Goal: Contribute content

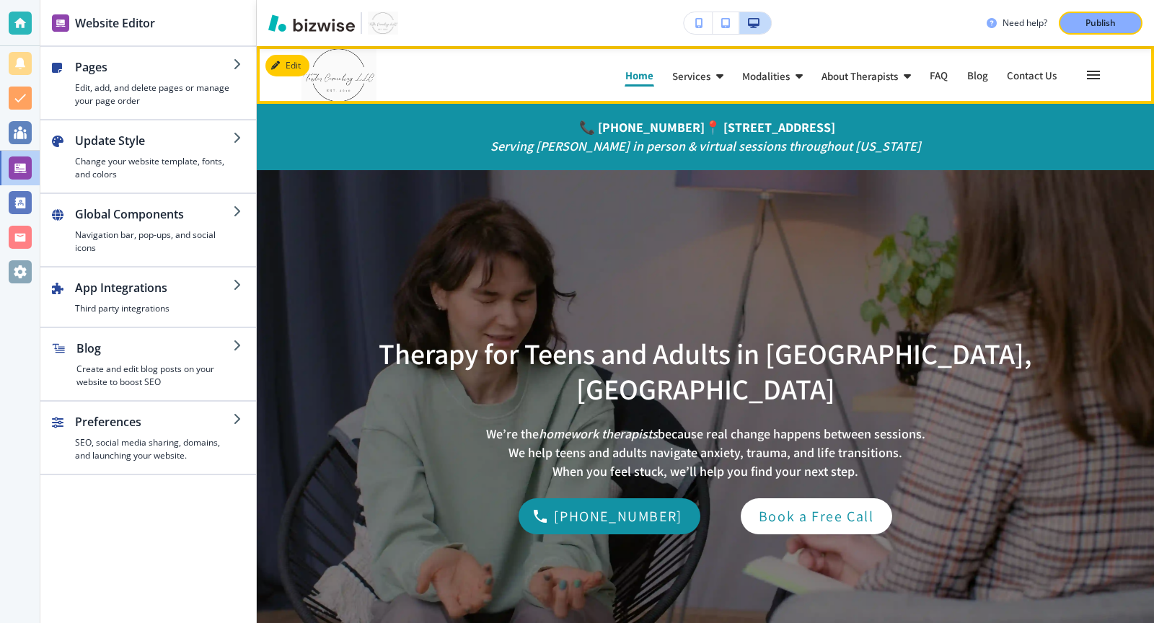
click at [648, 81] on p "Home" at bounding box center [639, 75] width 28 height 11
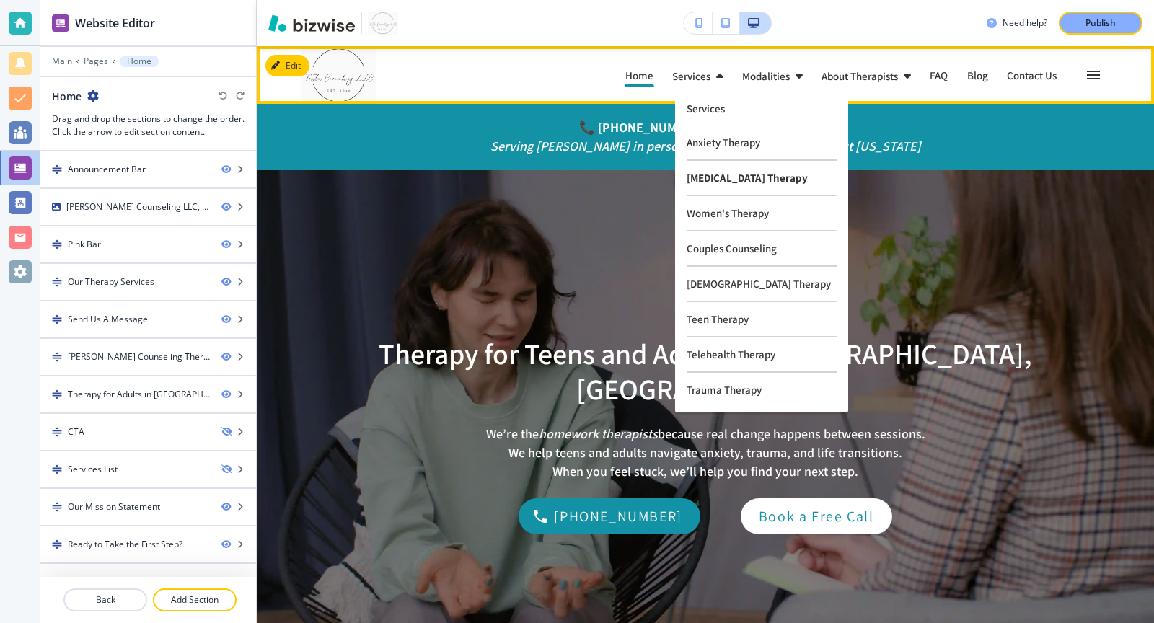
click at [722, 172] on p "[MEDICAL_DATA] Therapy" at bounding box center [761, 178] width 150 height 35
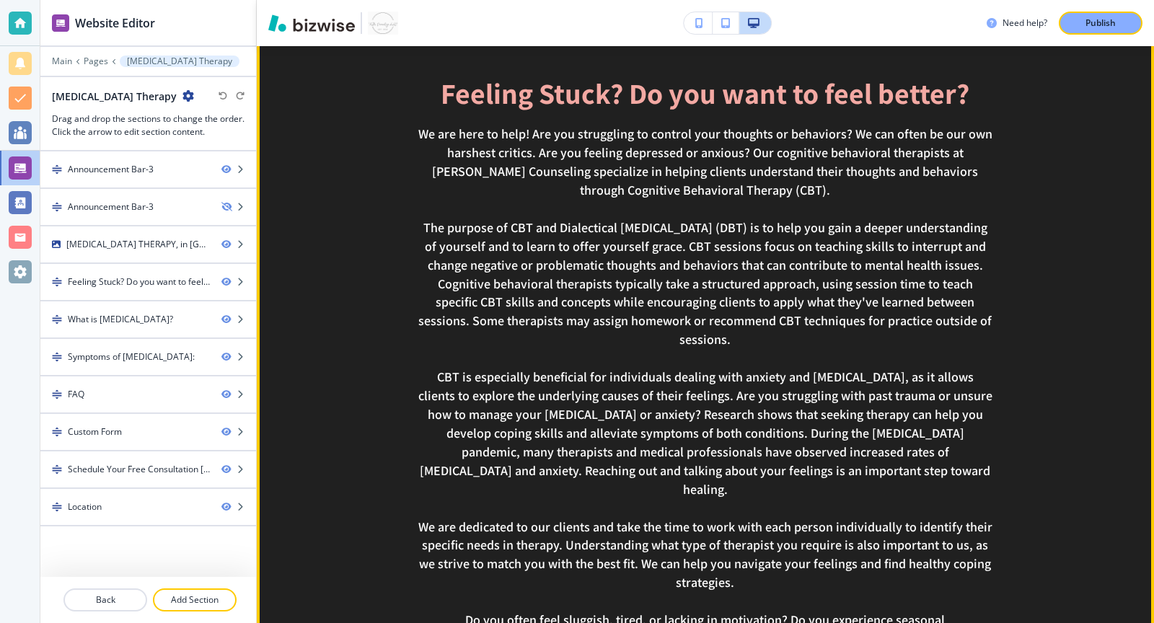
scroll to position [488, 0]
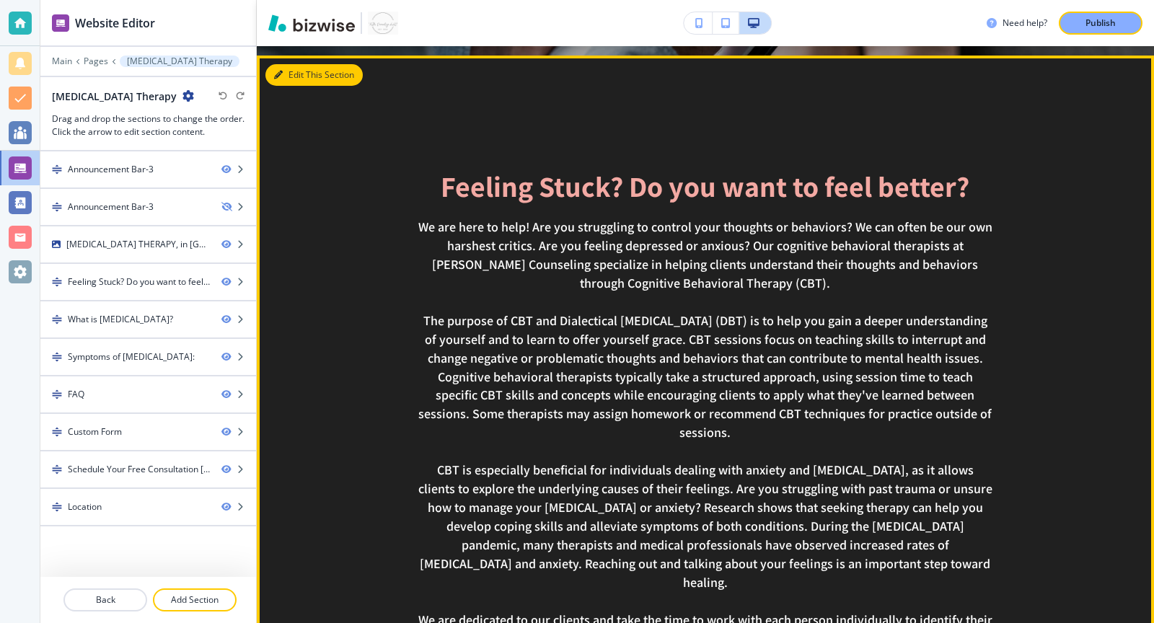
click at [280, 72] on icon "button" at bounding box center [278, 75] width 9 height 9
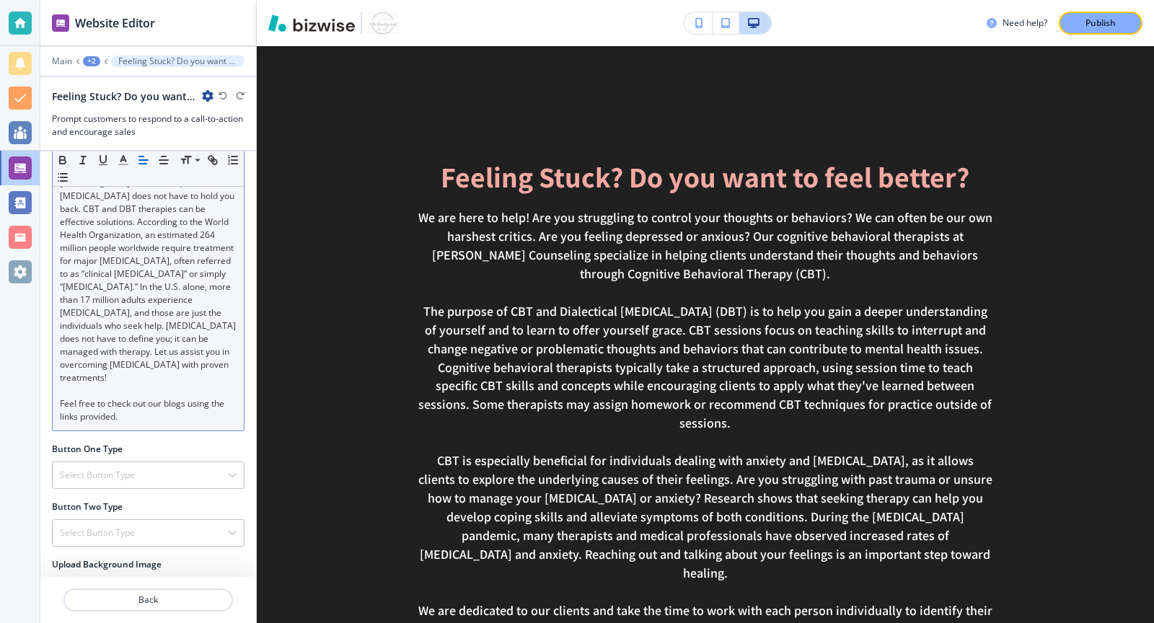
scroll to position [903, 0]
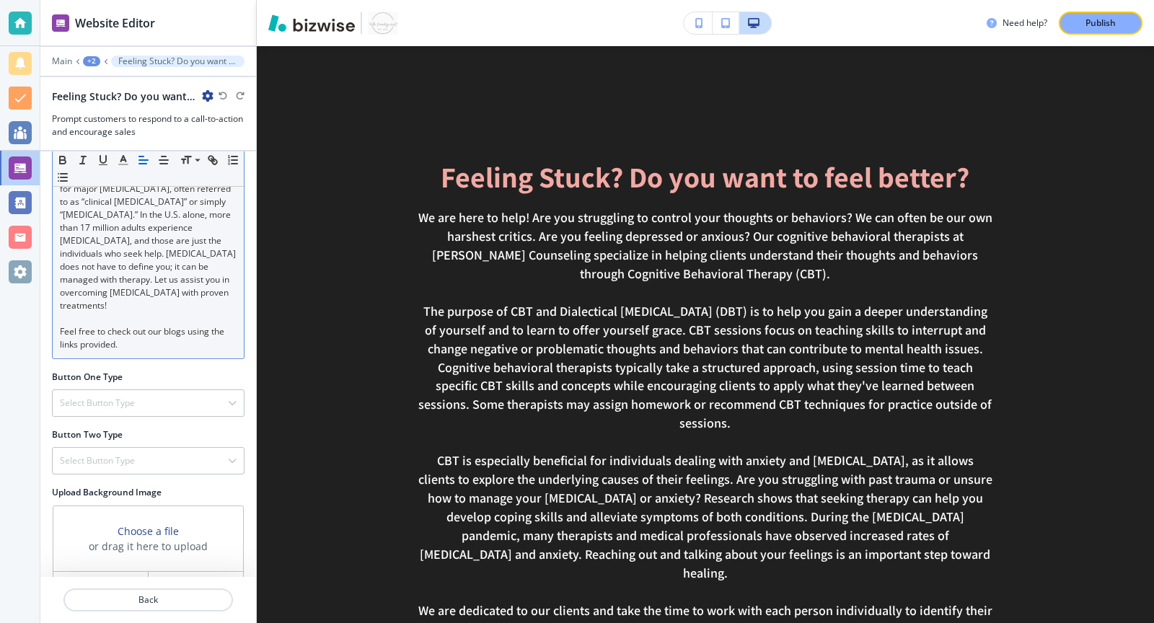
click at [182, 325] on p "Feel free to check out our blogs using the links provided." at bounding box center [148, 338] width 177 height 26
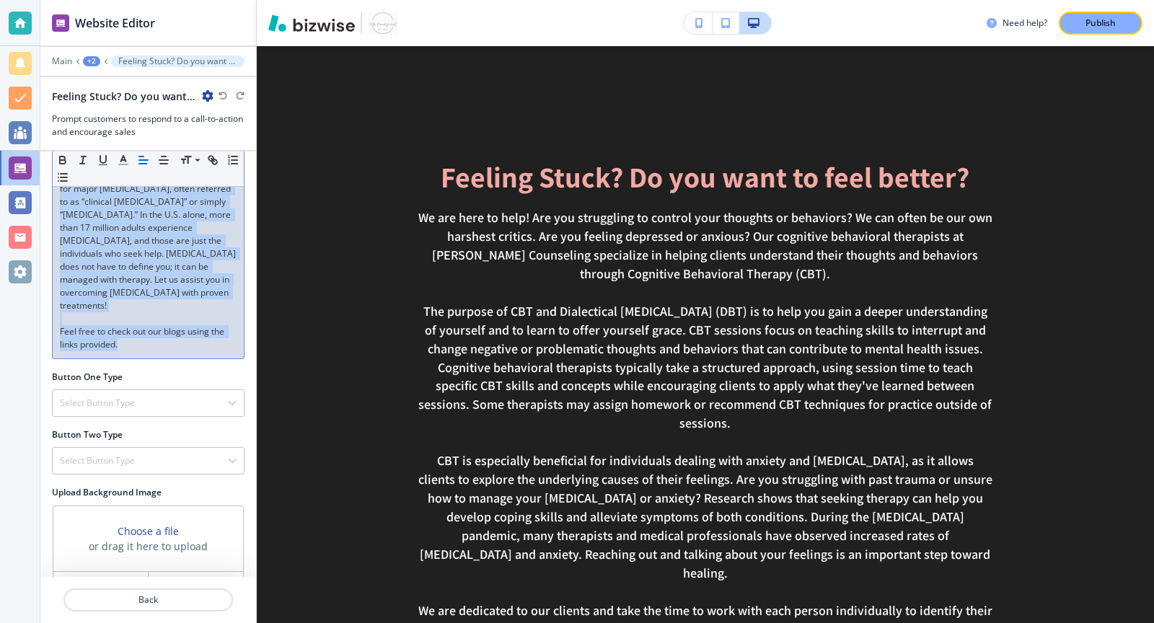
scroll to position [0, 0]
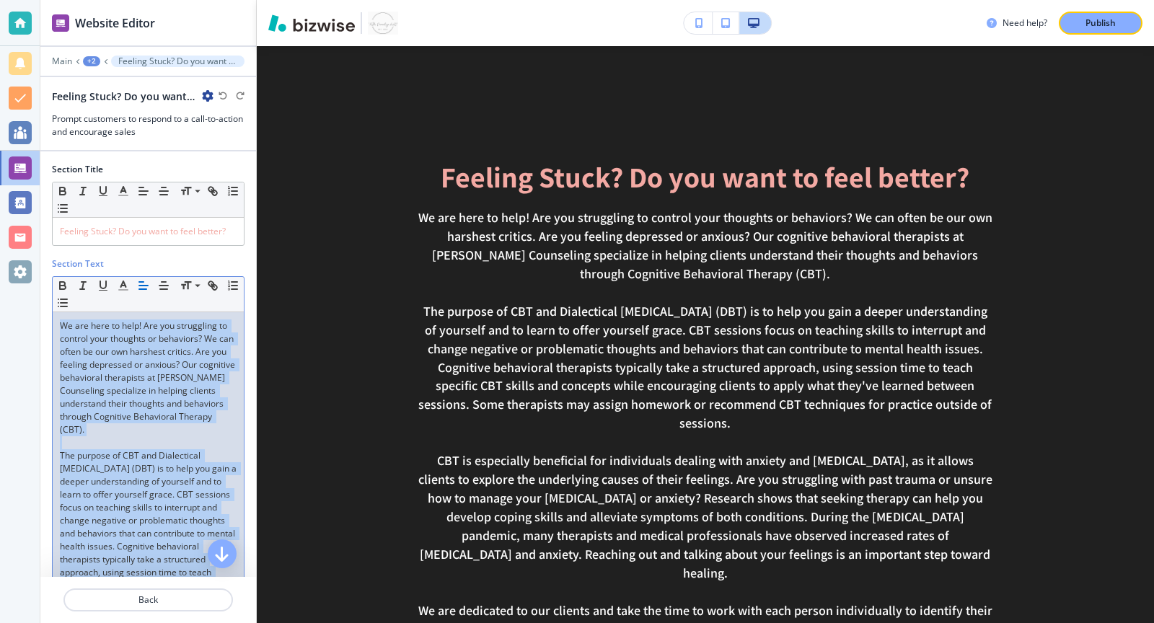
drag, startPoint x: 182, startPoint y: 319, endPoint x: 187, endPoint y: -98, distance: 416.8
click at [187, 0] on html "Website Editor Main +2 Feeling Stuck? Do you want to feel better? Feeling Stuck…" at bounding box center [577, 0] width 1154 height 0
copy div "We are here to help! Are you struggling to control your thoughts or behaviors? …"
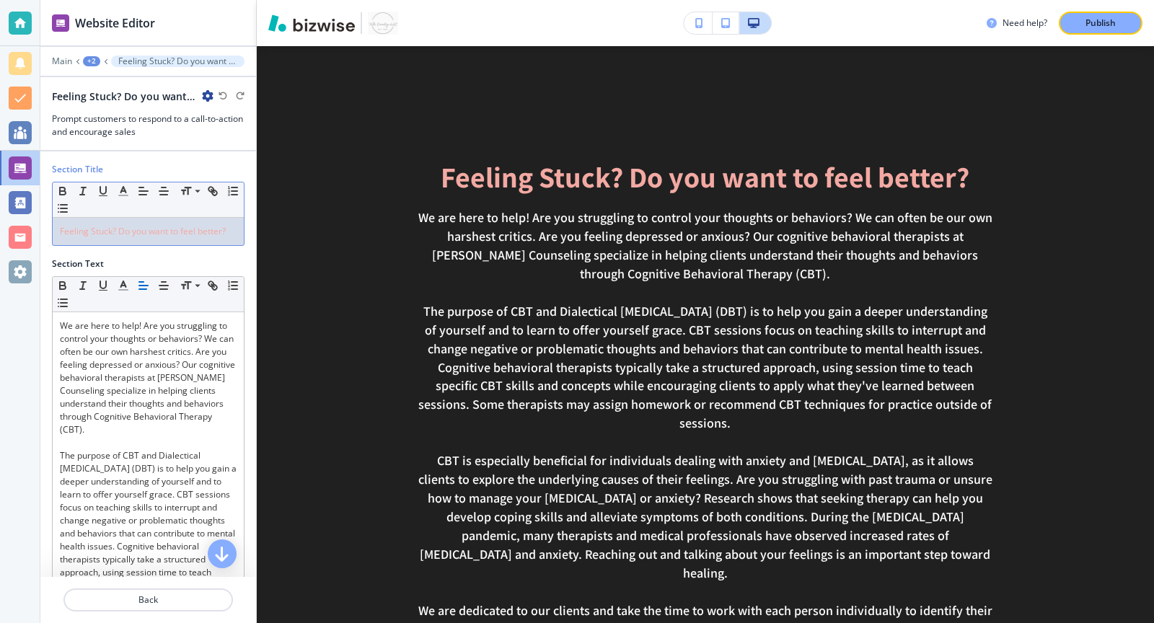
click at [171, 237] on div "Feeling Stuck? Do you want to feel better?" at bounding box center [148, 231] width 191 height 27
copy span "Feeling Stuck? Do you want to feel better?"
click at [89, 56] on div "+2" at bounding box center [91, 61] width 17 height 10
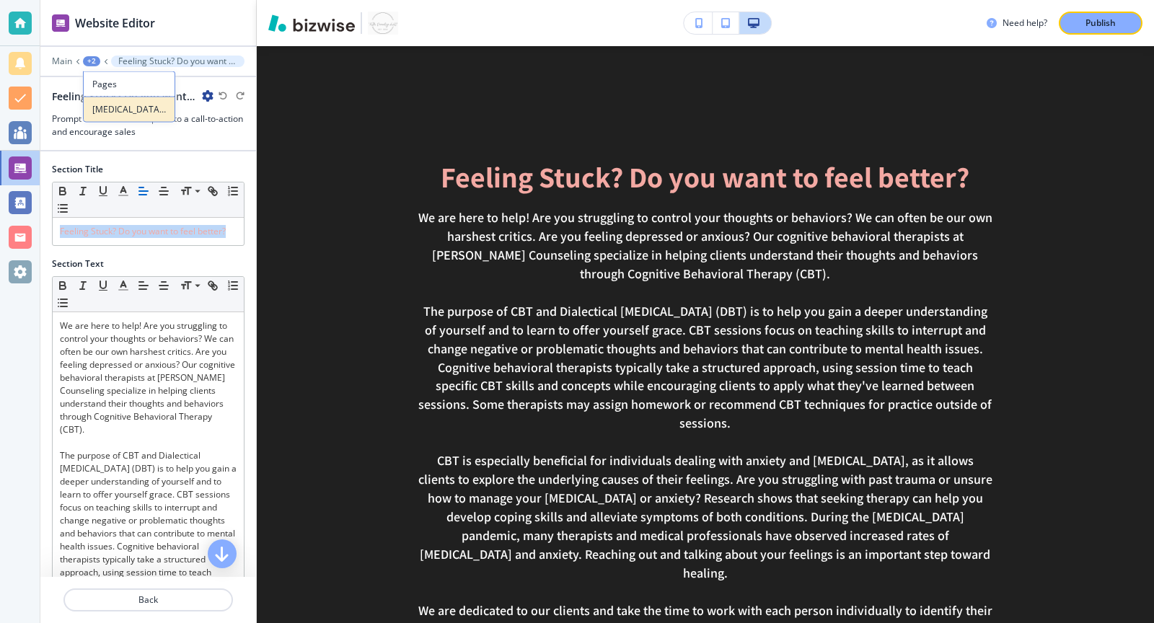
click at [115, 103] on p "[MEDICAL_DATA] Therapy" at bounding box center [129, 109] width 74 height 13
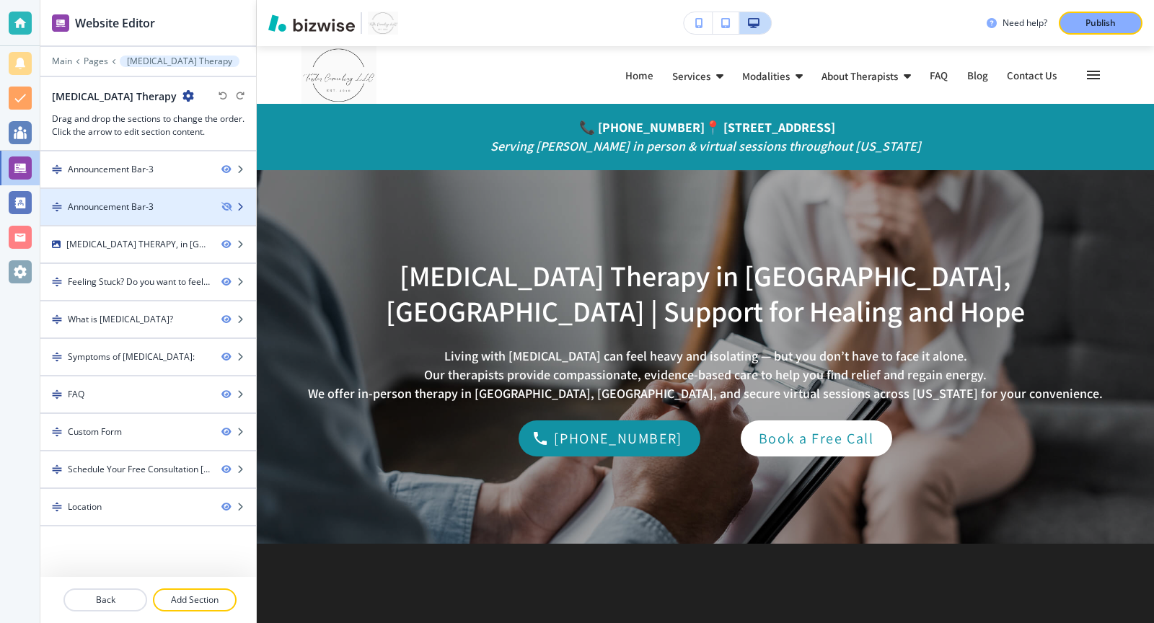
click at [241, 203] on icon "button" at bounding box center [240, 207] width 9 height 9
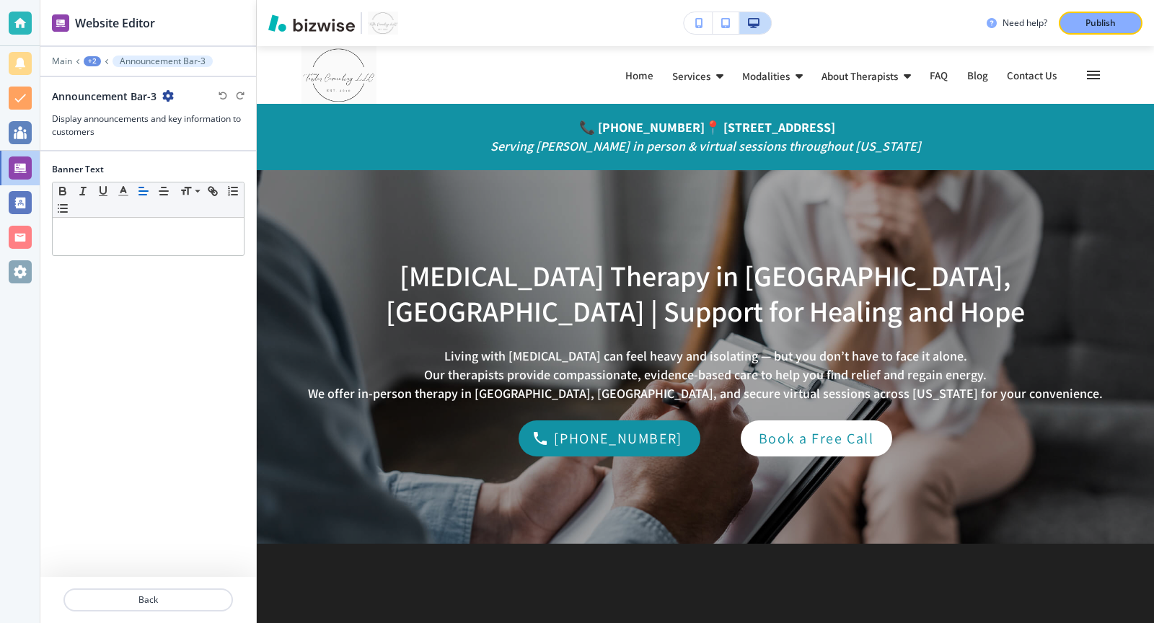
click at [173, 100] on div "Announcement Bar-3" at bounding box center [148, 96] width 193 height 15
click at [168, 94] on icon "button" at bounding box center [168, 96] width 12 height 12
click at [184, 170] on p "Delete Section" at bounding box center [208, 170] width 74 height 13
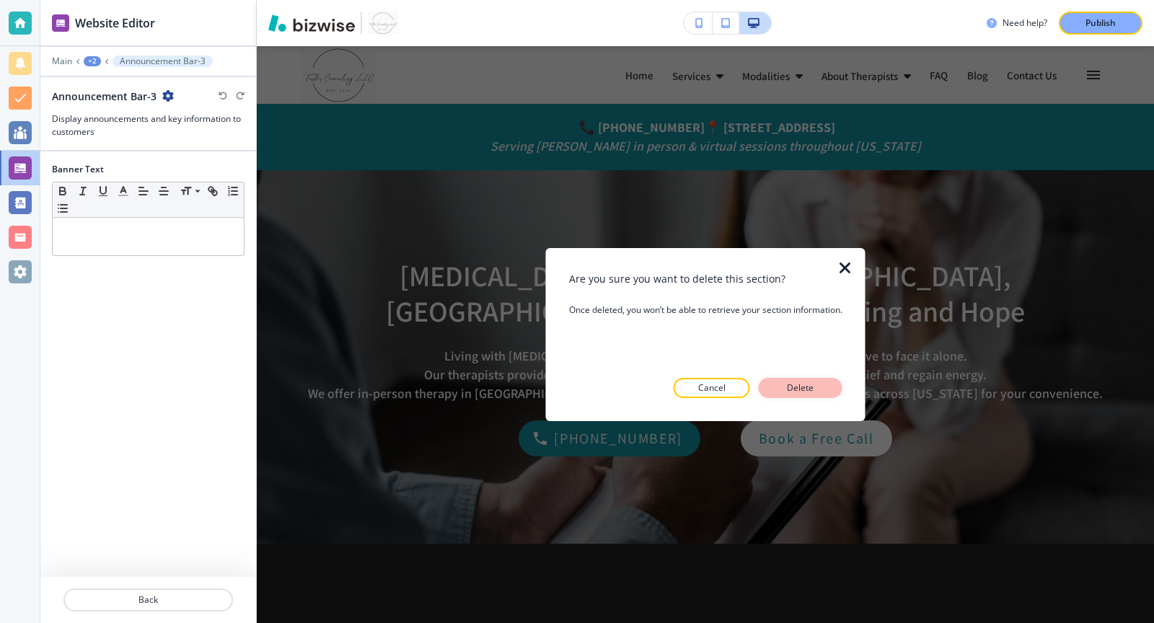
click at [817, 385] on p "Delete" at bounding box center [800, 387] width 35 height 13
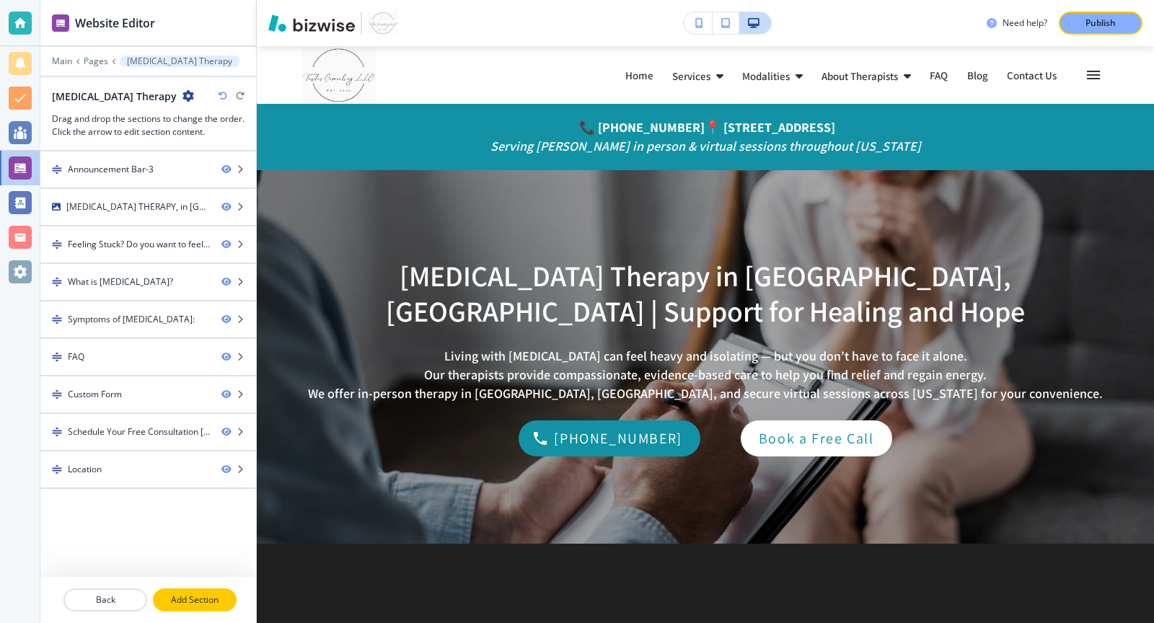
click at [206, 589] on button "Add Section" at bounding box center [195, 599] width 84 height 23
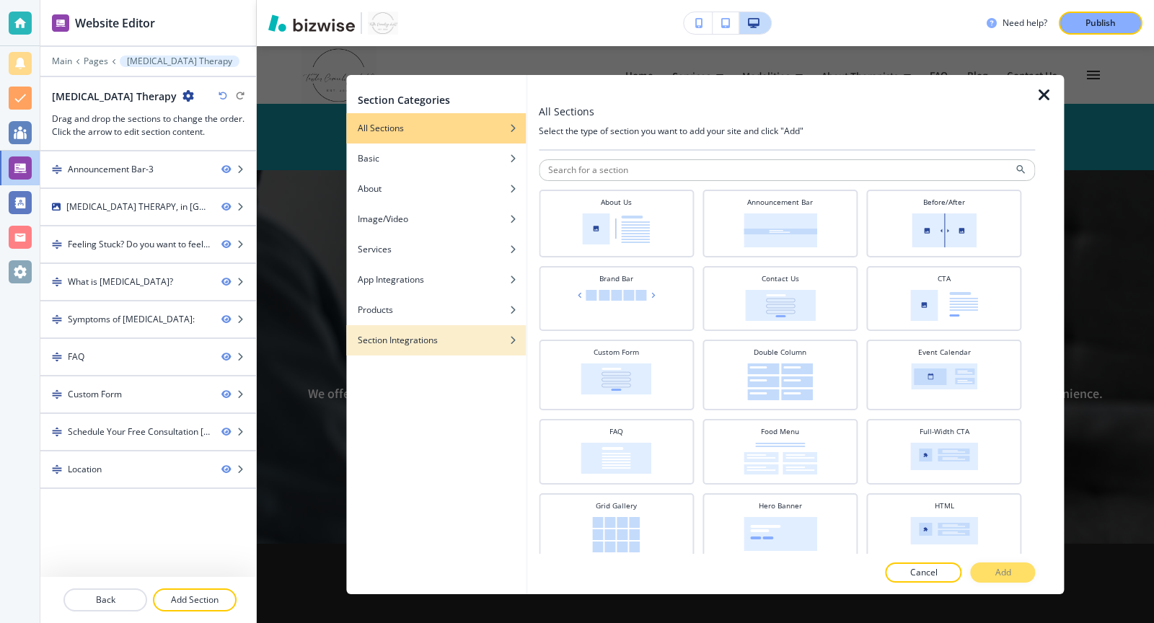
click at [510, 339] on icon "button" at bounding box center [512, 340] width 9 height 9
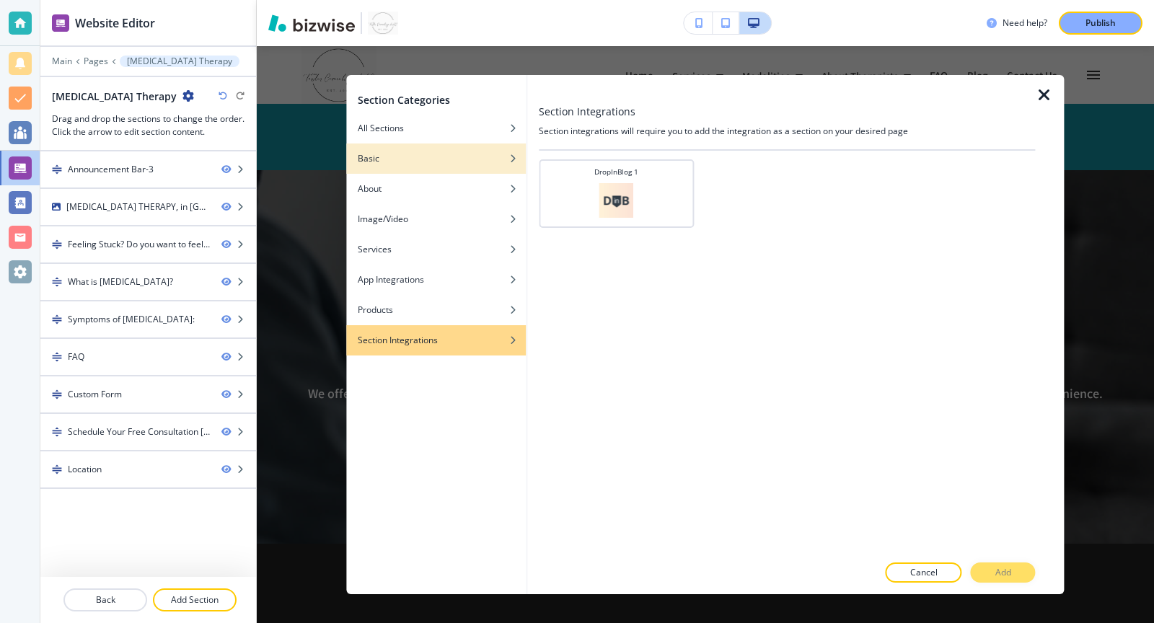
click at [506, 166] on div "button" at bounding box center [436, 169] width 180 height 9
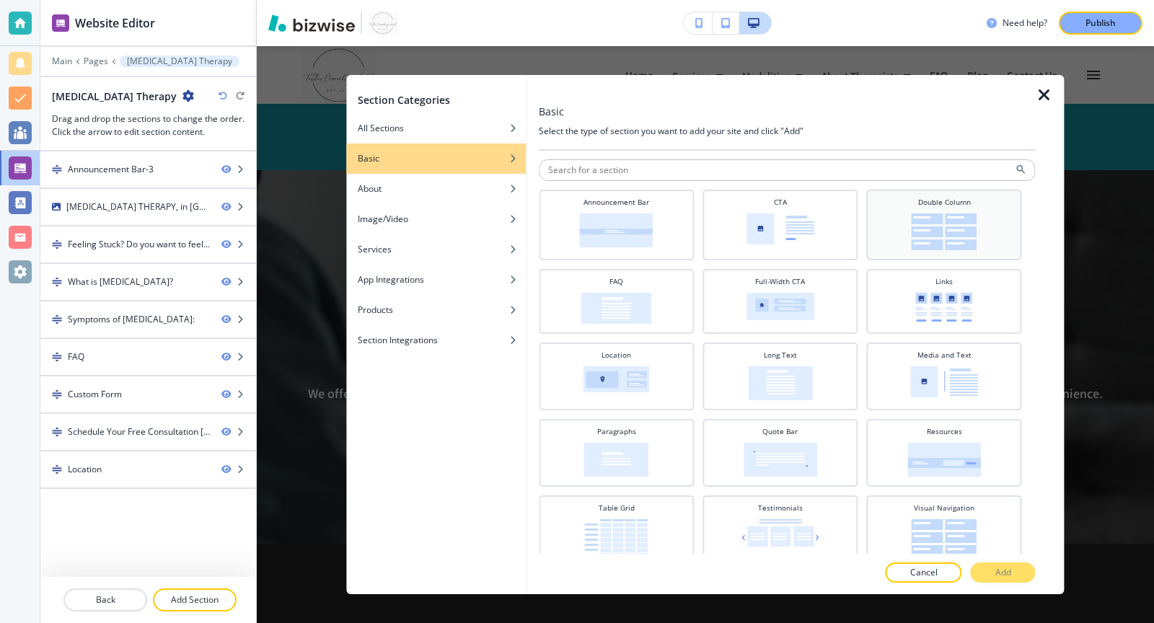
click at [982, 211] on div "Double Column" at bounding box center [944, 223] width 141 height 53
click at [605, 438] on div "Paragraphs" at bounding box center [616, 451] width 141 height 50
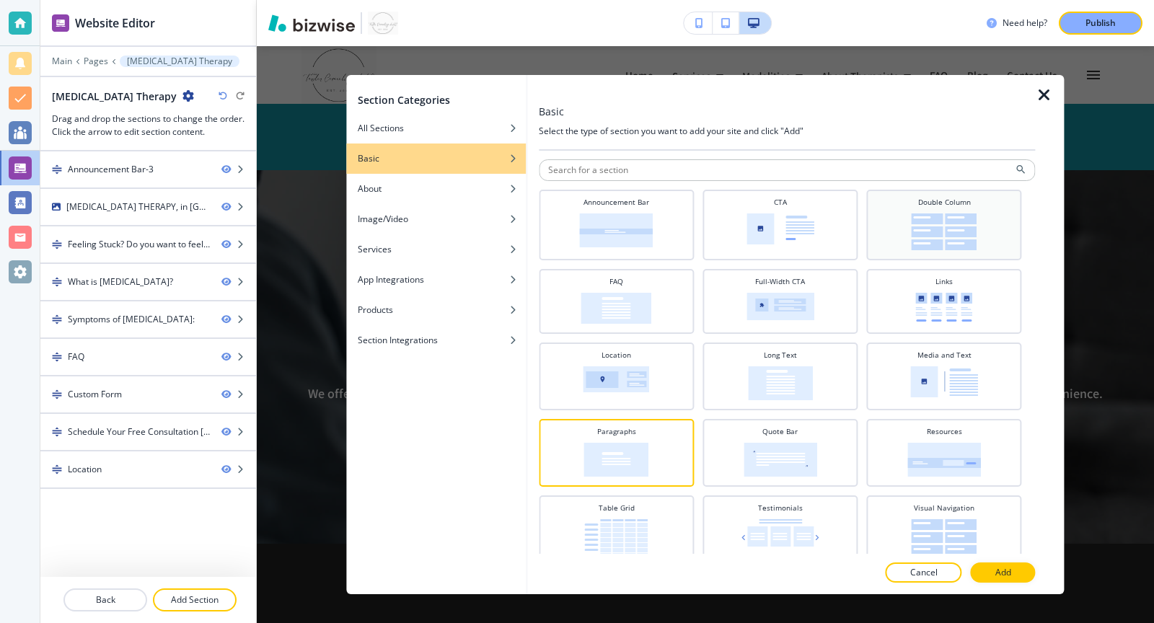
click at [947, 197] on h4 "Double Column" at bounding box center [944, 202] width 53 height 11
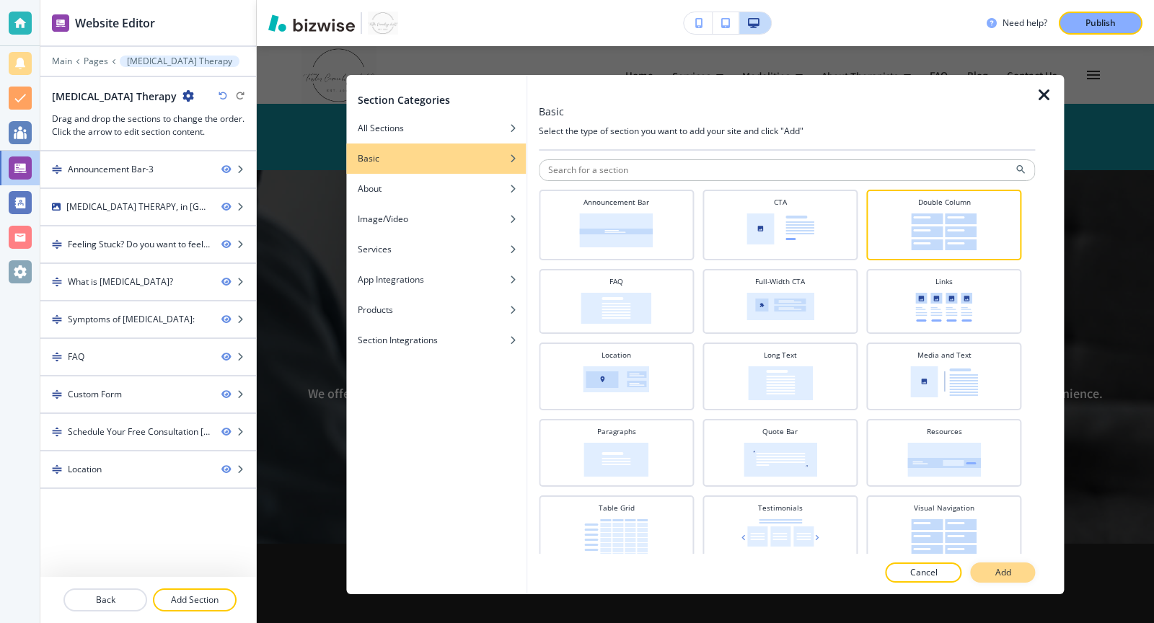
click at [1010, 575] on p "Add" at bounding box center [1003, 572] width 16 height 13
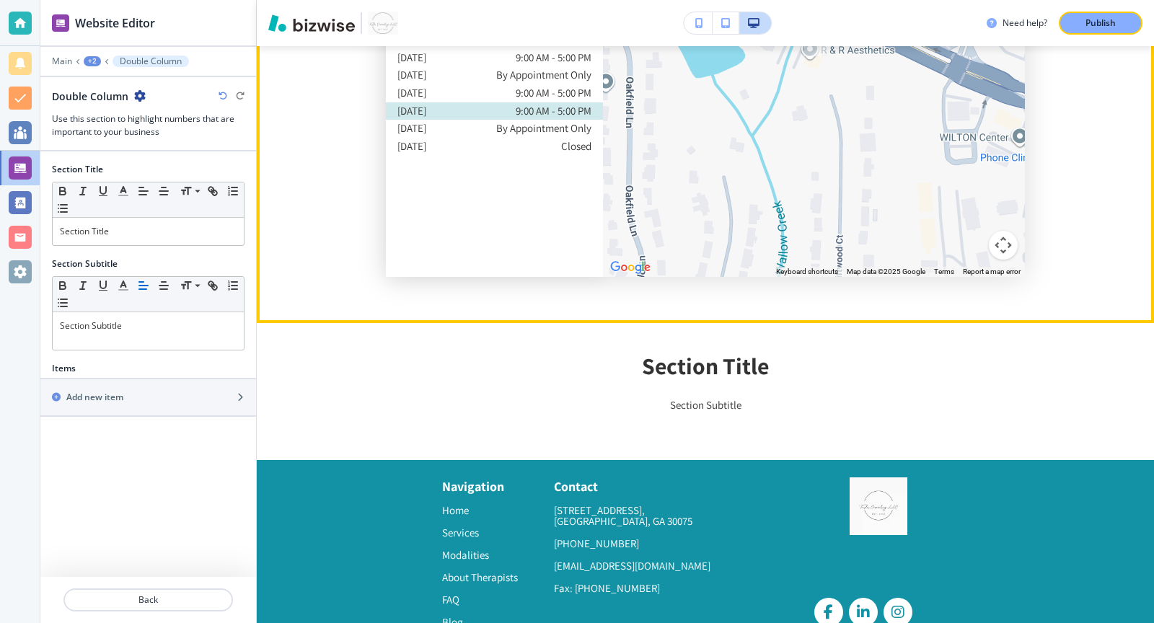
scroll to position [3884, 0]
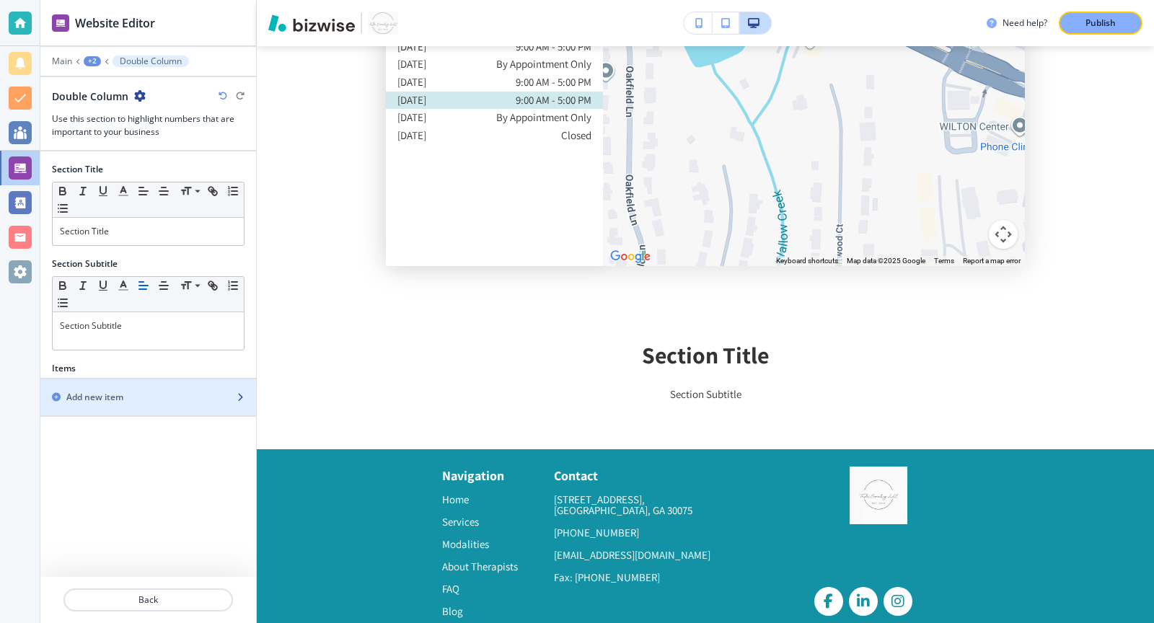
click at [170, 391] on div "Add new item" at bounding box center [132, 397] width 184 height 13
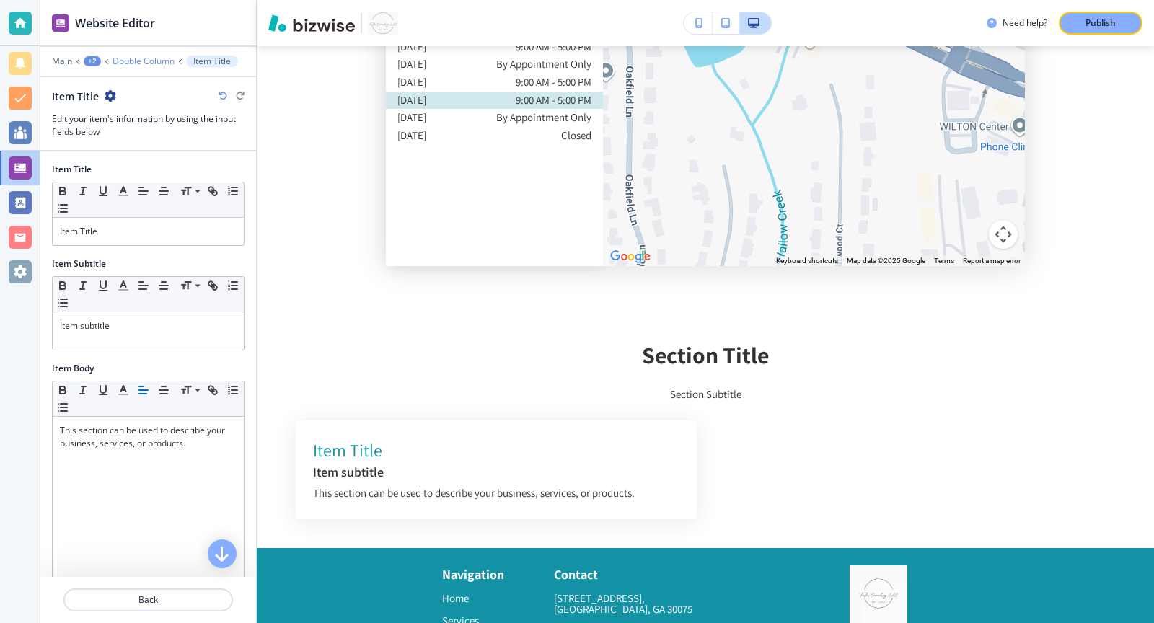
click at [149, 61] on p "Double Column" at bounding box center [143, 61] width 62 height 10
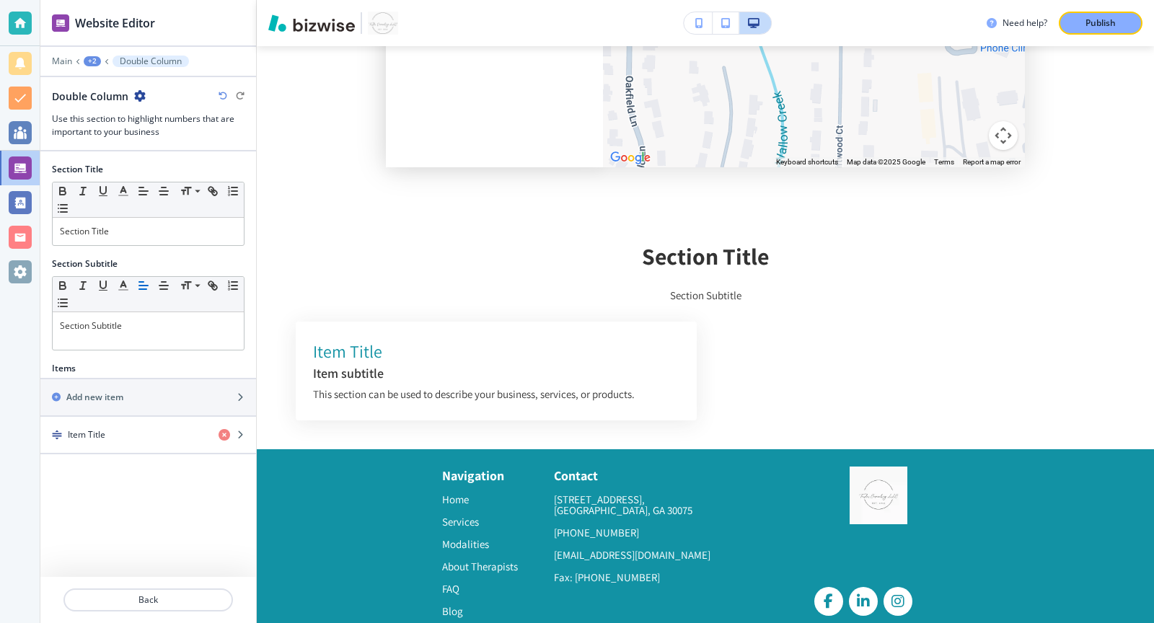
scroll to position [3983, 0]
click at [92, 61] on div "+2" at bounding box center [92, 61] width 17 height 10
click at [121, 105] on p "[MEDICAL_DATA] Therapy" at bounding box center [130, 109] width 74 height 13
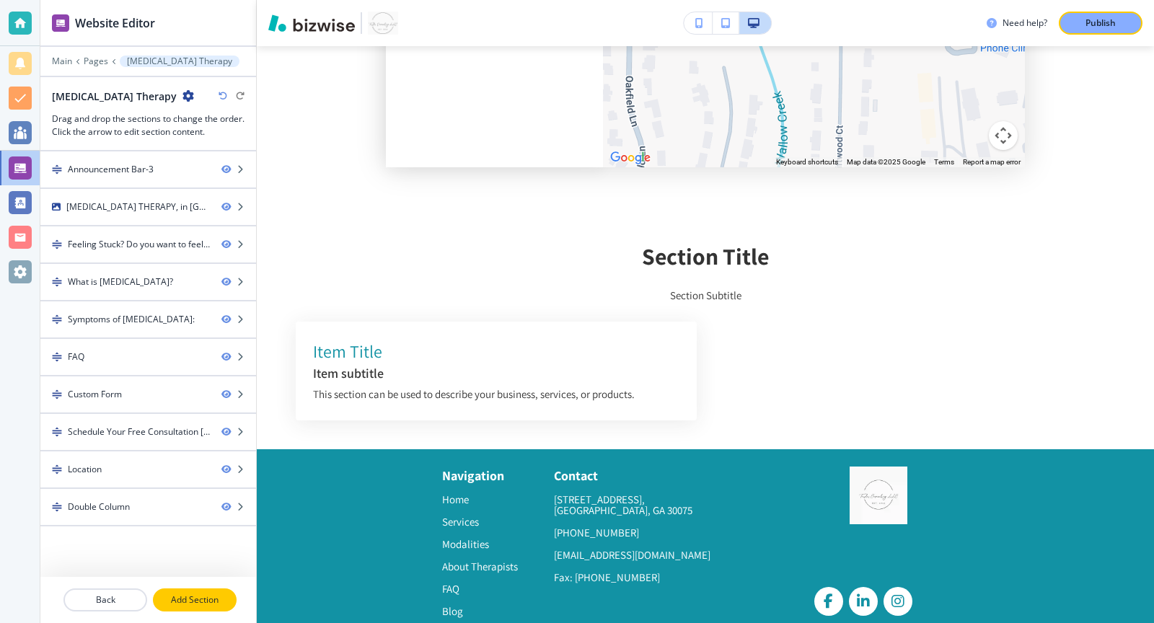
click at [193, 595] on p "Add Section" at bounding box center [194, 599] width 81 height 13
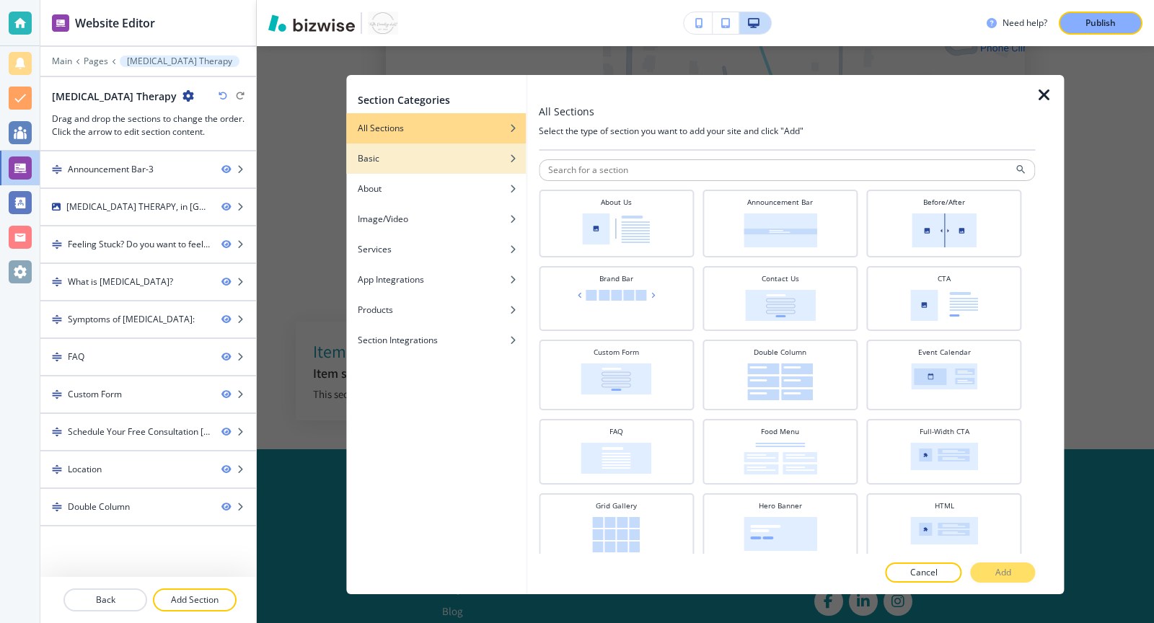
click at [491, 159] on div "Basic" at bounding box center [436, 158] width 180 height 13
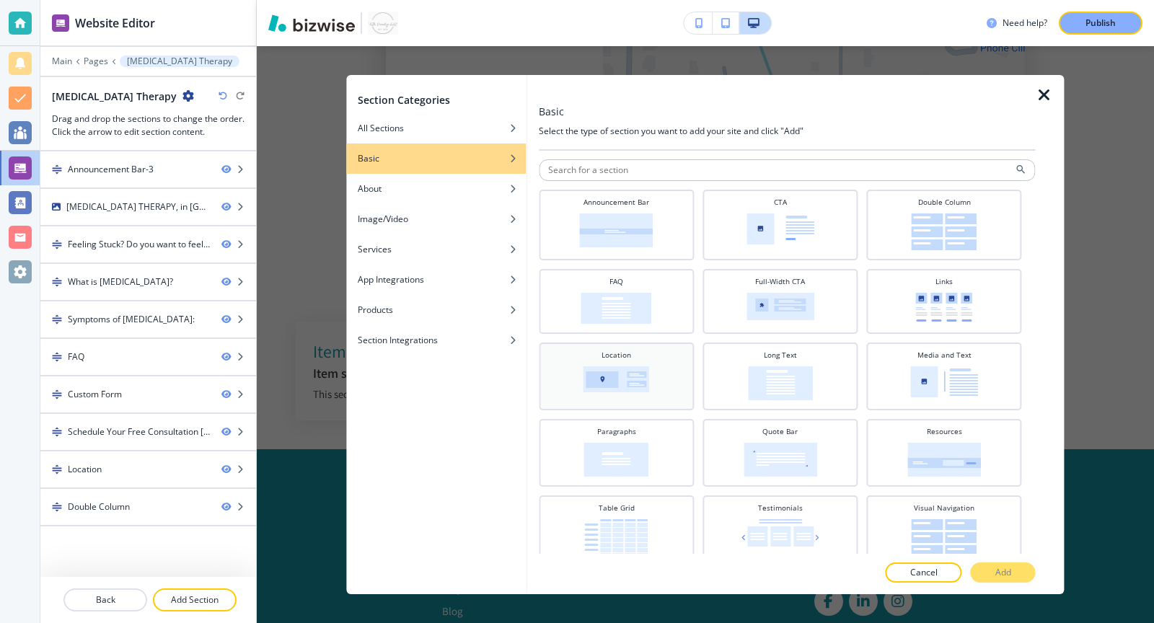
scroll to position [9, 0]
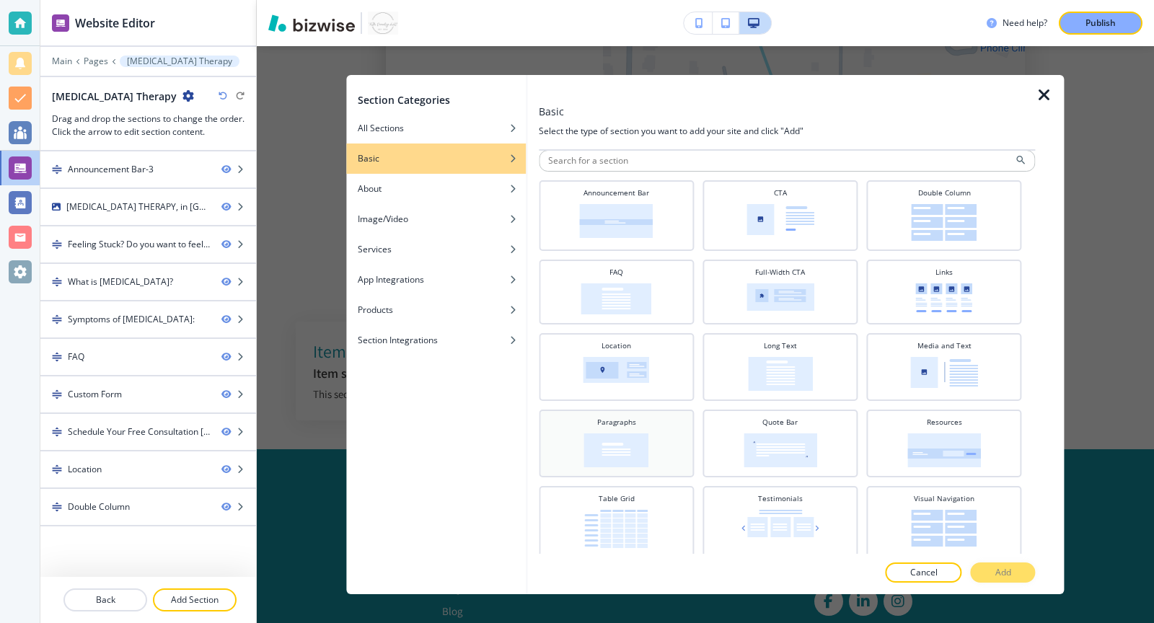
click at [583, 438] on div "Paragraphs" at bounding box center [616, 442] width 141 height 50
click at [1013, 573] on button "Add" at bounding box center [1003, 572] width 65 height 20
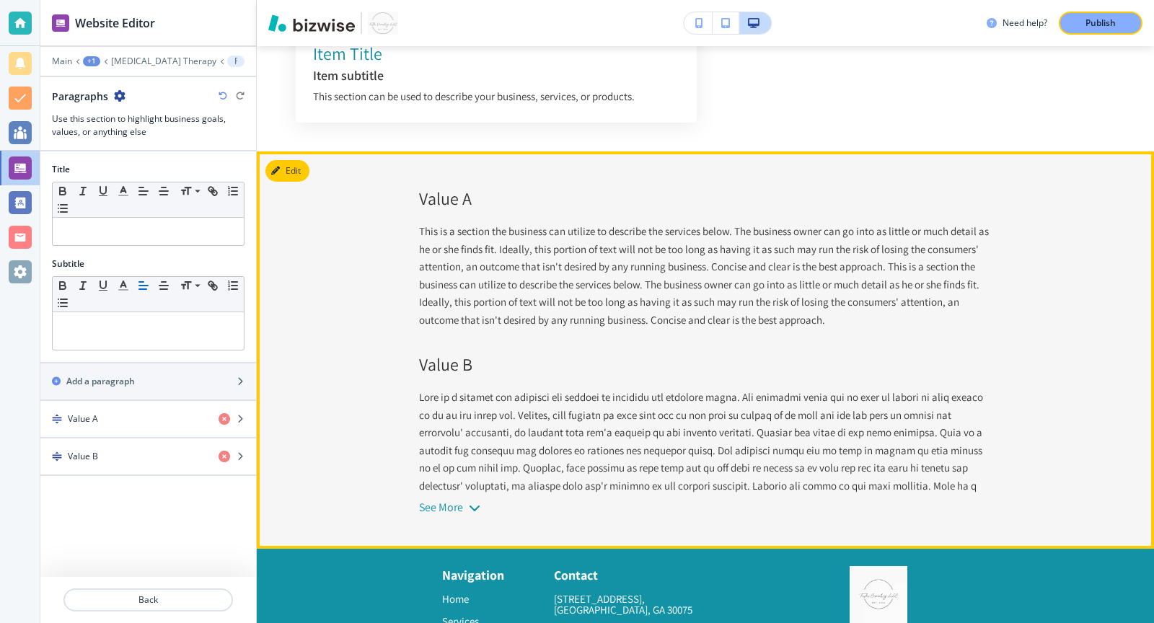
scroll to position [4288, 0]
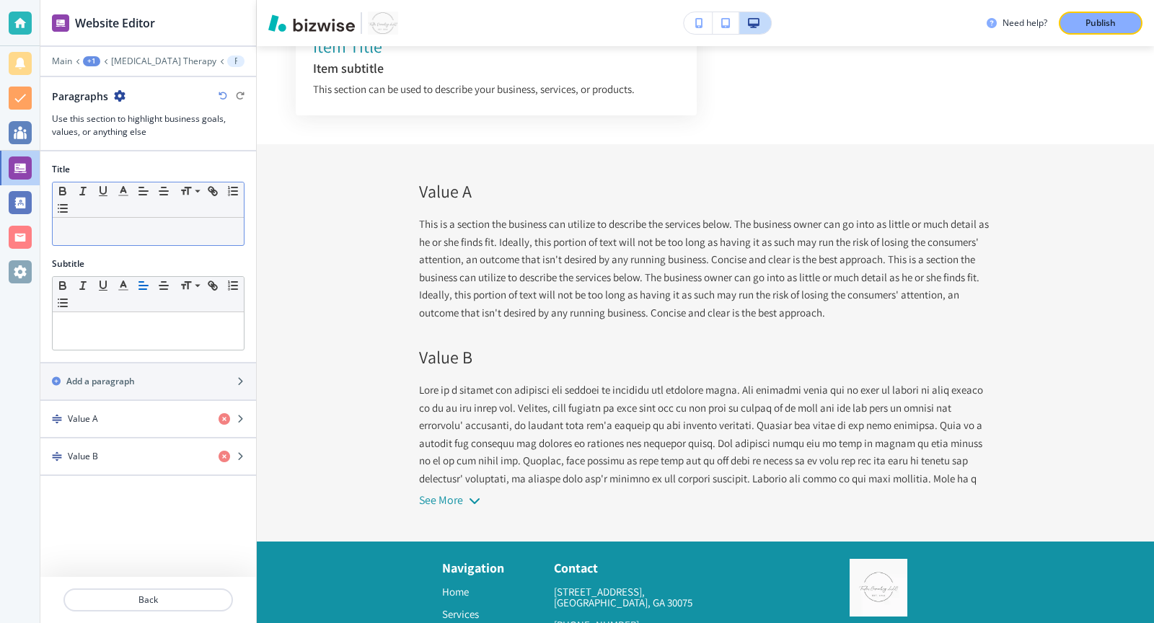
click at [145, 235] on div at bounding box center [148, 231] width 191 height 27
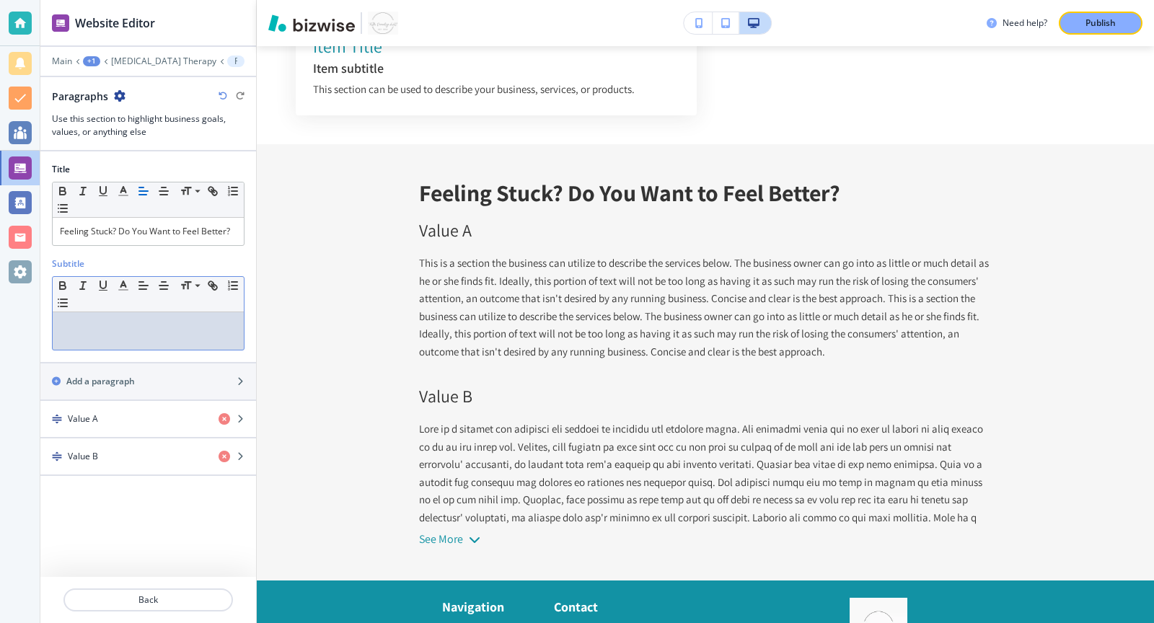
click at [129, 330] on div at bounding box center [148, 330] width 191 height 37
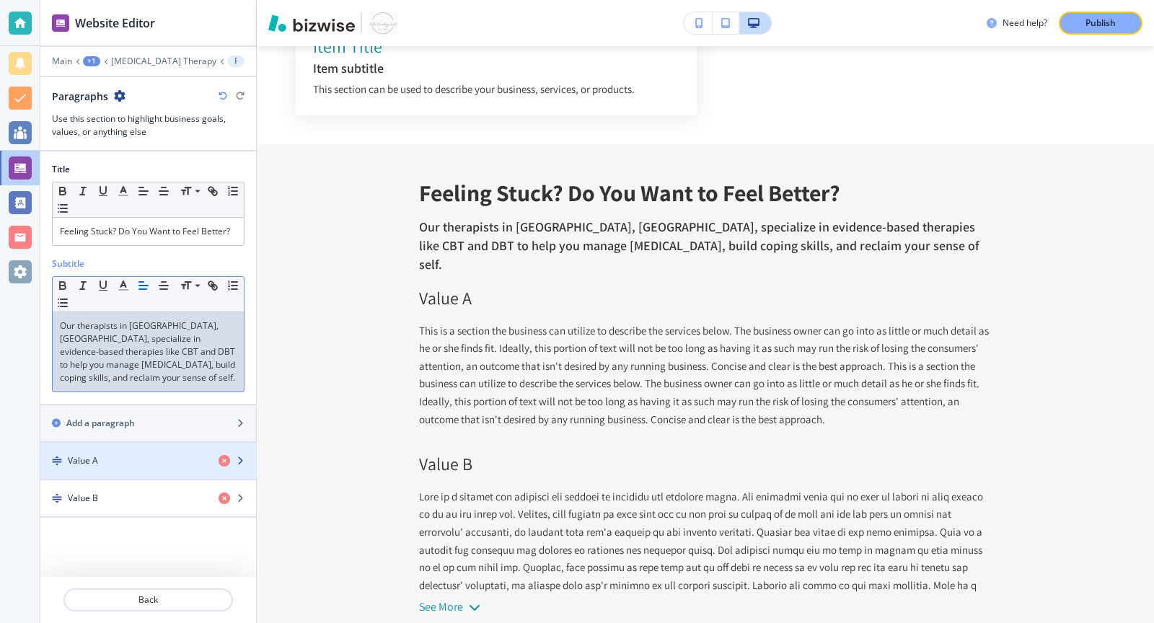
click at [154, 454] on div "Value A" at bounding box center [123, 460] width 167 height 13
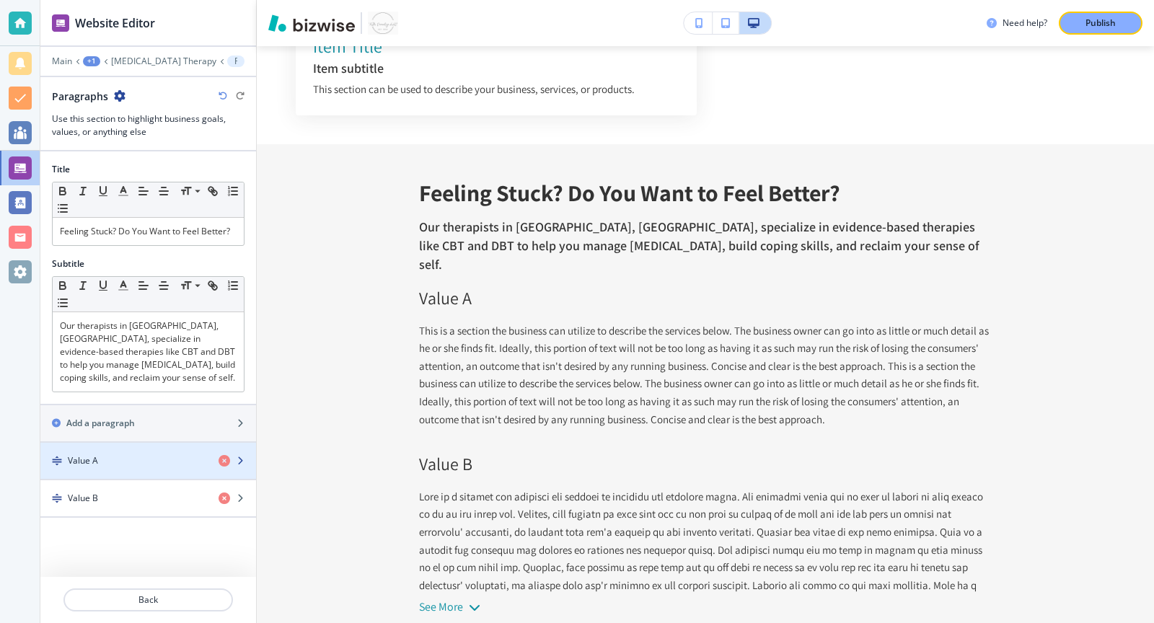
click at [244, 456] on icon "button" at bounding box center [240, 460] width 9 height 9
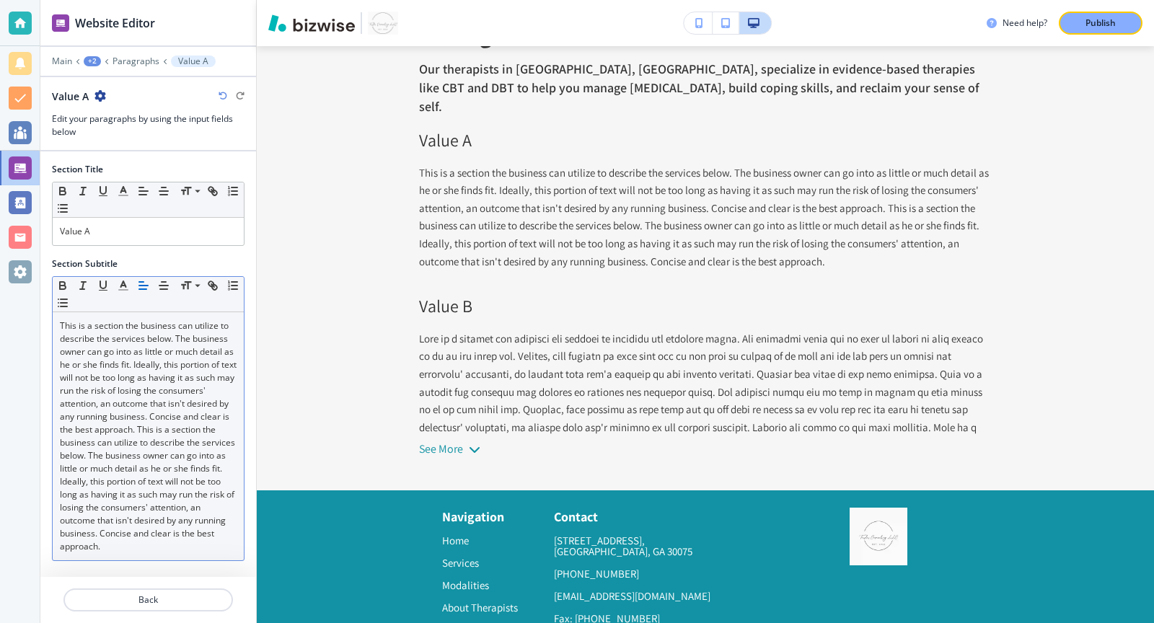
scroll to position [4453, 0]
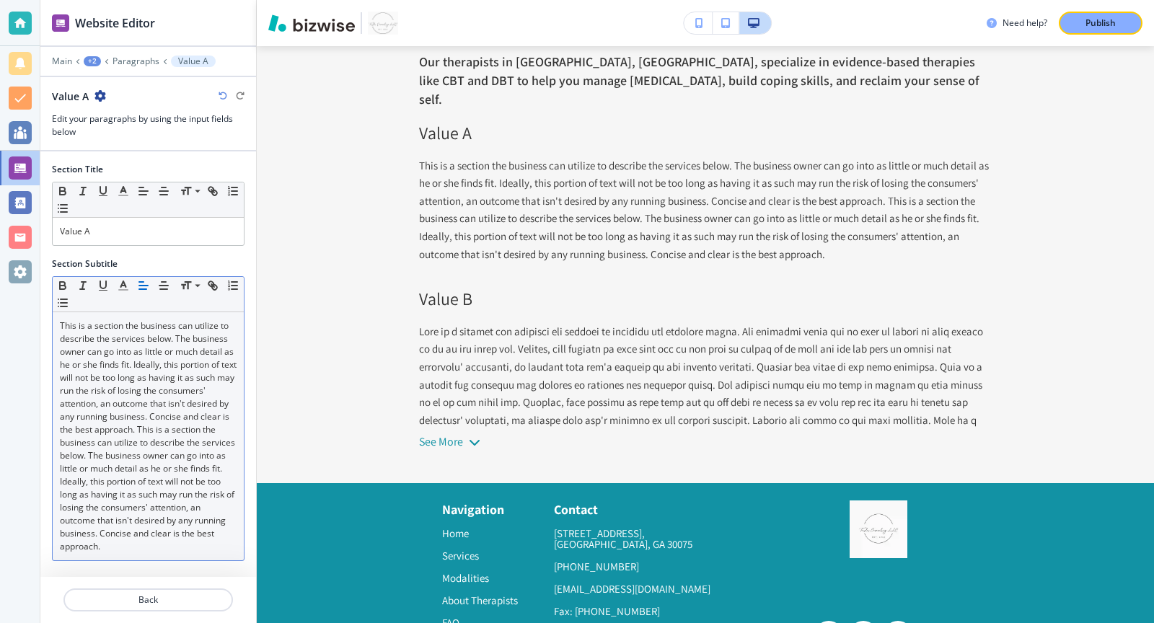
click at [174, 372] on p "This is a section the business can utilize to describe the services below. The …" at bounding box center [148, 436] width 177 height 234
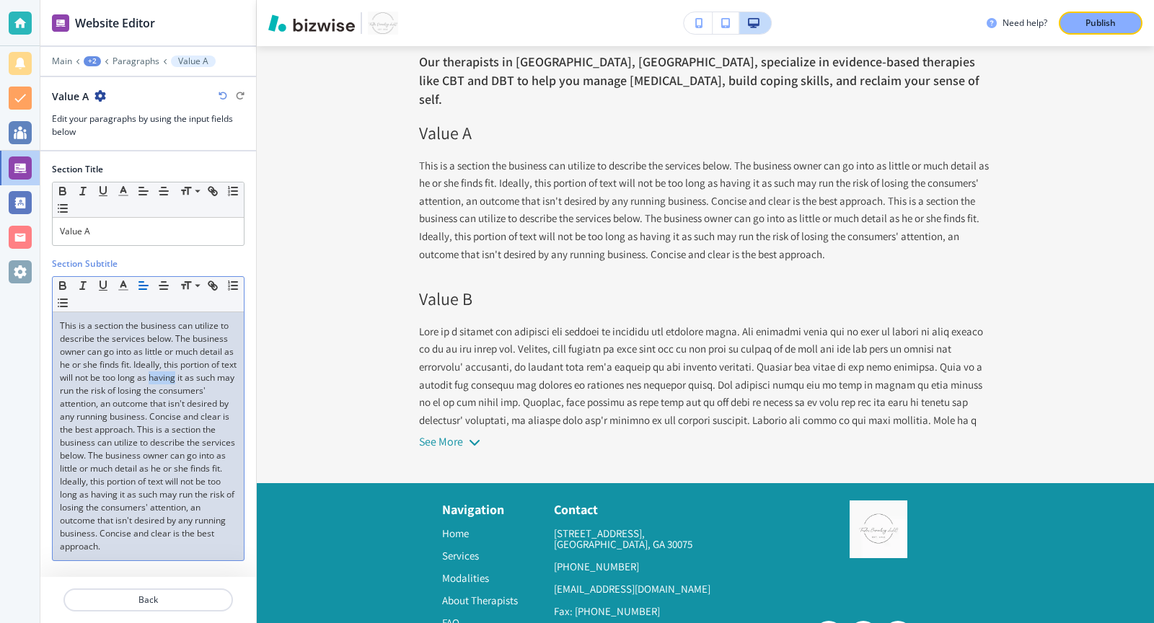
click at [174, 372] on p "This is a section the business can utilize to describe the services below. The …" at bounding box center [148, 436] width 177 height 234
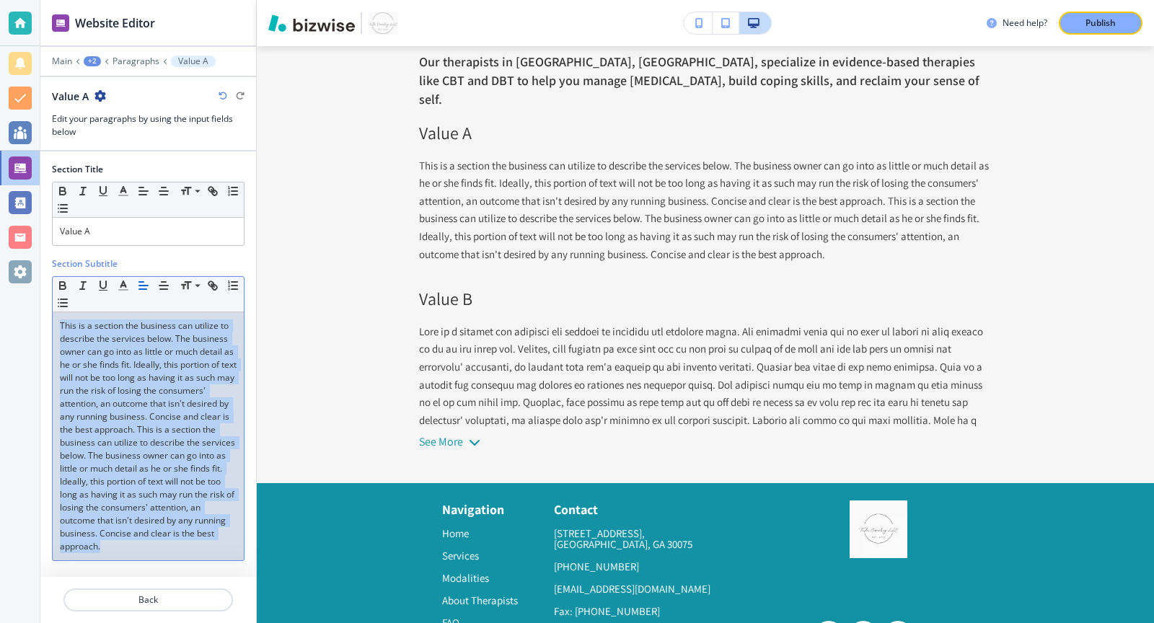
click at [174, 372] on p "This is a section the business can utilize to describe the services below. The …" at bounding box center [148, 436] width 177 height 234
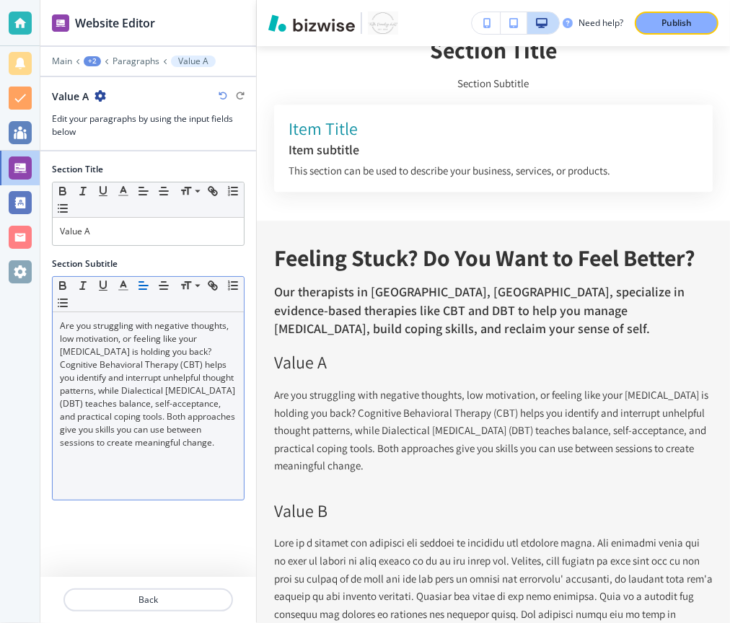
scroll to position [5585, 0]
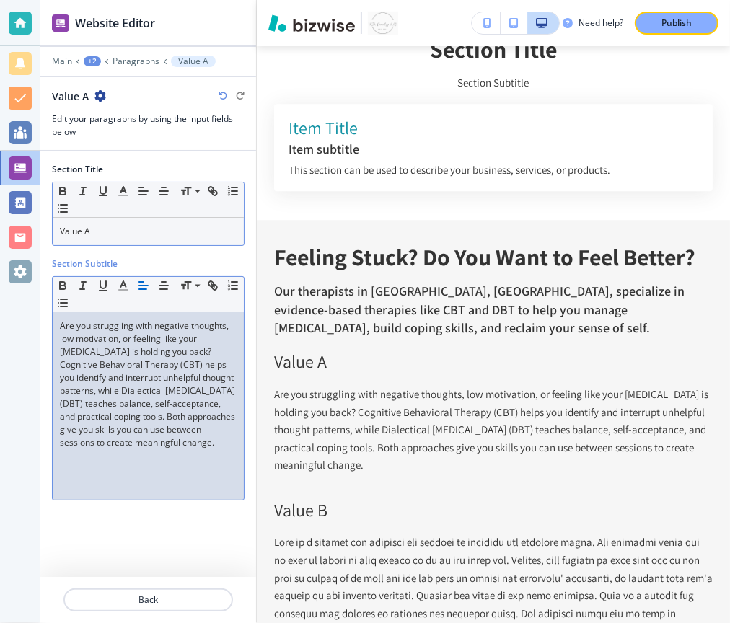
click at [162, 225] on p "Value A" at bounding box center [148, 231] width 177 height 13
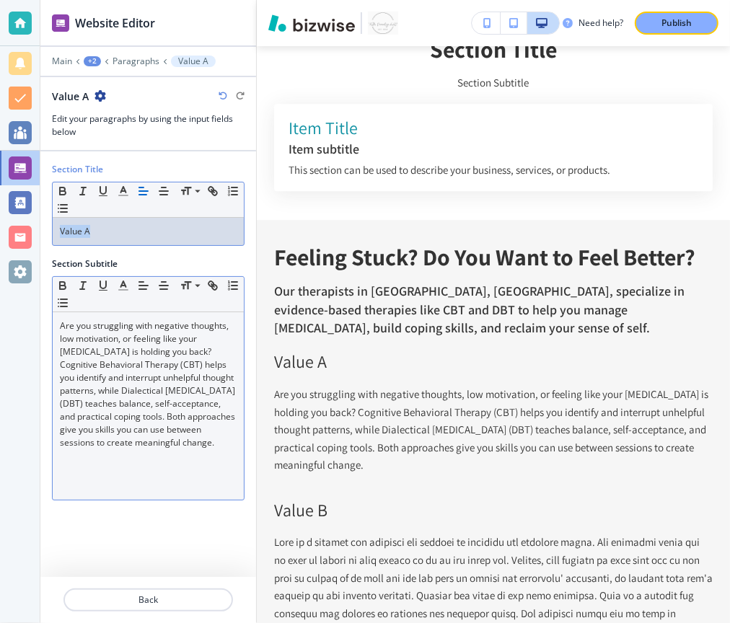
click at [162, 225] on p "Value A" at bounding box center [148, 231] width 177 height 13
copy p "Value A"
click at [162, 225] on p "Value A" at bounding box center [148, 231] width 177 height 13
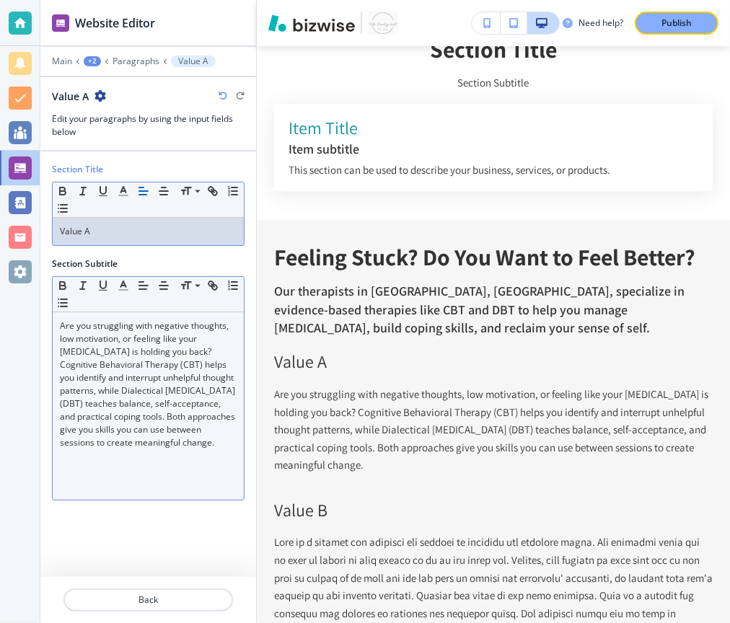
click at [146, 234] on p "Value A" at bounding box center [148, 231] width 177 height 13
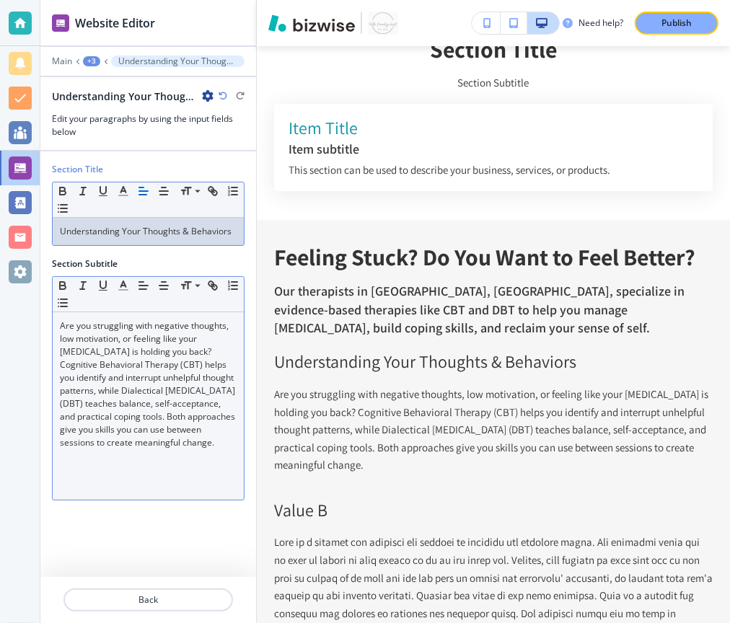
click at [96, 381] on p "Are you struggling with negative thoughts, low motivation, or feeling like your…" at bounding box center [148, 384] width 177 height 130
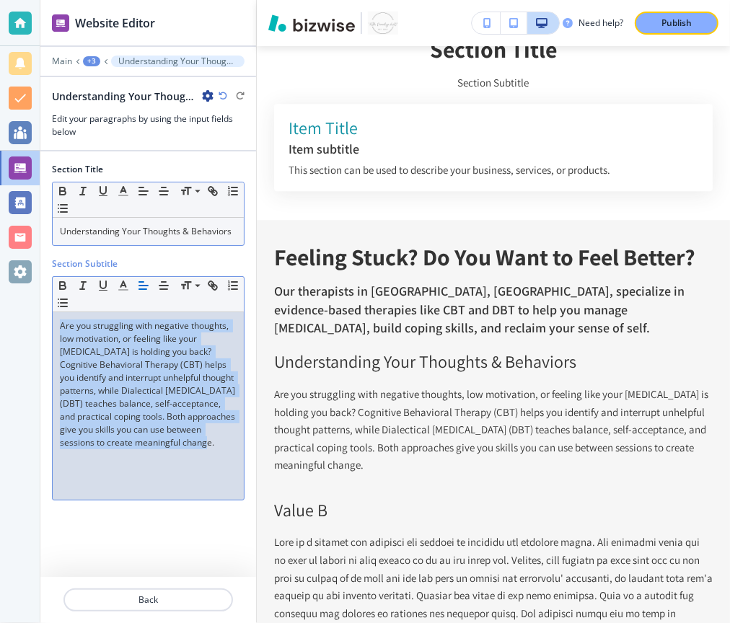
click at [96, 381] on p "Are you struggling with negative thoughts, low motivation, or feeling like your…" at bounding box center [148, 384] width 177 height 130
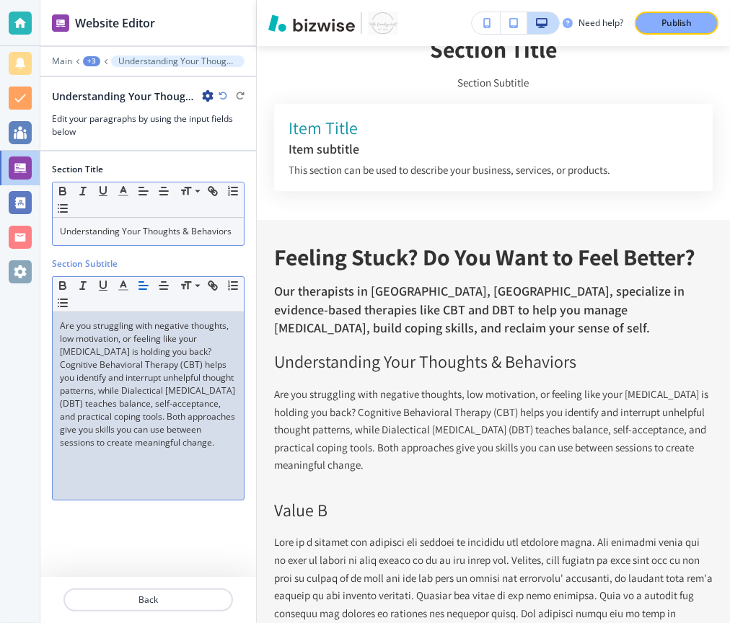
scroll to position [0, 0]
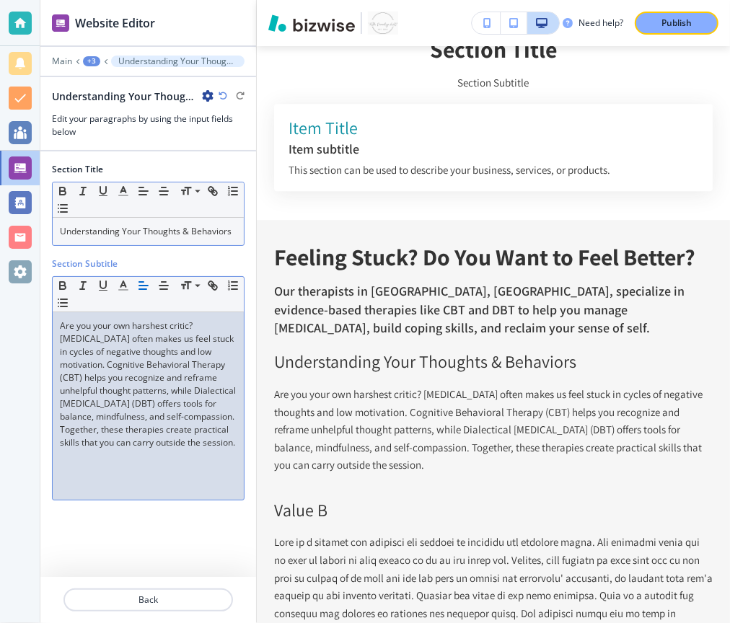
click at [95, 58] on div "+3" at bounding box center [91, 61] width 17 height 10
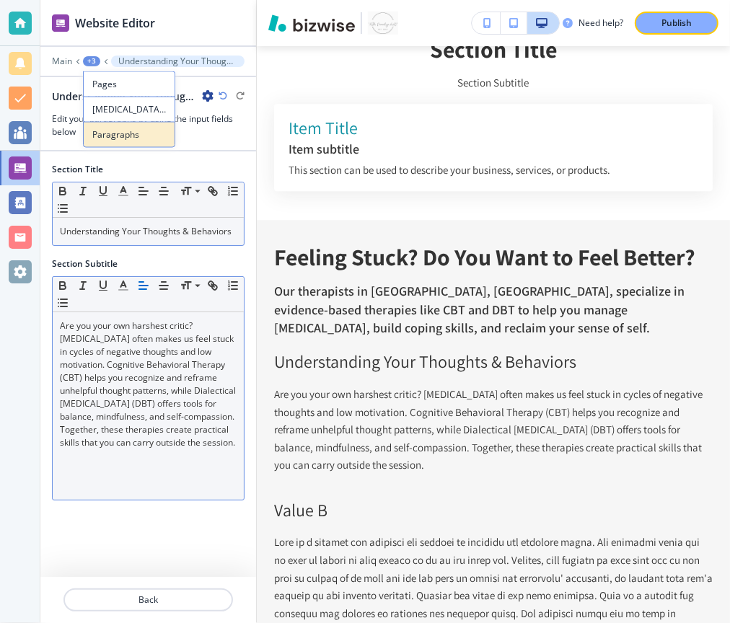
click at [112, 138] on p "Paragraphs" at bounding box center [129, 134] width 74 height 13
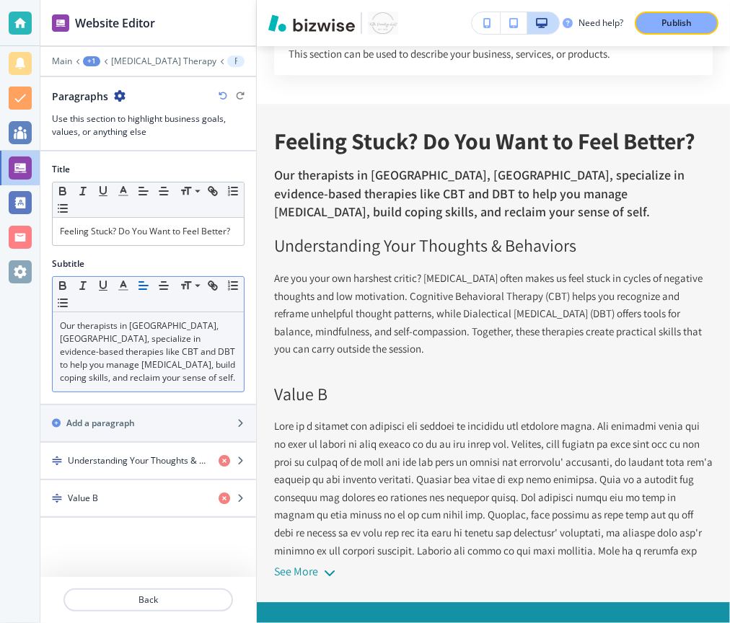
scroll to position [5702, 0]
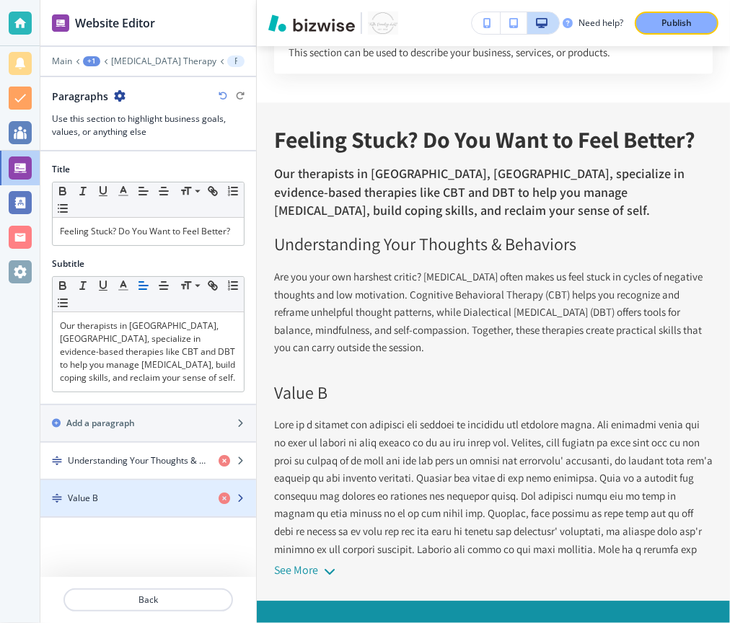
click at [105, 492] on div "Value B" at bounding box center [123, 498] width 167 height 13
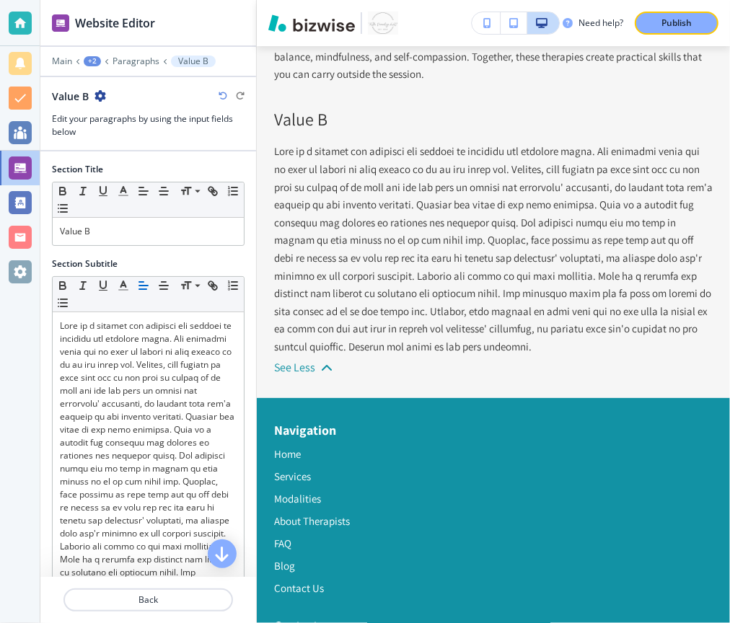
scroll to position [5980, 0]
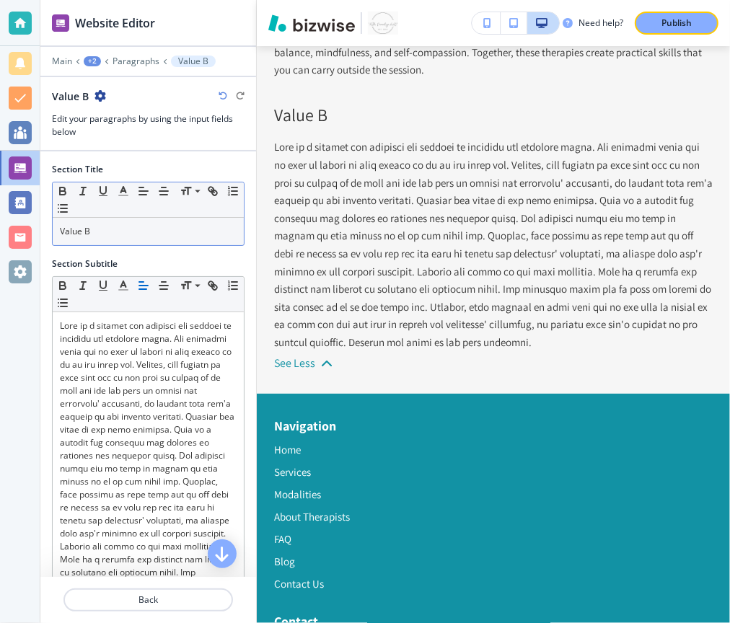
click at [107, 230] on p "Value B" at bounding box center [148, 231] width 177 height 13
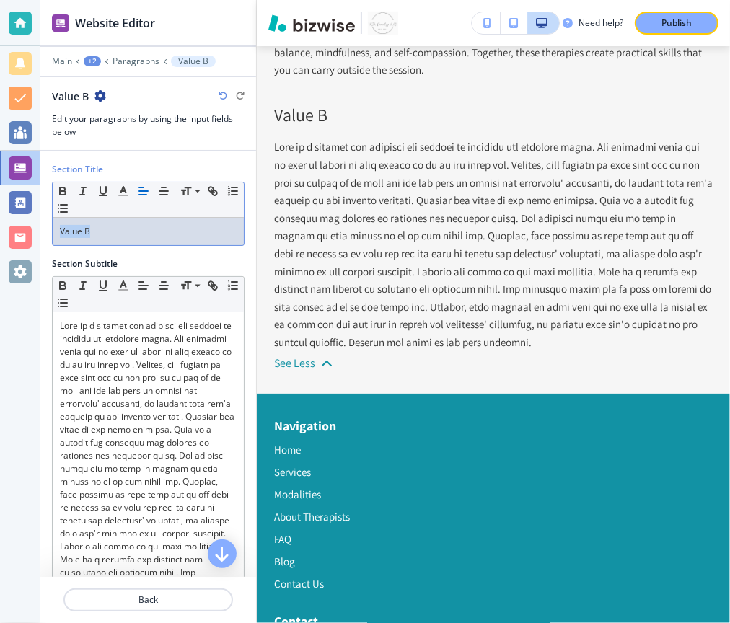
click at [107, 230] on p "Value B" at bounding box center [148, 231] width 177 height 13
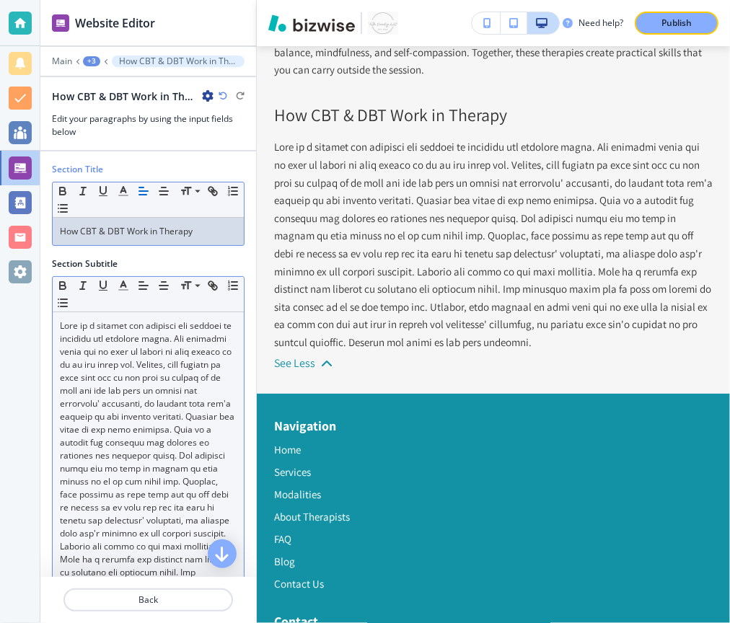
click at [114, 482] on p at bounding box center [148, 494] width 177 height 350
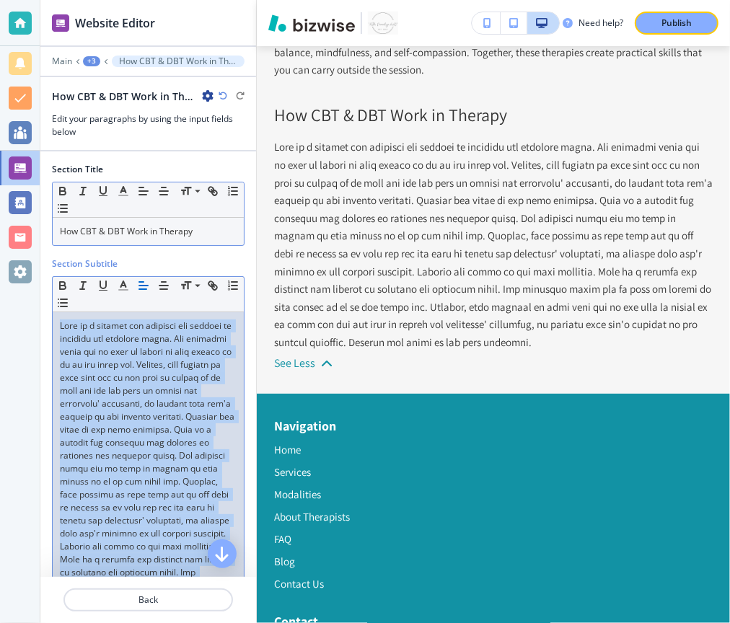
click at [114, 482] on p at bounding box center [148, 494] width 177 height 350
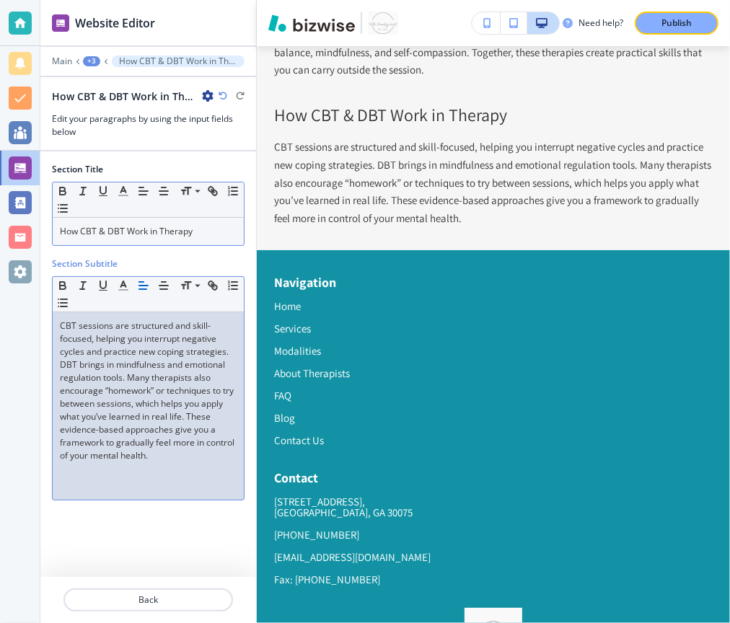
click at [97, 61] on div "+3" at bounding box center [91, 61] width 17 height 10
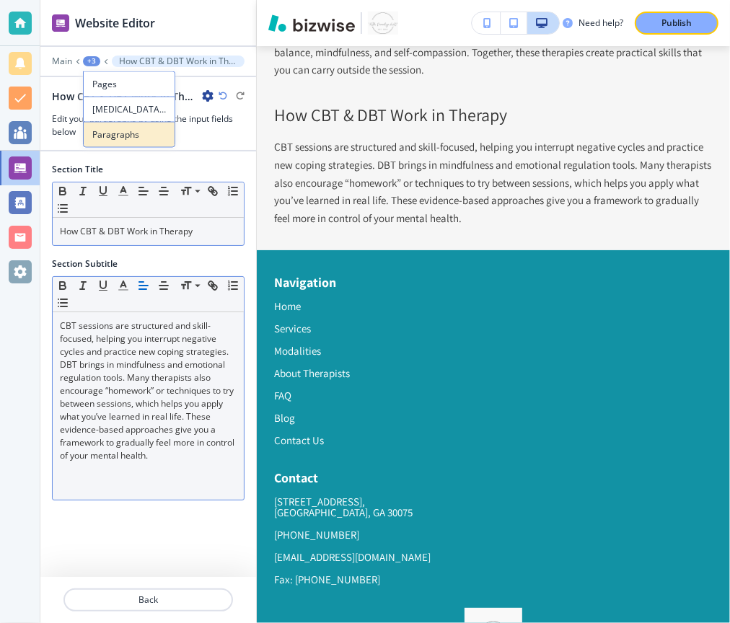
click at [110, 136] on p "Paragraphs" at bounding box center [129, 134] width 74 height 13
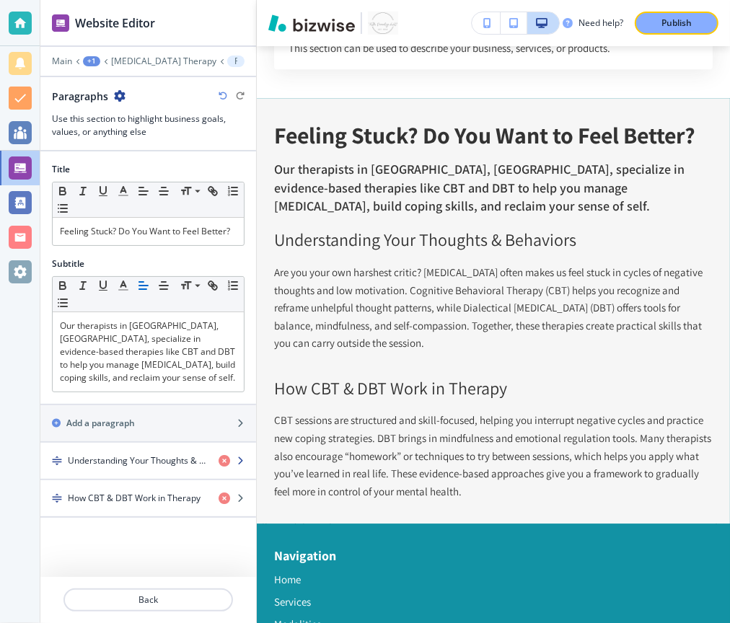
scroll to position [5702, 0]
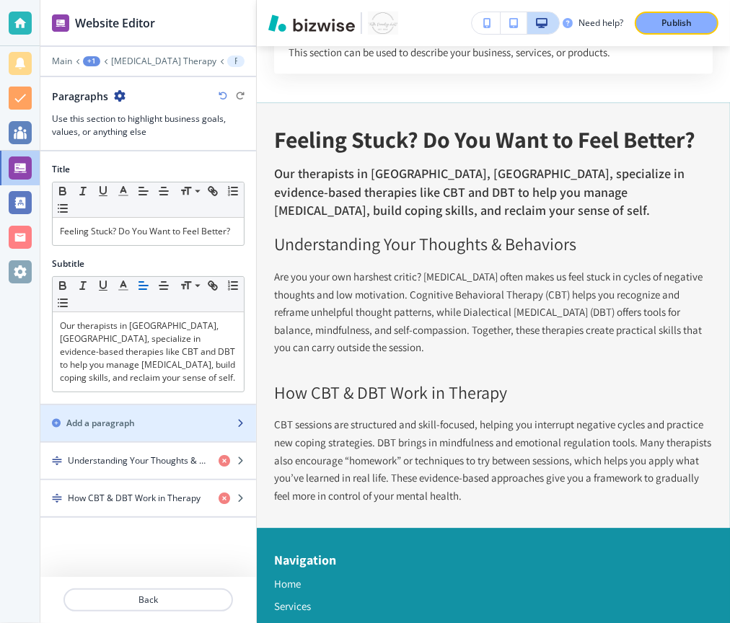
click at [91, 417] on h2 "Add a paragraph" at bounding box center [100, 423] width 69 height 13
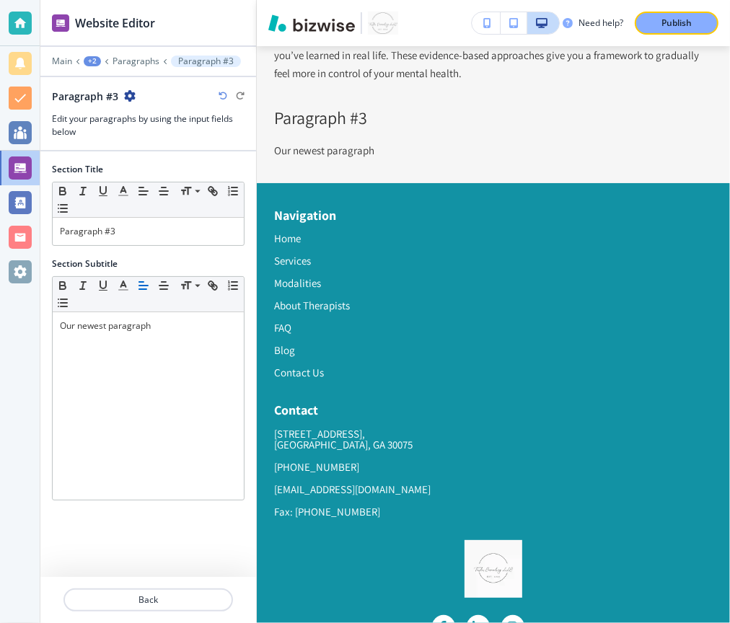
scroll to position [6128, 0]
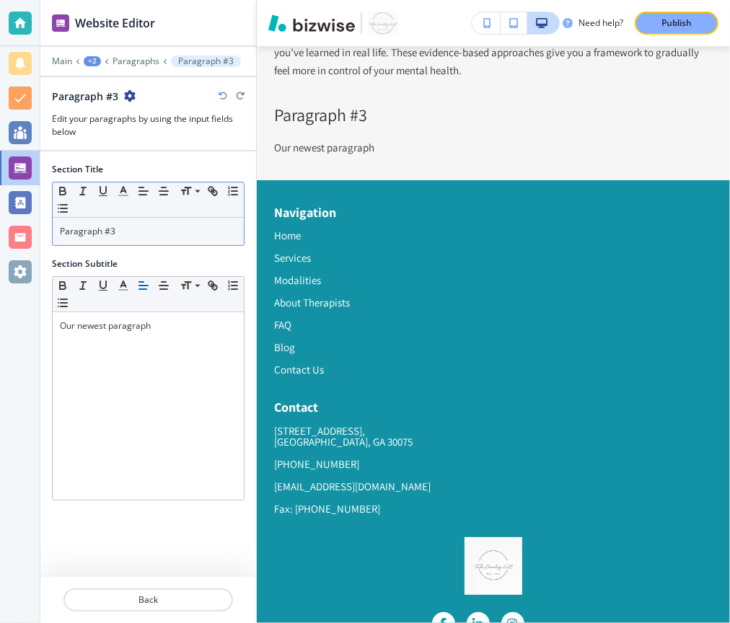
click at [106, 226] on p "Paragraph #3" at bounding box center [148, 231] width 177 height 13
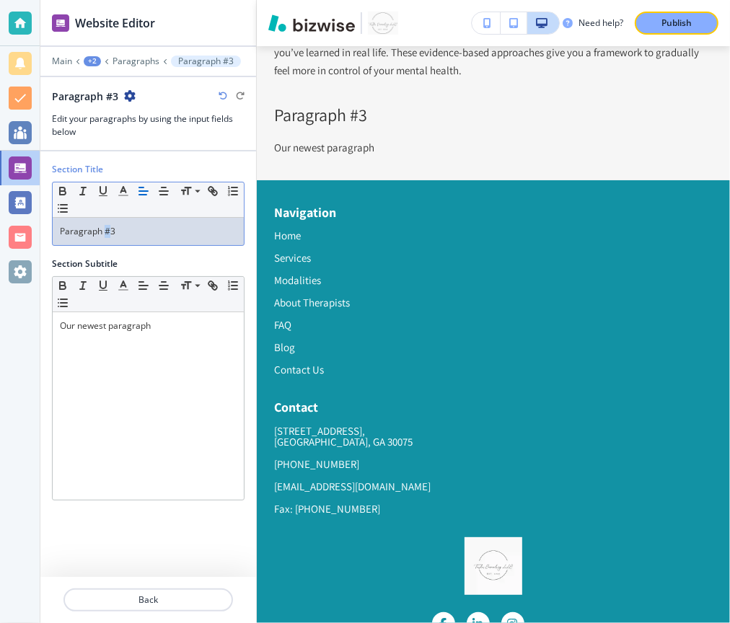
click at [106, 226] on p "Paragraph #3" at bounding box center [148, 231] width 177 height 13
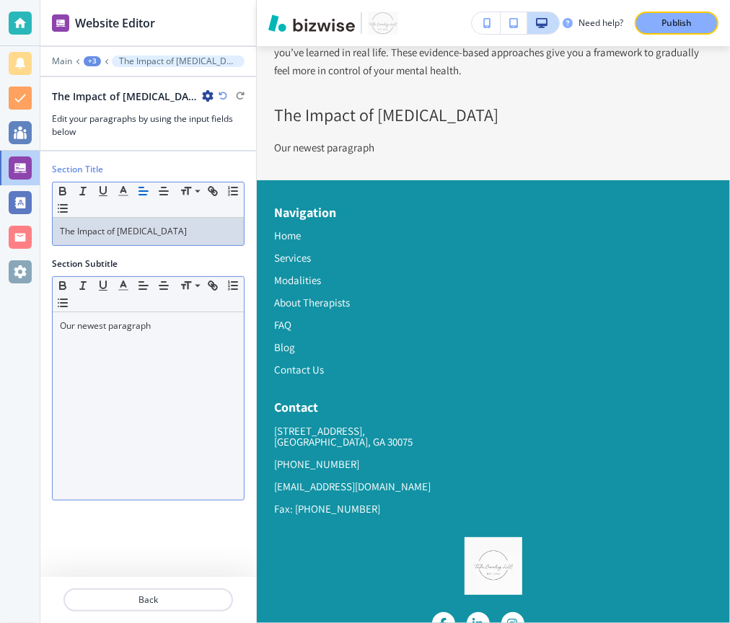
click at [144, 370] on div "Our newest paragraph" at bounding box center [148, 405] width 191 height 187
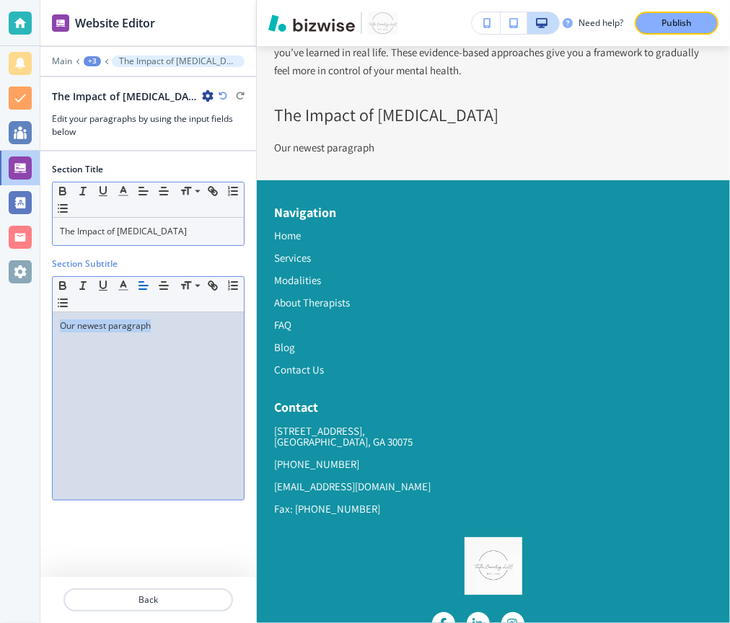
click at [144, 370] on div "Our newest paragraph" at bounding box center [148, 405] width 191 height 187
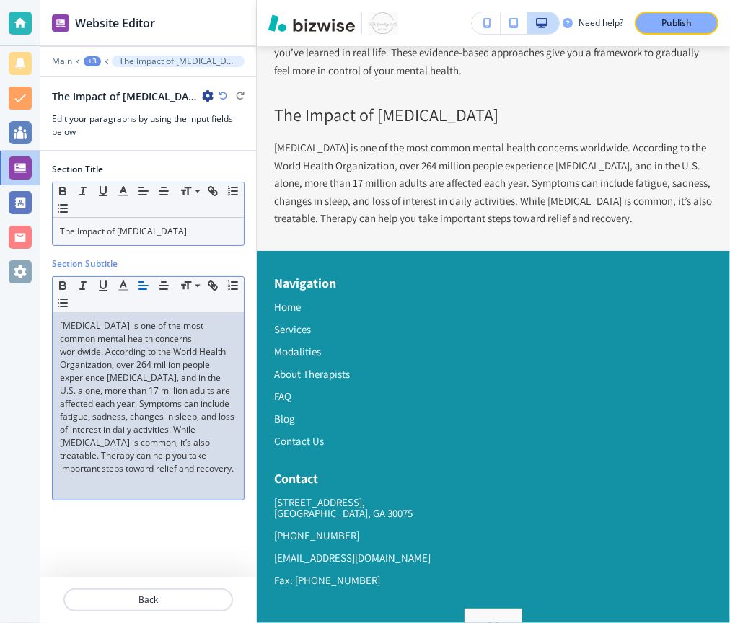
scroll to position [0, 0]
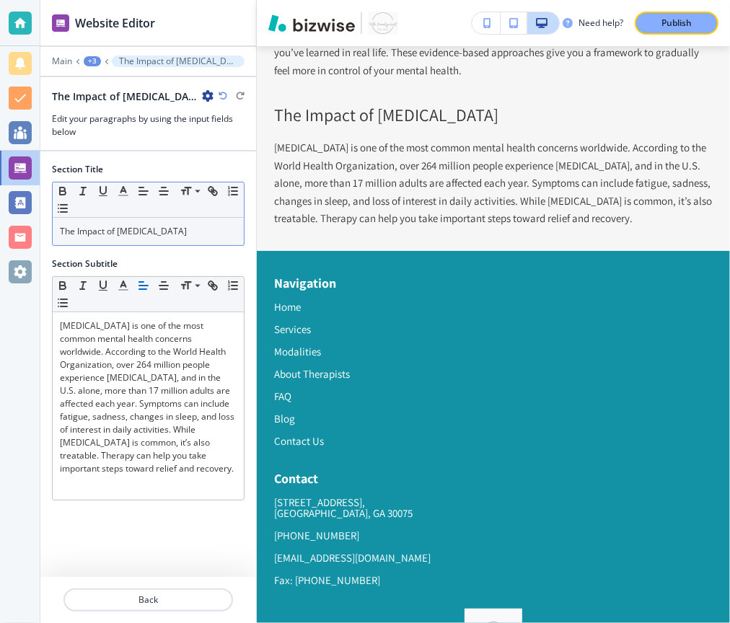
click at [94, 60] on div "+3" at bounding box center [92, 61] width 17 height 10
click at [104, 136] on p "Paragraphs" at bounding box center [130, 134] width 74 height 13
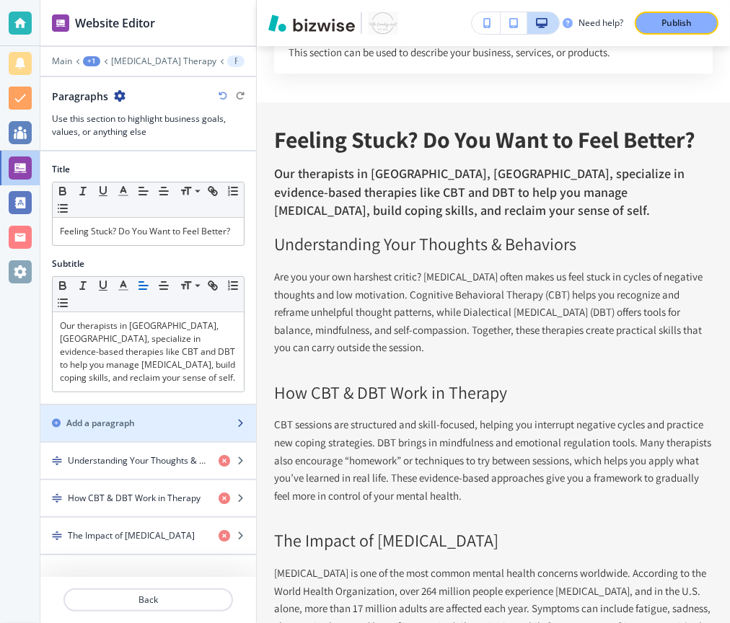
click at [111, 417] on h2 "Add a paragraph" at bounding box center [100, 423] width 69 height 13
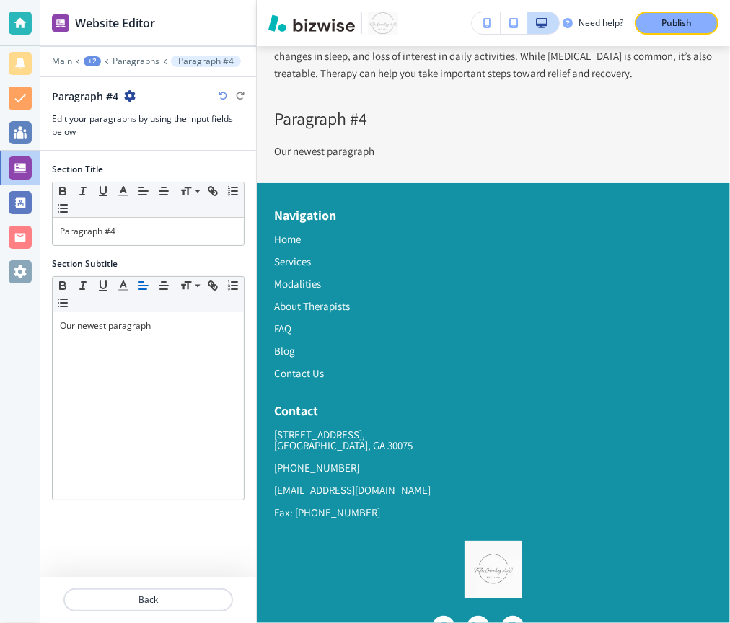
scroll to position [6276, 0]
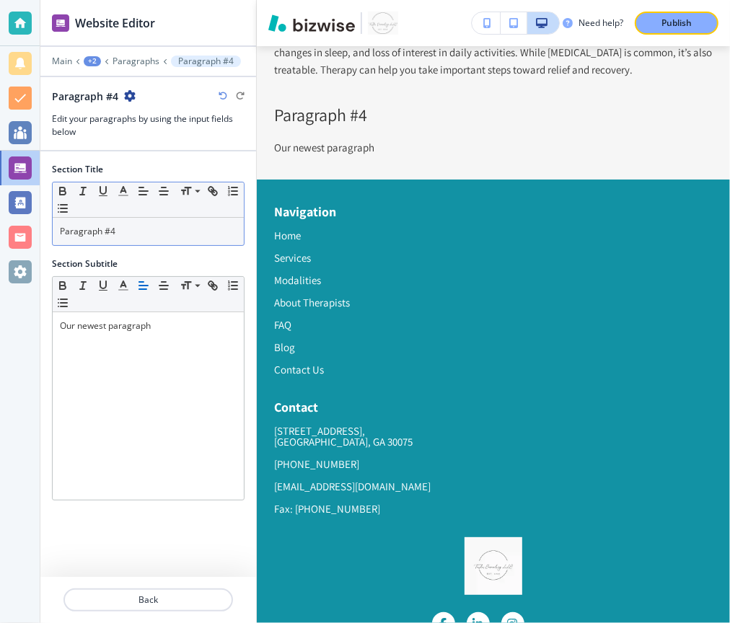
click at [151, 227] on p "Paragraph #4" at bounding box center [148, 231] width 177 height 13
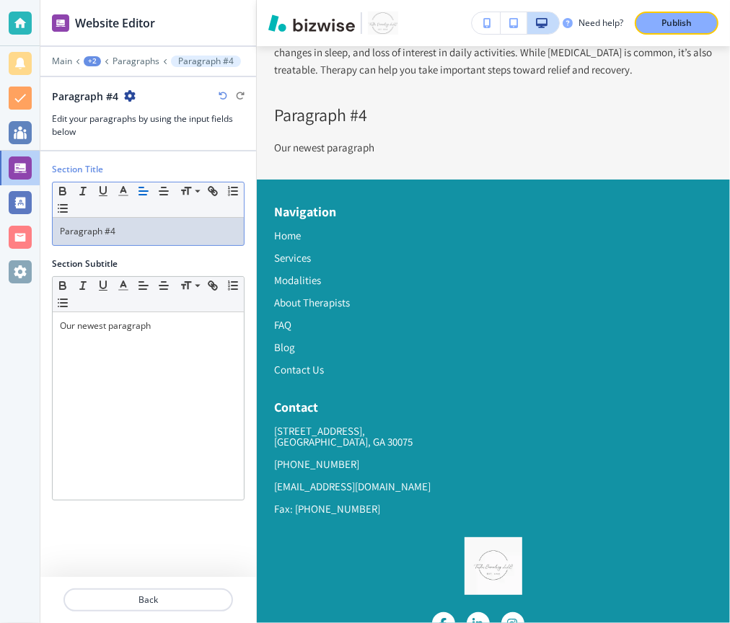
click at [151, 227] on p "Paragraph #4" at bounding box center [148, 231] width 177 height 13
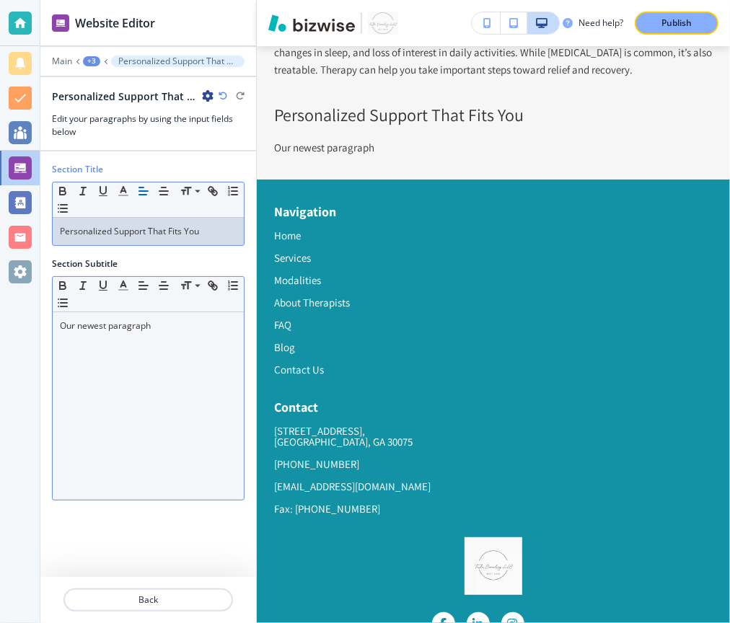
click at [77, 387] on div "Our newest paragraph" at bounding box center [148, 405] width 191 height 187
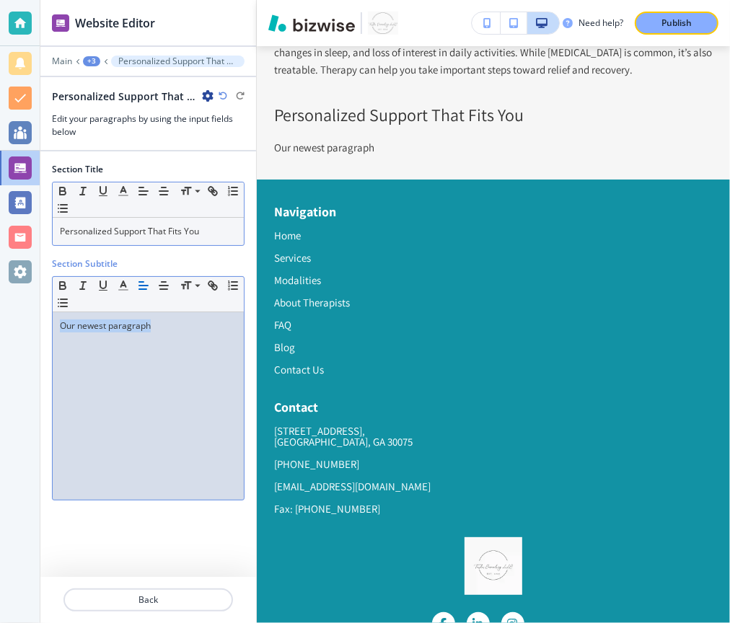
click at [77, 387] on div "Our newest paragraph" at bounding box center [148, 405] width 191 height 187
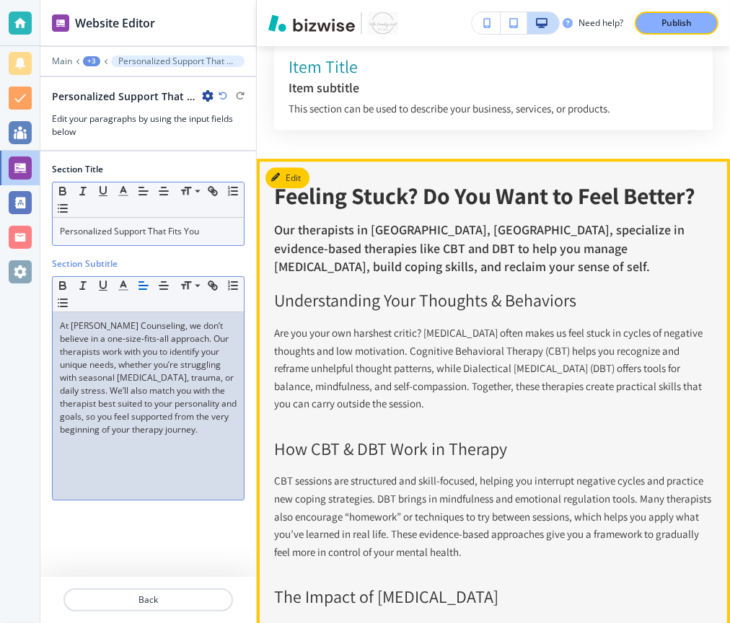
scroll to position [5617, 0]
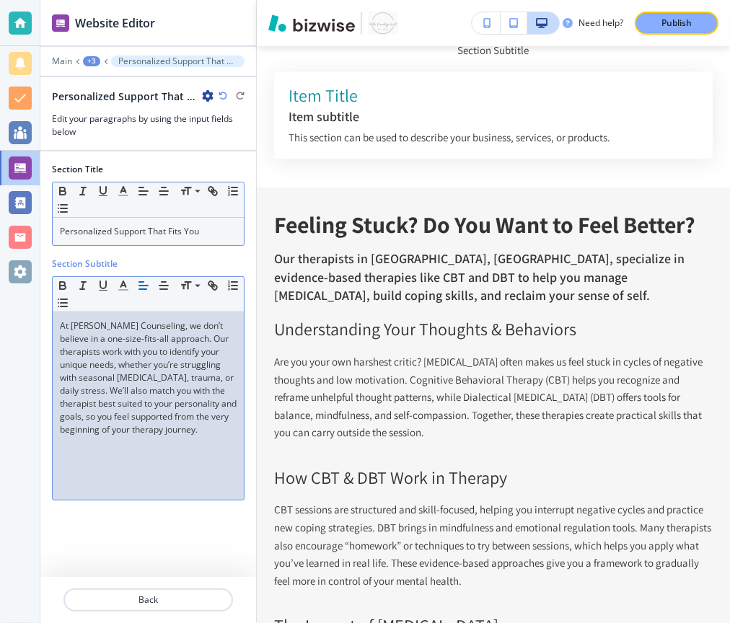
click at [89, 67] on div at bounding box center [148, 71] width 216 height 9
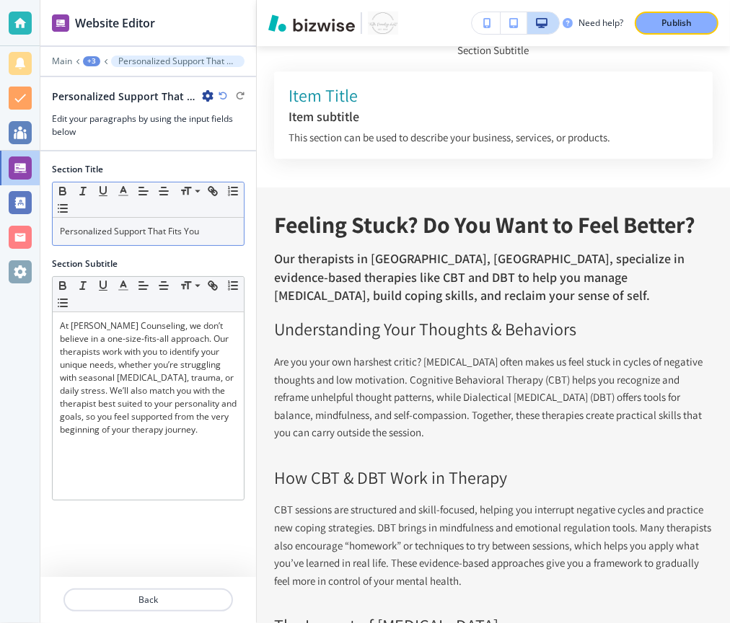
click at [86, 63] on div "+3" at bounding box center [91, 61] width 17 height 10
click at [120, 136] on p "Paragraphs" at bounding box center [129, 134] width 74 height 13
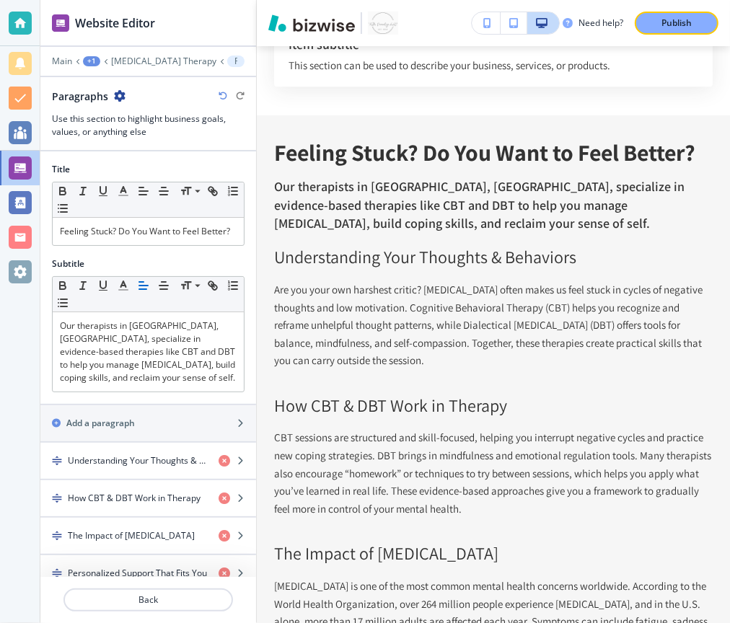
scroll to position [5702, 0]
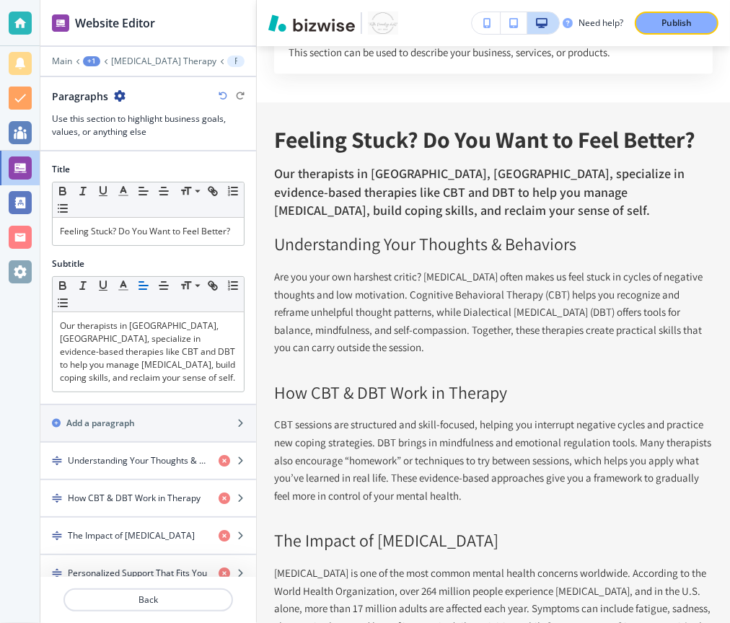
click at [130, 56] on div "Main +1 [MEDICAL_DATA] Therapy Paragraphs" at bounding box center [148, 62] width 193 height 12
click at [136, 67] on div at bounding box center [148, 71] width 216 height 9
click at [135, 60] on p "[MEDICAL_DATA] Therapy" at bounding box center [163, 61] width 105 height 10
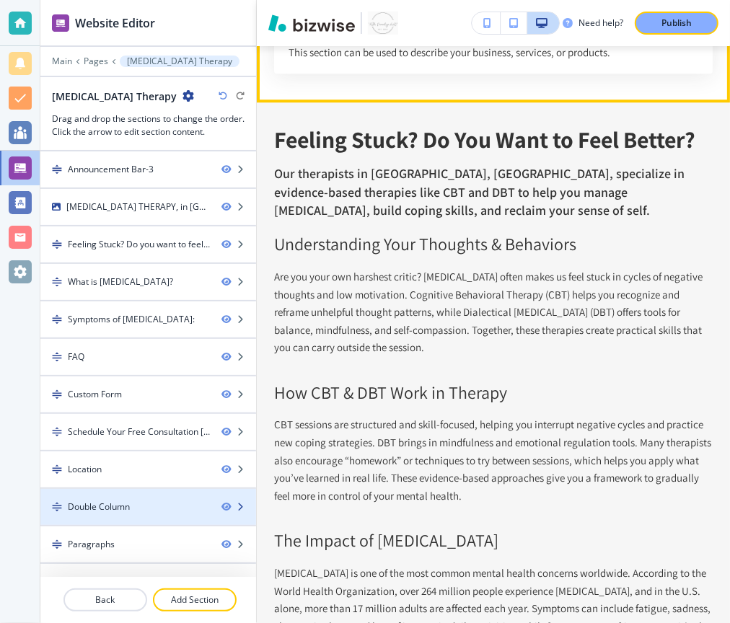
click at [243, 503] on icon "button" at bounding box center [240, 507] width 9 height 9
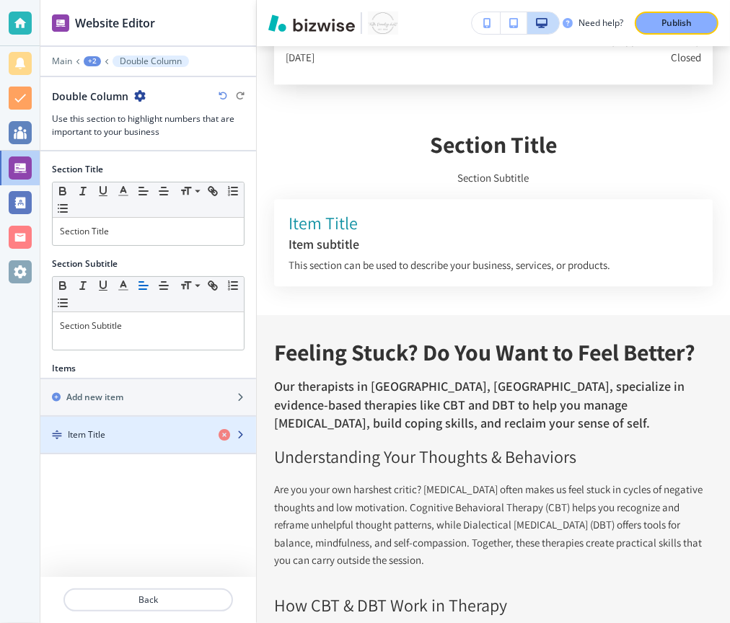
scroll to position [5489, 0]
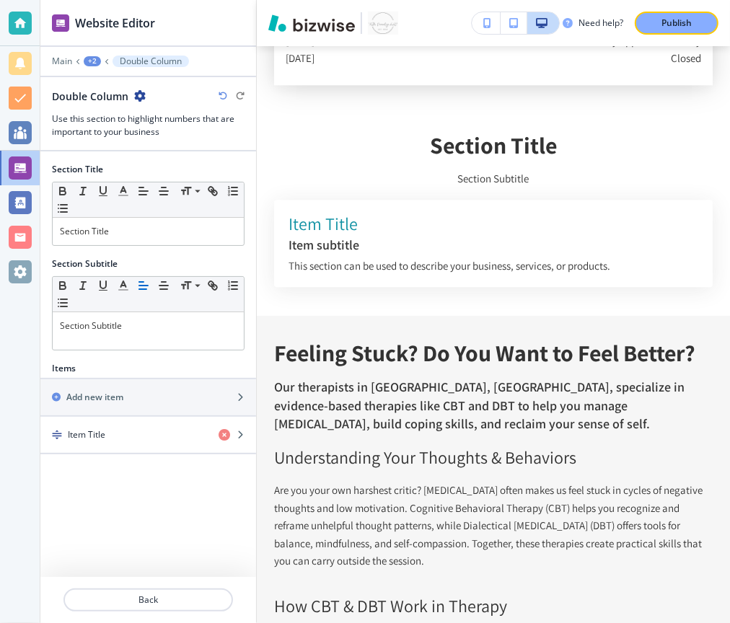
click at [138, 100] on div "Double Column" at bounding box center [99, 96] width 94 height 15
click at [139, 90] on icon "button" at bounding box center [140, 96] width 12 height 12
click at [173, 173] on p "Delete Section" at bounding box center [179, 170] width 74 height 13
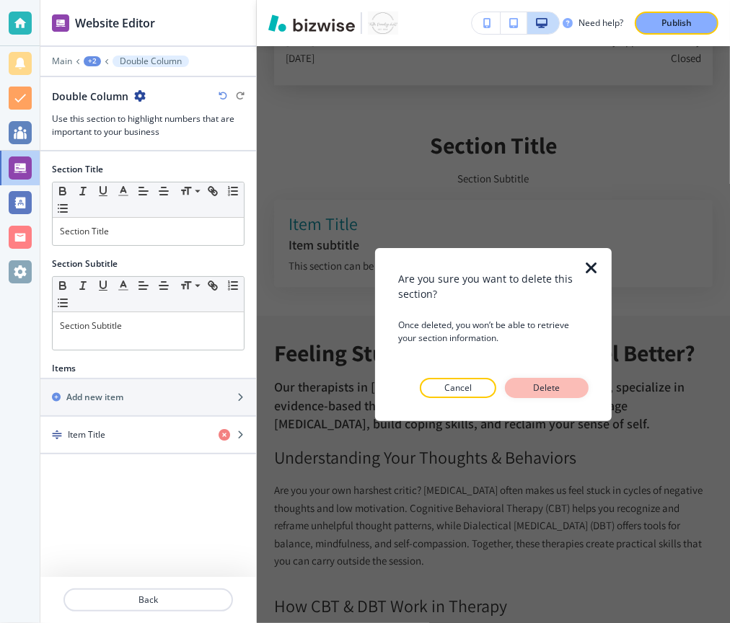
click at [536, 383] on p "Delete" at bounding box center [546, 387] width 35 height 13
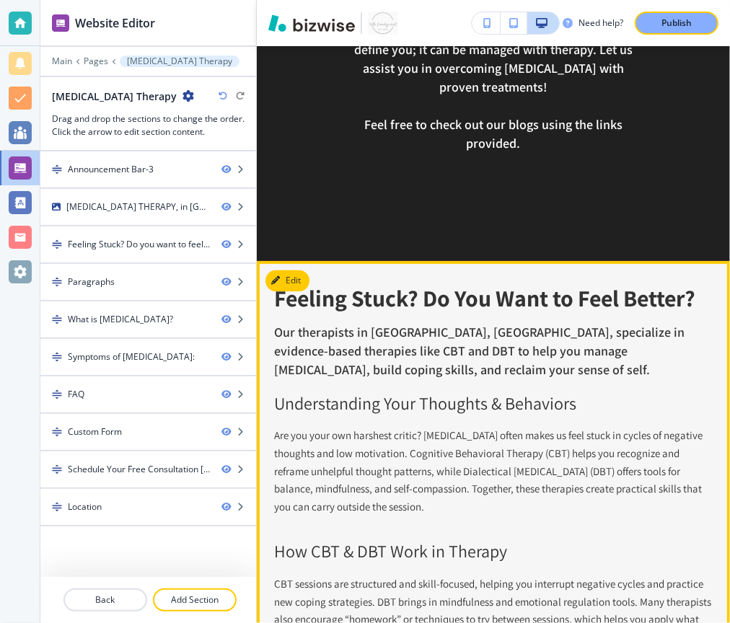
scroll to position [1822, 0]
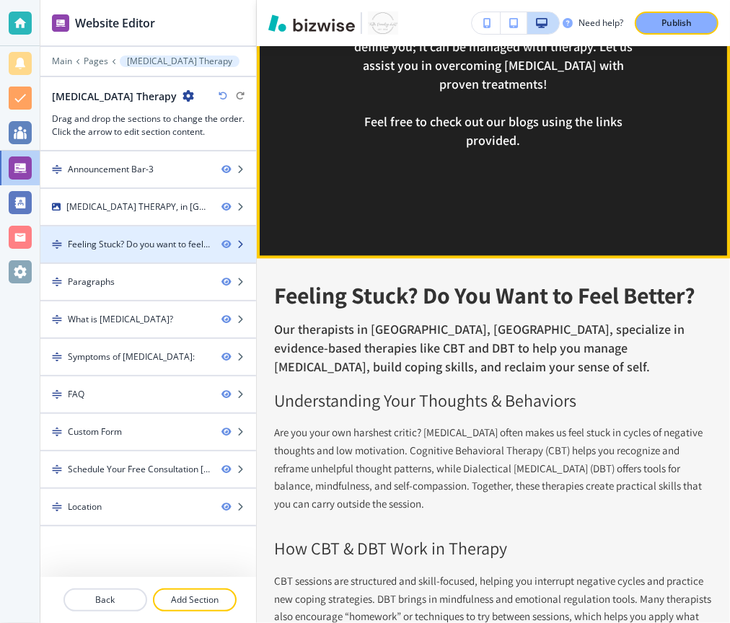
click at [242, 244] on icon "button" at bounding box center [240, 244] width 9 height 9
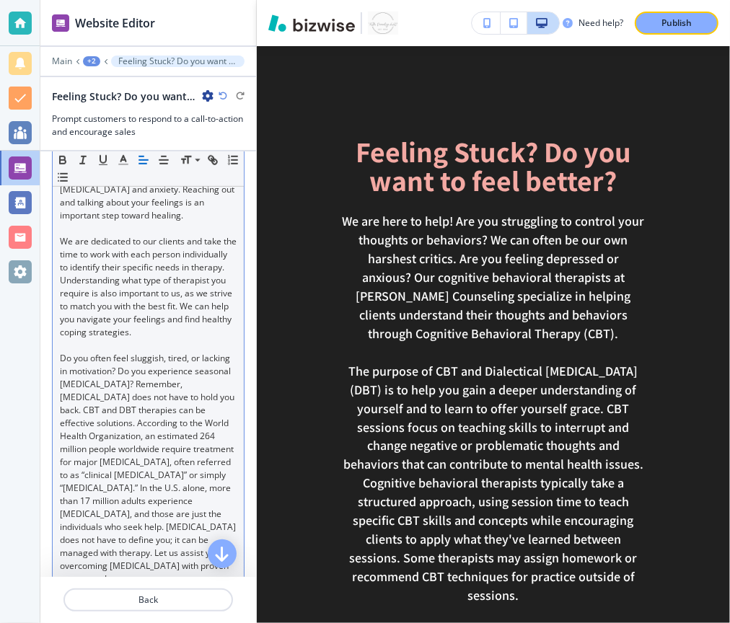
scroll to position [0, 0]
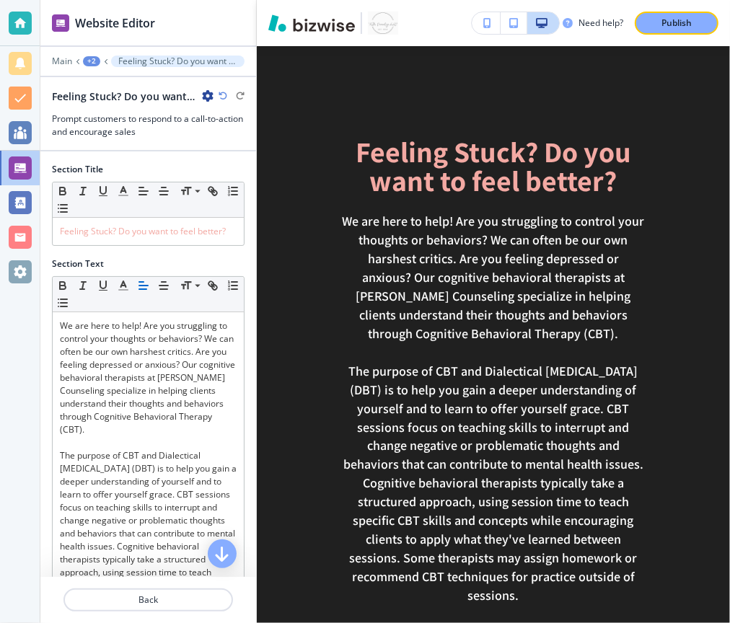
click at [208, 94] on icon "button" at bounding box center [208, 96] width 12 height 12
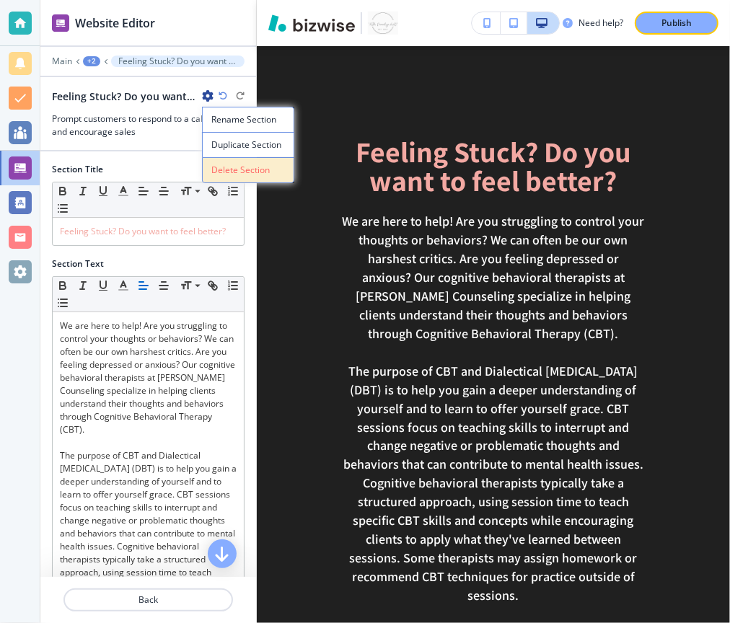
click at [209, 167] on button "Delete Section" at bounding box center [248, 170] width 92 height 26
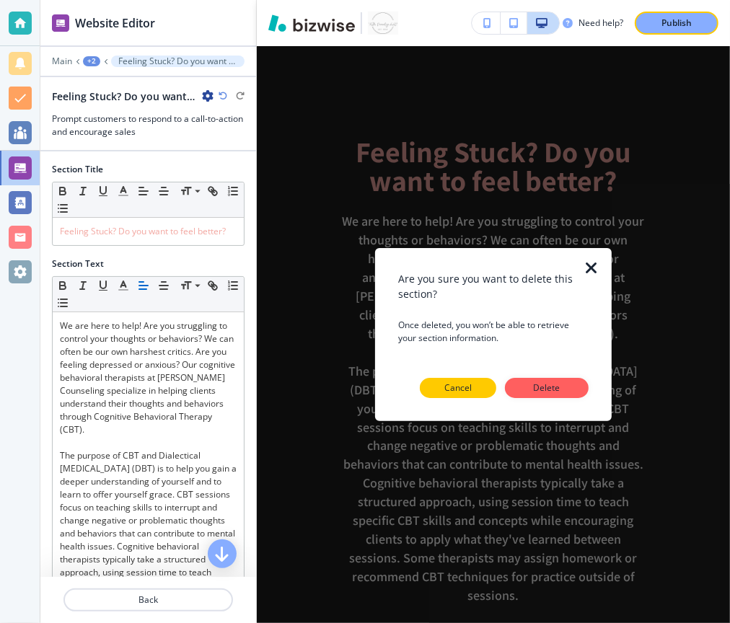
click at [449, 385] on p "Cancel" at bounding box center [457, 387] width 27 height 13
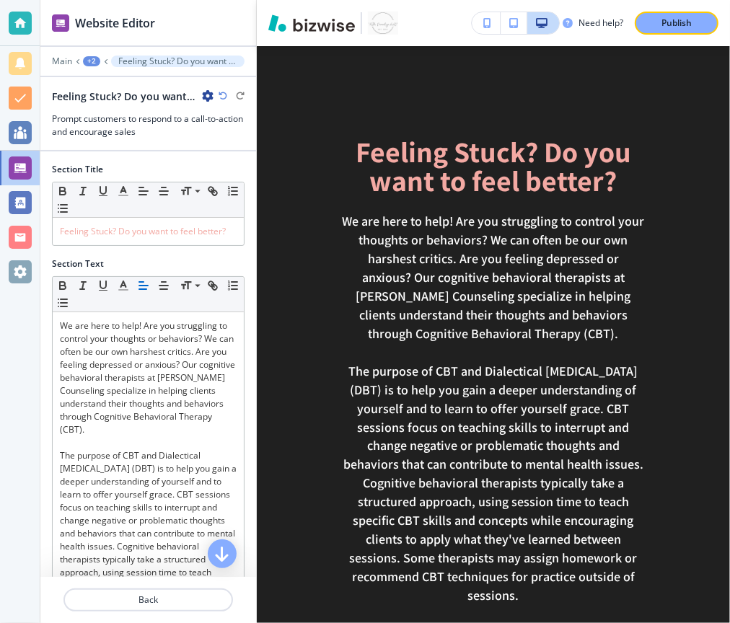
click at [89, 56] on div "Main +2 Feeling Stuck? Do you want to feel better?" at bounding box center [148, 62] width 193 height 12
click at [89, 58] on div "+2" at bounding box center [91, 61] width 17 height 10
click at [115, 104] on p "[MEDICAL_DATA] Therapy" at bounding box center [129, 109] width 74 height 13
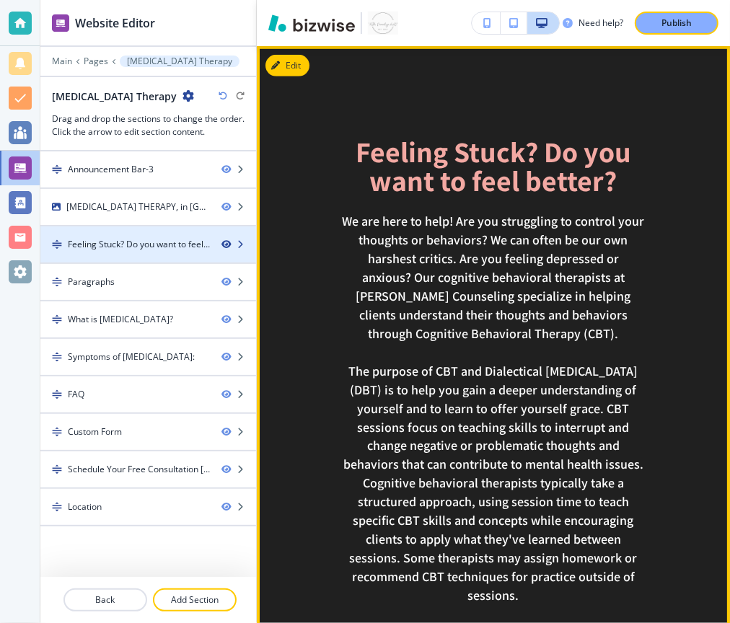
click at [225, 243] on icon "button" at bounding box center [225, 244] width 9 height 9
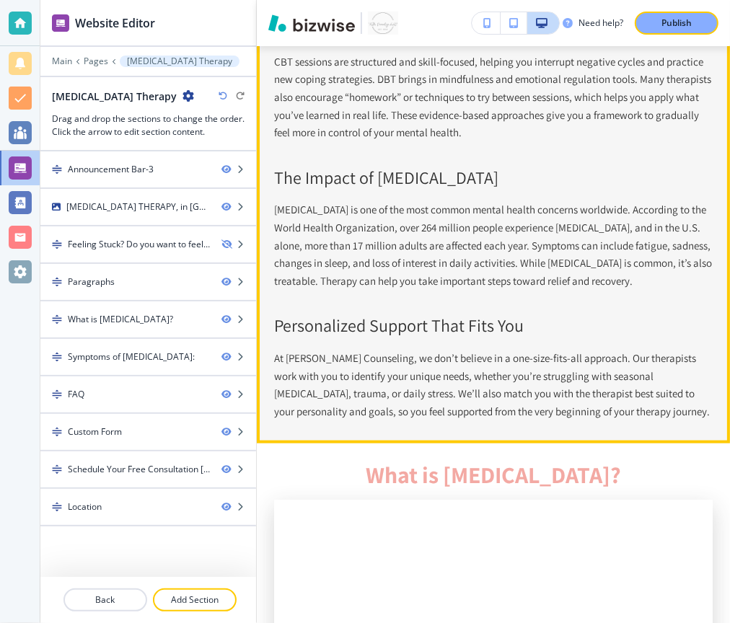
scroll to position [912, 0]
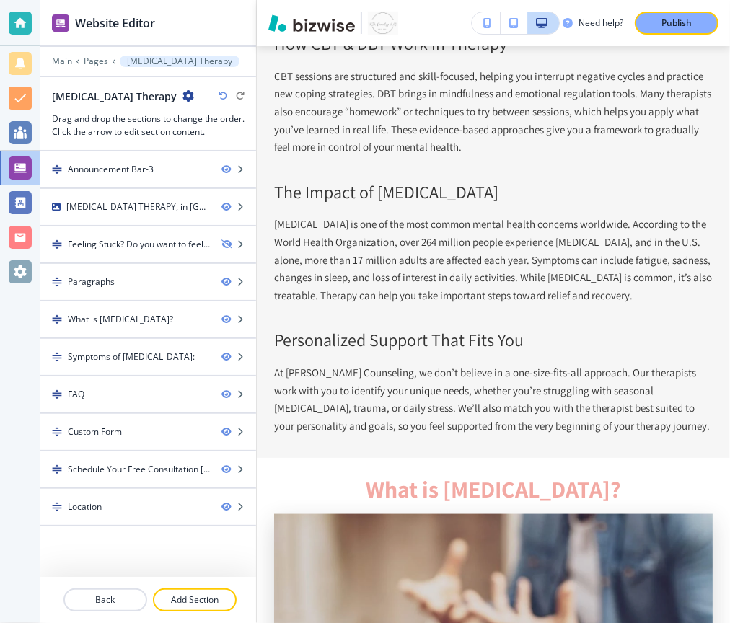
click at [187, 239] on div "Feeling Stuck? Do you want to feel better?" at bounding box center [139, 244] width 142 height 13
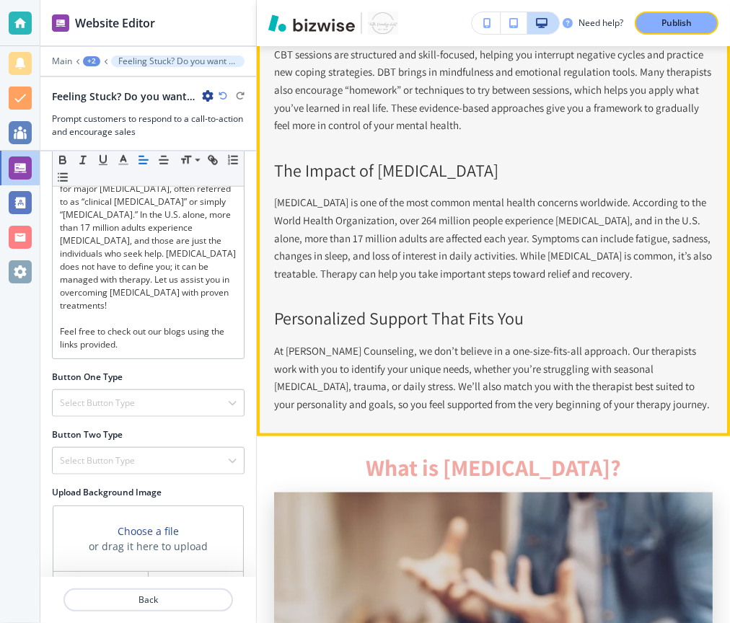
scroll to position [936, 0]
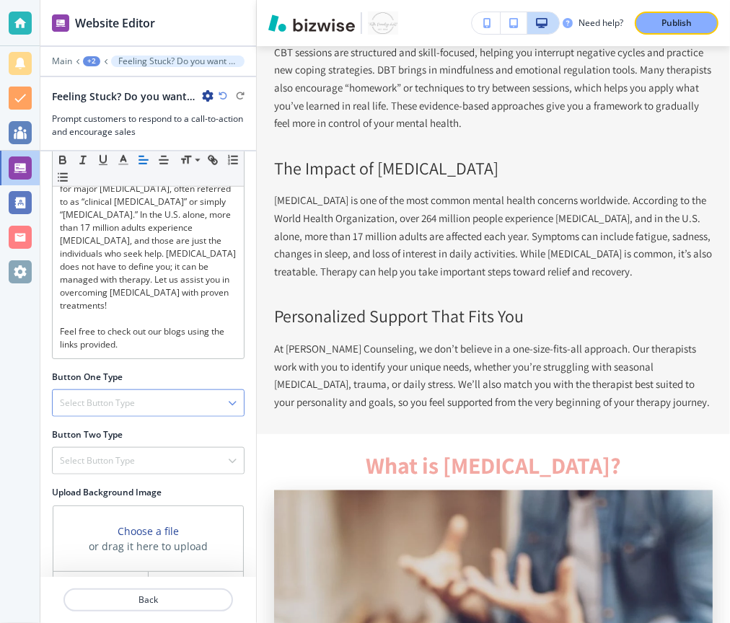
click at [156, 390] on div "Select Button Type" at bounding box center [148, 403] width 191 height 26
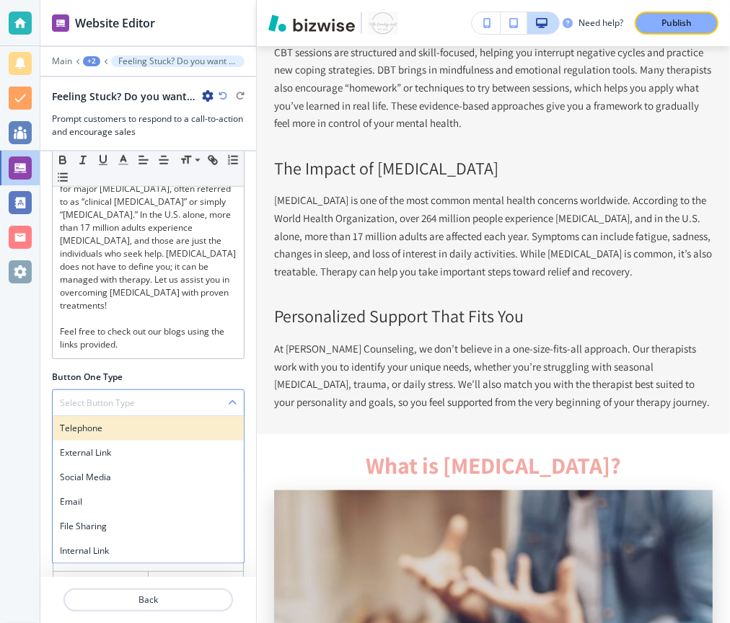
click at [140, 422] on h4 "Telephone" at bounding box center [148, 428] width 177 height 13
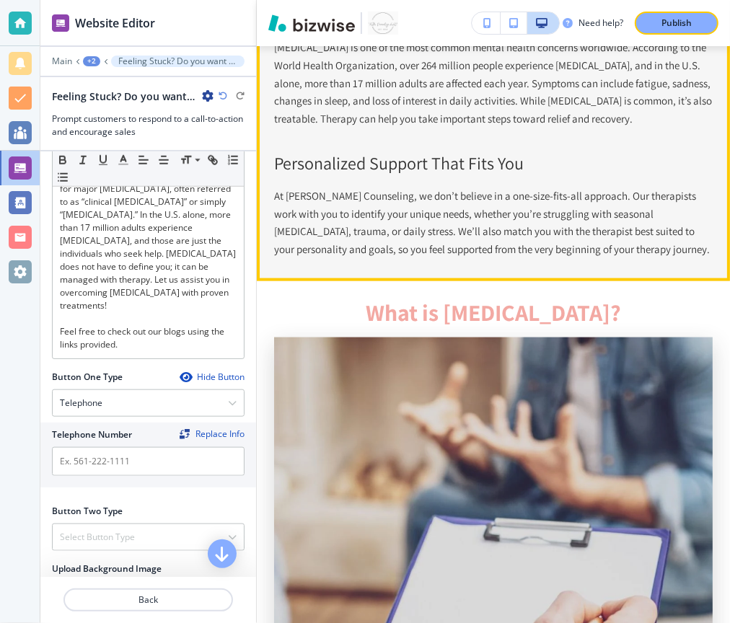
scroll to position [1150, 0]
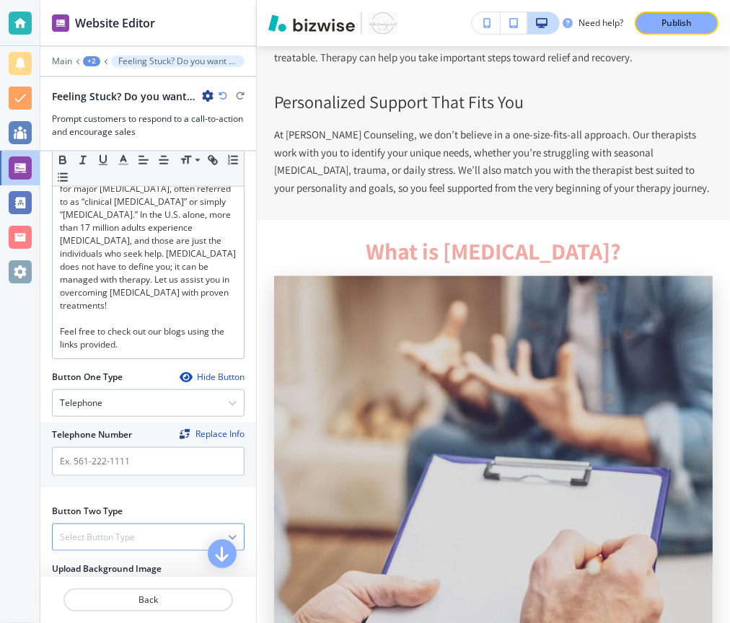
click at [84, 531] on h4 "Select Button Type" at bounding box center [97, 537] width 75 height 13
click at [102, 445] on div "Telephone Number Replace Info" at bounding box center [148, 455] width 216 height 65
click at [102, 447] on input "text" at bounding box center [148, 461] width 193 height 29
type input "2"
type input "123"
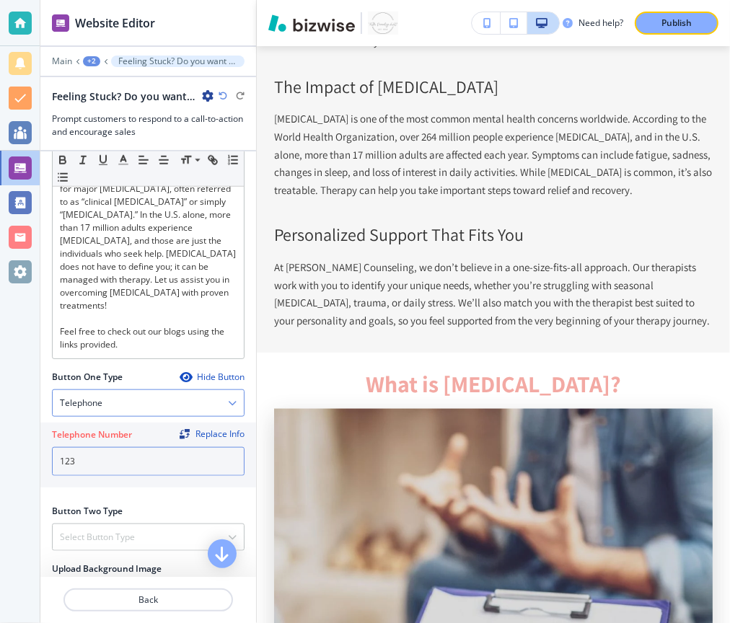
scroll to position [979, 0]
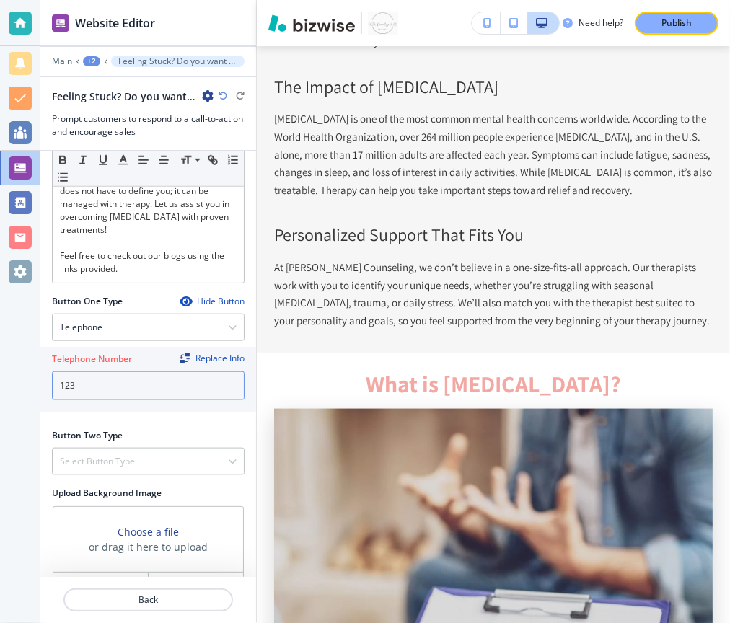
click at [131, 371] on input "123" at bounding box center [148, 385] width 193 height 29
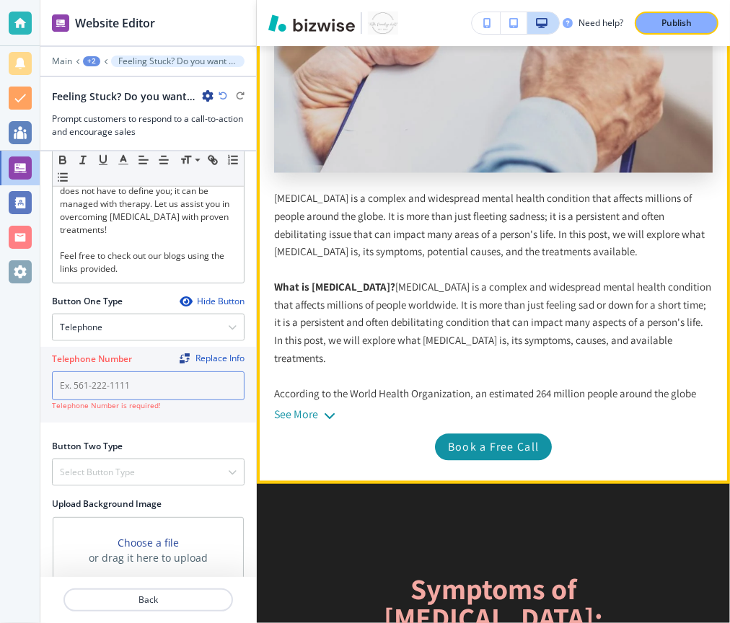
scroll to position [1708, 0]
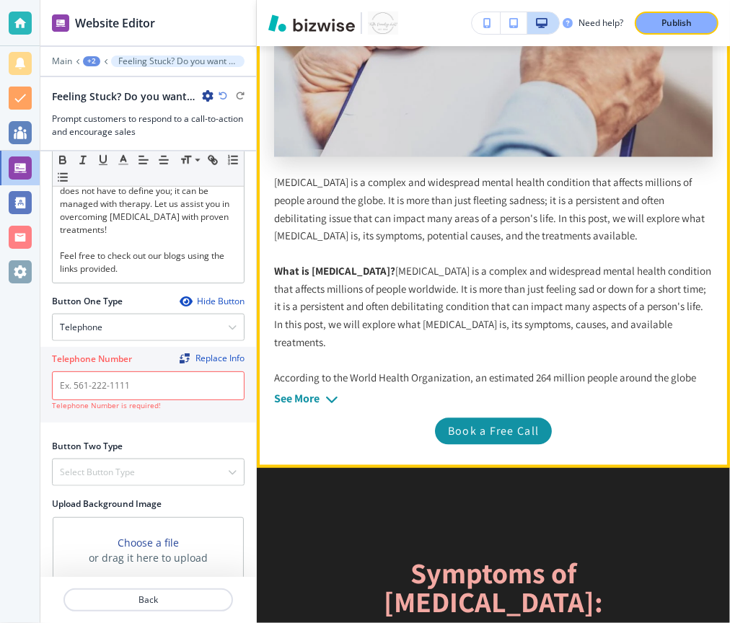
click at [290, 394] on div "See More" at bounding box center [296, 398] width 45 height 13
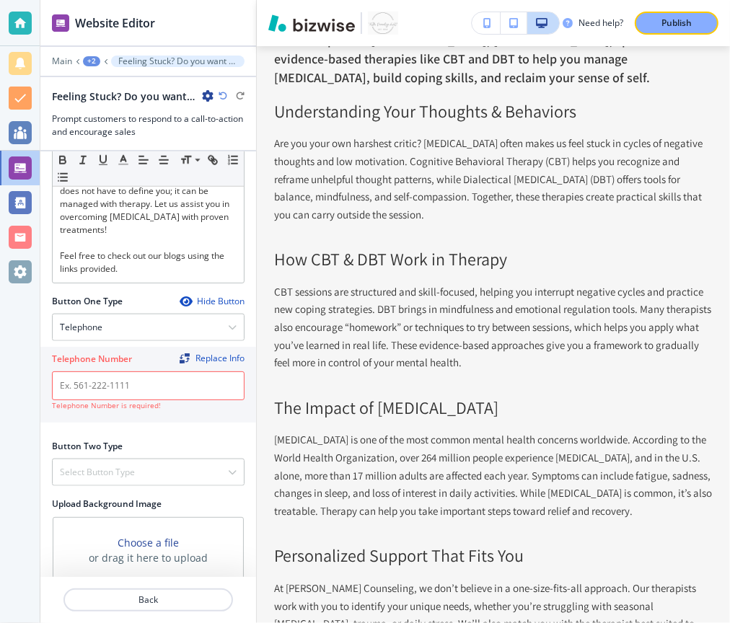
scroll to position [989, 0]
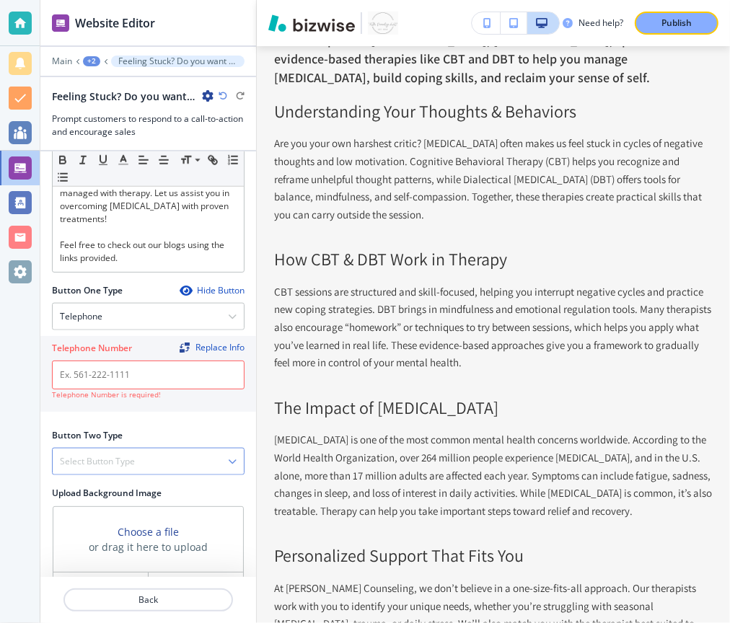
click at [166, 449] on div "Select Button Type" at bounding box center [148, 462] width 191 height 26
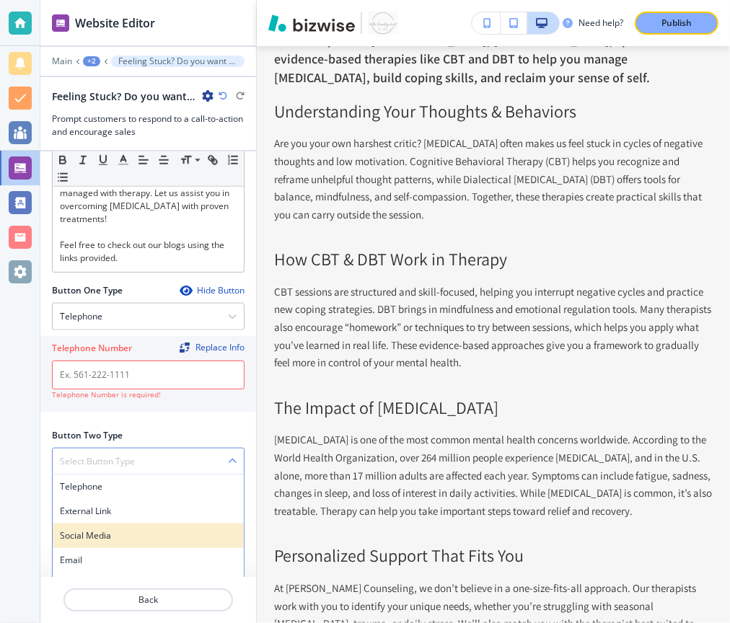
scroll to position [1002, 0]
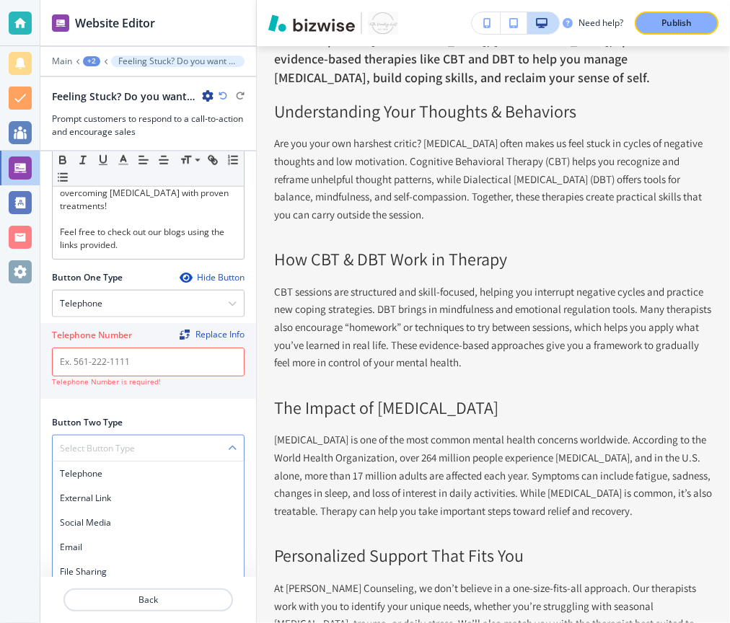
click at [143, 590] on h4 "Internal Link" at bounding box center [148, 596] width 177 height 13
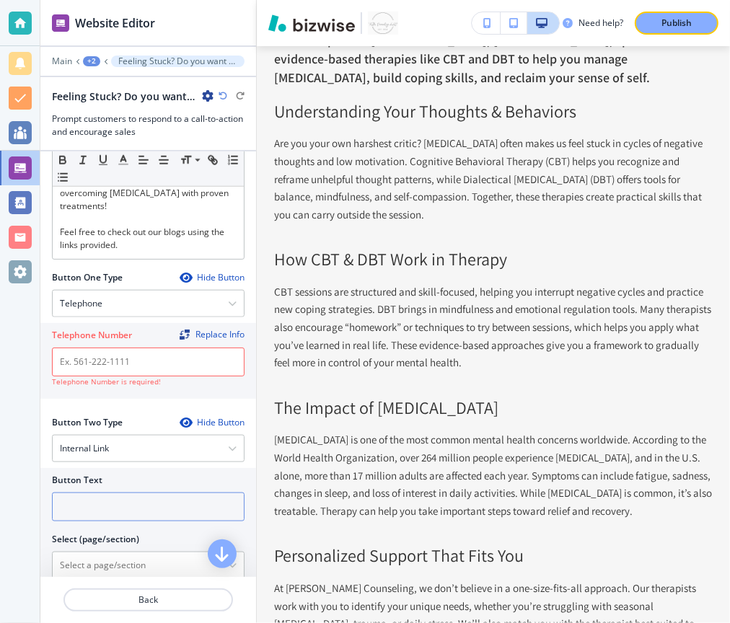
click at [134, 492] on input "text" at bounding box center [148, 506] width 193 height 29
click at [132, 553] on \(page\/section\) "Manual Input" at bounding box center [140, 565] width 175 height 25
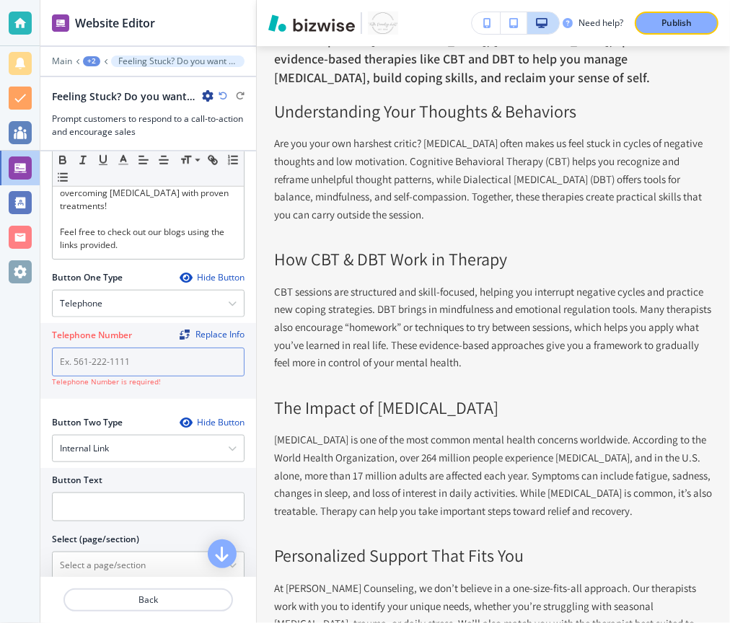
type \(page\/section\) "Contact Us"
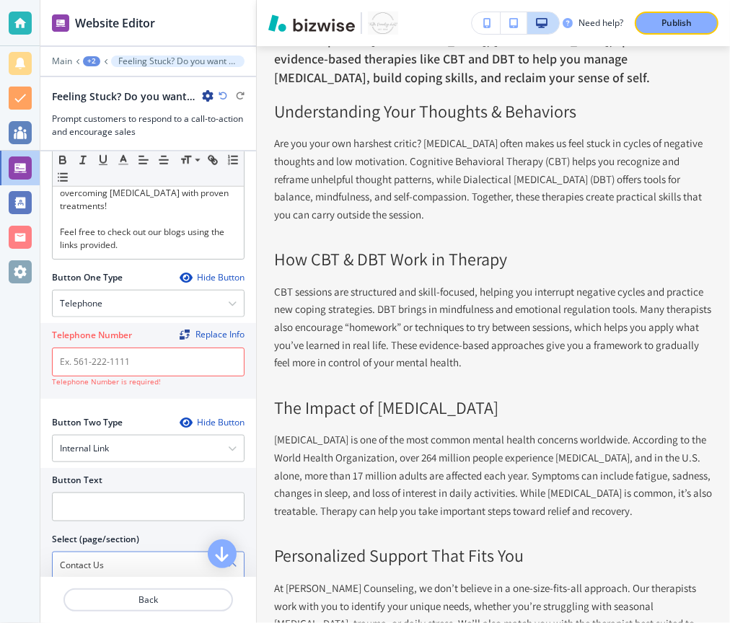
click at [141, 584] on h4 "Contact Us" at bounding box center [148, 590] width 177 height 13
click at [163, 492] on input "text" at bounding box center [148, 506] width 193 height 29
type input "C"
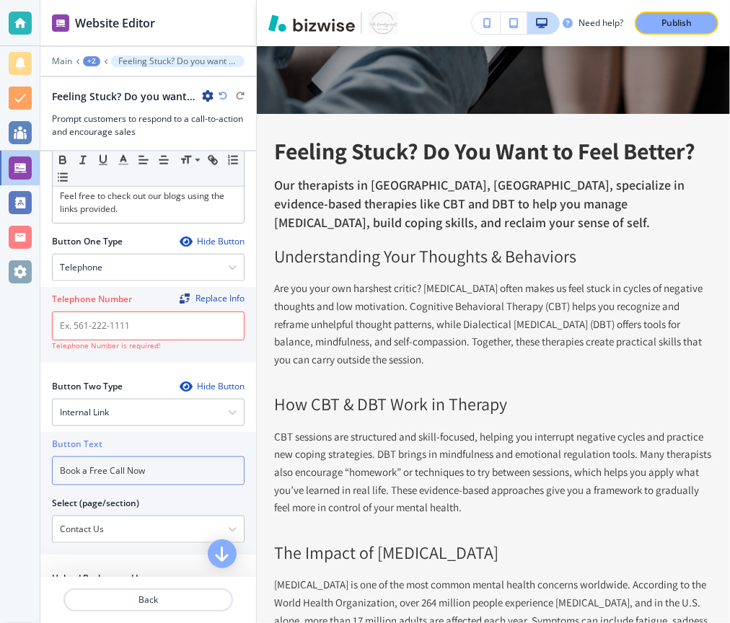
scroll to position [1123, 0]
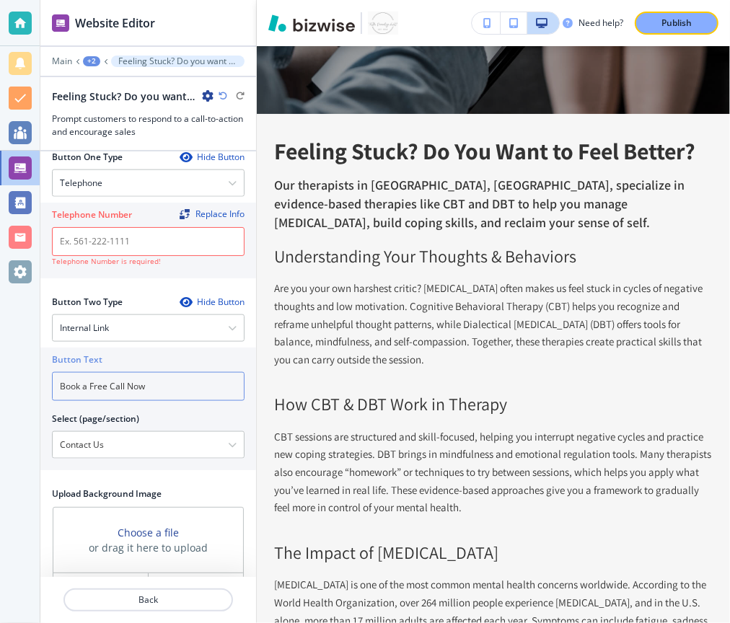
type input "Book a Free Call Now"
click at [182, 446] on div "Button Two Type Hide Button Internal Link Telephone External Link Social Media …" at bounding box center [148, 392] width 216 height 192
click at [146, 525] on h3 "Choose a file" at bounding box center [148, 532] width 61 height 15
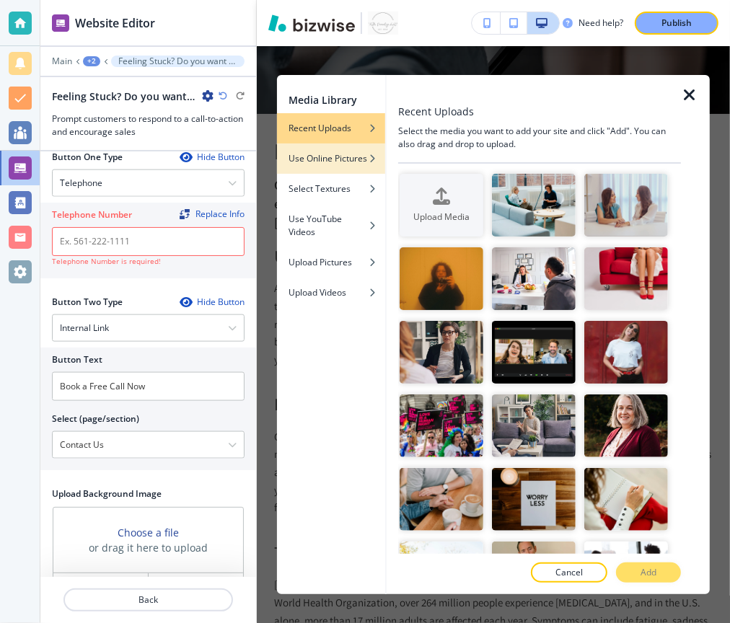
click at [366, 159] on h4 "Use Online Pictures" at bounding box center [327, 158] width 79 height 13
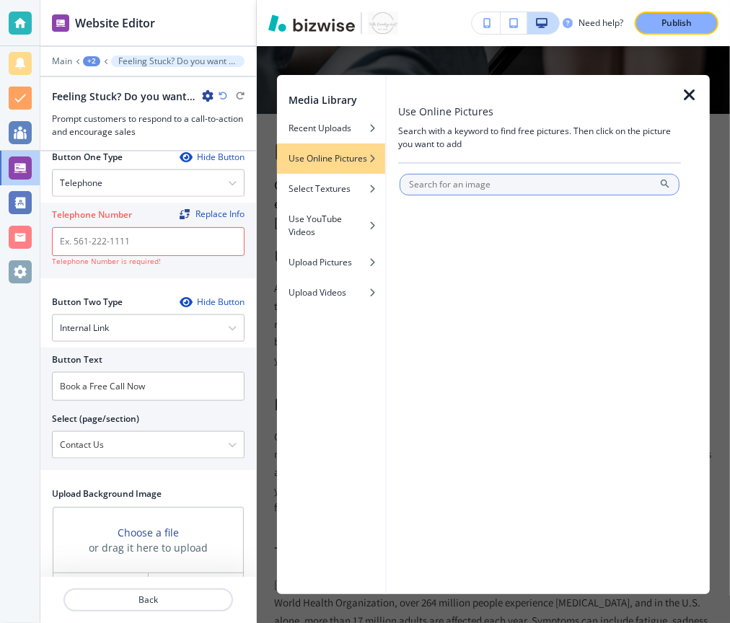
click at [474, 182] on input "text" at bounding box center [539, 185] width 280 height 22
type input "happy"
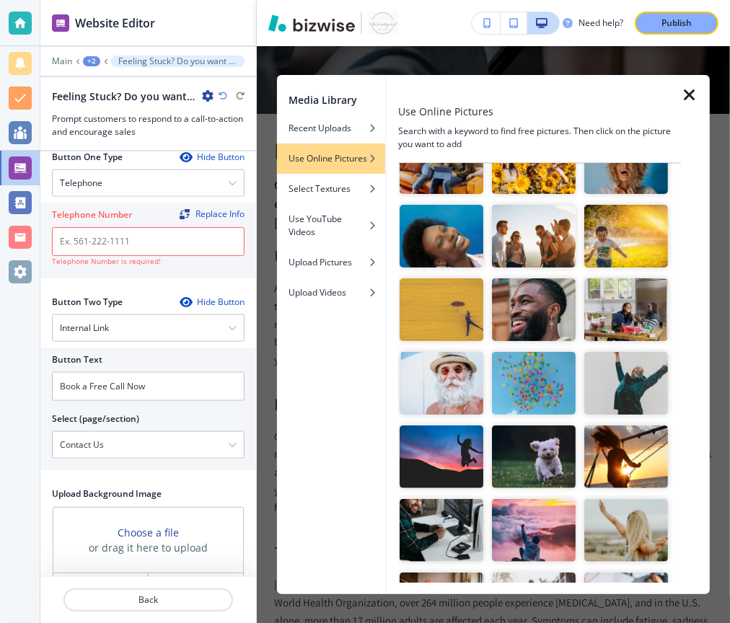
scroll to position [151, 0]
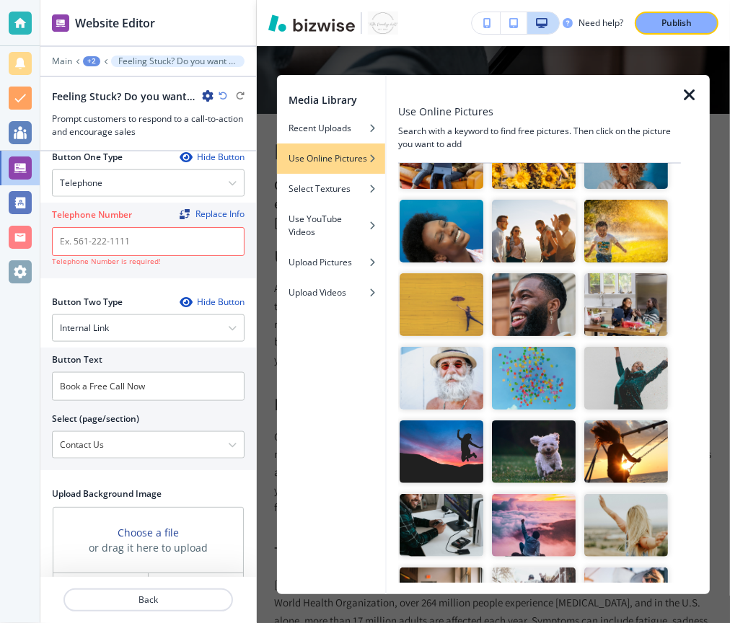
click at [460, 310] on img "button" at bounding box center [441, 304] width 84 height 63
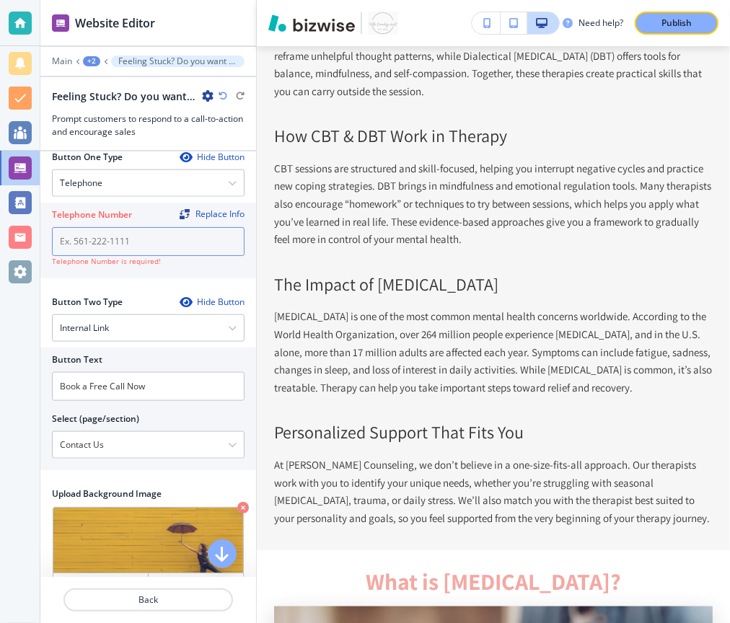
scroll to position [1047, 0]
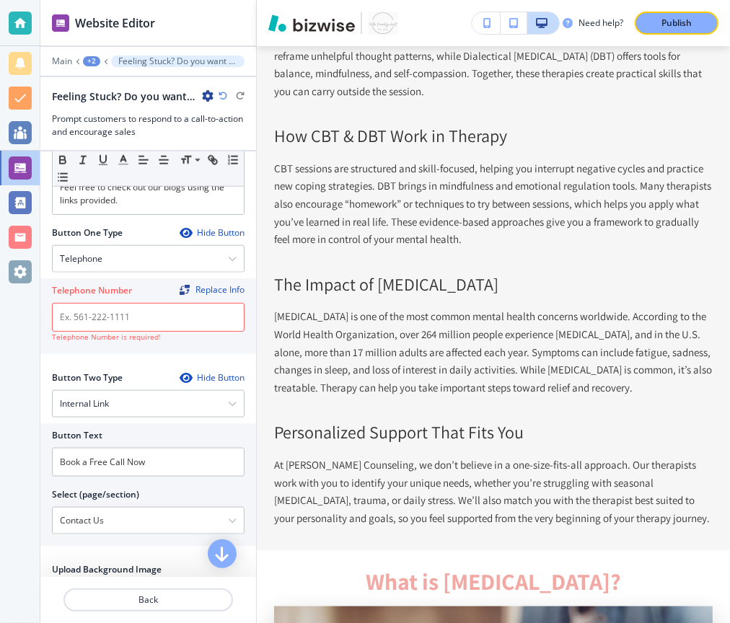
click at [203, 227] on div "Hide Button" at bounding box center [212, 233] width 65 height 12
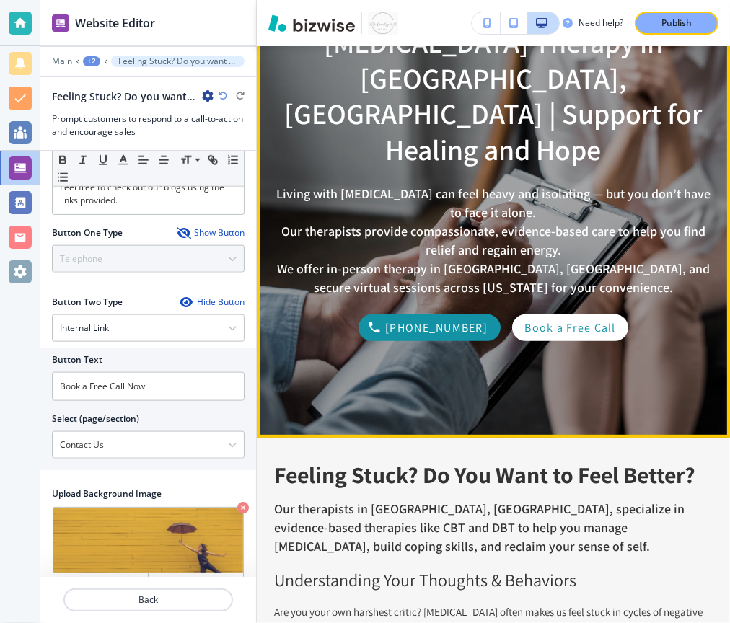
scroll to position [201, 0]
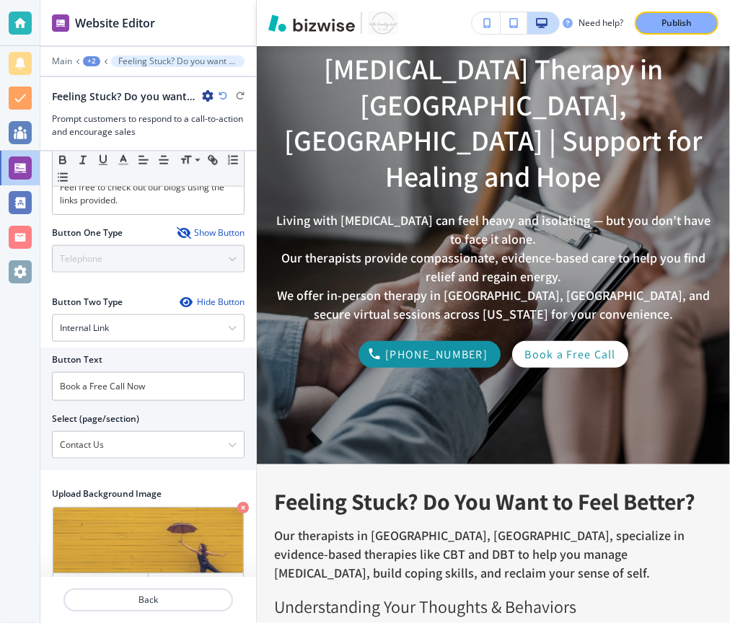
click at [94, 58] on div "+2" at bounding box center [91, 61] width 17 height 10
click at [121, 106] on p "[MEDICAL_DATA] Therapy" at bounding box center [129, 109] width 74 height 13
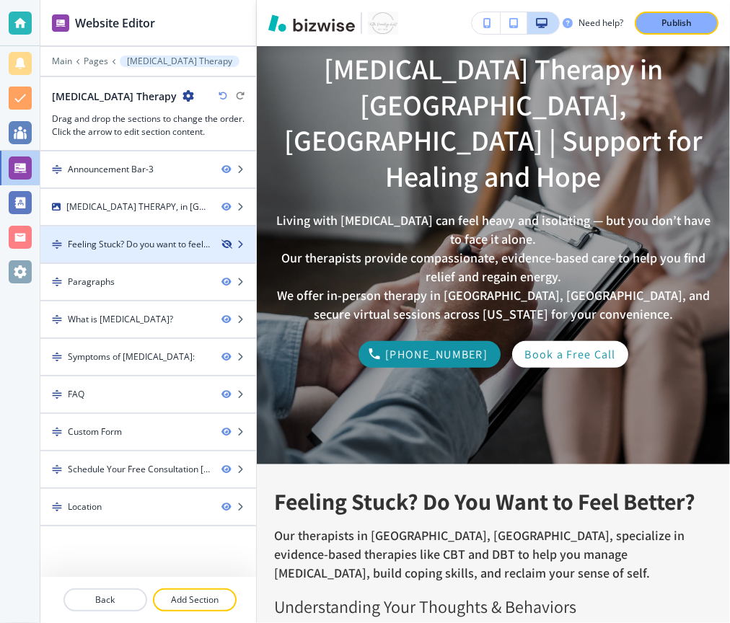
click at [226, 242] on icon "button" at bounding box center [225, 244] width 9 height 9
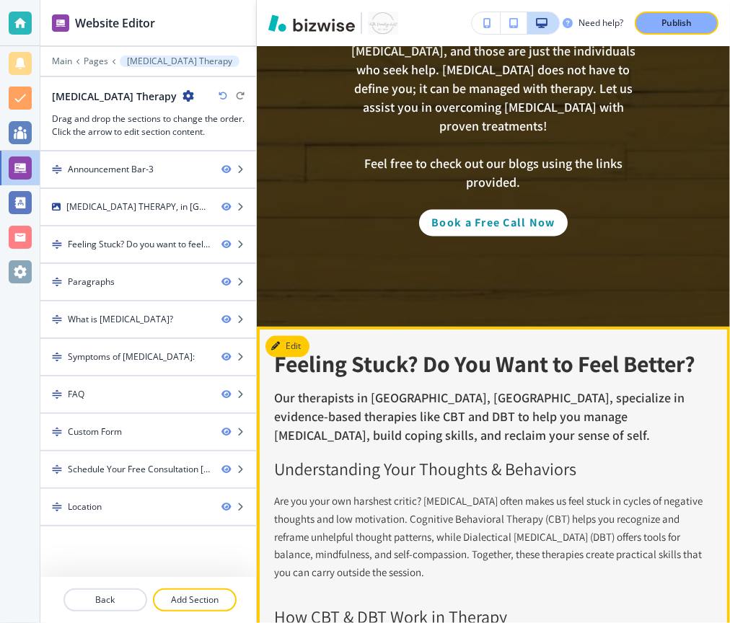
scroll to position [1687, 0]
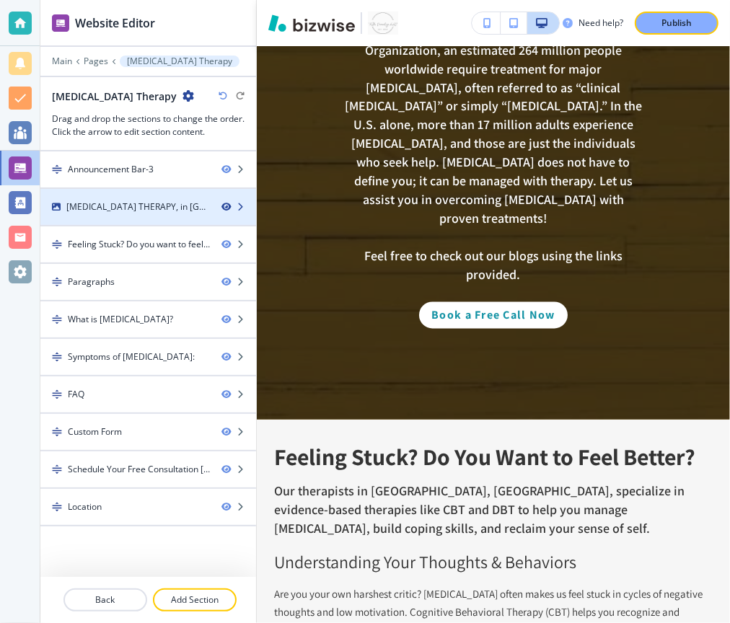
click at [225, 206] on icon "button" at bounding box center [225, 207] width 9 height 9
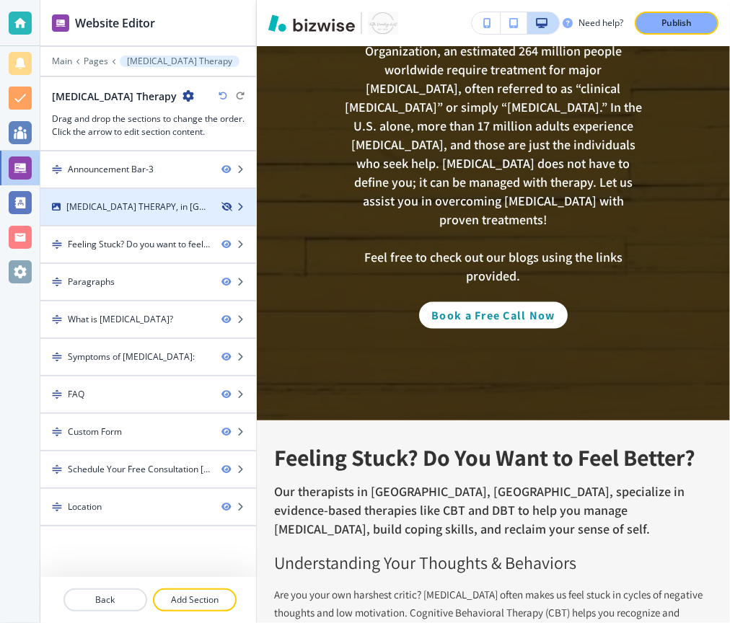
click at [224, 208] on icon "button" at bounding box center [225, 207] width 9 height 9
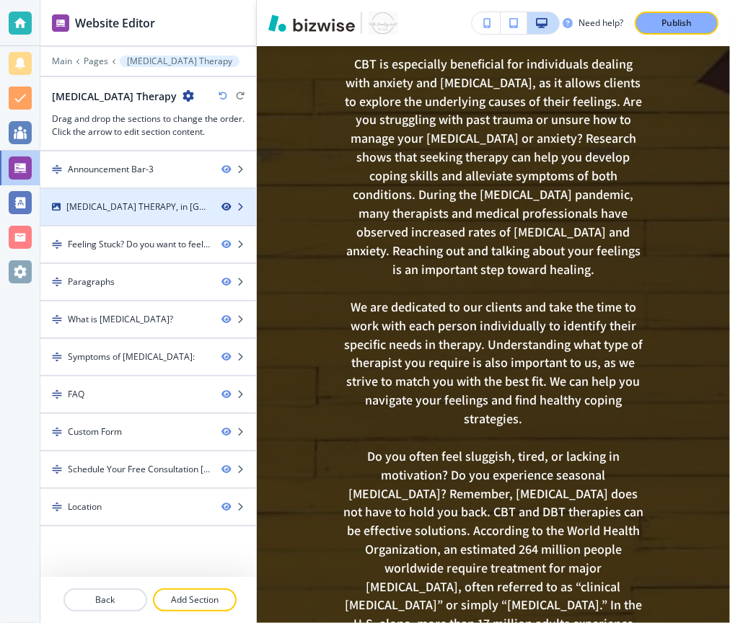
scroll to position [1687, 0]
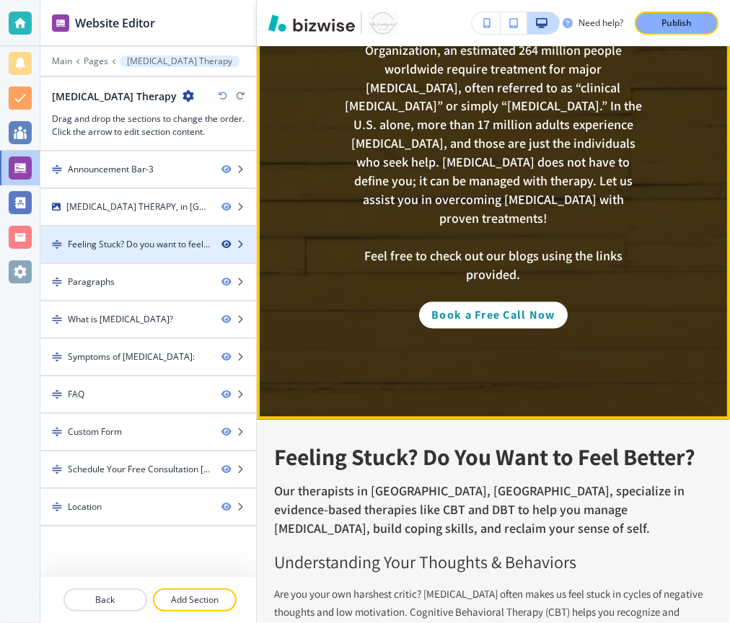
click at [229, 243] on icon "button" at bounding box center [225, 244] width 9 height 9
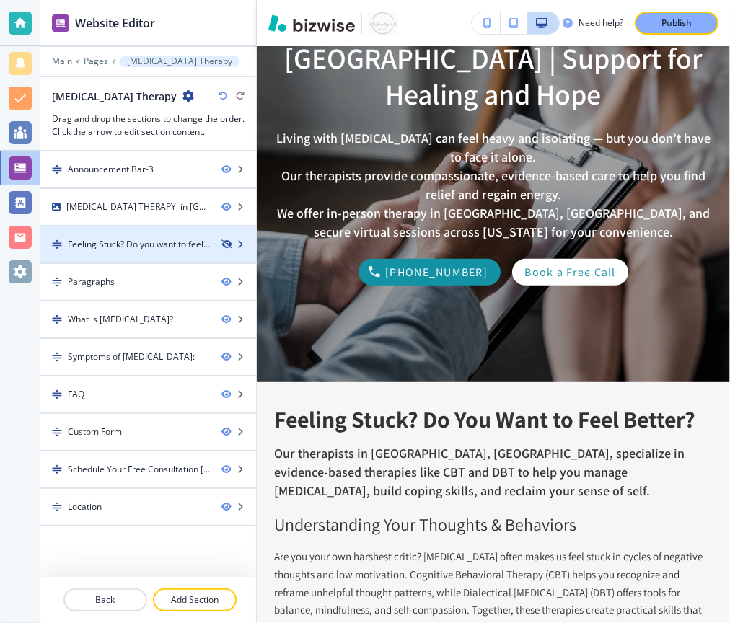
click at [229, 243] on icon "button" at bounding box center [225, 244] width 9 height 9
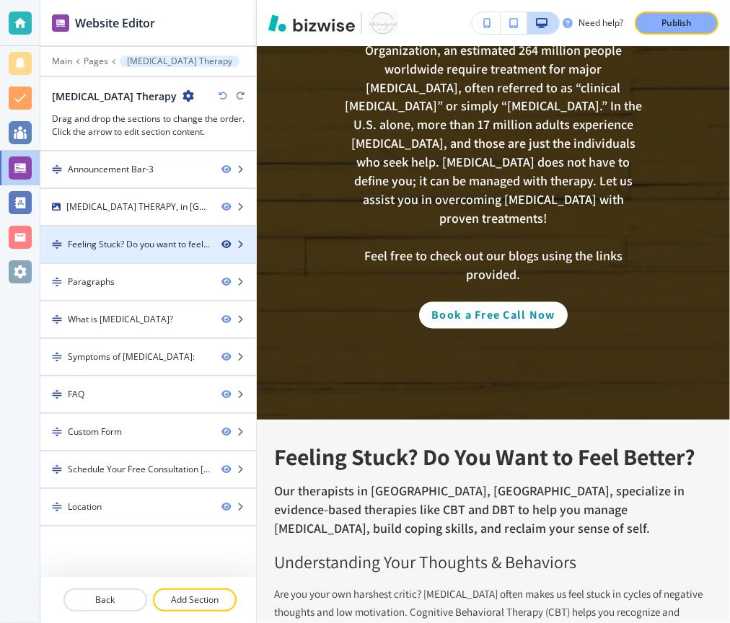
click at [229, 243] on icon "button" at bounding box center [225, 244] width 9 height 9
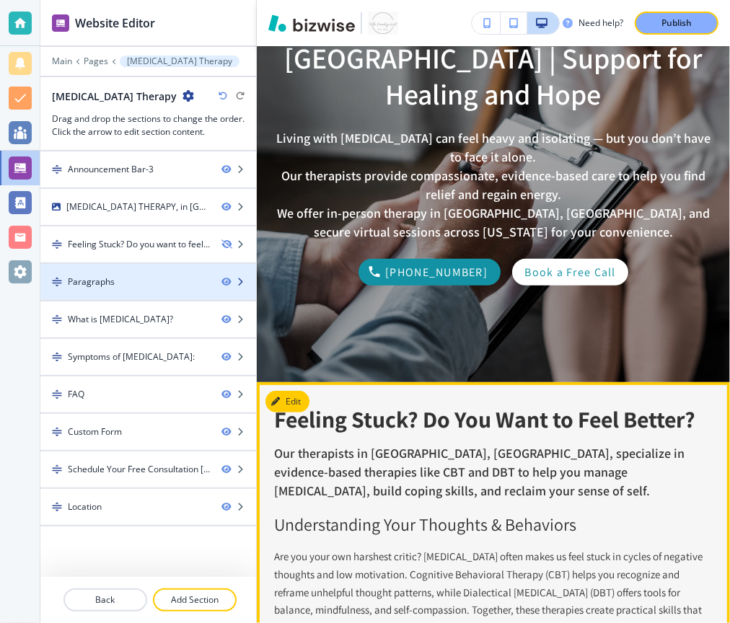
click at [186, 269] on div at bounding box center [148, 270] width 216 height 12
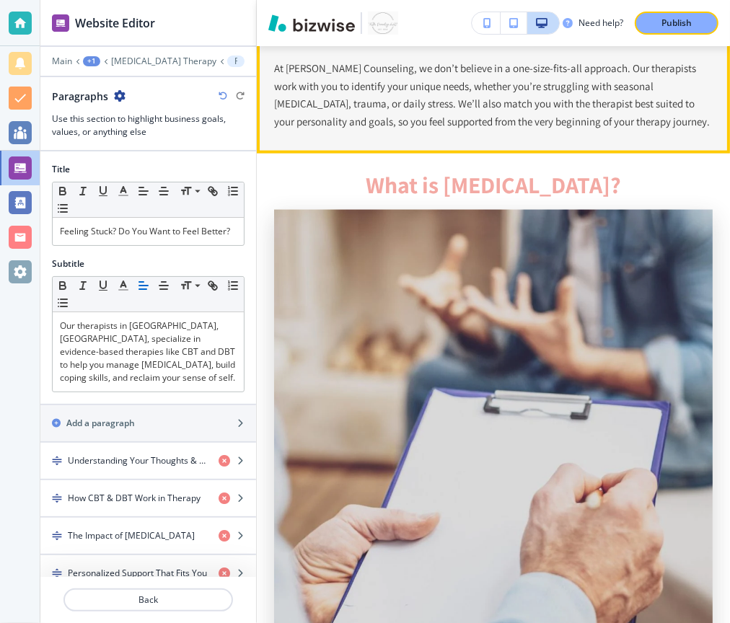
scroll to position [1271, 0]
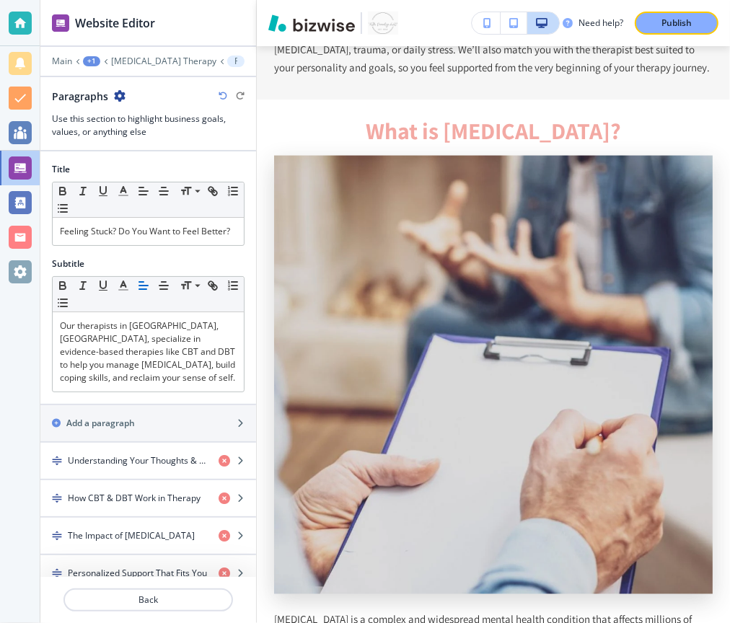
click at [119, 92] on icon "button" at bounding box center [120, 96] width 12 height 12
click at [97, 135] on h3 "Use this section to highlight business goals, values, or anything else" at bounding box center [148, 125] width 193 height 26
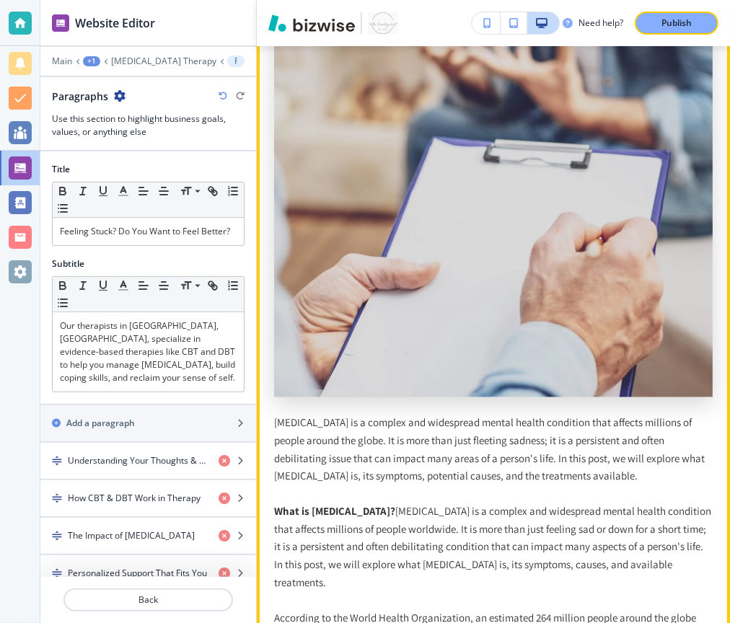
scroll to position [1304, 0]
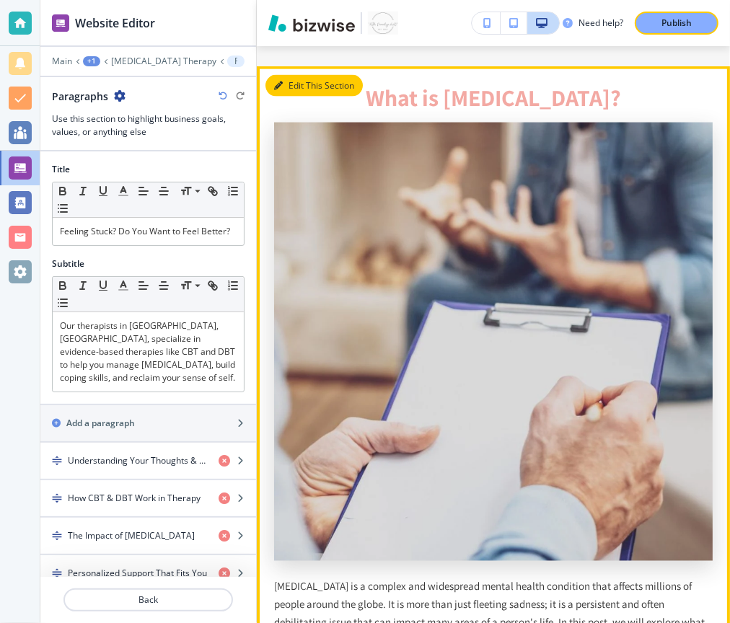
click at [290, 81] on button "Edit This Section" at bounding box center [313, 86] width 97 height 22
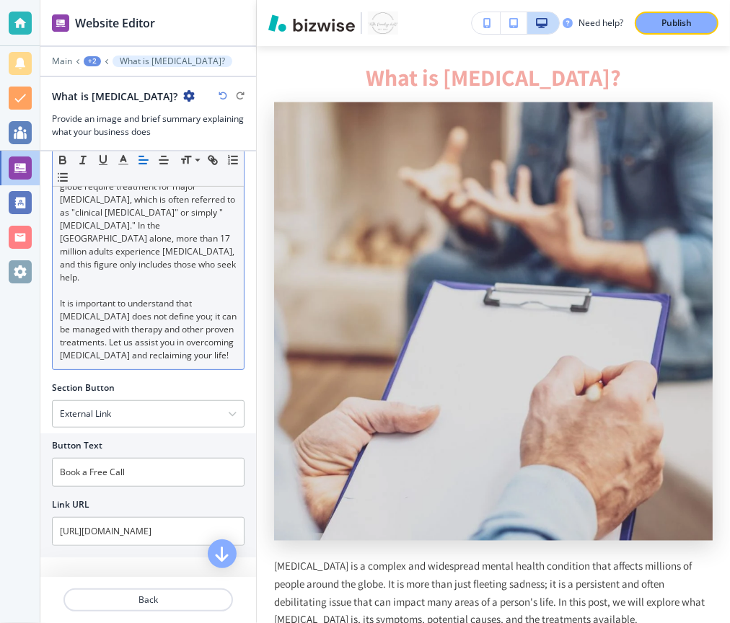
scroll to position [642, 0]
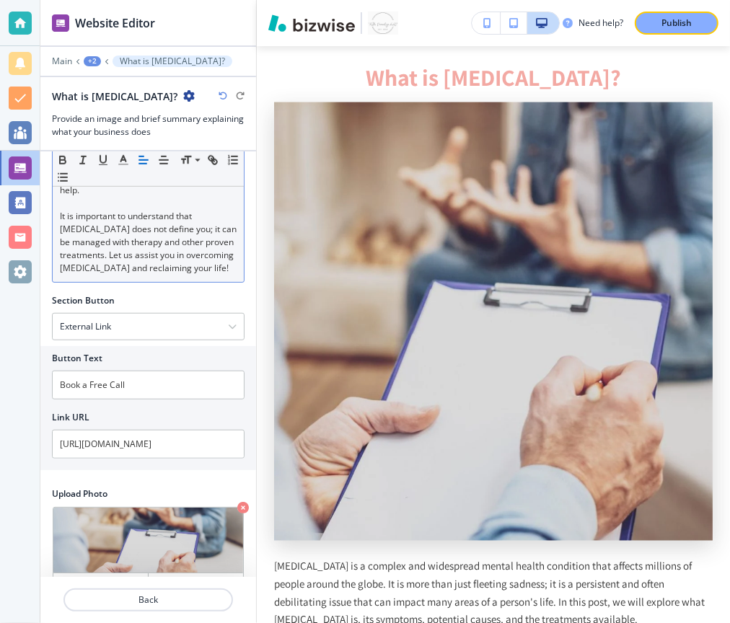
click at [211, 241] on p "It is important to understand that [MEDICAL_DATA] does not define you; it can b…" at bounding box center [148, 242] width 177 height 65
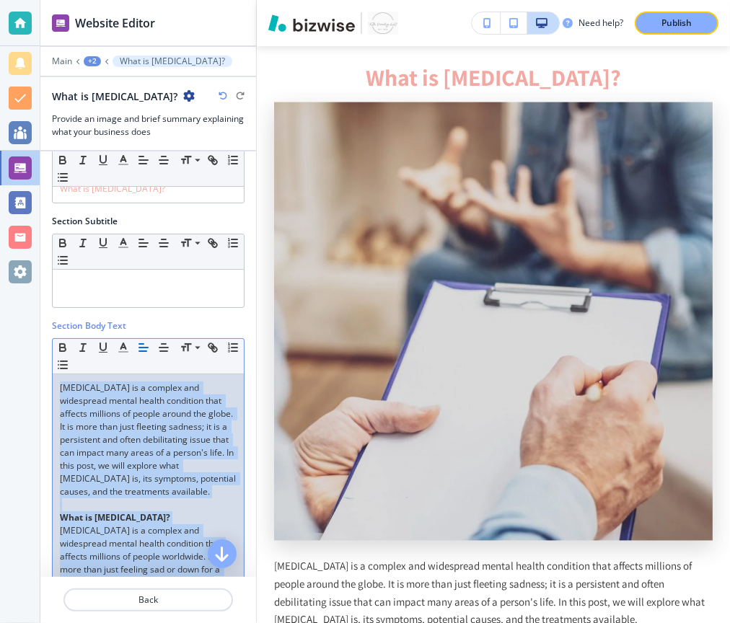
scroll to position [0, 0]
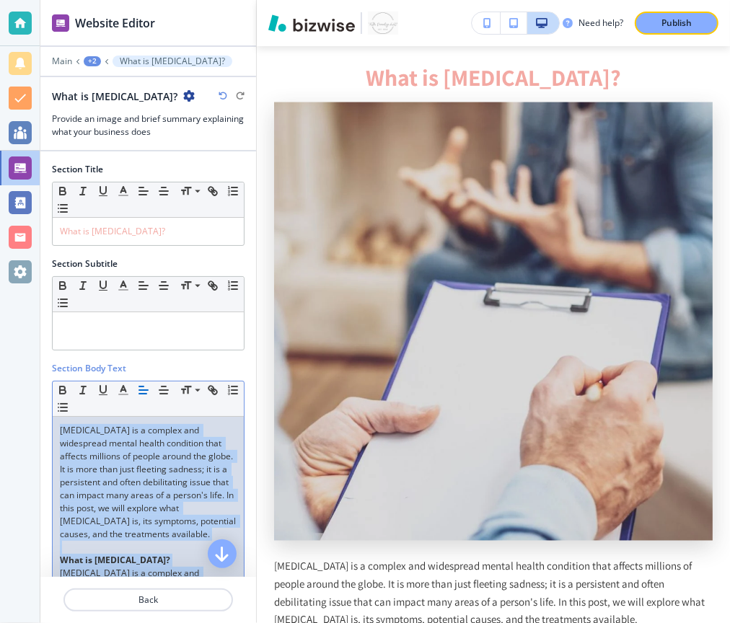
drag, startPoint x: 216, startPoint y: 243, endPoint x: 204, endPoint y: 60, distance: 183.5
click at [204, 60] on div "Website Editor Main +2 What is [MEDICAL_DATA]? What is [MEDICAL_DATA]? Provide …" at bounding box center [148, 311] width 216 height 623
copy div "[MEDICAL_DATA] is a complex and widespread mental health condition that affects…"
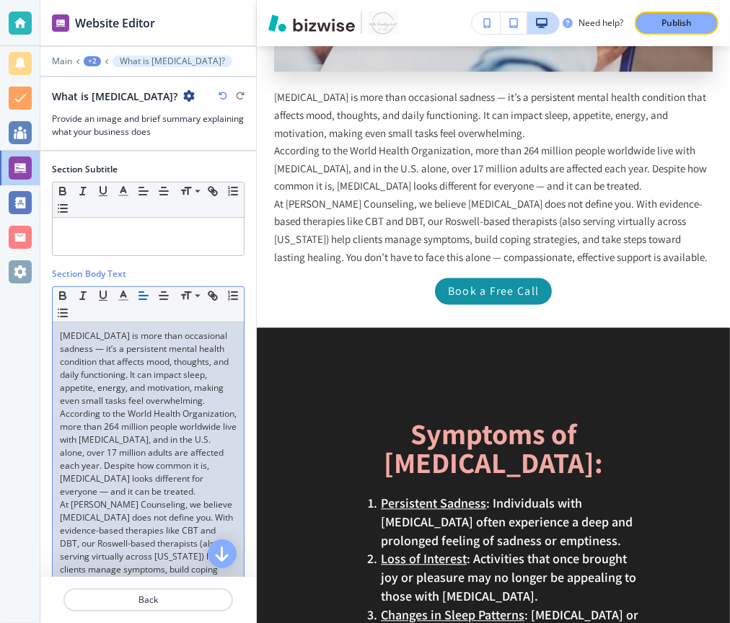
scroll to position [97, 0]
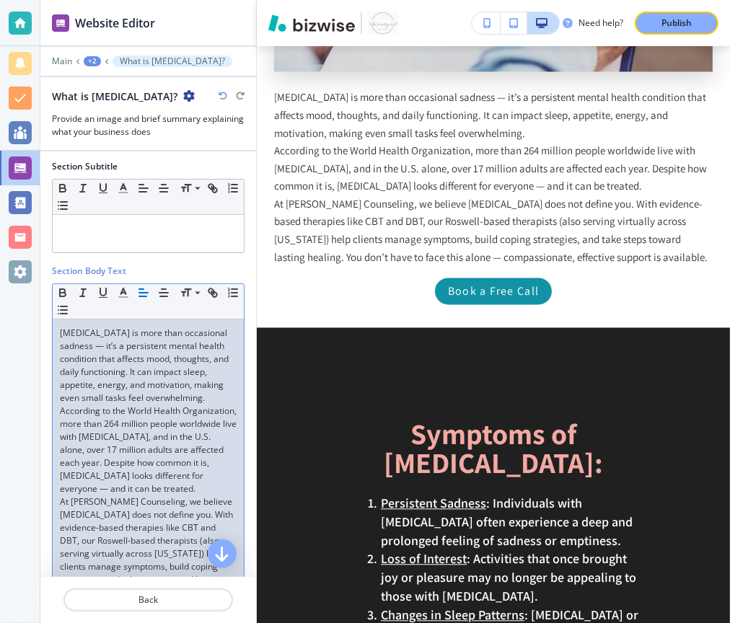
click at [216, 390] on p "[MEDICAL_DATA] is more than occasional sadness — it’s a persistent mental healt…" at bounding box center [148, 366] width 177 height 78
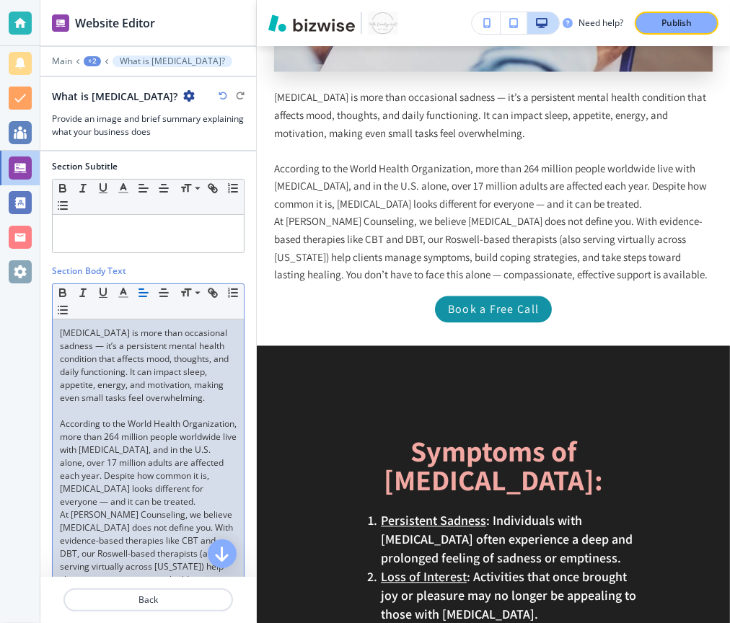
click at [197, 495] on p "According to the World Health Organization, more than 264 million people worldw…" at bounding box center [148, 463] width 177 height 91
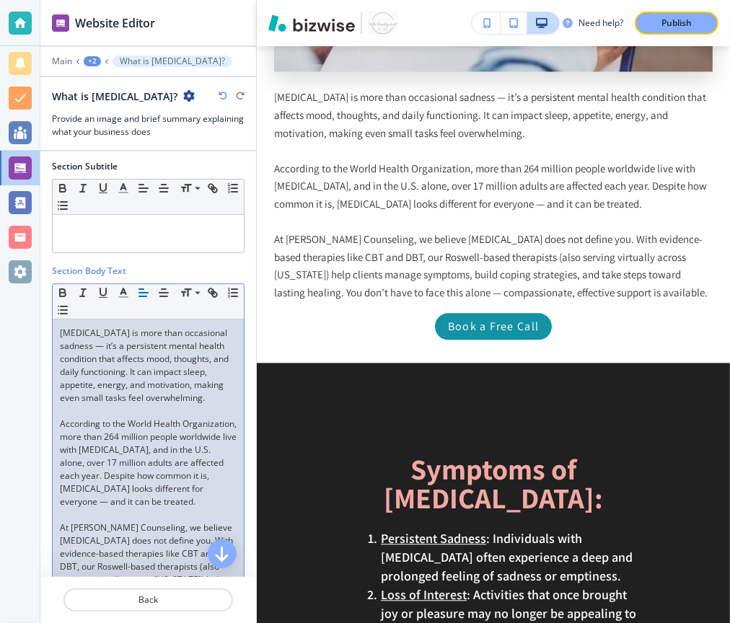
click at [66, 498] on p "According to the World Health Organization, more than 264 million people worldw…" at bounding box center [148, 463] width 177 height 91
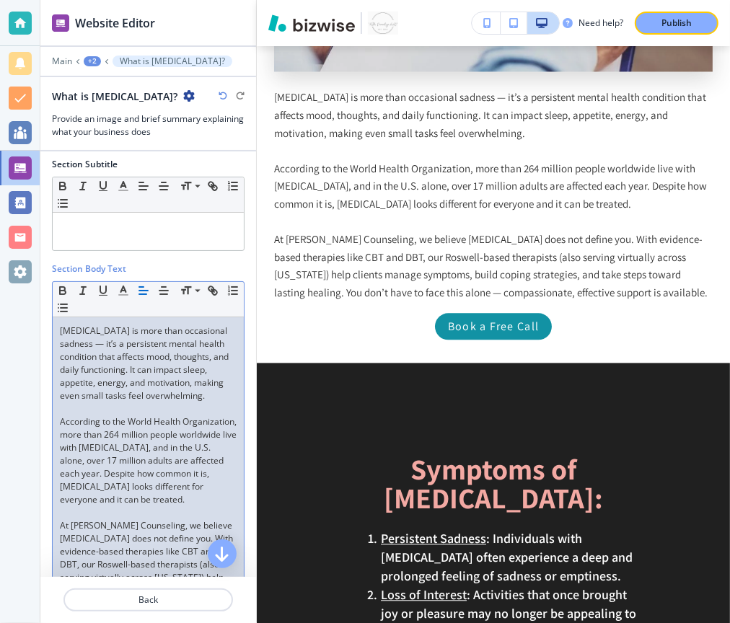
click at [102, 337] on p "[MEDICAL_DATA] is more than occasional sadness — it’s a persistent mental healt…" at bounding box center [148, 363] width 177 height 78
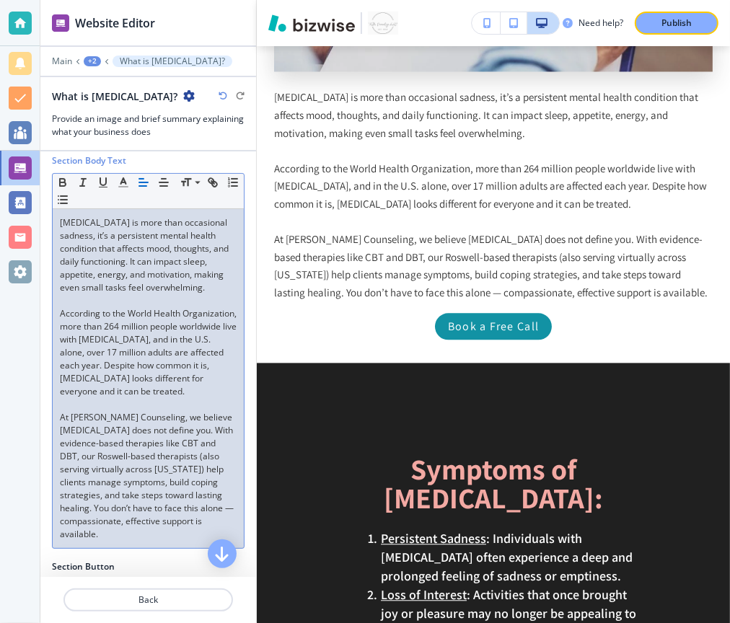
scroll to position [211, 0]
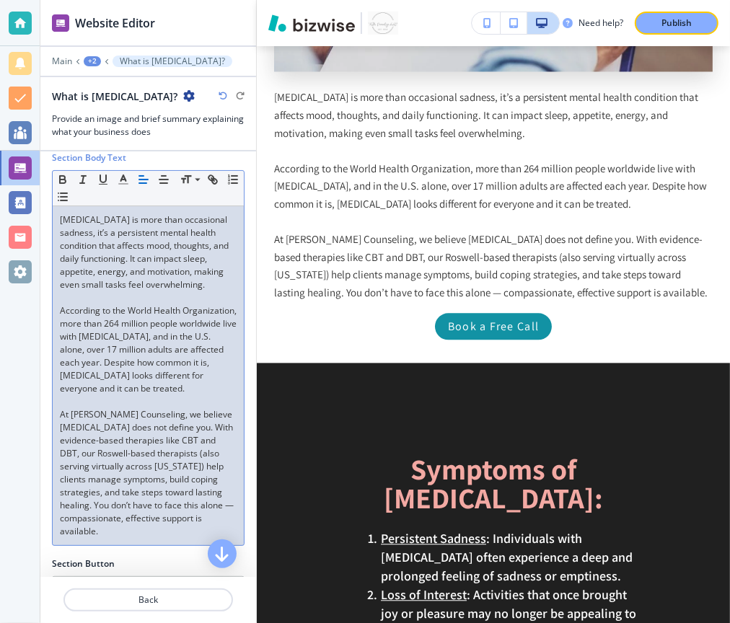
click at [187, 500] on p "At [PERSON_NAME] Counseling, we believe [MEDICAL_DATA] does not define you. Wit…" at bounding box center [148, 473] width 177 height 130
click at [172, 500] on p "At [PERSON_NAME] Counseling, we believe [MEDICAL_DATA] does not define you. Wit…" at bounding box center [148, 473] width 177 height 130
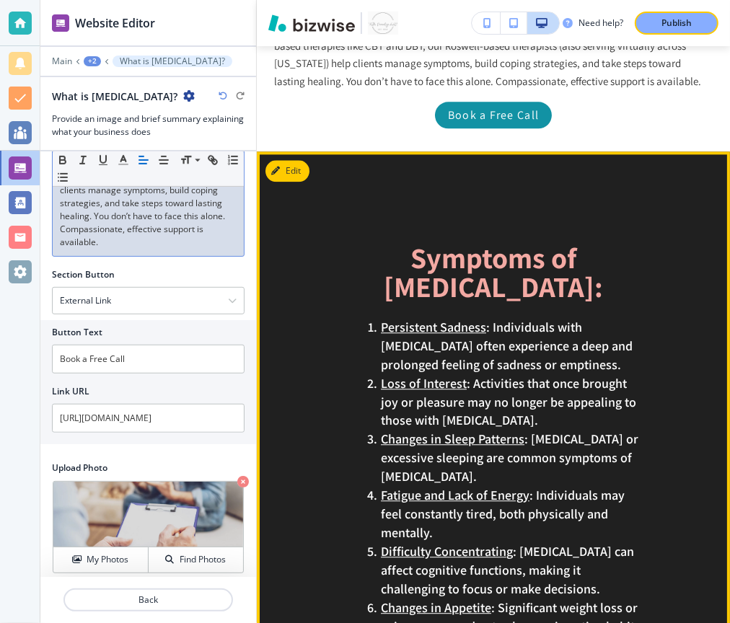
scroll to position [1982, 0]
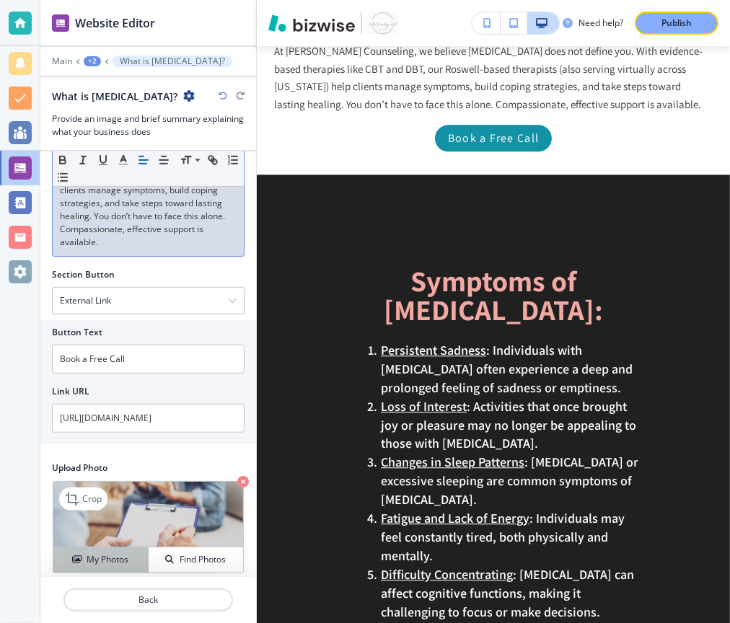
click at [126, 554] on h4 "My Photos" at bounding box center [108, 559] width 42 height 13
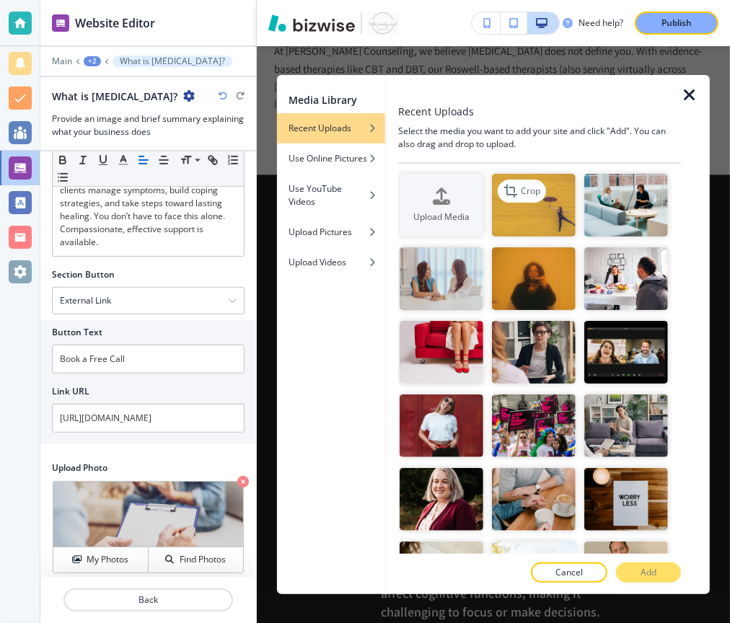
click at [529, 217] on img "button" at bounding box center [534, 205] width 84 height 63
click at [644, 578] on p "Add" at bounding box center [648, 572] width 16 height 13
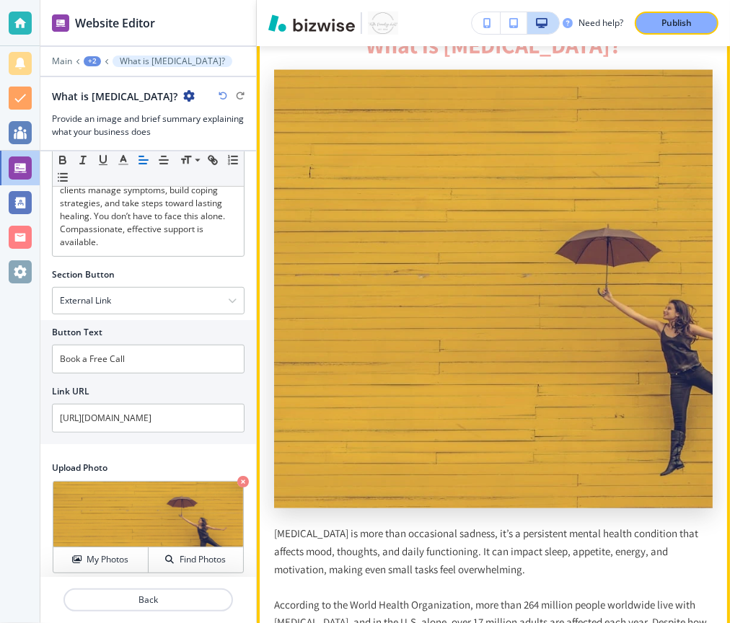
scroll to position [1359, 0]
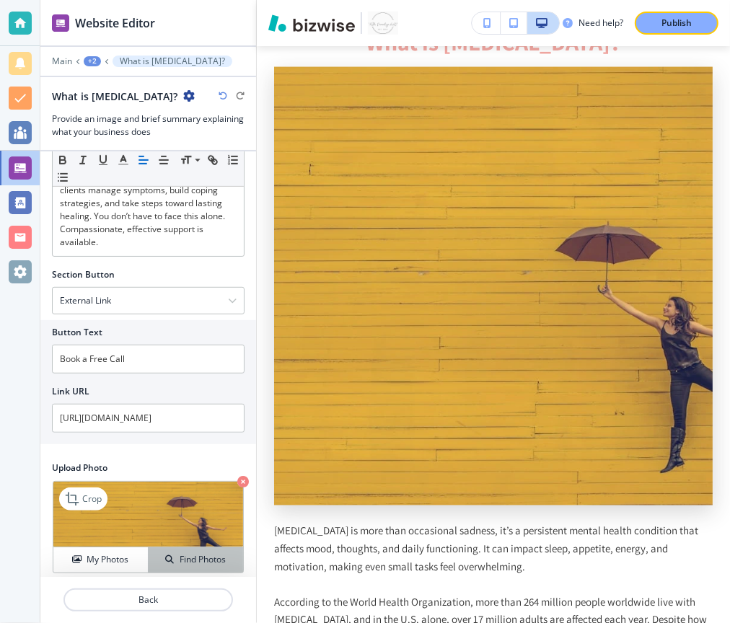
click at [199, 553] on h4 "Find Photos" at bounding box center [203, 559] width 46 height 13
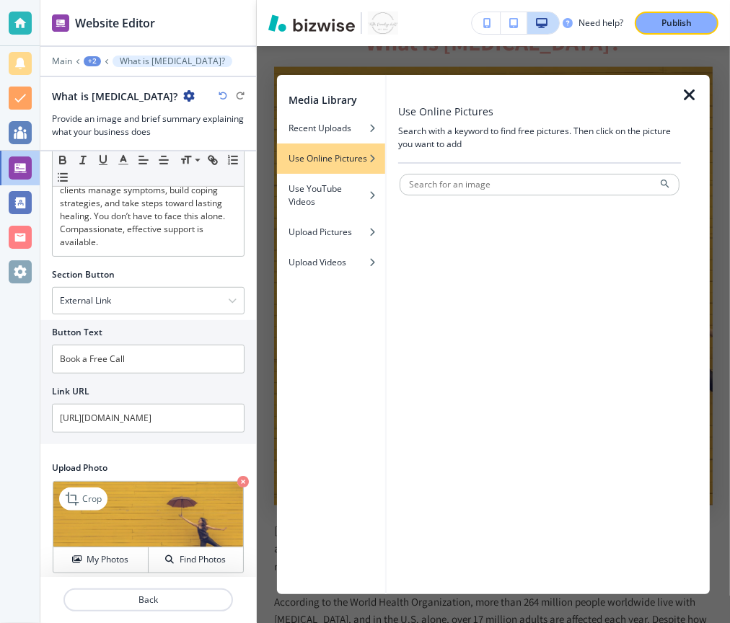
click at [241, 476] on icon "button" at bounding box center [243, 482] width 12 height 12
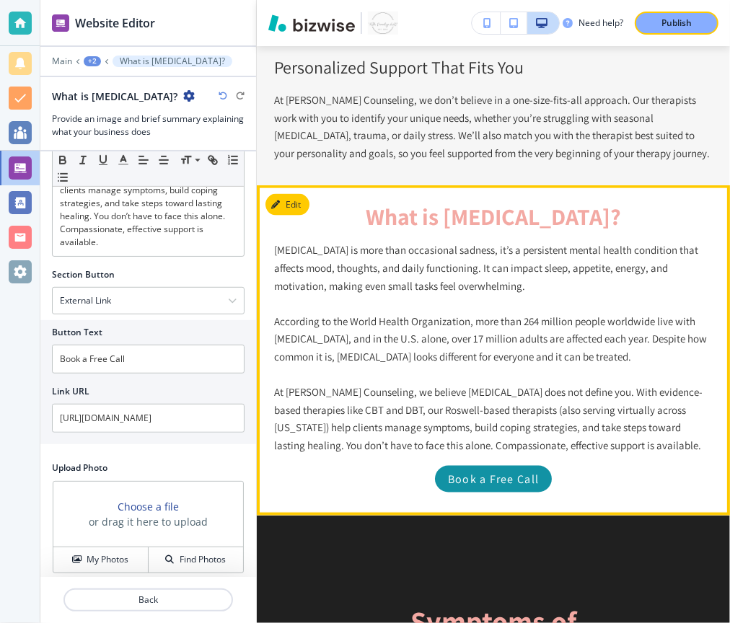
scroll to position [1198, 0]
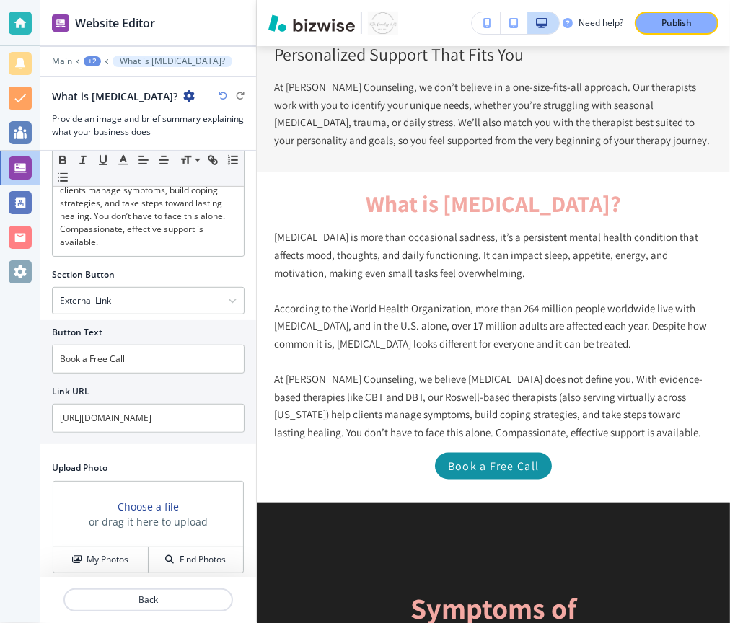
click at [151, 503] on h3 "Choose a file" at bounding box center [148, 506] width 61 height 15
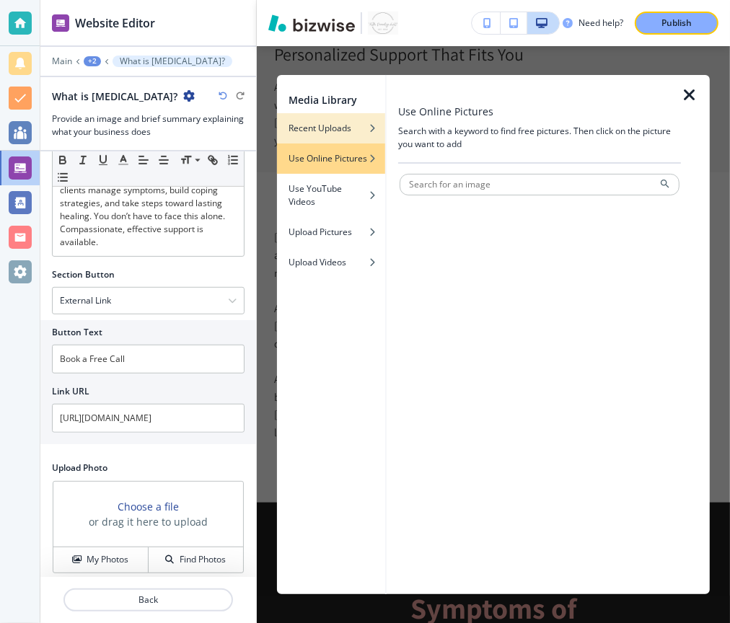
click at [356, 132] on div "Recent Uploads" at bounding box center [331, 128] width 108 height 13
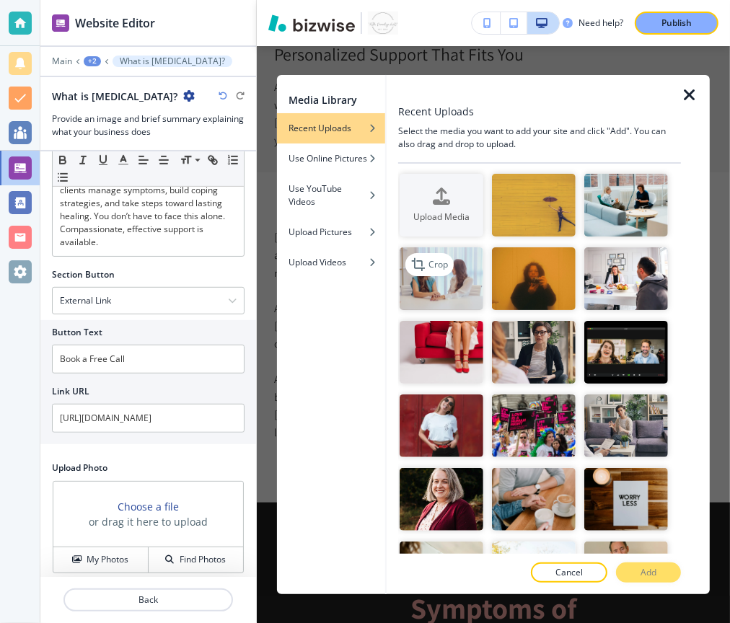
click at [467, 296] on img "button" at bounding box center [441, 278] width 84 height 63
click at [644, 578] on p "Add" at bounding box center [648, 572] width 16 height 13
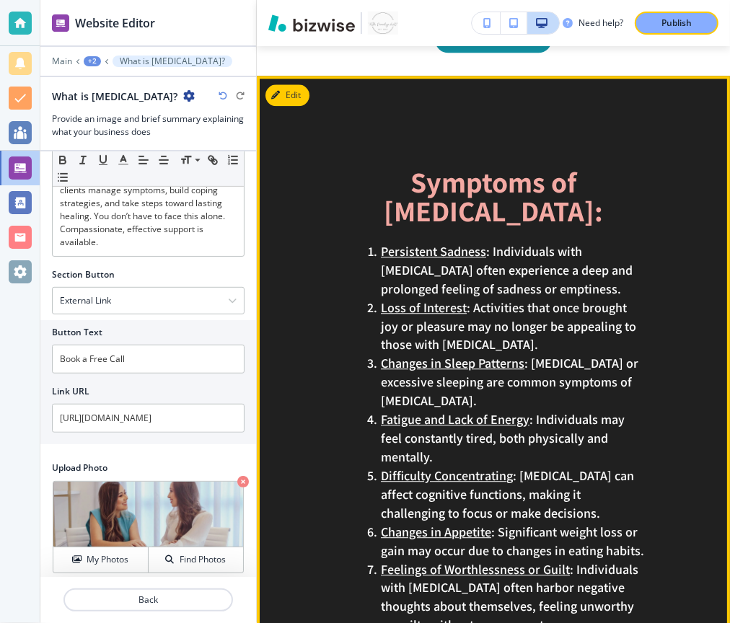
scroll to position [1984, 0]
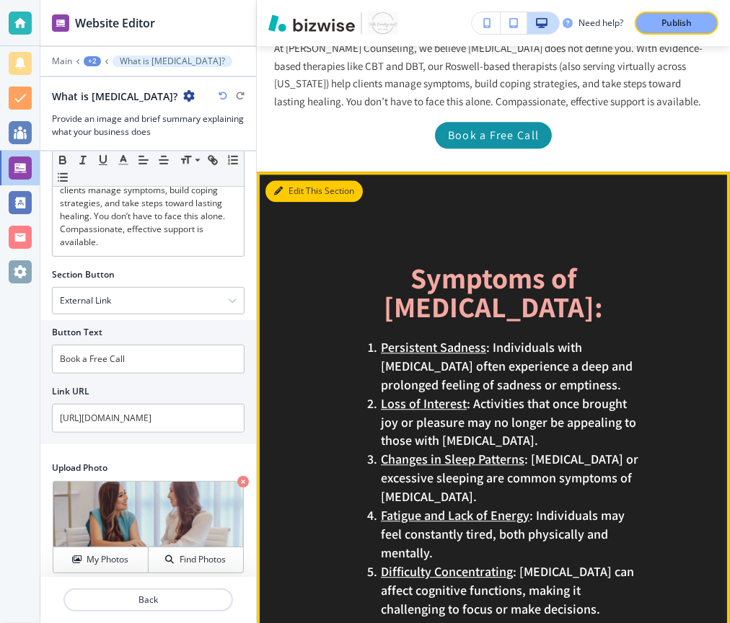
click at [295, 193] on button "Edit This Section" at bounding box center [313, 191] width 97 height 22
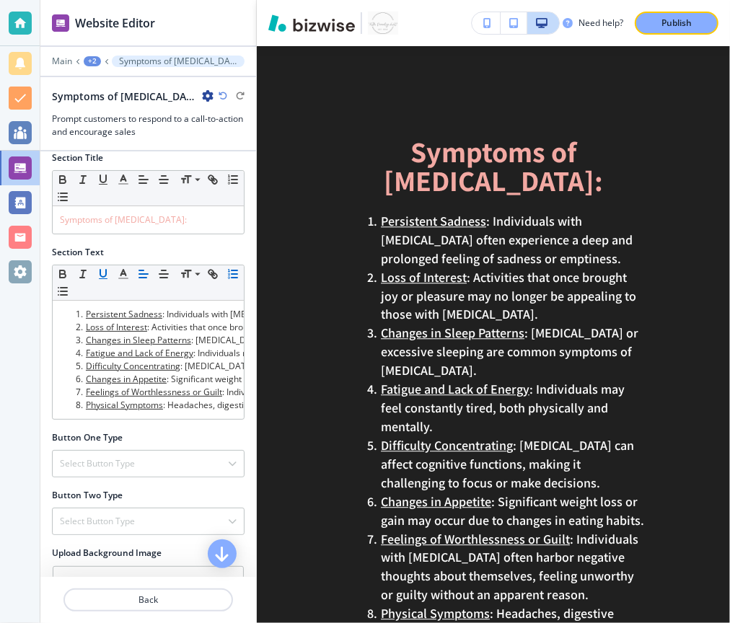
scroll to position [11, 0]
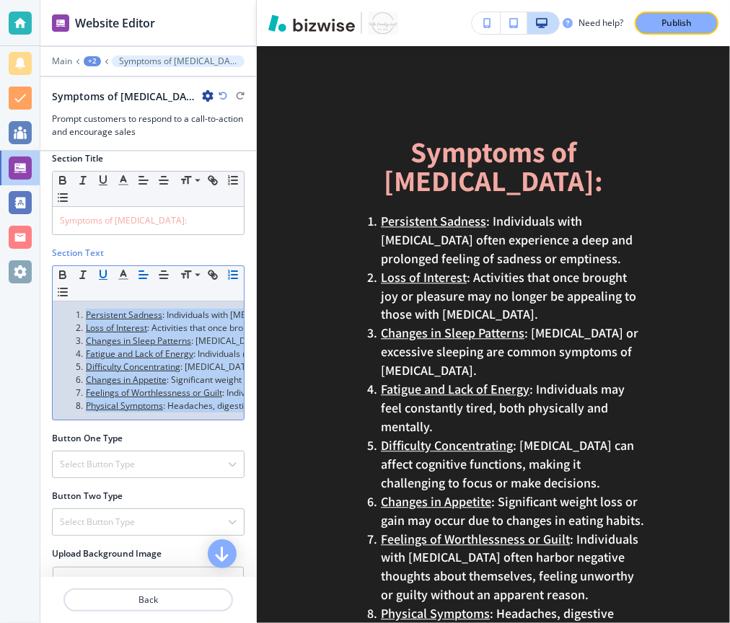
drag, startPoint x: 73, startPoint y: 314, endPoint x: 211, endPoint y: 493, distance: 226.2
click at [211, 493] on div "Section Title Small Normal Large Huge Symptoms of [MEDICAL_DATA]: Section Text …" at bounding box center [148, 363] width 216 height 425
copy ol "Persistent Sadness : Individuals with [MEDICAL_DATA] often experience a deep an…"
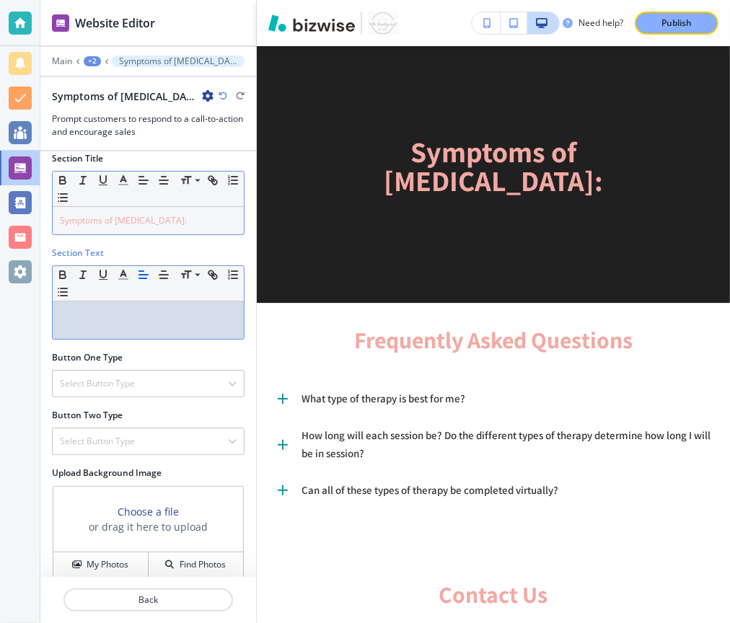
click at [169, 218] on p "Symptoms of [MEDICAL_DATA]:" at bounding box center [148, 220] width 177 height 13
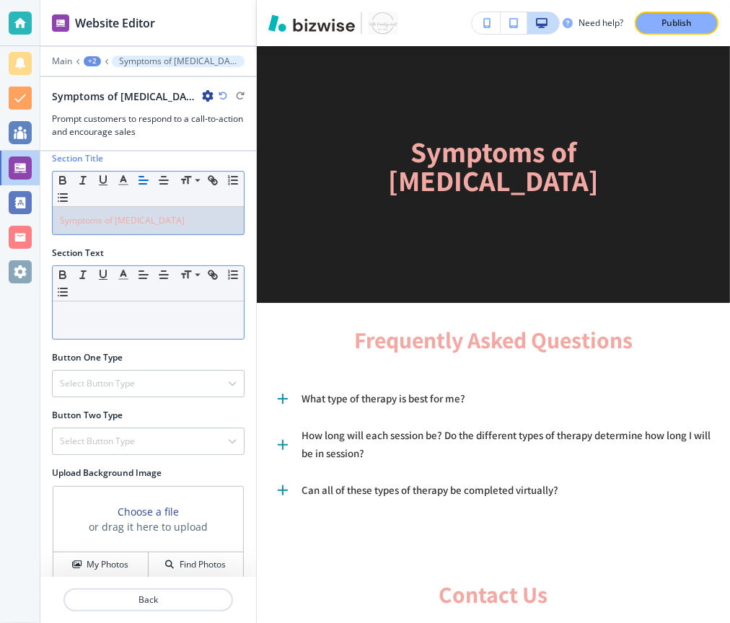
click at [70, 319] on div at bounding box center [148, 319] width 191 height 37
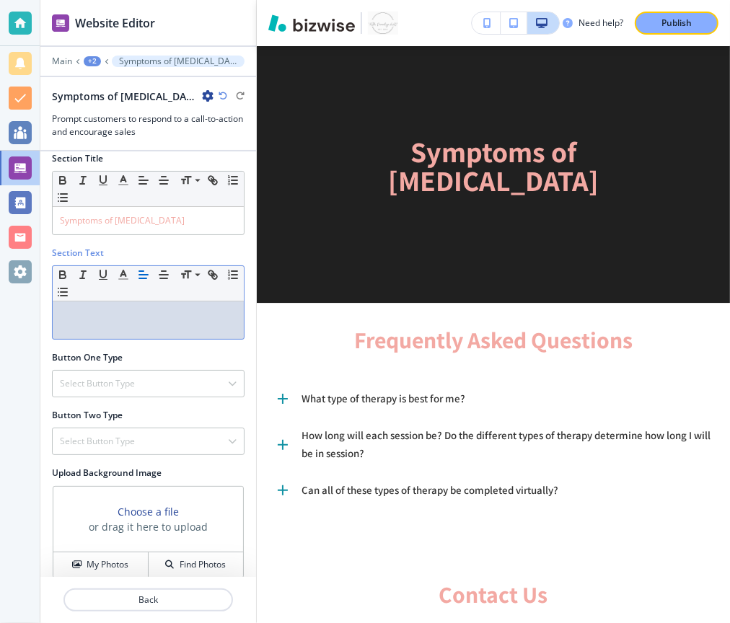
scroll to position [0, 0]
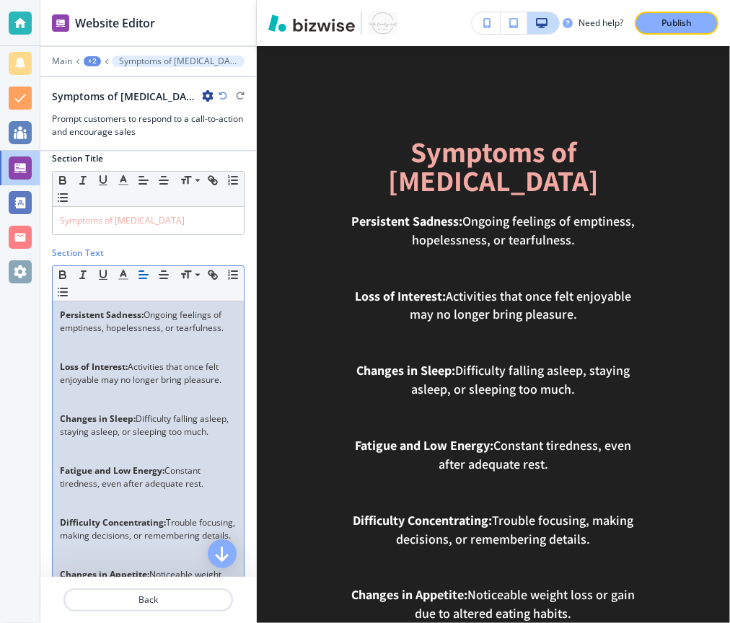
click at [100, 348] on p at bounding box center [148, 354] width 177 height 13
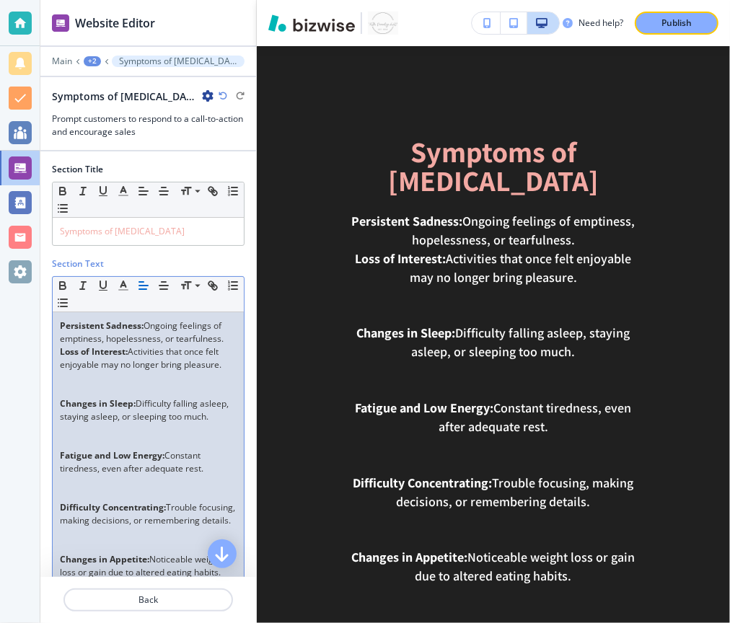
click at [80, 384] on p at bounding box center [148, 390] width 177 height 13
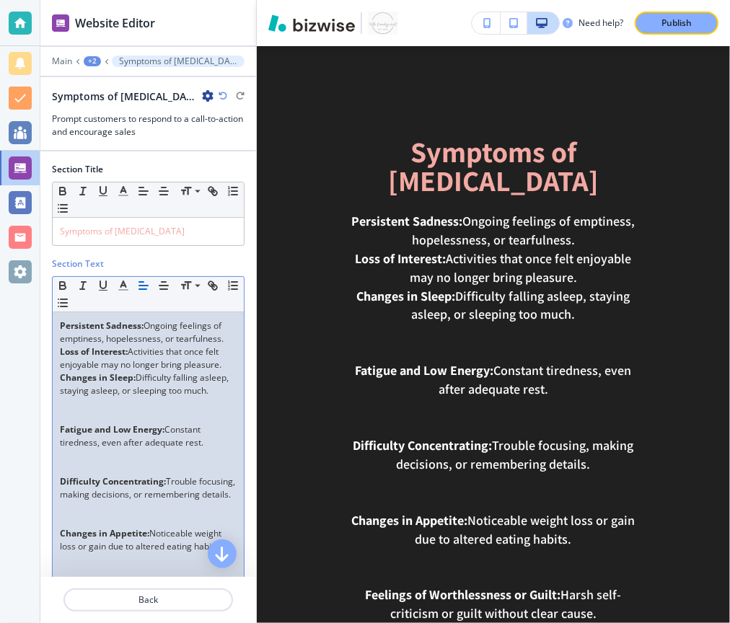
click at [84, 413] on p at bounding box center [148, 416] width 177 height 13
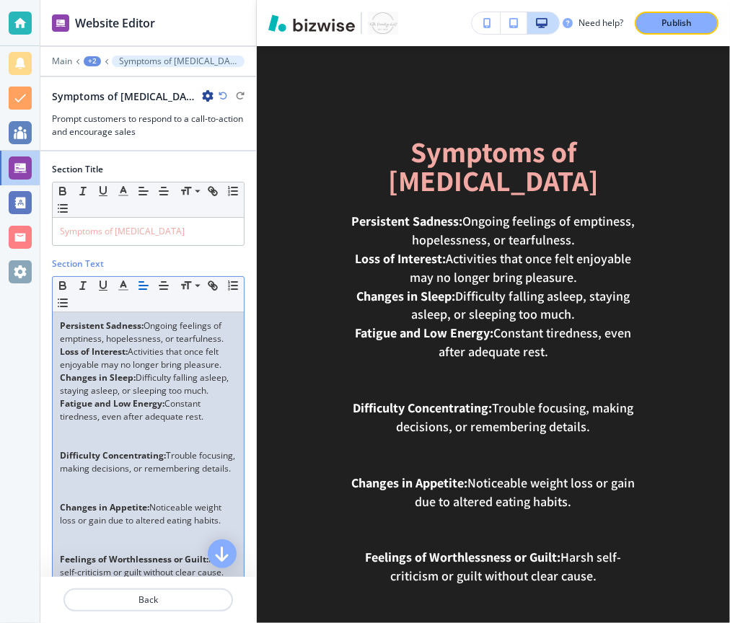
click at [84, 436] on p at bounding box center [148, 442] width 177 height 13
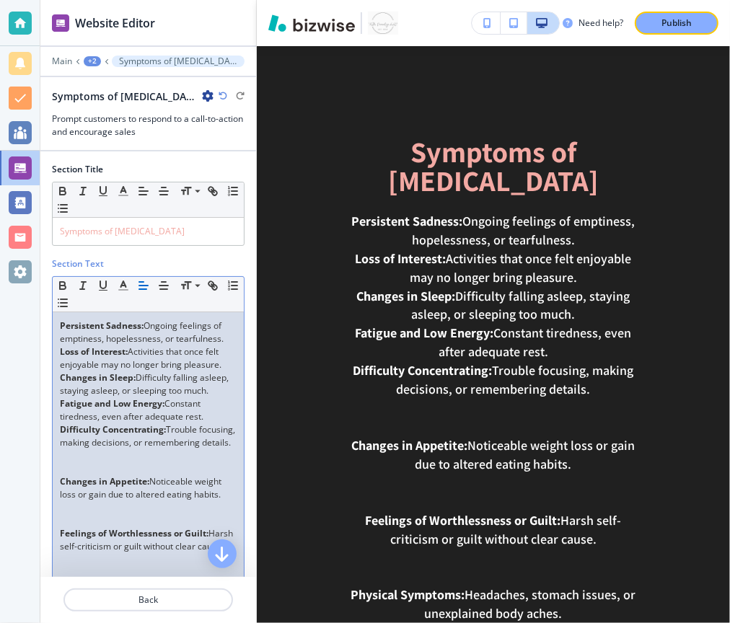
click at [72, 474] on p at bounding box center [148, 468] width 177 height 13
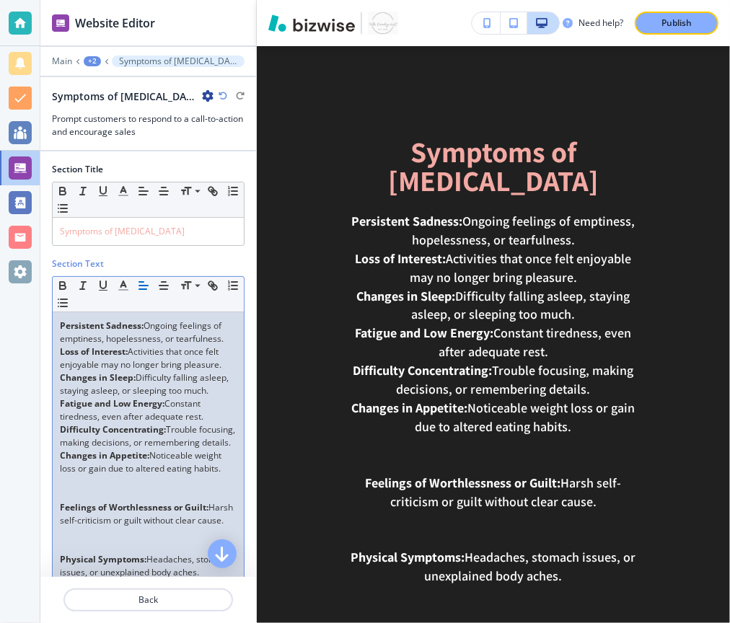
click at [71, 501] on p at bounding box center [148, 494] width 177 height 13
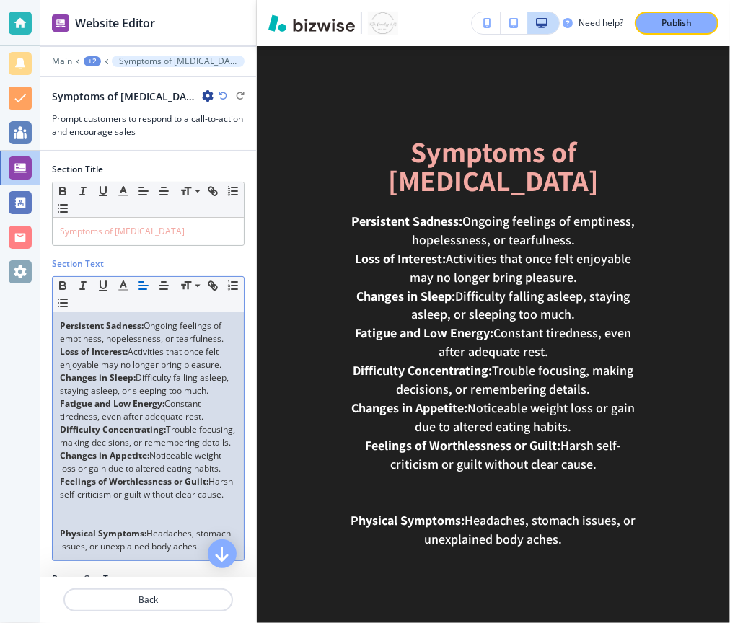
click at [73, 526] on p at bounding box center [148, 520] width 177 height 13
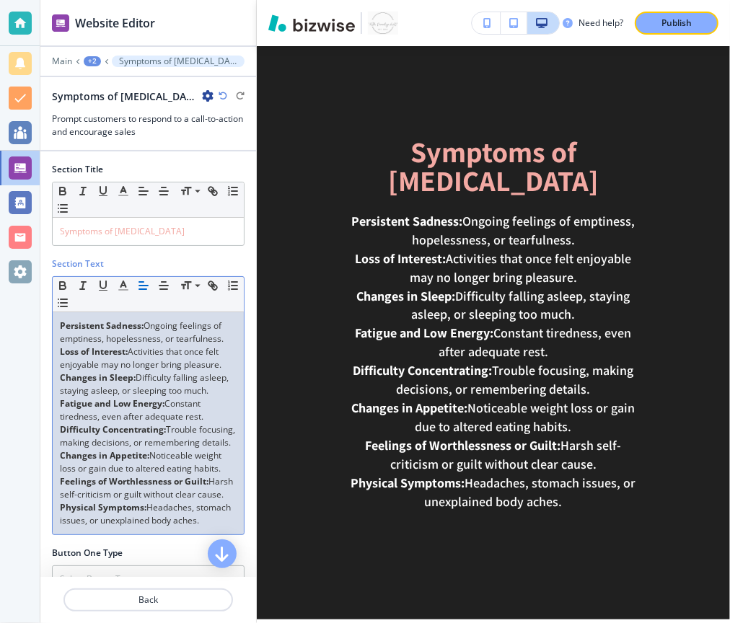
drag, startPoint x: 216, startPoint y: 534, endPoint x: 26, endPoint y: 319, distance: 286.6
click at [26, 319] on div "Website Editor Main +2 Symptoms of [MEDICAL_DATA]: Symptoms of [MEDICAL_DATA]: …" at bounding box center [365, 311] width 730 height 623
click at [62, 297] on icon "button" at bounding box center [62, 302] width 13 height 13
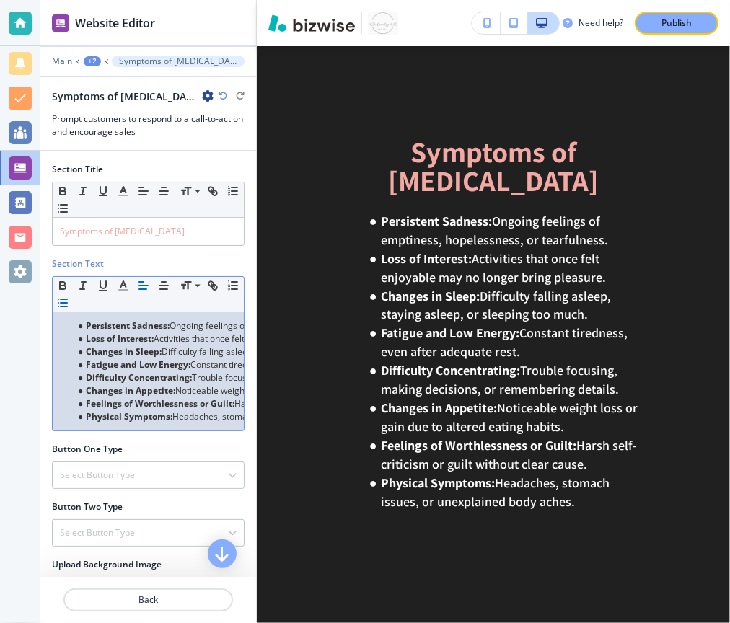
click at [119, 333] on strong "Loss of Interest:" at bounding box center [120, 338] width 68 height 12
click at [84, 333] on li "Loss of Interest: Activities that once felt enjoyable may no longer bring pleas…" at bounding box center [155, 338] width 164 height 13
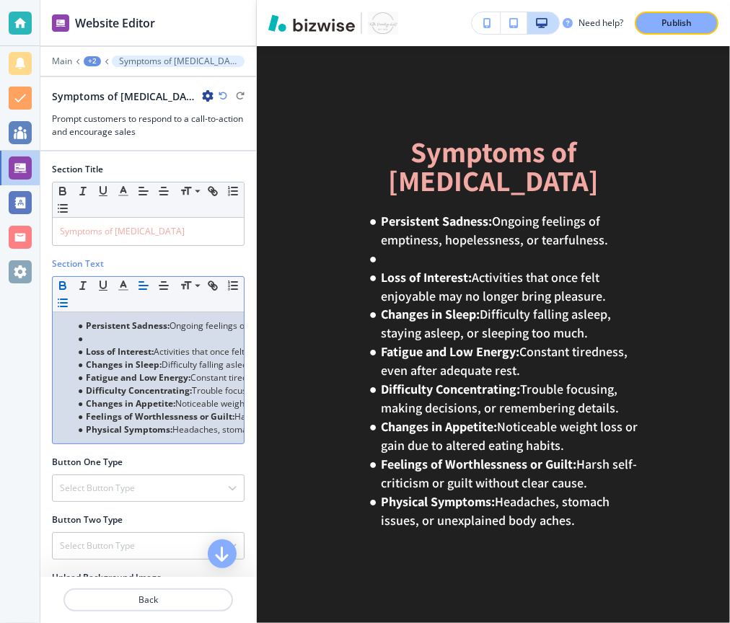
click at [91, 332] on li at bounding box center [155, 338] width 164 height 13
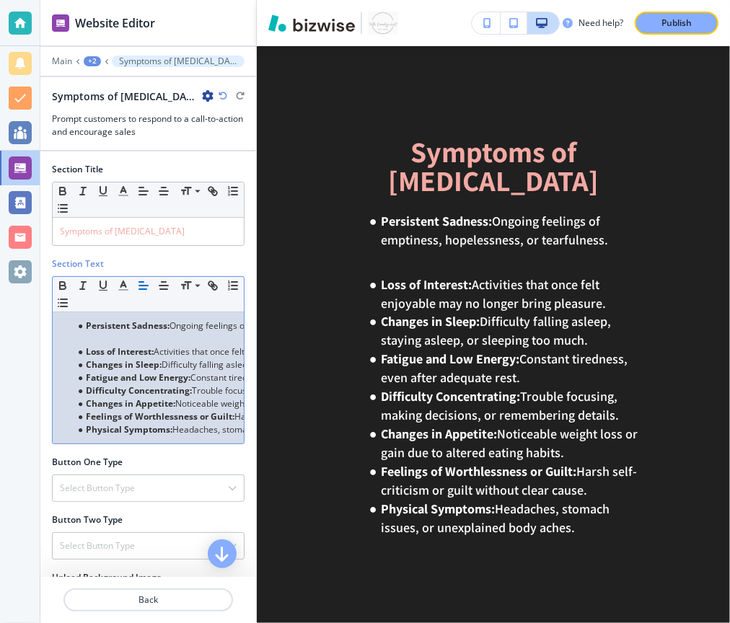
click at [87, 363] on strong "Changes in Sleep:" at bounding box center [124, 364] width 76 height 12
click at [88, 362] on strong "Changes in Sleep:" at bounding box center [124, 364] width 76 height 12
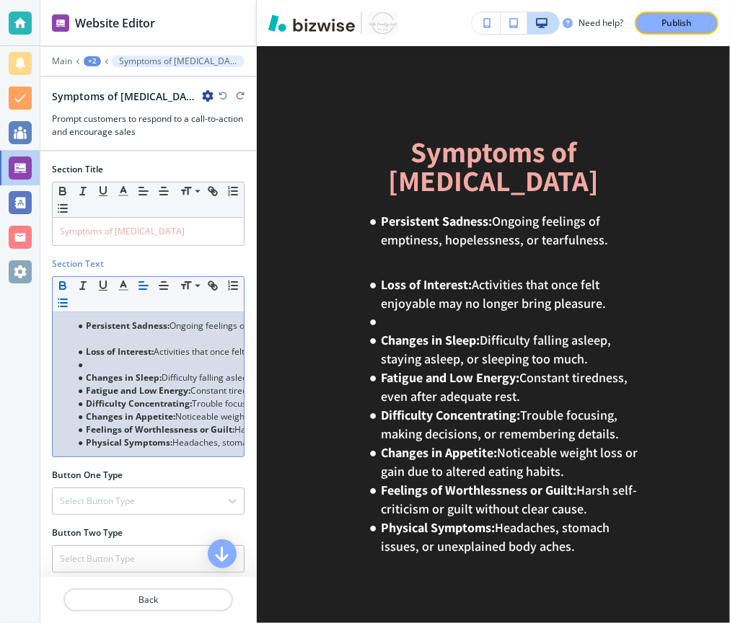
click at [92, 360] on li at bounding box center [155, 364] width 164 height 13
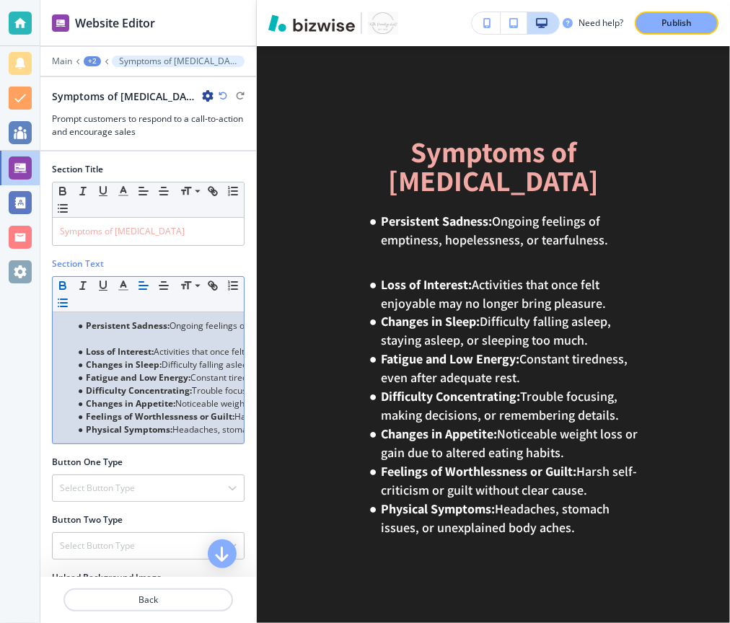
click at [87, 333] on p at bounding box center [148, 338] width 177 height 13
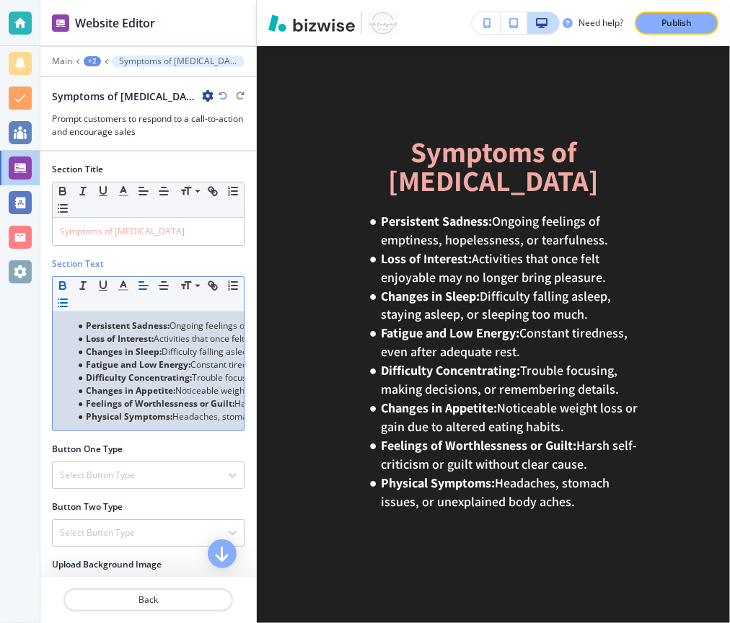
click at [84, 319] on li "Persistent Sadness: Ongoing feelings of emptiness, hopelessness, or tearfulness." at bounding box center [155, 325] width 164 height 13
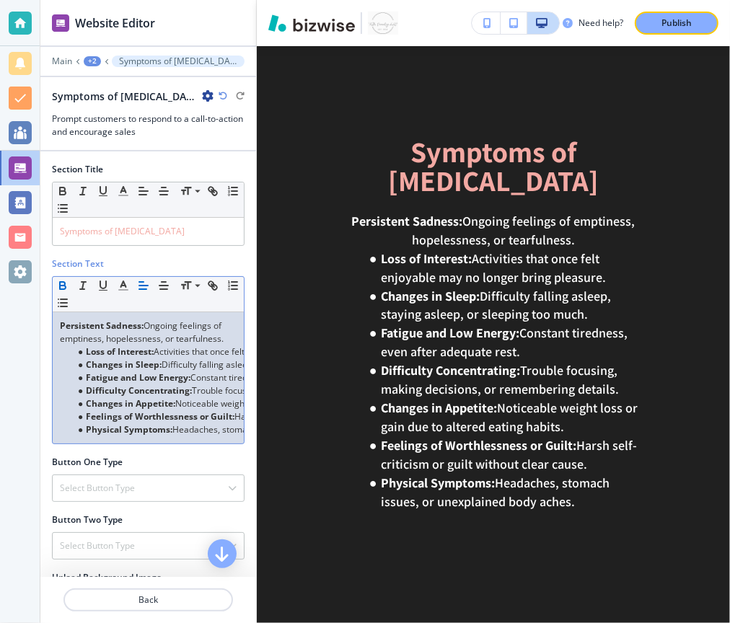
click at [86, 346] on strong "Loss of Interest:" at bounding box center [120, 351] width 68 height 12
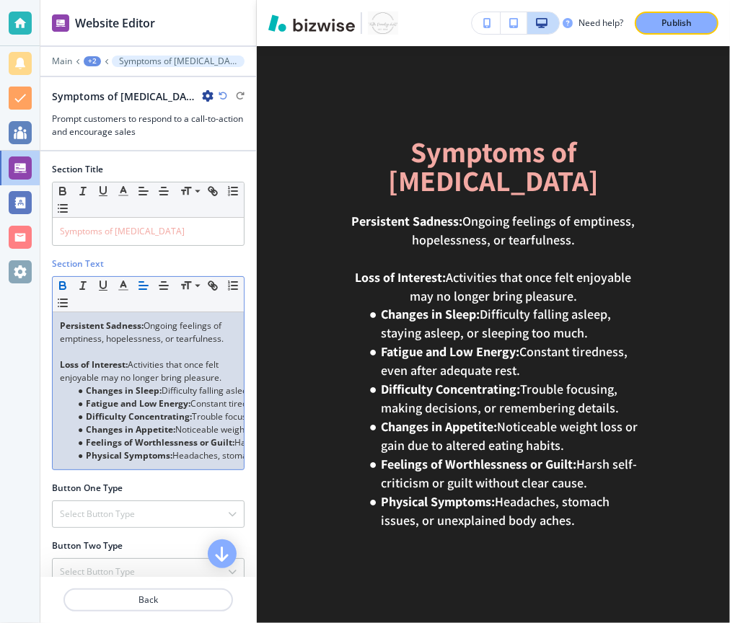
click at [87, 388] on strong "Changes in Sleep:" at bounding box center [124, 390] width 76 height 12
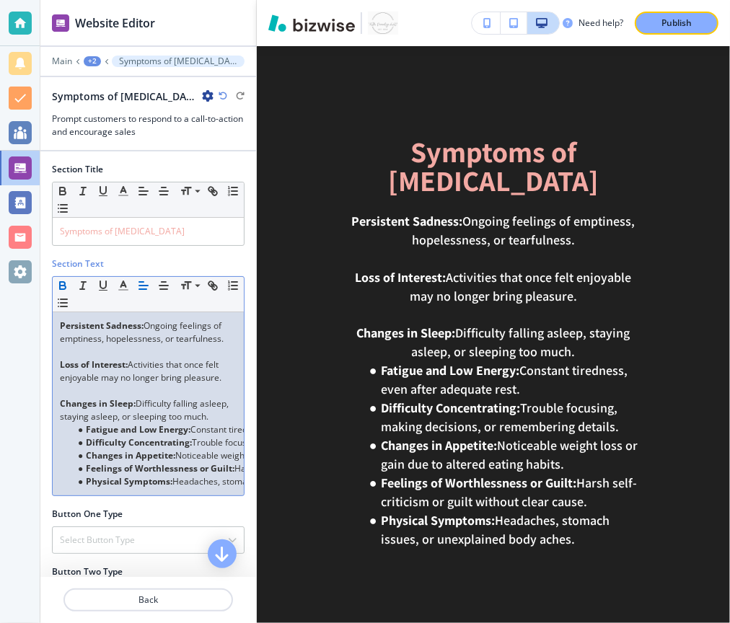
click at [87, 431] on li "Fatigue and Low Energy: Constant tiredness, even after adequate rest." at bounding box center [155, 429] width 164 height 13
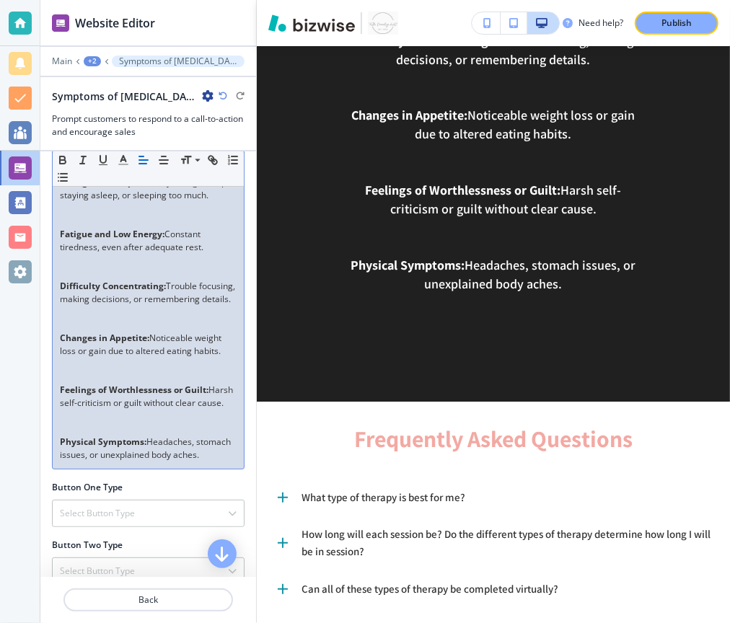
scroll to position [251, 0]
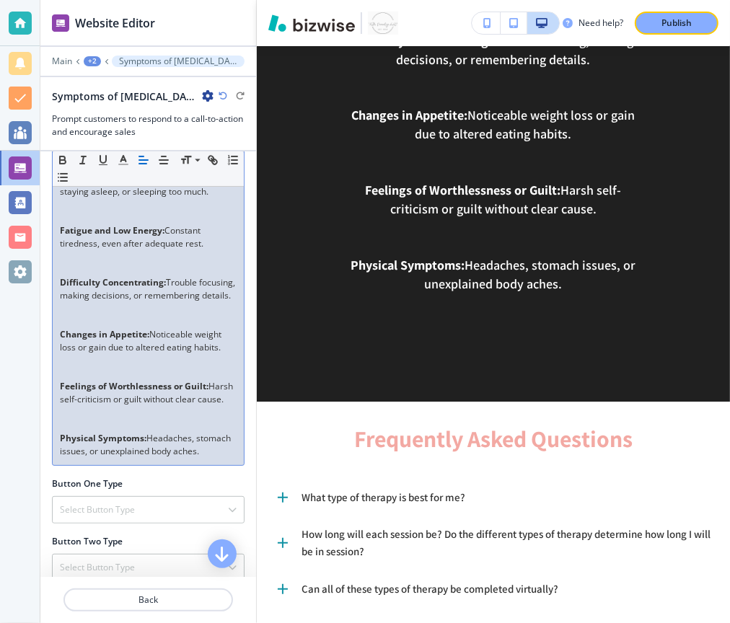
click at [145, 160] on line "button" at bounding box center [143, 160] width 9 height 0
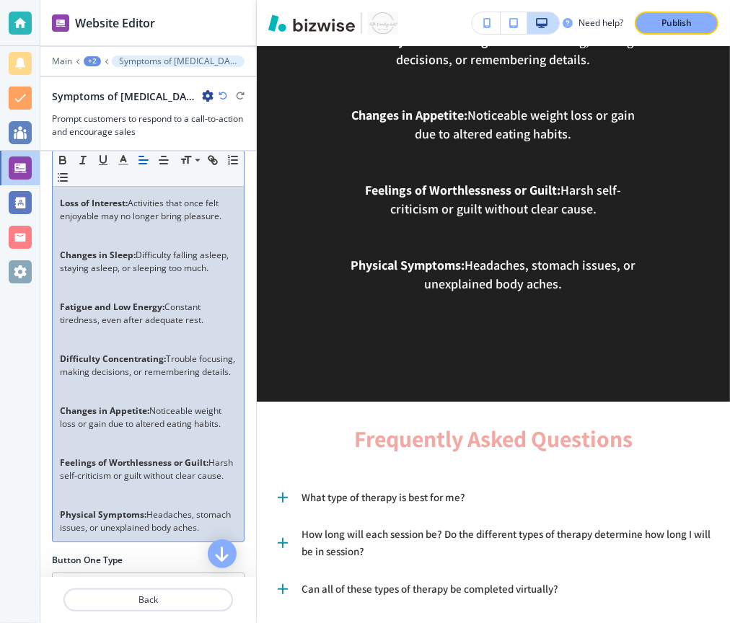
scroll to position [214, 0]
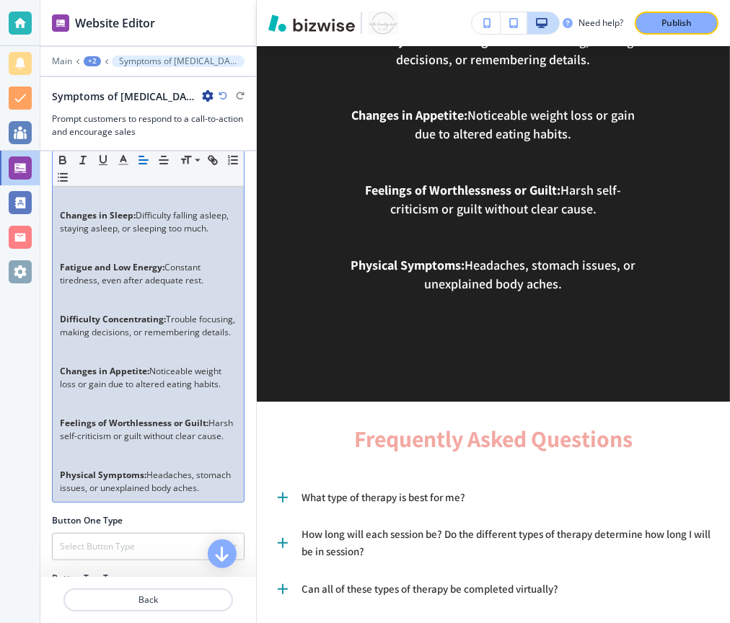
drag, startPoint x: 215, startPoint y: 494, endPoint x: 146, endPoint y: 190, distance: 311.9
click at [146, 190] on div "Persistent Sadness: Ongoing feelings of emptiness, hopelessness, or tearfulness…" at bounding box center [148, 300] width 191 height 404
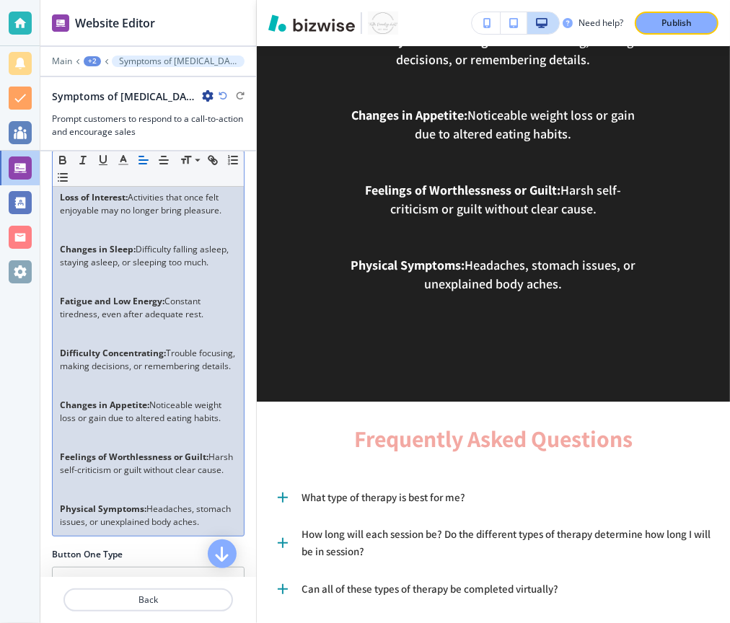
scroll to position [172, 0]
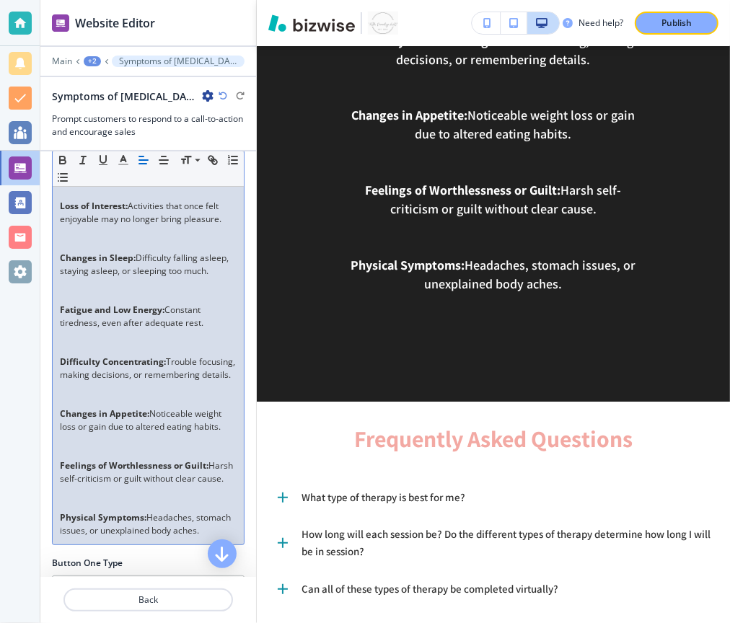
click at [203, 537] on p "Physical Symptoms: Headaches, stomach issues, or unexplained body aches." at bounding box center [148, 524] width 177 height 26
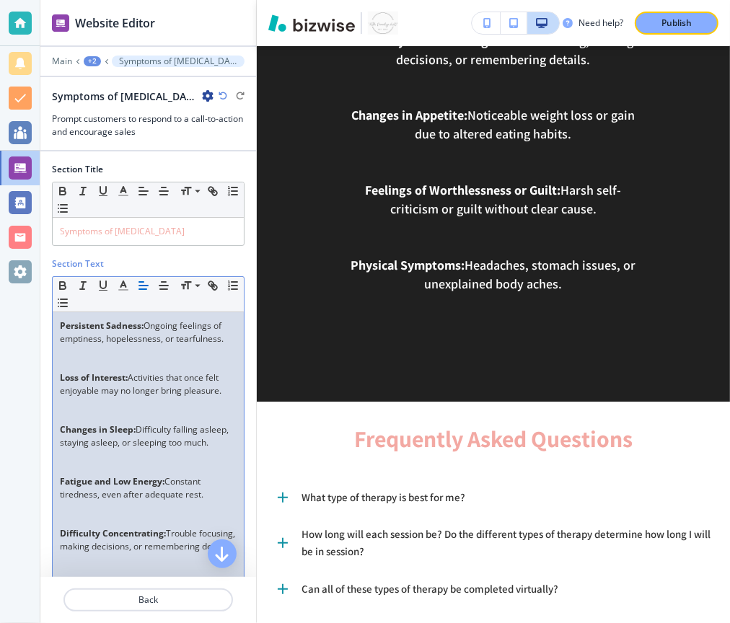
drag, startPoint x: 203, startPoint y: 542, endPoint x: 159, endPoint y: 85, distance: 458.6
click at [159, 85] on div "Website Editor Main +2 Symptoms of [MEDICAL_DATA]: Symptoms of [MEDICAL_DATA]: …" at bounding box center [148, 311] width 216 height 623
click at [156, 289] on button "button" at bounding box center [164, 285] width 20 height 17
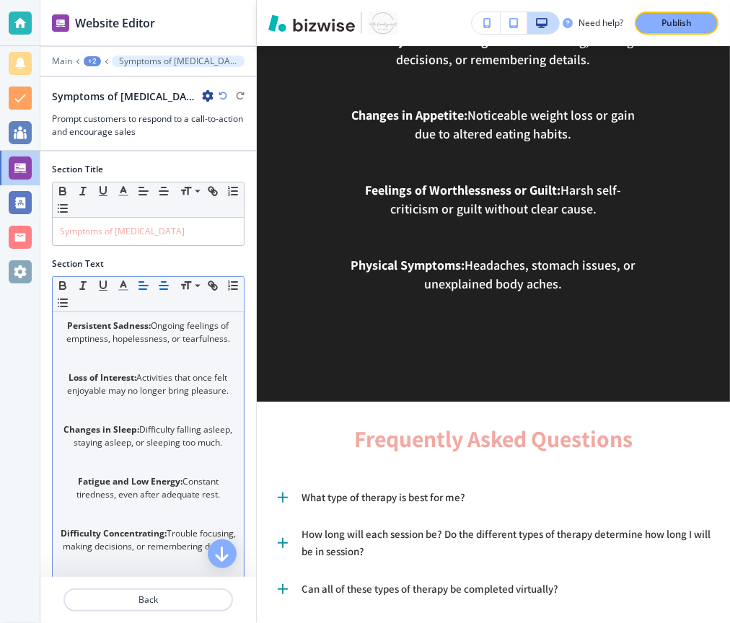
click at [146, 289] on button "button" at bounding box center [143, 285] width 20 height 17
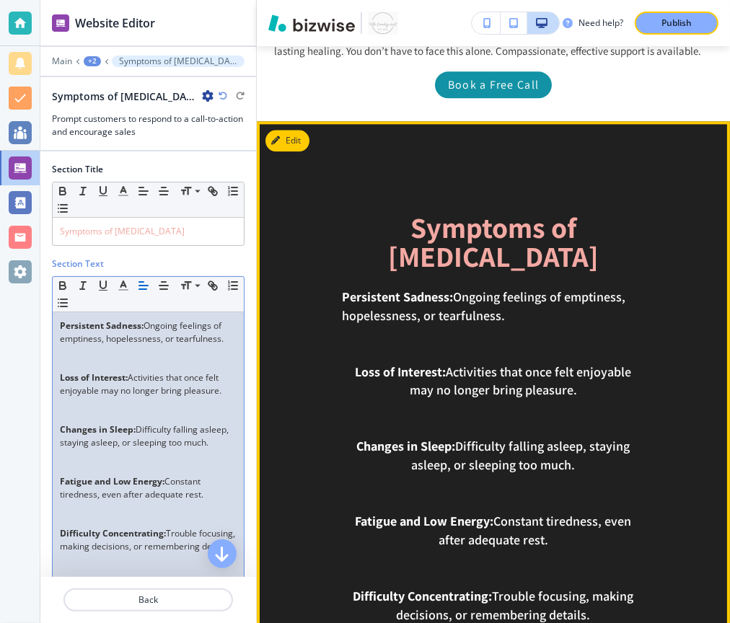
scroll to position [2016, 0]
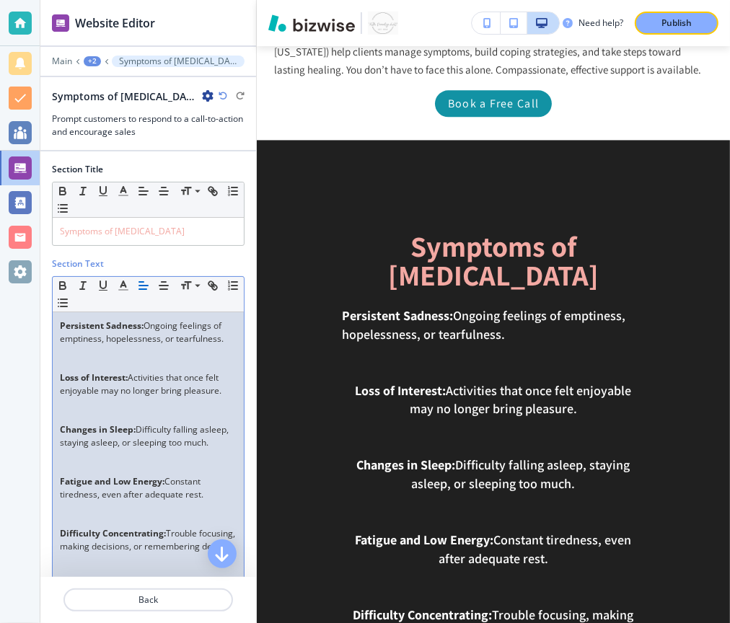
click at [128, 397] on p at bounding box center [148, 403] width 177 height 13
click at [135, 281] on button "button" at bounding box center [143, 285] width 20 height 17
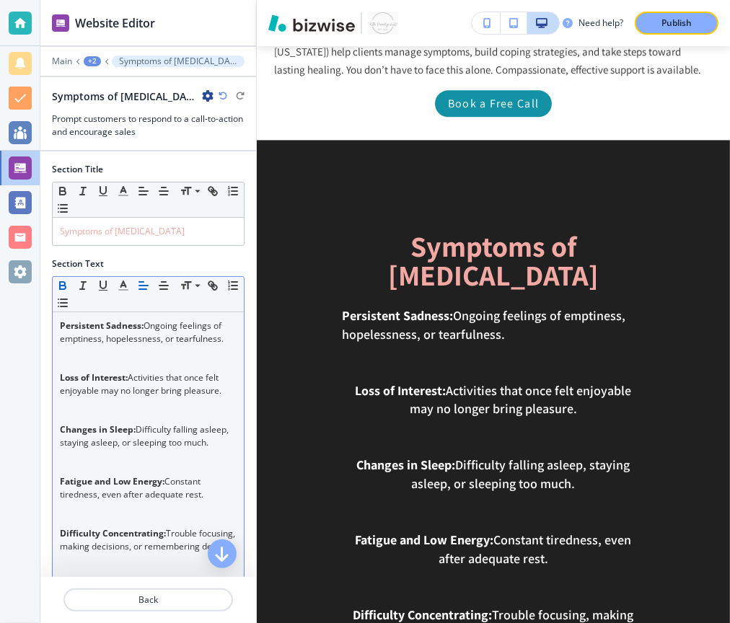
click at [140, 286] on line "button" at bounding box center [143, 286] width 9 height 0
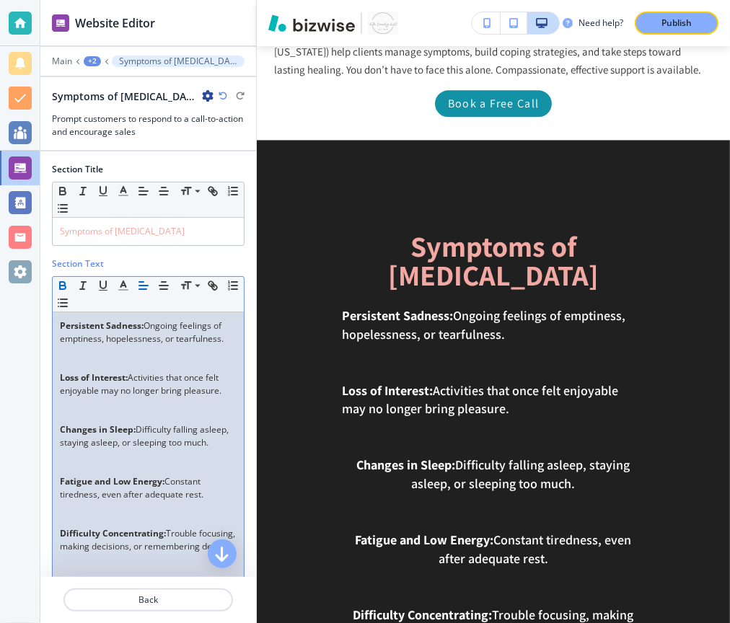
click at [122, 434] on p "Changes in Sleep: Difficulty falling asleep, staying asleep, or sleeping too mu…" at bounding box center [148, 436] width 177 height 26
click at [146, 289] on line "button" at bounding box center [142, 289] width 7 height 0
click at [110, 482] on strong "Fatigue and Low Energy:" at bounding box center [112, 481] width 105 height 12
click at [146, 286] on line "button" at bounding box center [143, 286] width 9 height 0
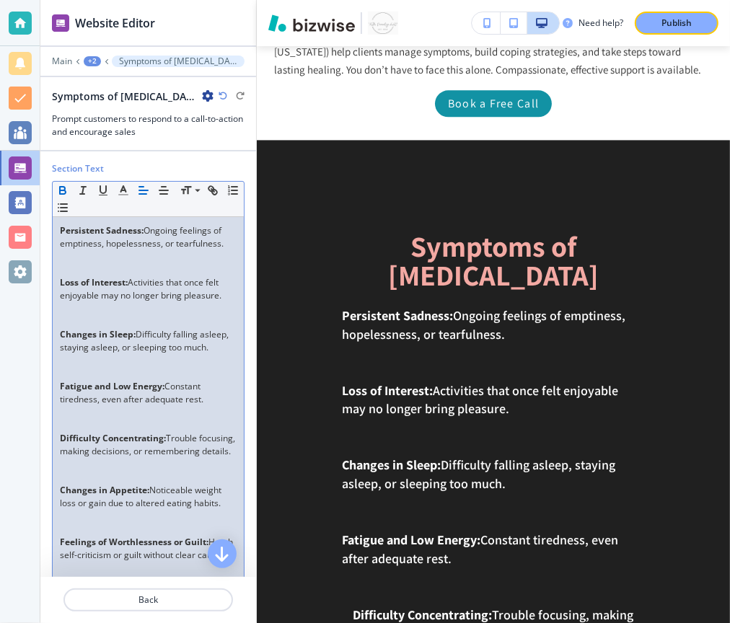
scroll to position [130, 0]
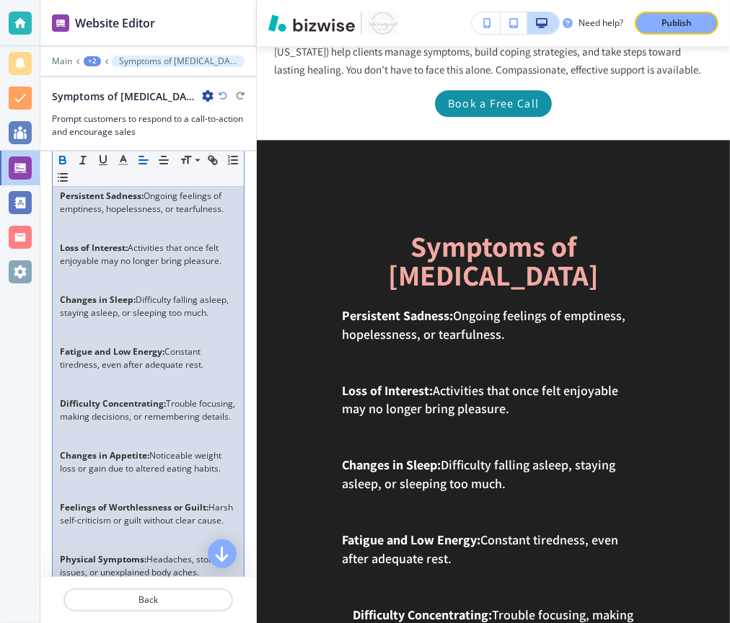
click at [115, 412] on p "Difficulty Concentrating: Trouble focusing, making decisions, or remembering de…" at bounding box center [148, 410] width 177 height 26
click at [140, 156] on line "button" at bounding box center [141, 156] width 4 height 0
click at [120, 461] on strong "Changes in Appetite:" at bounding box center [104, 455] width 89 height 12
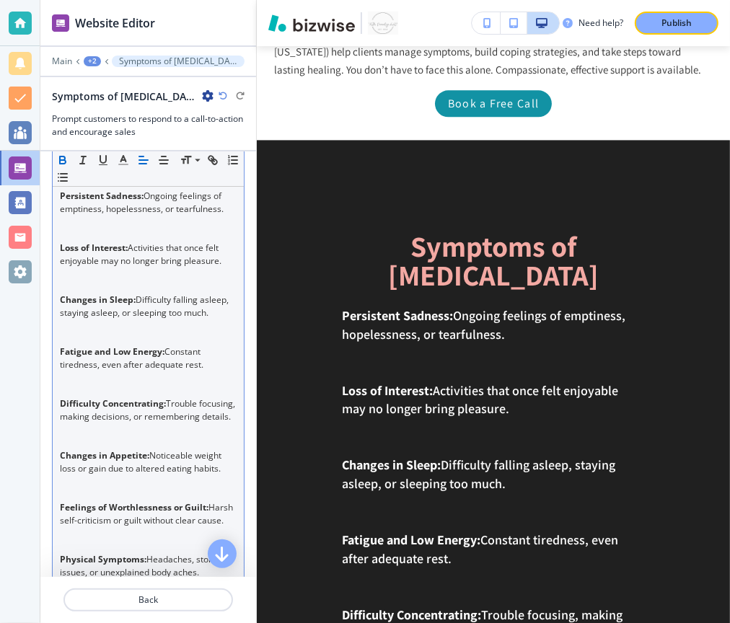
click at [143, 154] on icon "button" at bounding box center [143, 160] width 13 height 13
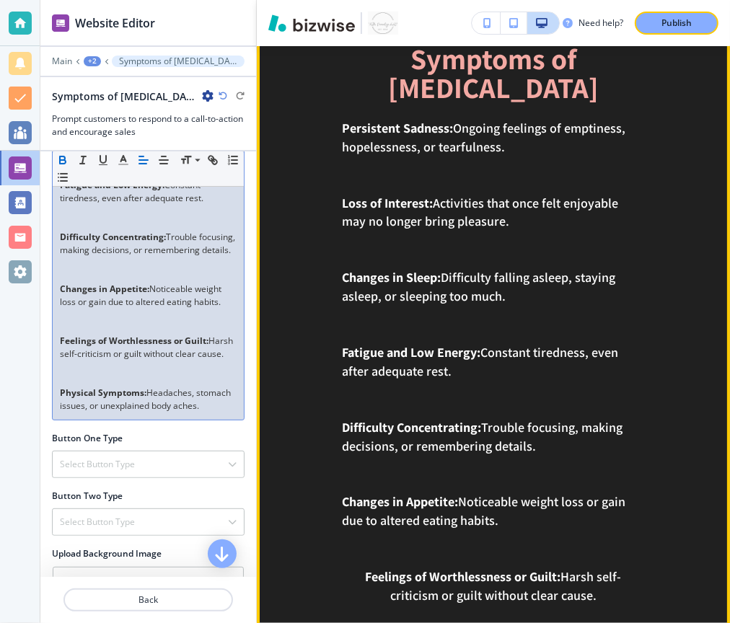
scroll to position [2215, 0]
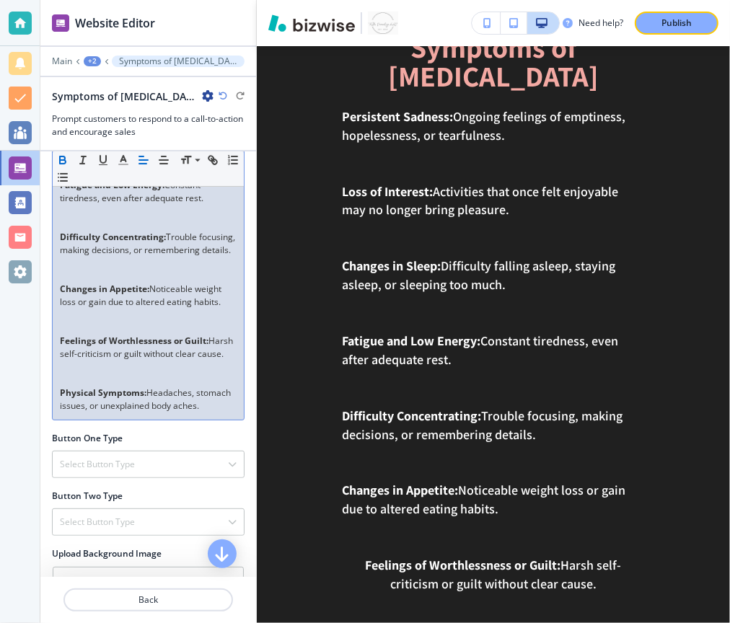
click at [154, 412] on p "Physical Symptoms: Headaches, stomach issues, or unexplained body aches." at bounding box center [148, 399] width 177 height 26
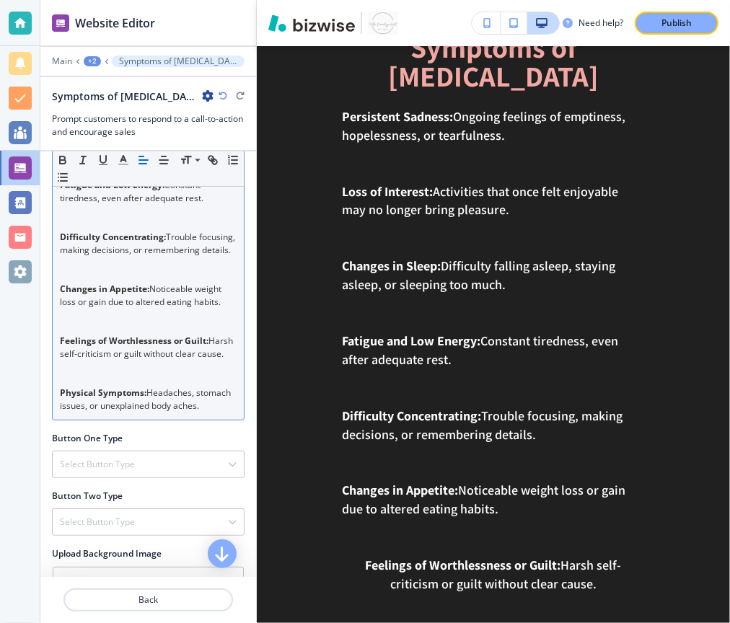
click at [144, 156] on icon "button" at bounding box center [143, 160] width 13 height 13
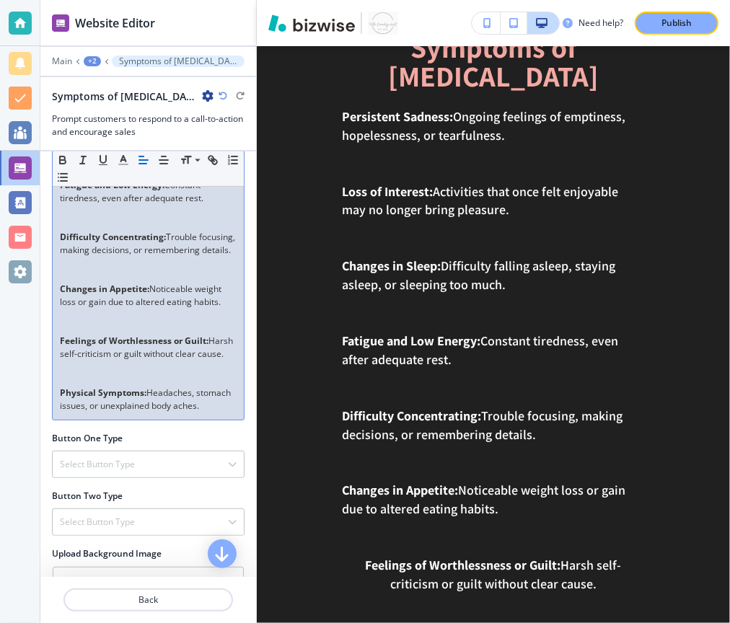
click at [148, 361] on p "Feelings of Worthlessness or Guilt: Harsh self-criticism or guilt without clear…" at bounding box center [148, 348] width 177 height 26
click at [141, 156] on icon "button" at bounding box center [143, 160] width 13 height 13
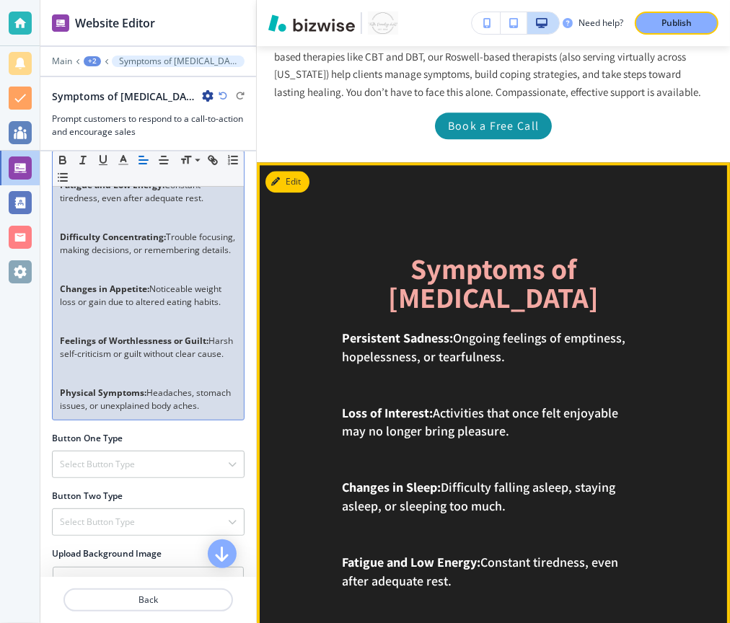
scroll to position [1981, 0]
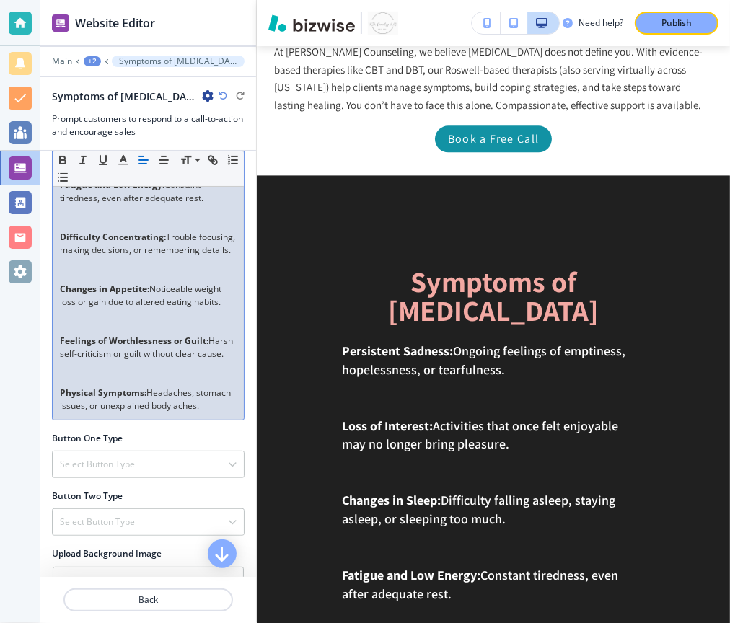
click at [149, 386] on p at bounding box center [148, 380] width 177 height 13
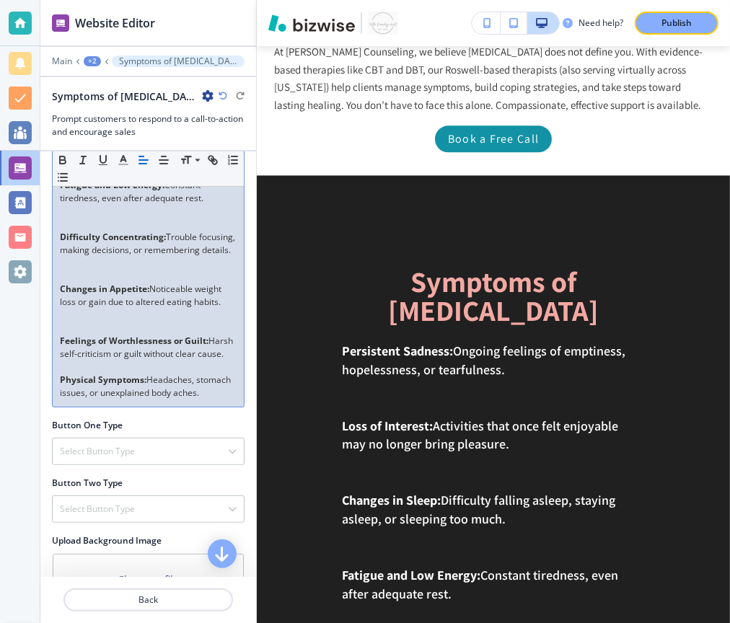
click at [132, 322] on p at bounding box center [148, 315] width 177 height 13
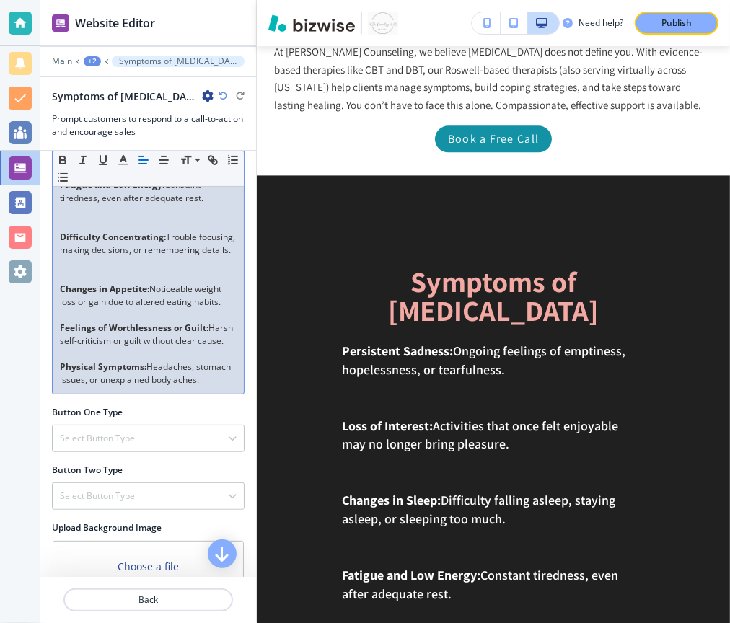
click at [136, 269] on p at bounding box center [148, 263] width 177 height 13
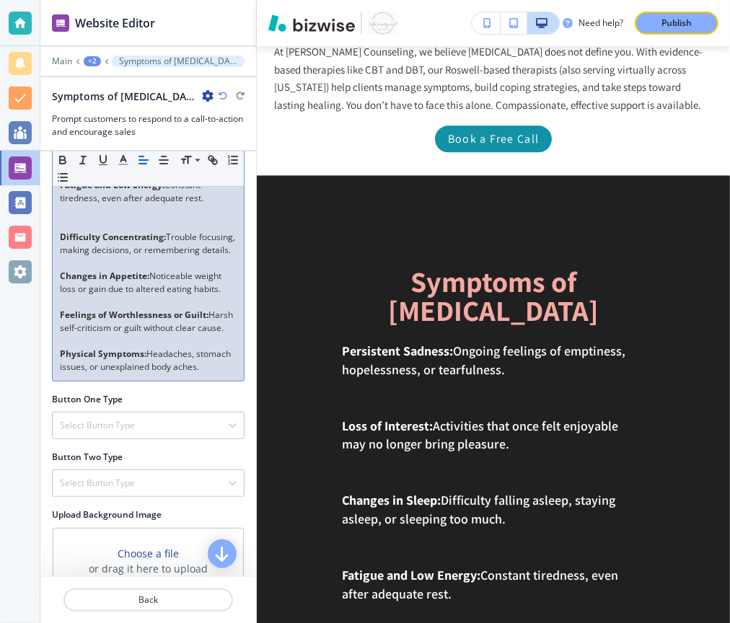
click at [128, 218] on p at bounding box center [148, 224] width 177 height 13
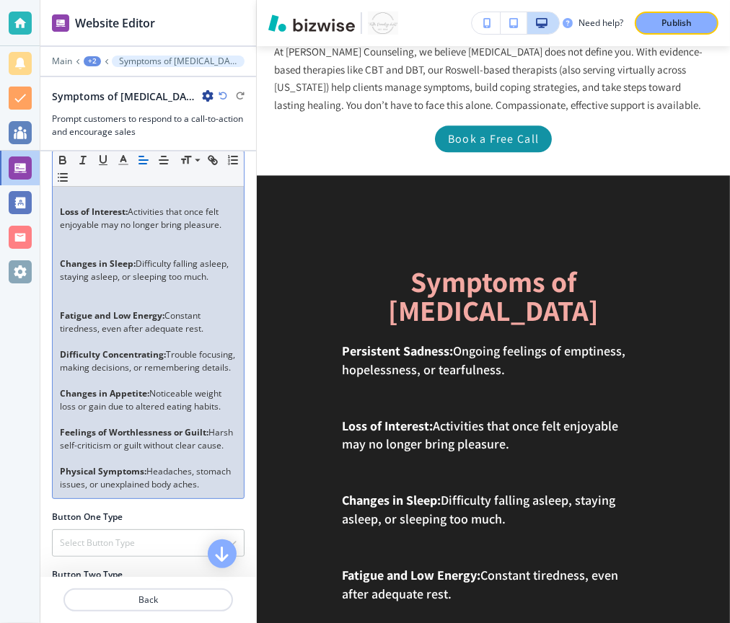
scroll to position [164, 0]
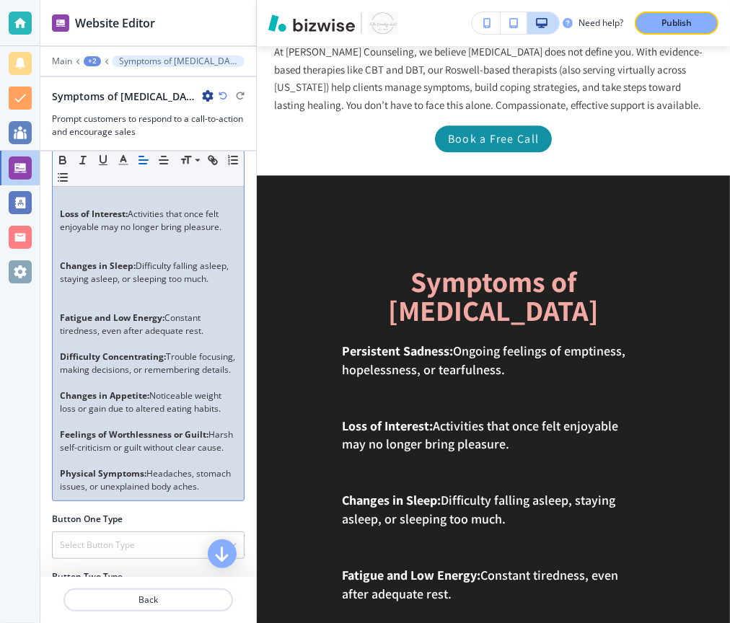
click at [109, 301] on p at bounding box center [148, 305] width 177 height 13
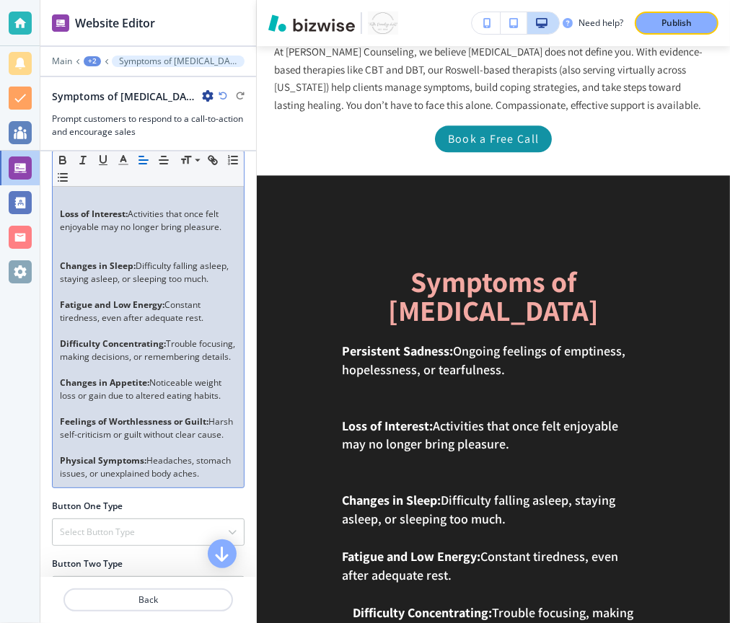
click at [98, 247] on p at bounding box center [148, 253] width 177 height 13
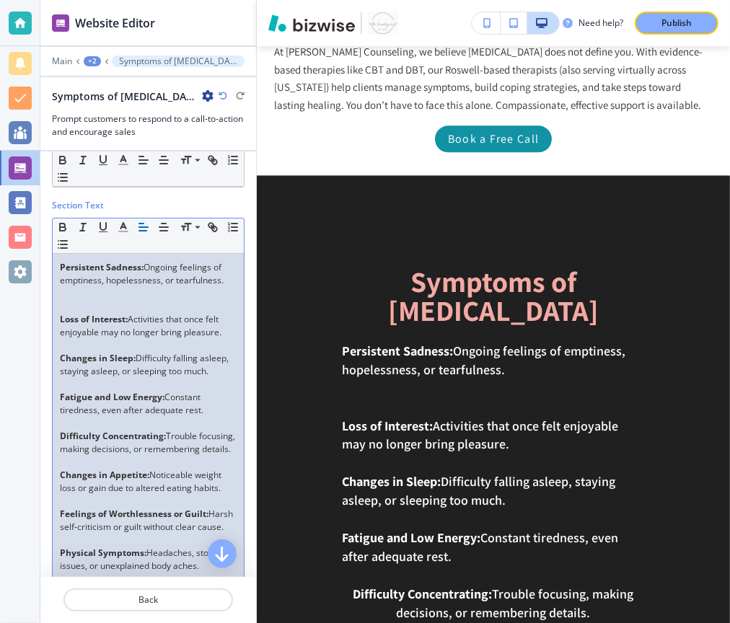
scroll to position [49, 0]
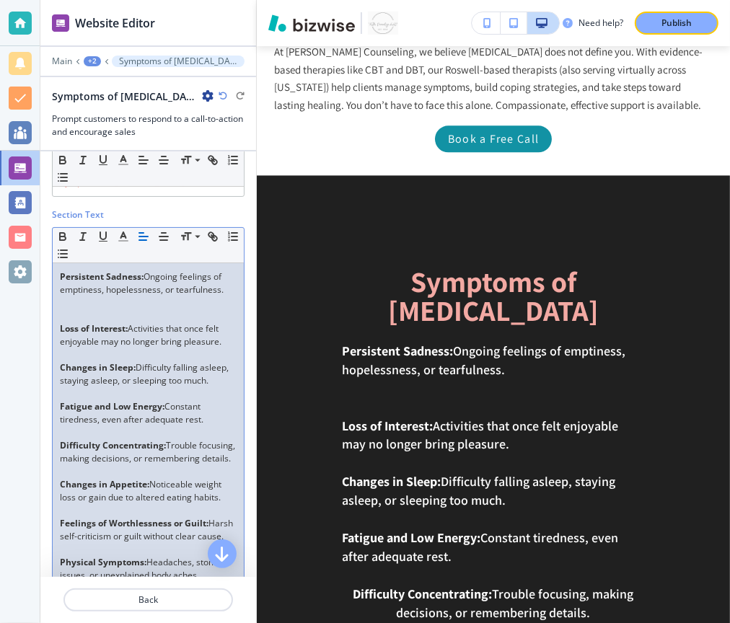
click at [108, 309] on p at bounding box center [148, 315] width 177 height 13
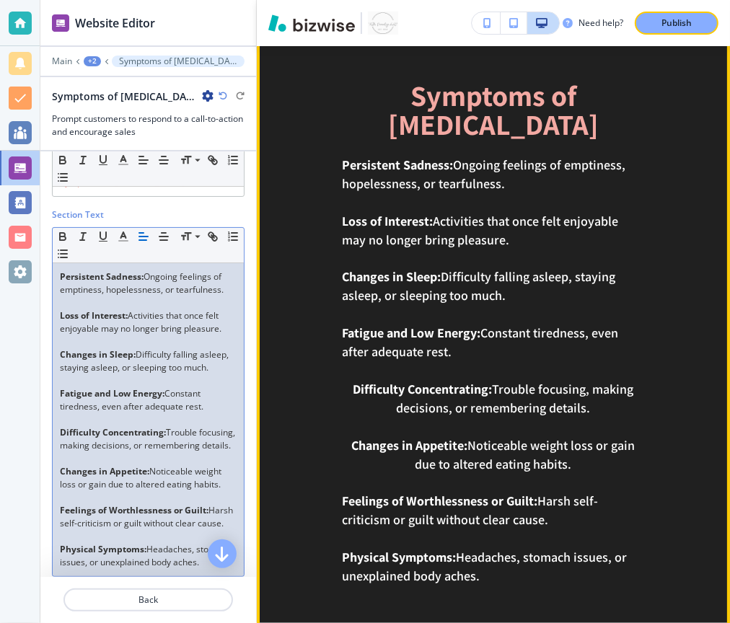
scroll to position [2182, 0]
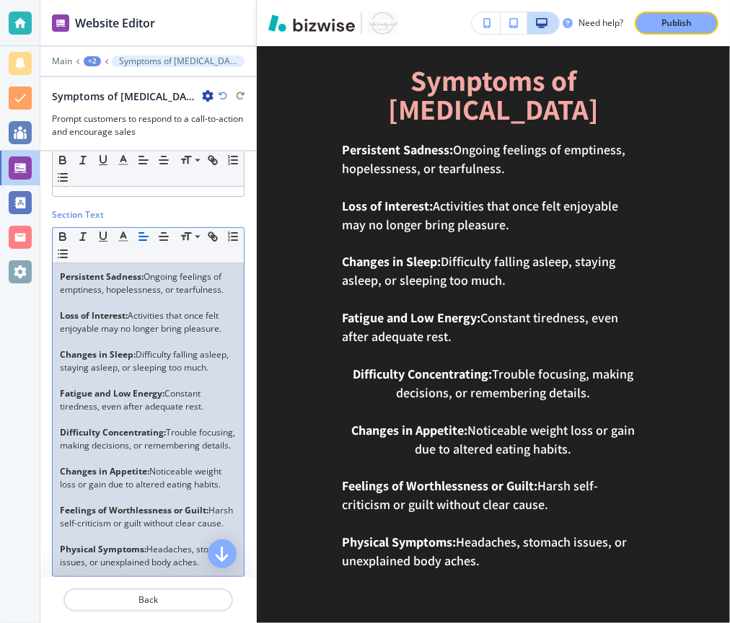
click at [120, 446] on p "Difficulty Concentrating: Trouble focusing, making decisions, or remembering de…" at bounding box center [148, 439] width 177 height 26
click at [139, 230] on icon "button" at bounding box center [143, 236] width 13 height 13
click at [150, 491] on p "Changes in Appetite: Noticeable weight loss or gain due to altered eating habit…" at bounding box center [148, 478] width 177 height 26
click at [142, 230] on icon "button" at bounding box center [143, 236] width 13 height 13
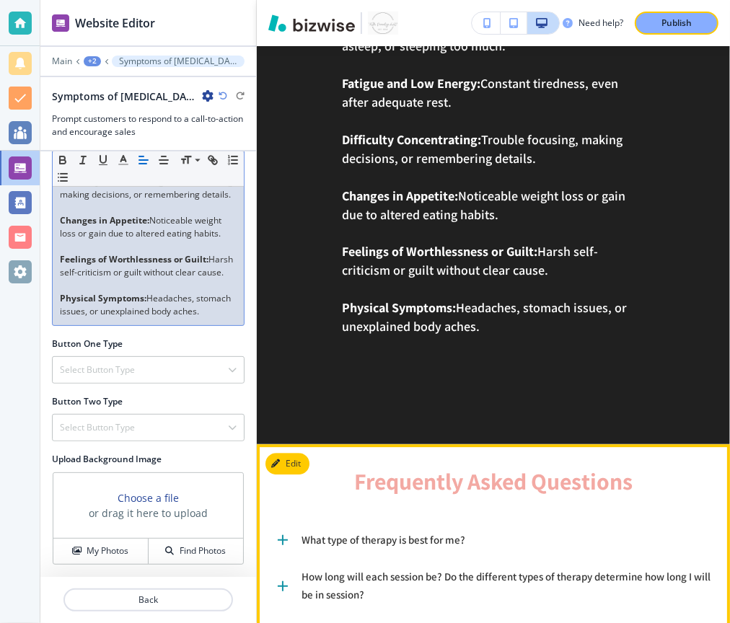
scroll to position [2383, 0]
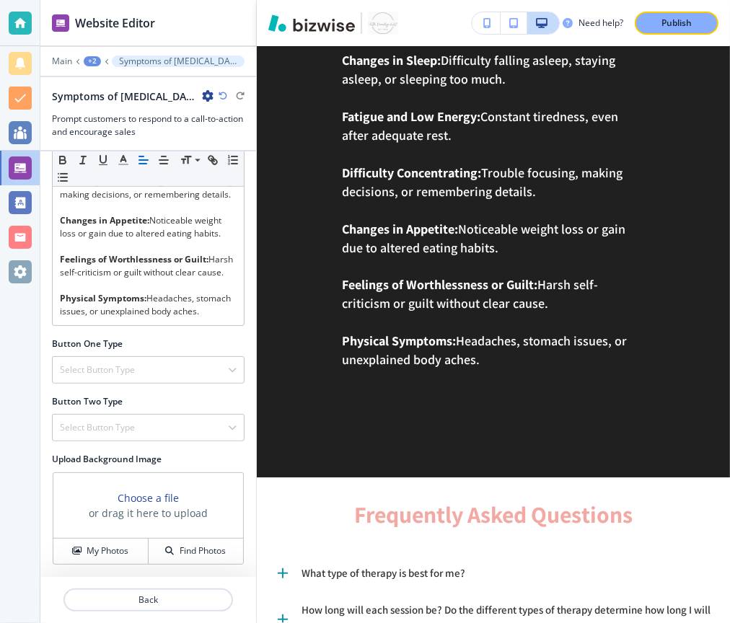
click at [133, 500] on h3 "Choose a file" at bounding box center [148, 497] width 61 height 15
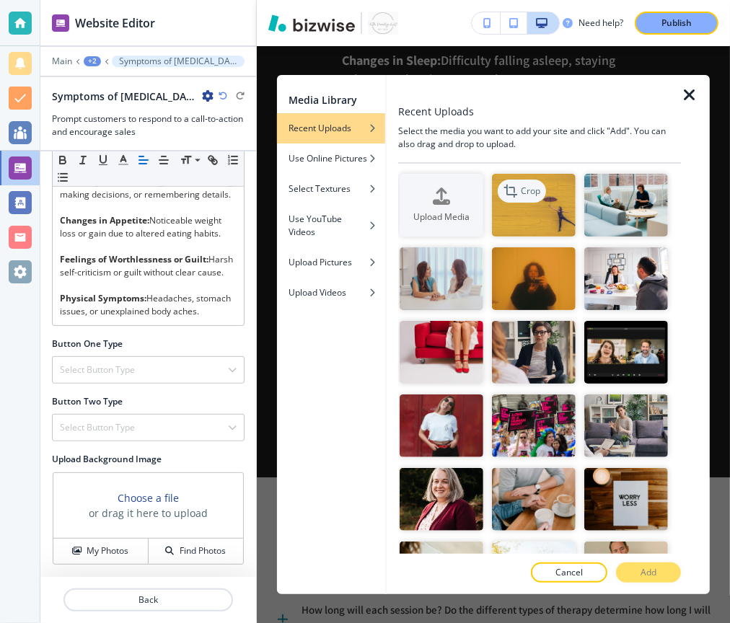
click at [535, 196] on p "Crop" at bounding box center [530, 191] width 19 height 13
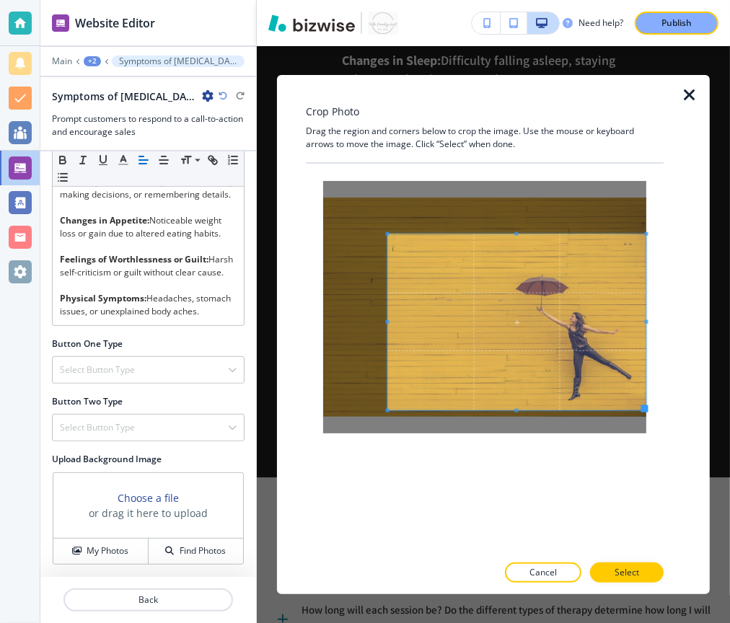
click at [523, 396] on span at bounding box center [517, 322] width 258 height 176
click at [647, 575] on button "Select" at bounding box center [627, 572] width 74 height 20
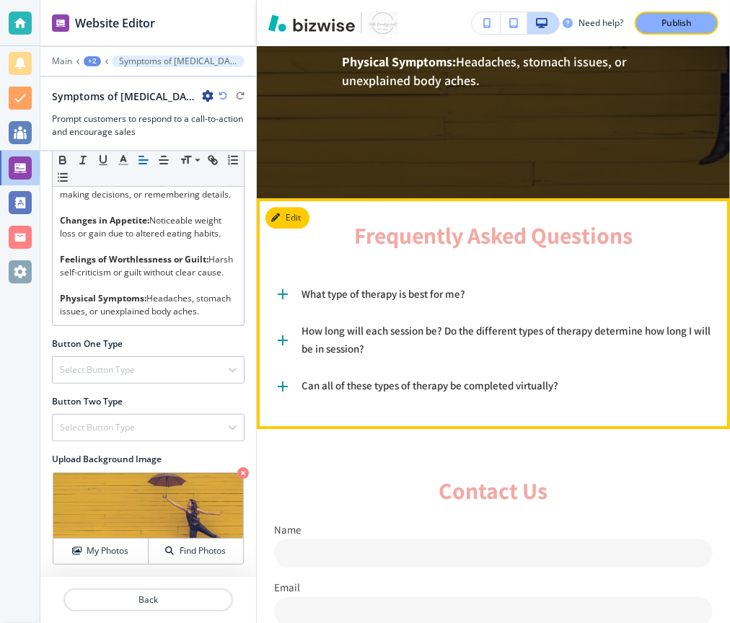
scroll to position [2659, 0]
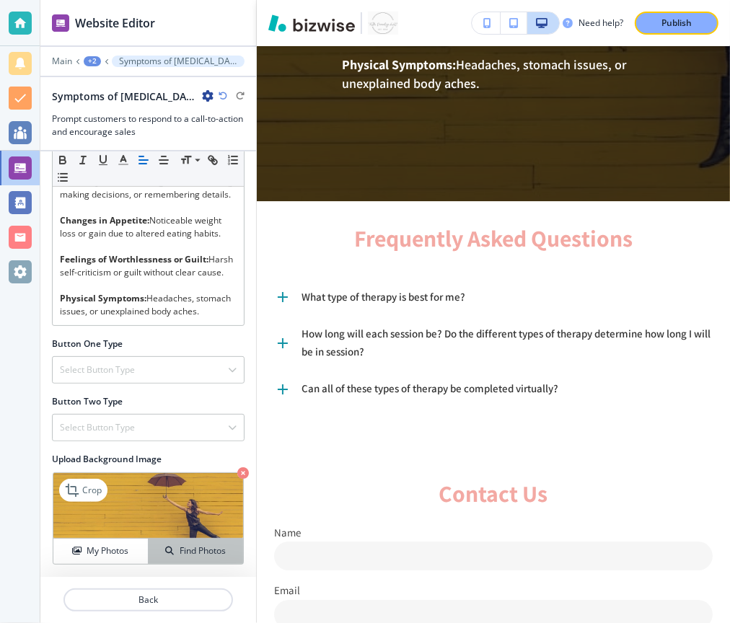
click at [198, 550] on h4 "Find Photos" at bounding box center [203, 550] width 46 height 13
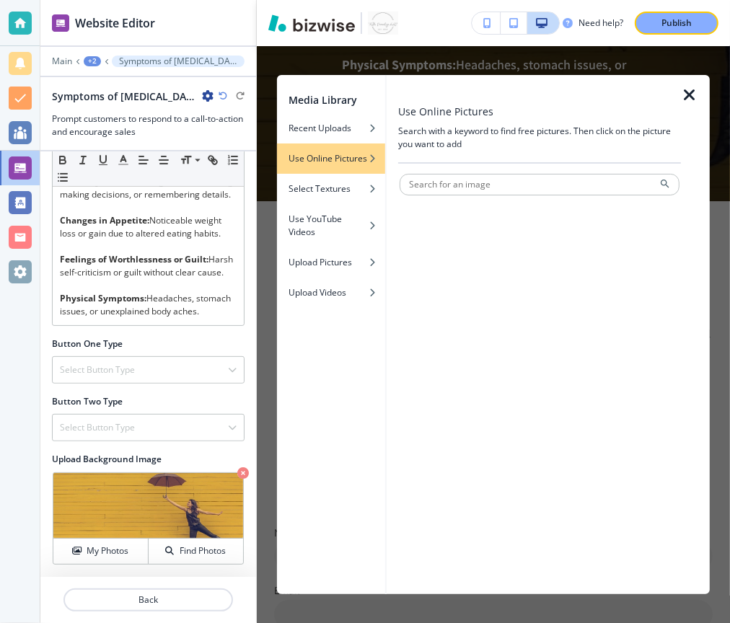
click at [317, 143] on div "button" at bounding box center [331, 147] width 108 height 9
click at [322, 131] on h4 "Recent Uploads" at bounding box center [319, 128] width 63 height 13
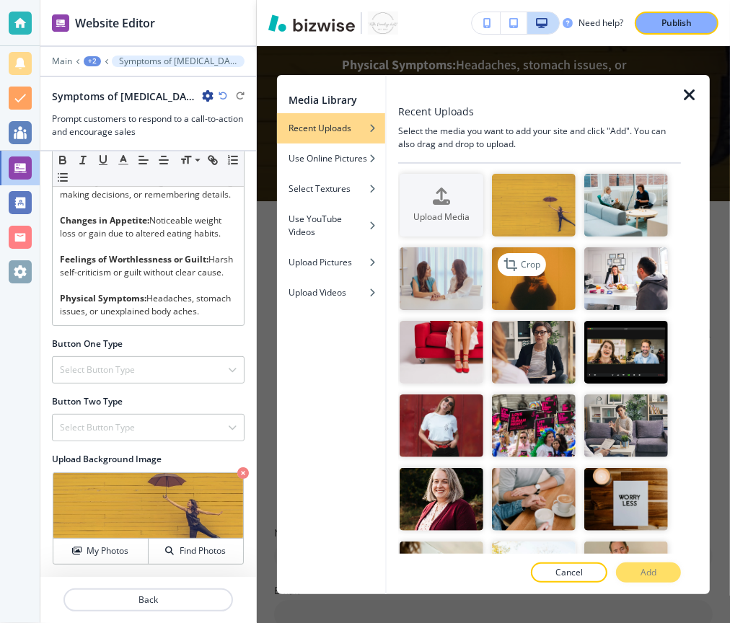
click at [544, 286] on img "button" at bounding box center [534, 278] width 84 height 63
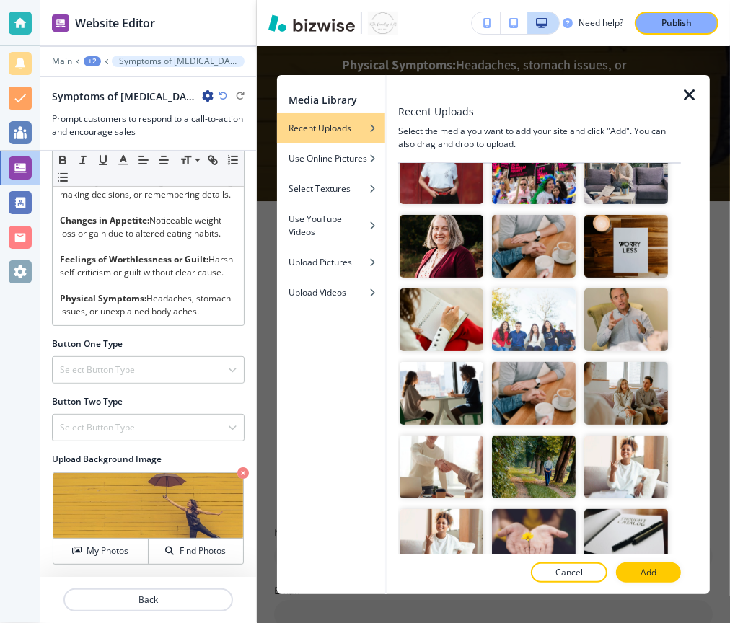
scroll to position [265, 0]
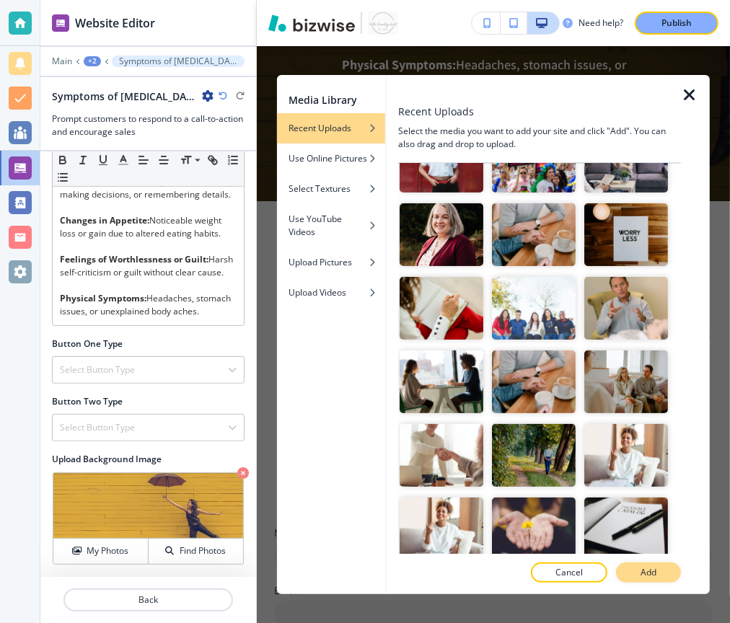
click at [635, 568] on button "Add" at bounding box center [648, 572] width 65 height 20
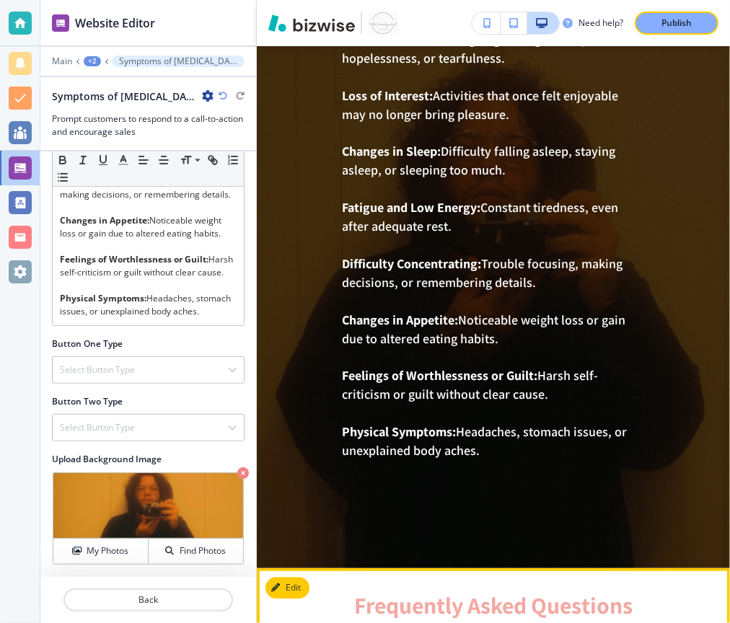
scroll to position [2292, 0]
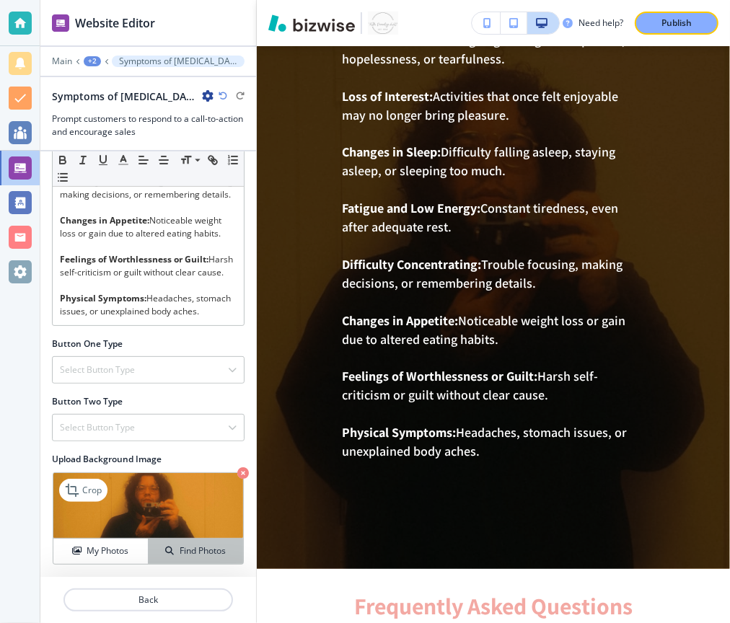
click at [209, 552] on h4 "Find Photos" at bounding box center [203, 550] width 46 height 13
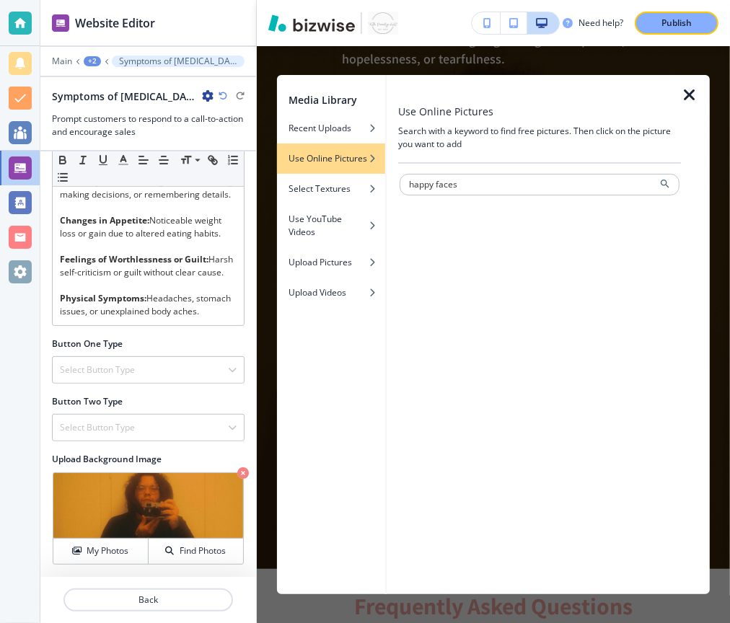
type input "happy faces"
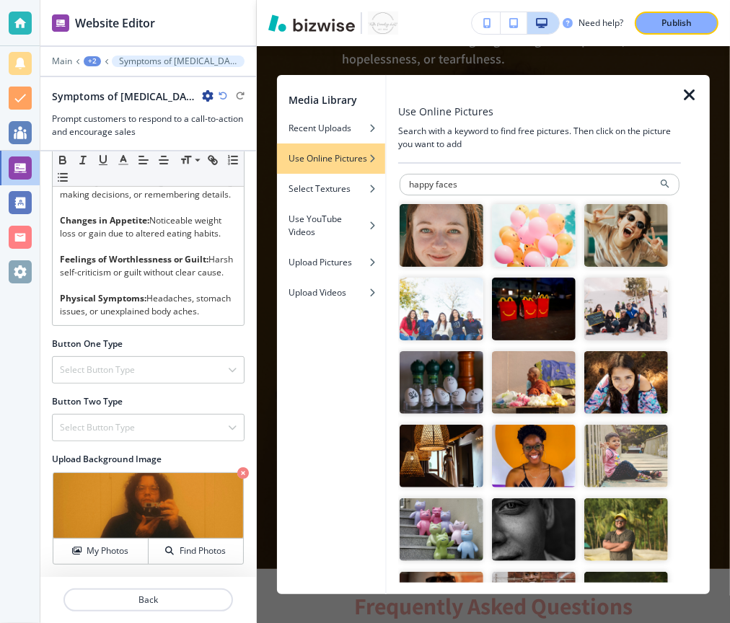
click at [532, 243] on img "button" at bounding box center [534, 235] width 84 height 63
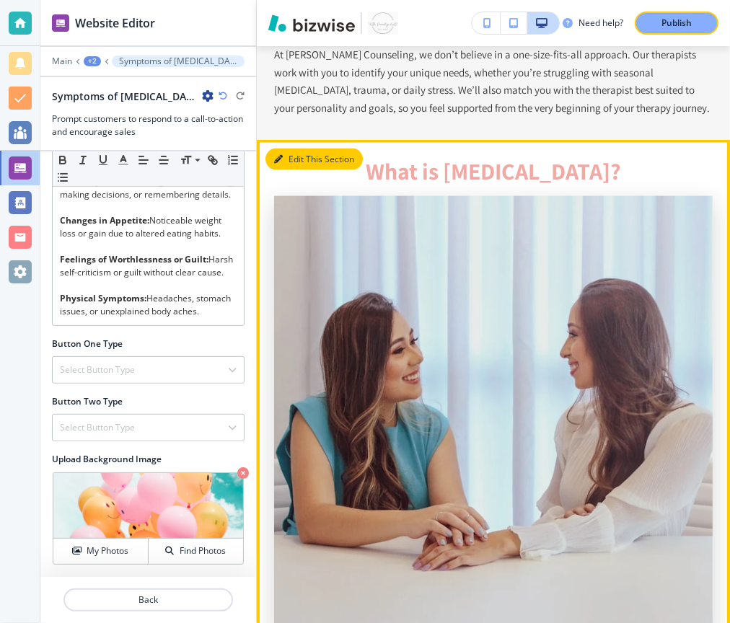
click at [286, 160] on button "Edit This Section" at bounding box center [313, 160] width 97 height 22
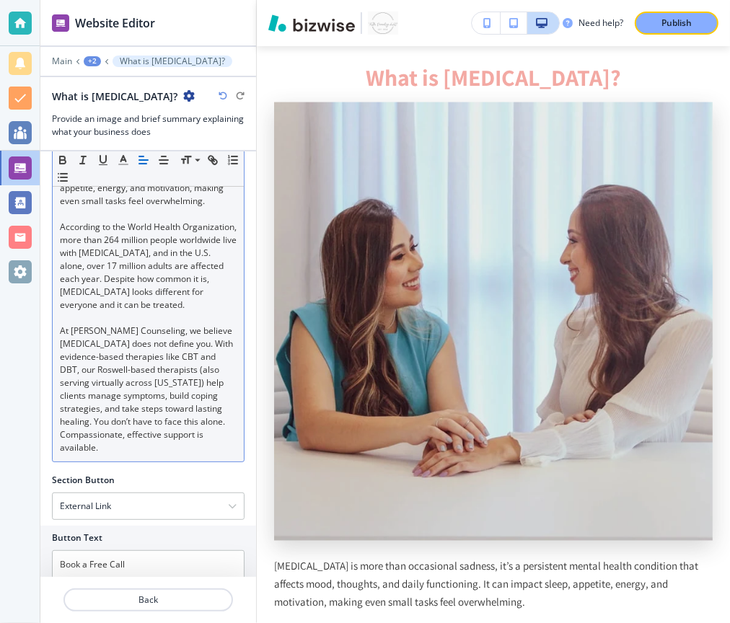
scroll to position [500, 0]
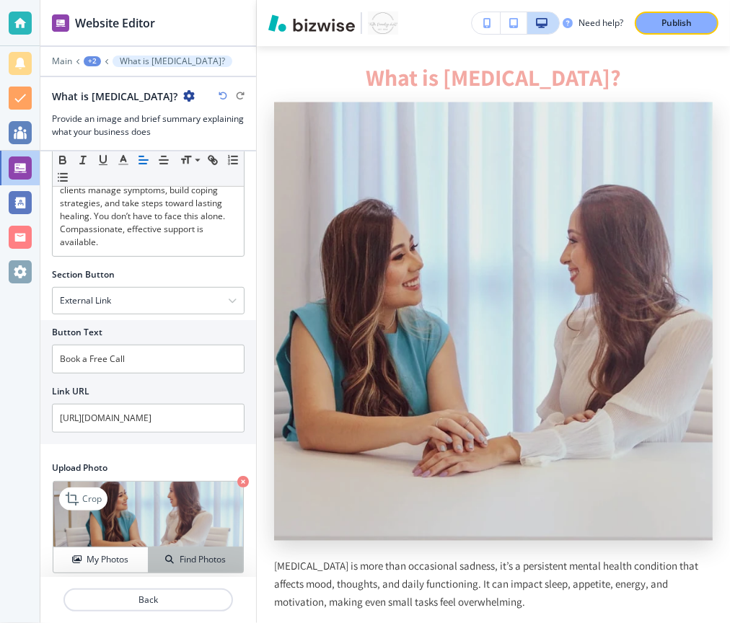
click at [172, 555] on icon "button" at bounding box center [169, 559] width 9 height 9
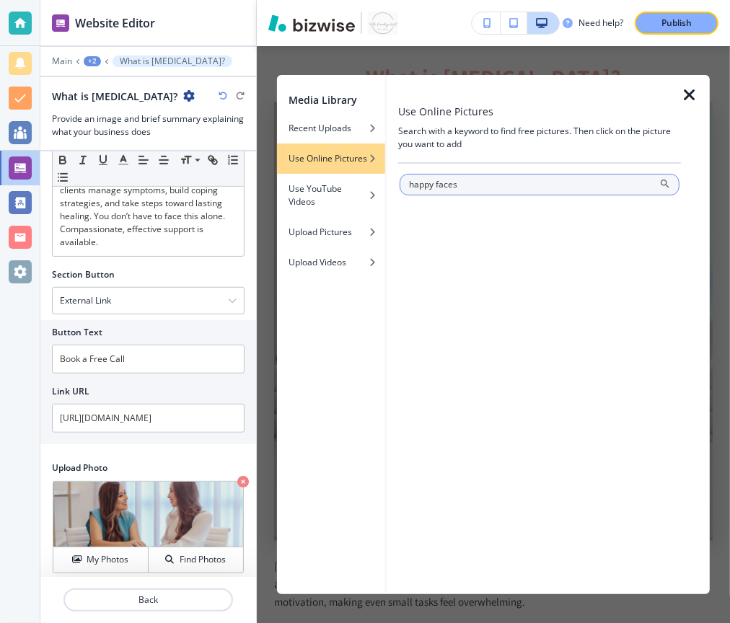
type input "happy faces"
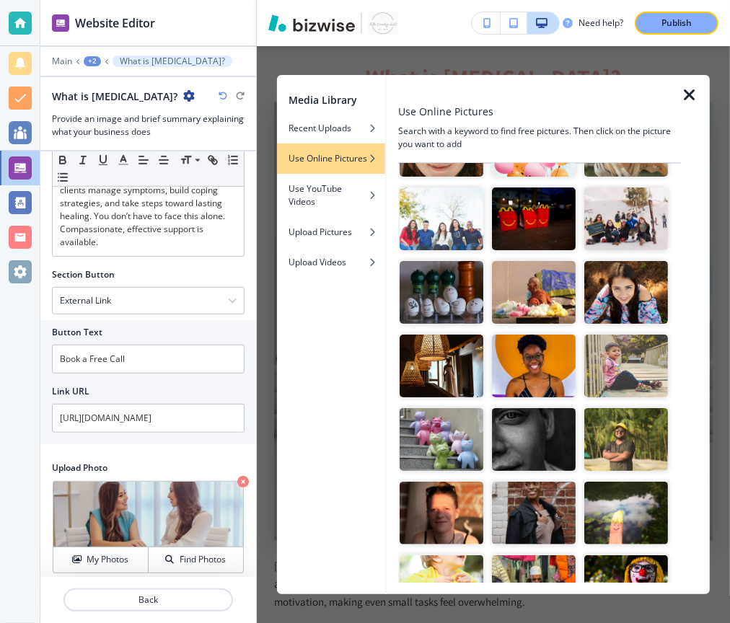
scroll to position [96, 0]
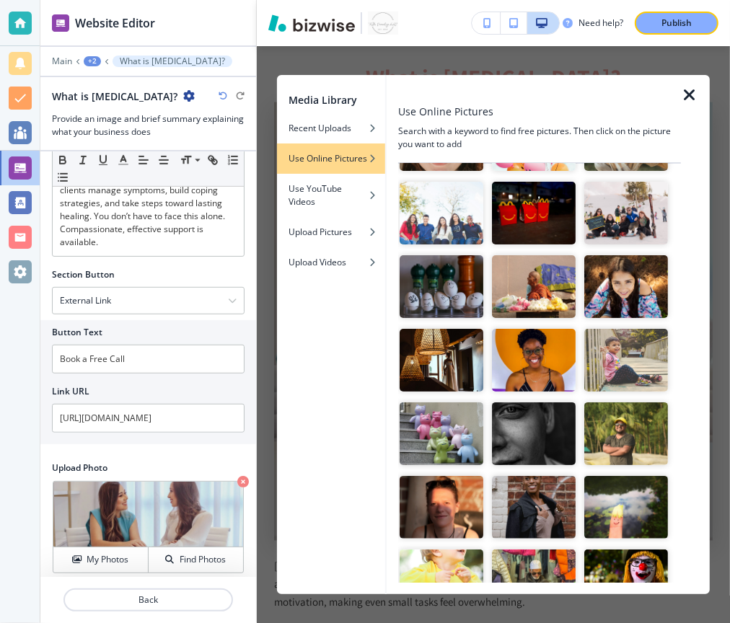
click at [544, 370] on img "button" at bounding box center [534, 360] width 84 height 63
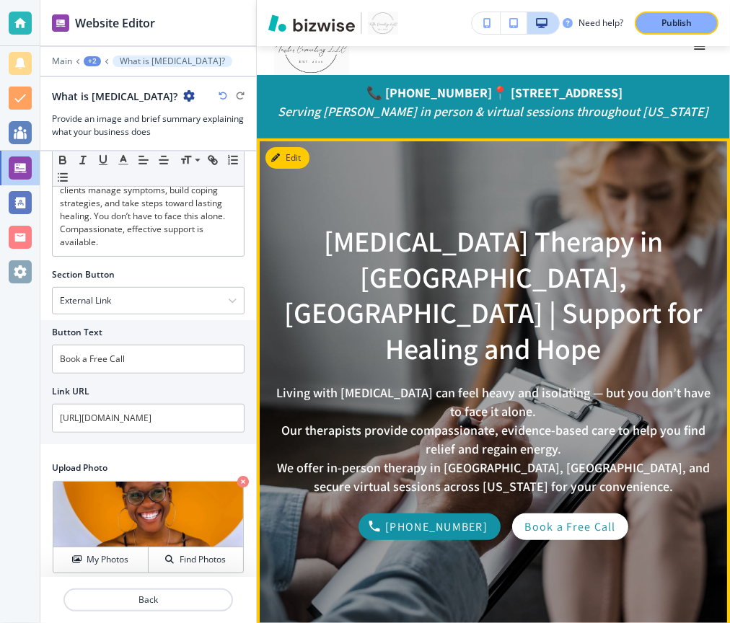
scroll to position [0, 0]
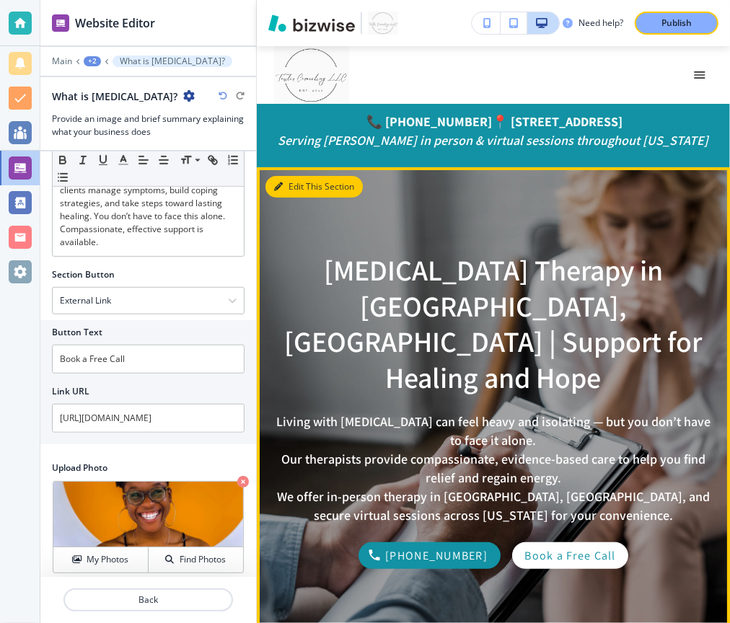
click at [290, 180] on button "Edit This Section" at bounding box center [313, 187] width 97 height 22
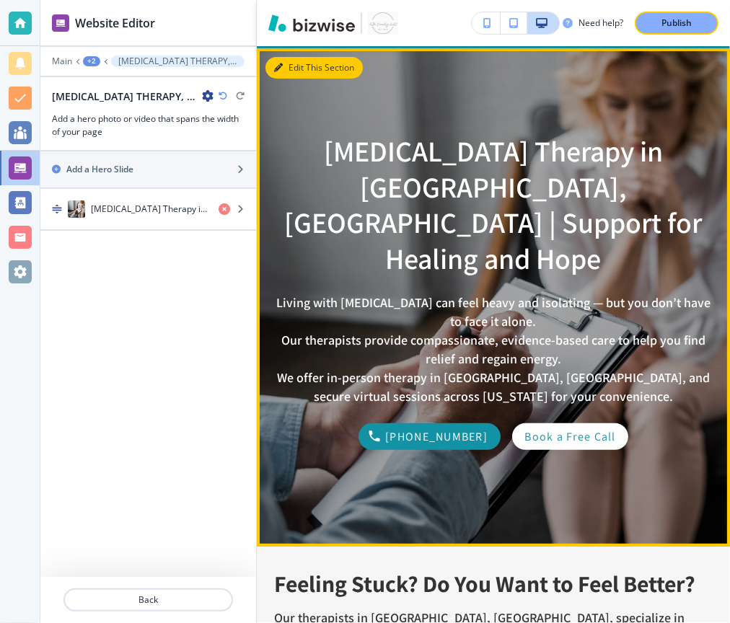
scroll to position [120, 0]
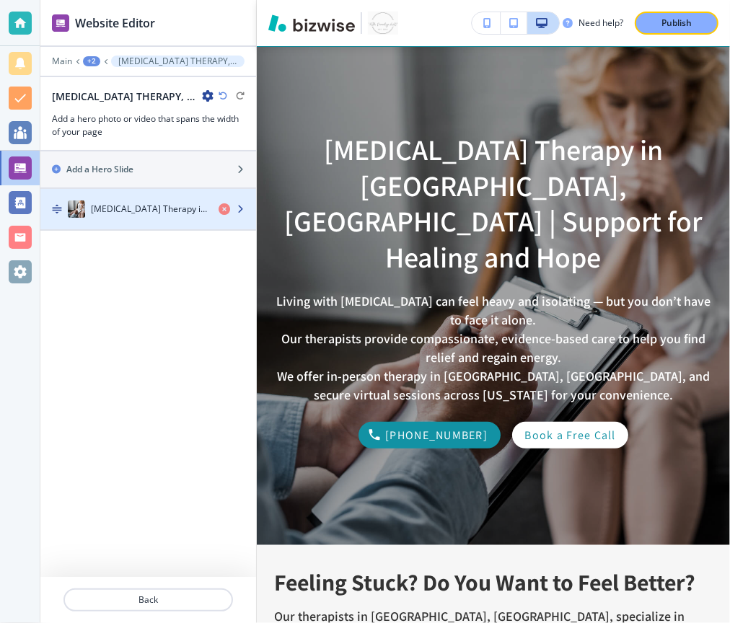
click at [192, 218] on div "button" at bounding box center [148, 224] width 216 height 12
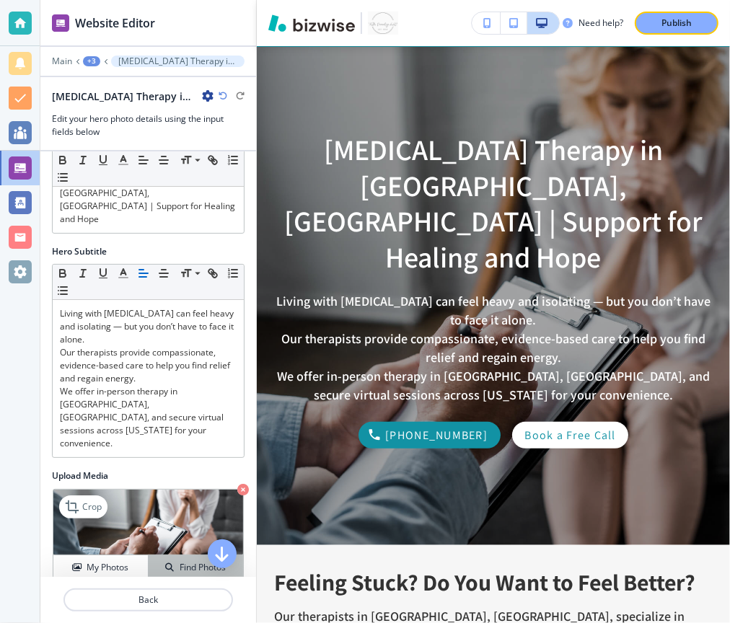
scroll to position [58, 0]
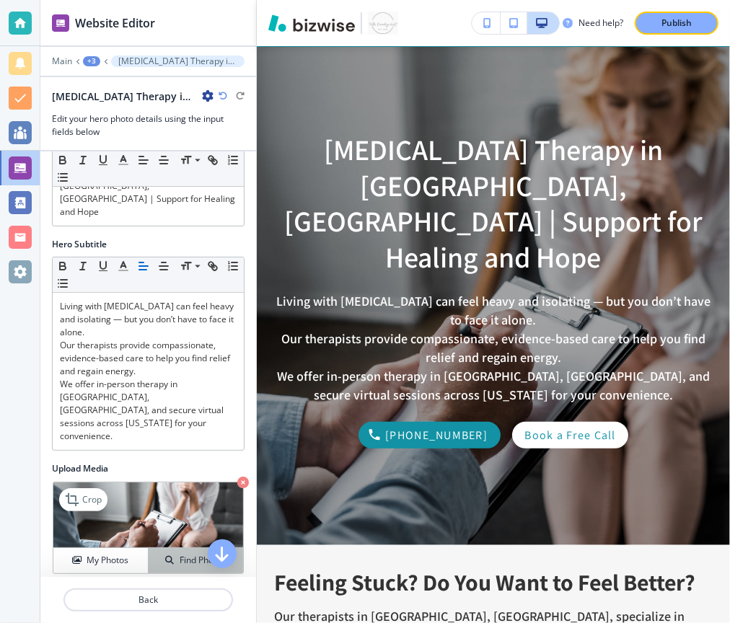
click at [182, 548] on button "Find Photos" at bounding box center [196, 560] width 94 height 25
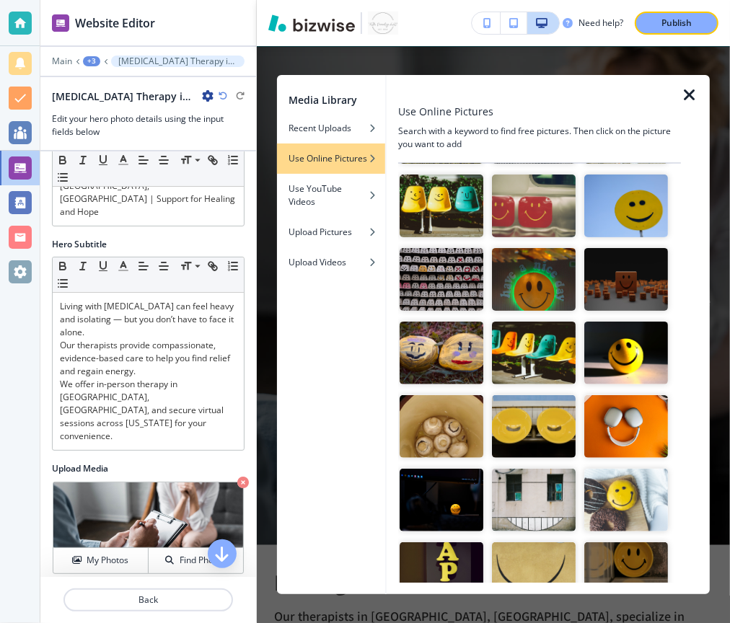
scroll to position [0, 0]
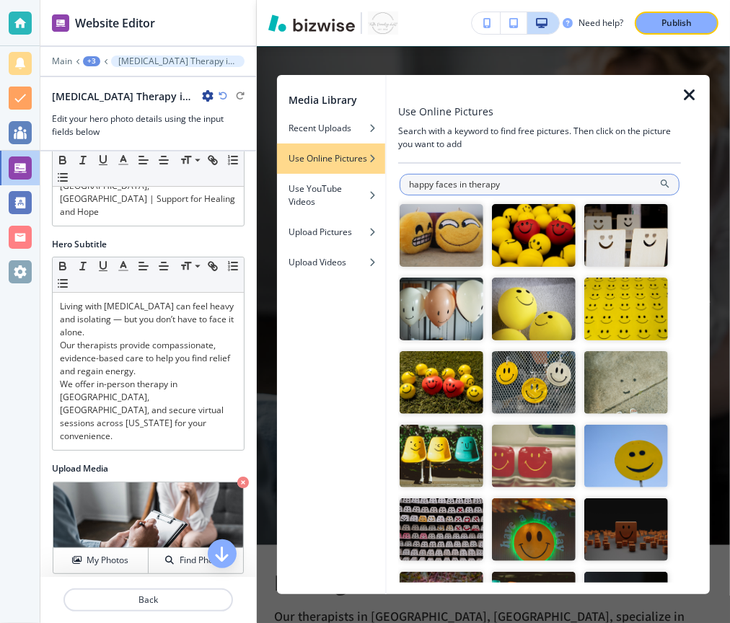
click at [443, 180] on input "happy faces in therapy" at bounding box center [539, 185] width 280 height 22
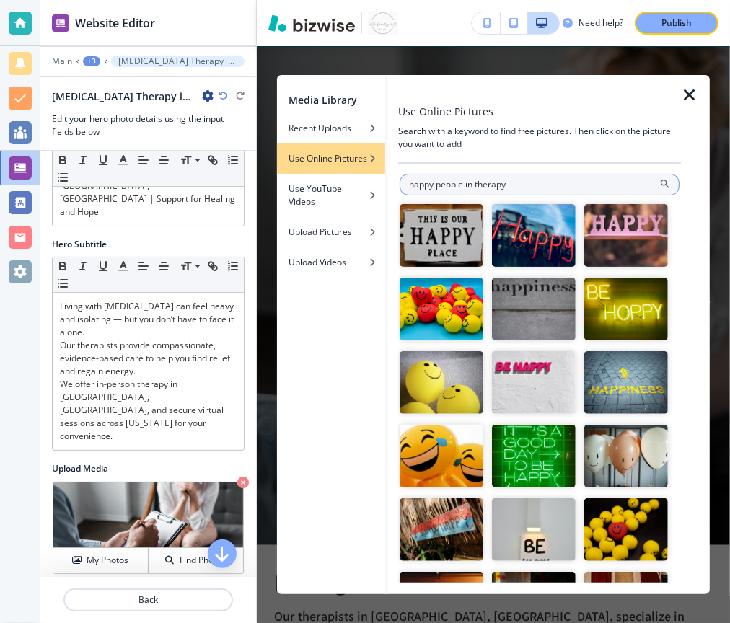
click at [449, 183] on input "happy people in therapy" at bounding box center [539, 185] width 280 height 22
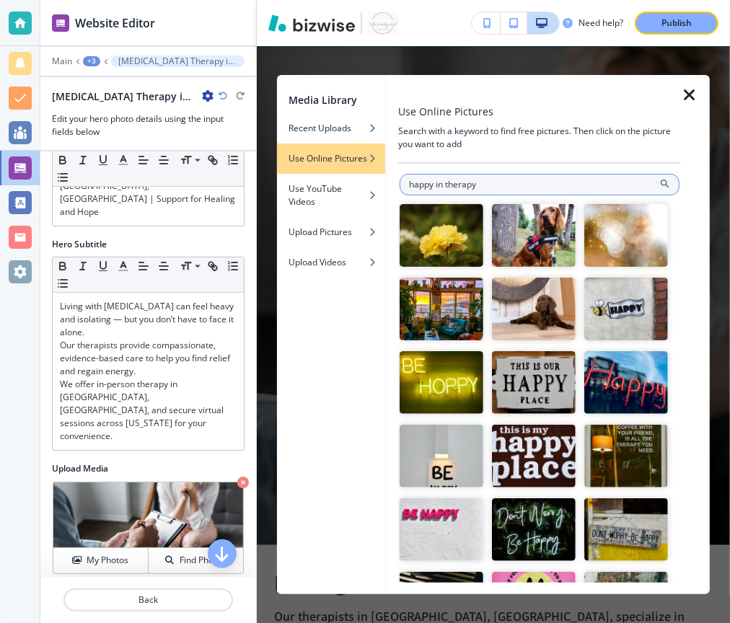
click at [440, 179] on input "happy in therapy" at bounding box center [539, 185] width 280 height 22
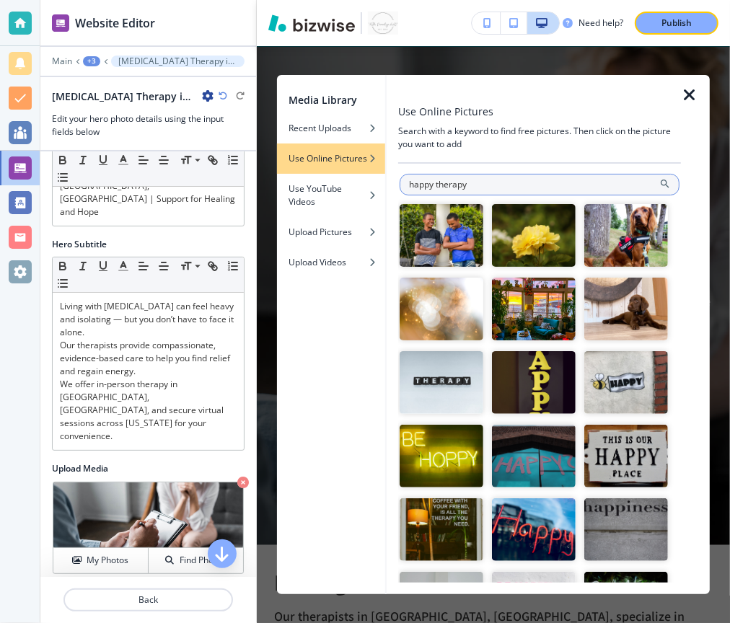
click at [421, 180] on input "happy therapy" at bounding box center [539, 185] width 280 height 22
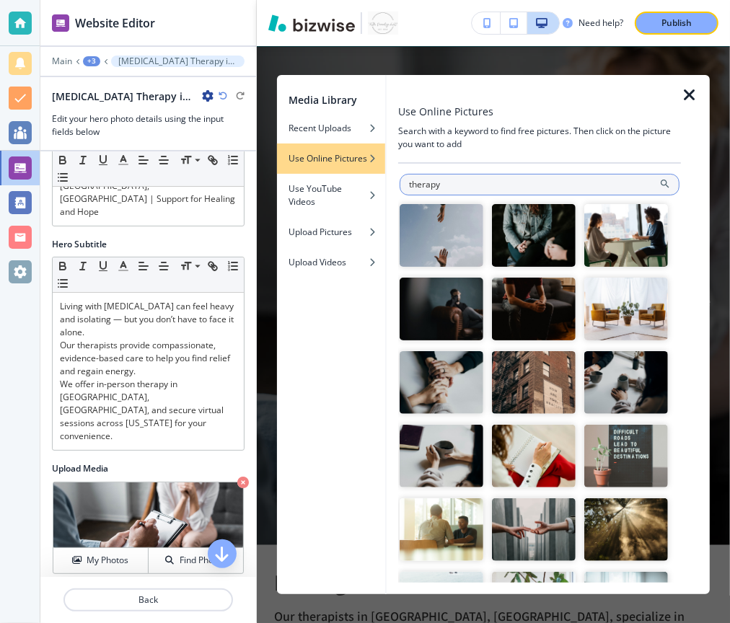
click at [490, 185] on input "therapy" at bounding box center [539, 185] width 280 height 22
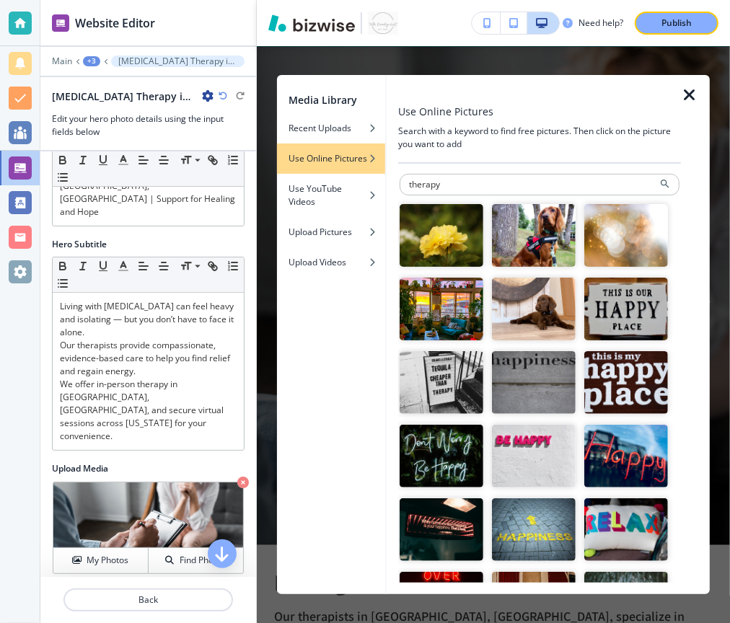
type input "therapy"
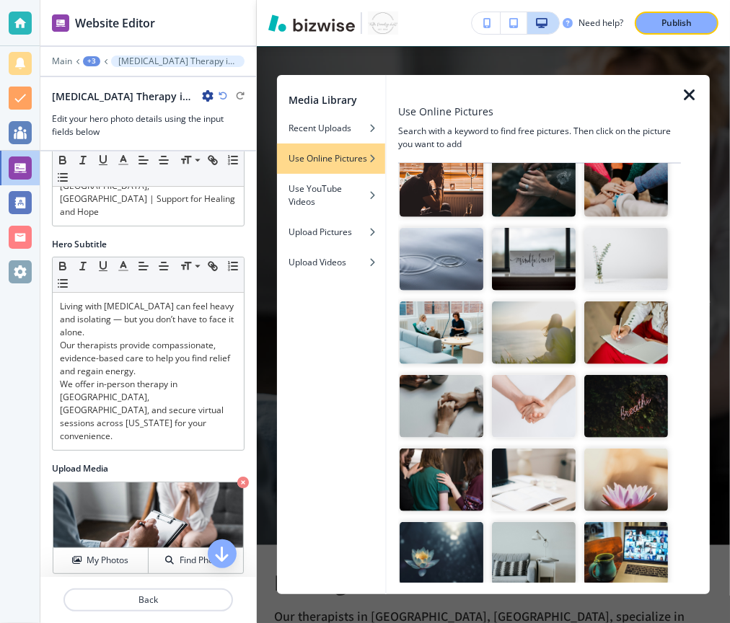
scroll to position [647, 0]
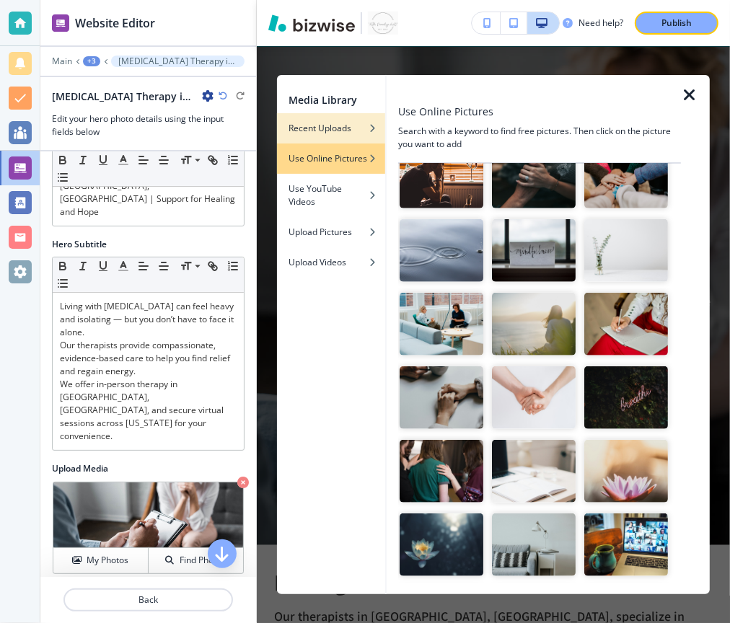
click at [336, 128] on h4 "Recent Uploads" at bounding box center [319, 128] width 63 height 13
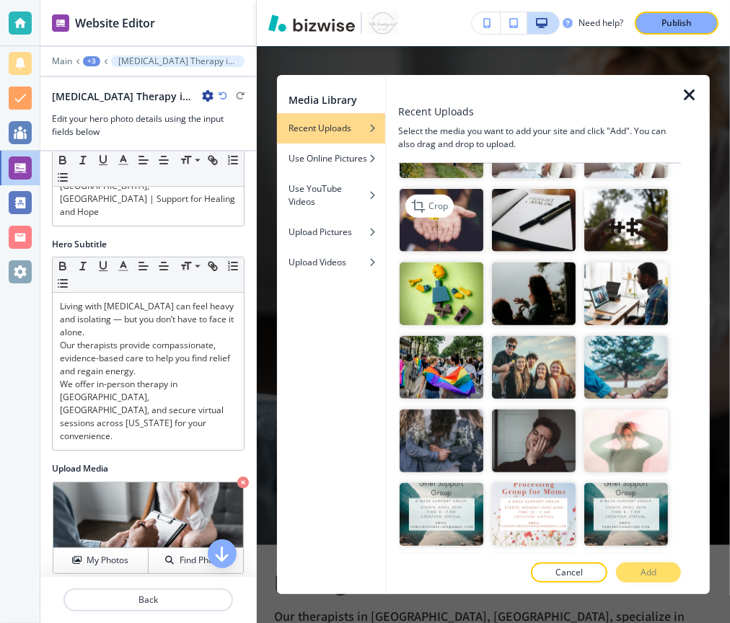
scroll to position [0, 0]
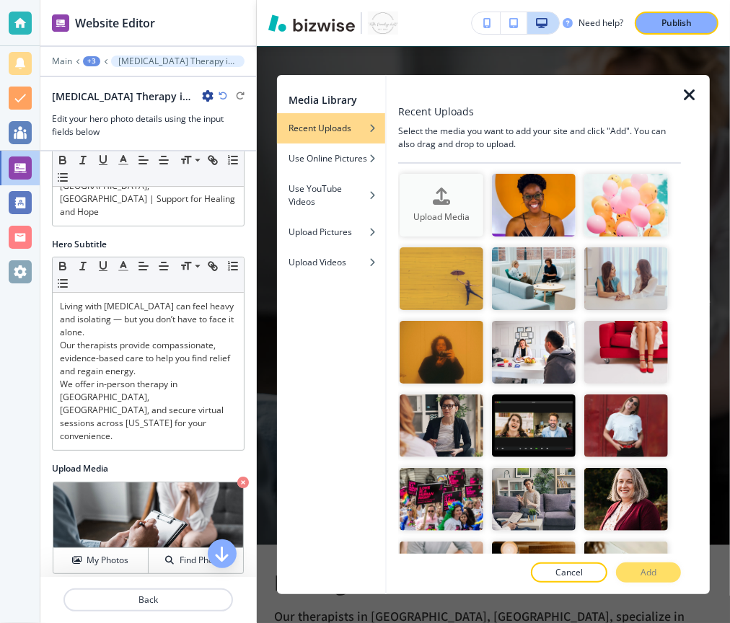
click at [446, 212] on h4 "Upload Media" at bounding box center [441, 217] width 84 height 13
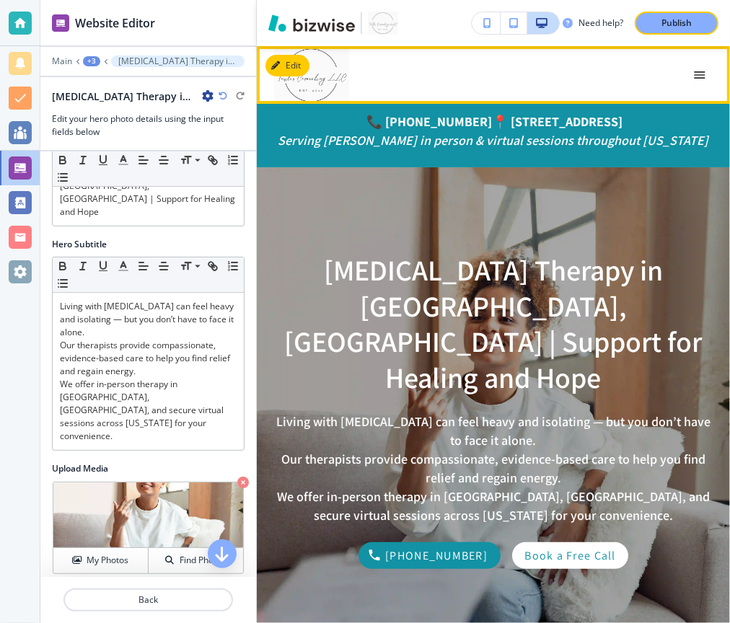
click at [694, 73] on icon "button" at bounding box center [699, 75] width 14 height 14
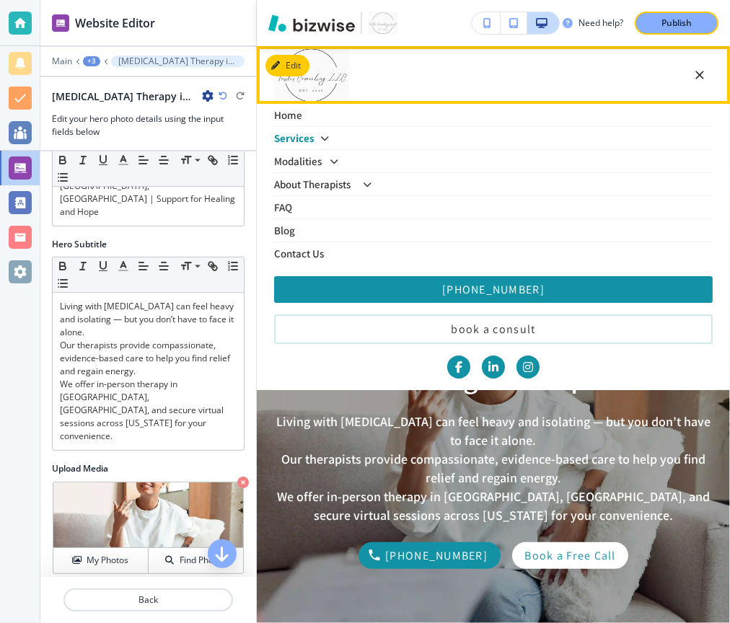
click at [304, 137] on p "Services" at bounding box center [294, 138] width 40 height 11
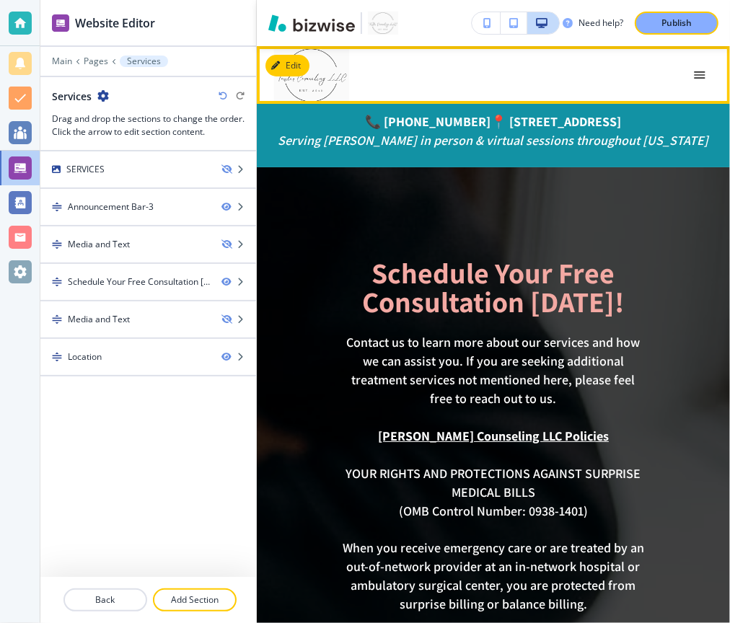
click at [706, 74] on icon "button" at bounding box center [699, 75] width 14 height 14
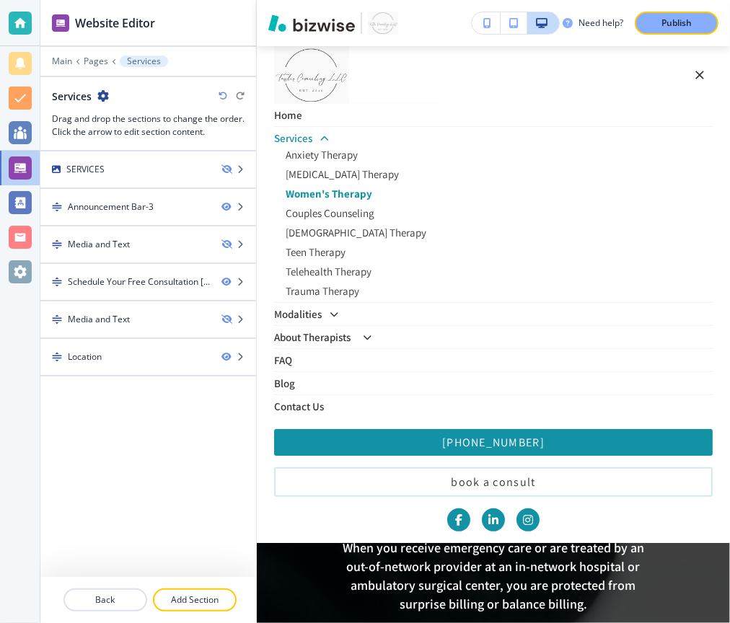
click at [333, 198] on p "Women's Therapy" at bounding box center [499, 193] width 427 height 11
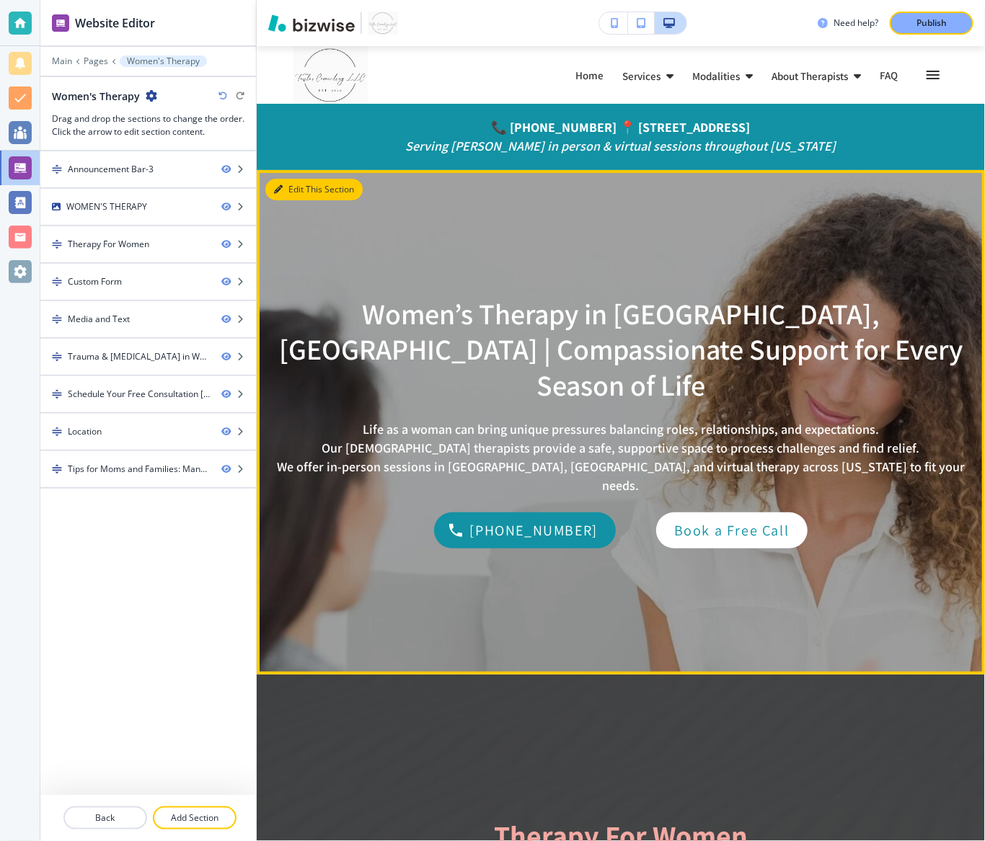
click at [291, 191] on button "Edit This Section" at bounding box center [313, 190] width 97 height 22
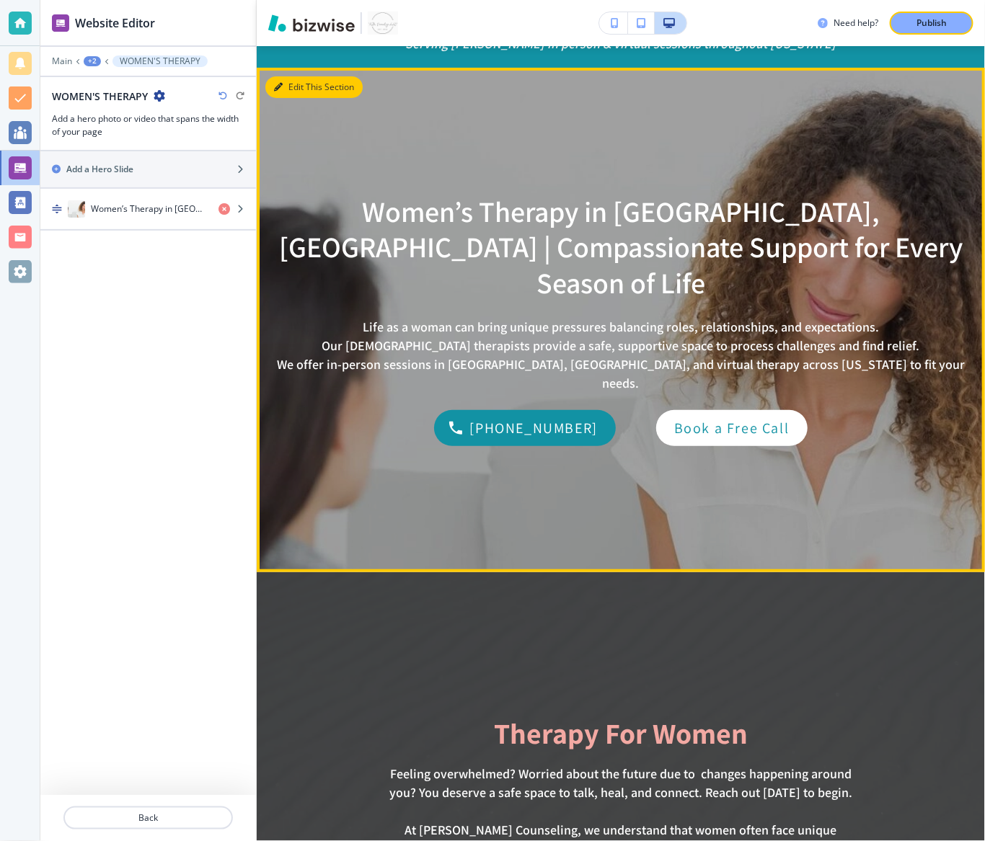
scroll to position [123, 0]
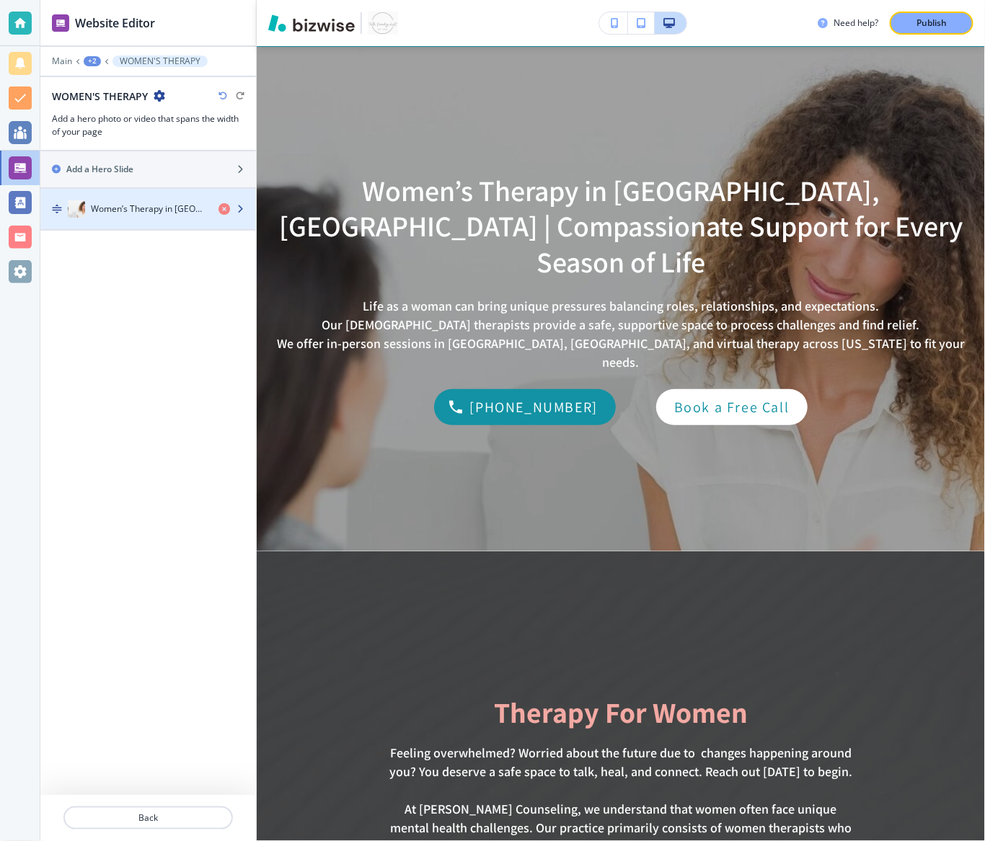
click at [242, 200] on div "Women’s Therapy in [GEOGRAPHIC_DATA], [GEOGRAPHIC_DATA] | Compassionate Support…" at bounding box center [148, 208] width 216 height 17
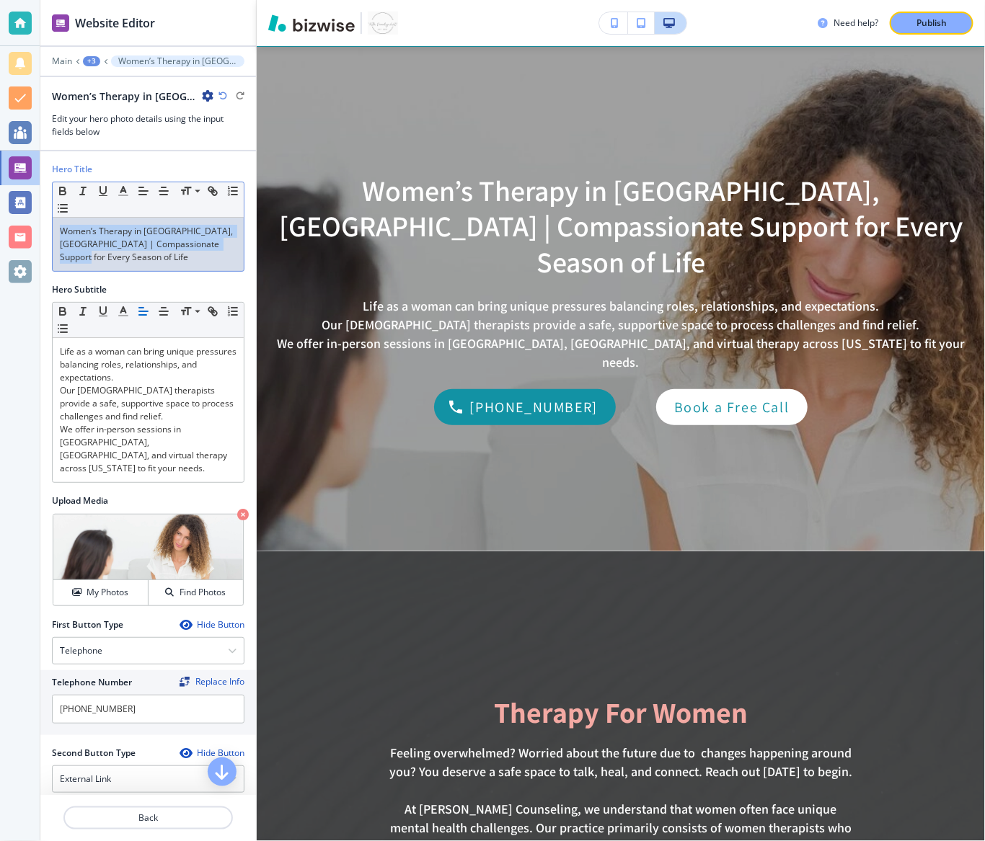
drag, startPoint x: 190, startPoint y: 259, endPoint x: 45, endPoint y: 228, distance: 147.5
click at [45, 228] on div "Hero Title Small Normal Large Huge Women’s Therapy in [GEOGRAPHIC_DATA], [GEOGR…" at bounding box center [148, 548] width 216 height 795
copy p "Women’s Therapy in [GEOGRAPHIC_DATA], [GEOGRAPHIC_DATA] | Compassionate Support…"
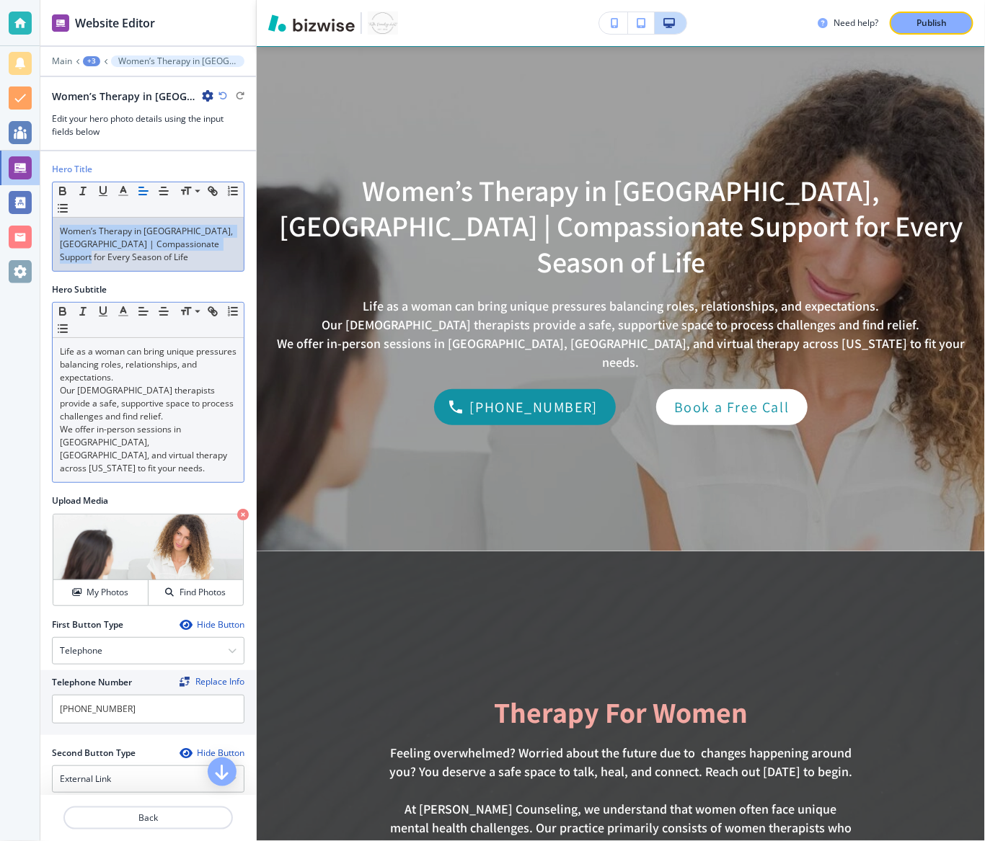
click at [145, 386] on p "Our [DEMOGRAPHIC_DATA] therapists provide a safe, supportive space to process c…" at bounding box center [148, 403] width 177 height 39
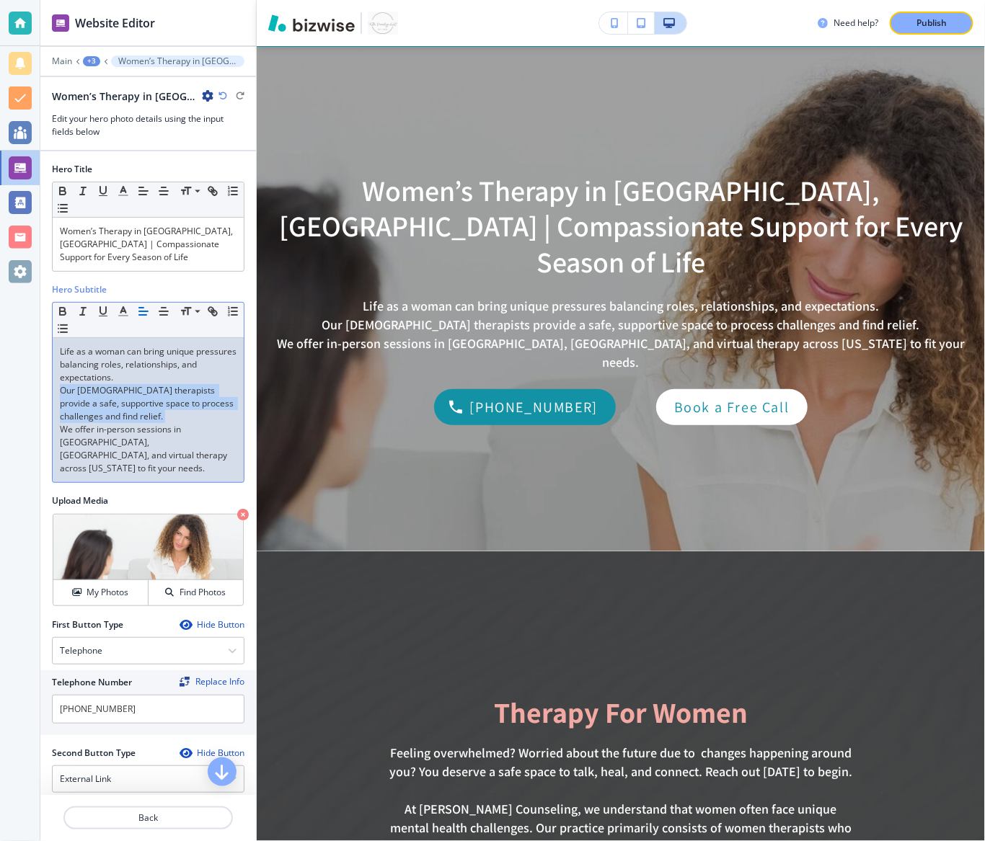
click at [145, 386] on p "Our [DEMOGRAPHIC_DATA] therapists provide a safe, supportive space to process c…" at bounding box center [148, 403] width 177 height 39
click at [143, 458] on p "We offer in-person sessions in [GEOGRAPHIC_DATA], [GEOGRAPHIC_DATA], and virtua…" at bounding box center [148, 449] width 177 height 52
drag, startPoint x: 152, startPoint y: 458, endPoint x: 53, endPoint y: 348, distance: 148.1
click at [53, 348] on div "Life as a woman can bring unique pressures balancing roles, relationships, and …" at bounding box center [148, 410] width 191 height 144
copy div "Life as a woman can bring unique pressures balancing roles, relationships, and …"
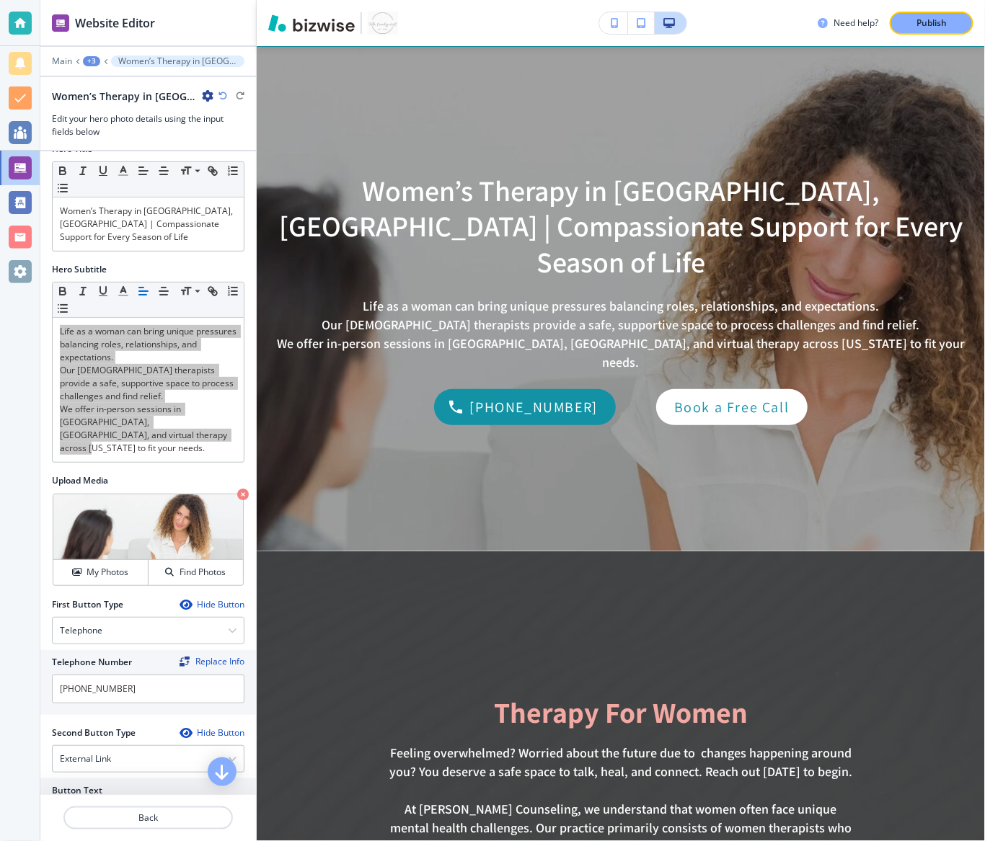
scroll to position [0, 0]
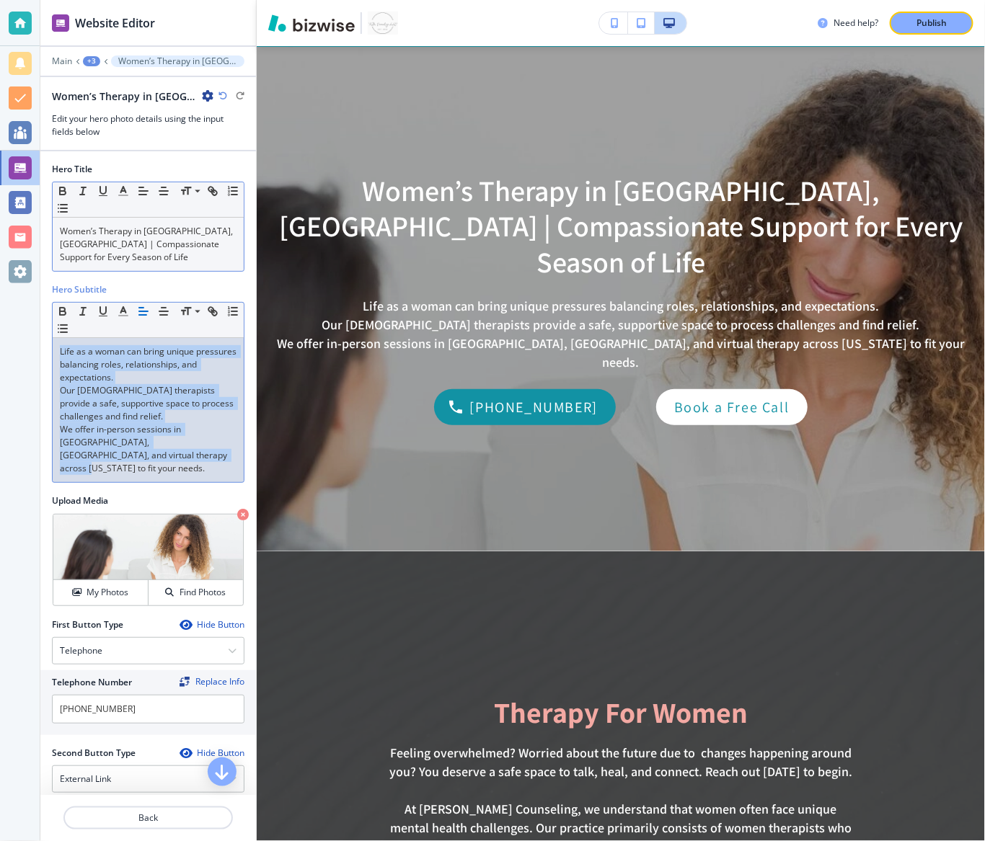
click at [138, 235] on p "Women’s Therapy in [GEOGRAPHIC_DATA], [GEOGRAPHIC_DATA] | Compassionate Support…" at bounding box center [148, 244] width 177 height 39
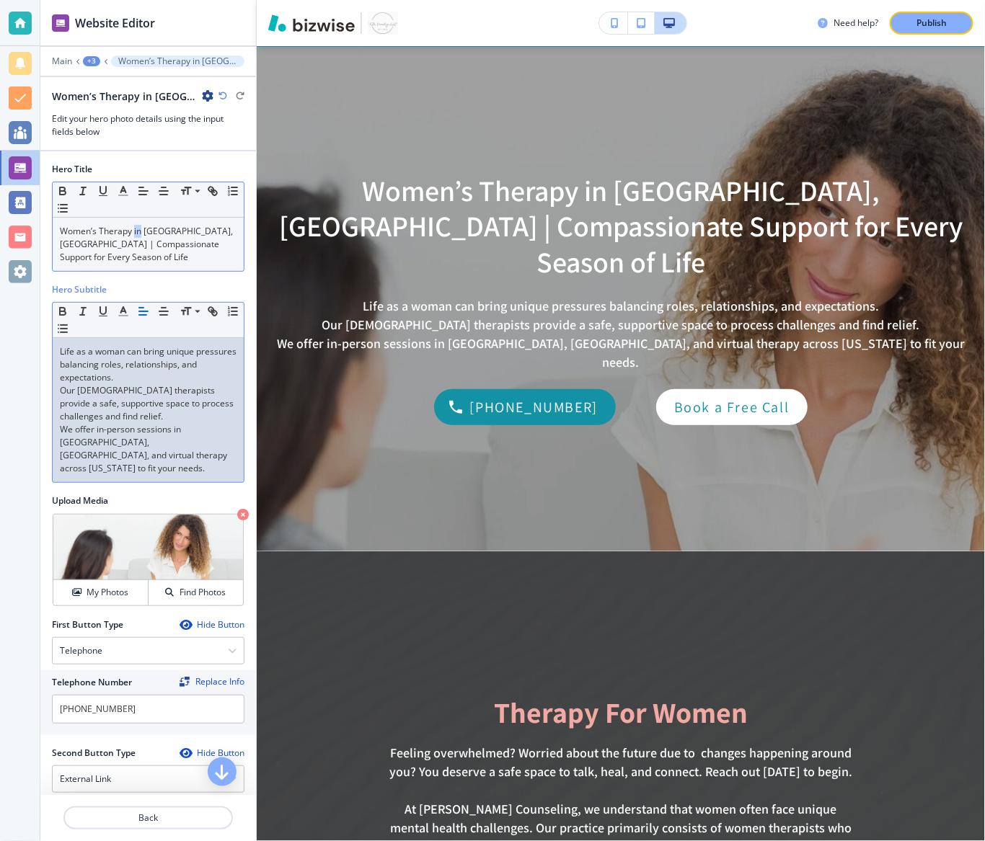
click at [138, 235] on p "Women’s Therapy in [GEOGRAPHIC_DATA], [GEOGRAPHIC_DATA] | Compassionate Support…" at bounding box center [148, 244] width 177 height 39
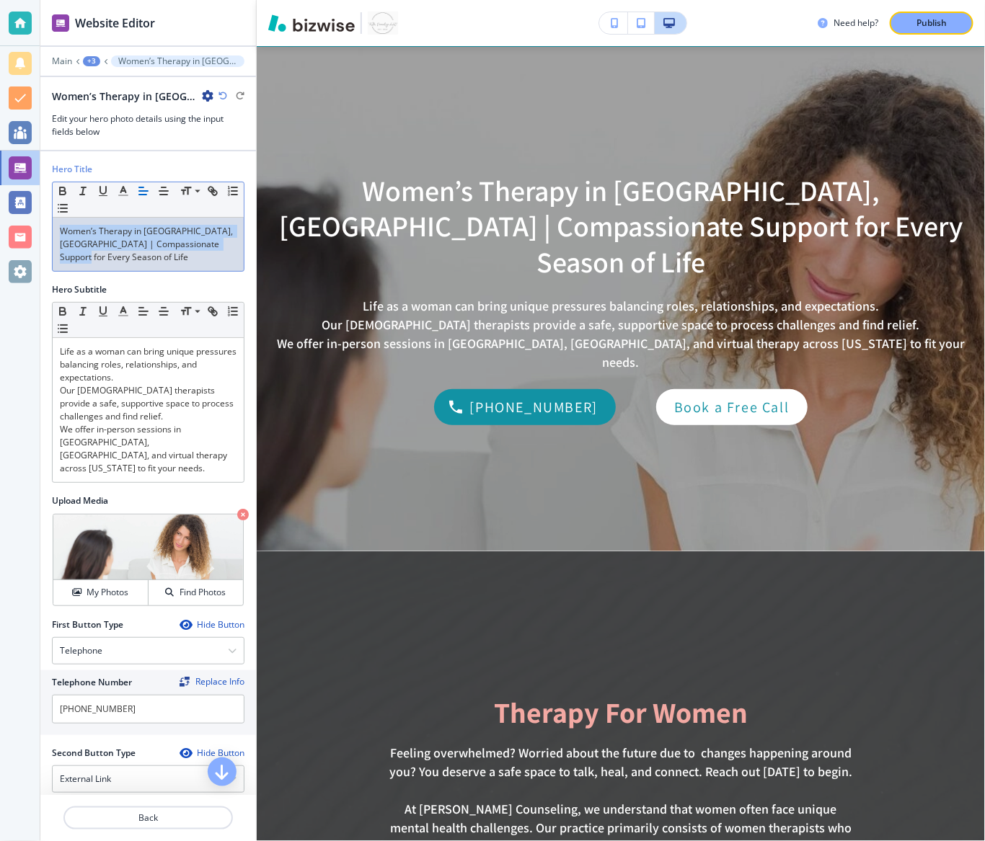
click at [138, 235] on p "Women’s Therapy in [GEOGRAPHIC_DATA], [GEOGRAPHIC_DATA] | Compassionate Support…" at bounding box center [148, 244] width 177 height 39
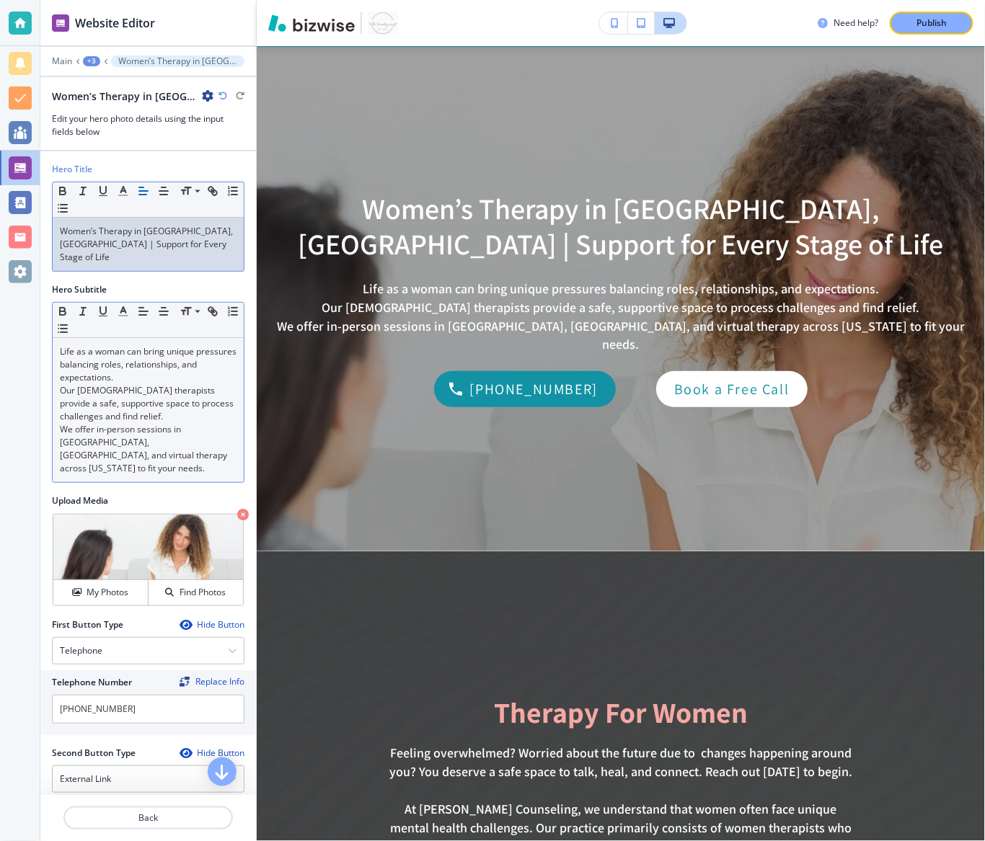
click at [104, 394] on p "Our [DEMOGRAPHIC_DATA] therapists provide a safe, supportive space to process c…" at bounding box center [148, 403] width 177 height 39
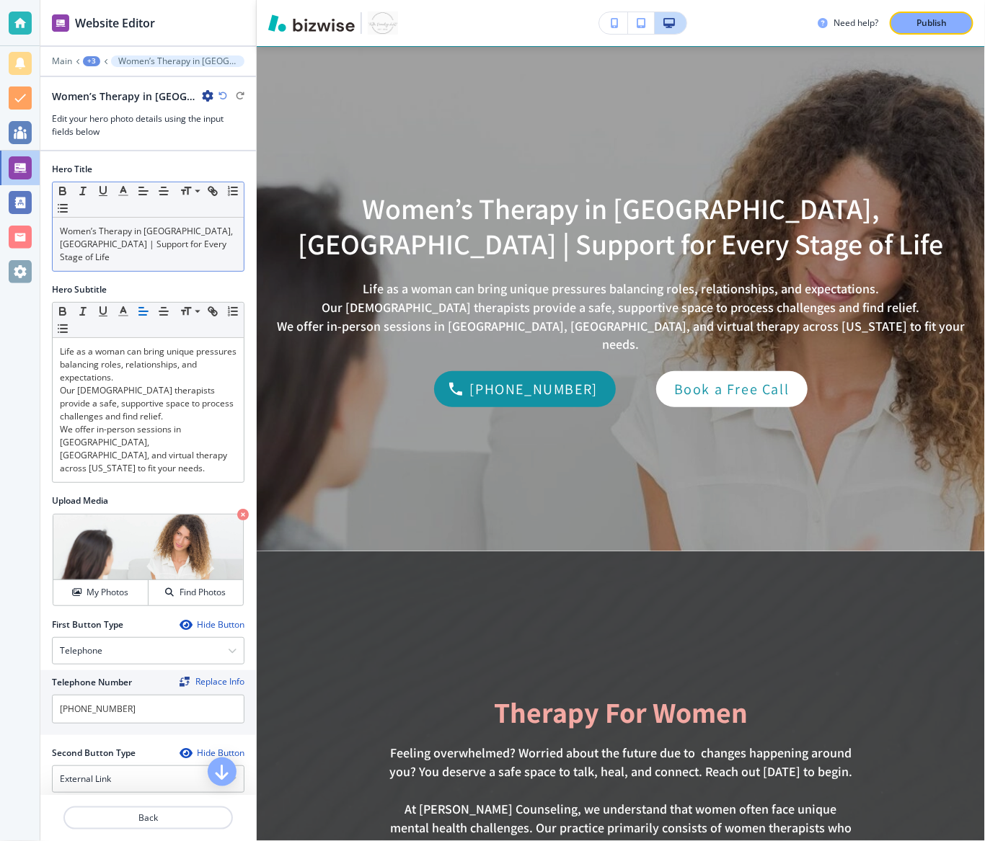
click at [132, 483] on div at bounding box center [148, 489] width 193 height 12
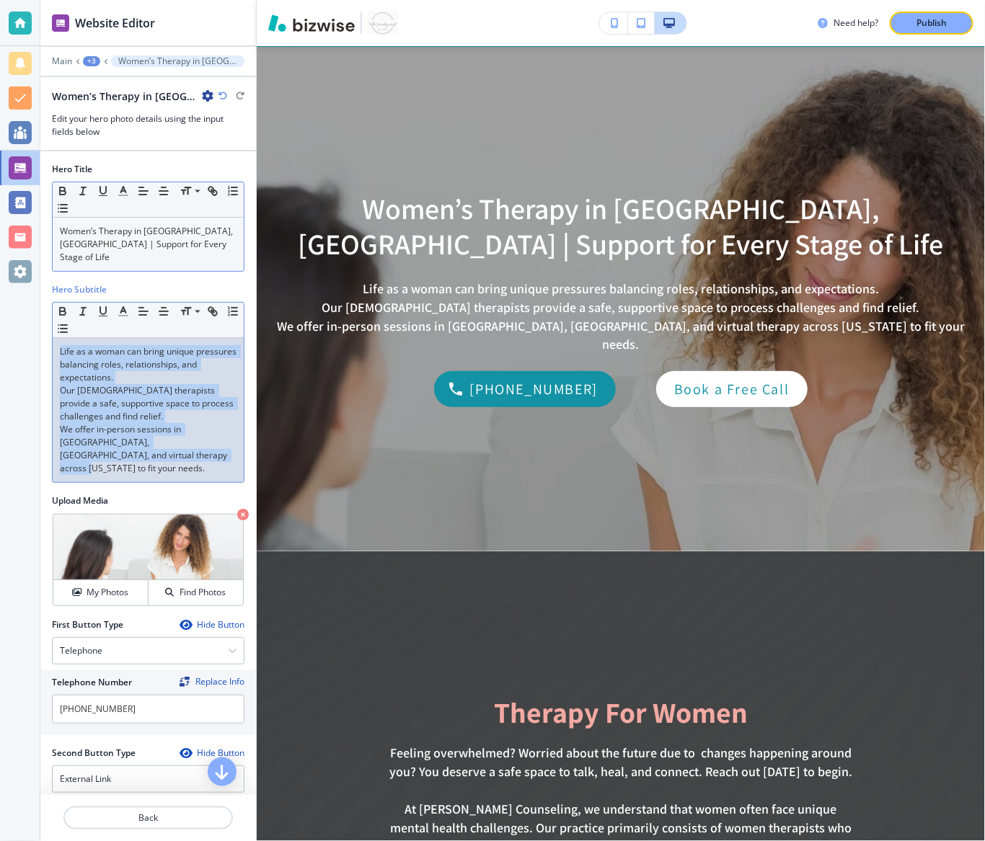
drag, startPoint x: 133, startPoint y: 447, endPoint x: 71, endPoint y: 226, distance: 229.9
click at [71, 226] on div "Hero Title Small Normal Large Huge Women’s Therapy in [GEOGRAPHIC_DATA], [GEOGR…" at bounding box center [148, 548] width 193 height 795
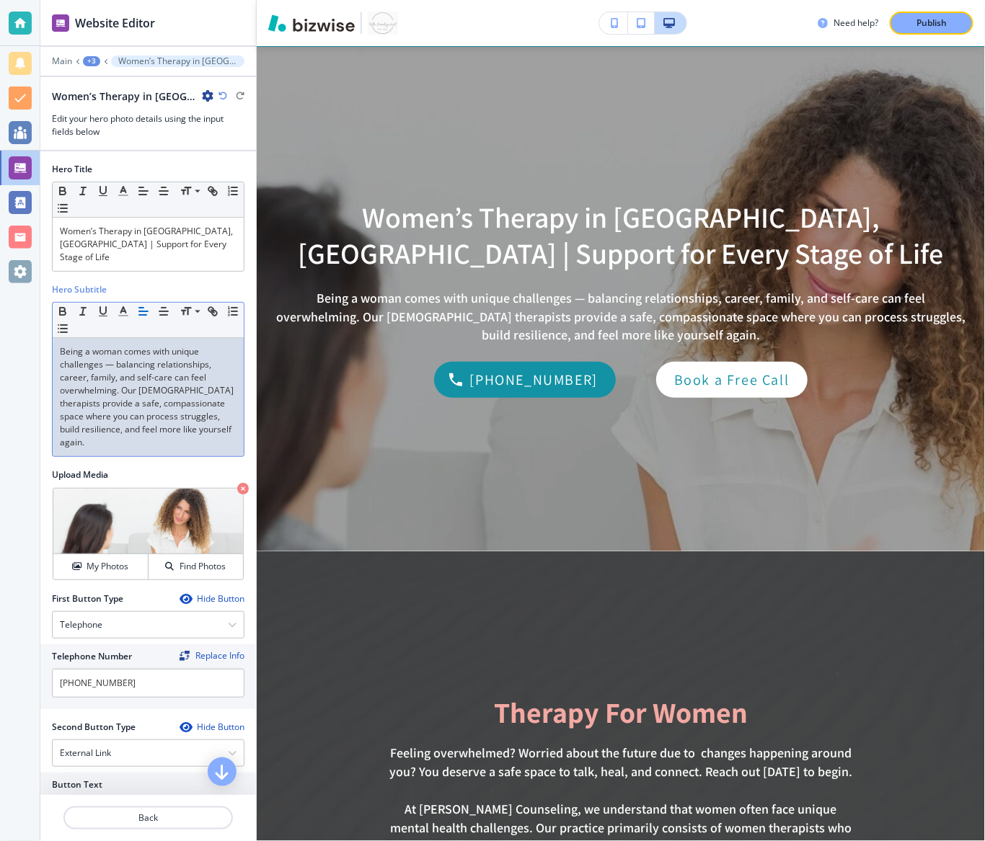
click at [113, 351] on p "Being a woman comes with unique challenges — balancing relationships, career, f…" at bounding box center [148, 397] width 177 height 104
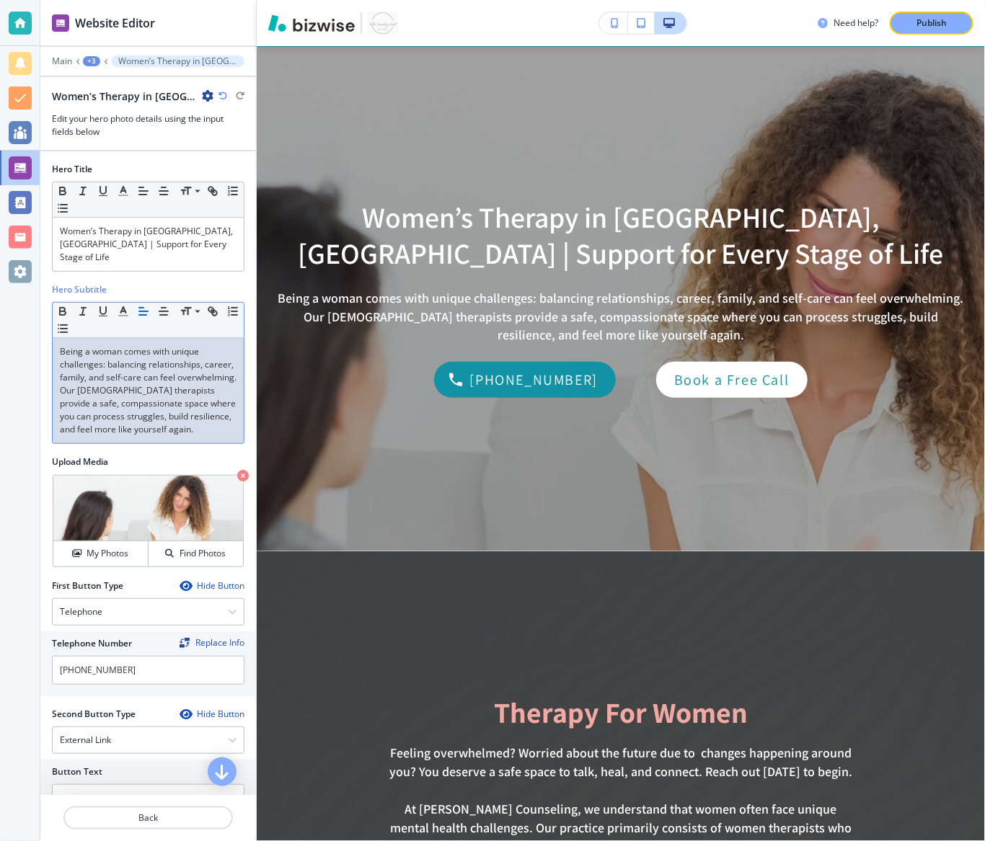
click at [181, 419] on p "Being a woman comes with unique challenges: balancing relationships, career, fa…" at bounding box center [148, 390] width 177 height 91
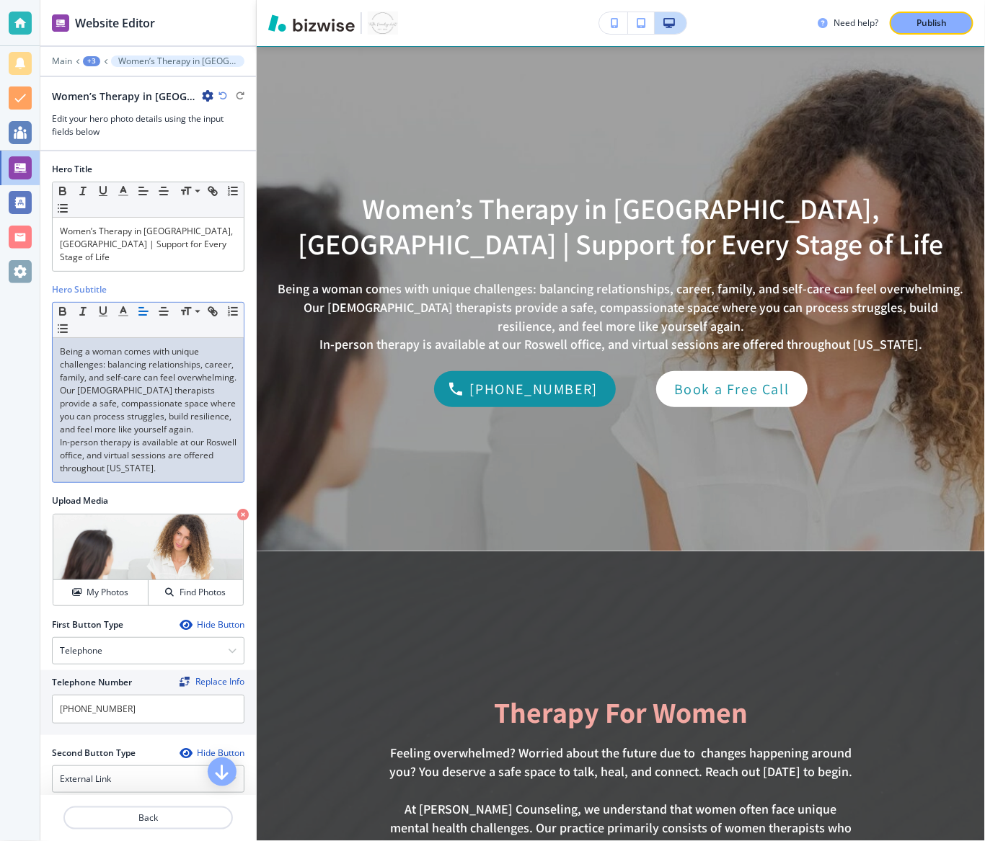
click at [156, 451] on p "In-person therapy is available at our Roswell office, and virtual sessions are …" at bounding box center [148, 455] width 177 height 39
click at [187, 392] on p "Being a woman comes with unique challenges: balancing relationships, career, fa…" at bounding box center [148, 390] width 177 height 91
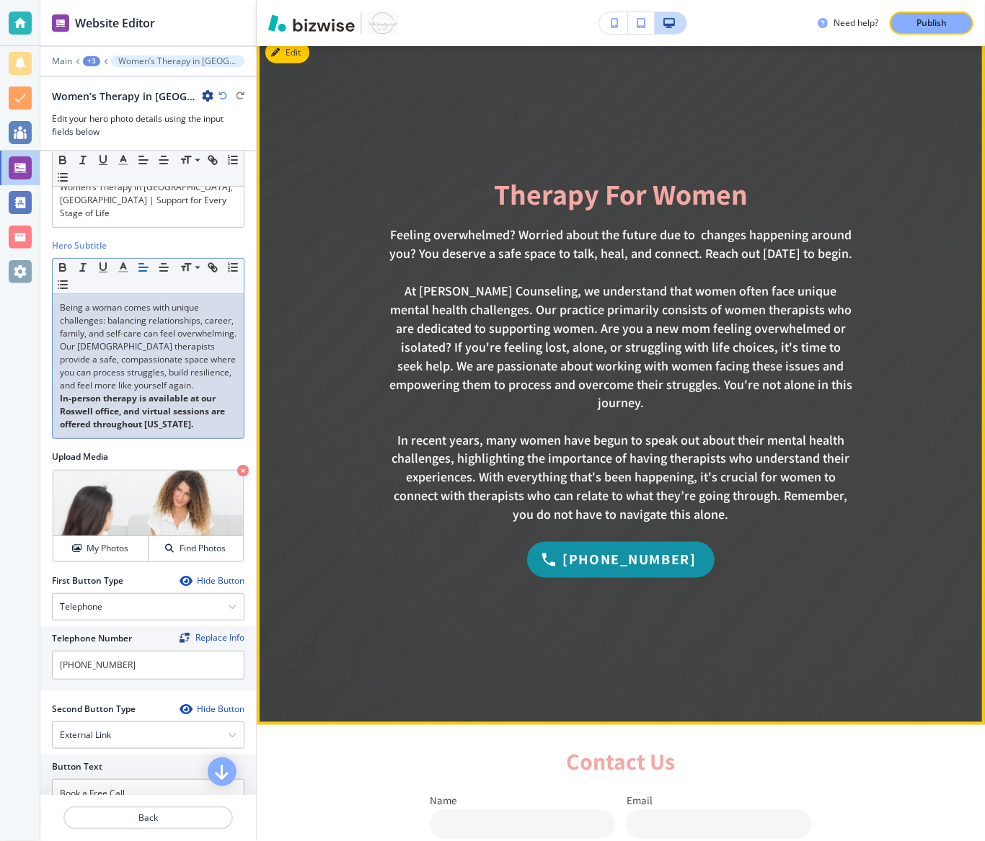
scroll to position [642, 0]
click at [281, 53] on icon "button" at bounding box center [278, 52] width 9 height 9
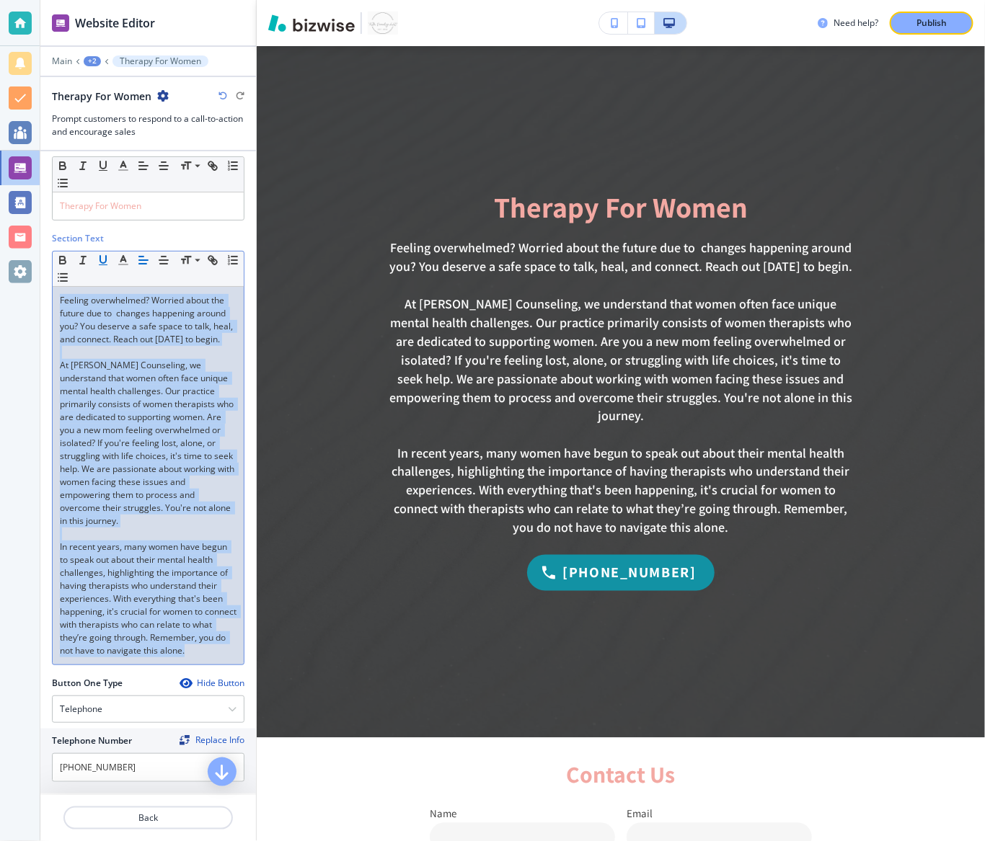
scroll to position [0, 0]
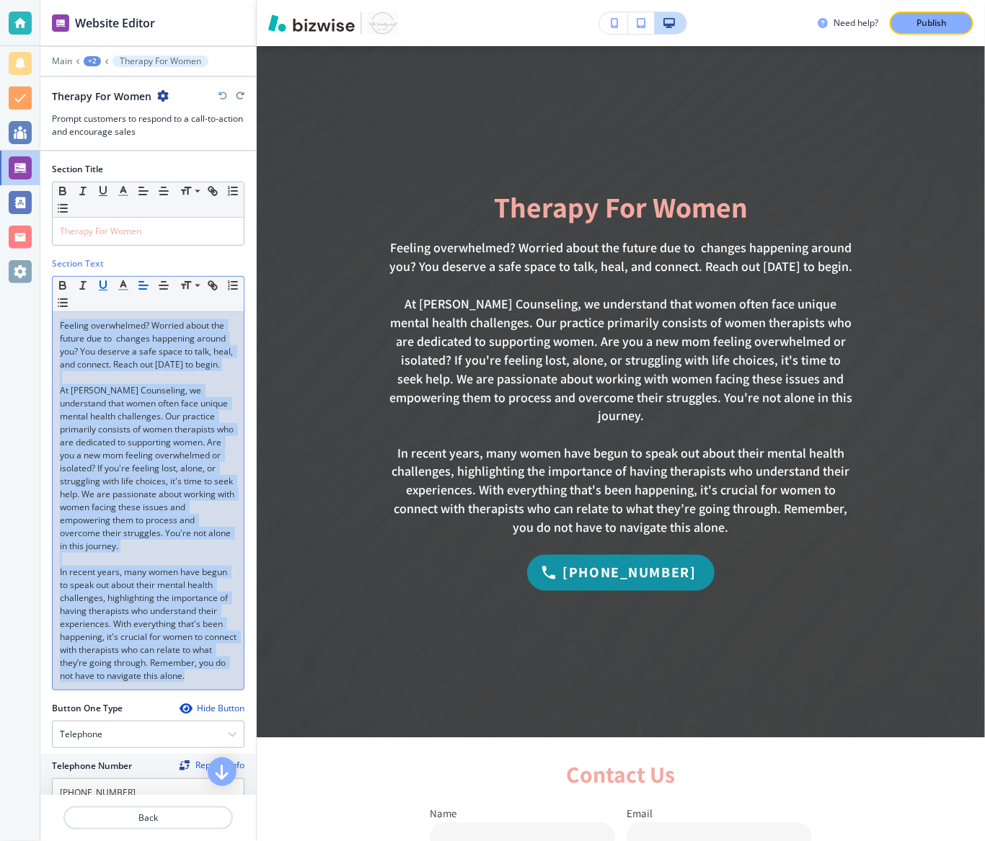
drag, startPoint x: 217, startPoint y: 454, endPoint x: 112, endPoint y: 154, distance: 317.2
click at [112, 154] on div "Section Title Small Normal Large Huge Therapy For Women Section Text Small Norm…" at bounding box center [148, 473] width 216 height 644
copy div "Feeling overwhelmed? Worried about the future due to changes happening around y…"
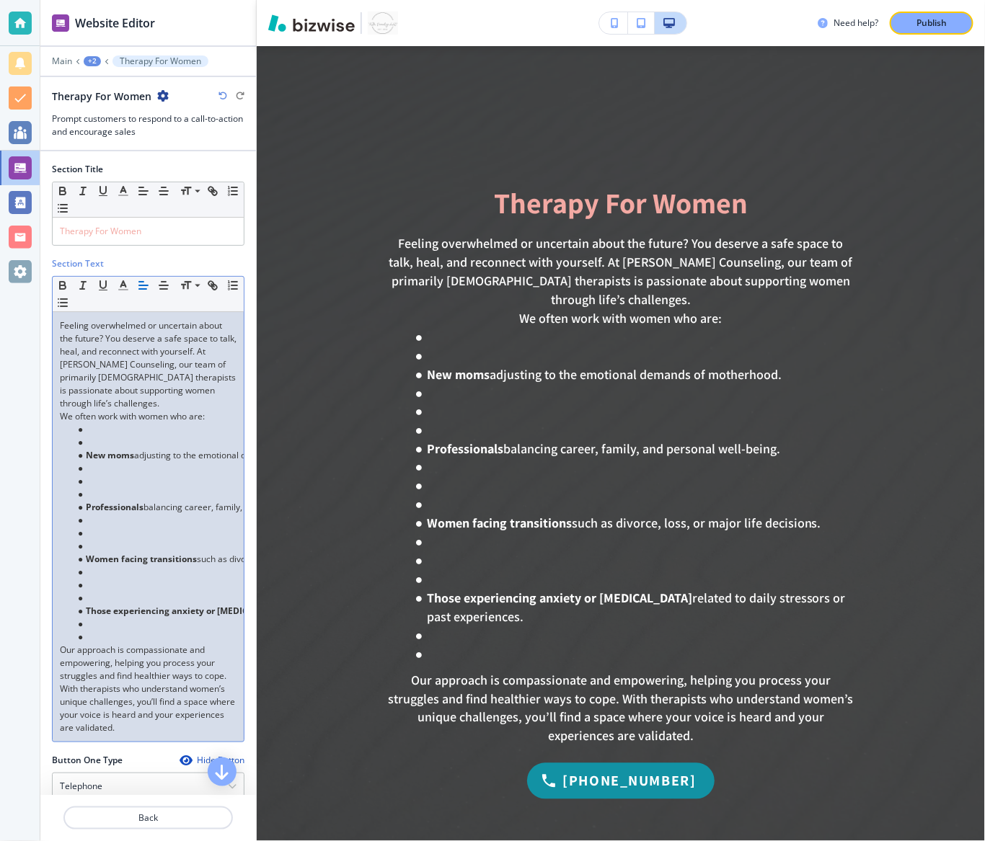
click at [89, 436] on li at bounding box center [155, 442] width 164 height 13
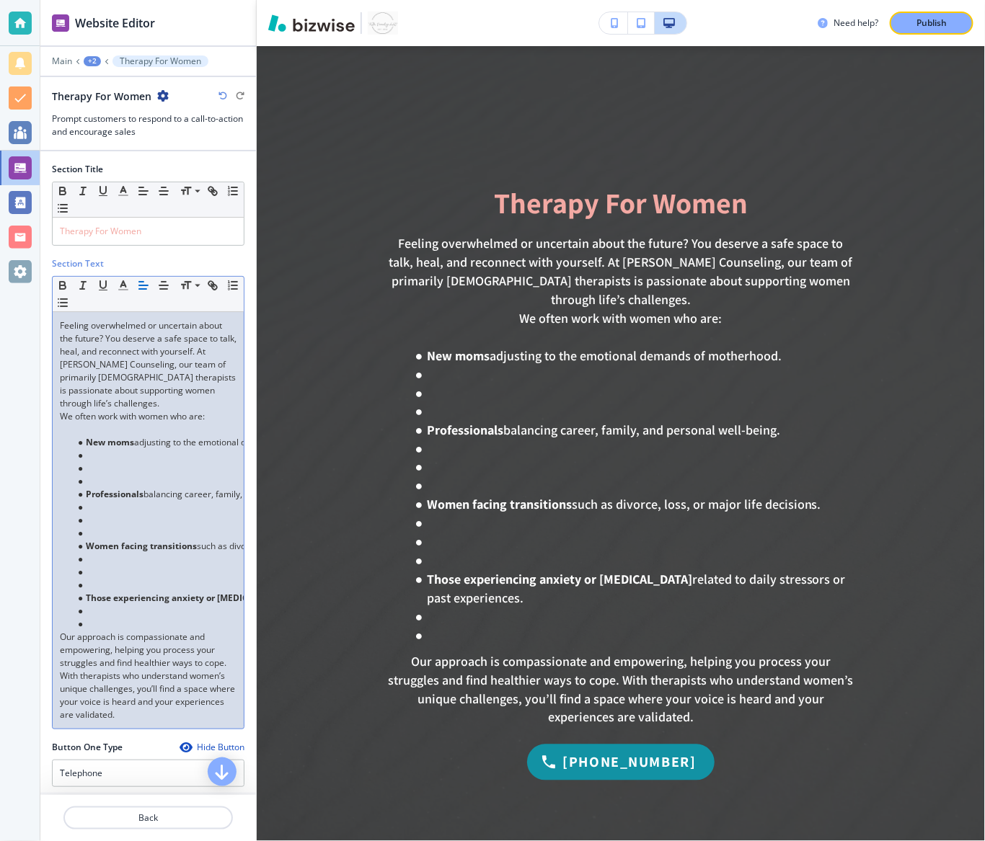
click at [109, 462] on li at bounding box center [155, 468] width 164 height 13
click at [107, 475] on li at bounding box center [155, 481] width 164 height 13
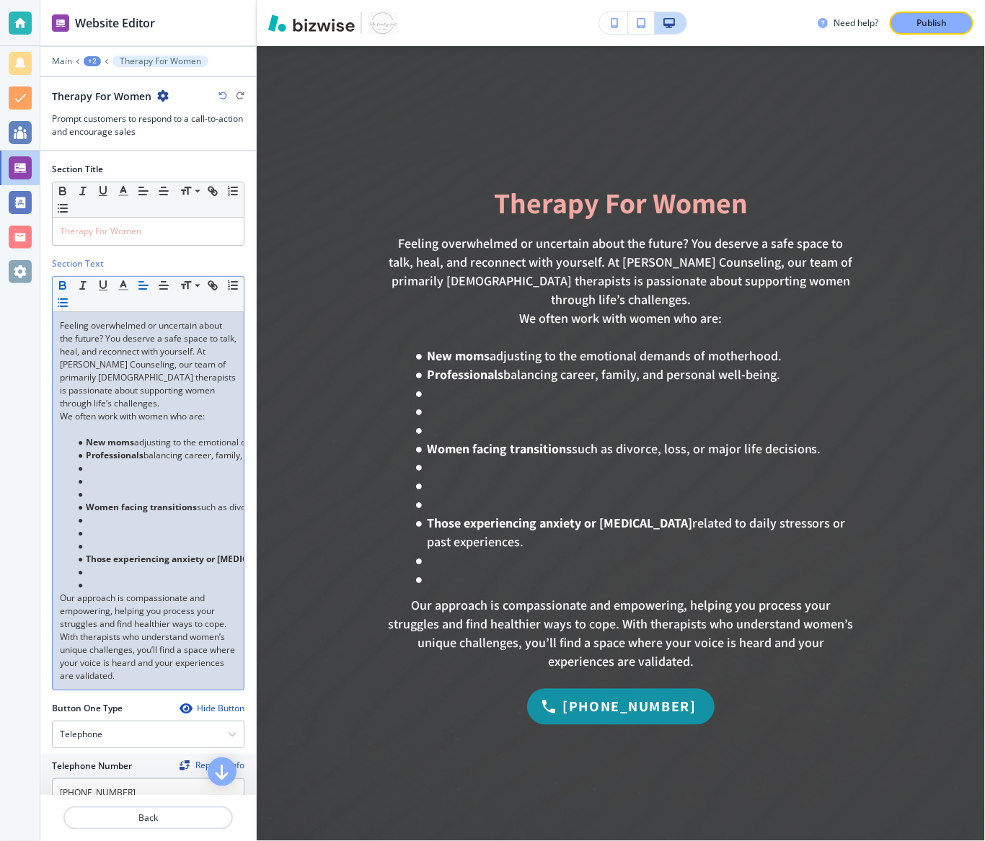
click at [107, 488] on li at bounding box center [155, 494] width 164 height 13
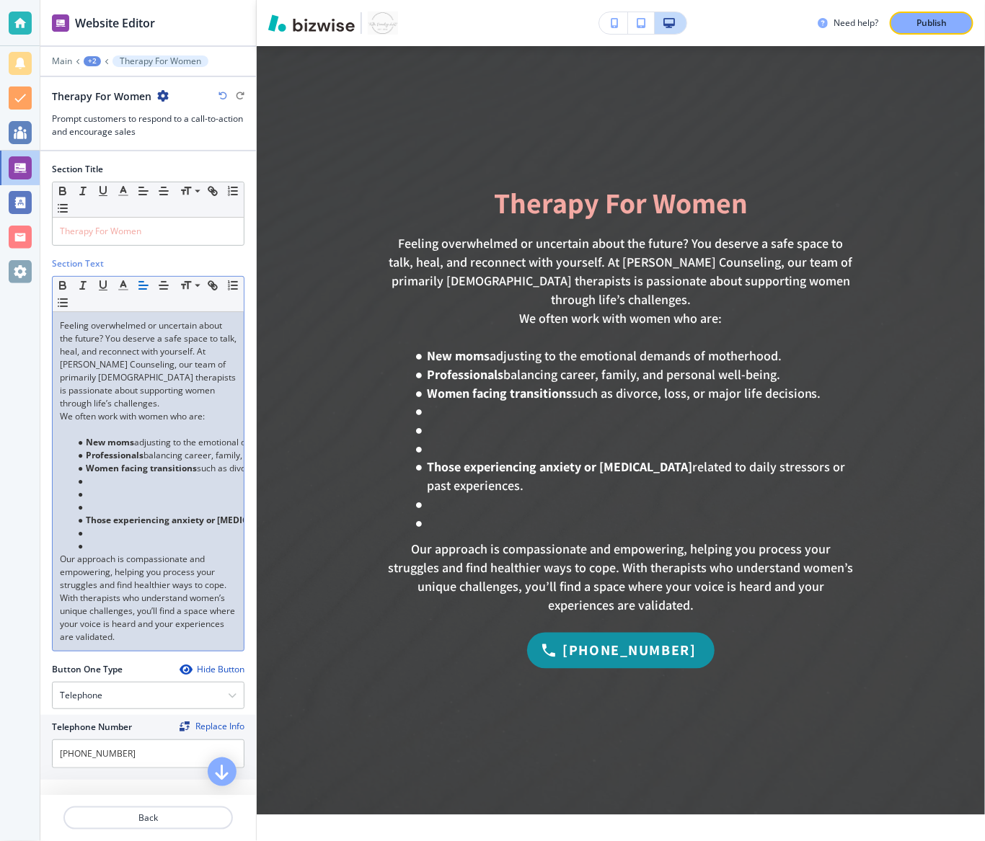
click at [100, 501] on li at bounding box center [155, 507] width 164 height 13
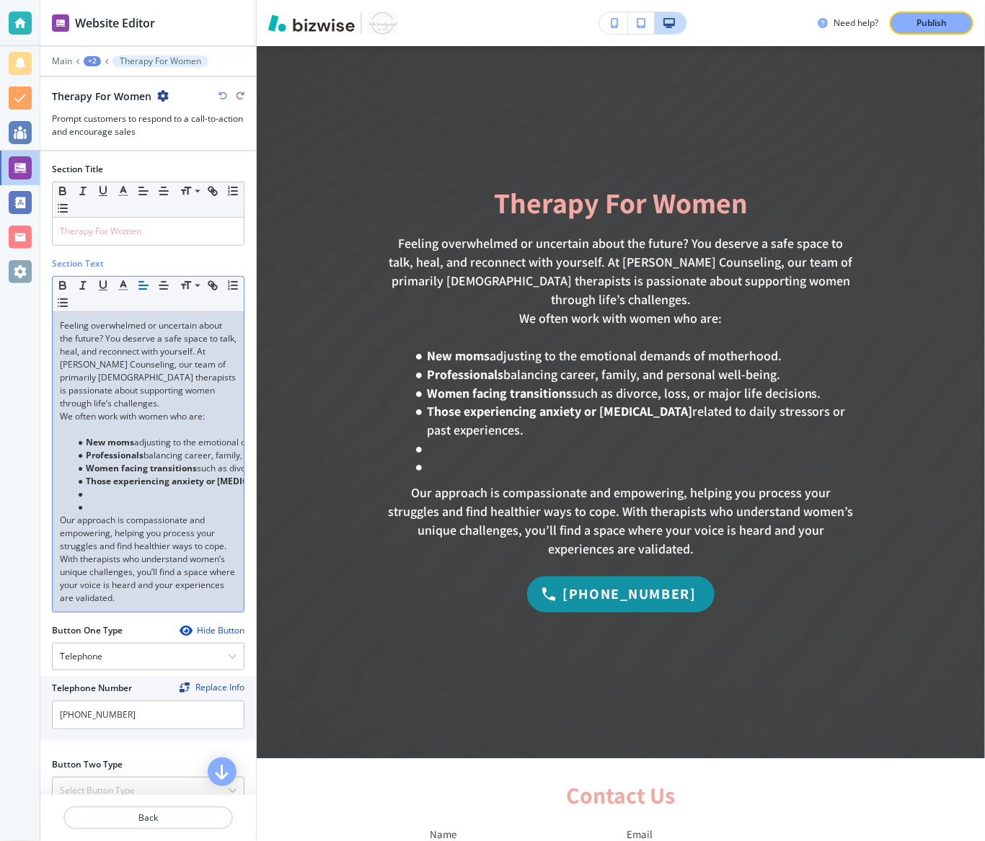
click at [96, 501] on li at bounding box center [155, 507] width 164 height 13
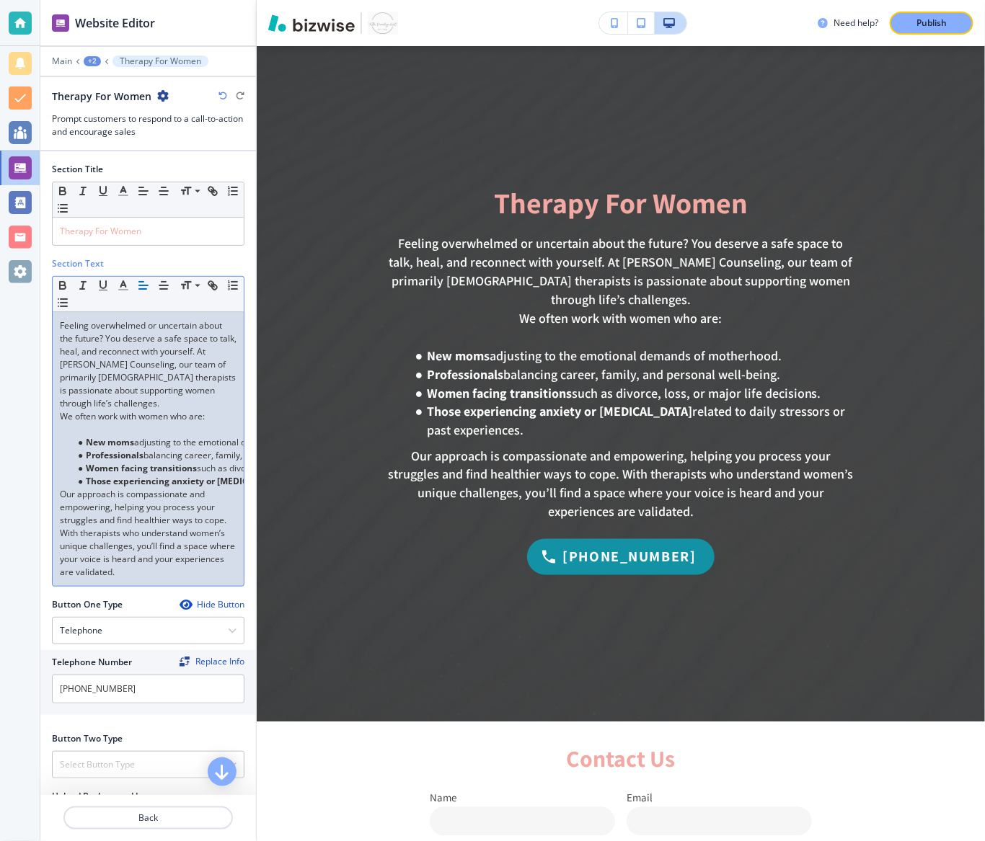
click at [151, 556] on p "Our approach is compassionate and empowering, helping you process your struggle…" at bounding box center [148, 533] width 177 height 91
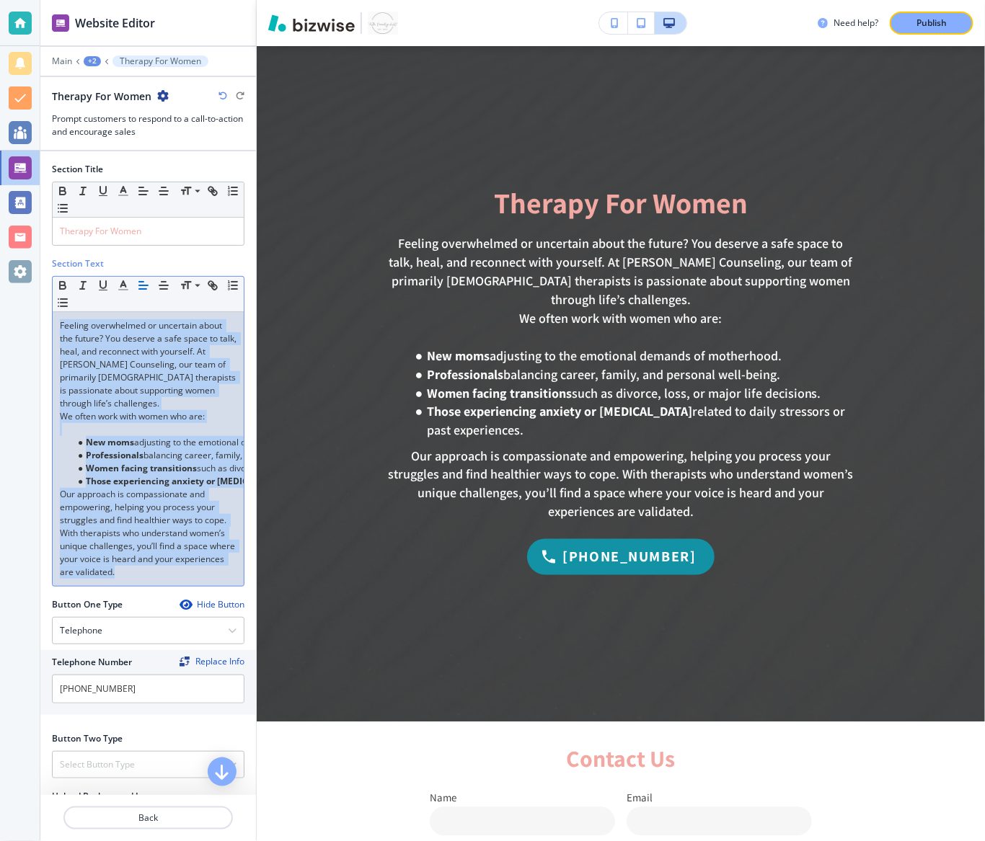
drag, startPoint x: 151, startPoint y: 556, endPoint x: 84, endPoint y: 292, distance: 272.5
click at [84, 292] on div "Small Normal Large Huge Feeling overwhelmed or uncertain about the future? You …" at bounding box center [148, 431] width 193 height 311
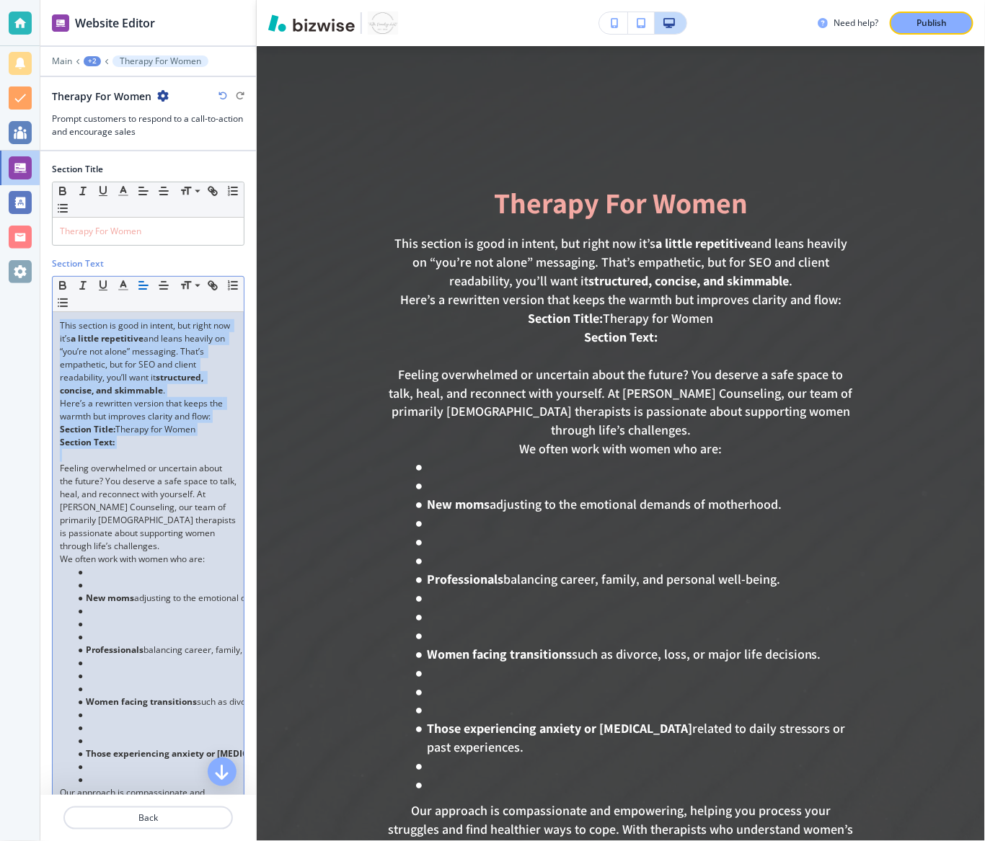
drag, startPoint x: 89, startPoint y: 458, endPoint x: 79, endPoint y: 306, distance: 151.8
click at [79, 306] on div "Small Normal Large Huge This section is good in intent, but right now it’s a li…" at bounding box center [148, 743] width 193 height 934
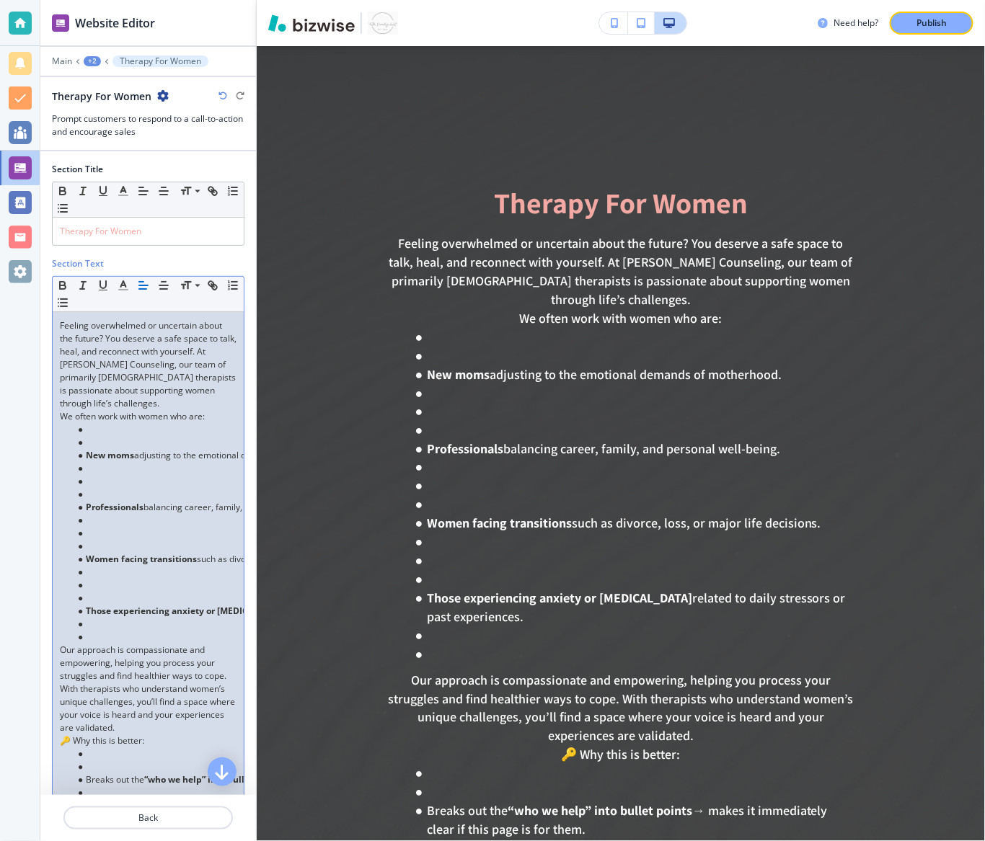
click at [86, 449] on strong "New moms" at bounding box center [110, 455] width 48 height 12
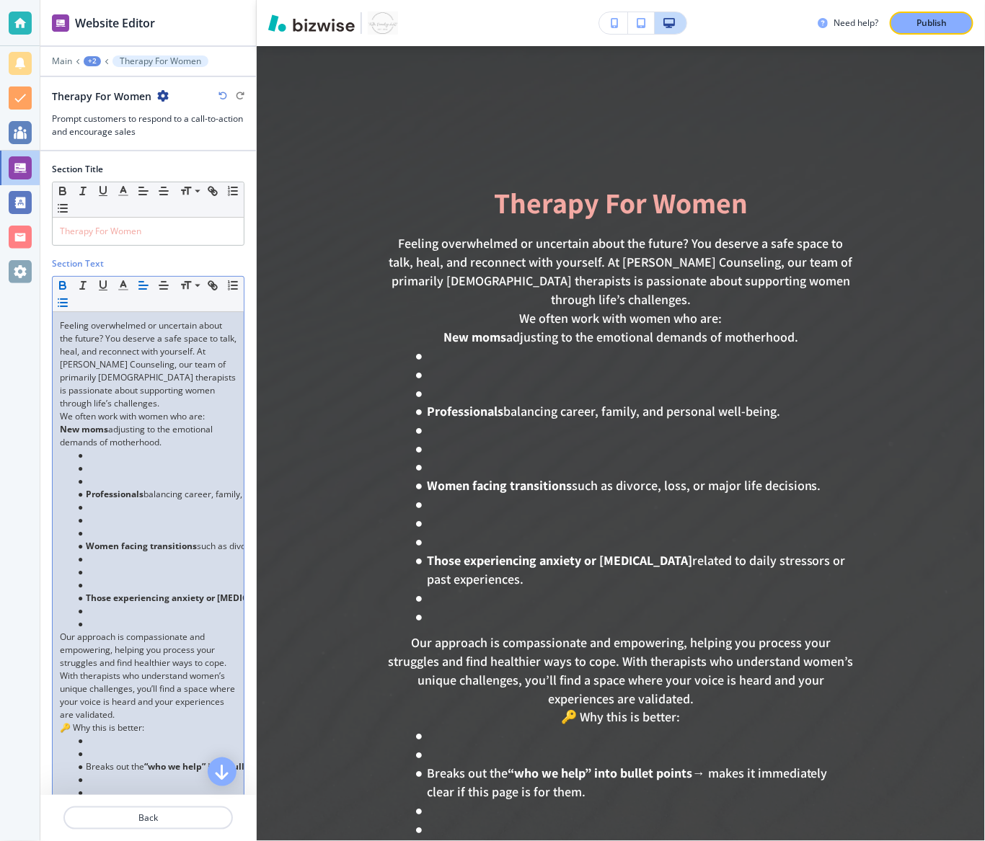
click at [56, 308] on button "button" at bounding box center [63, 302] width 20 height 17
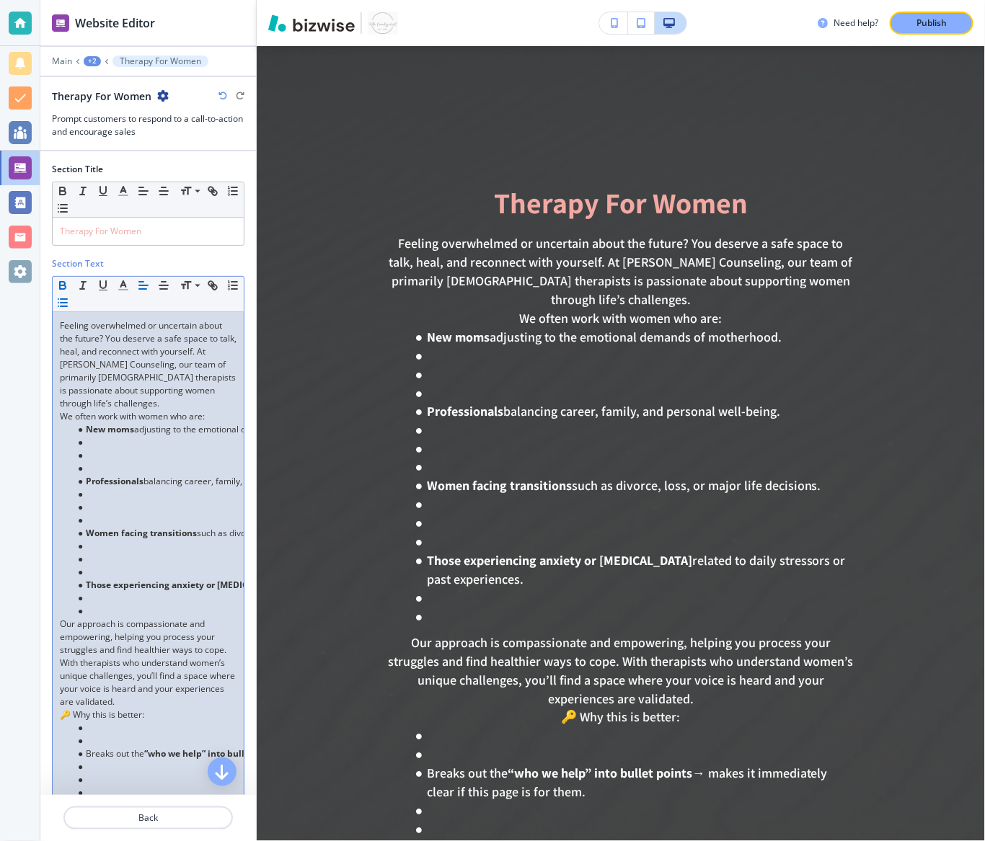
click at [94, 462] on li at bounding box center [155, 468] width 164 height 13
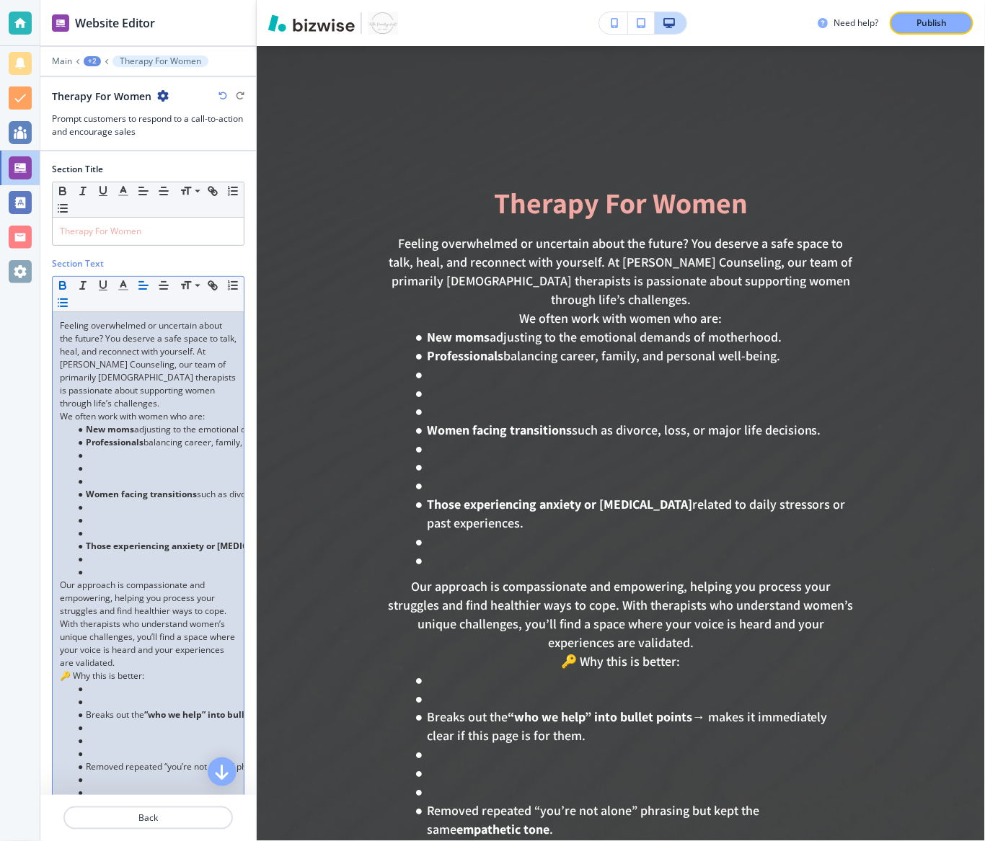
click at [94, 475] on li at bounding box center [155, 481] width 164 height 13
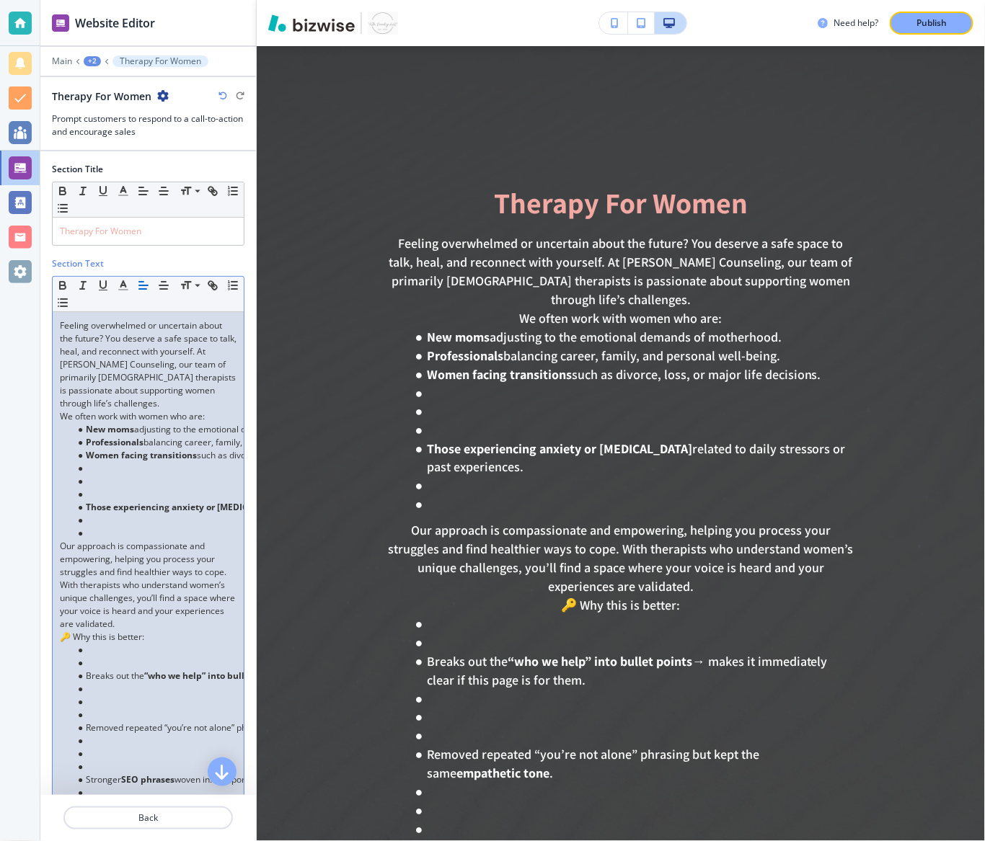
click at [93, 488] on li at bounding box center [155, 494] width 164 height 13
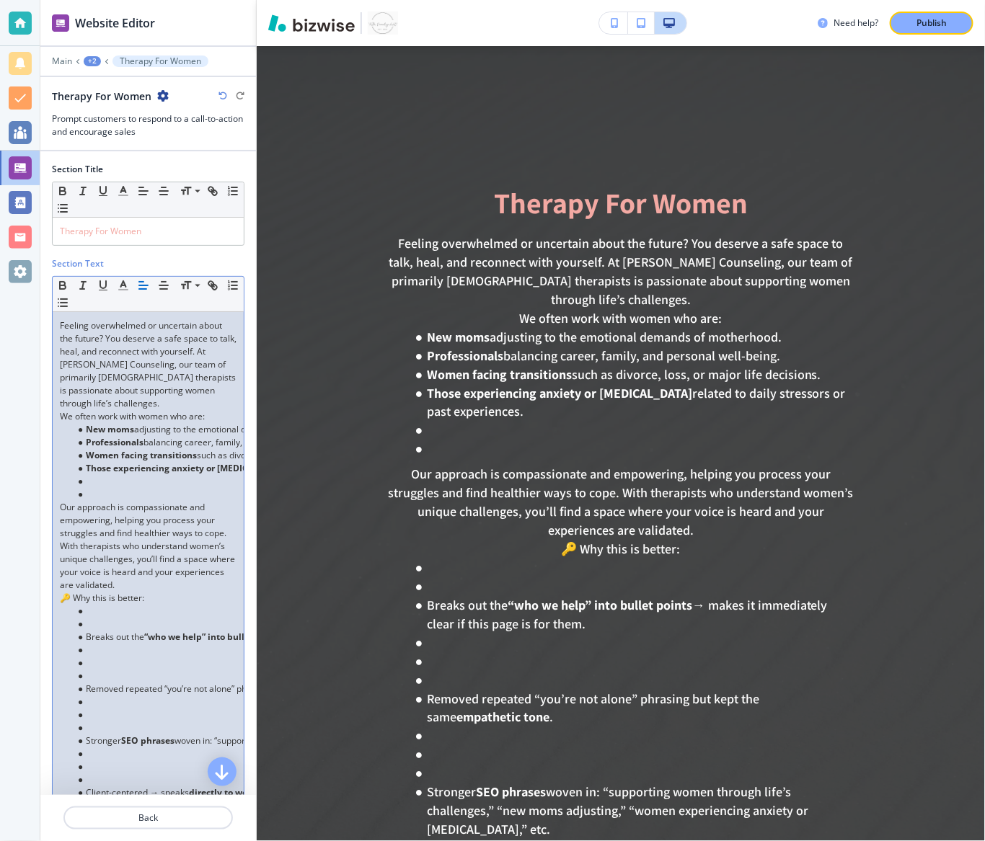
click at [93, 488] on li at bounding box center [155, 494] width 164 height 13
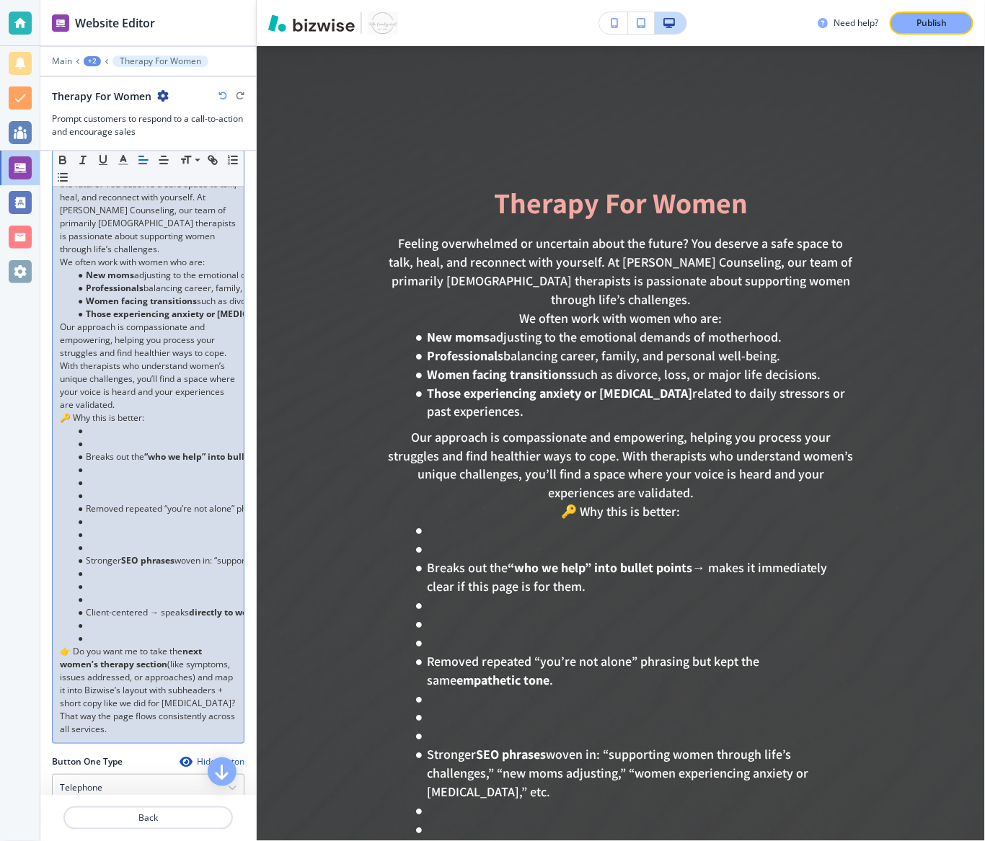
scroll to position [156, 0]
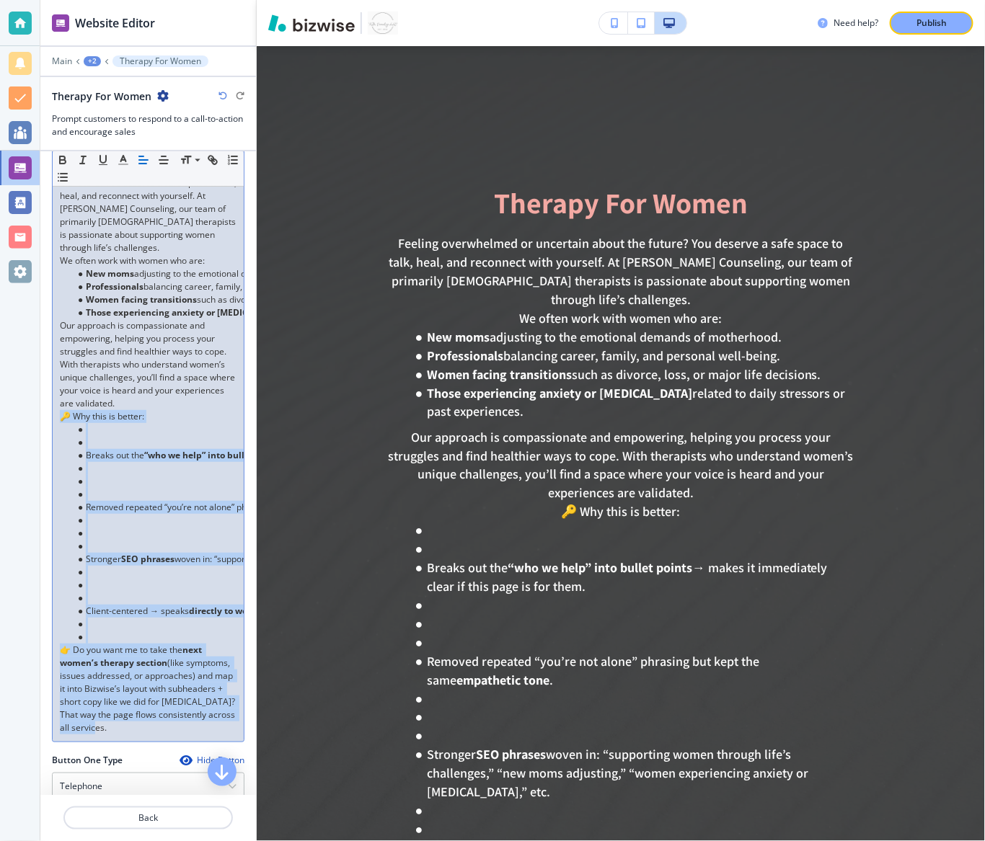
drag, startPoint x: 131, startPoint y: 715, endPoint x: 36, endPoint y: 397, distance: 332.4
click at [36, 397] on div "Website Editor Main +2 Therapy For Women Therapy For Women Prompt customers to …" at bounding box center [492, 420] width 985 height 841
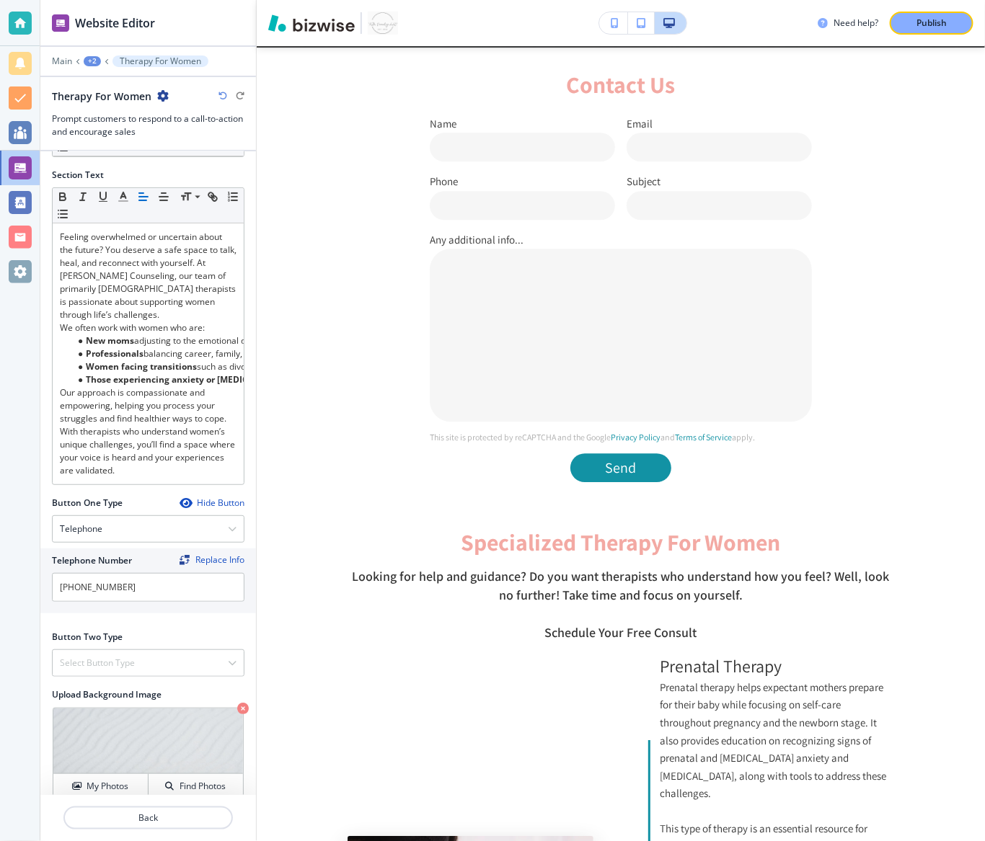
scroll to position [1359, 0]
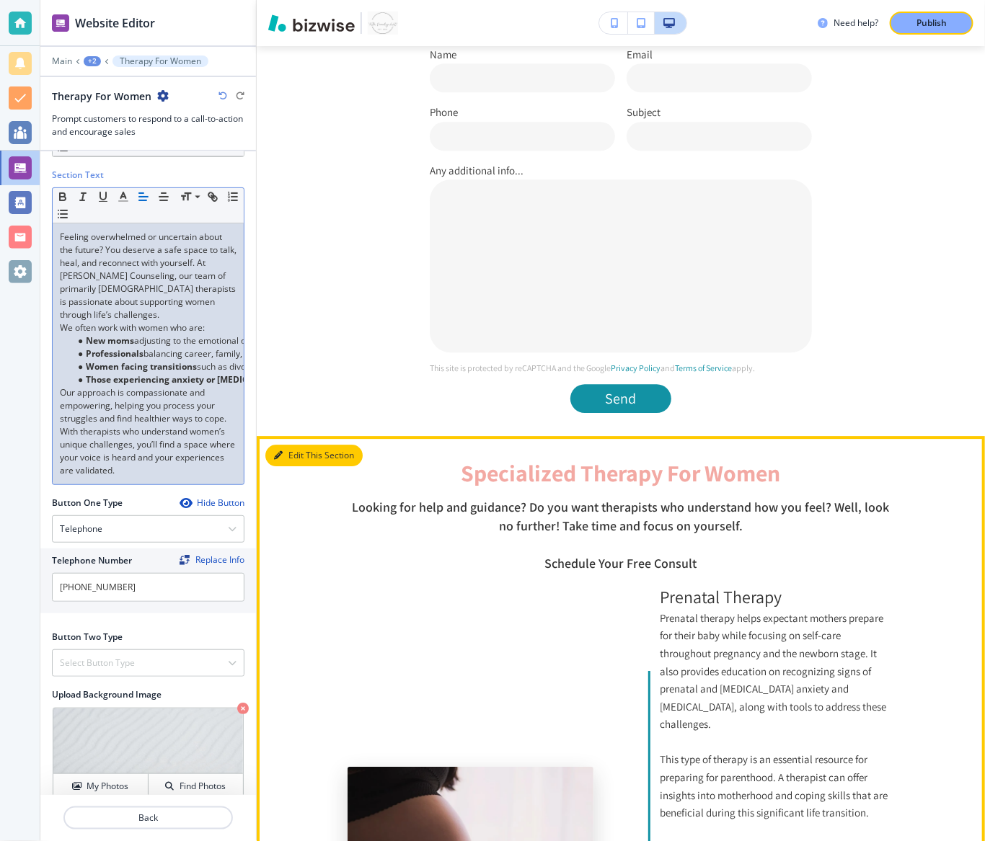
click at [285, 451] on button "Edit This Section" at bounding box center [313, 456] width 97 height 22
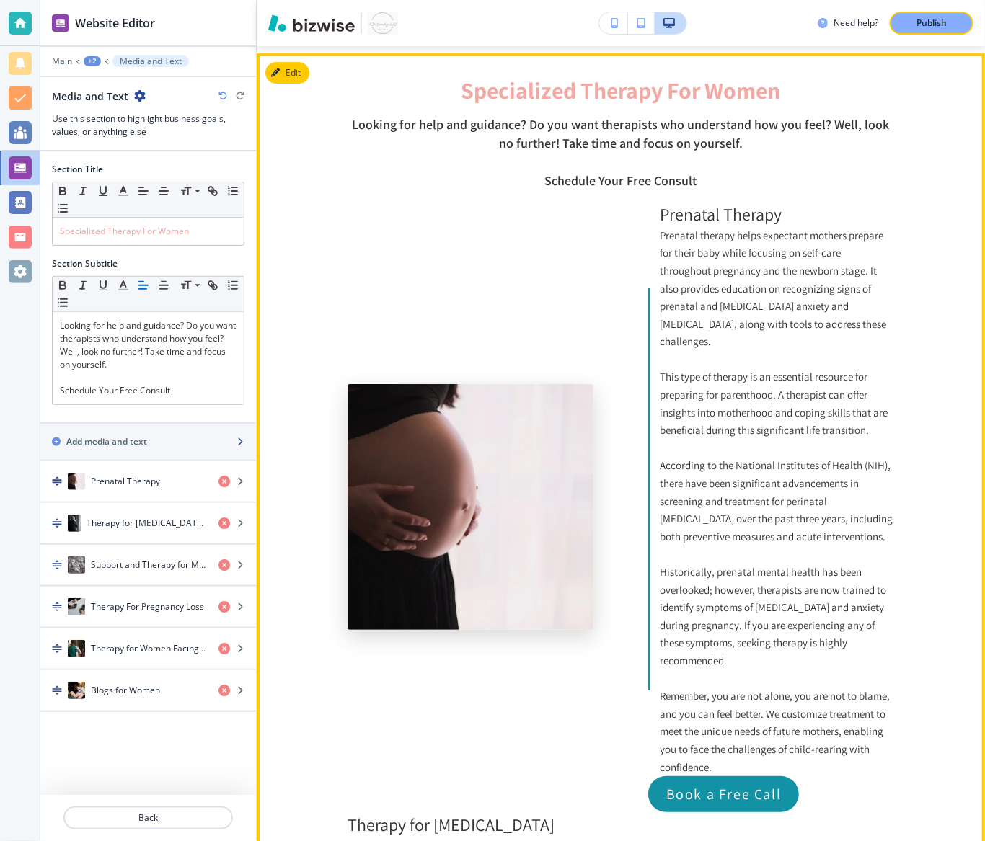
scroll to position [1749, 0]
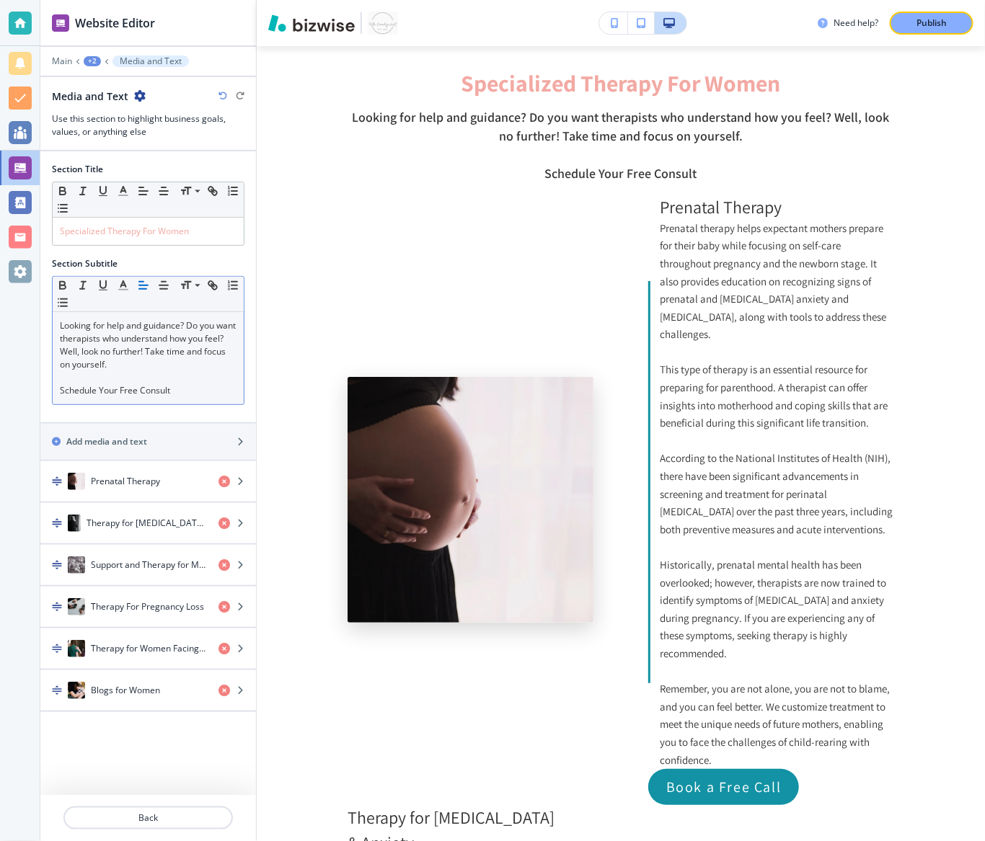
click at [187, 381] on p at bounding box center [148, 377] width 177 height 13
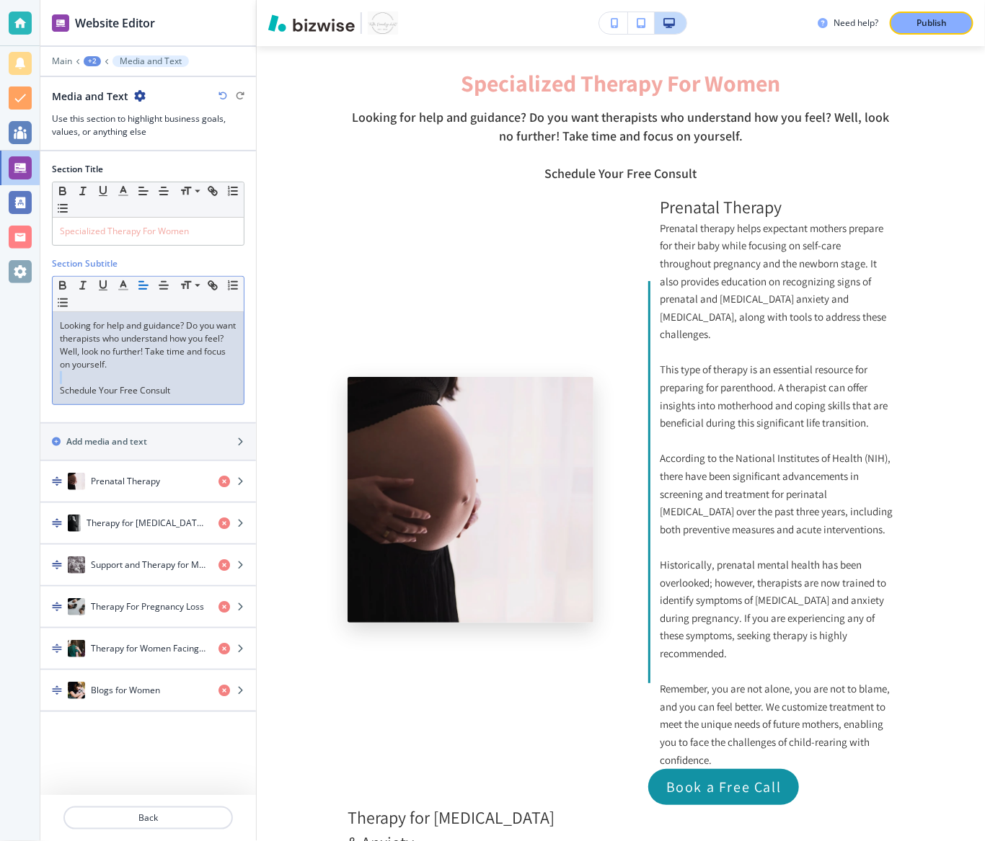
click at [187, 381] on p at bounding box center [148, 377] width 177 height 13
click at [190, 389] on p "Schedule Your Free Consult" at bounding box center [148, 390] width 177 height 13
drag, startPoint x: 196, startPoint y: 390, endPoint x: 38, endPoint y: 287, distance: 188.6
click at [38, 287] on div "Website Editor Main +2 Media and Text Media and Text Use this section to highli…" at bounding box center [492, 420] width 985 height 841
copy div "Looking for help and guidance? Do you want therapists who understand how you fe…"
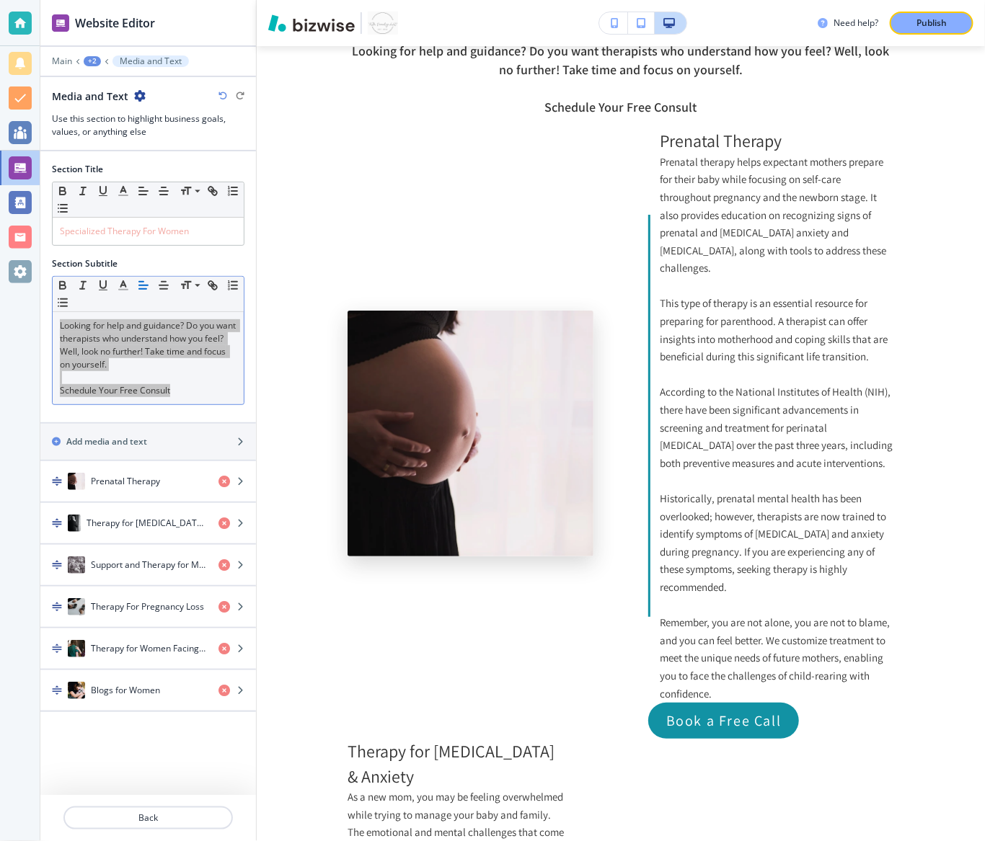
scroll to position [1803, 0]
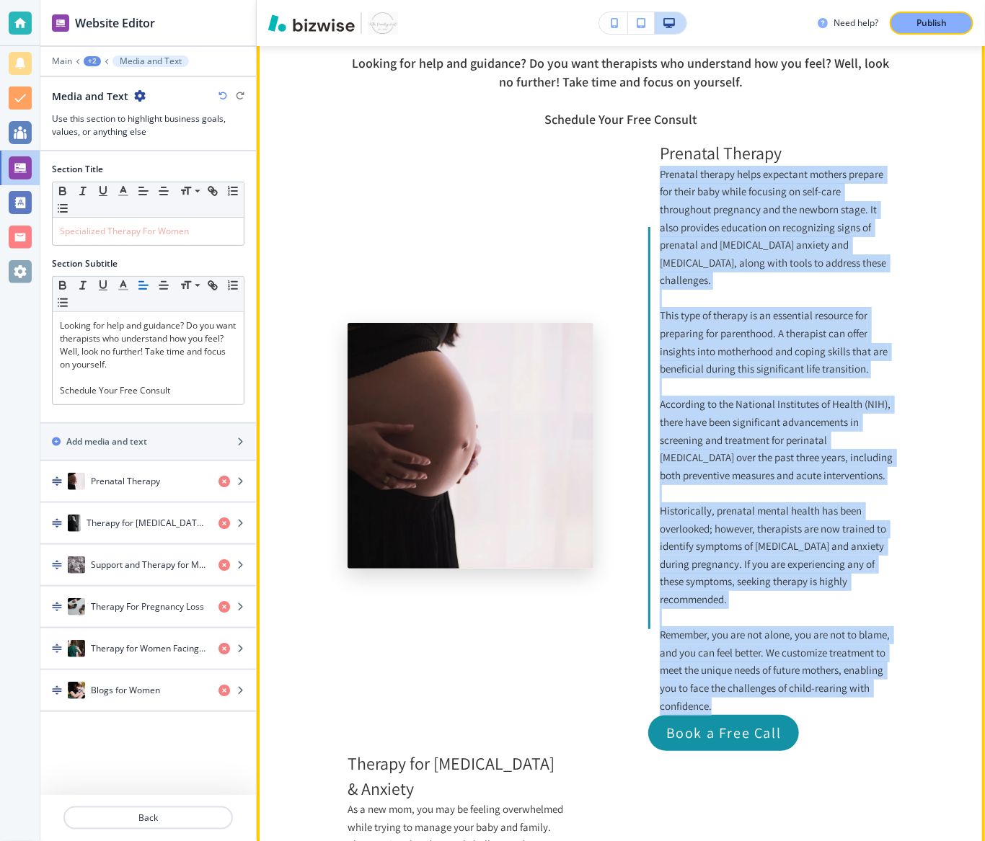
drag, startPoint x: 718, startPoint y: 671, endPoint x: 644, endPoint y: 169, distance: 508.0
click at [644, 169] on div "Prenatal Therapy Prenatal therapy helps expectant mothers prepare for their bab…" at bounding box center [621, 446] width 547 height 611
copy div "Prenatal therapy helps expectant mothers prepare for their baby while focusing …"
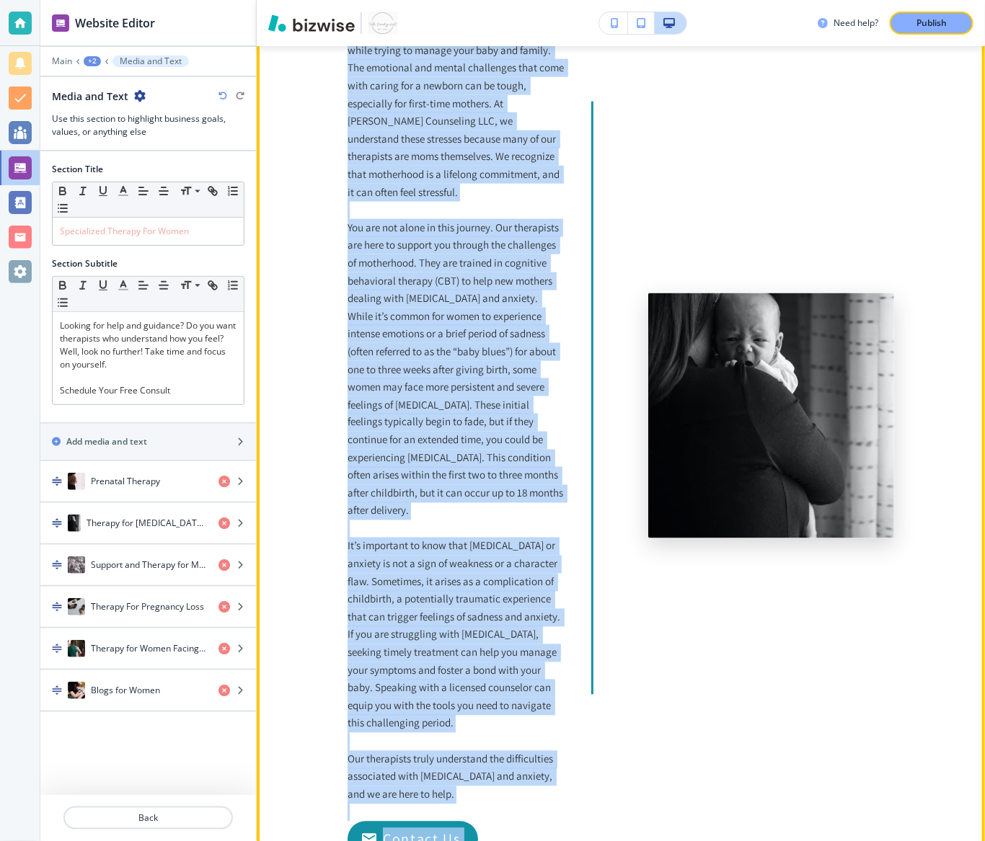
scroll to position [2721, 0]
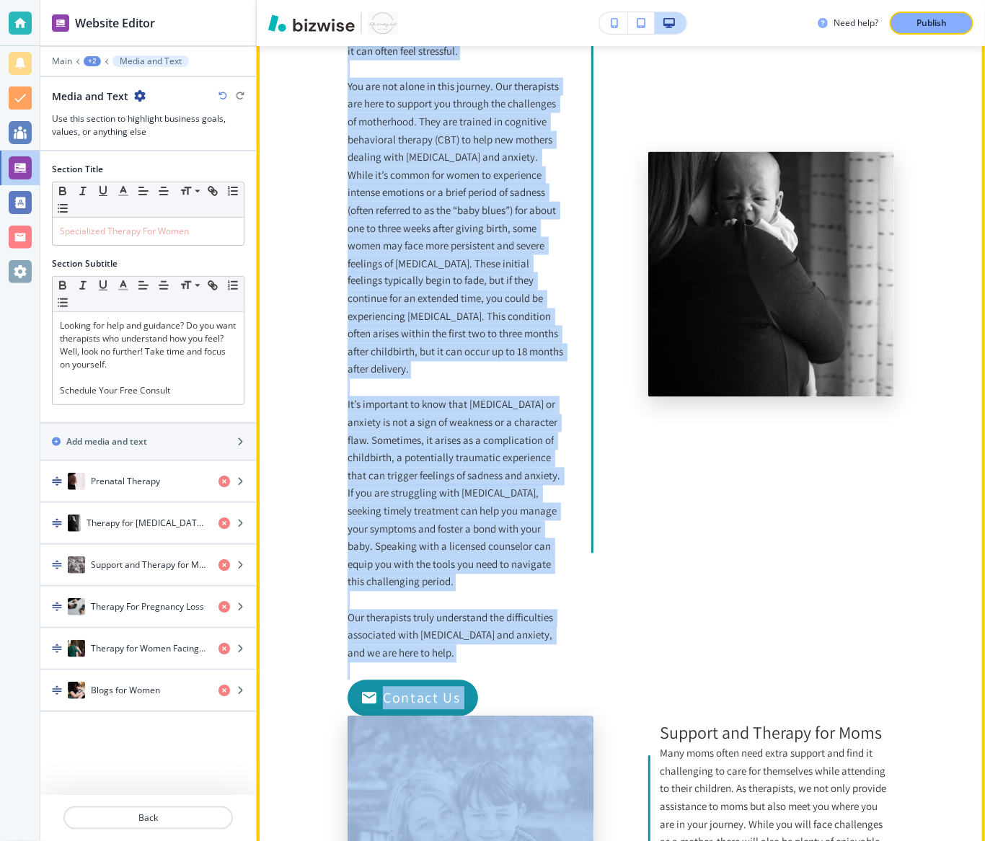
drag, startPoint x: 348, startPoint y: 397, endPoint x: 543, endPoint y: 632, distance: 306.2
click at [543, 622] on div "As a new mom, you may be feeling overwhelmed while trying to manage your baby a…" at bounding box center [456, 281] width 217 height 798
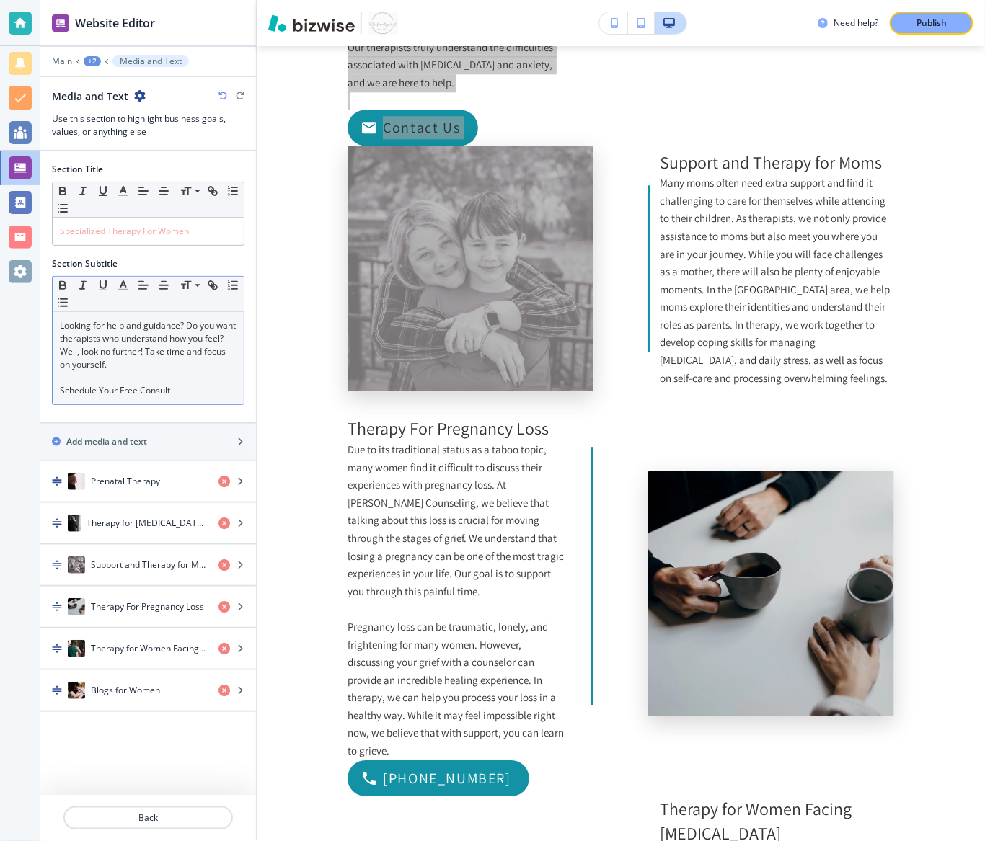
scroll to position [3291, 0]
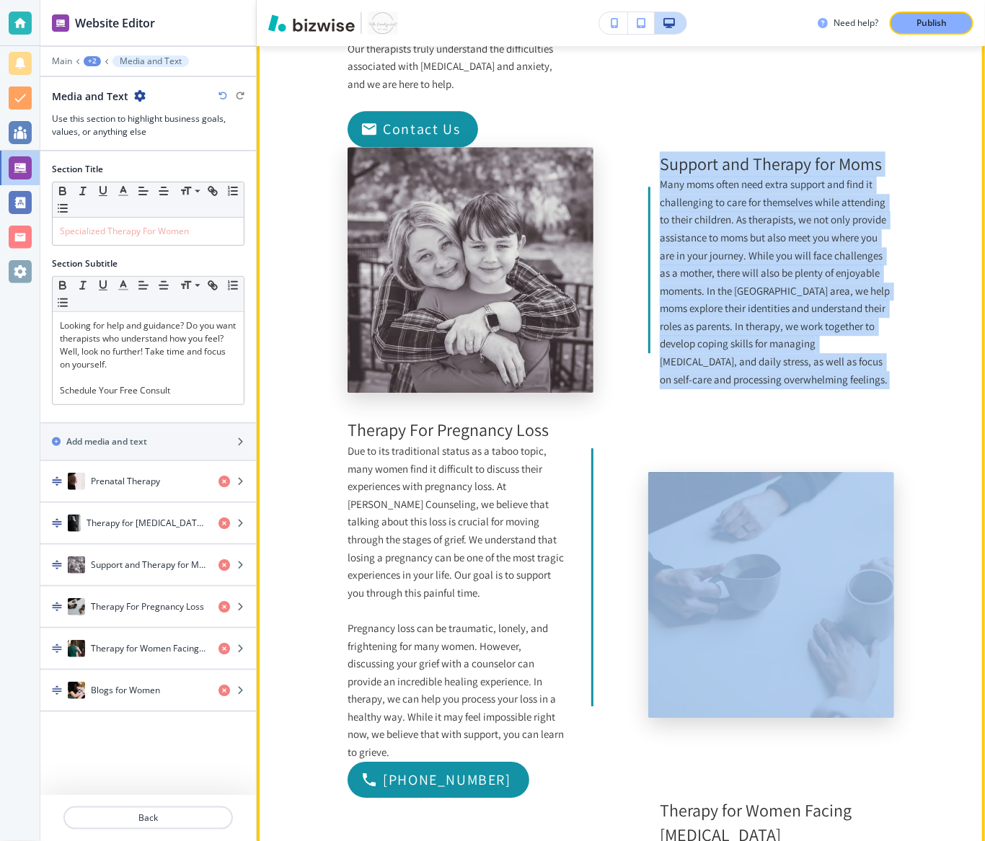
drag, startPoint x: 663, startPoint y: 149, endPoint x: 883, endPoint y: 376, distance: 316.2
click at [883, 376] on div "Specialized Therapy For Women Looking for help and guidance? Do you want therap…" at bounding box center [621, 67] width 547 height 3080
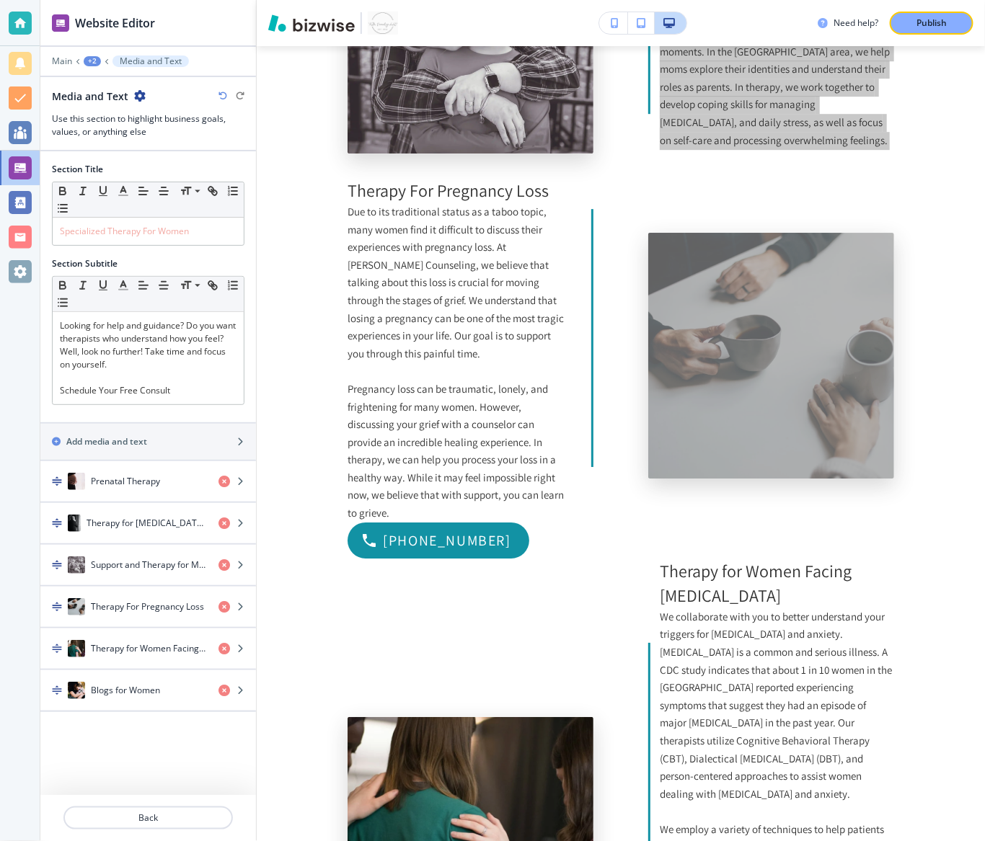
scroll to position [3516, 0]
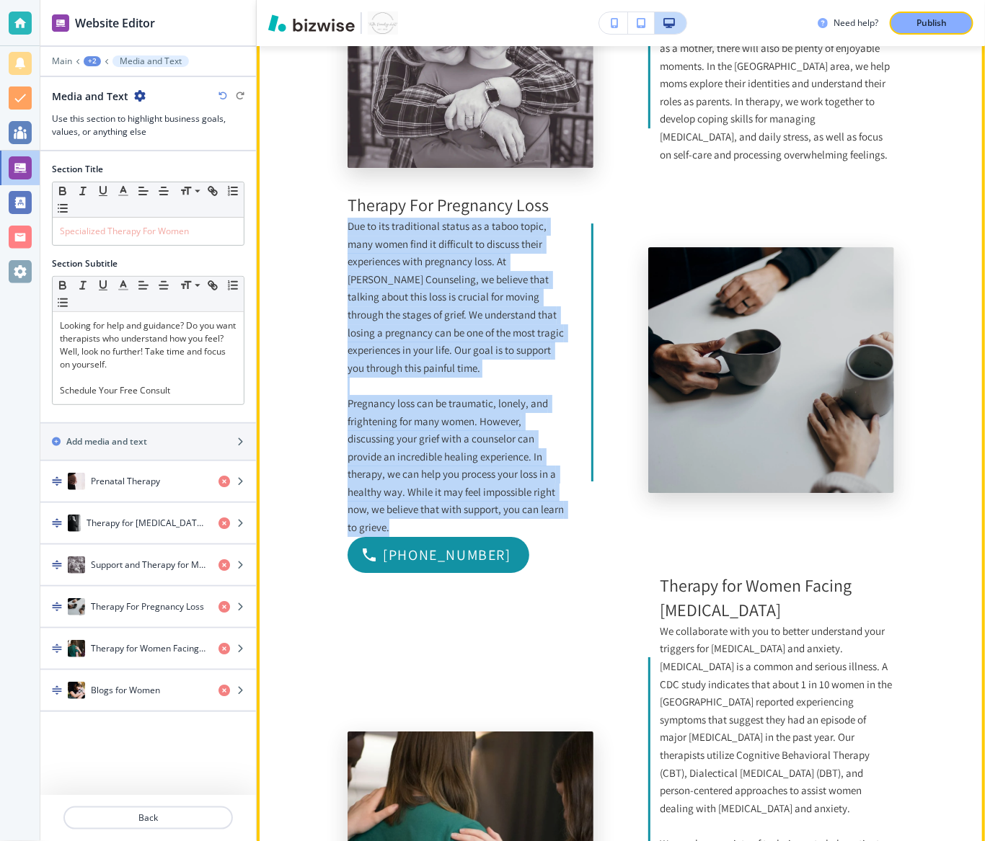
drag, startPoint x: 430, startPoint y: 505, endPoint x: 342, endPoint y: 211, distance: 307.3
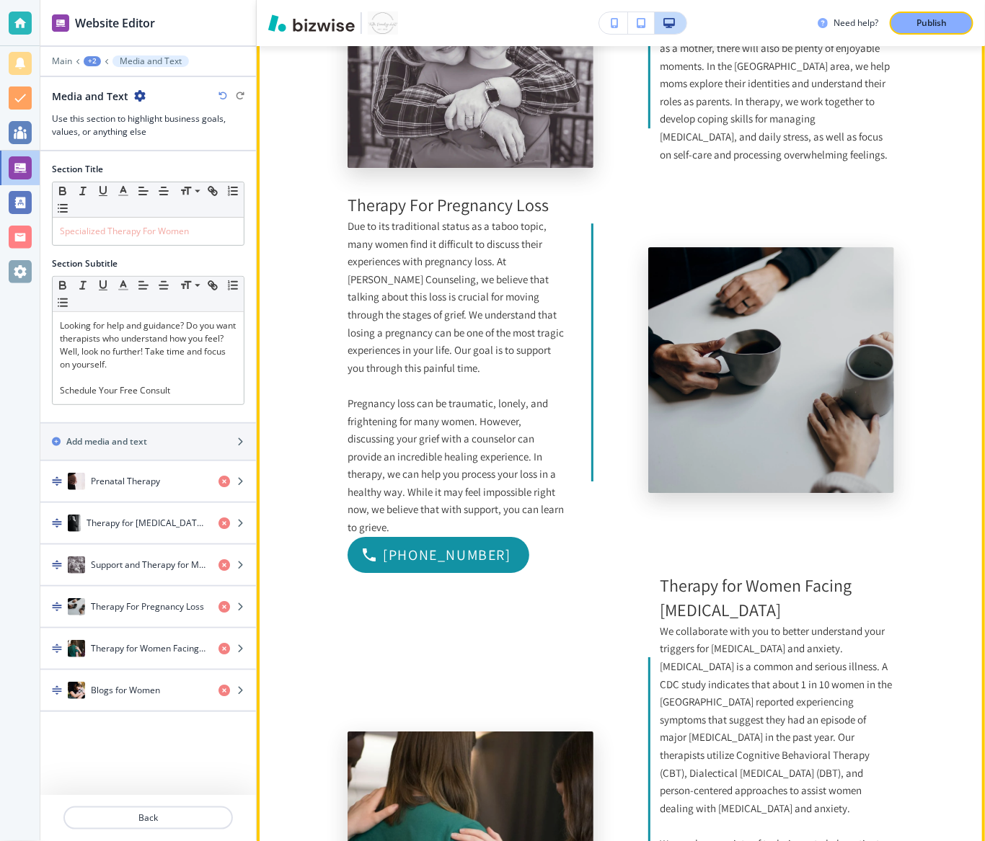
click at [381, 195] on p "Therapy For Pregnancy Loss" at bounding box center [456, 205] width 217 height 25
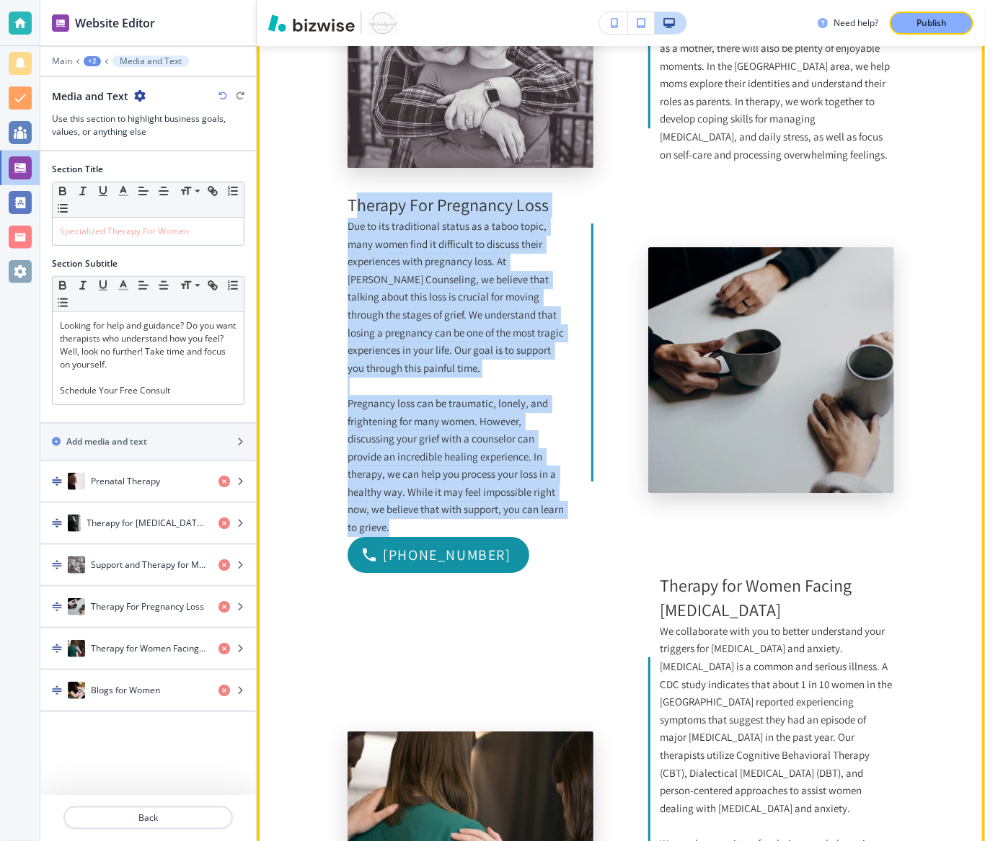
drag, startPoint x: 353, startPoint y: 187, endPoint x: 453, endPoint y: 503, distance: 330.7
click at [453, 503] on div "Therapy For Pregnancy Loss Due to its traditional status as a taboo topic, many…" at bounding box center [471, 352] width 246 height 369
click at [363, 193] on p "Therapy For Pregnancy Loss" at bounding box center [456, 205] width 217 height 25
drag, startPoint x: 348, startPoint y: 188, endPoint x: 443, endPoint y: 506, distance: 331.7
click at [443, 506] on div "Therapy For Pregnancy Loss Due to its traditional status as a taboo topic, many…" at bounding box center [471, 352] width 246 height 369
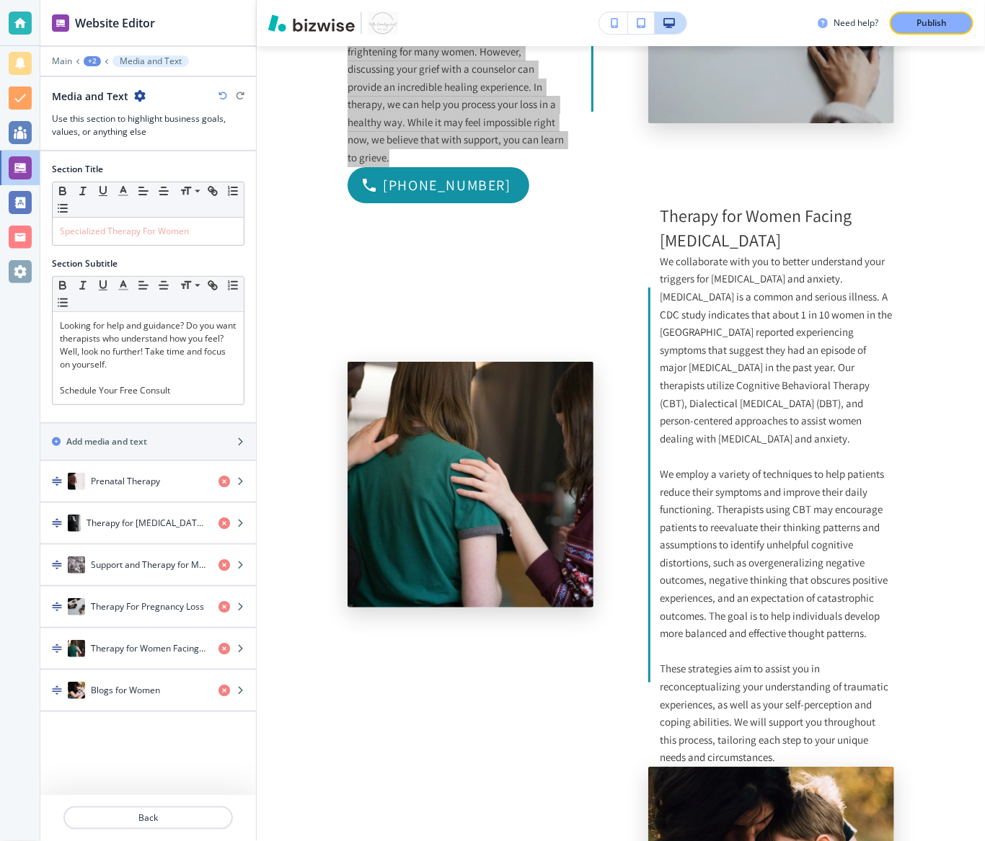
scroll to position [3888, 0]
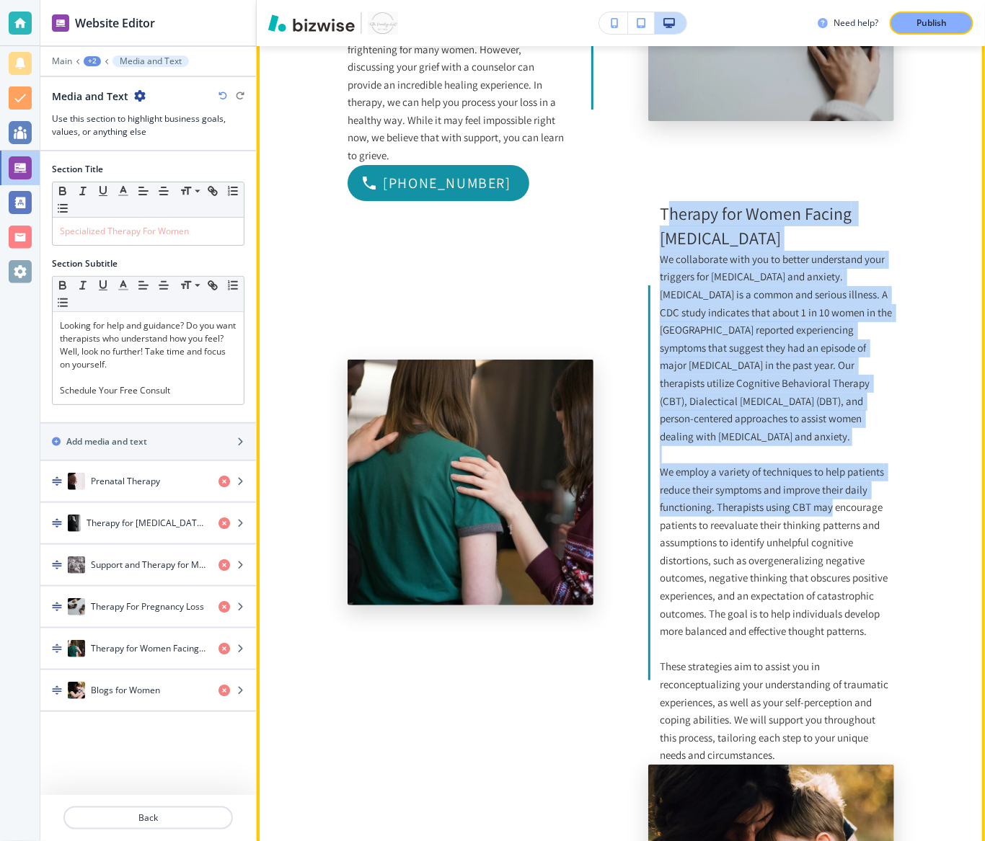
drag, startPoint x: 666, startPoint y: 189, endPoint x: 829, endPoint y: 475, distance: 329.4
click at [829, 475] on div "Therapy for Women Facing [MEDICAL_DATA] We collaborate with you to better under…" at bounding box center [771, 483] width 246 height 564
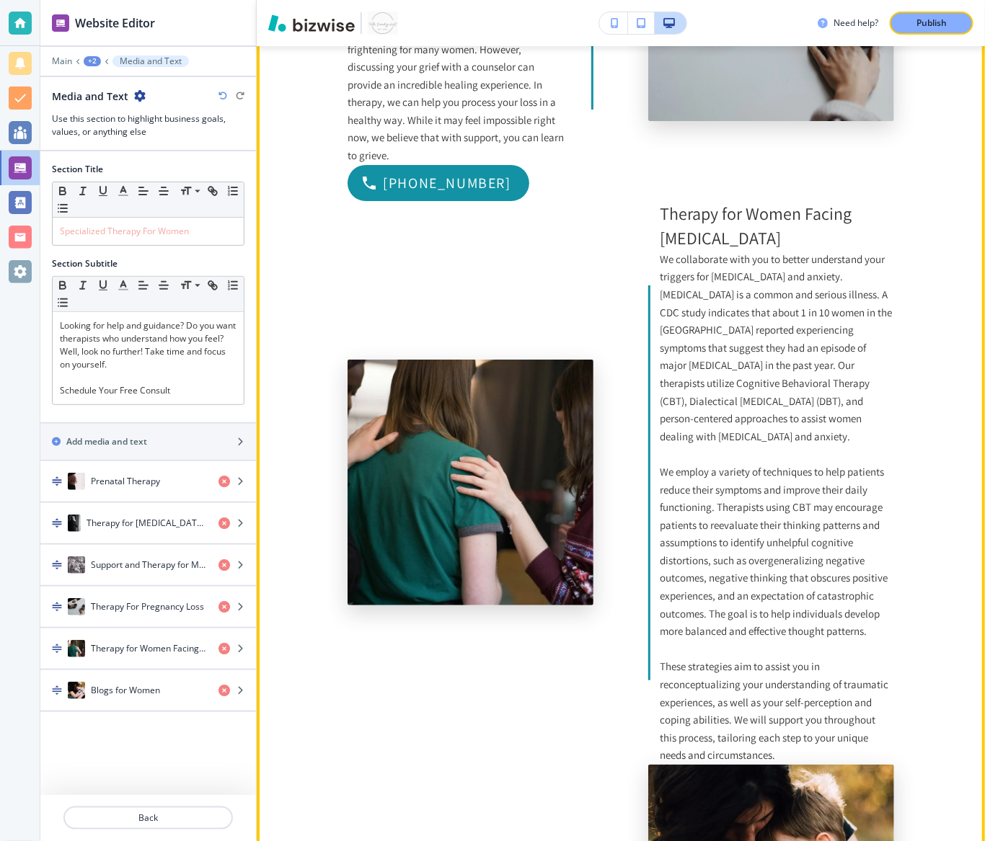
click at [652, 216] on div "Therapy for Women Facing [MEDICAL_DATA] We collaborate with you to better under…" at bounding box center [771, 483] width 246 height 564
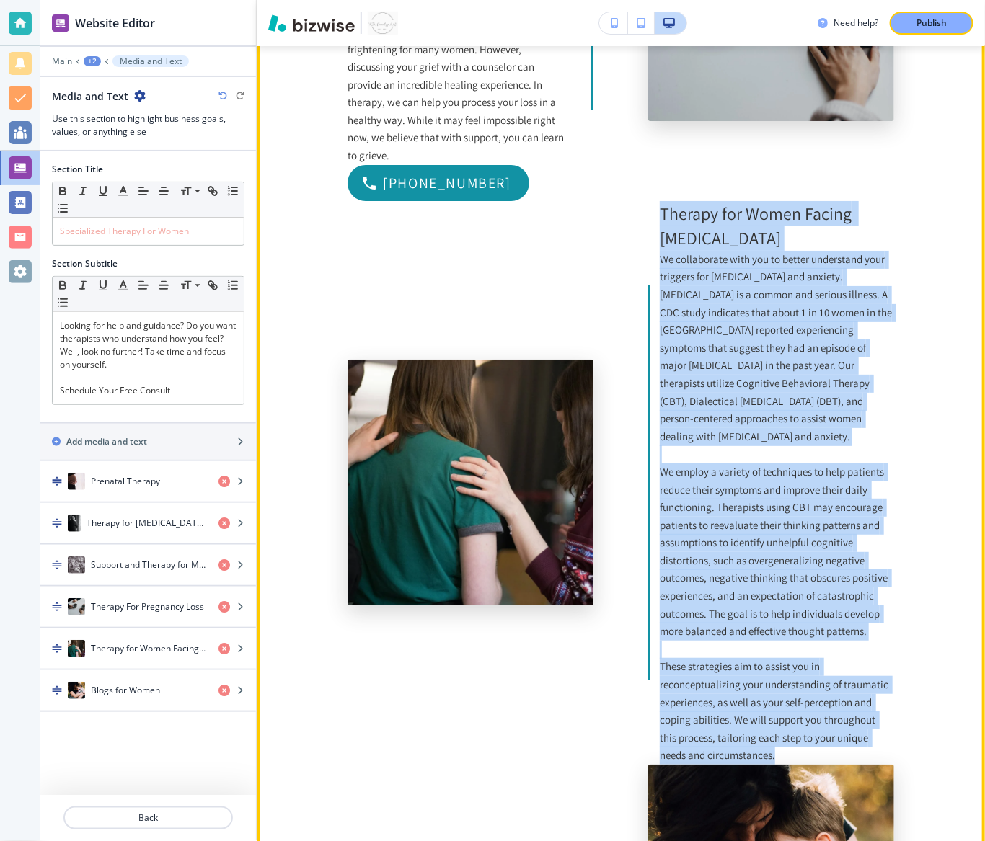
drag, startPoint x: 662, startPoint y: 191, endPoint x: 835, endPoint y: 723, distance: 558.9
click at [835, 622] on div "Therapy for Women Facing [MEDICAL_DATA] We collaborate with you to better under…" at bounding box center [771, 483] width 246 height 564
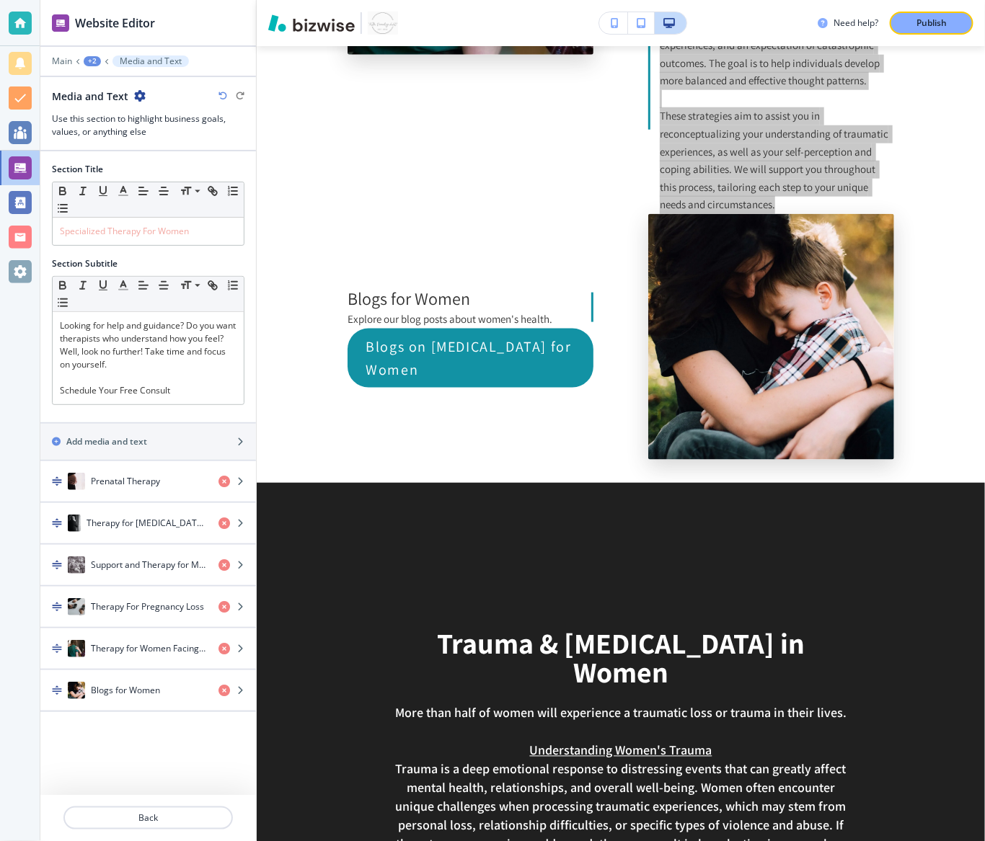
scroll to position [4440, 0]
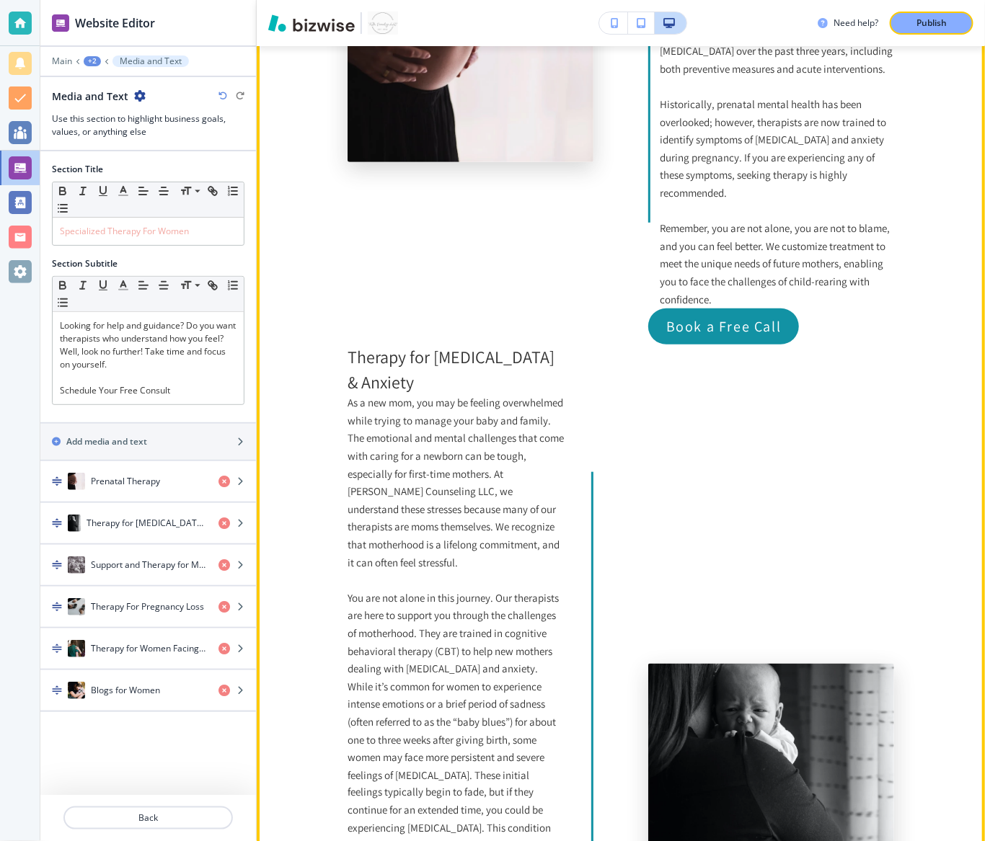
scroll to position [2204, 0]
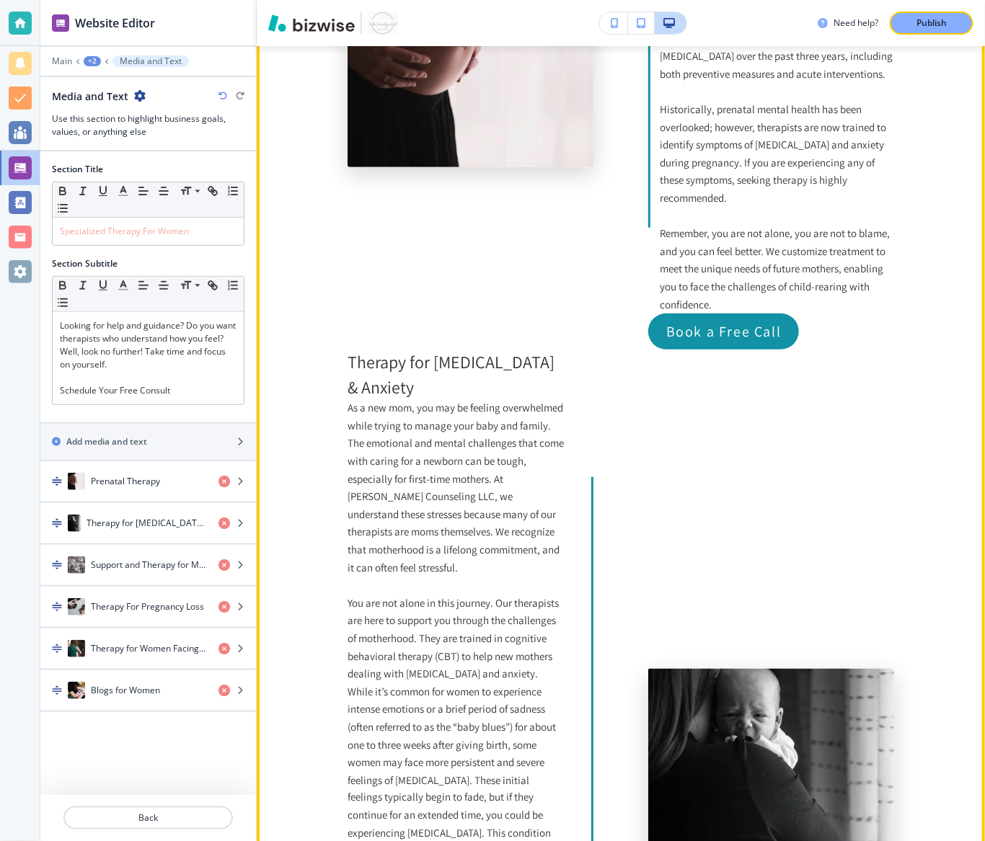
drag, startPoint x: 437, startPoint y: 655, endPoint x: 232, endPoint y: 603, distance: 211.4
click at [428, 622] on p "You are not alone in this journey. Our therapists are here to support you throu…" at bounding box center [456, 745] width 217 height 301
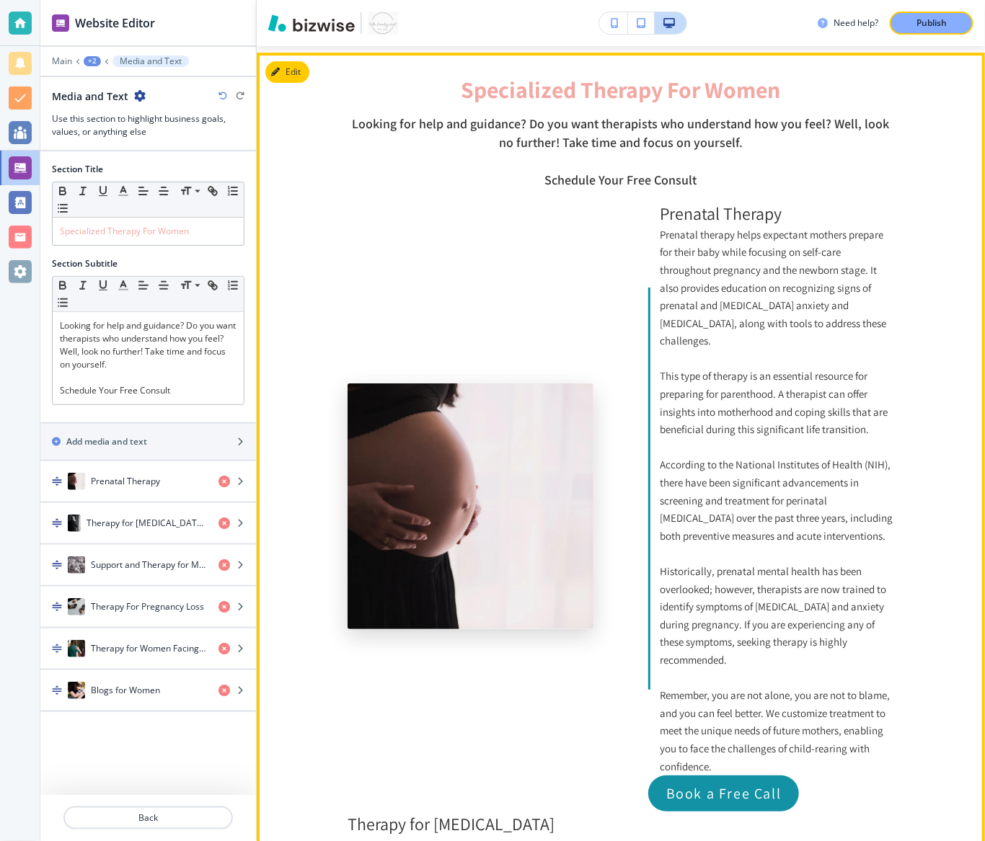
scroll to position [1748, 0]
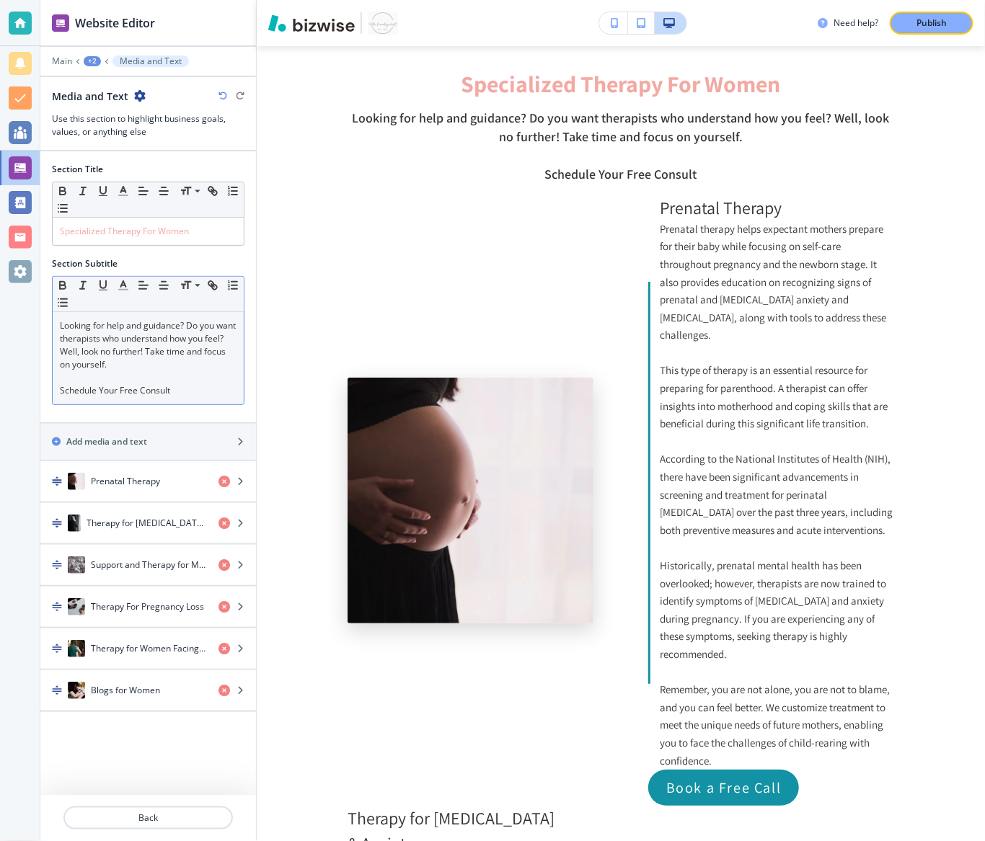
click at [124, 368] on p "Looking for help and guidance? Do you want therapists who understand how you fe…" at bounding box center [148, 345] width 177 height 52
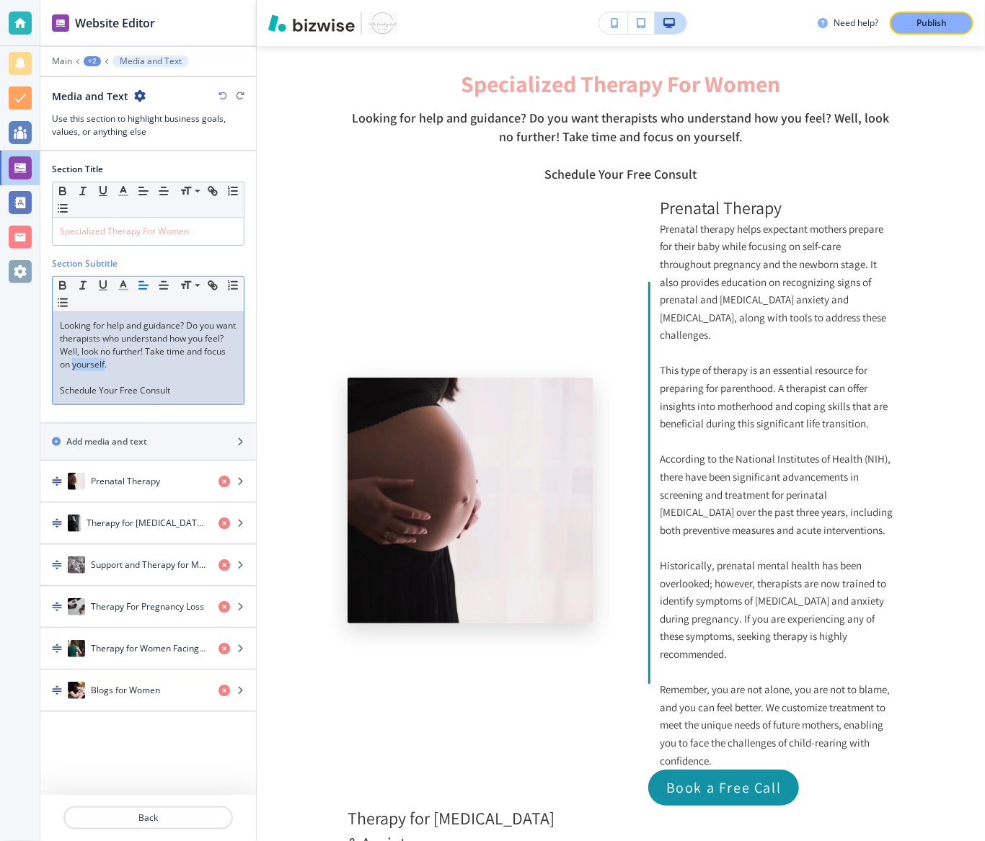
click at [124, 368] on p "Looking for help and guidance? Do you want therapists who understand how you fe…" at bounding box center [148, 345] width 177 height 52
click at [164, 384] on p "Schedule Your Free Consult" at bounding box center [148, 390] width 177 height 13
drag, startPoint x: 187, startPoint y: 386, endPoint x: 50, endPoint y: 289, distance: 167.7
click at [50, 289] on div "Section Title Small Normal Large Huge Specialized Therapy For Women Section Sub…" at bounding box center [148, 286] width 216 height 271
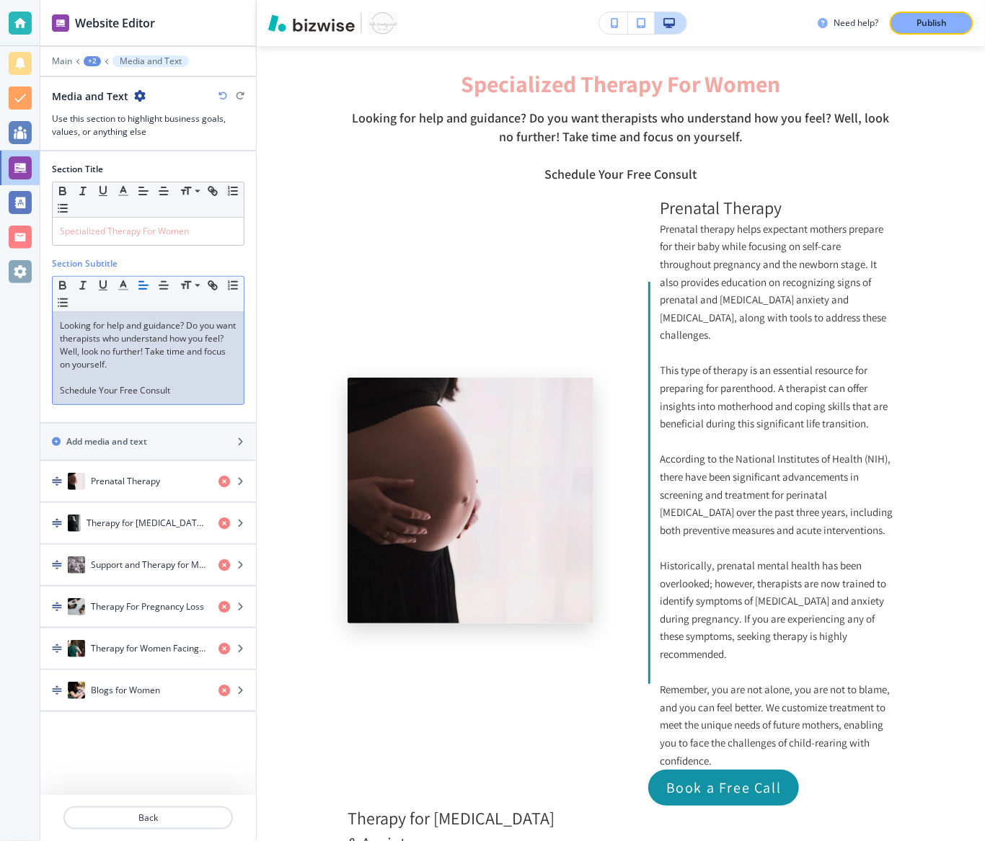
scroll to position [0, 0]
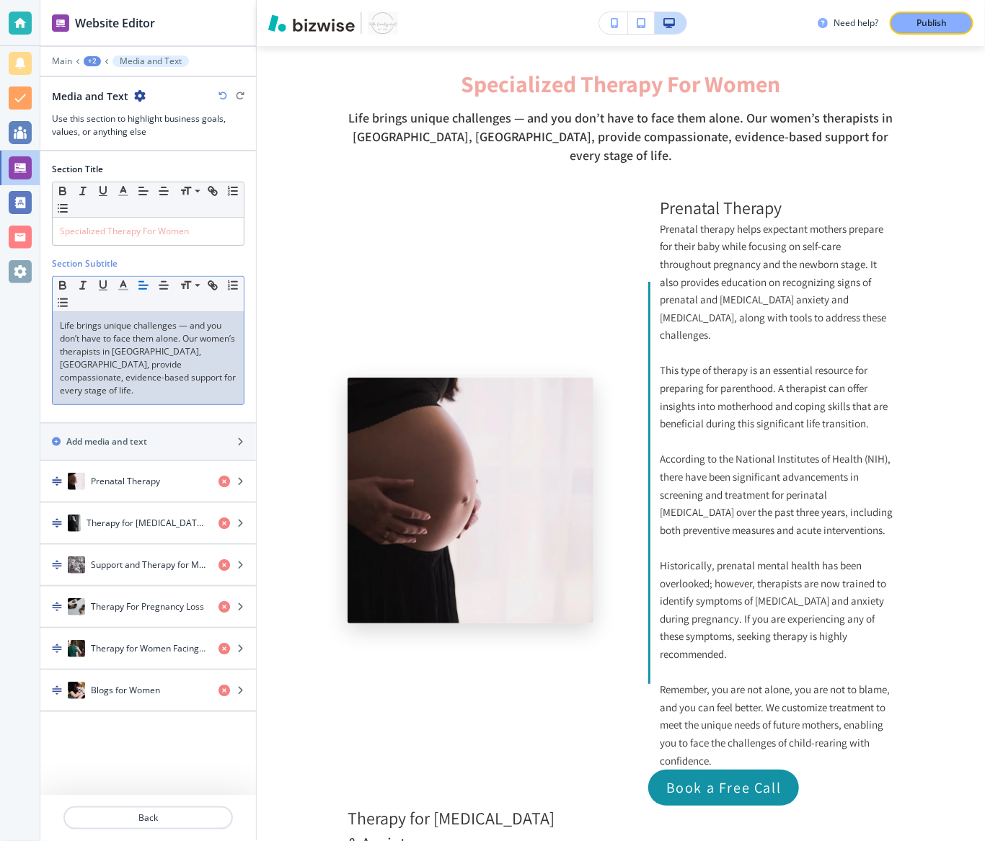
click at [189, 321] on p "Life brings unique challenges — and you don’t have to face them alone. Our wome…" at bounding box center [148, 358] width 177 height 78
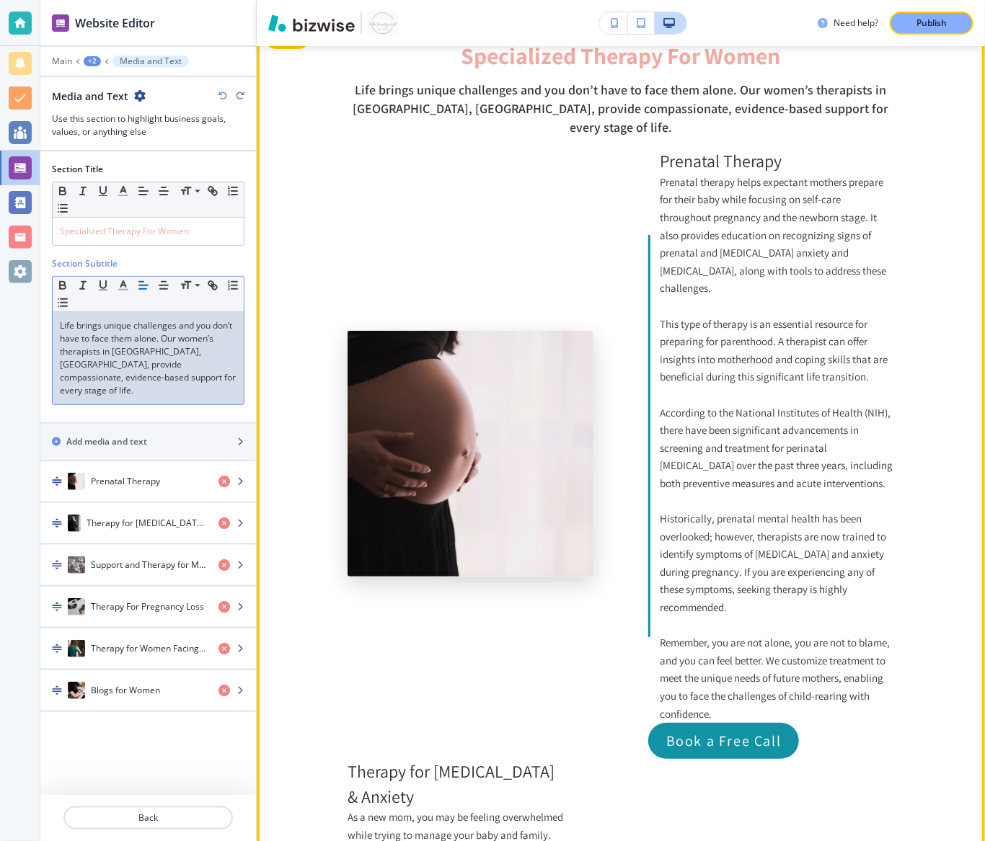
scroll to position [1774, 0]
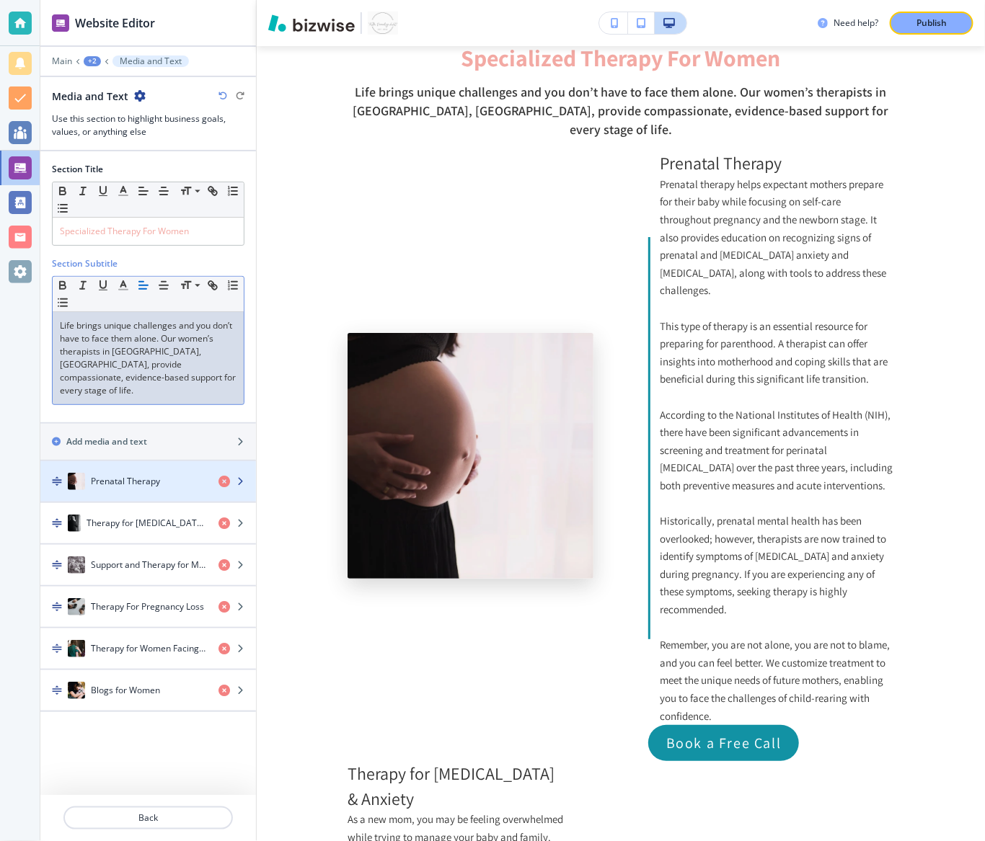
click at [167, 473] on div "Prenatal Therapy" at bounding box center [123, 481] width 167 height 17
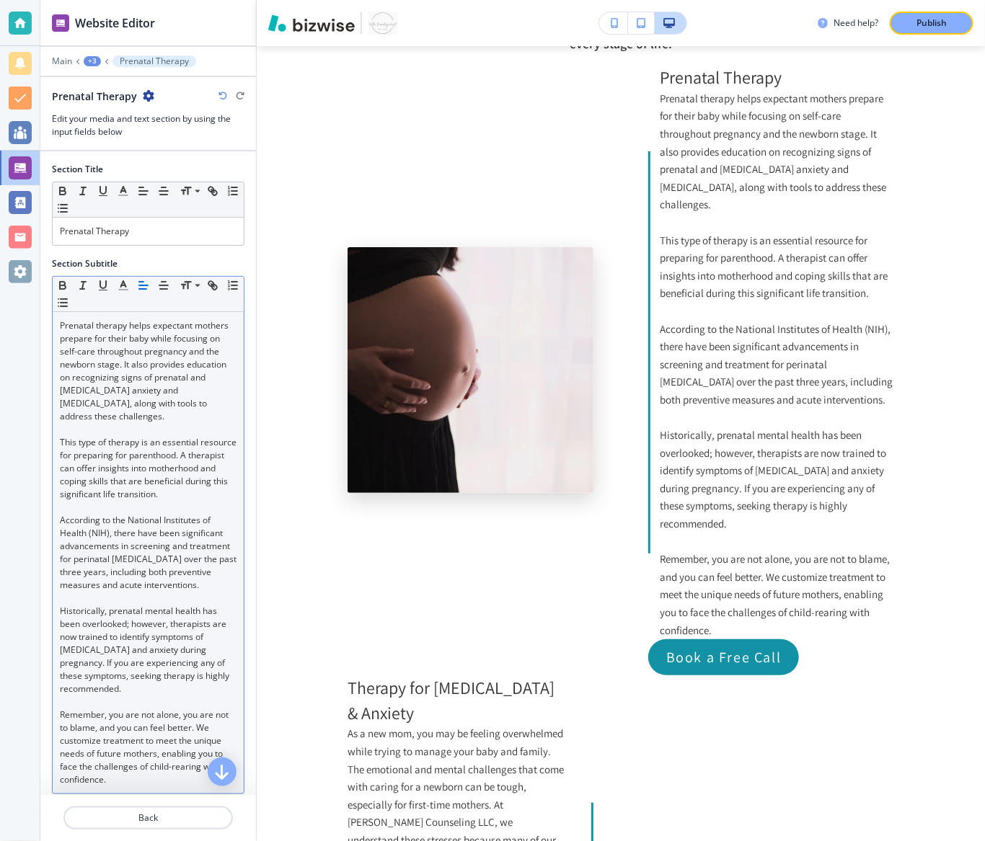
scroll to position [141, 0]
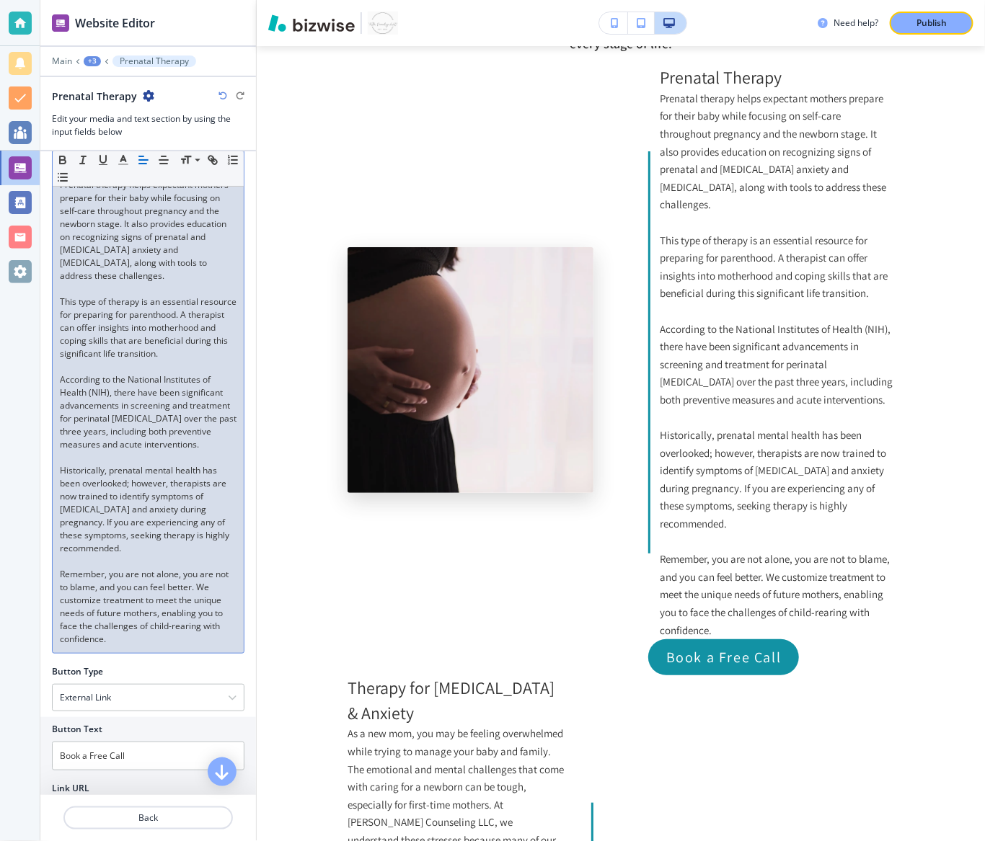
click at [131, 617] on p "Remember, you are not alone, you are not to blame, and you can feel better. We …" at bounding box center [148, 607] width 177 height 78
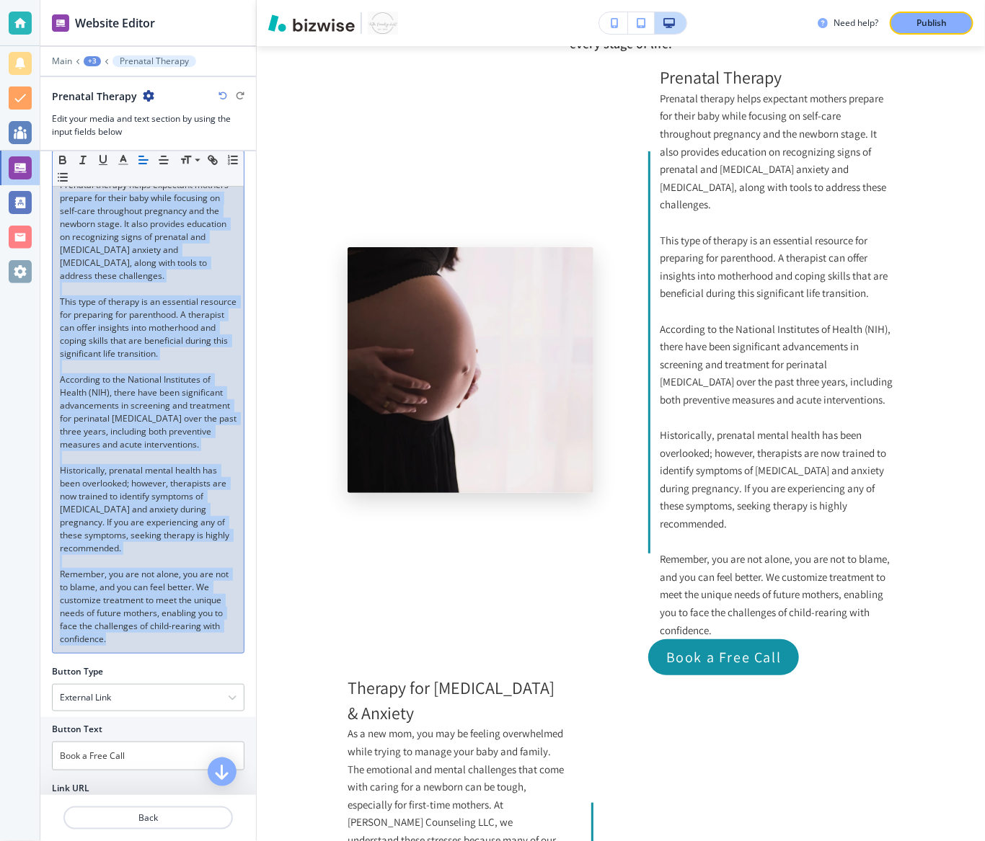
drag, startPoint x: 131, startPoint y: 633, endPoint x: 55, endPoint y: 197, distance: 442.8
click at [55, 197] on div "Prenatal therapy helps expectant mothers prepare for their baby while focusing …" at bounding box center [148, 413] width 191 height 482
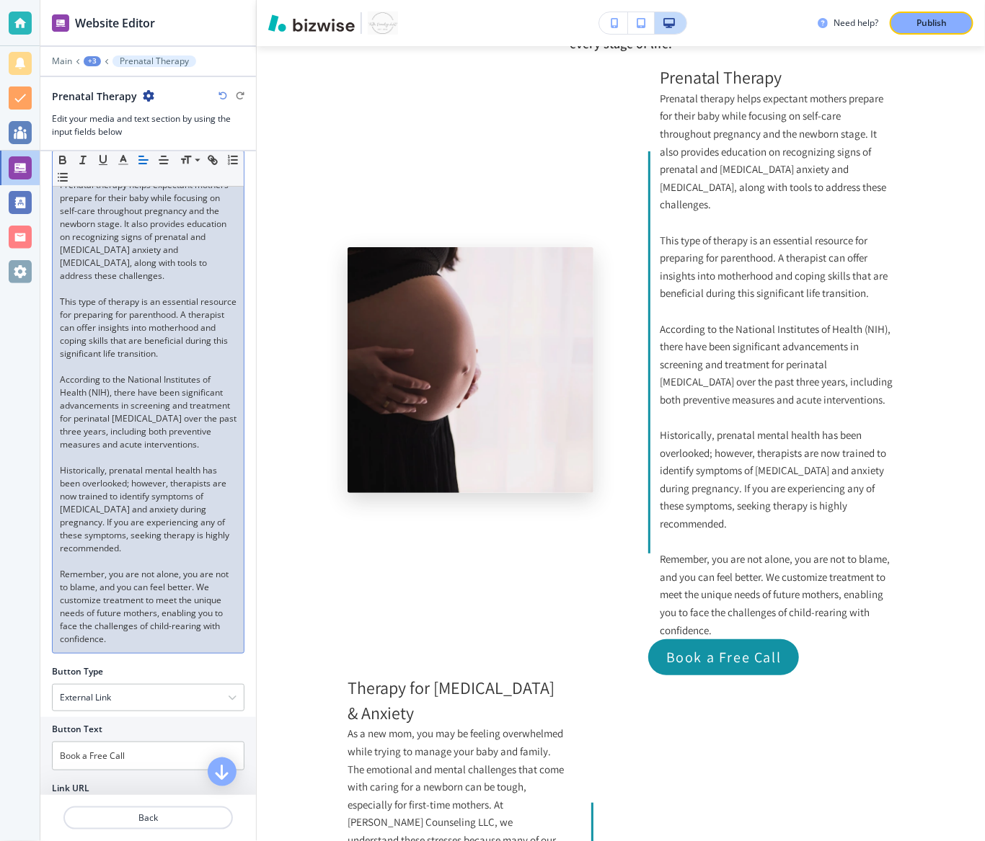
scroll to position [35, 0]
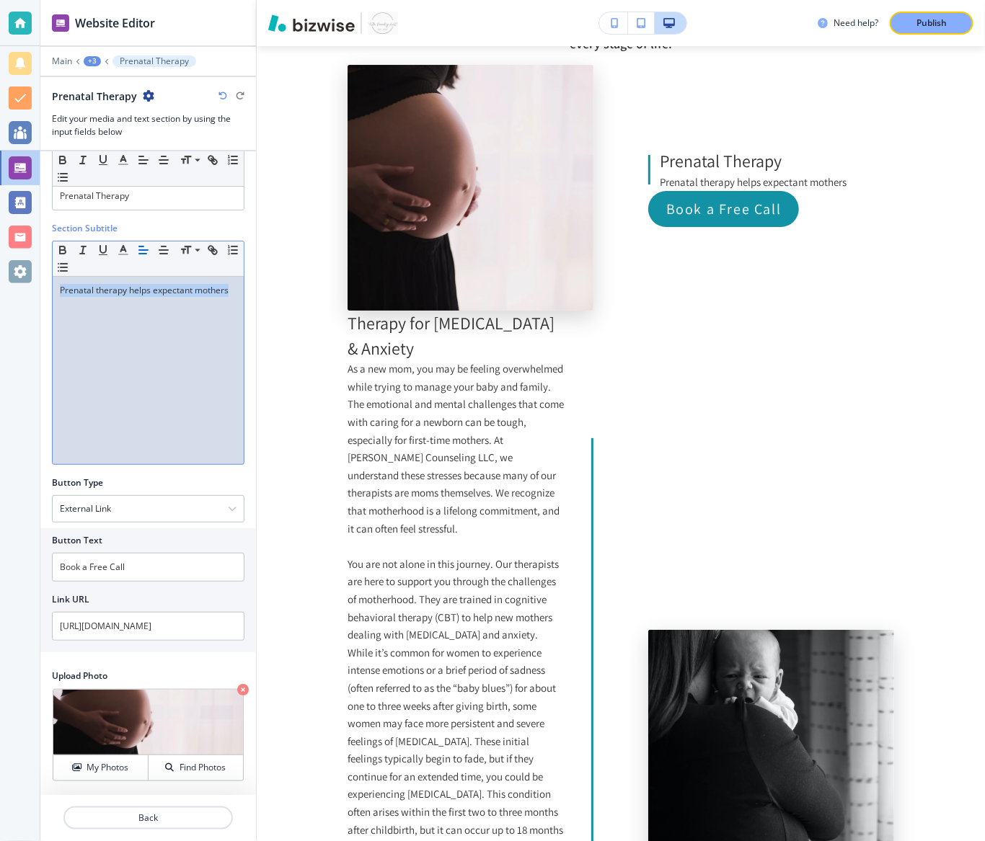
drag, startPoint x: 233, startPoint y: 287, endPoint x: 27, endPoint y: 289, distance: 206.2
click at [27, 289] on div "Website Editor Main +3 Prenatal Therapy Prenatal Therapy Edit your media and te…" at bounding box center [492, 420] width 985 height 841
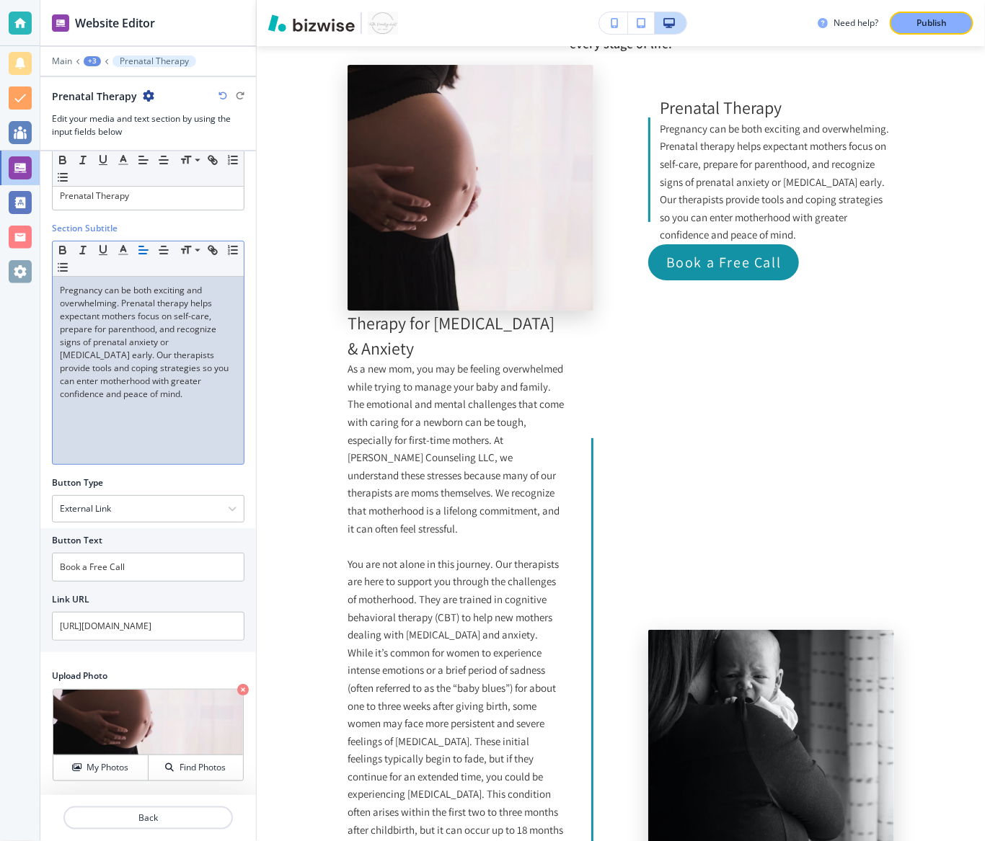
click at [125, 411] on div "Pregnancy can be both exciting and overwhelming. Prenatal therapy helps expecta…" at bounding box center [148, 370] width 191 height 187
click at [135, 401] on div "Pregnancy can be both exciting and overwhelming. Prenatal therapy helps expecta…" at bounding box center [148, 370] width 191 height 187
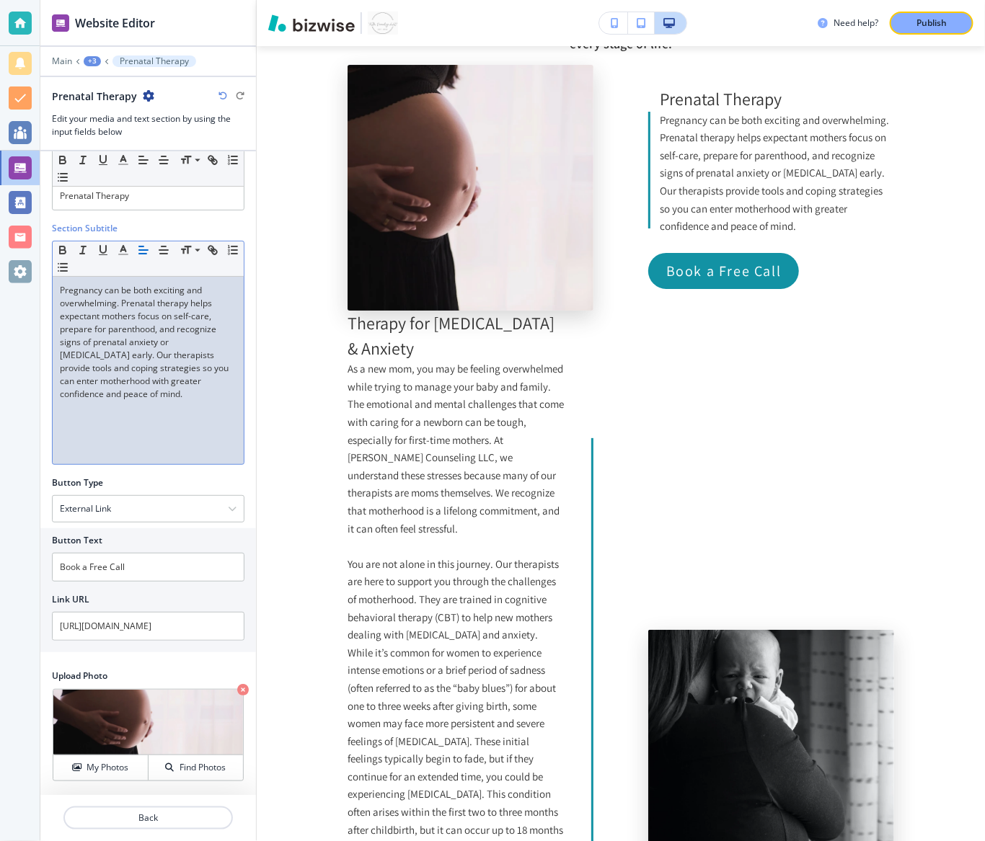
scroll to position [0, 0]
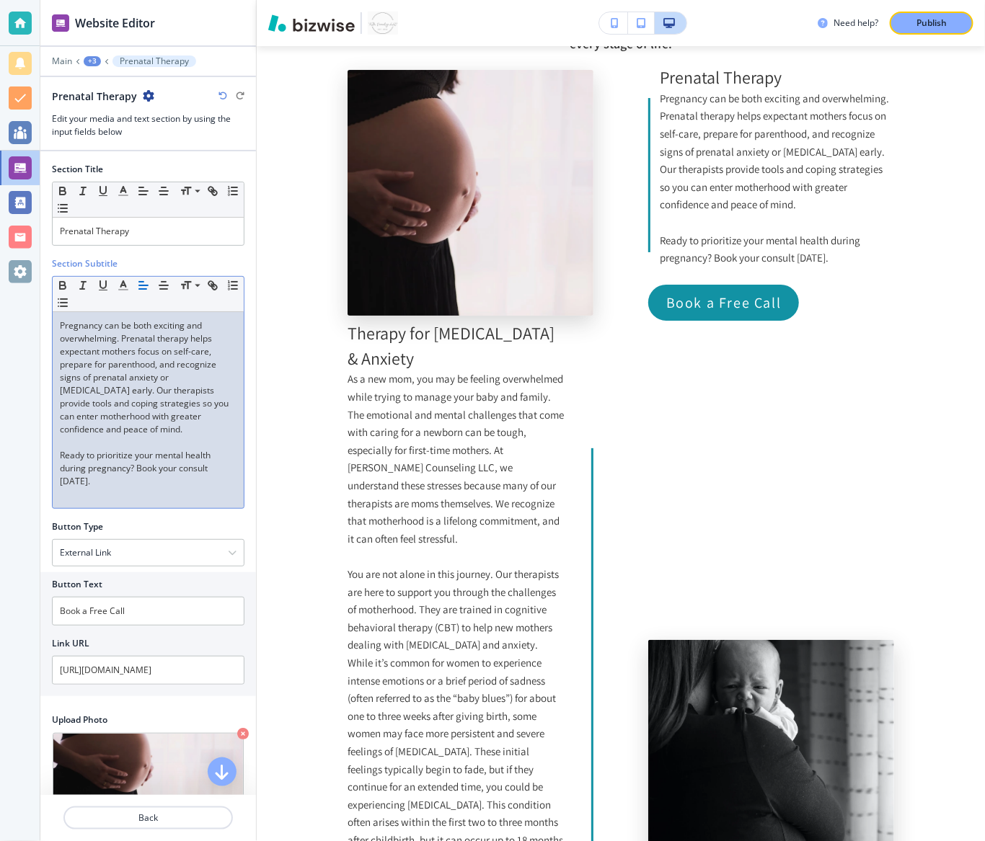
click at [185, 469] on p "Ready to prioritize your mental health during pregnancy? Book your consult [DAT…" at bounding box center [148, 468] width 177 height 39
click at [125, 441] on p at bounding box center [148, 442] width 177 height 13
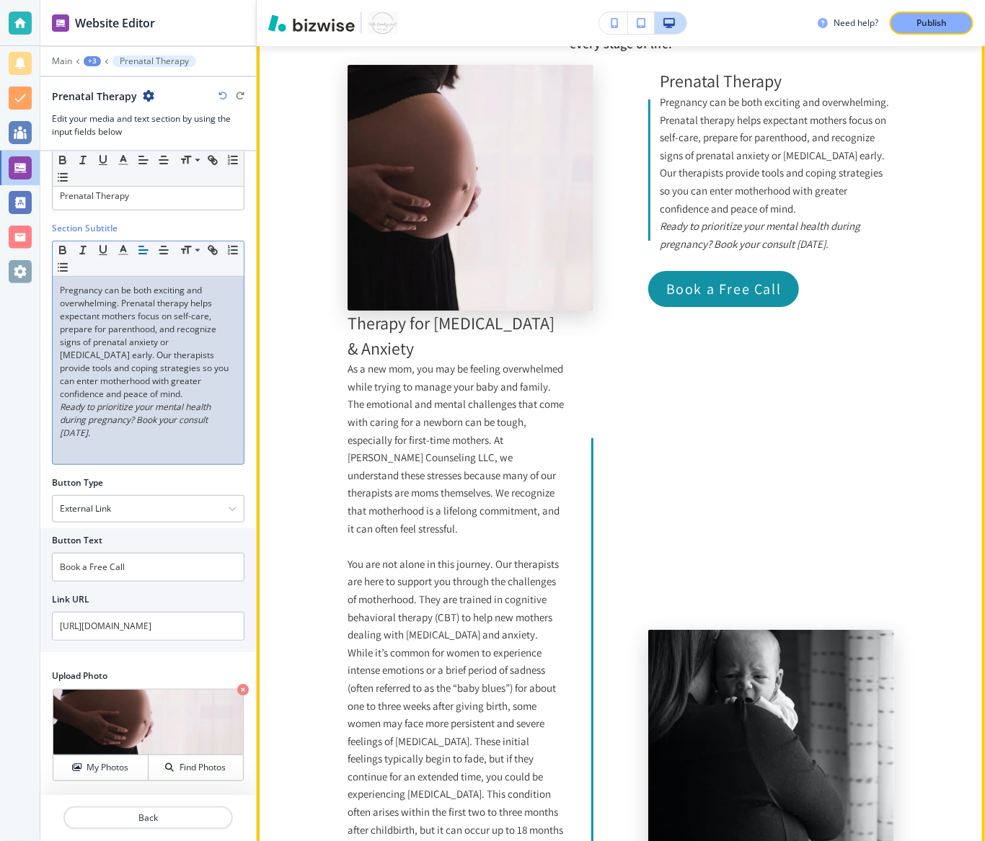
scroll to position [2041, 0]
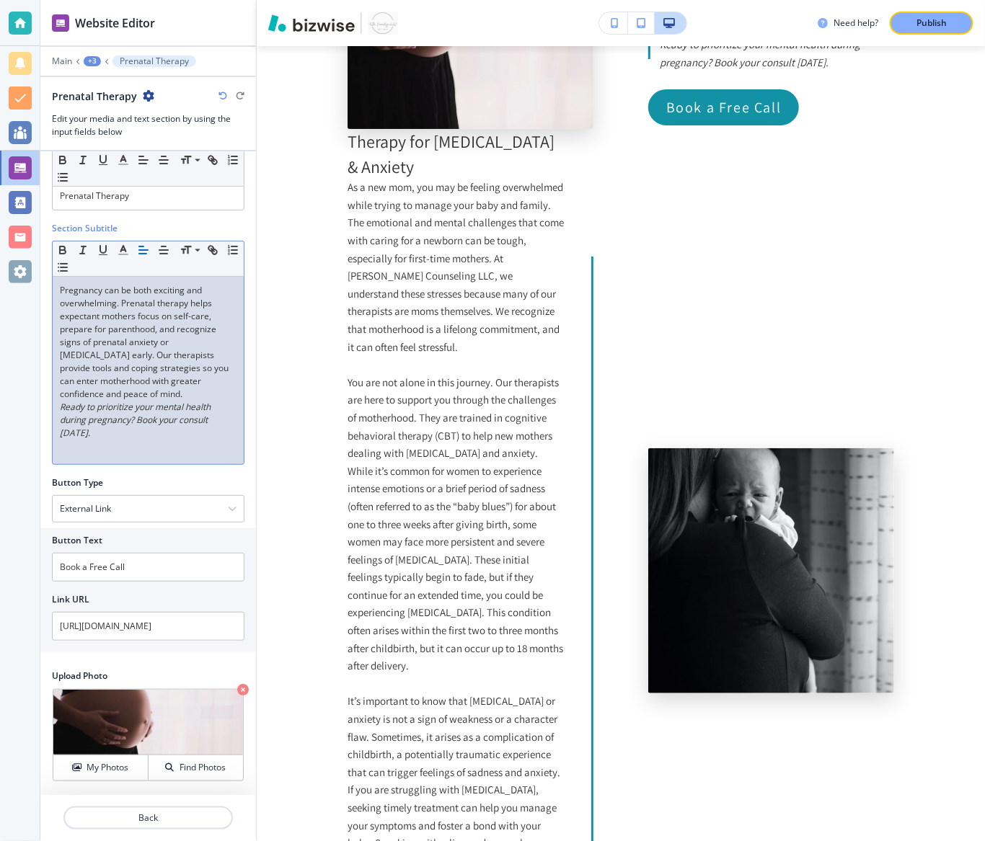
click at [91, 63] on div "+3" at bounding box center [92, 61] width 17 height 10
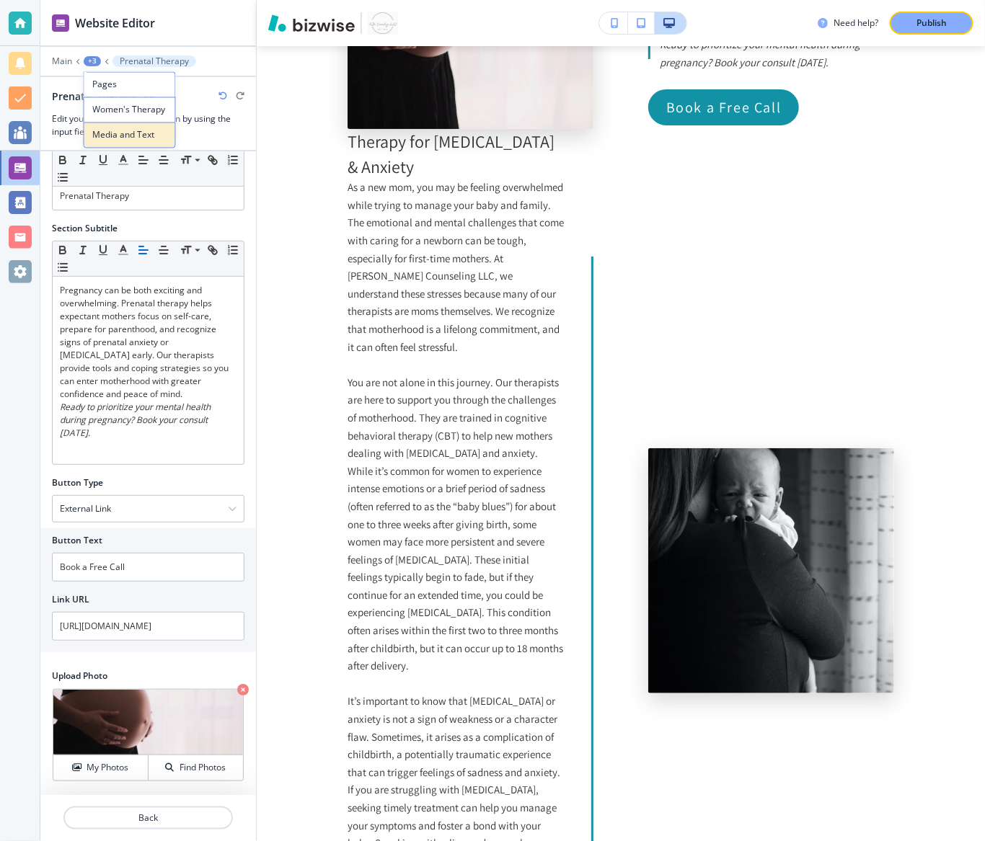
click at [110, 133] on p "Media and Text" at bounding box center [130, 135] width 74 height 13
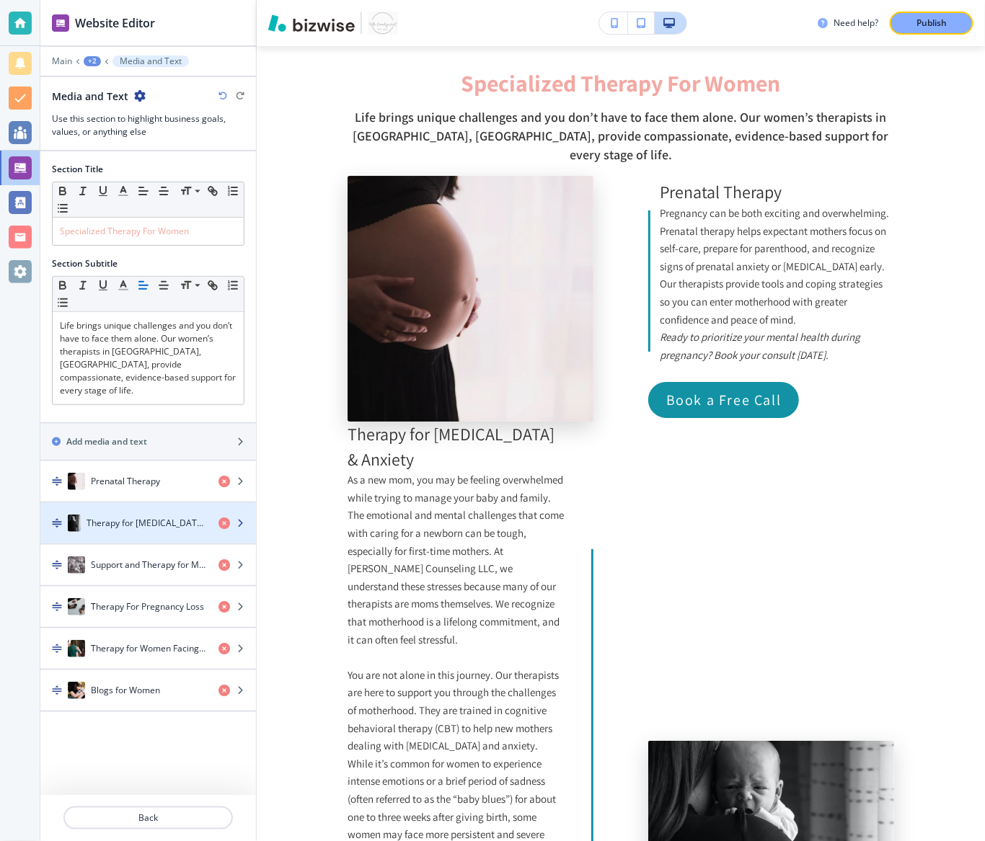
click at [138, 517] on h4 "Therapy for [MEDICAL_DATA] & Anxiety" at bounding box center [147, 523] width 120 height 13
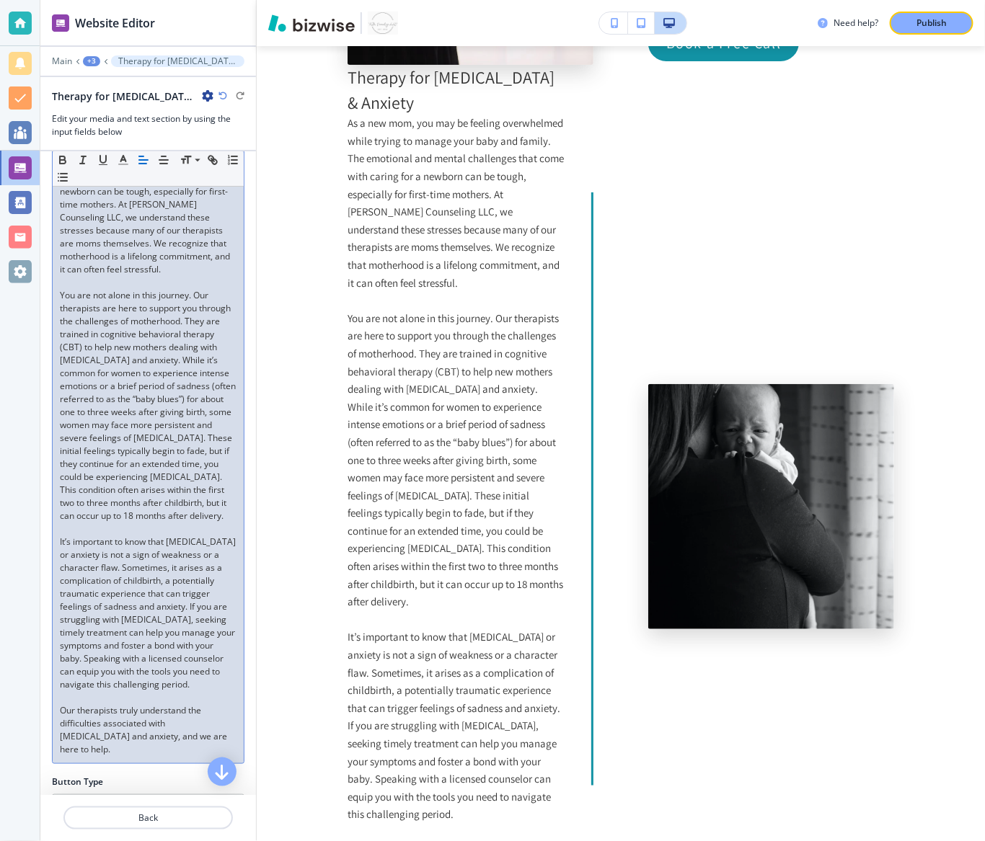
scroll to position [0, 0]
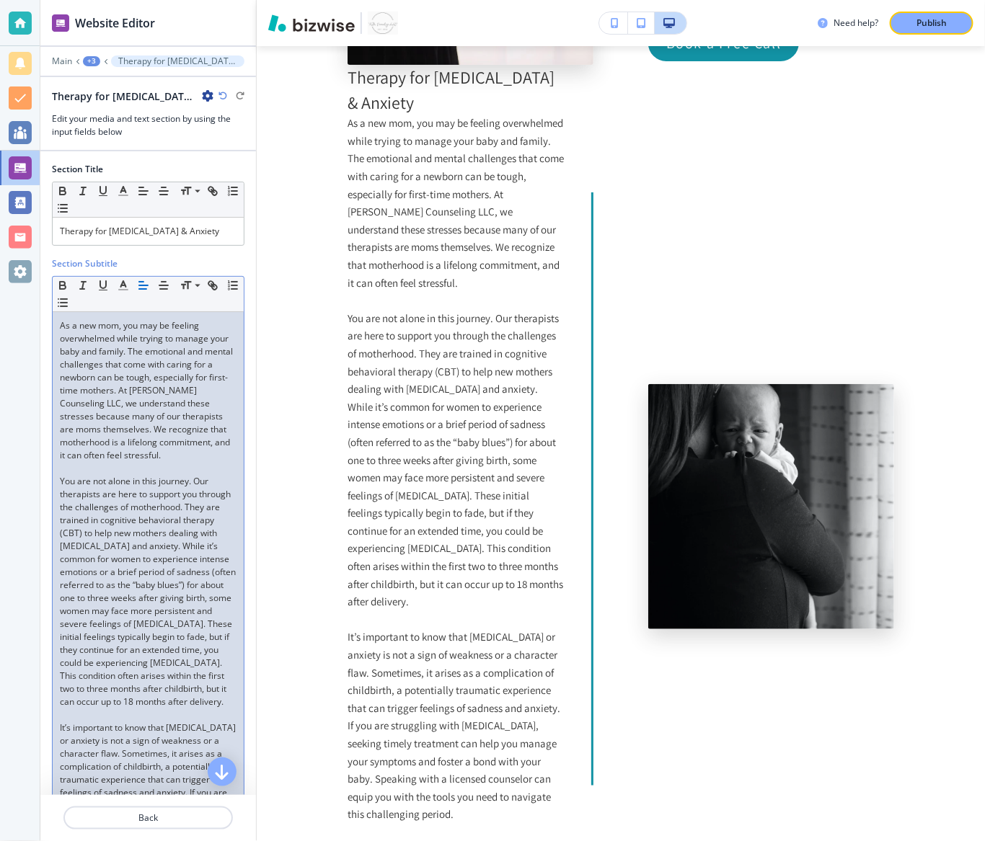
drag, startPoint x: 149, startPoint y: 777, endPoint x: 88, endPoint y: 63, distance: 717.2
click at [88, 63] on div "Website Editor Main +3 Therapy for [MEDICAL_DATA] & Anxiety Therapy for [MEDICA…" at bounding box center [148, 420] width 216 height 841
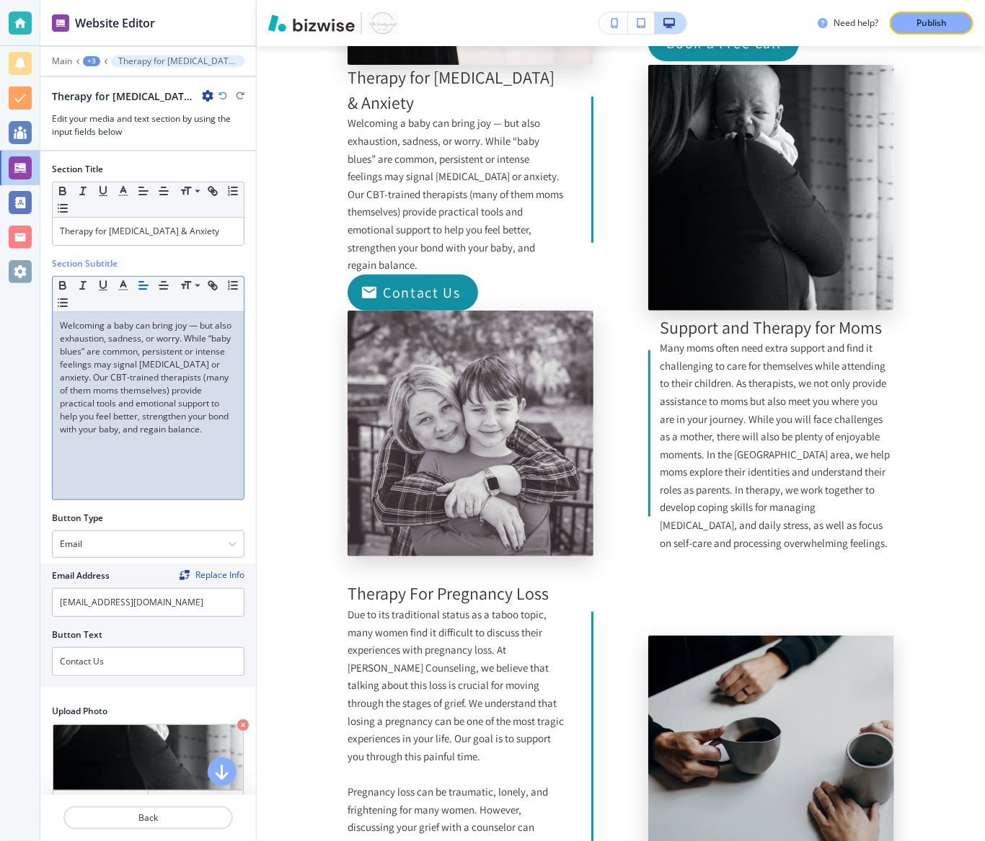
click at [206, 337] on p "Welcoming a baby can bring joy — but also exhaustion, sadness, or worry. While …" at bounding box center [148, 377] width 177 height 117
click at [201, 436] on p "Welcoming a baby can bring joy but also exhaustion, sadness, or worry. While “b…" at bounding box center [148, 377] width 177 height 117
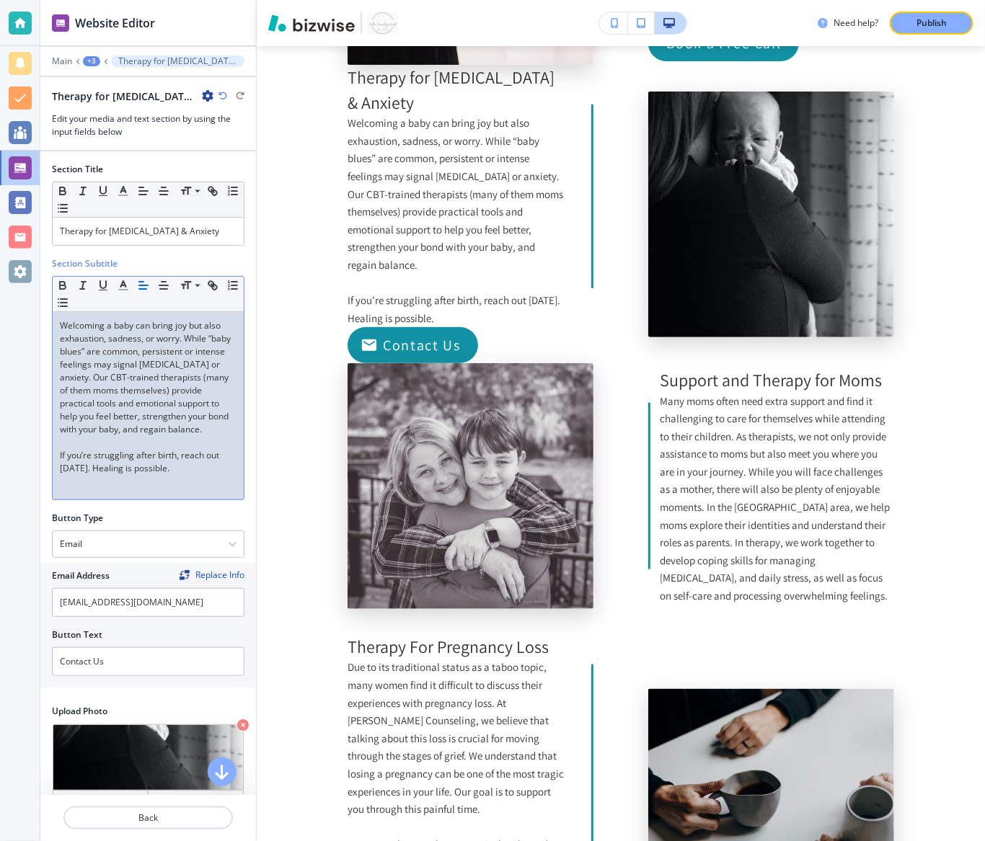
click at [67, 472] on p "﻿ If you’re struggling after birth, reach out [DATE]. Healing is possible." at bounding box center [148, 462] width 177 height 26
click at [178, 470] on em "﻿If you’re struggling after birth, reach out [DATE]. Healing is possible." at bounding box center [141, 461] width 162 height 25
click at [177, 475] on p "﻿If you’re struggling after birth, reach out [DATE]. Healing is possible." at bounding box center [148, 462] width 177 height 26
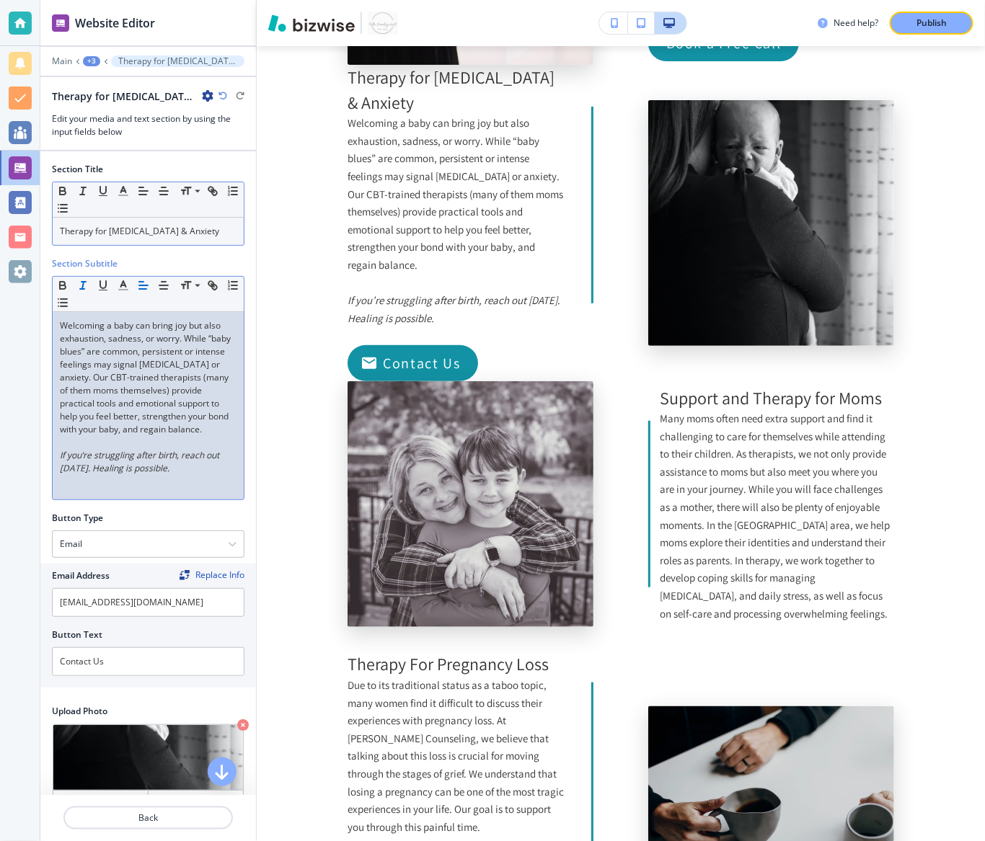
click at [108, 238] on p "Therapy for [MEDICAL_DATA] & Anxiety" at bounding box center [148, 231] width 177 height 13
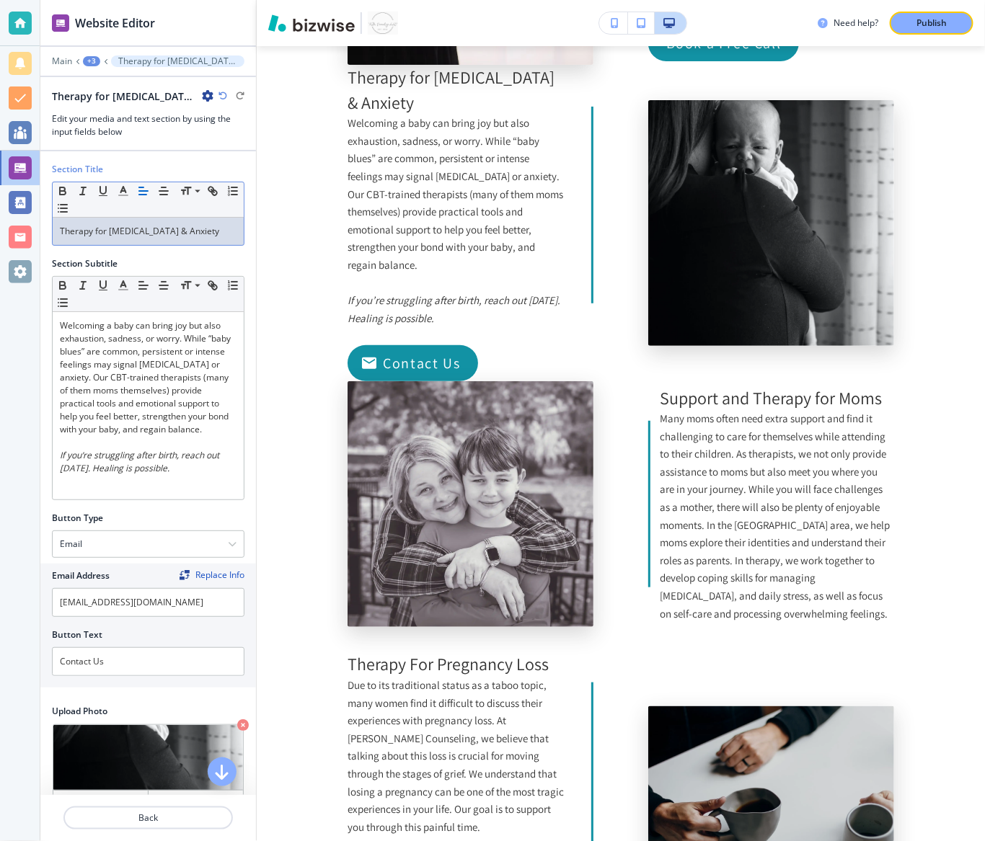
click at [108, 238] on p "Therapy for [MEDICAL_DATA] & Anxiety" at bounding box center [148, 231] width 177 height 13
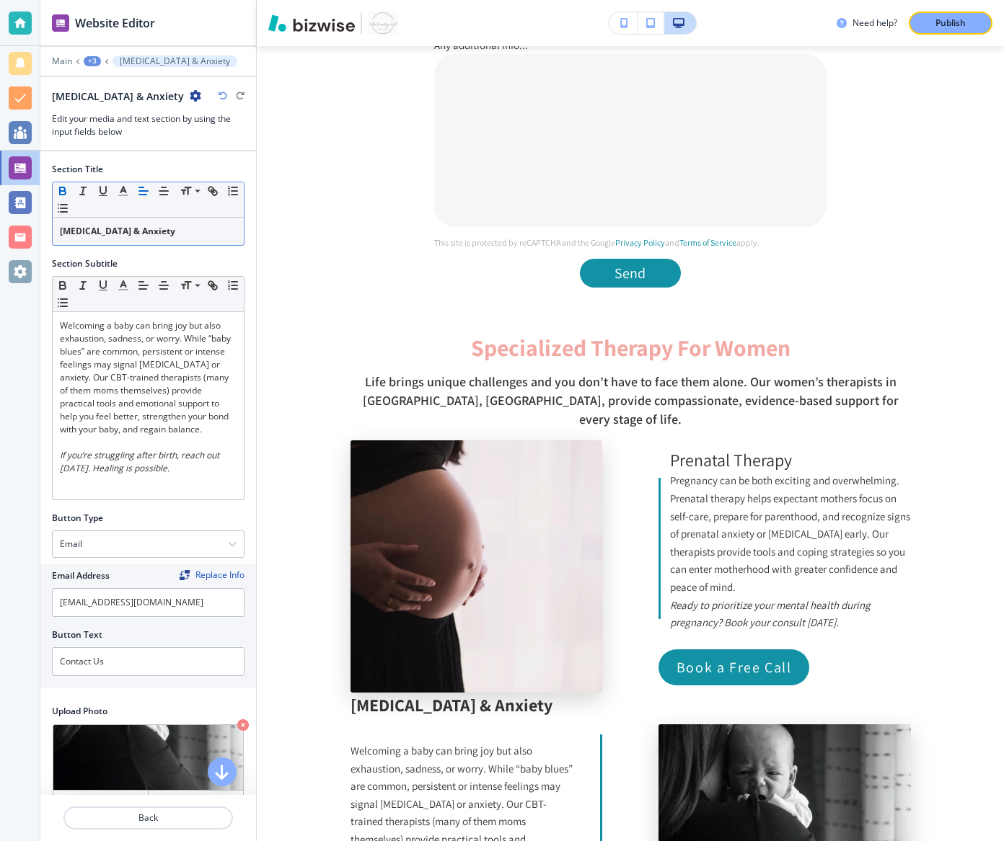
scroll to position [35, 0]
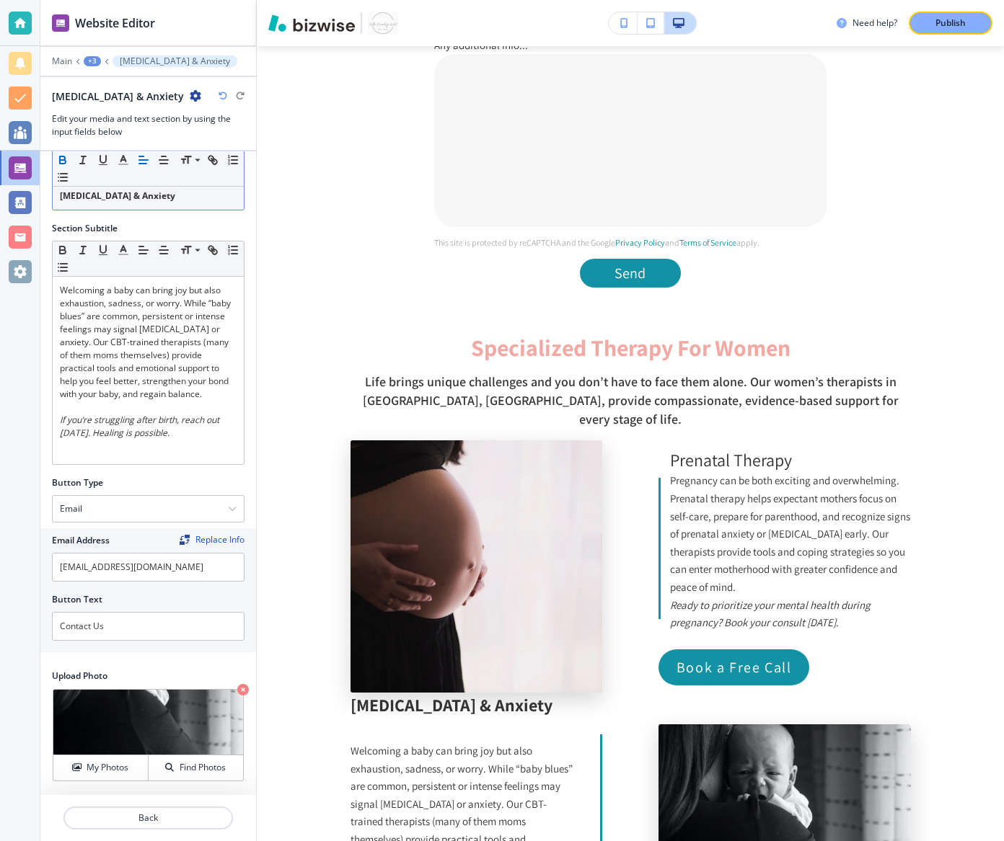
click at [61, 198] on strong "[MEDICAL_DATA] & Anxiety" at bounding box center [117, 196] width 115 height 12
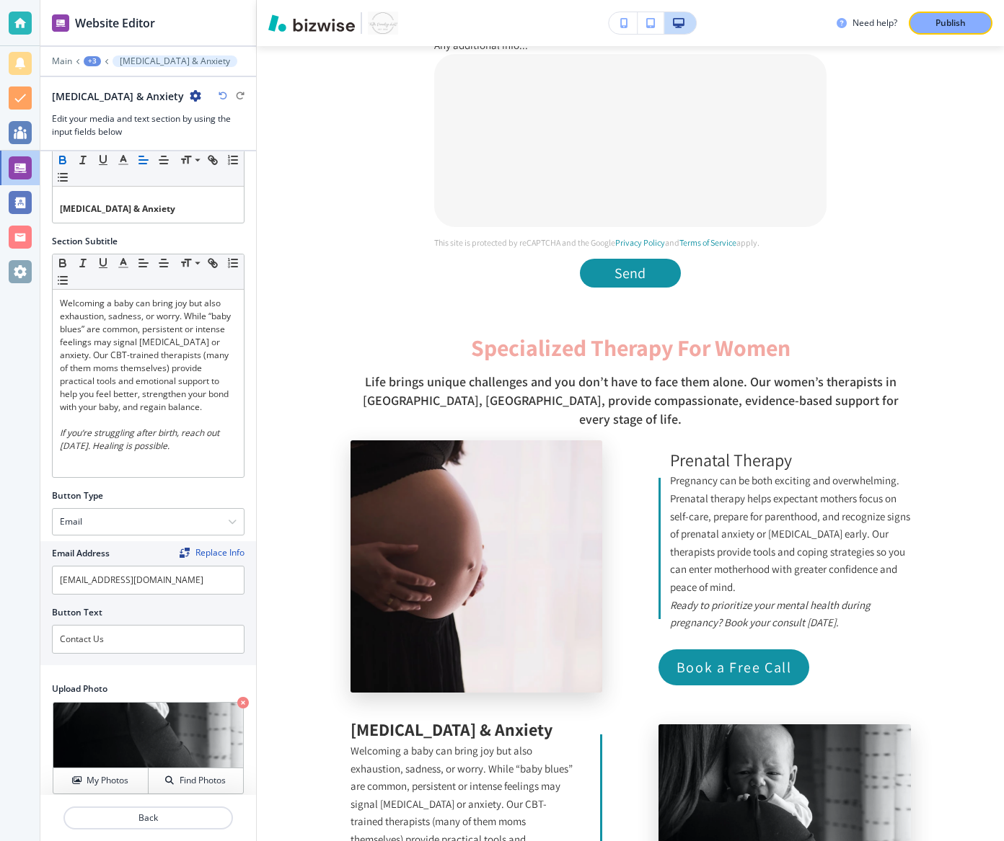
click at [95, 61] on div "+3" at bounding box center [92, 61] width 17 height 10
click at [112, 141] on button "Media and Text" at bounding box center [129, 136] width 92 height 26
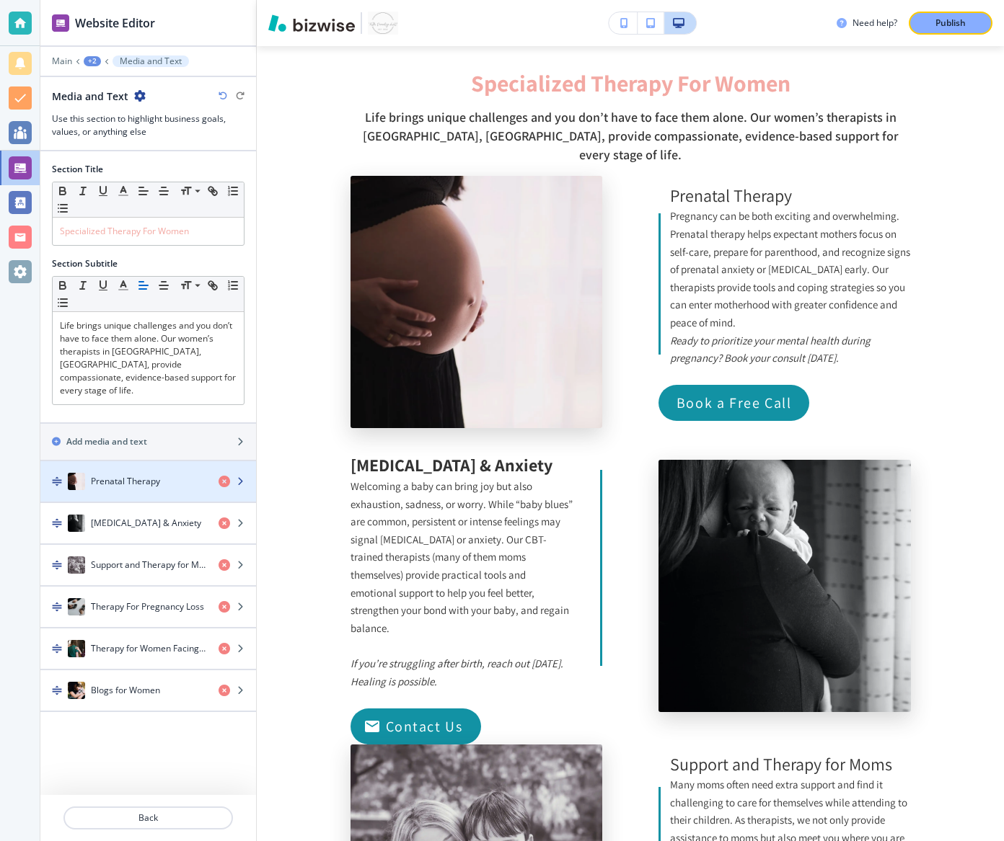
click at [148, 490] on div "button" at bounding box center [148, 496] width 216 height 12
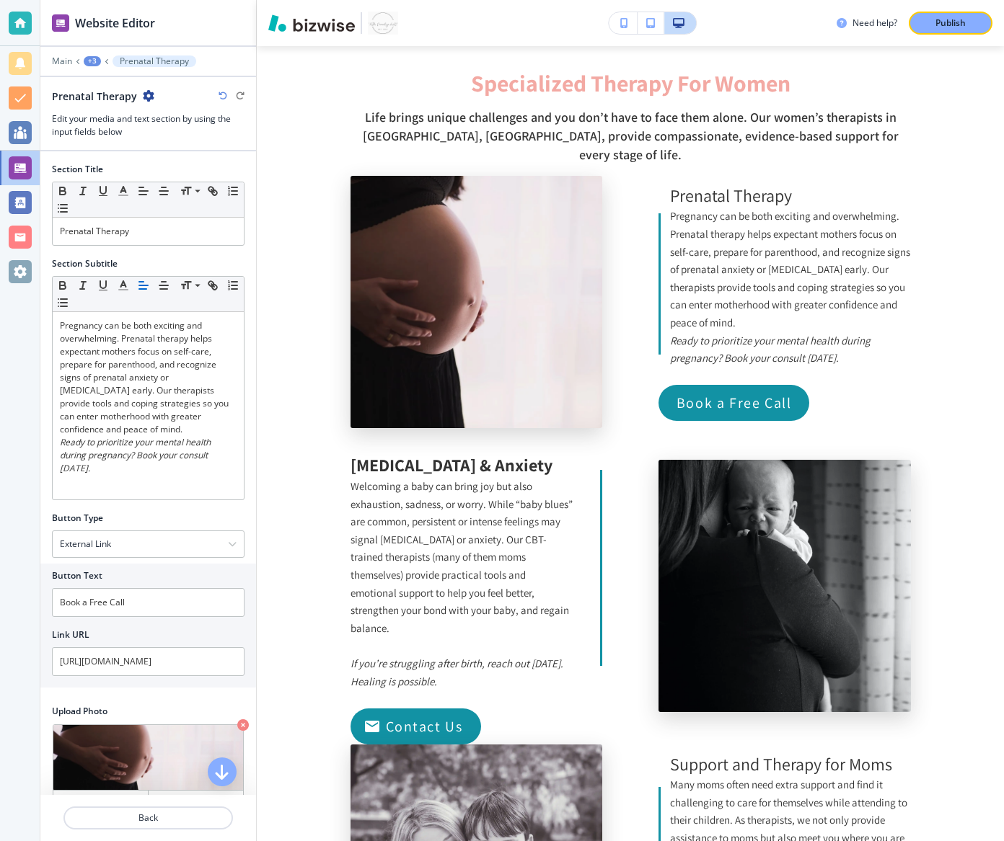
scroll to position [1860, 0]
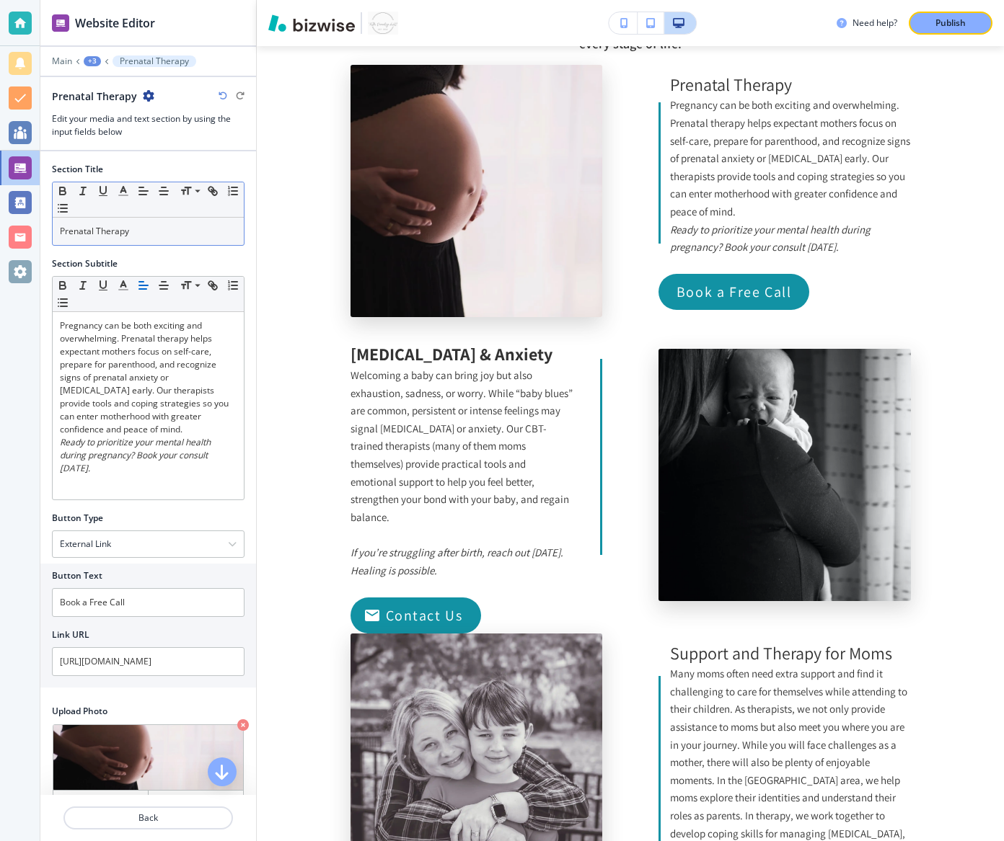
click at [97, 231] on p "Prenatal Therapy" at bounding box center [148, 231] width 177 height 13
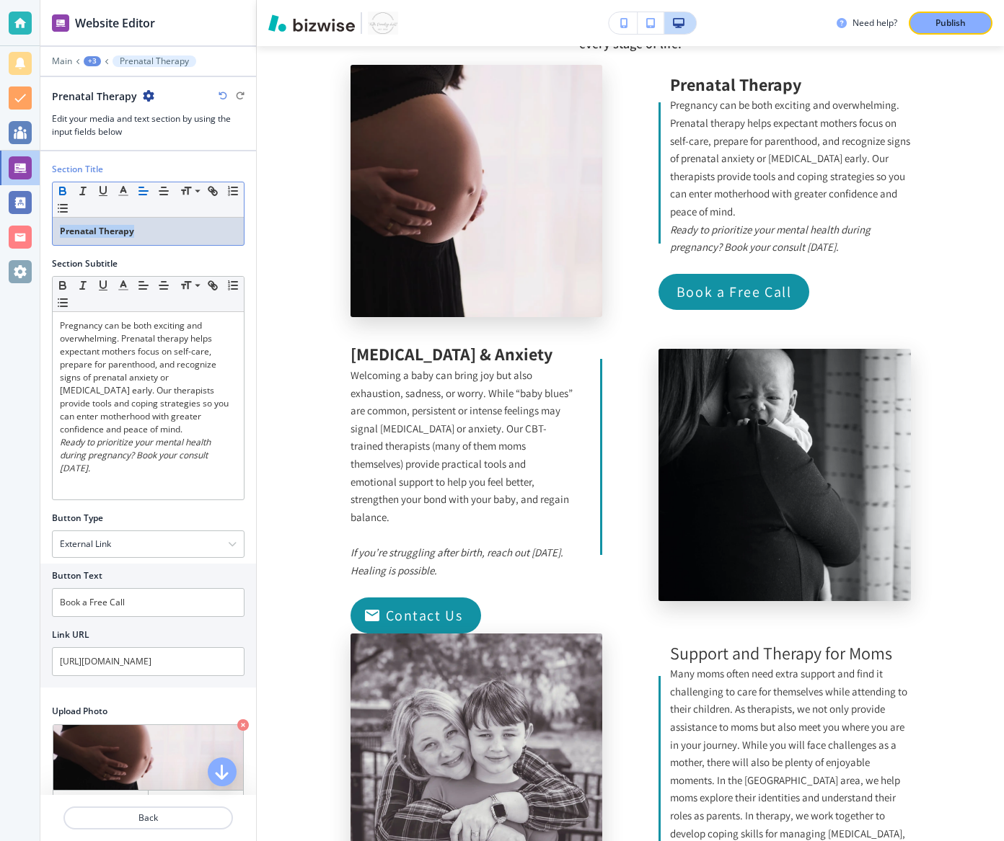
click at [94, 56] on div "+3" at bounding box center [92, 61] width 17 height 10
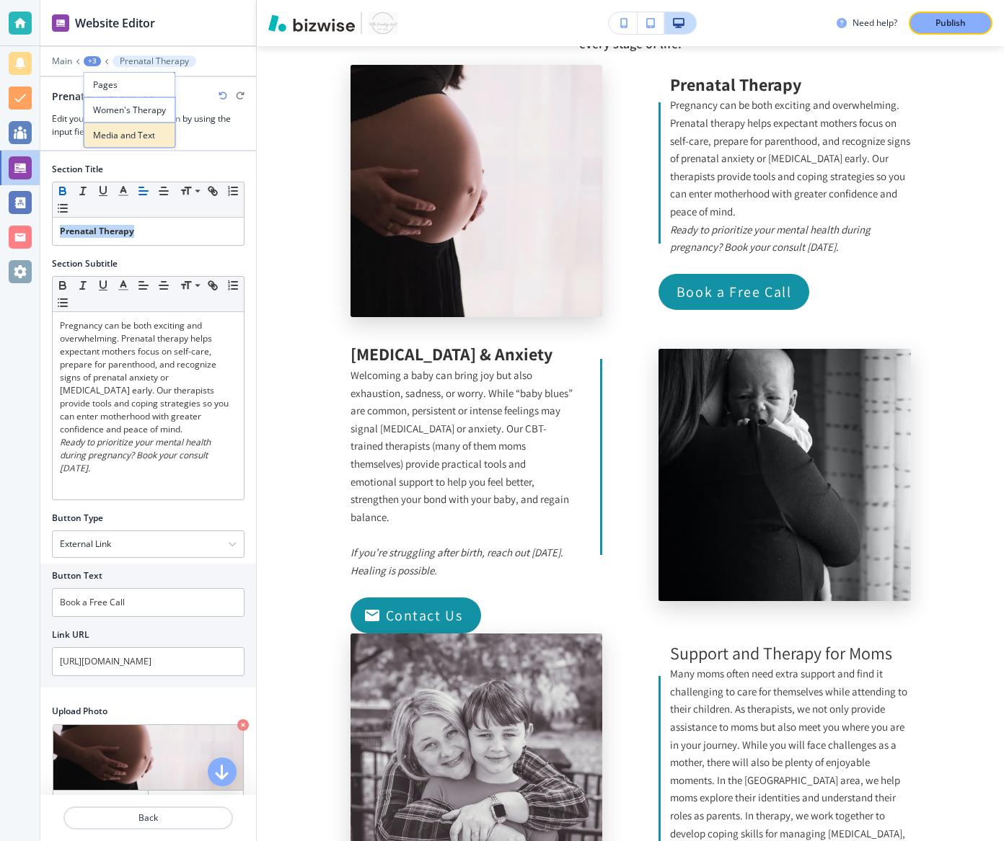
click at [113, 134] on p "Media and Text" at bounding box center [130, 135] width 74 height 13
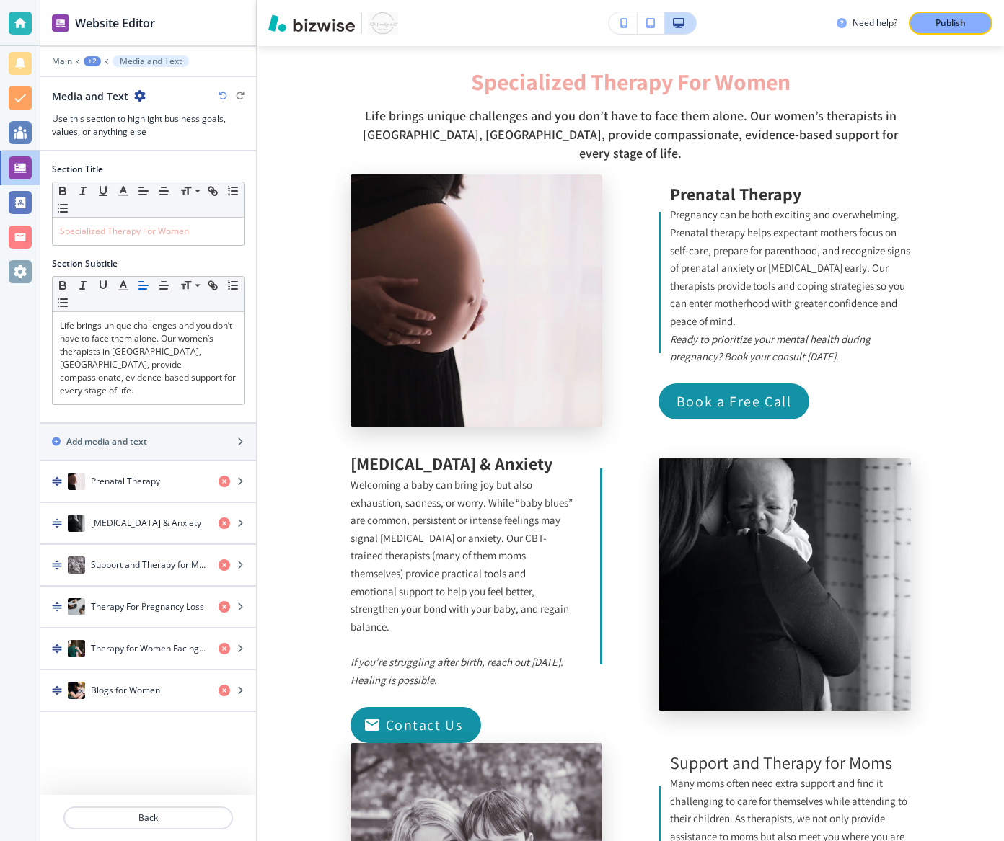
scroll to position [1749, 0]
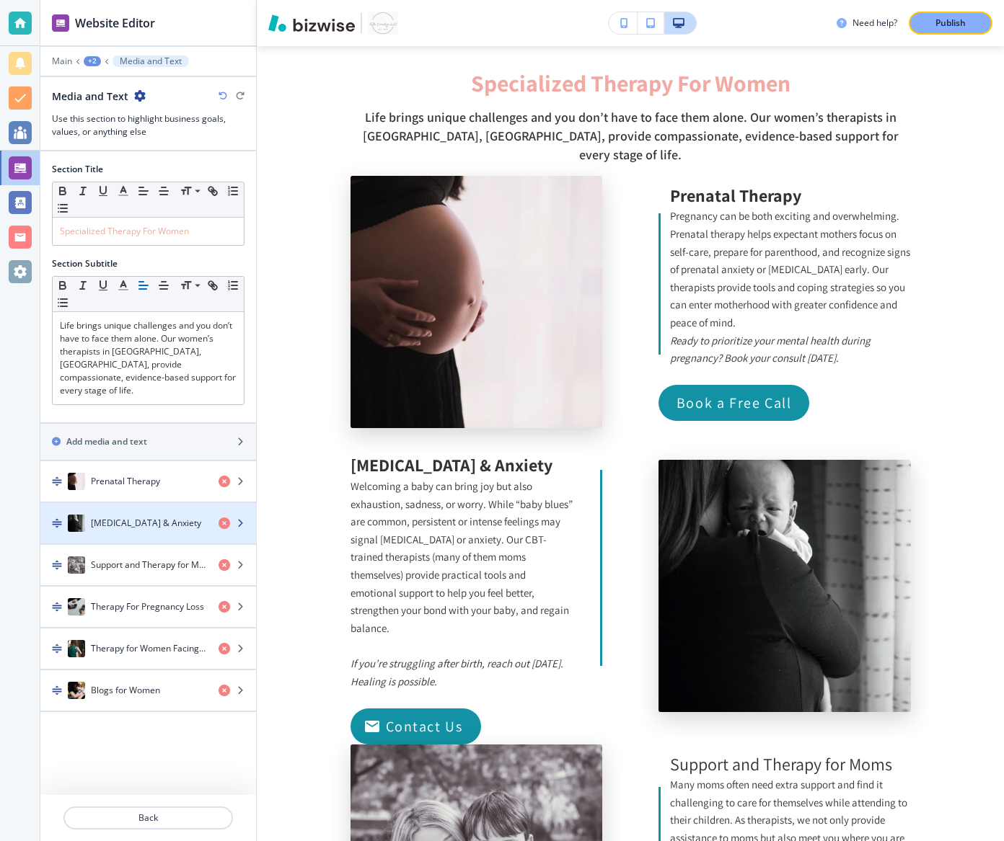
click at [145, 517] on h4 "[MEDICAL_DATA] & Anxiety" at bounding box center [146, 523] width 110 height 13
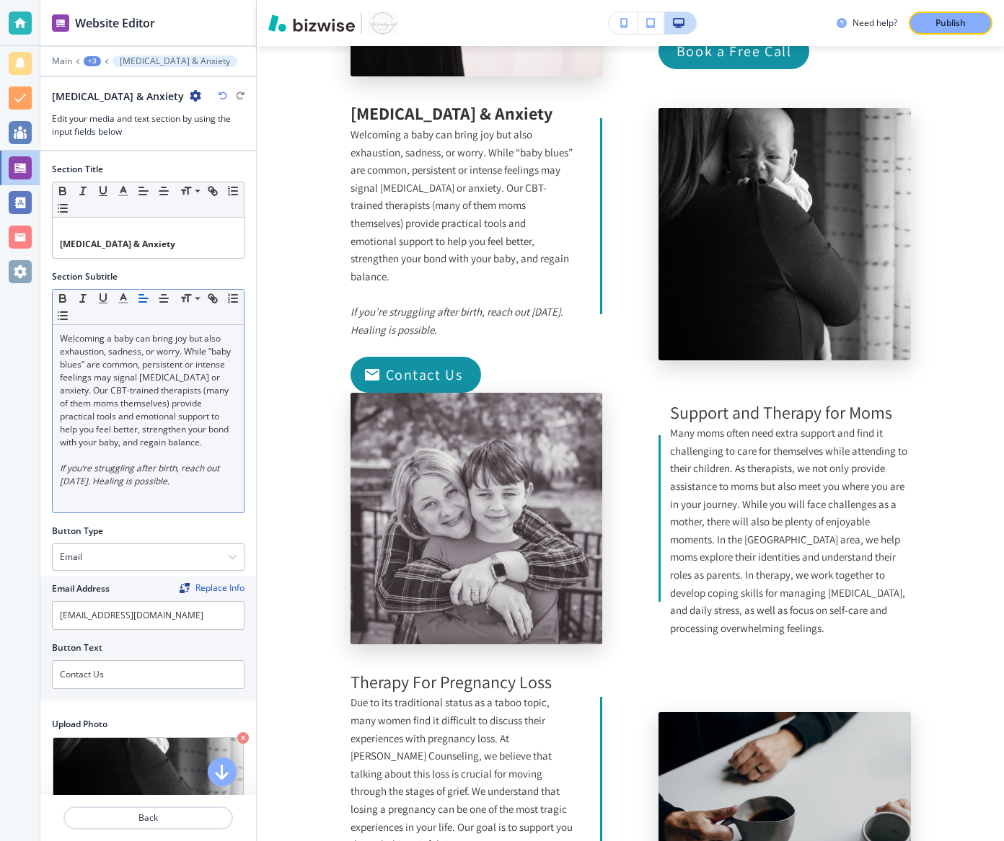
scroll to position [2111, 0]
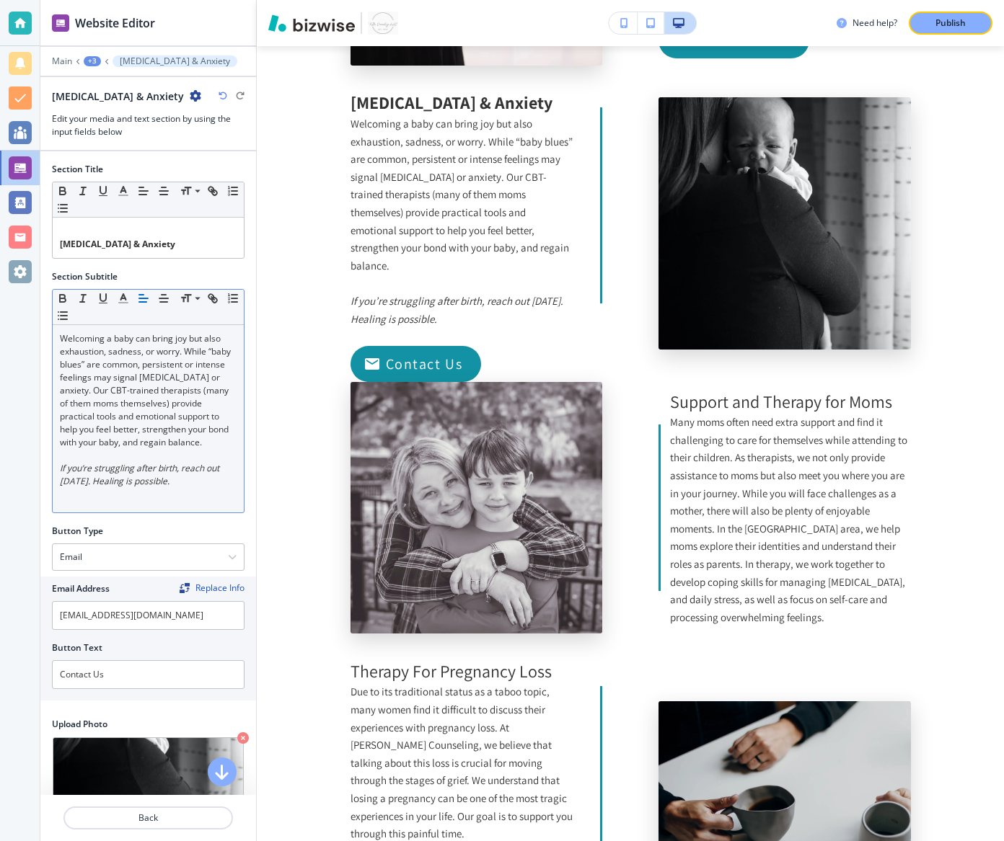
click at [111, 453] on p at bounding box center [148, 455] width 177 height 13
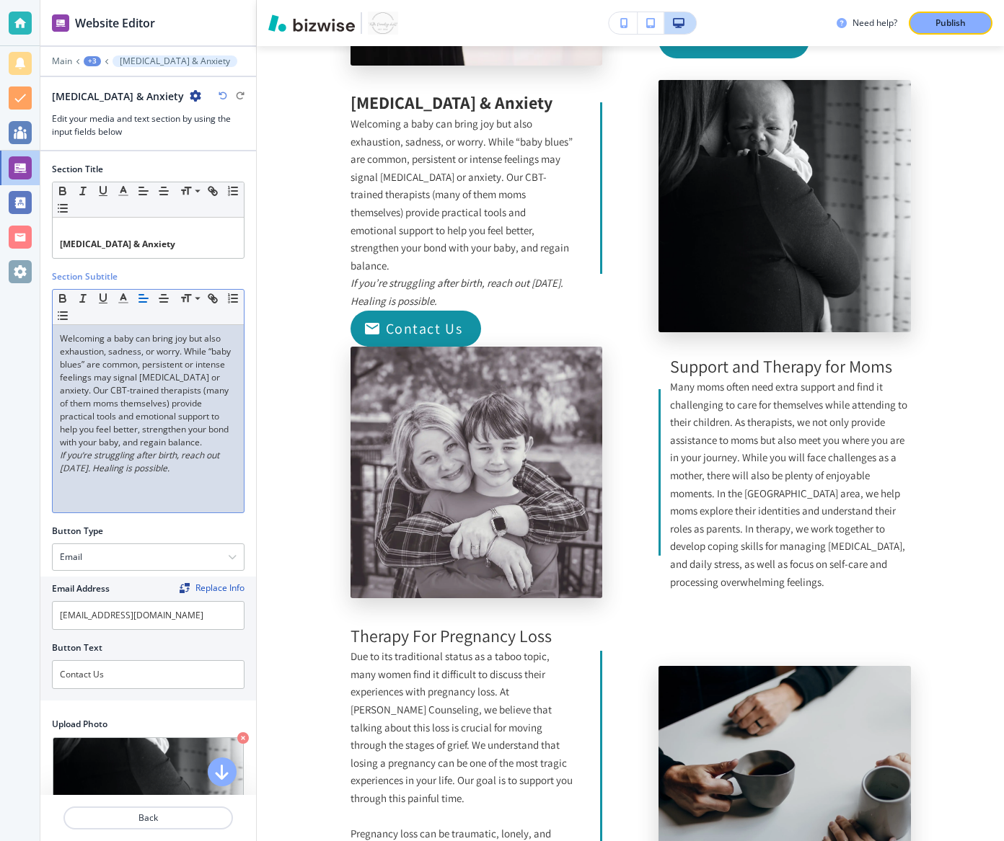
click at [177, 466] on p "﻿If you’re struggling after birth, reach out [DATE]. Healing is possible." at bounding box center [148, 462] width 177 height 26
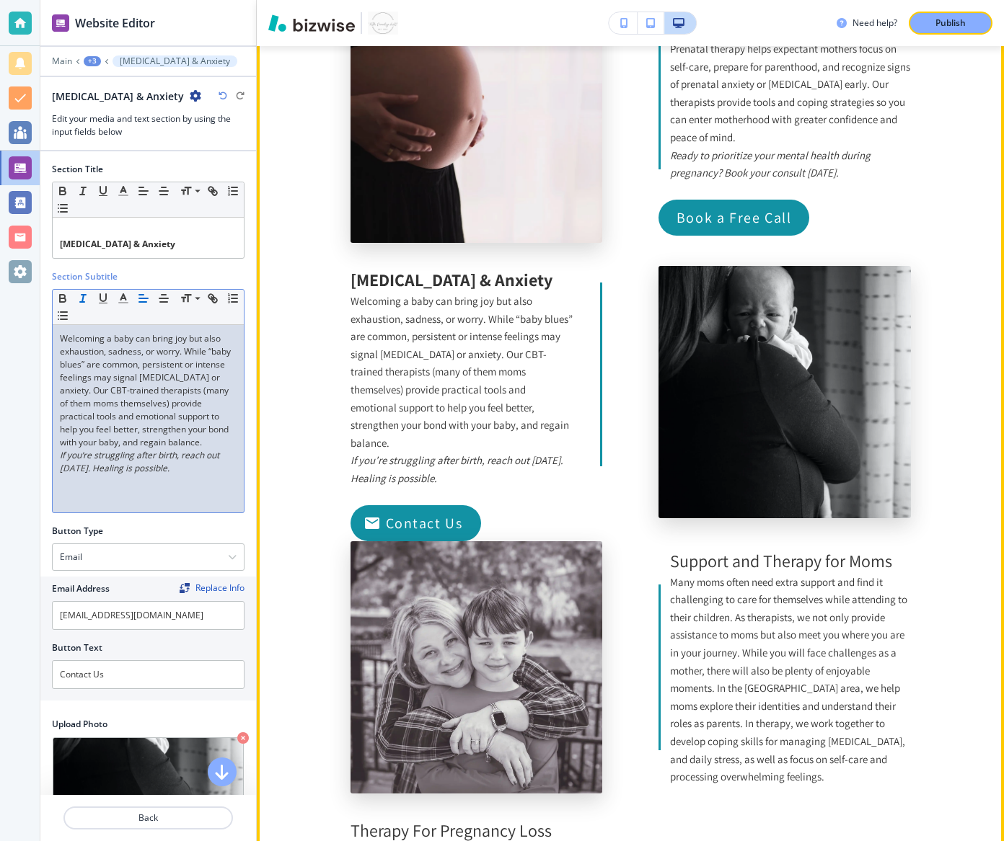
scroll to position [1933, 0]
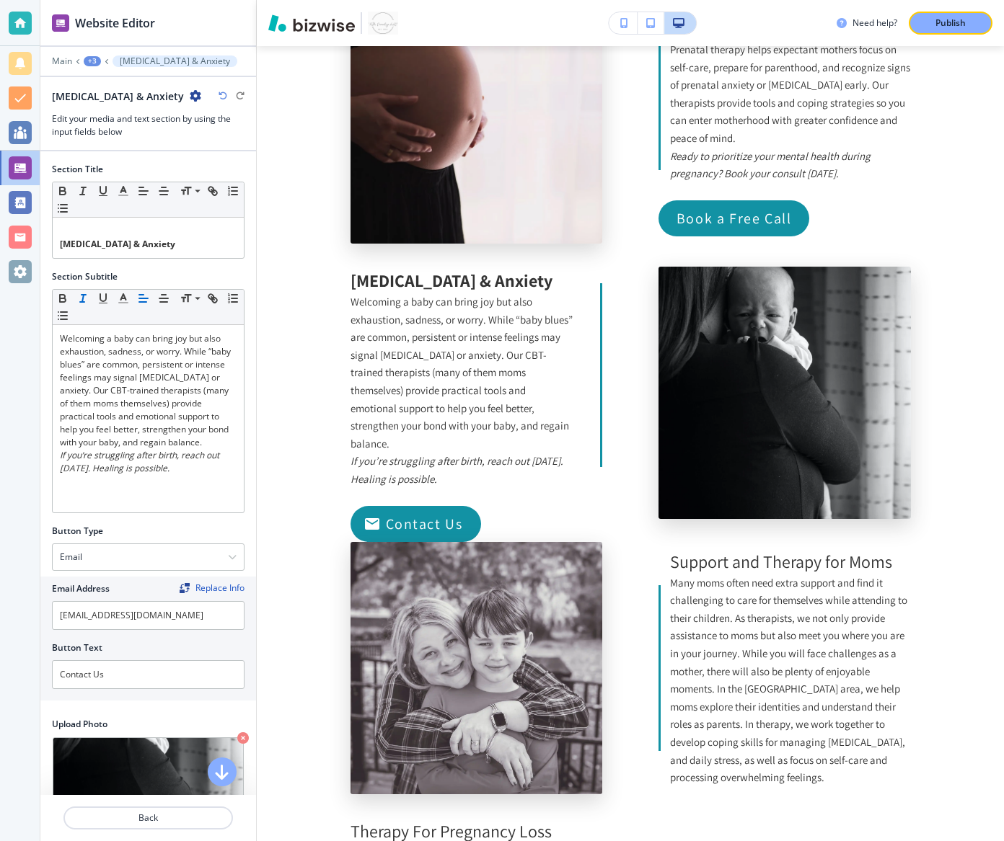
click at [87, 57] on div "+3" at bounding box center [92, 61] width 17 height 10
click at [120, 135] on p "Media and Text" at bounding box center [129, 135] width 74 height 13
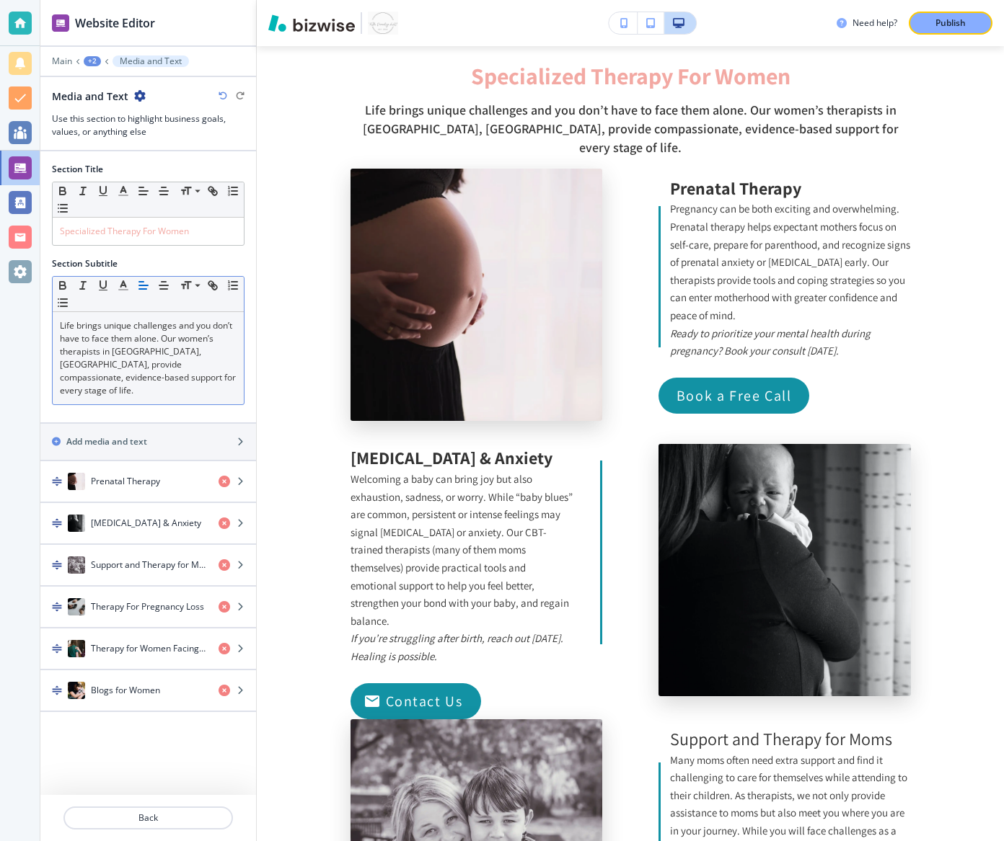
scroll to position [1749, 0]
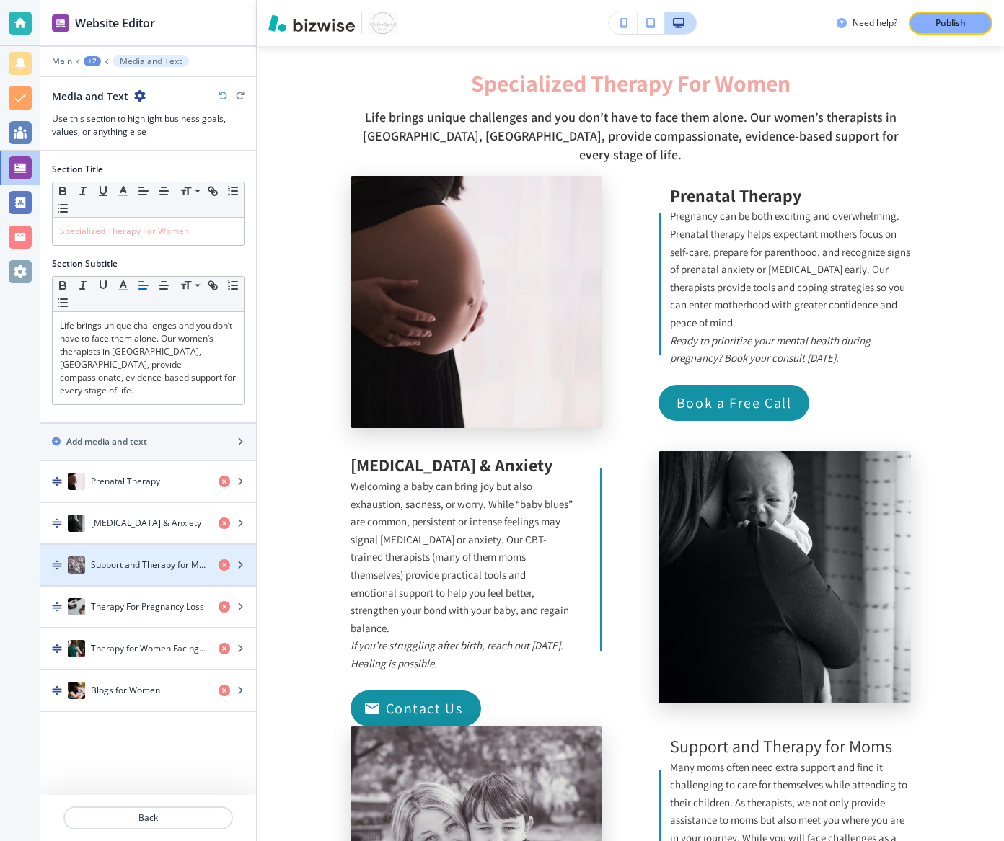
click at [144, 559] on h4 "Support and Therapy for Moms" at bounding box center [149, 565] width 116 height 13
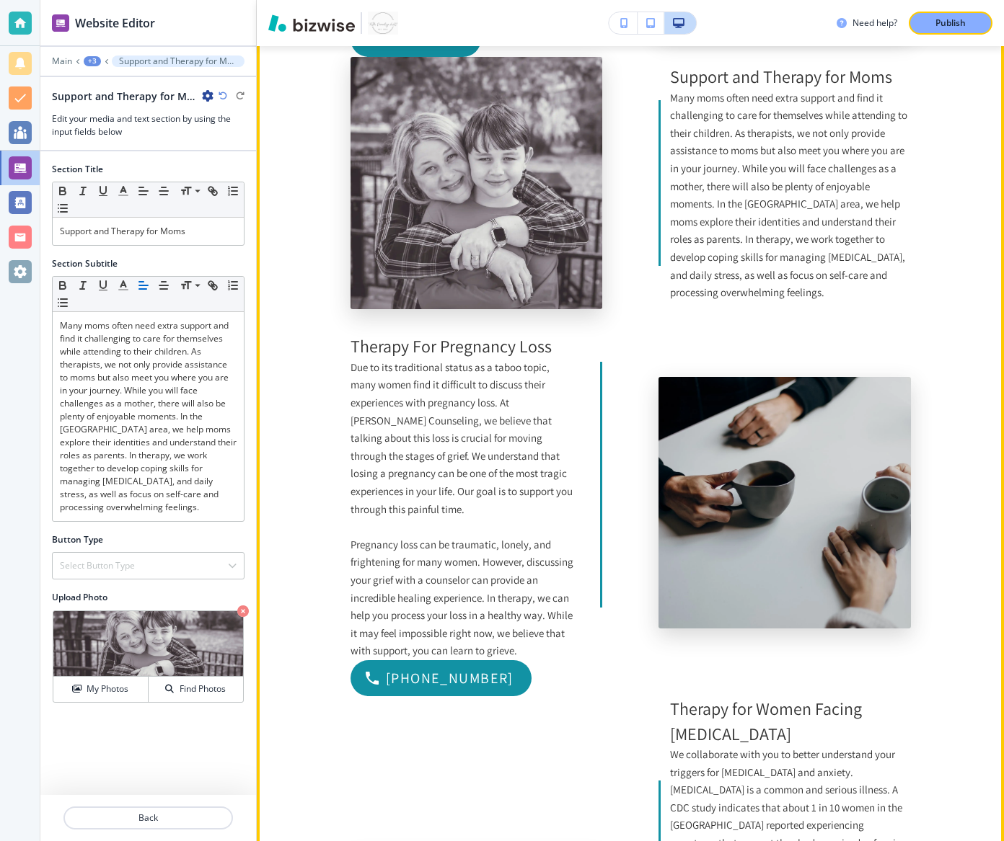
scroll to position [2416, 0]
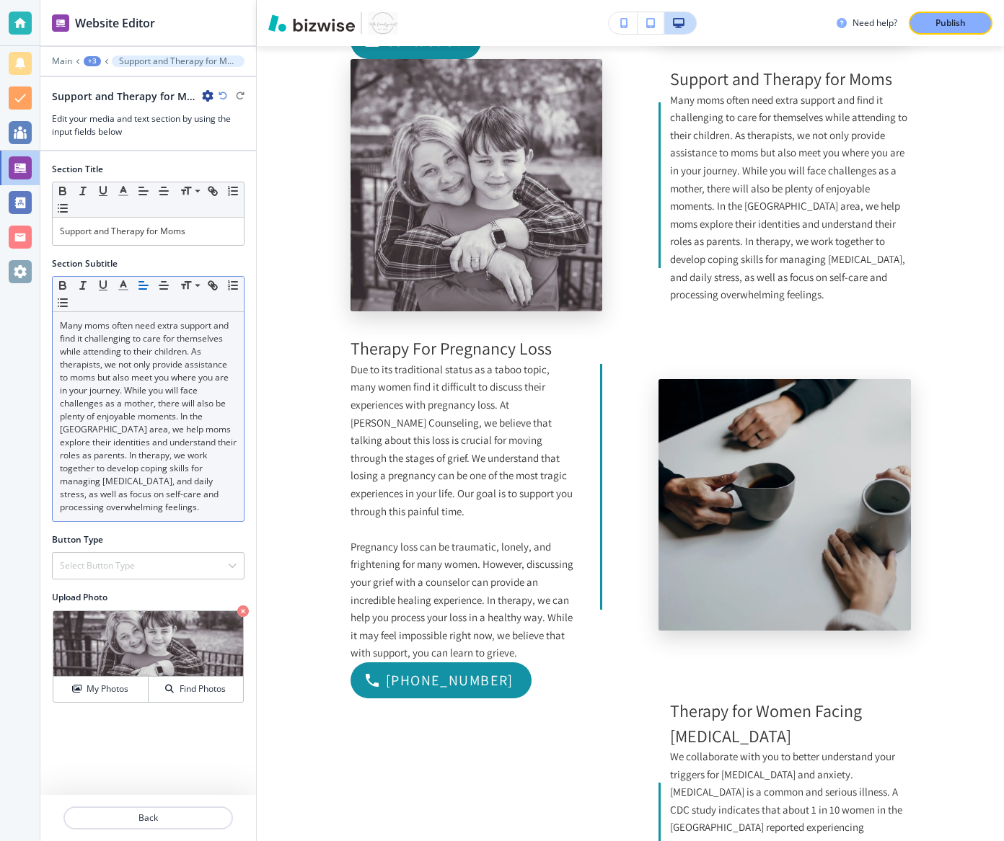
click at [109, 428] on p "Many moms often need extra support and find it challenging to care for themselv…" at bounding box center [148, 416] width 177 height 195
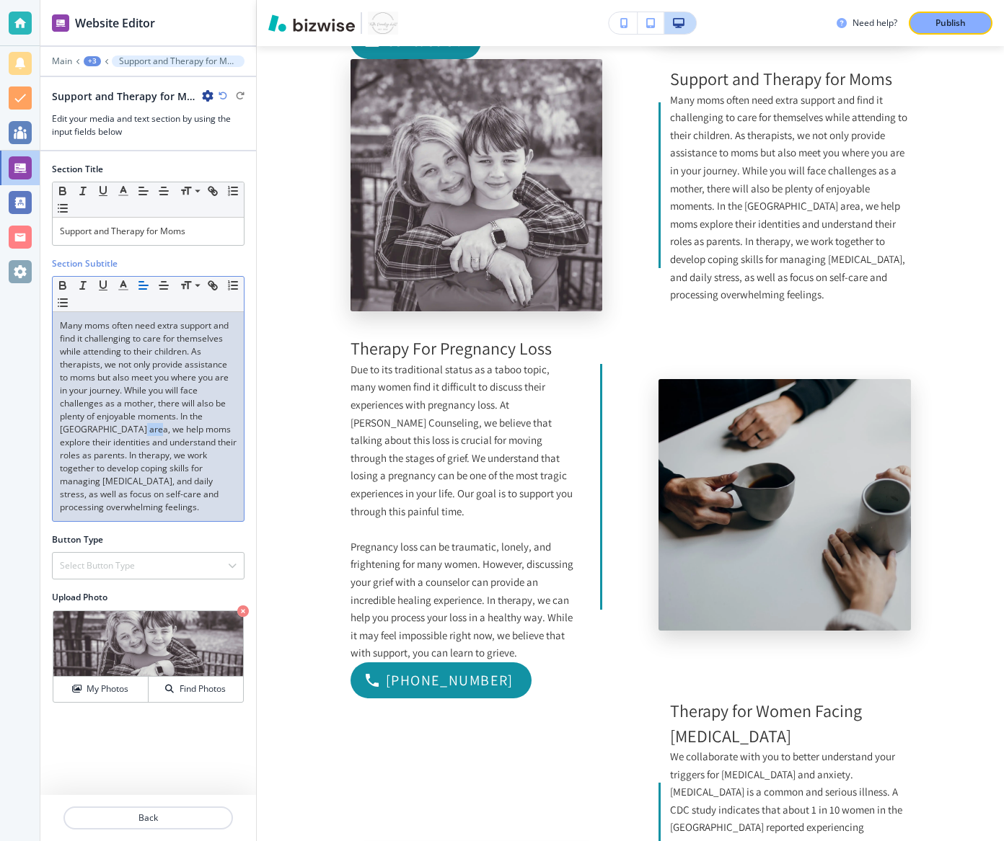
click at [109, 428] on p "Many moms often need extra support and find it challenging to care for themselv…" at bounding box center [148, 416] width 177 height 195
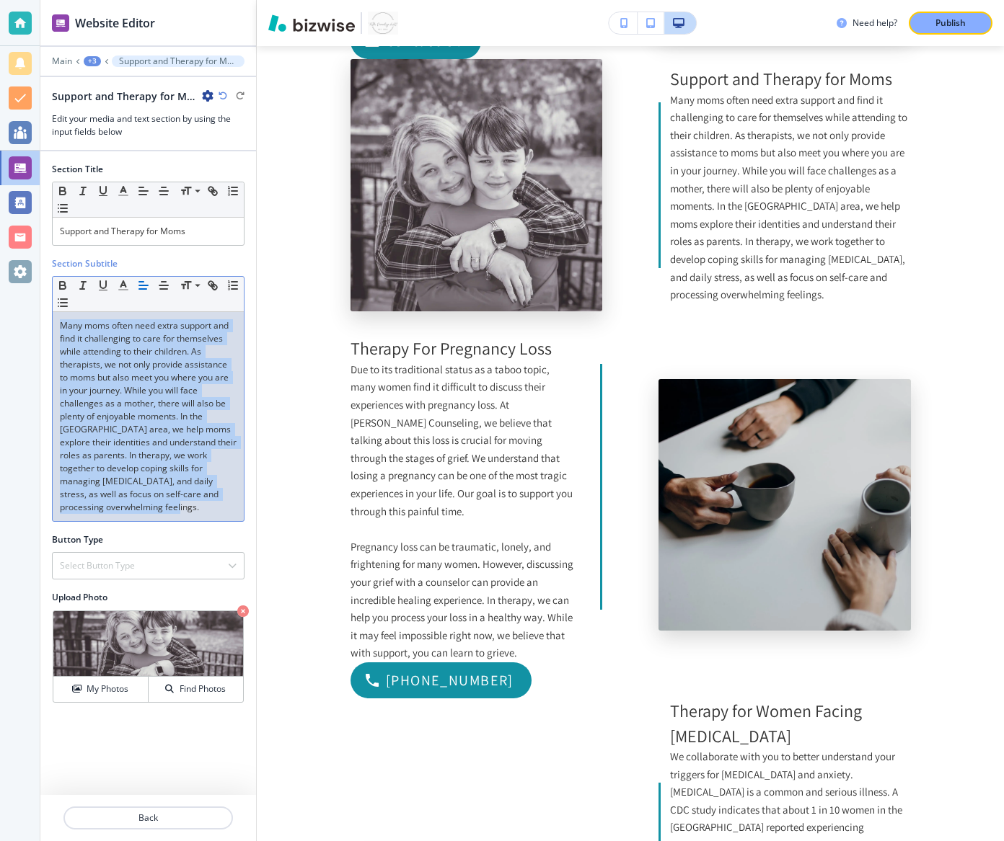
click at [109, 428] on p "Many moms often need extra support and find it challenging to care for themselv…" at bounding box center [148, 416] width 177 height 195
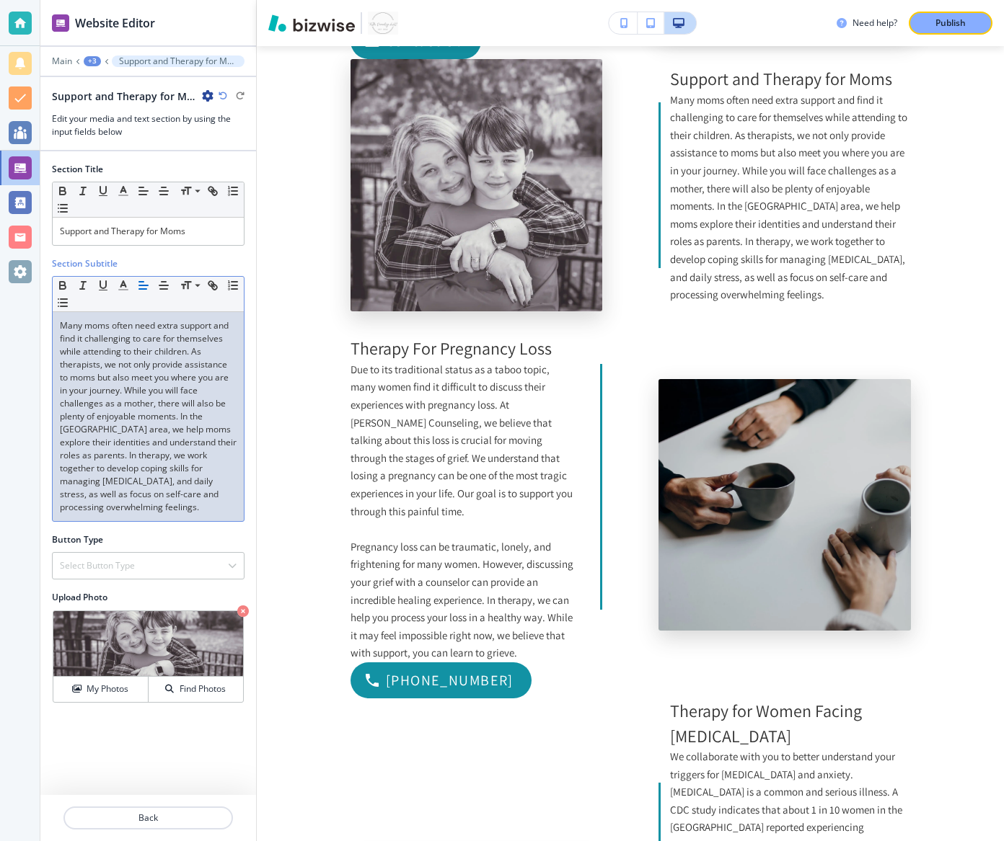
scroll to position [0, 0]
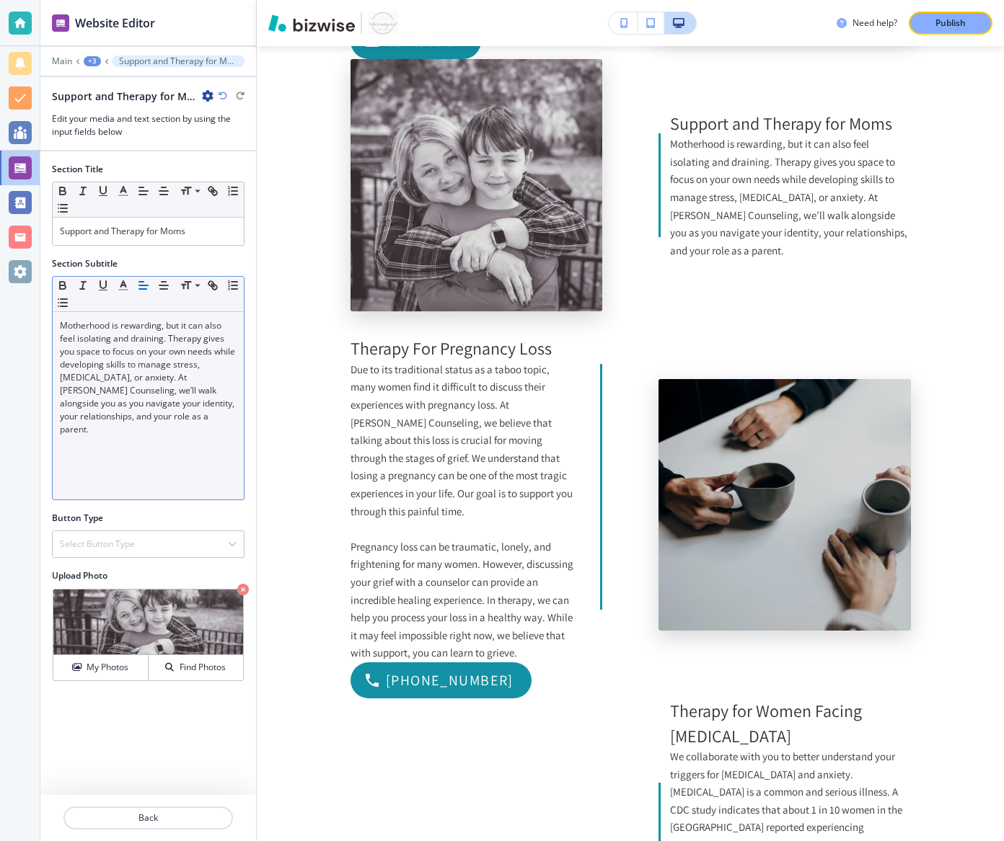
click at [120, 246] on div at bounding box center [148, 252] width 193 height 12
click at [120, 233] on p "Support and Therapy for Moms" at bounding box center [148, 231] width 177 height 13
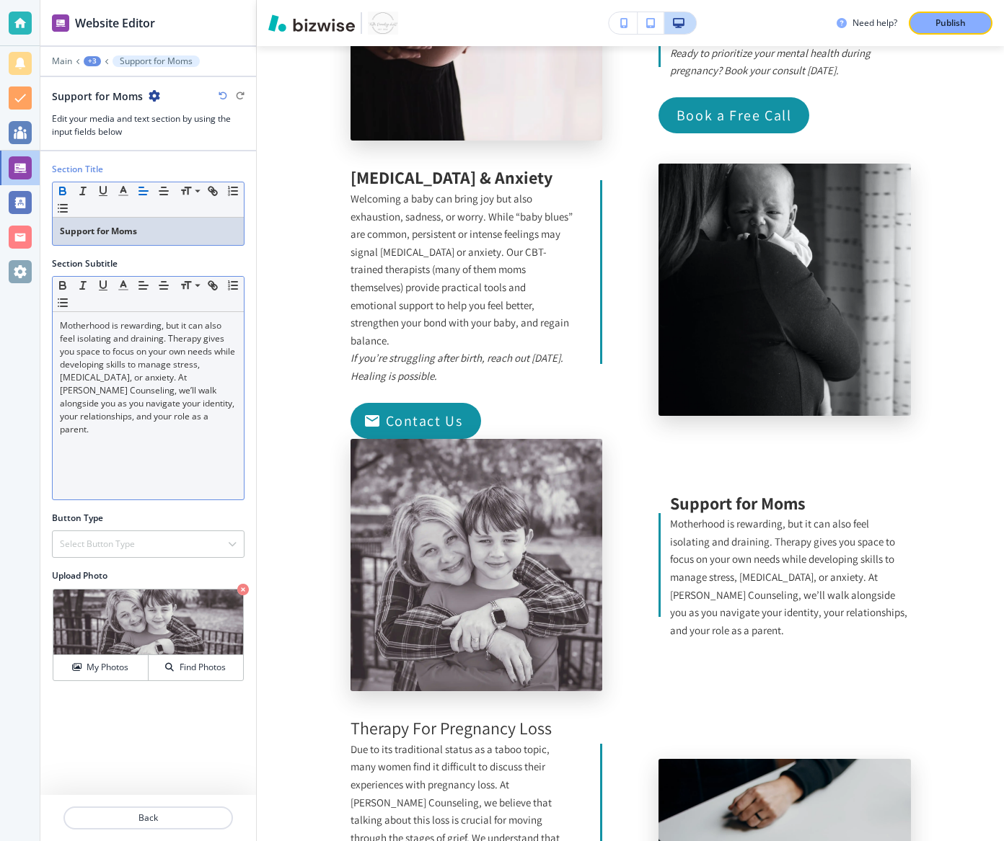
scroll to position [2049, 0]
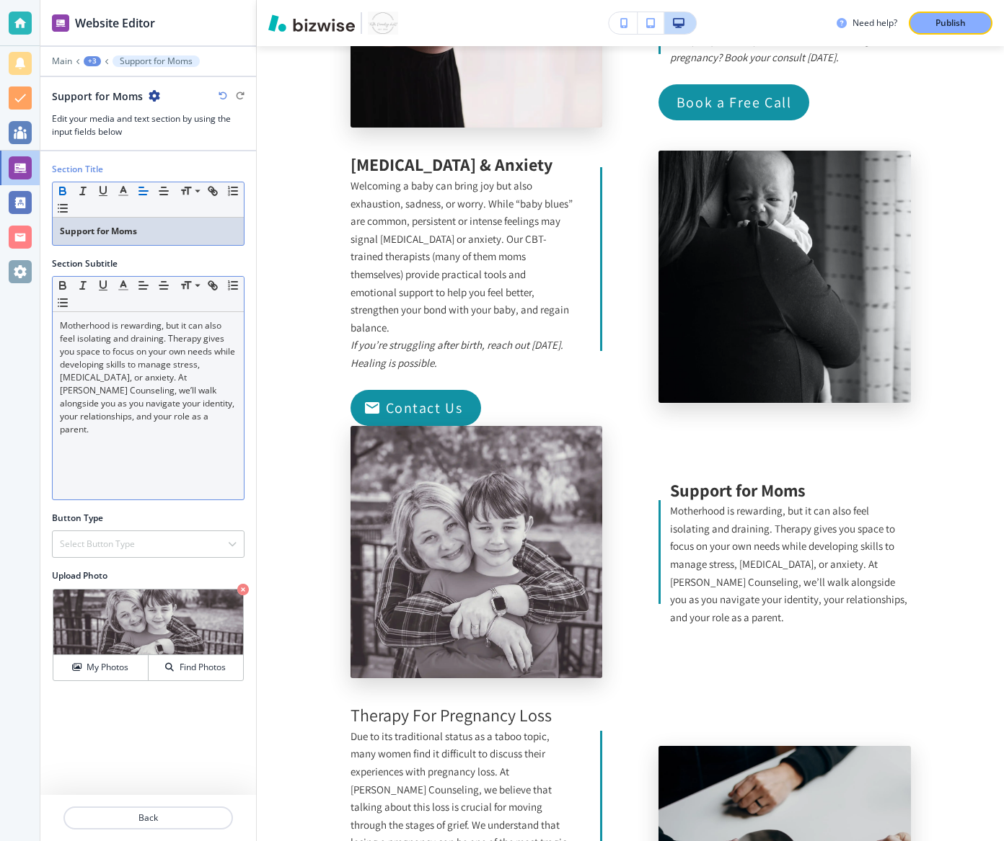
click at [94, 56] on div "+3" at bounding box center [92, 61] width 17 height 10
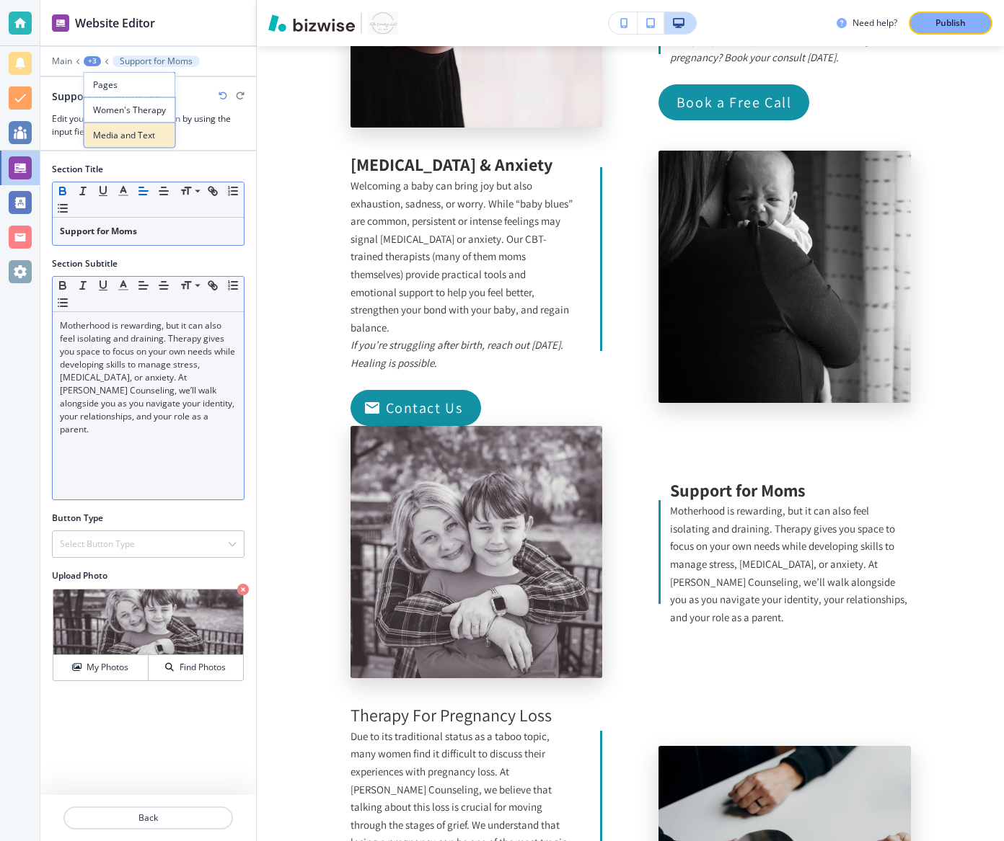
click at [108, 141] on p "Media and Text" at bounding box center [130, 135] width 74 height 13
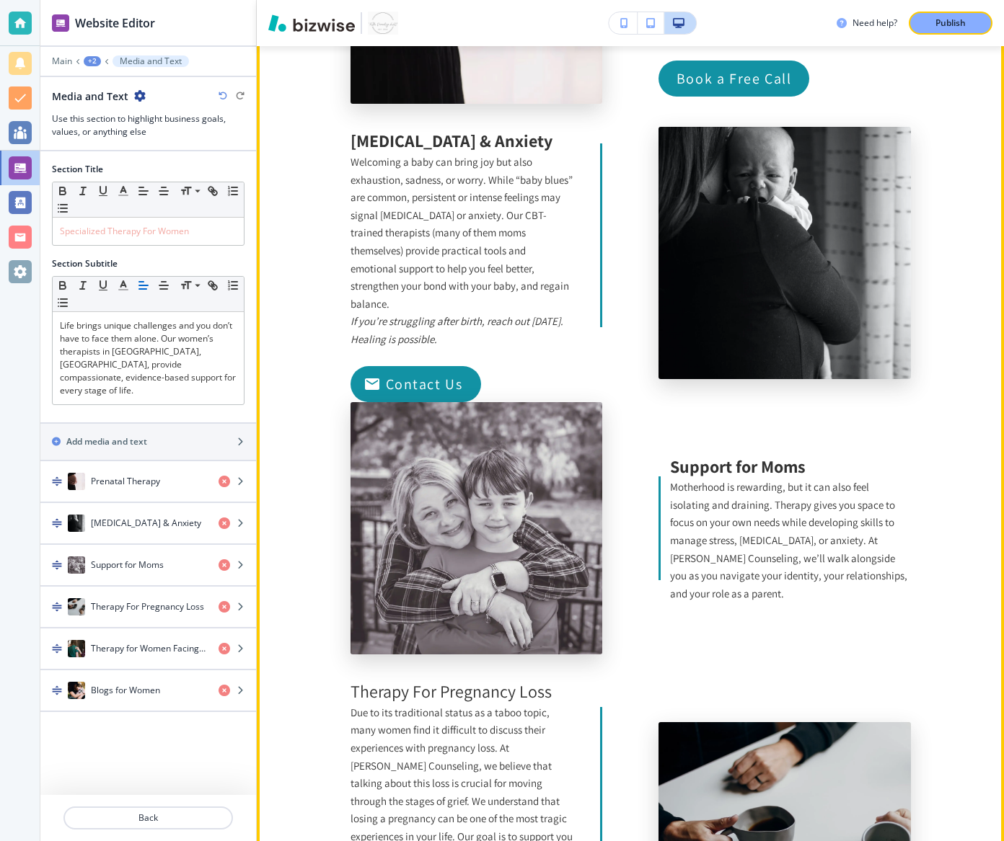
scroll to position [2118, 0]
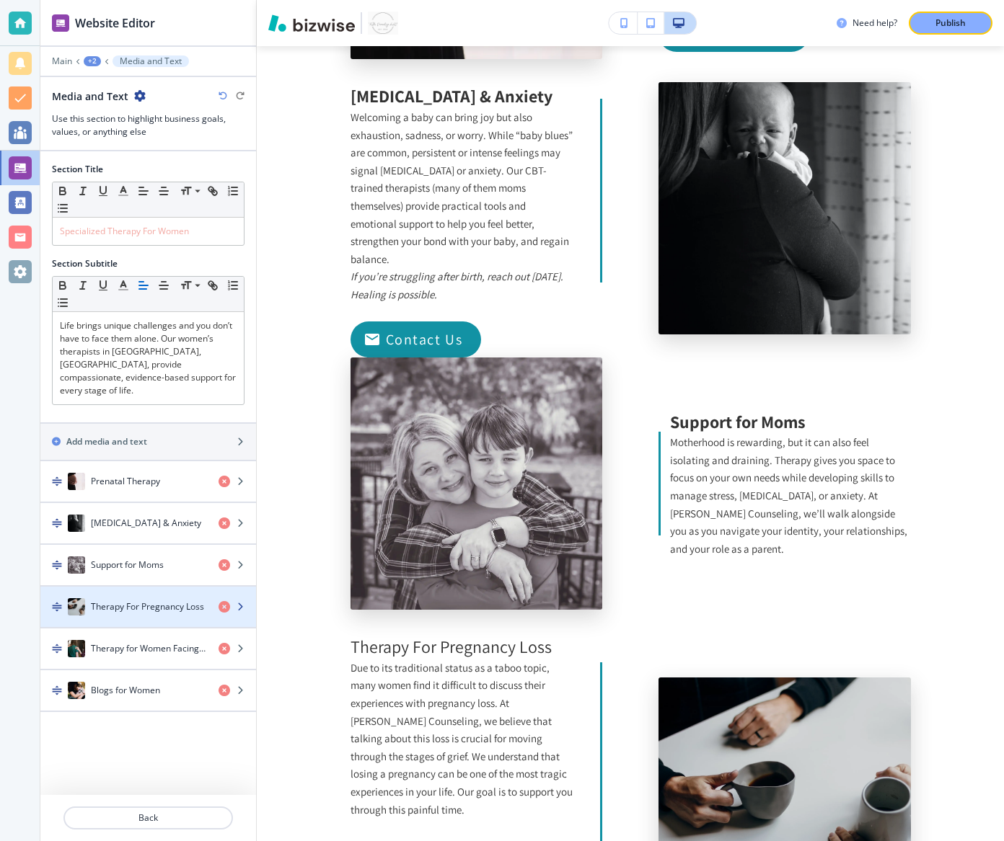
click at [156, 601] on h4 "Therapy For Pregnancy Loss" at bounding box center [147, 607] width 113 height 13
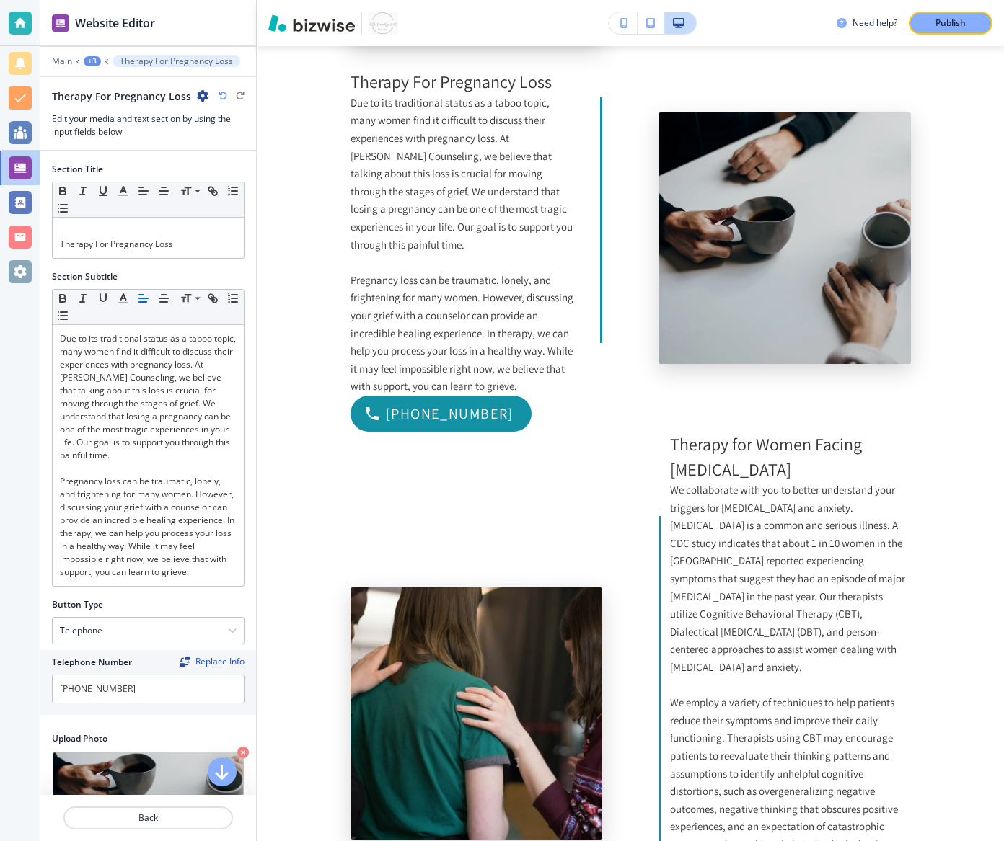
scroll to position [2687, 0]
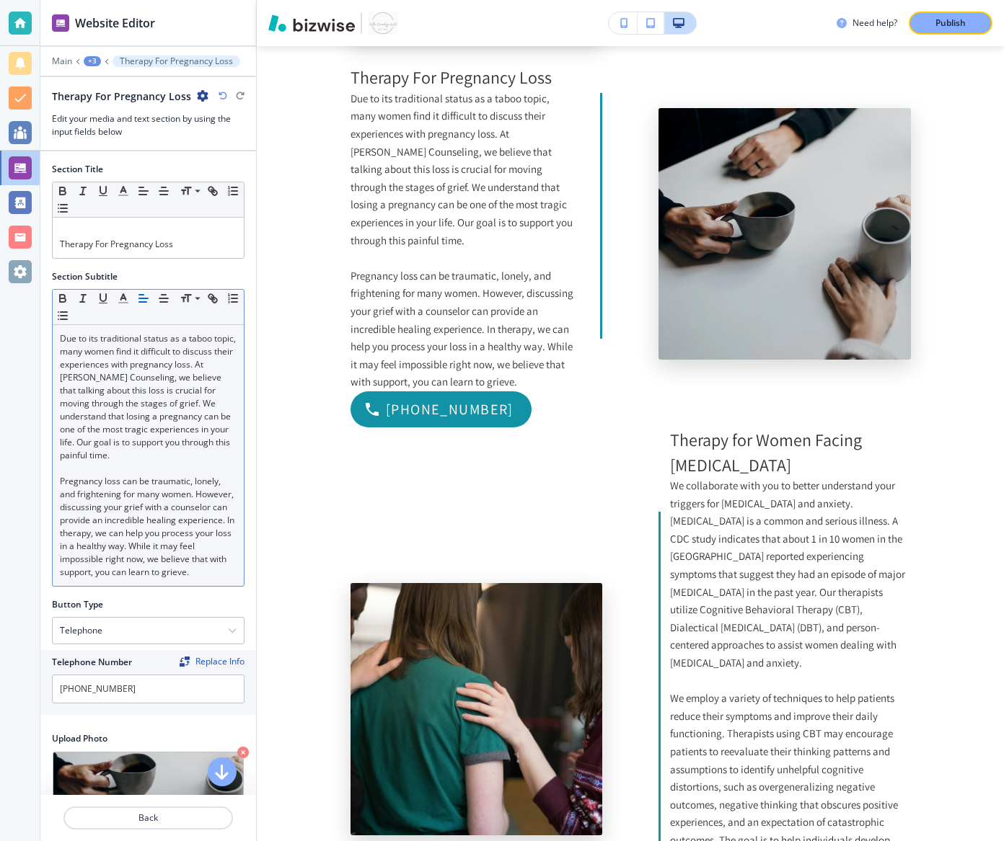
click at [164, 466] on p at bounding box center [148, 468] width 177 height 13
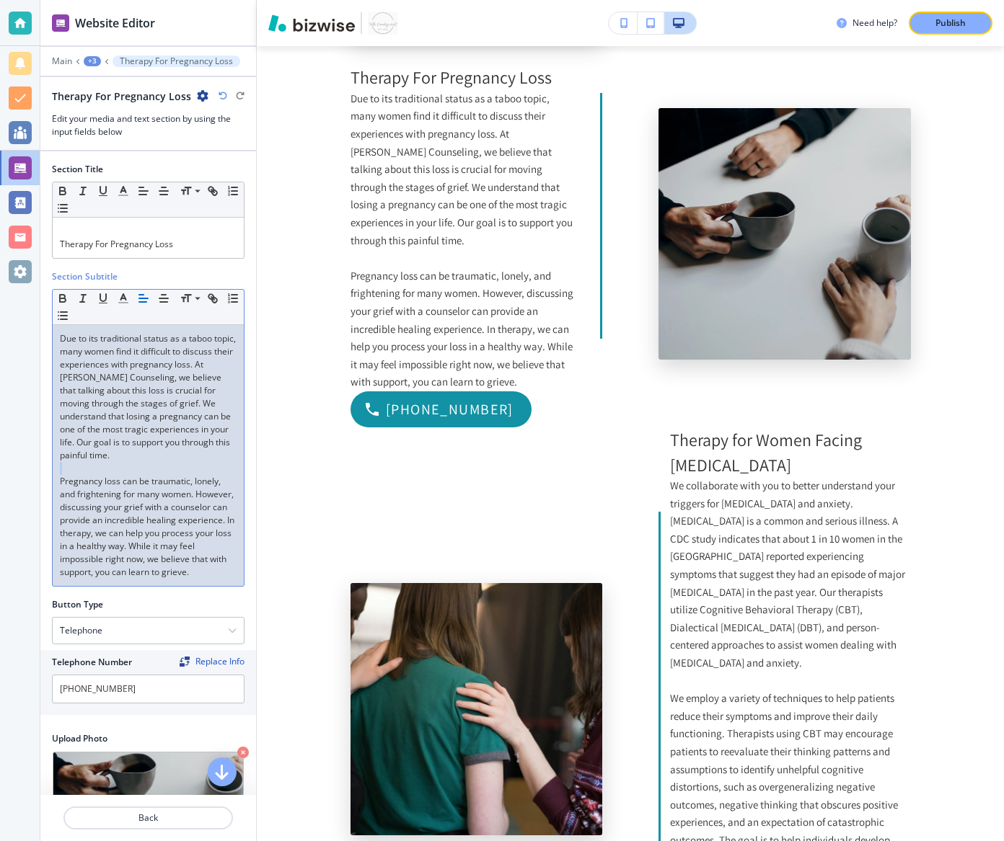
scroll to position [63, 0]
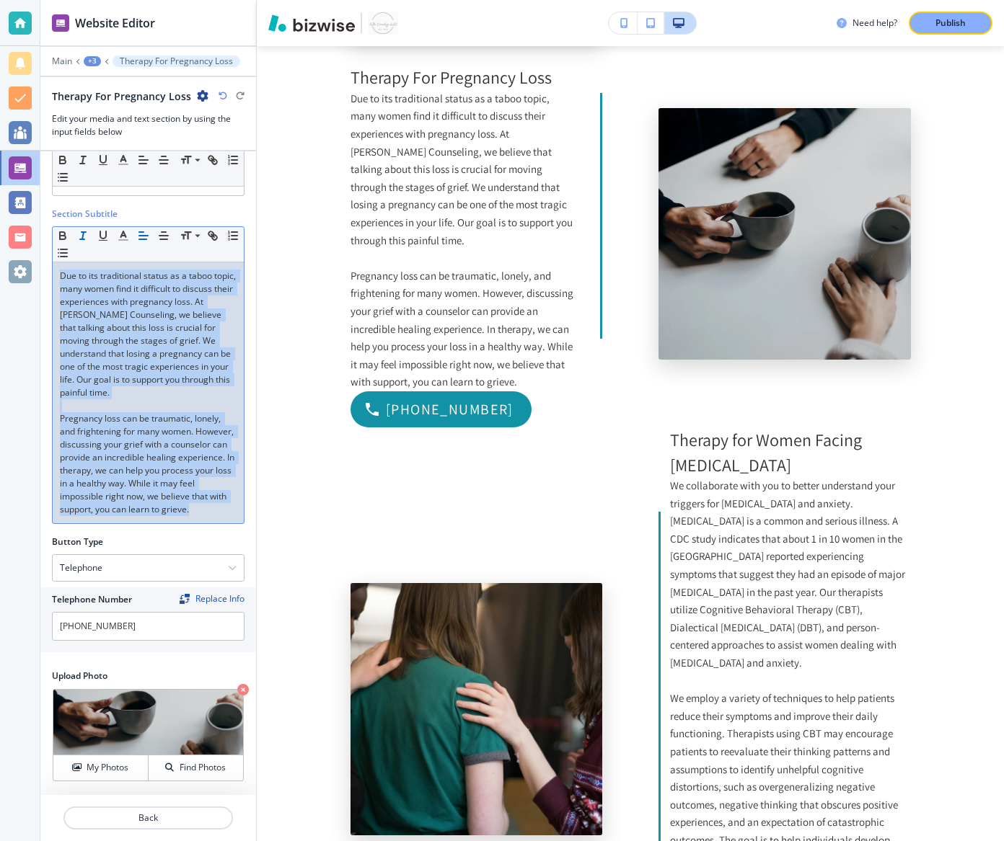
drag, startPoint x: 195, startPoint y: 508, endPoint x: 92, endPoint y: 226, distance: 301.1
click at [92, 226] on div "Small Normal Large Huge Due to its traditional status as a taboo topic, many wo…" at bounding box center [148, 375] width 193 height 298
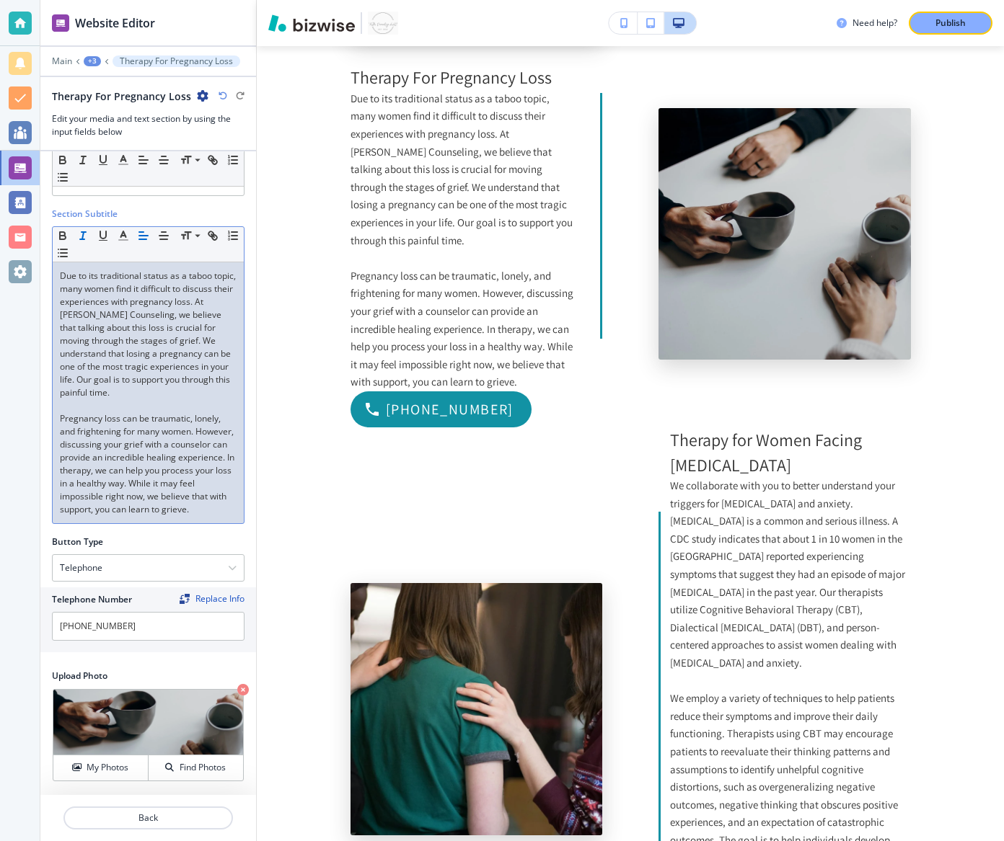
scroll to position [0, 0]
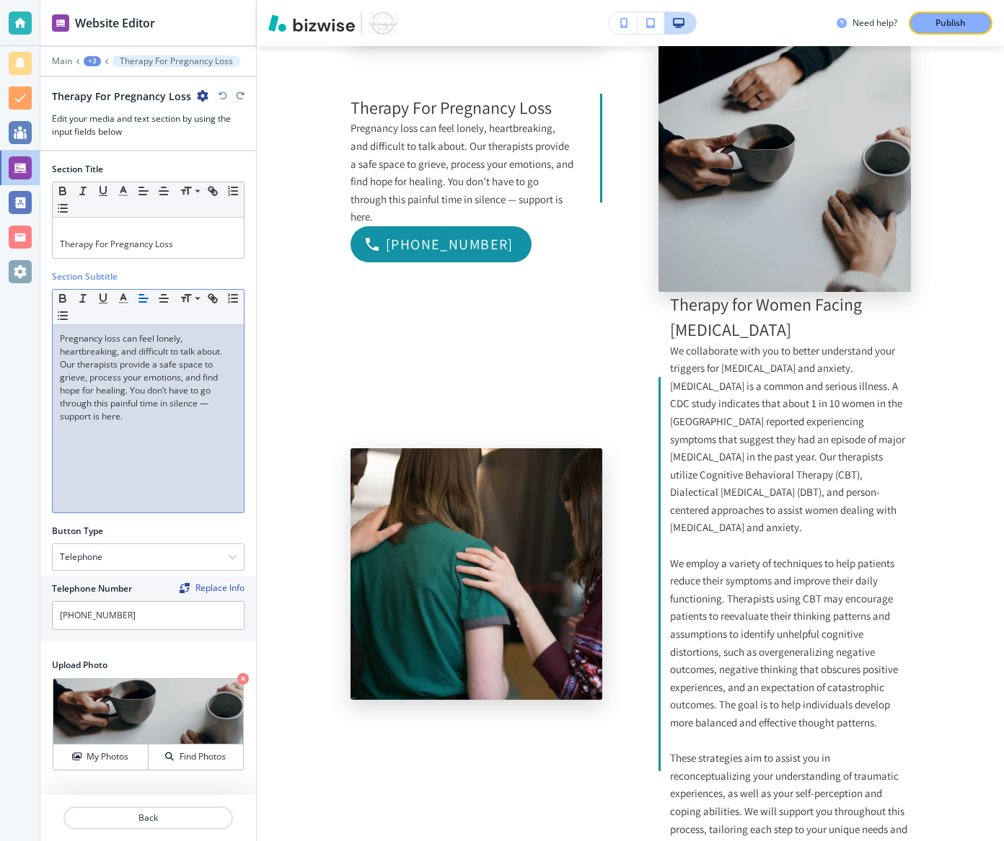
click at [211, 402] on p "Pregnancy loss can feel lonely, heartbreaking, and difficult to talk about. Our…" at bounding box center [148, 377] width 177 height 91
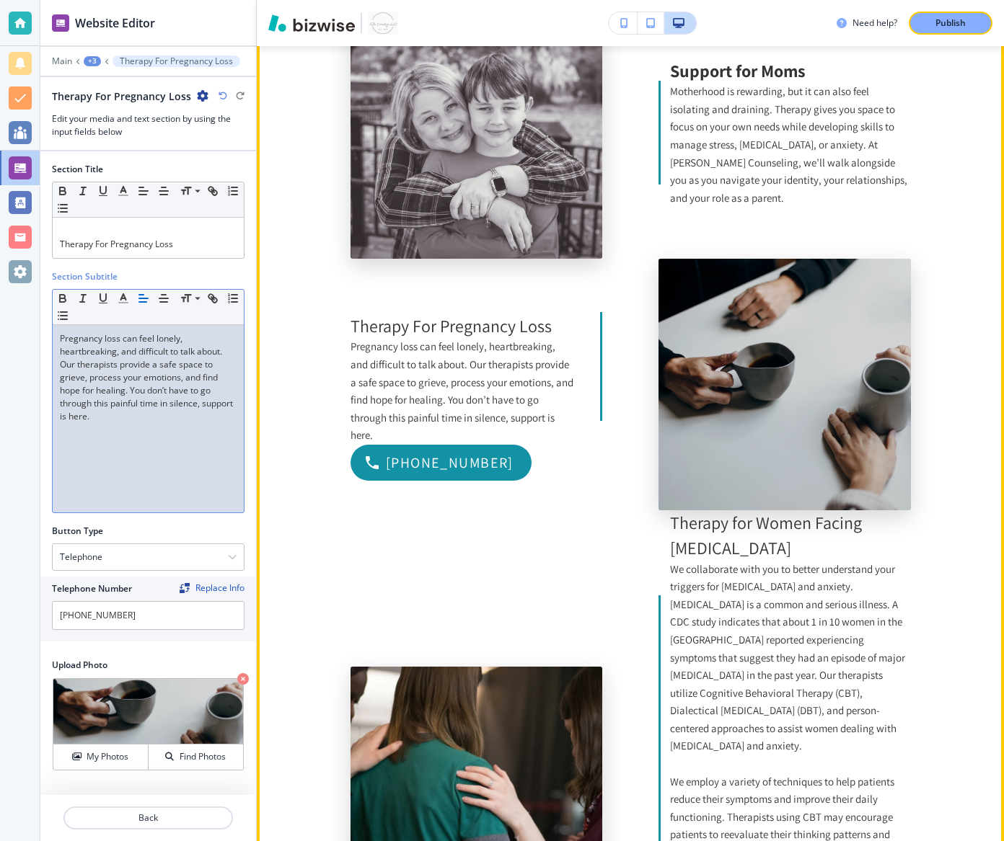
scroll to position [2468, 0]
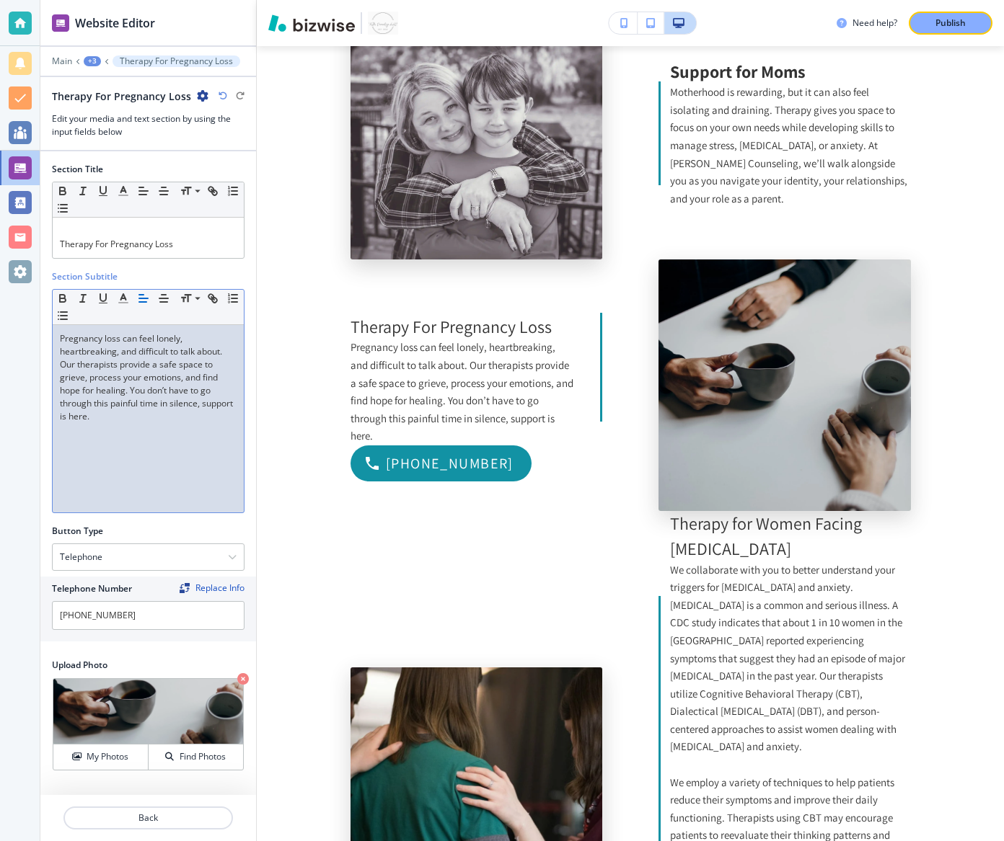
click at [157, 423] on div "Pregnancy loss can feel lonely, heartbreaking, and difficult to talk about. Our…" at bounding box center [148, 418] width 191 height 187
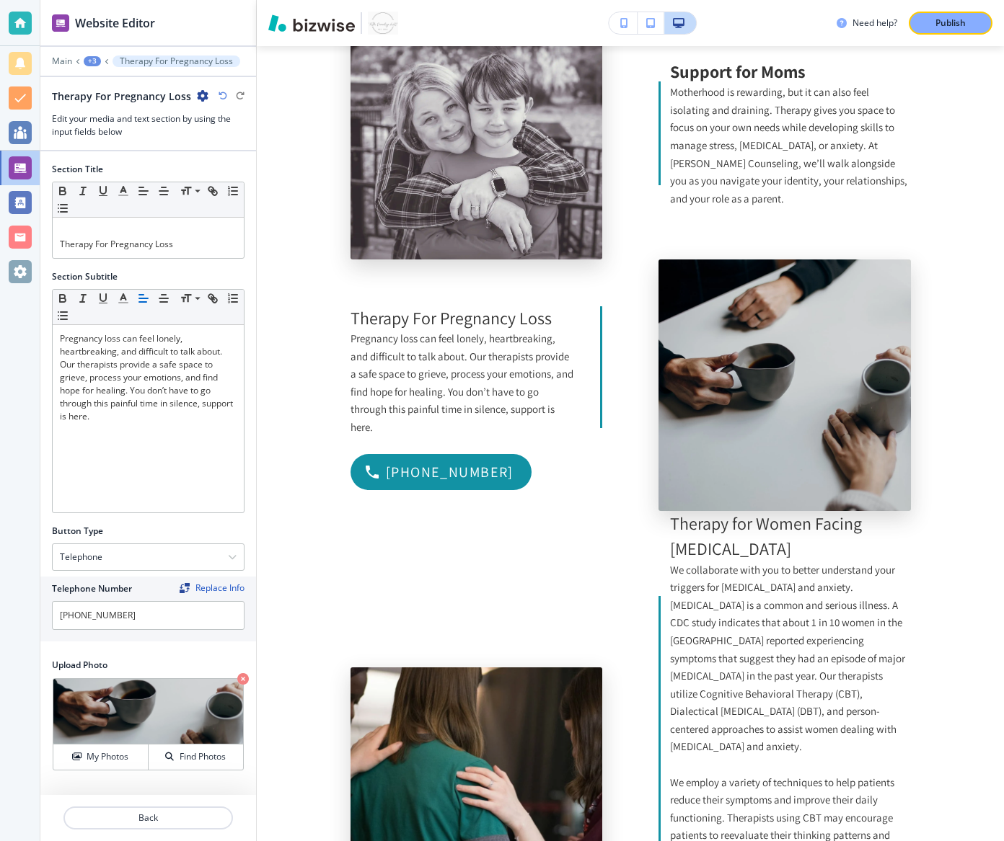
click at [94, 60] on div "+3" at bounding box center [92, 61] width 17 height 10
click at [128, 136] on p "Media and Text" at bounding box center [130, 135] width 74 height 13
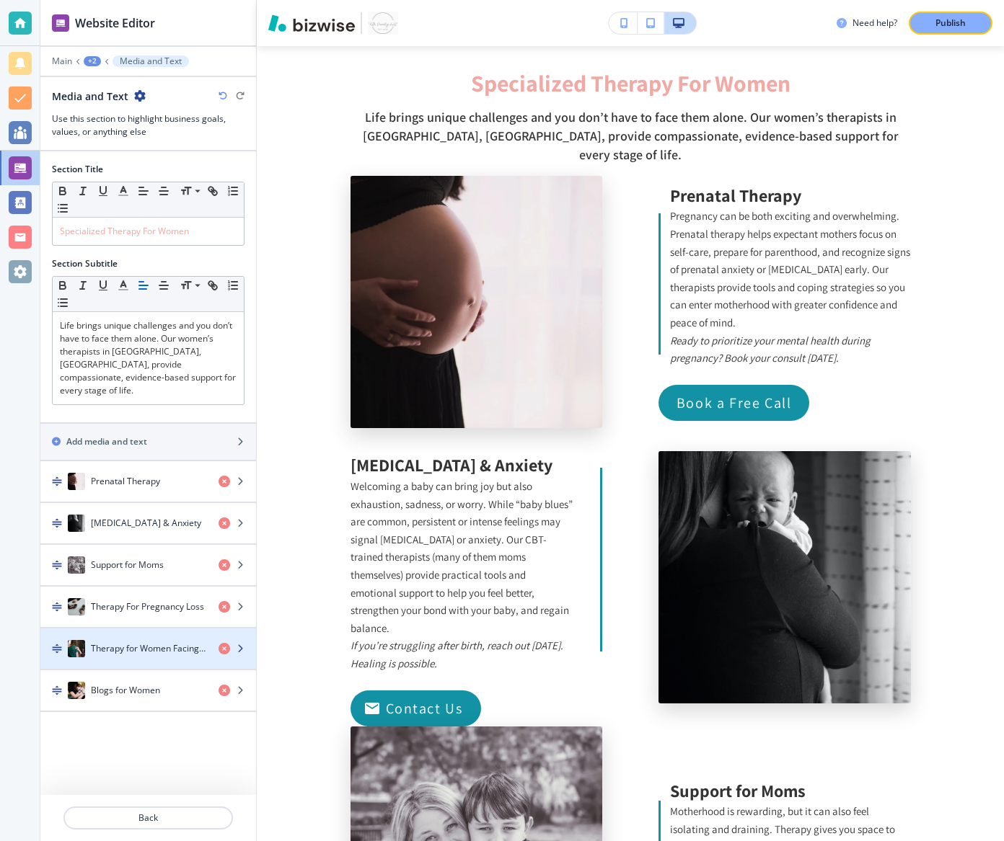
click at [117, 622] on div "Therapy for Women Facing [MEDICAL_DATA]" at bounding box center [123, 648] width 167 height 17
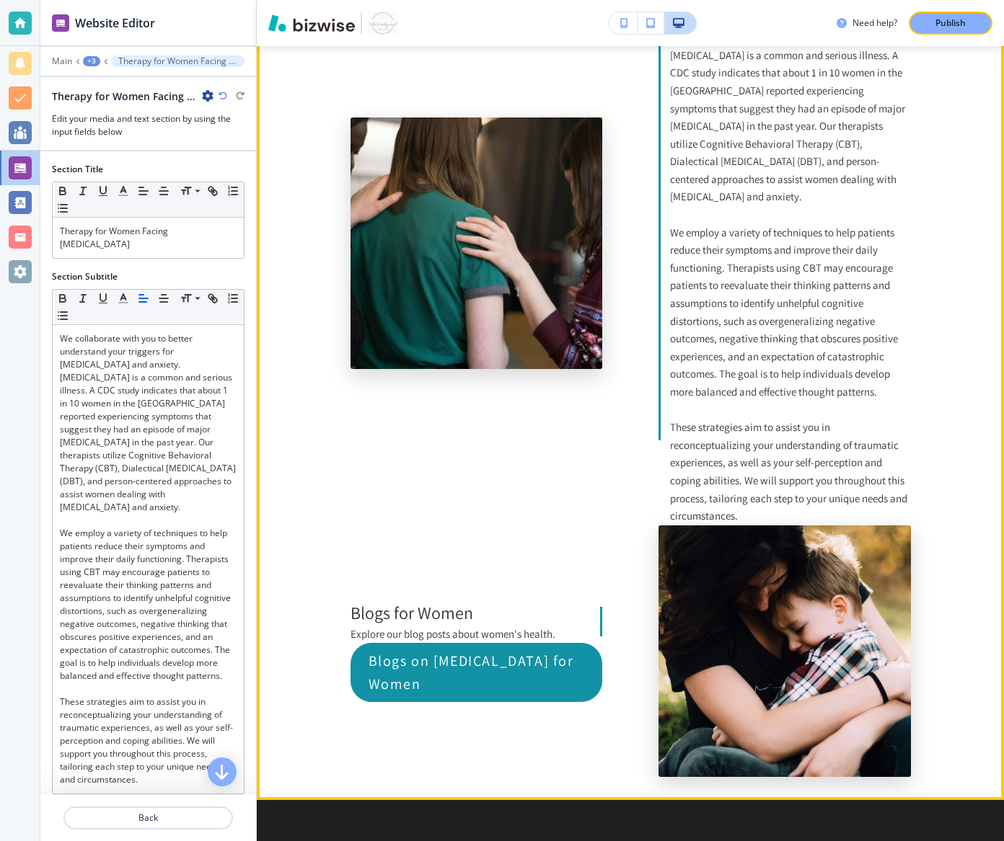
scroll to position [3034, 0]
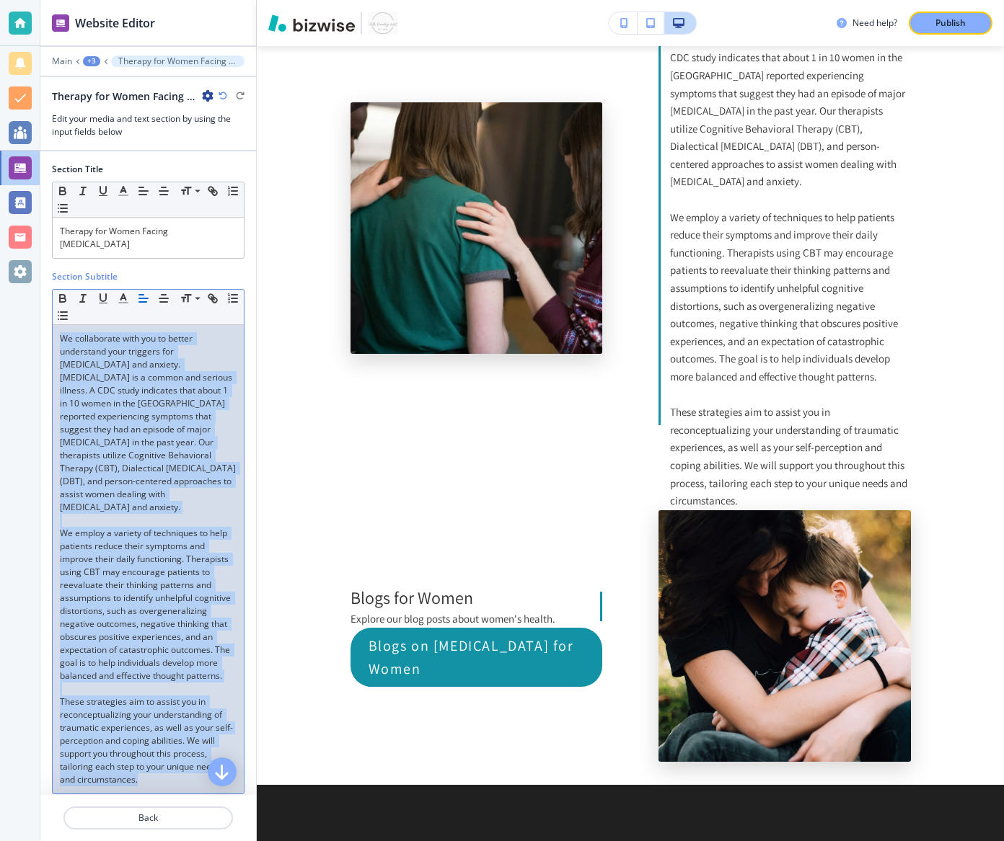
drag, startPoint x: 153, startPoint y: 771, endPoint x: 91, endPoint y: 272, distance: 502.8
click at [91, 272] on div "Section Subtitle Small Normal Large Huge We collaborate with you to better unde…" at bounding box center [148, 532] width 193 height 524
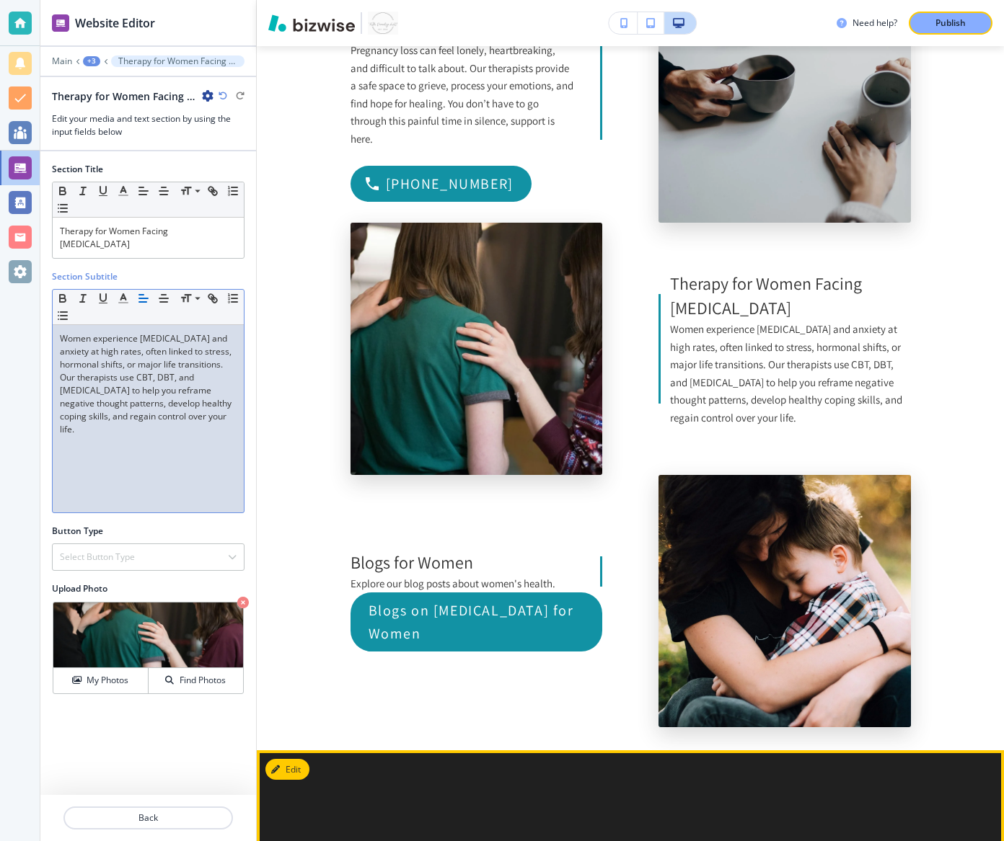
scroll to position [2745, 0]
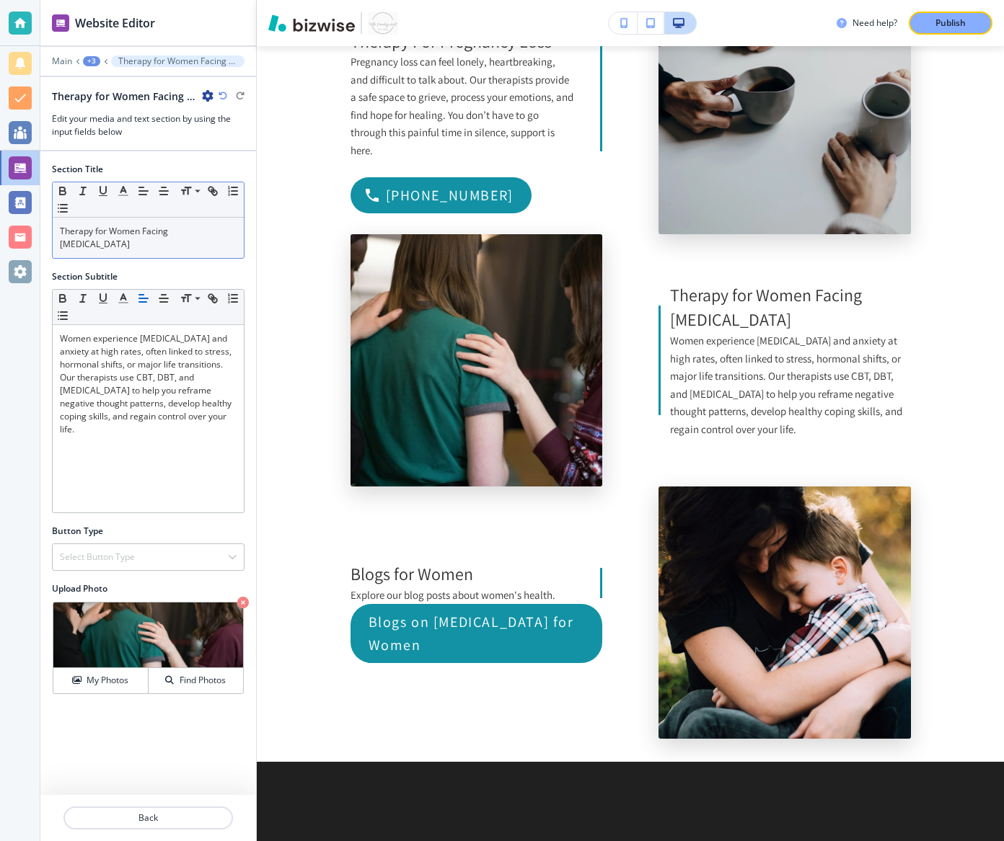
click at [138, 242] on p "Therapy for Women Facing [MEDICAL_DATA]" at bounding box center [148, 238] width 177 height 26
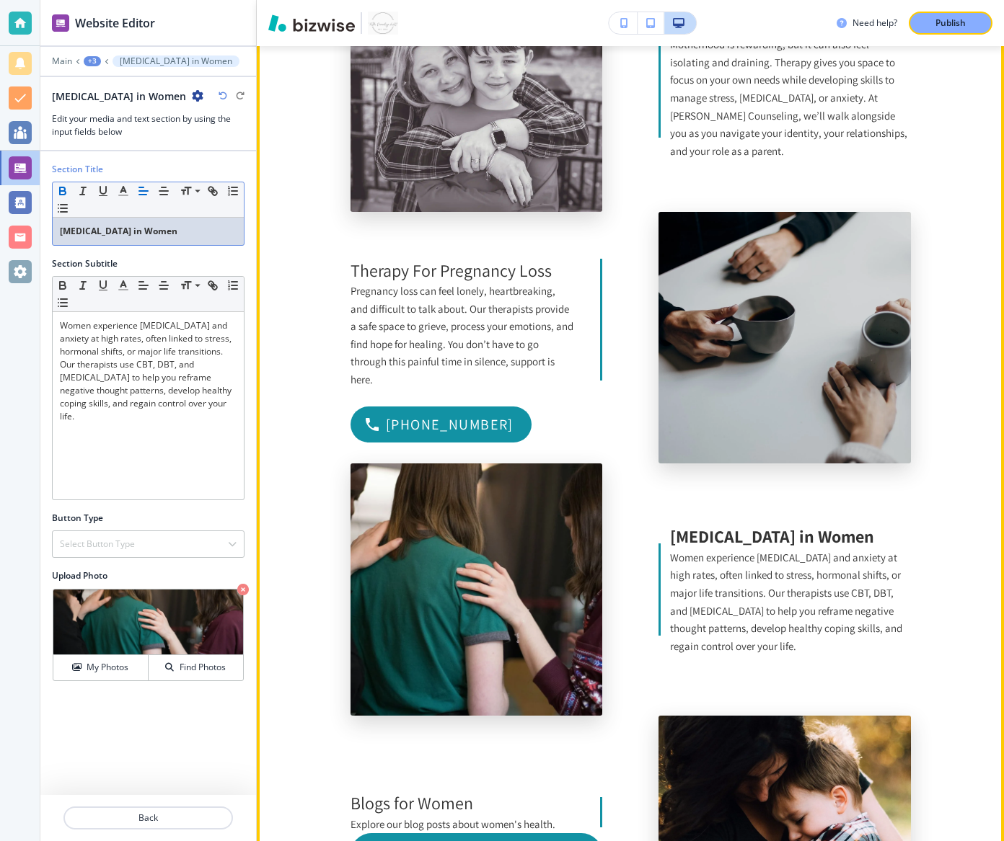
scroll to position [2442, 0]
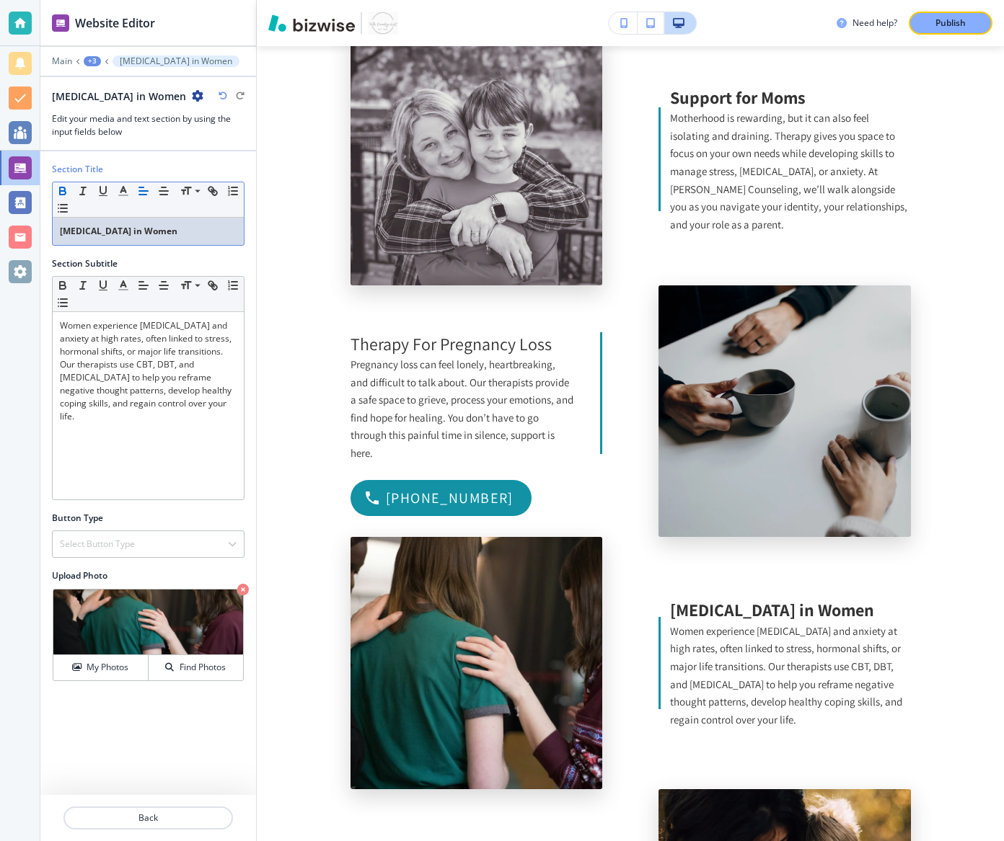
click at [100, 58] on button "+3" at bounding box center [92, 61] width 17 height 10
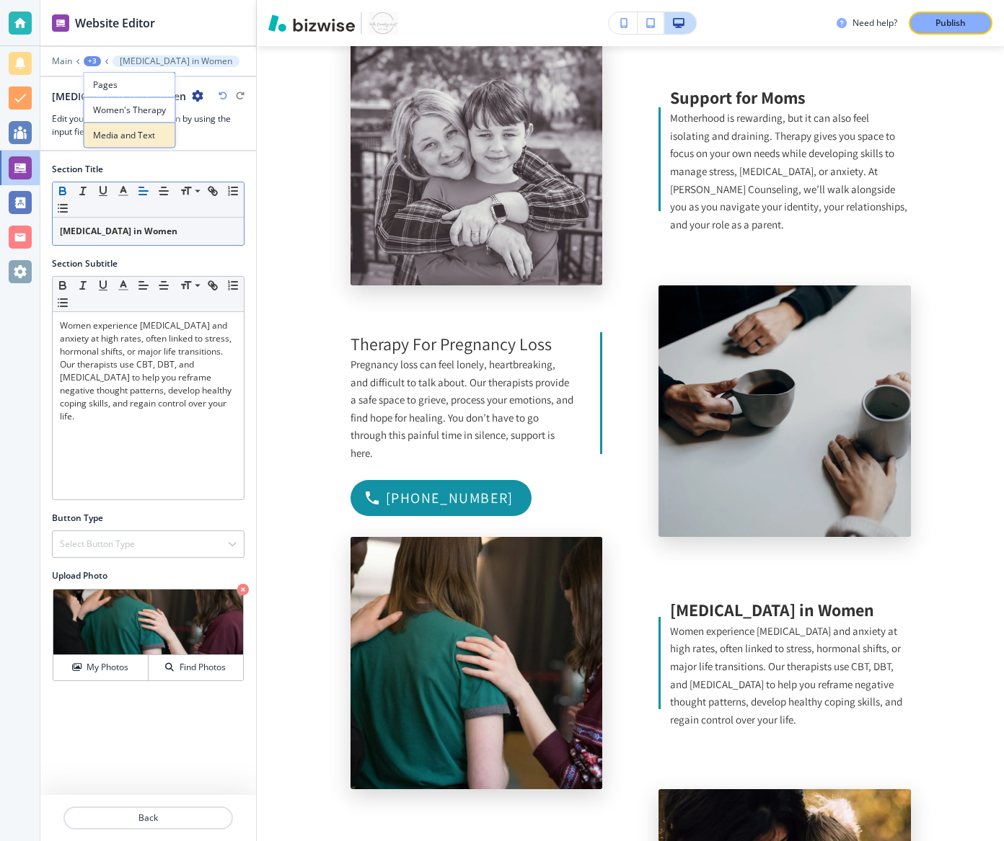
click at [116, 129] on p "Media and Text" at bounding box center [130, 135] width 74 height 13
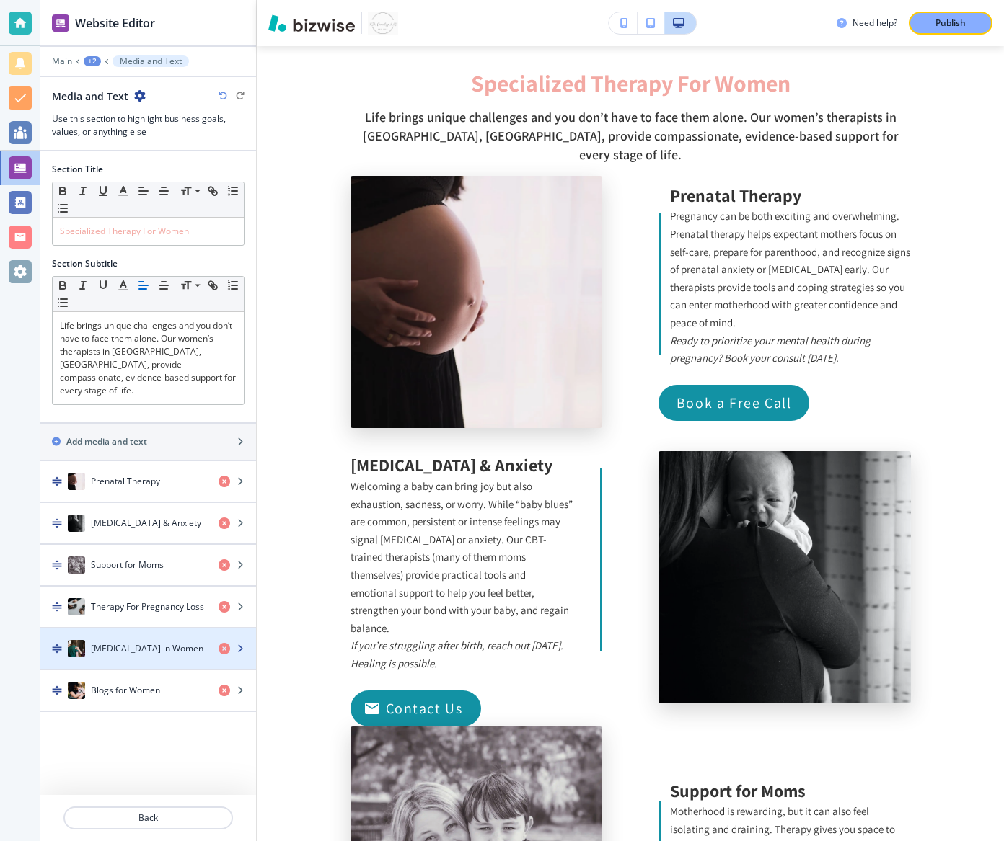
click at [140, 622] on div "button" at bounding box center [148, 664] width 216 height 12
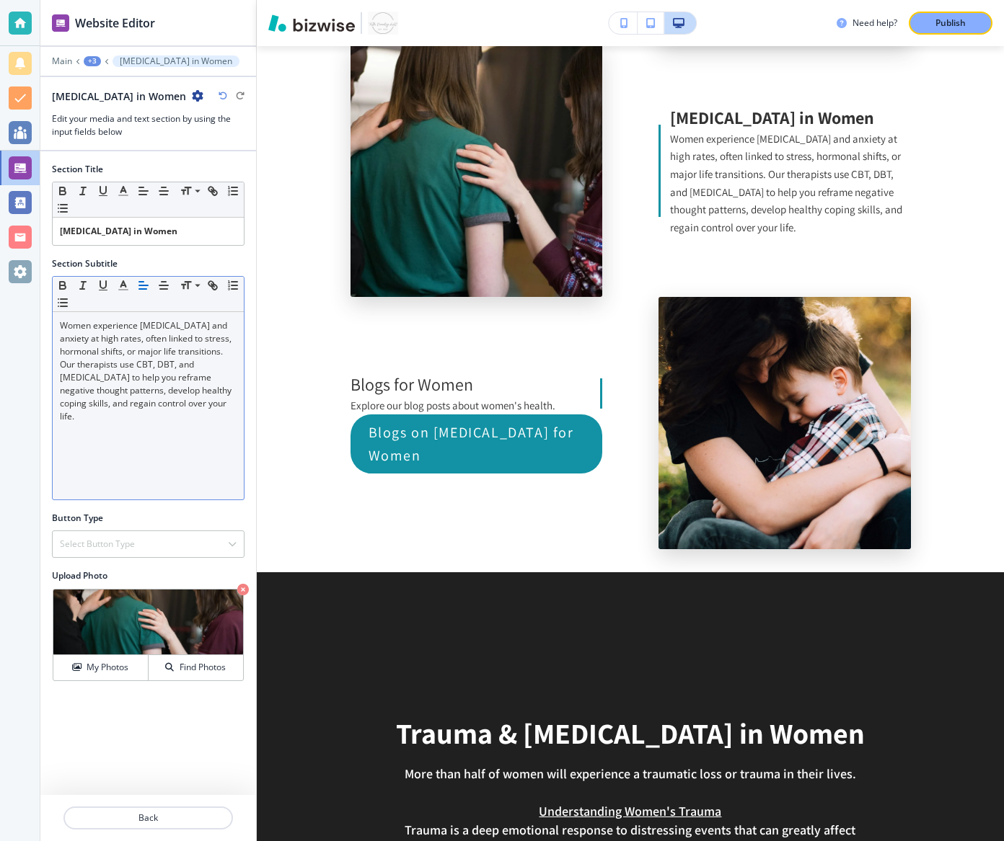
scroll to position [2940, 0]
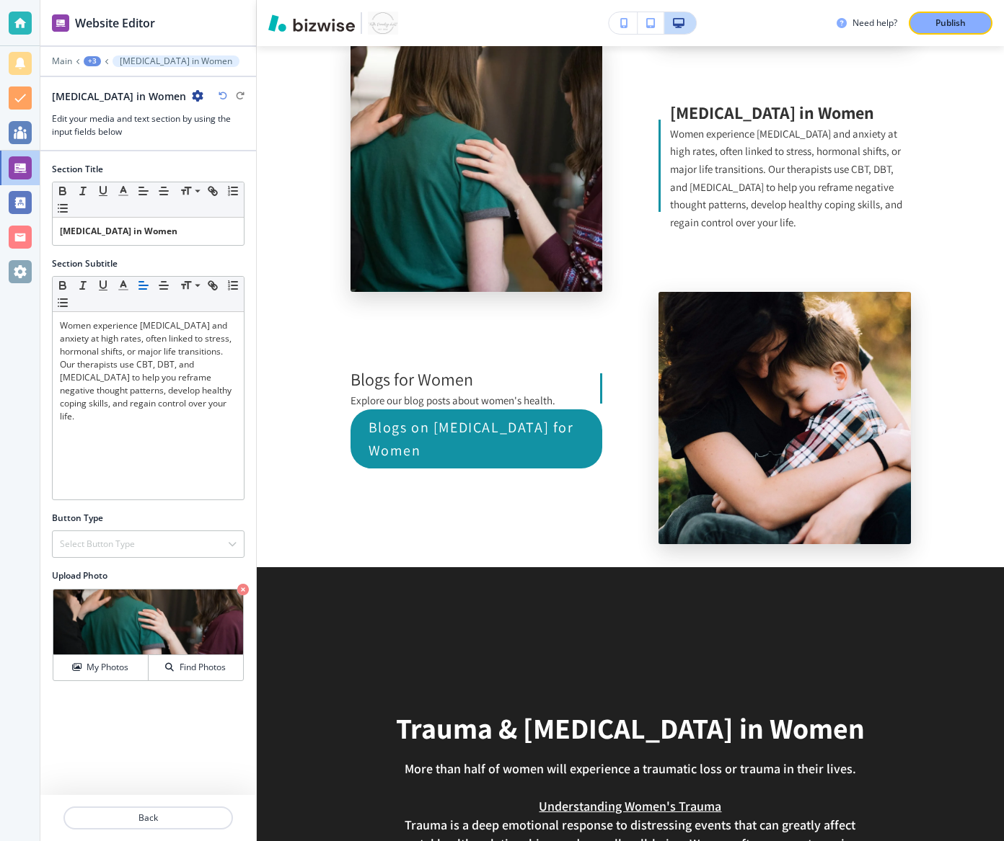
click at [93, 61] on div "+3" at bounding box center [92, 61] width 17 height 10
click at [131, 140] on p "Media and Text" at bounding box center [130, 135] width 74 height 13
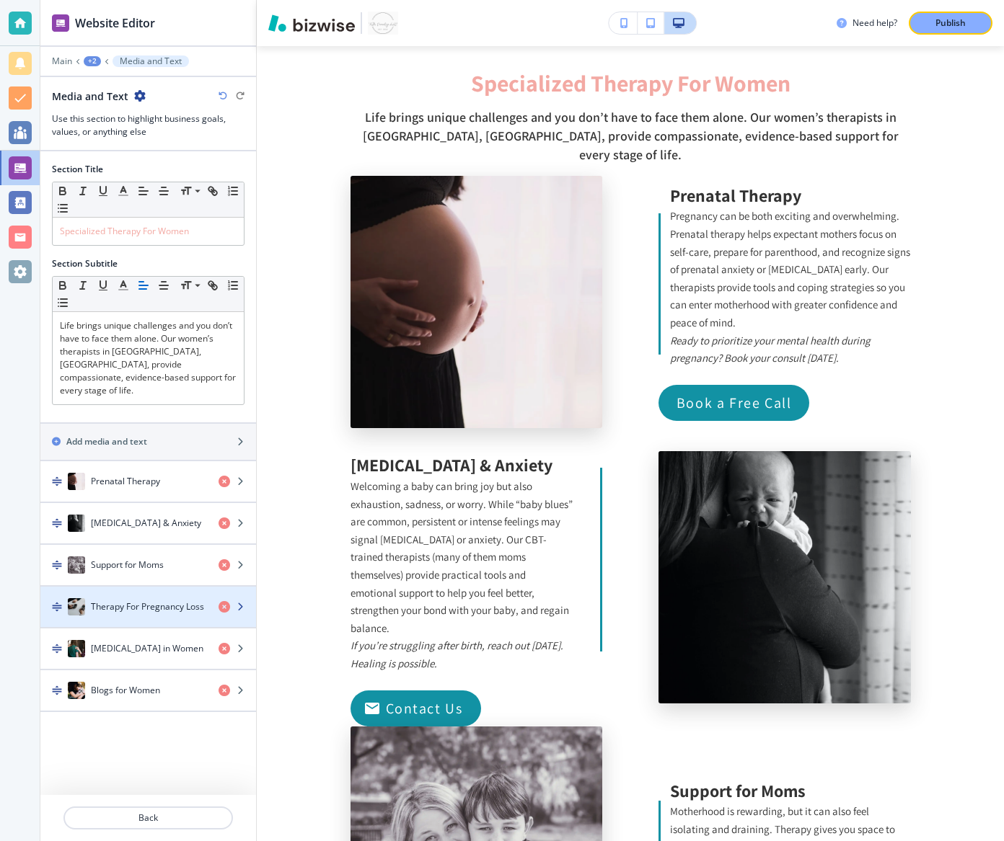
click at [138, 601] on h4 "Therapy For Pregnancy Loss" at bounding box center [147, 607] width 113 height 13
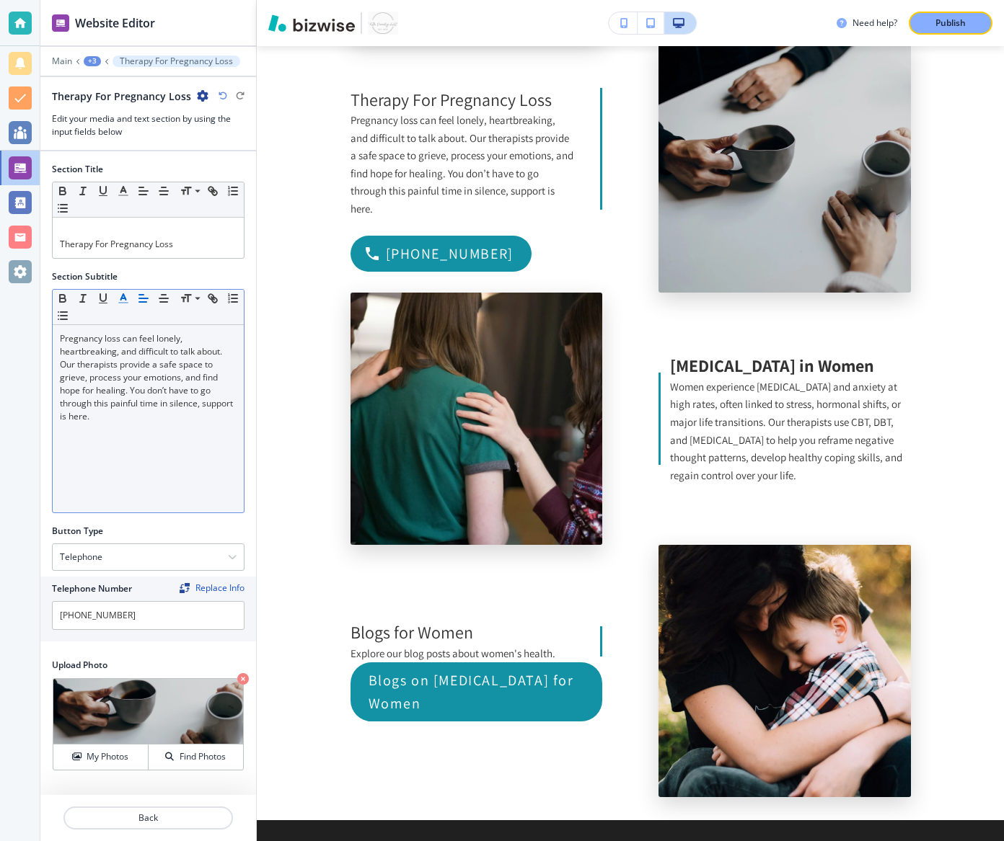
scroll to position [2687, 0]
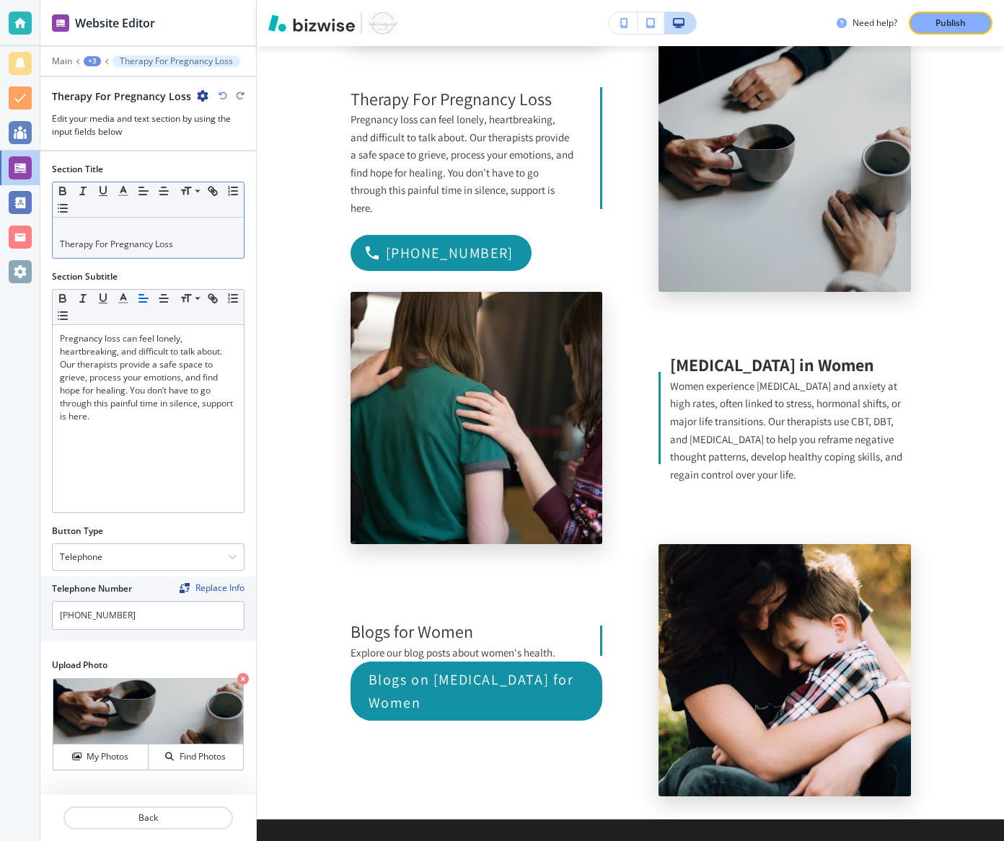
click at [122, 240] on p "Therapy For Pregnancy Loss" at bounding box center [148, 244] width 177 height 13
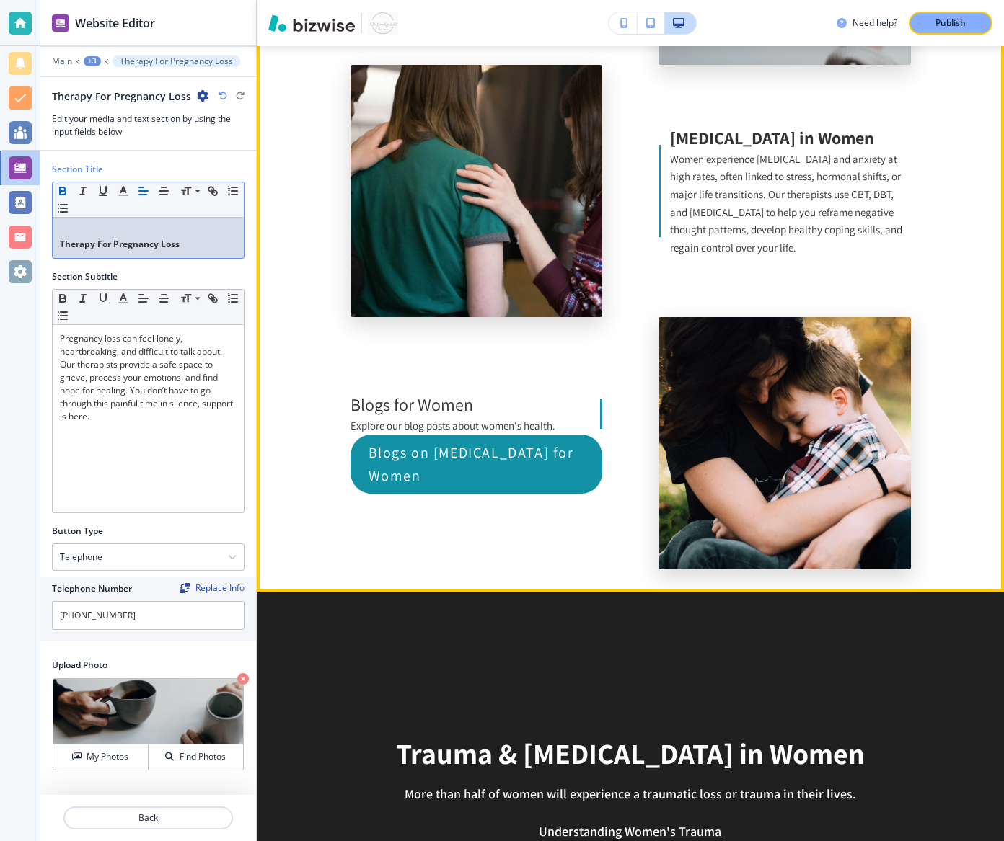
scroll to position [2929, 0]
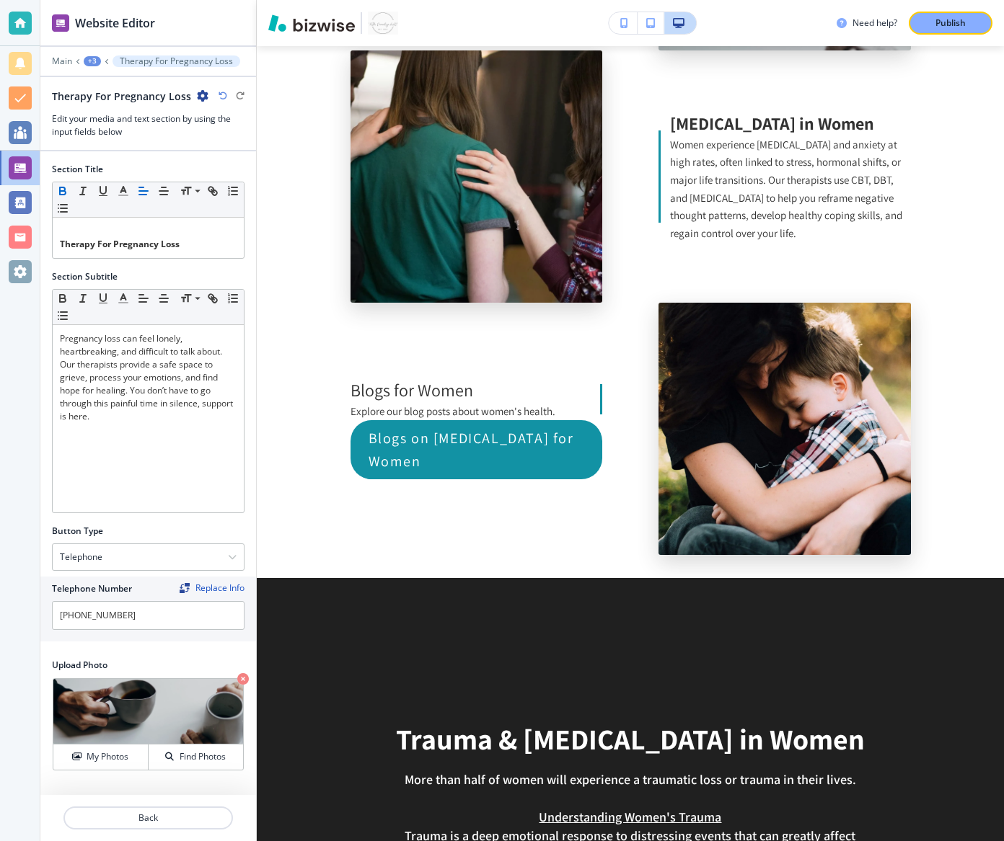
click at [97, 59] on div "+3" at bounding box center [92, 61] width 17 height 10
click at [107, 134] on p "Media and Text" at bounding box center [130, 135] width 74 height 13
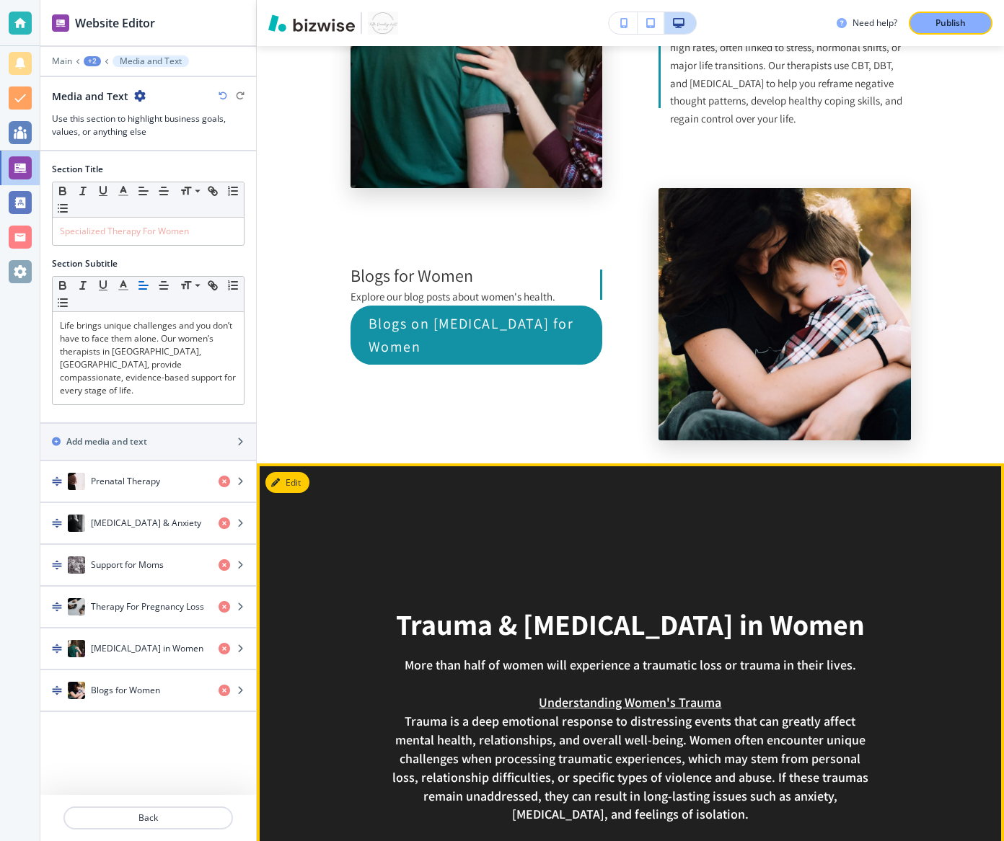
scroll to position [3025, 0]
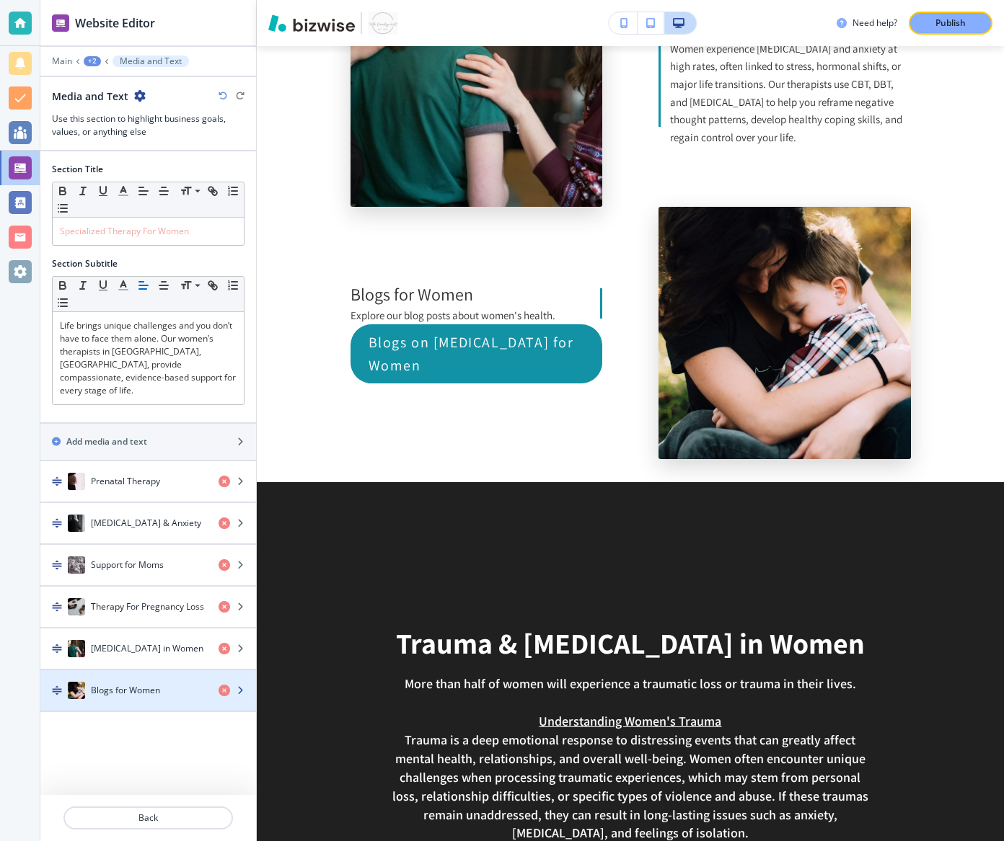
click at [126, 622] on div "button" at bounding box center [148, 705] width 216 height 12
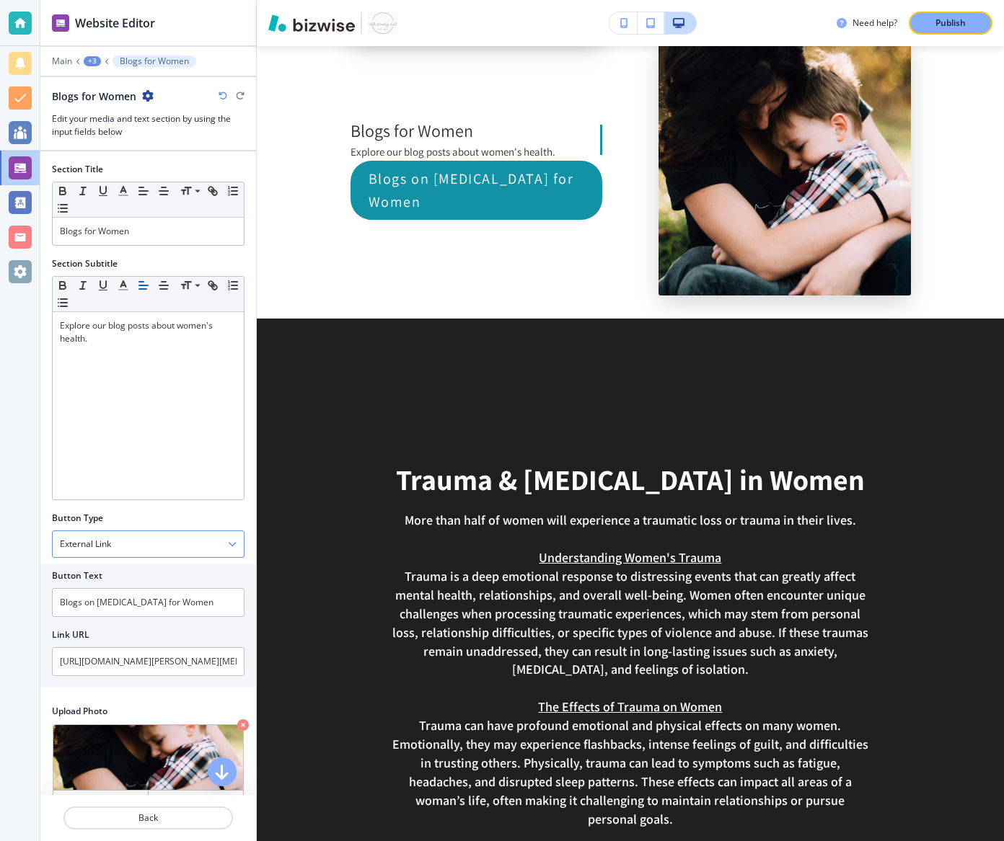
scroll to position [3191, 0]
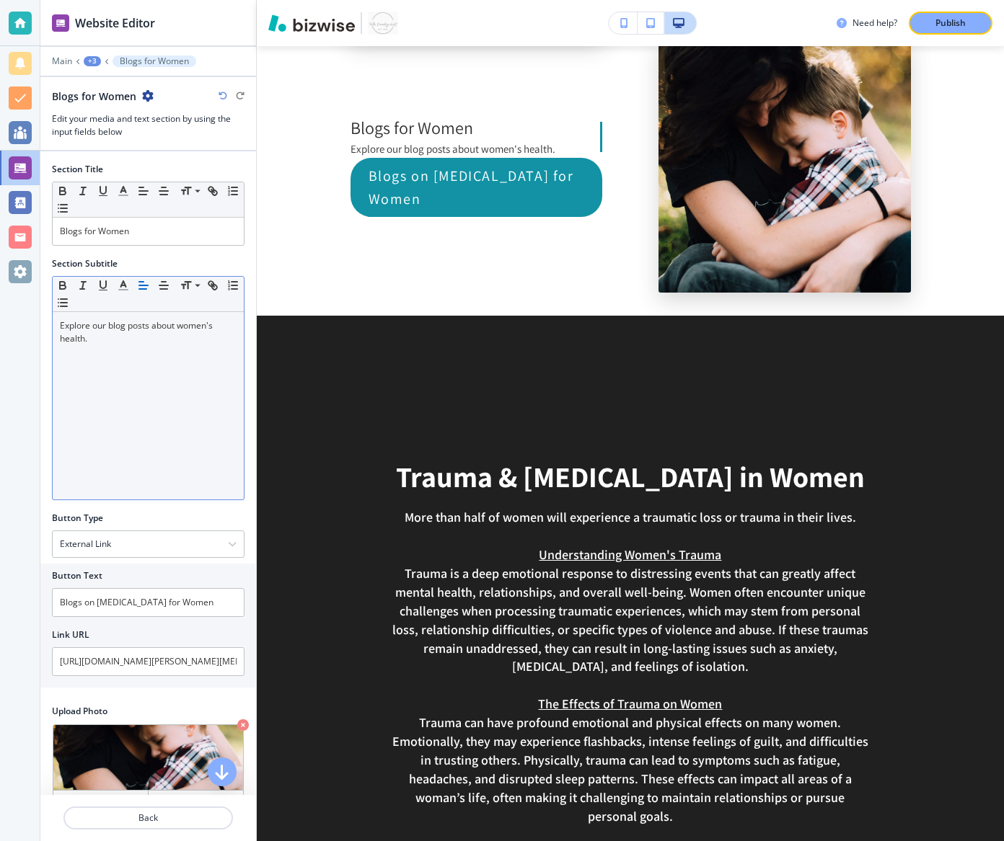
click at [161, 350] on div "Explore our blog posts about women's health." at bounding box center [148, 405] width 191 height 187
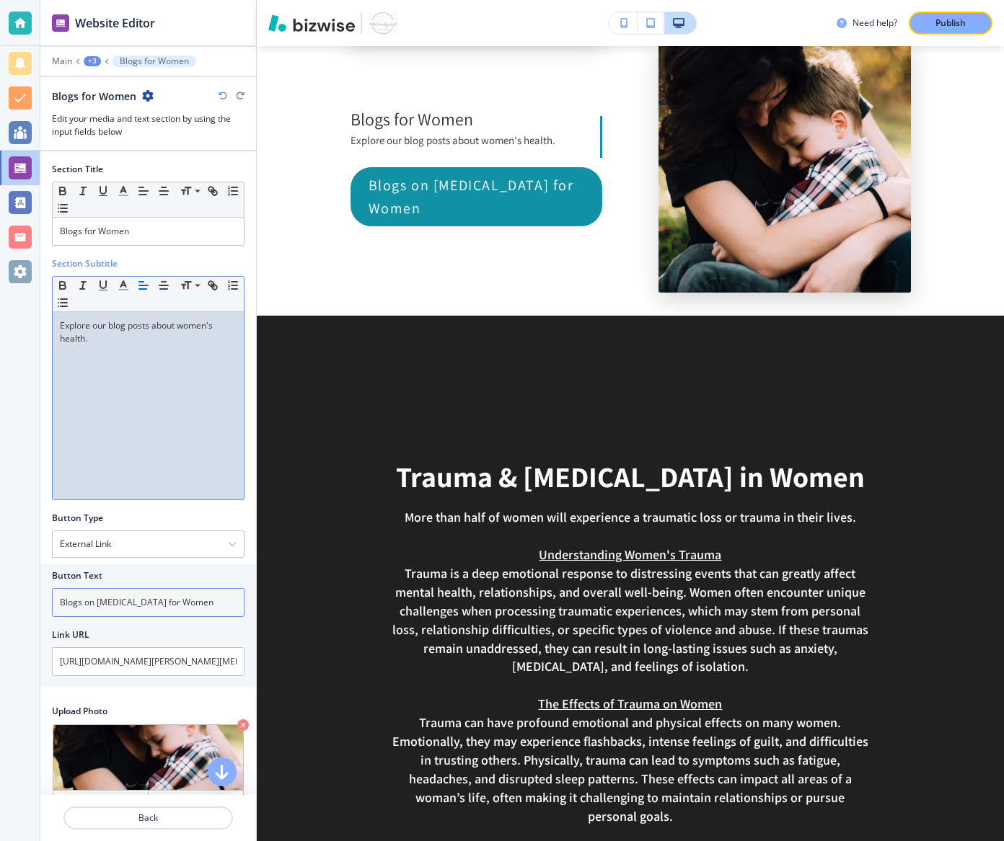
click at [174, 604] on input "Blogs on [MEDICAL_DATA] for Women" at bounding box center [148, 602] width 193 height 29
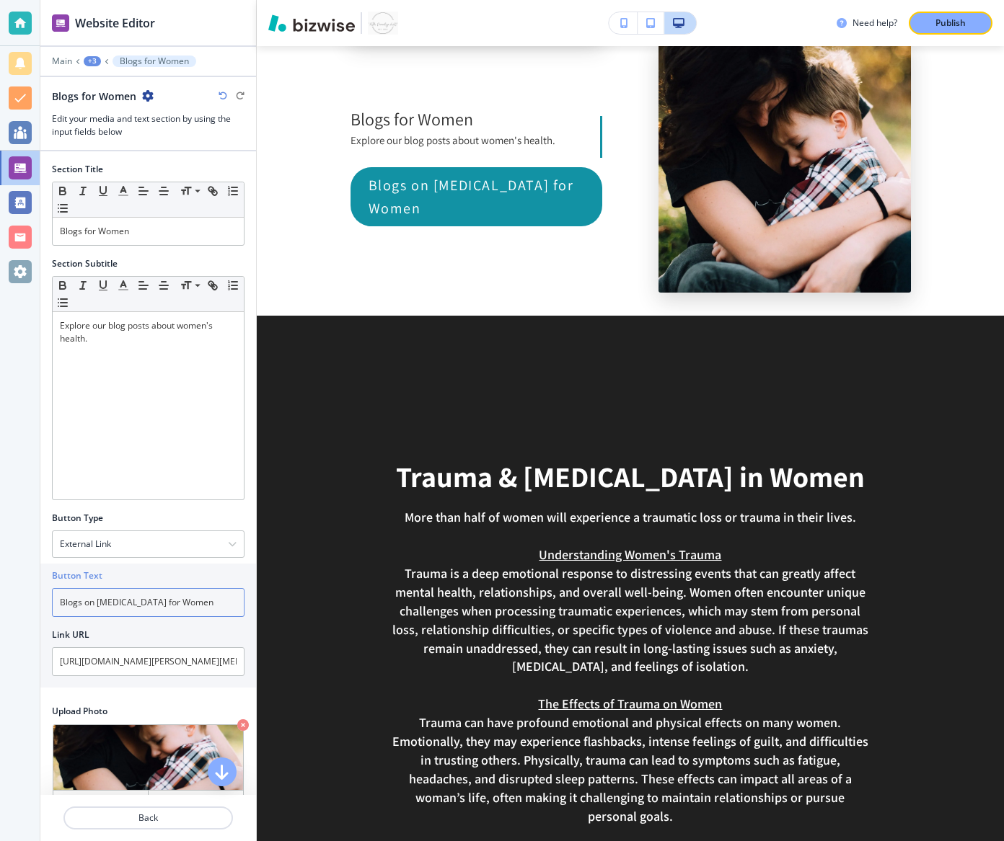
click at [174, 604] on input "Blogs on [MEDICAL_DATA] for Women" at bounding box center [148, 602] width 193 height 29
click at [92, 234] on p "Blogs for Women" at bounding box center [148, 231] width 177 height 13
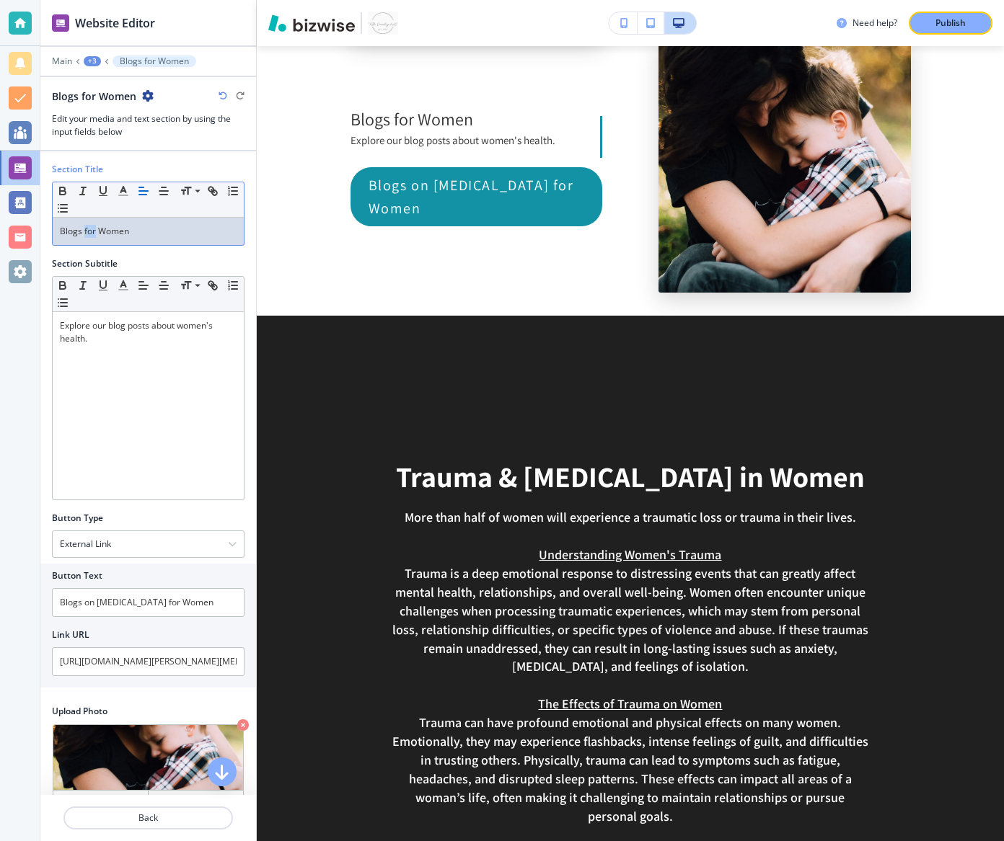
click at [92, 234] on p "Blogs for Women" at bounding box center [148, 231] width 177 height 13
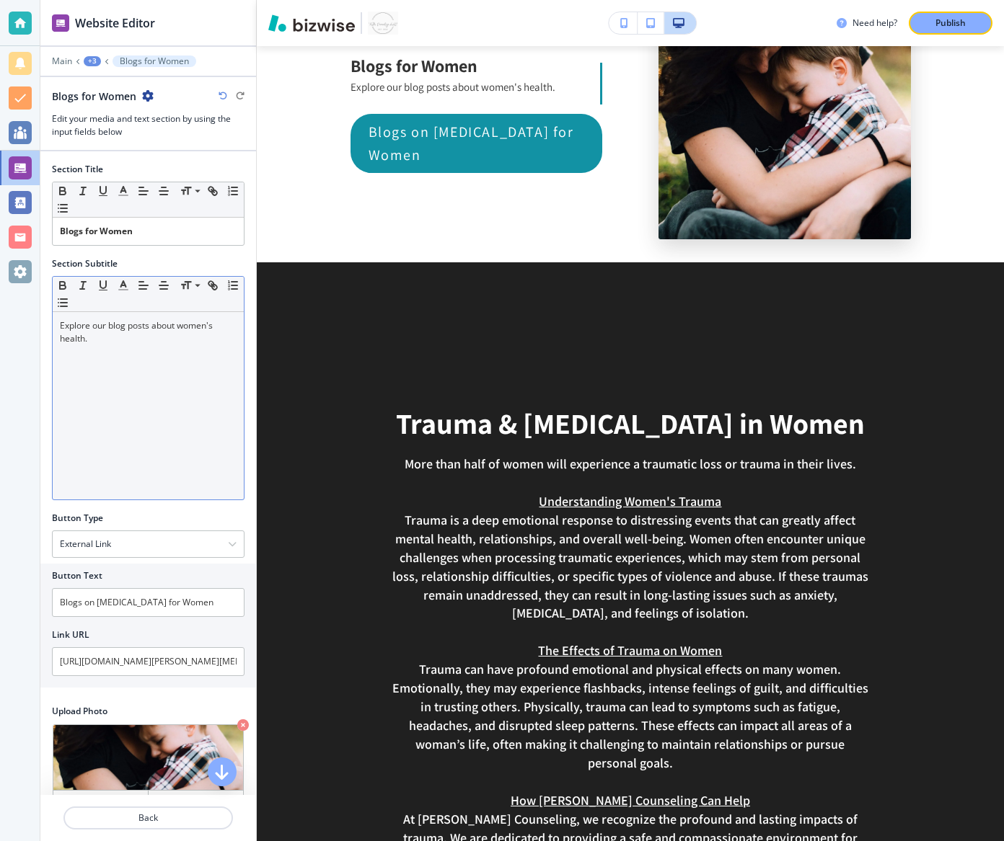
click at [131, 340] on p "Explore our blog posts about women's health." at bounding box center [148, 332] width 177 height 26
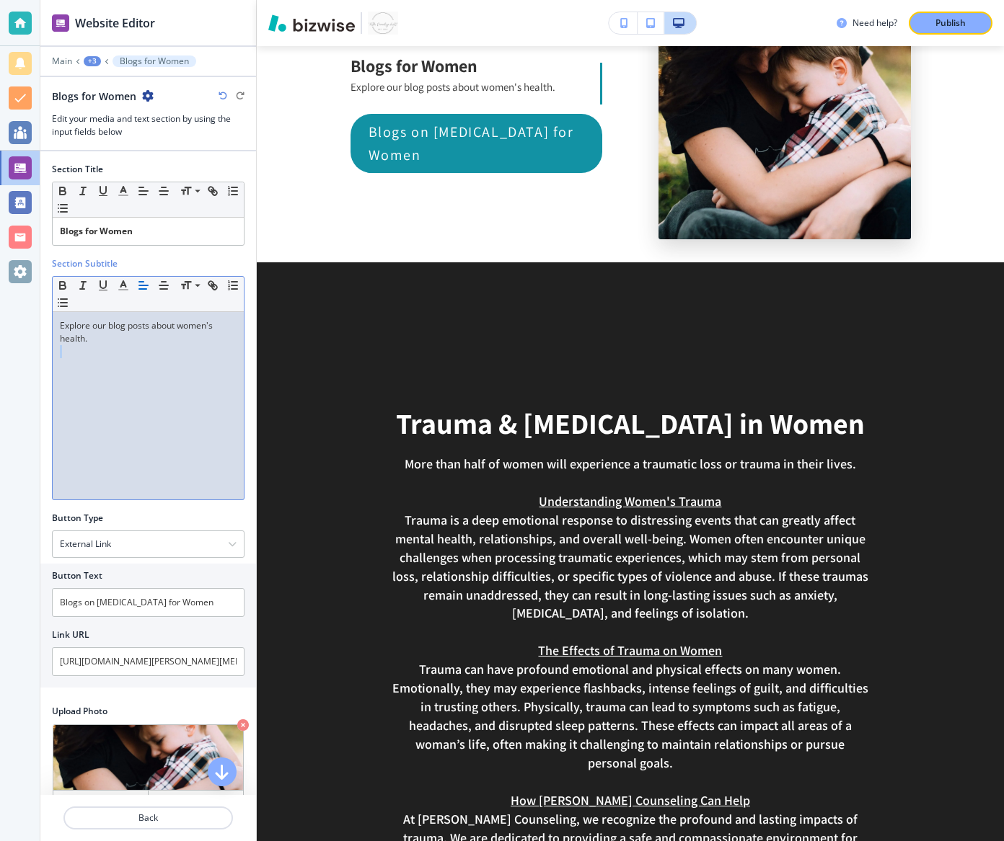
click at [131, 340] on p "Explore our blog posts about women's health." at bounding box center [148, 332] width 177 height 26
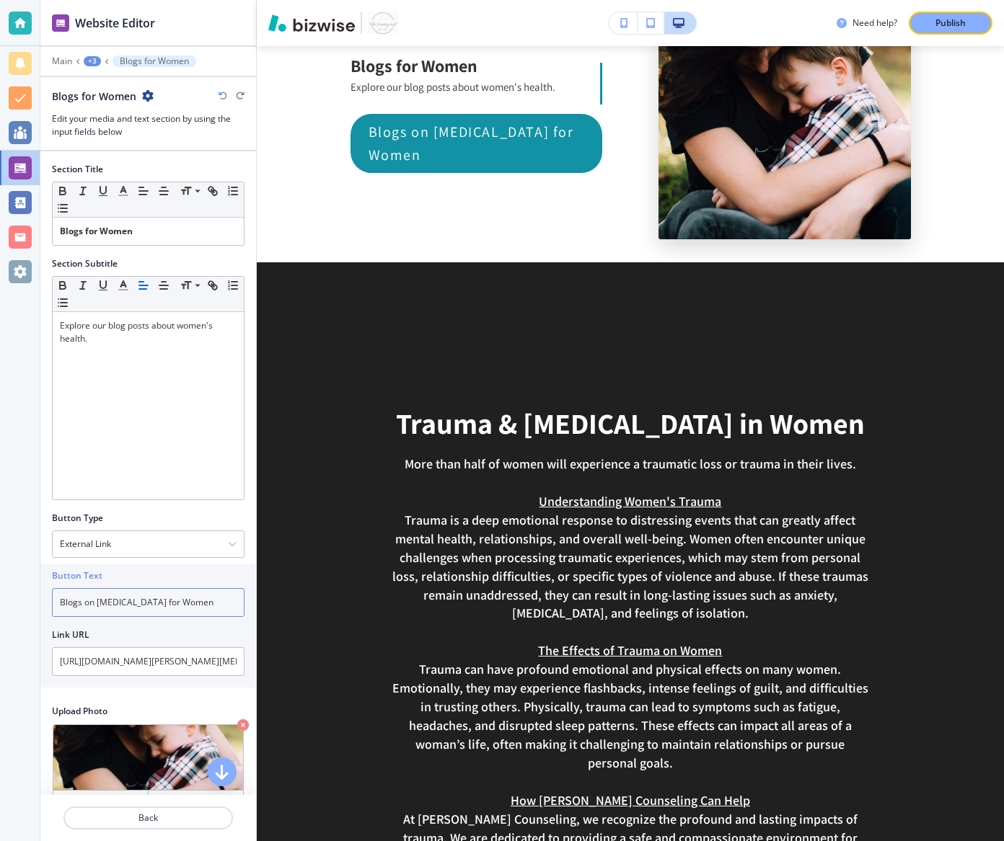
click at [142, 593] on input "Blogs on [MEDICAL_DATA] for Women" at bounding box center [148, 602] width 193 height 29
click at [142, 592] on input "Blogs on [MEDICAL_DATA] for Women" at bounding box center [148, 602] width 193 height 29
paste input "Explore our blog posts about women's health."
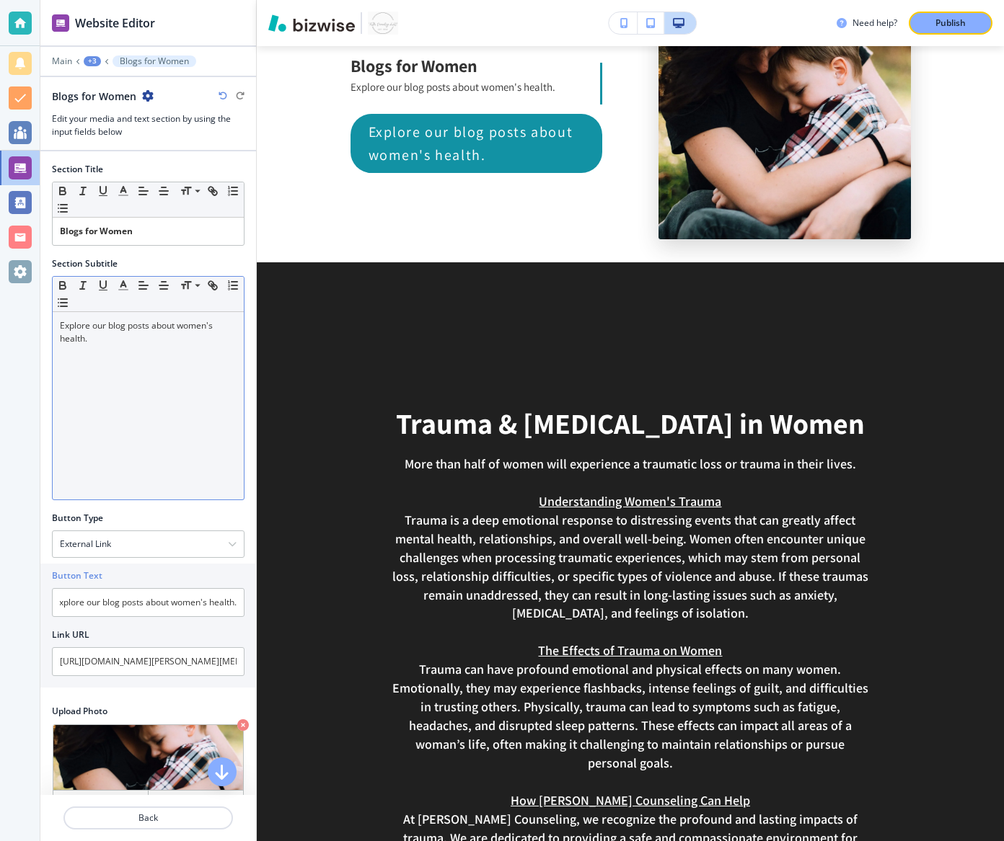
scroll to position [0, 0]
click at [159, 338] on p "Explore our blog posts about women's health." at bounding box center [148, 332] width 177 height 26
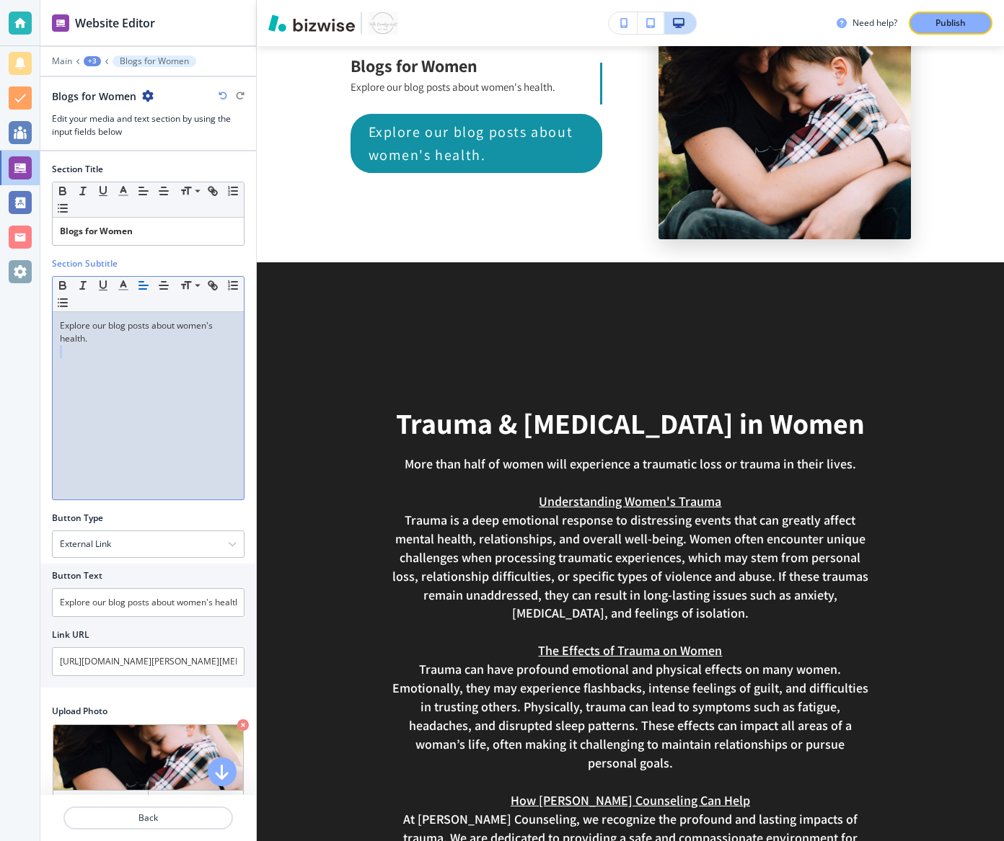
click at [159, 338] on p "Explore our blog posts about women's health." at bounding box center [148, 332] width 177 height 26
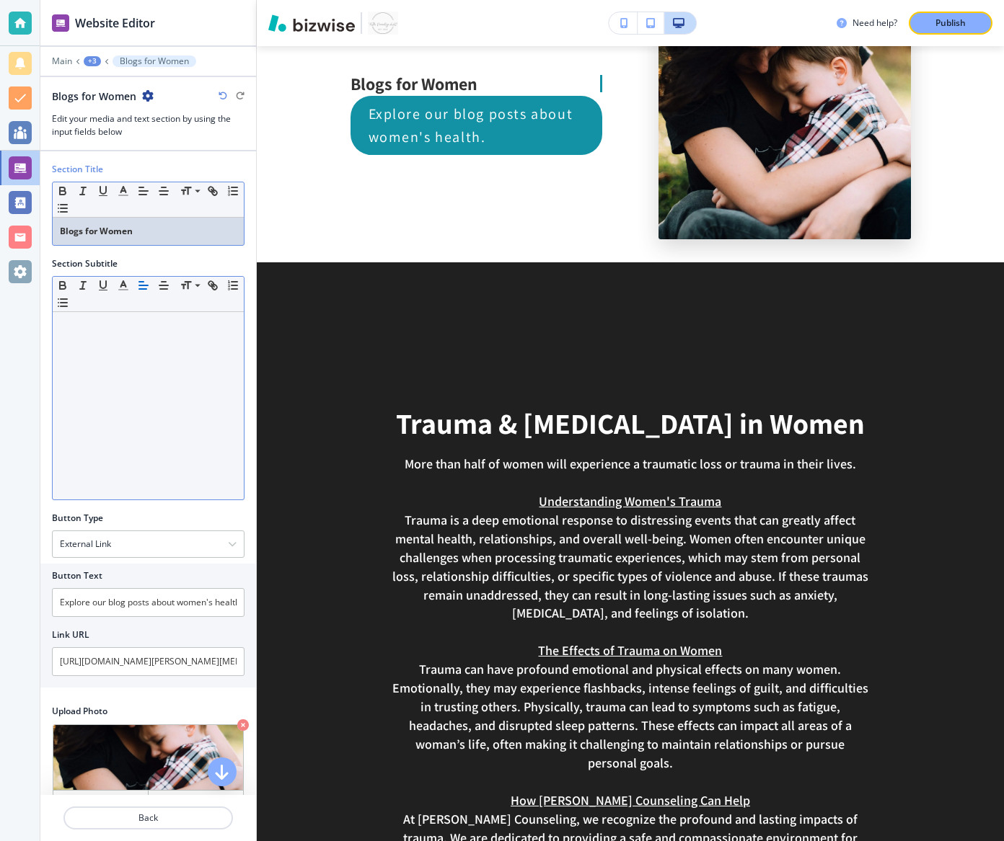
click at [189, 228] on p "Blogs for Women" at bounding box center [148, 231] width 177 height 13
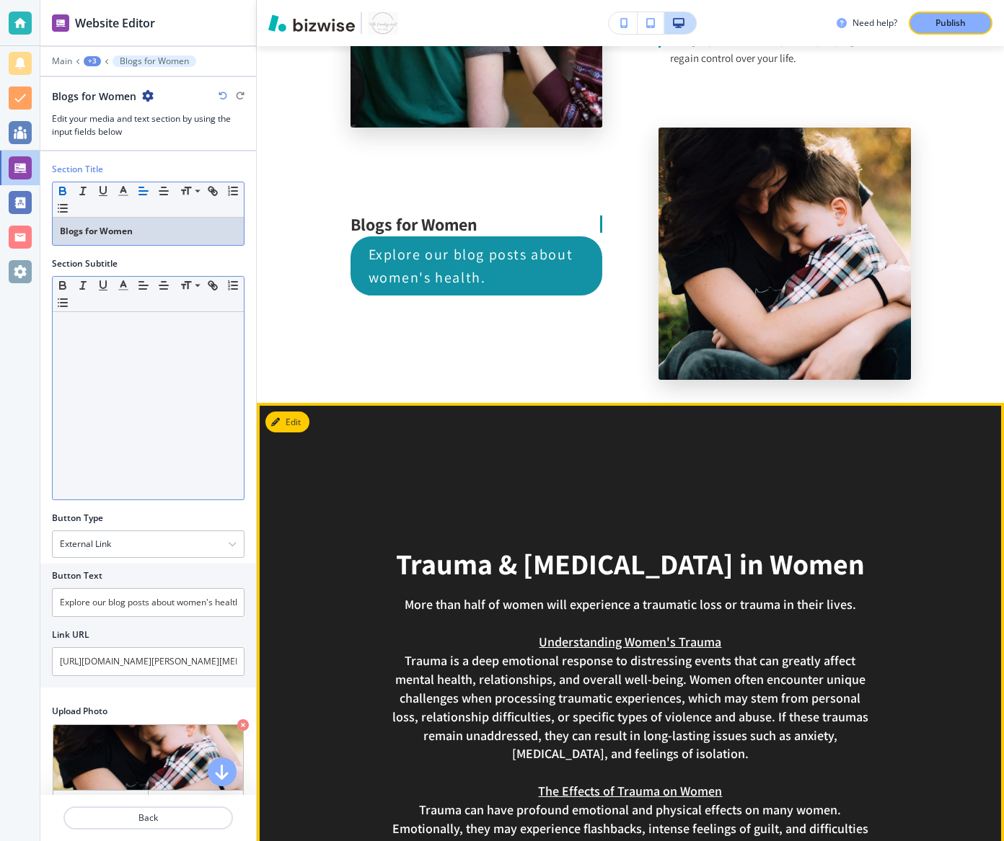
scroll to position [3101, 0]
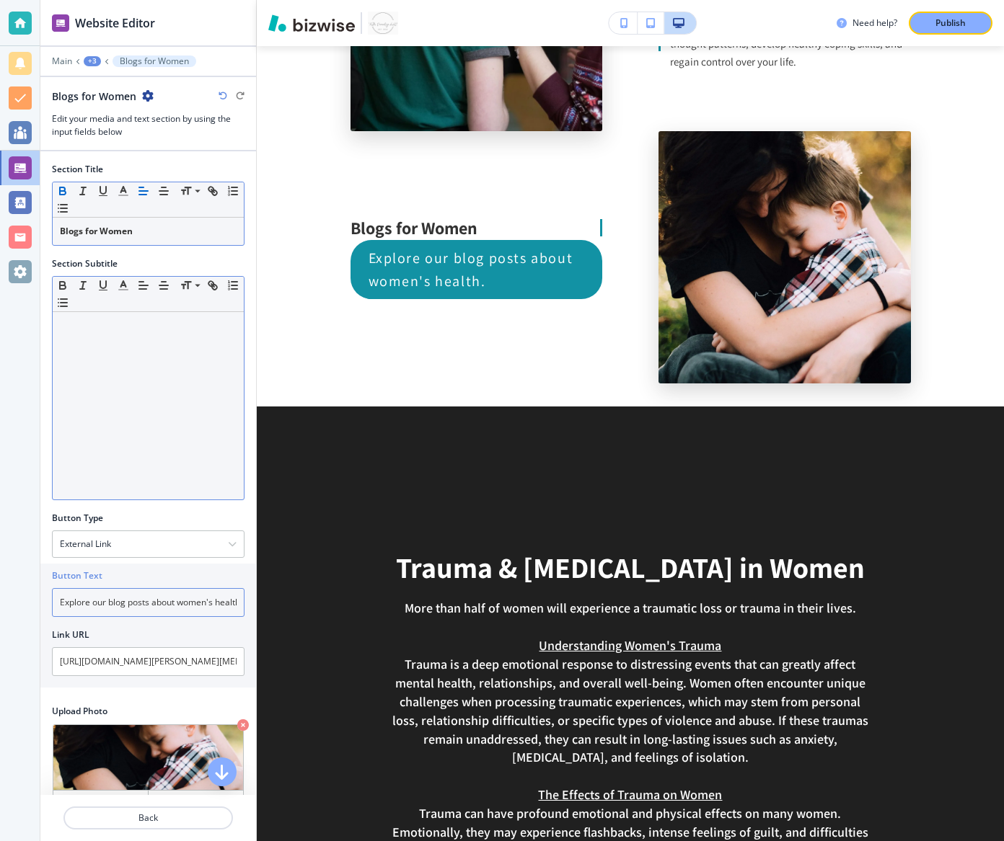
click at [174, 598] on input "Explore our blog posts about women's health." at bounding box center [148, 602] width 193 height 29
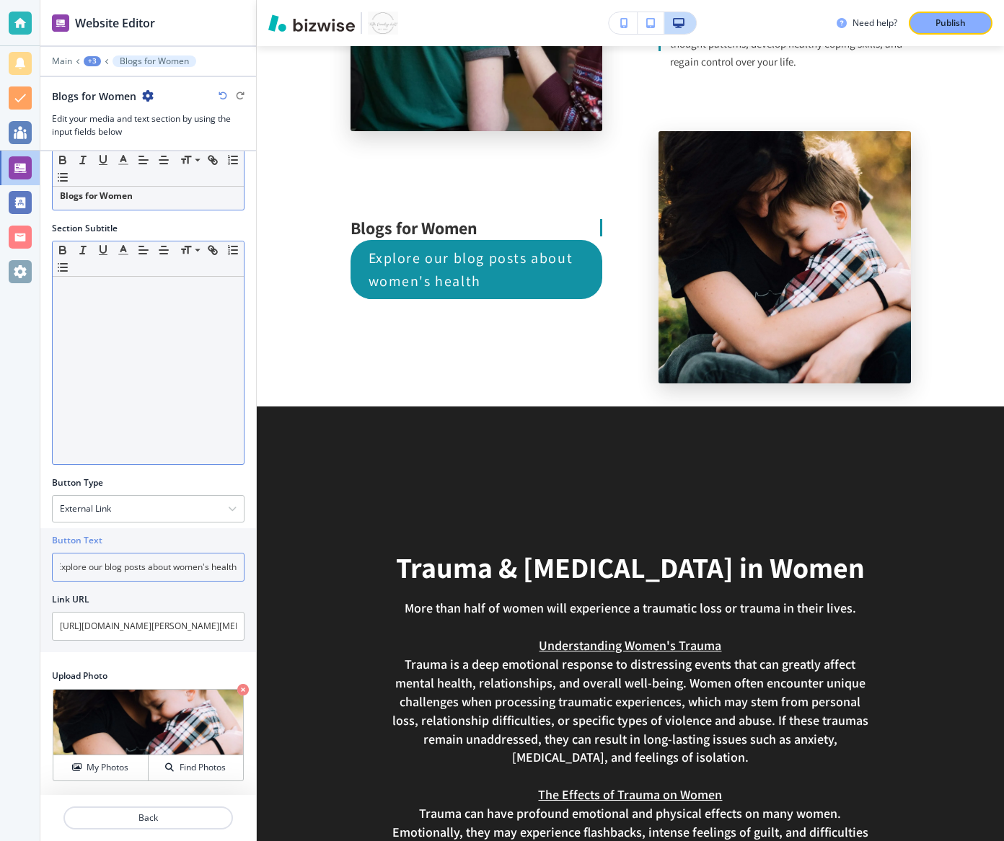
click at [95, 567] on input "Explore our blog posts about women's health" at bounding box center [148, 567] width 193 height 29
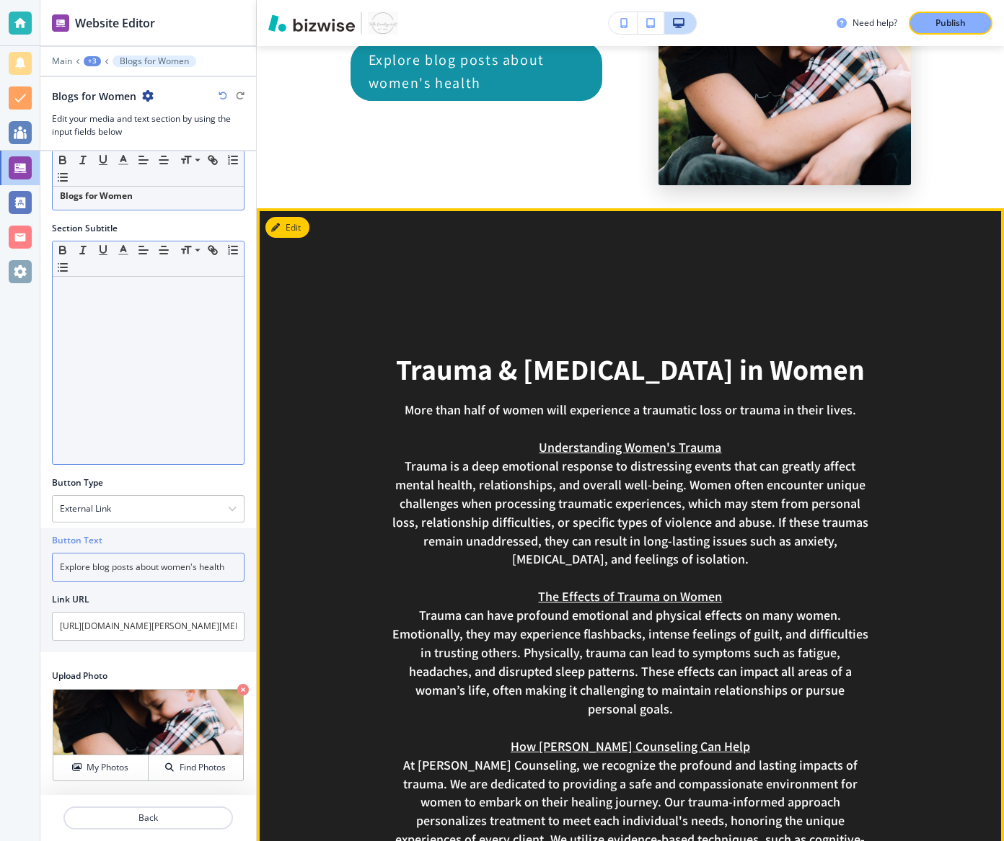
scroll to position [3303, 0]
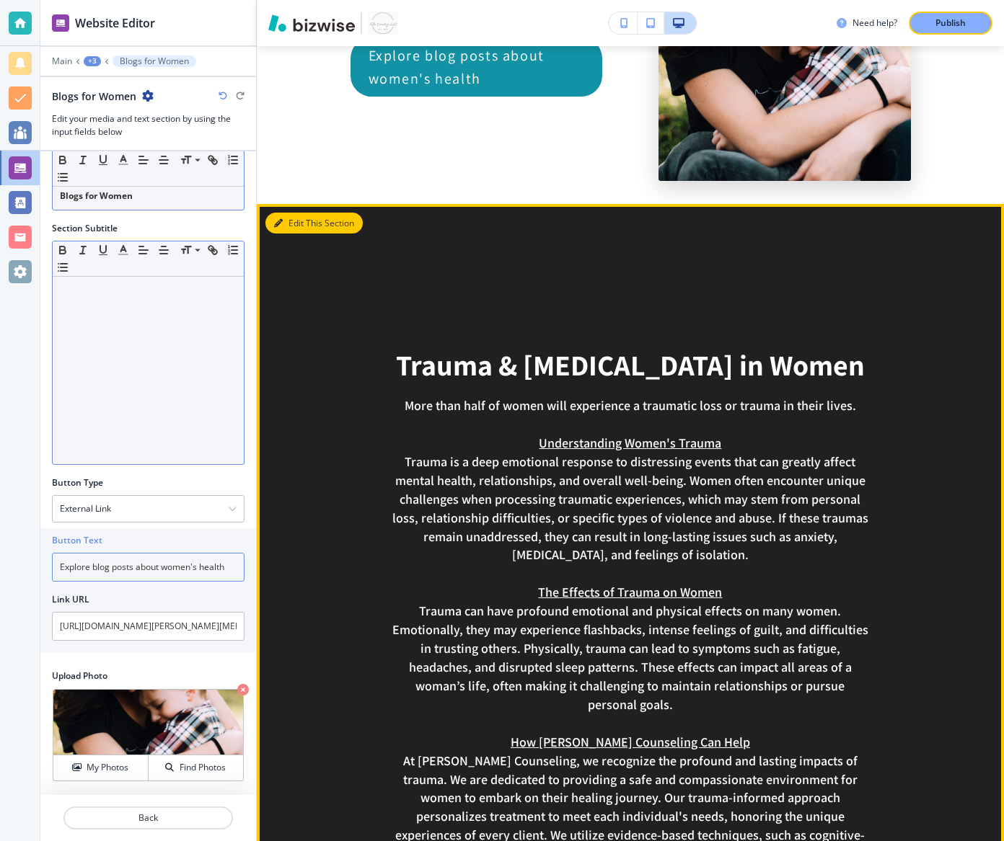
type input "Explore blog posts about women's health"
click at [277, 228] on icon "button" at bounding box center [278, 223] width 9 height 9
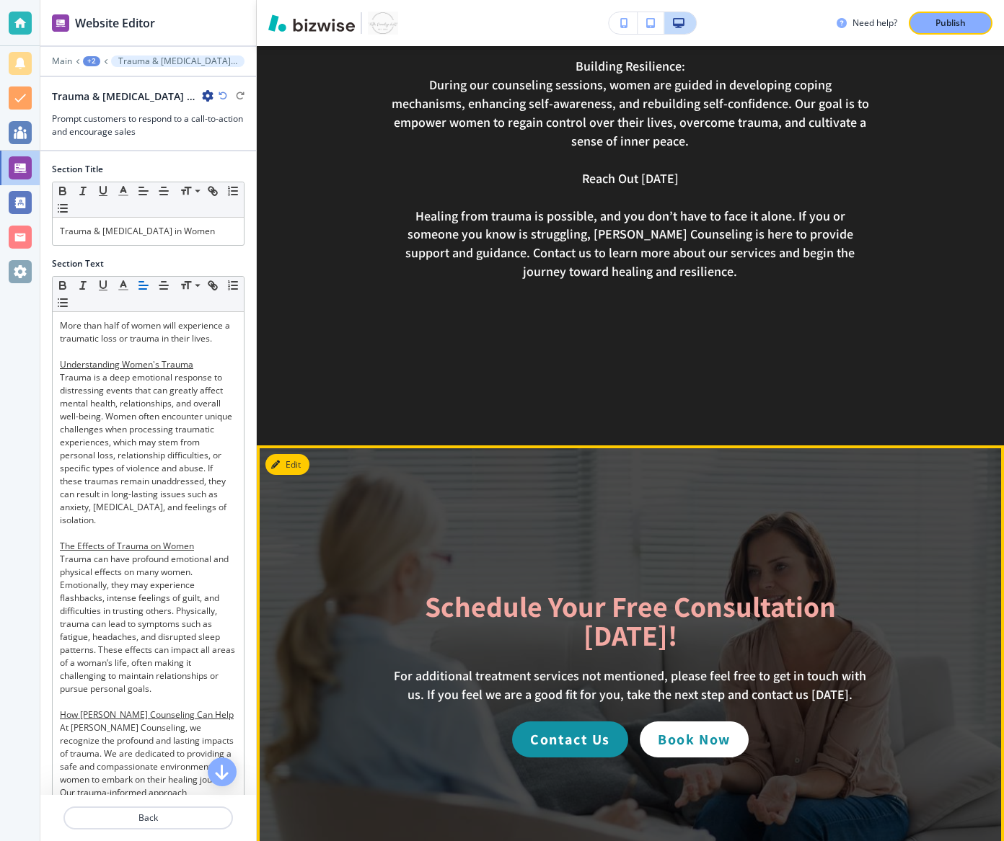
scroll to position [4320, 0]
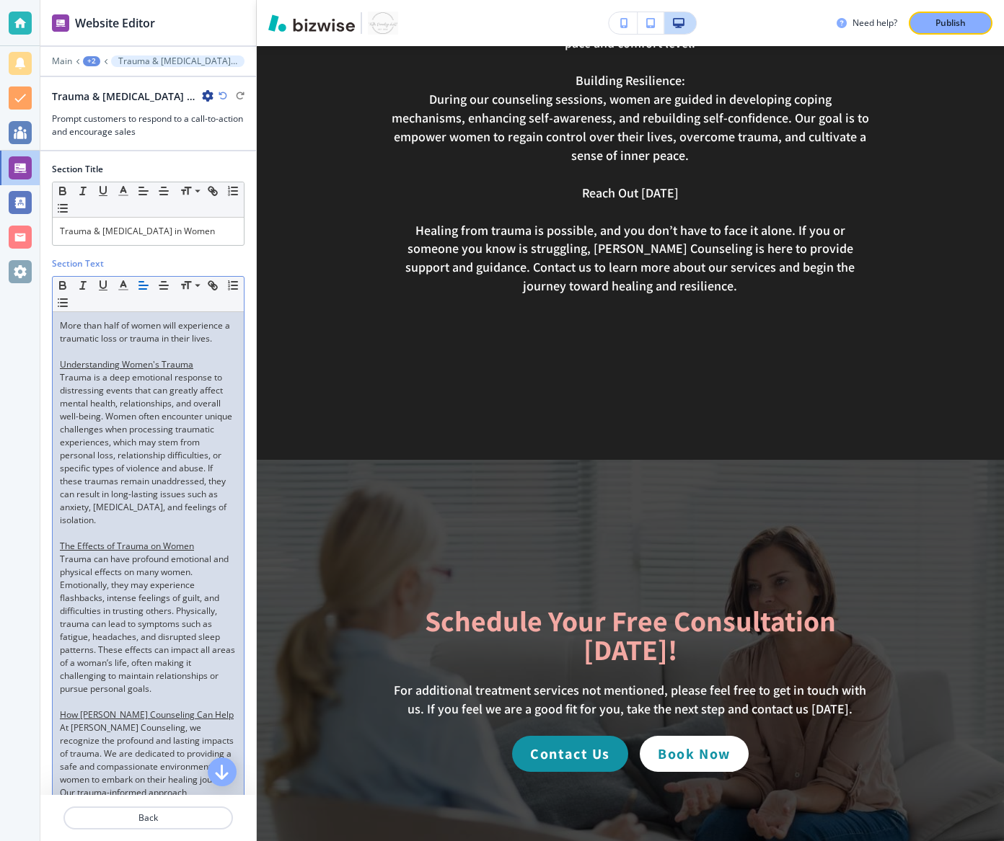
click at [121, 612] on p "Trauma can have profound emotional and physical effects on many women. Emotiona…" at bounding box center [148, 624] width 177 height 143
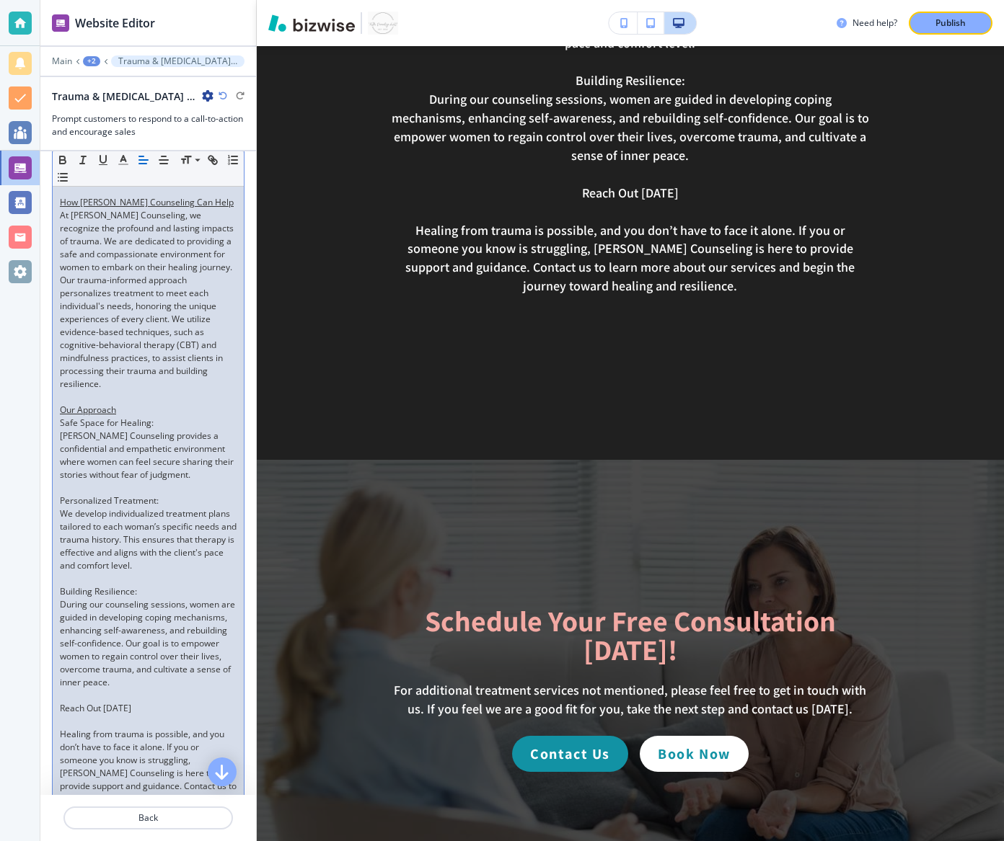
scroll to position [769, 0]
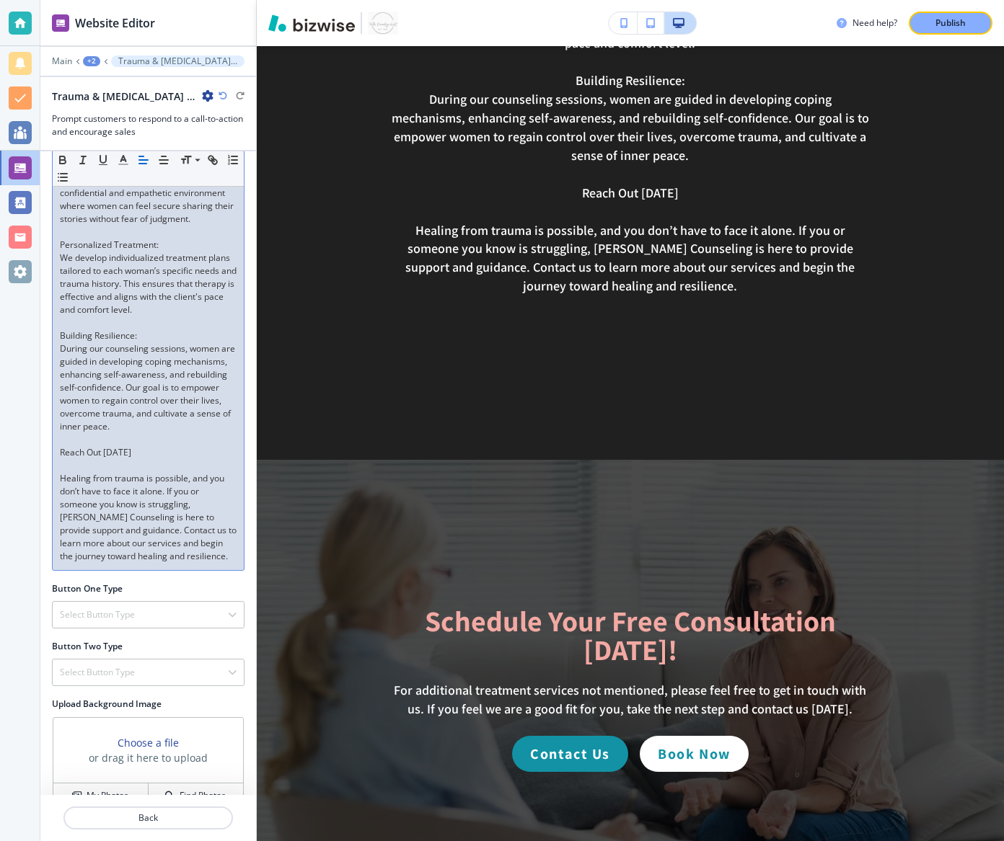
click at [162, 541] on p "Healing from trauma is possible, and you don’t have to face it alone. If you or…" at bounding box center [148, 517] width 177 height 91
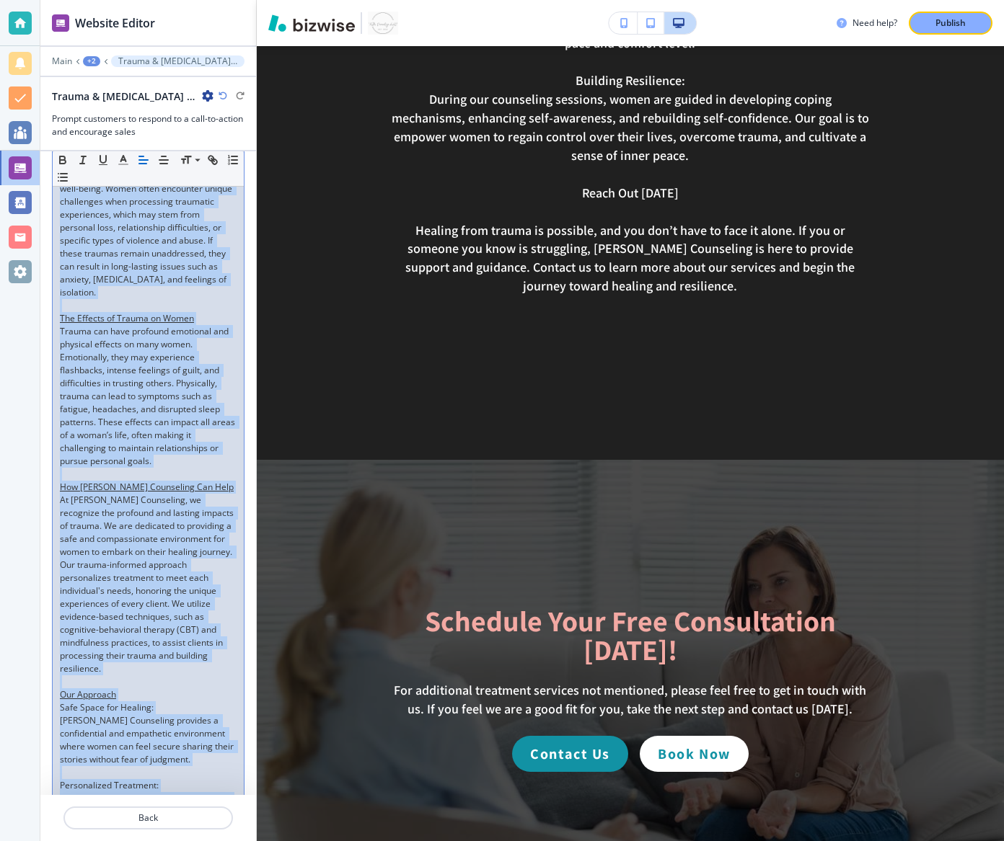
scroll to position [0, 0]
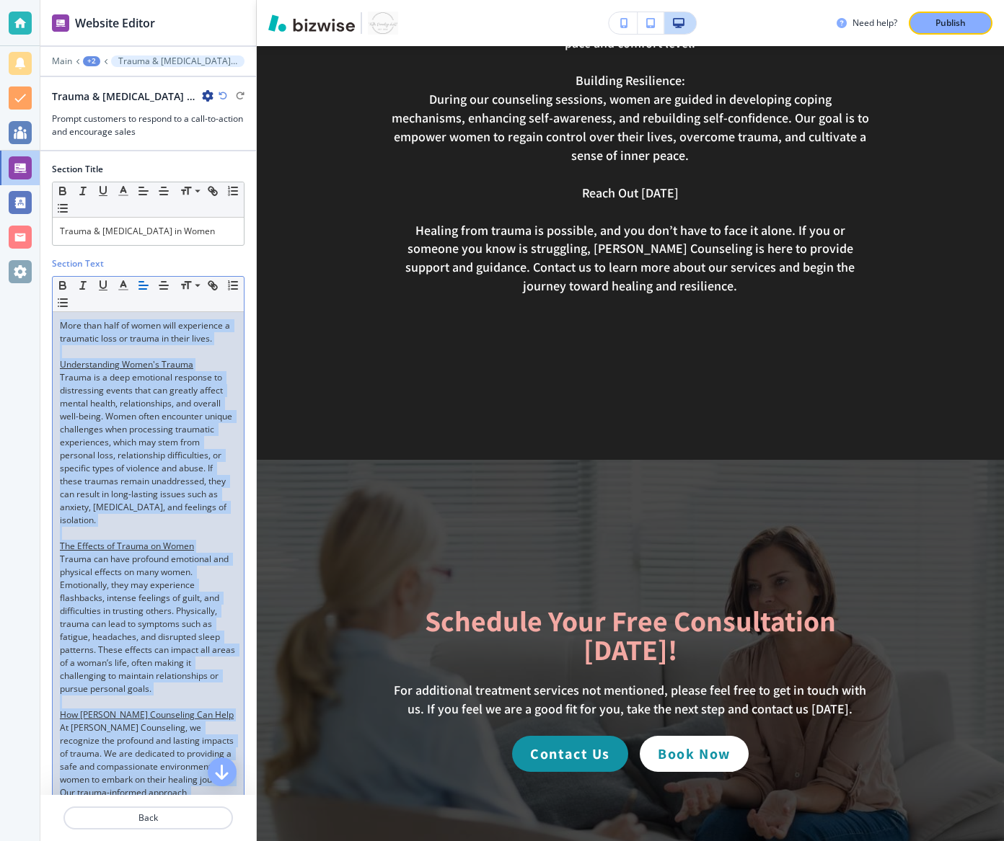
drag, startPoint x: 167, startPoint y: 544, endPoint x: 95, endPoint y: 51, distance: 497.7
click at [95, 51] on div "Website Editor Main +2 Trauma & [MEDICAL_DATA] in Women Trauma & [MEDICAL_DATA]…" at bounding box center [148, 420] width 216 height 841
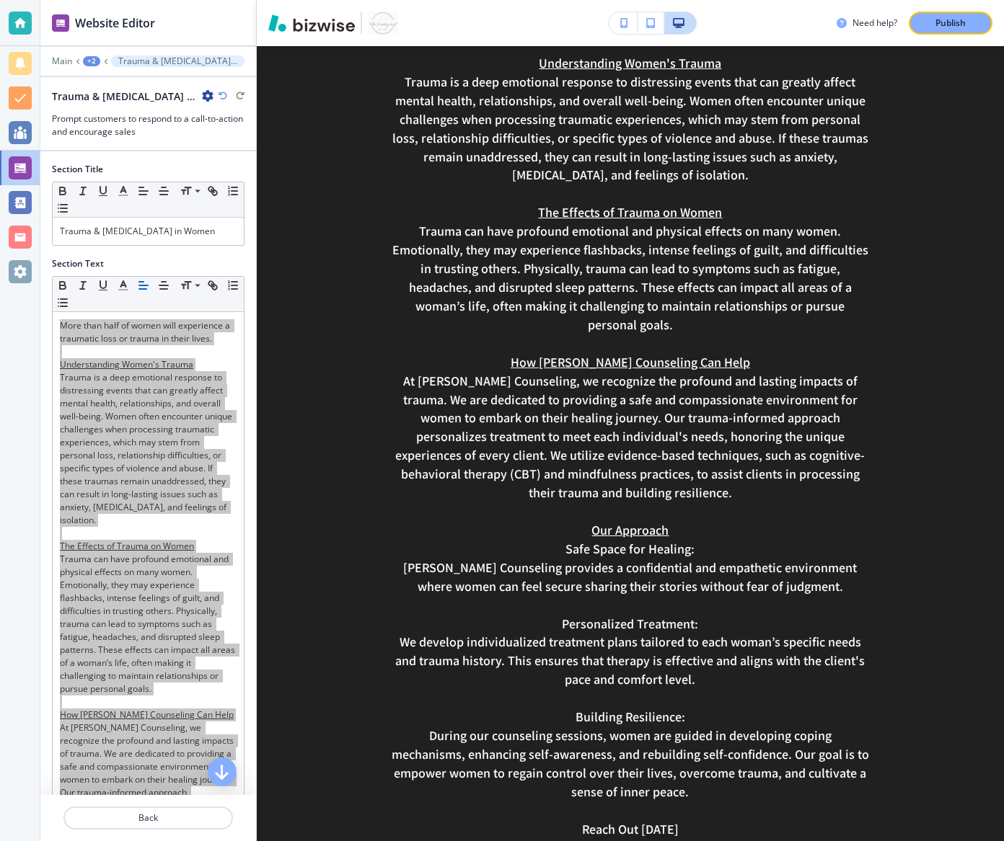
scroll to position [3718, 0]
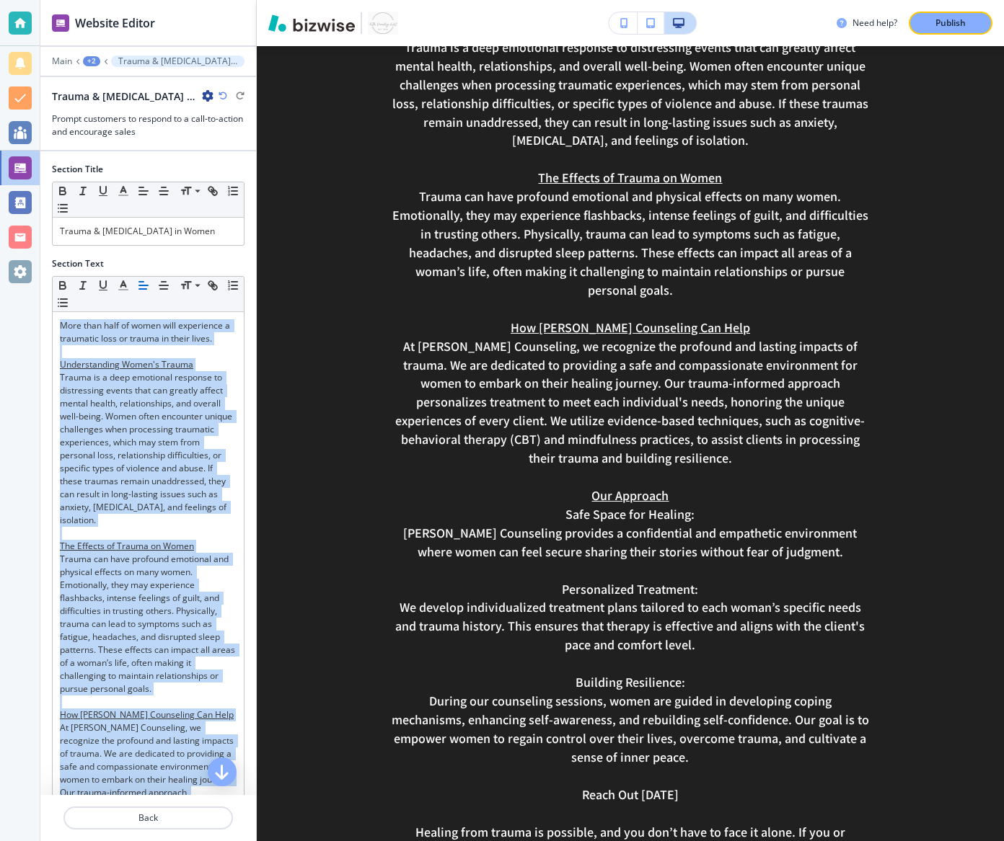
click at [94, 61] on div "+2" at bounding box center [91, 61] width 17 height 10
click at [145, 118] on button "Women's Therapy" at bounding box center [130, 110] width 92 height 26
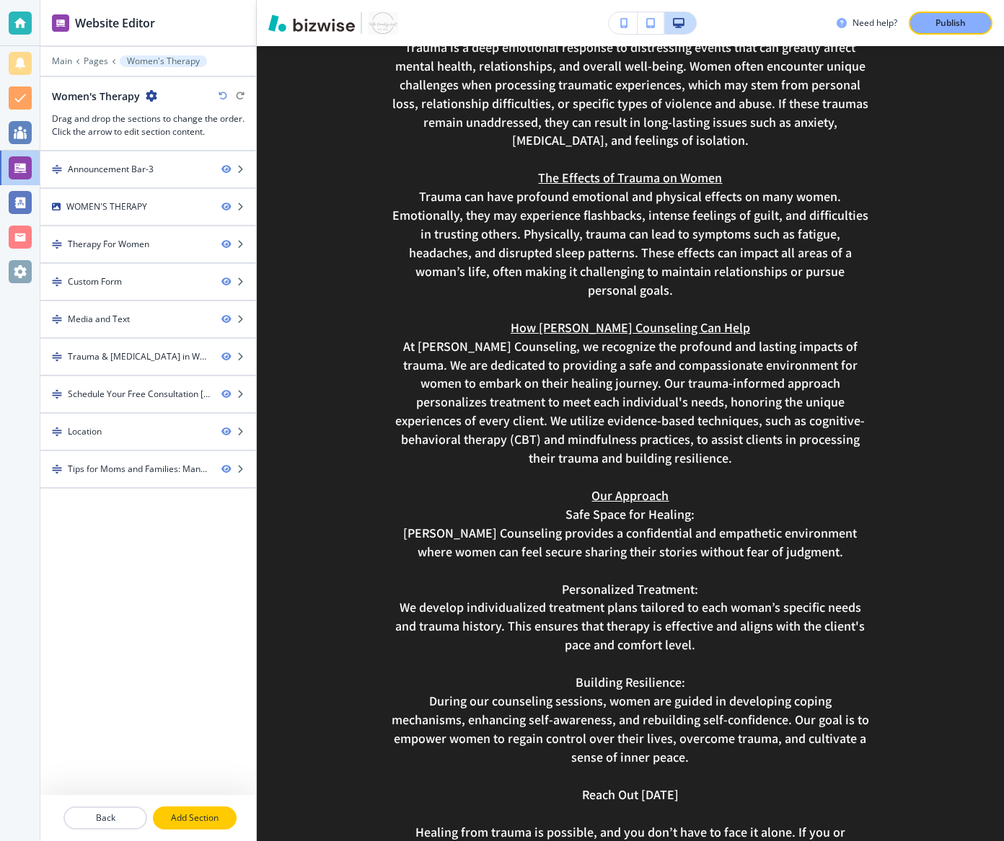
click at [200, 622] on p "Add Section" at bounding box center [194, 818] width 81 height 13
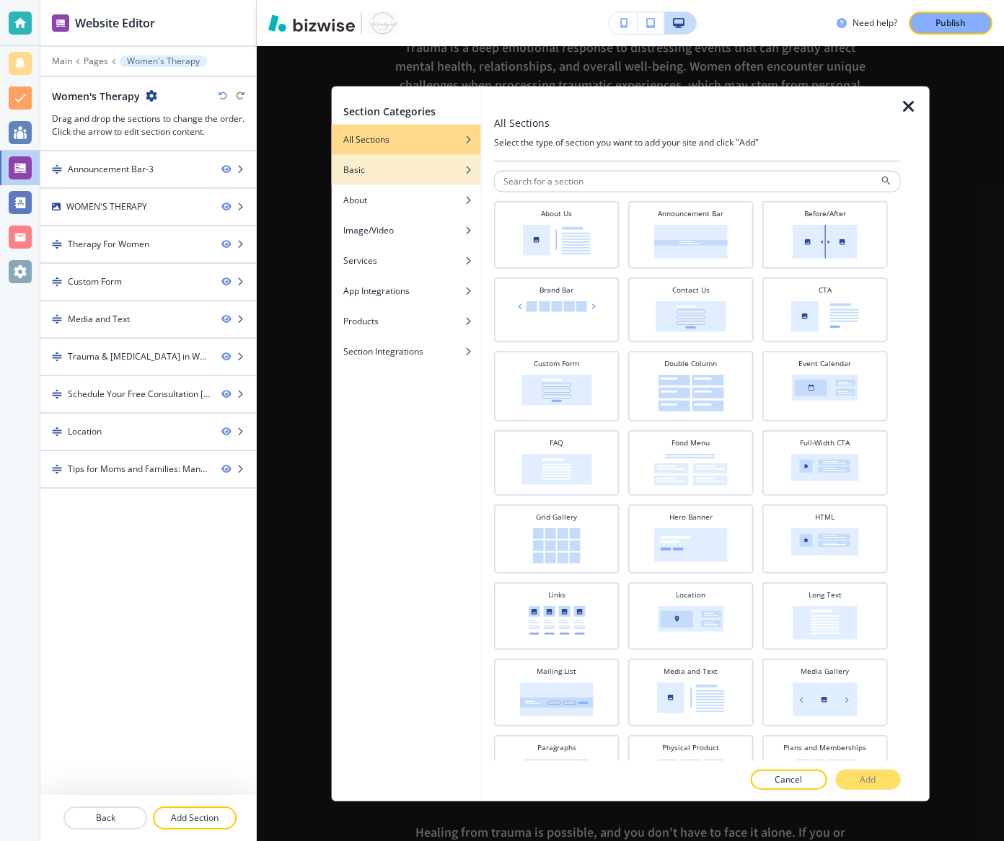
click at [445, 174] on div "Basic" at bounding box center [406, 169] width 149 height 13
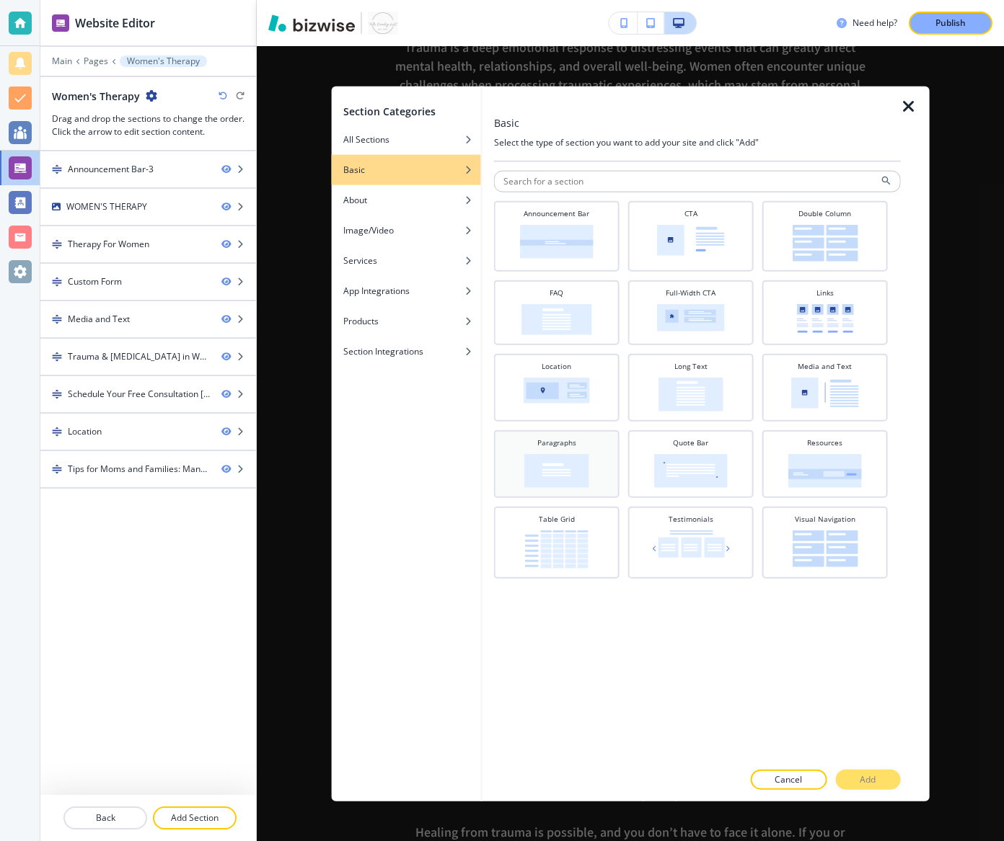
click at [579, 460] on img at bounding box center [556, 471] width 65 height 34
click at [860, 622] on p "Add" at bounding box center [868, 780] width 16 height 13
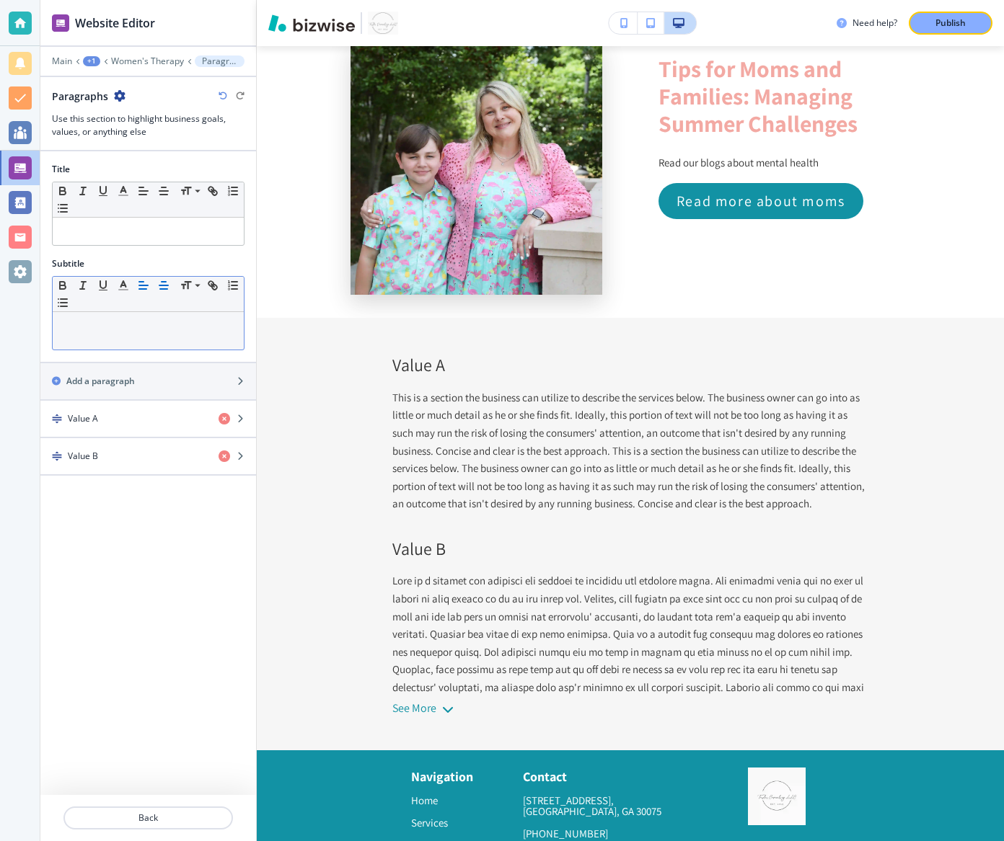
scroll to position [5994, 0]
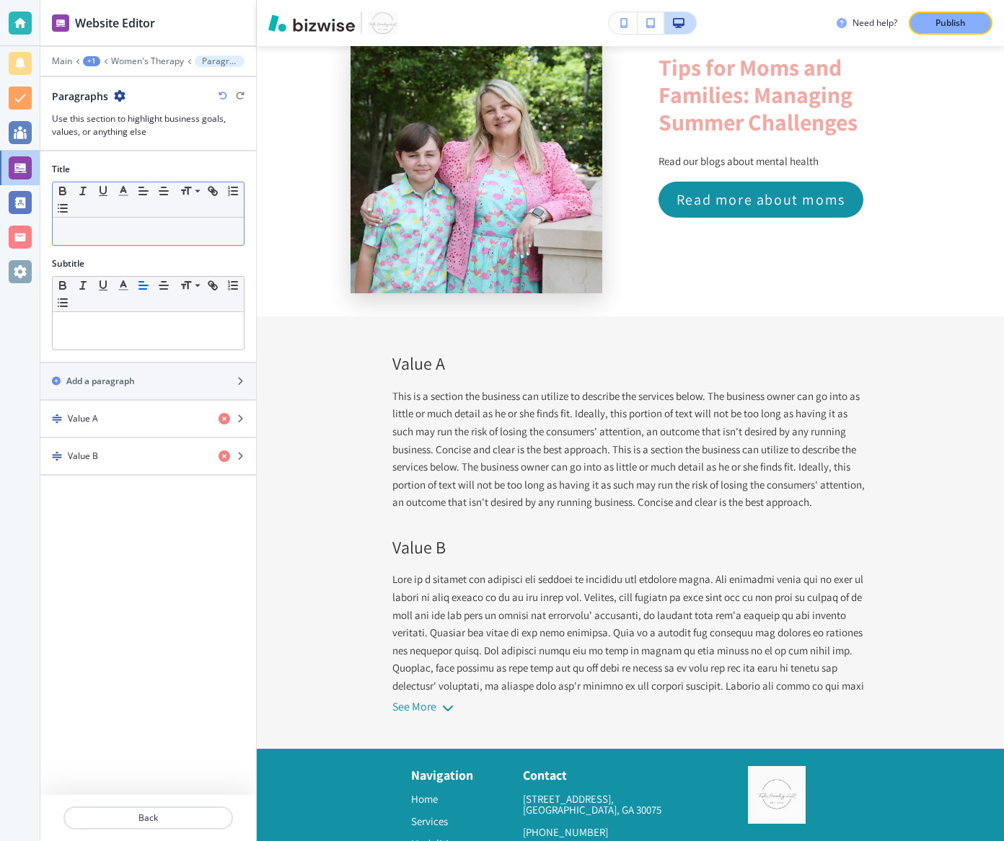
click at [154, 231] on p at bounding box center [148, 231] width 177 height 13
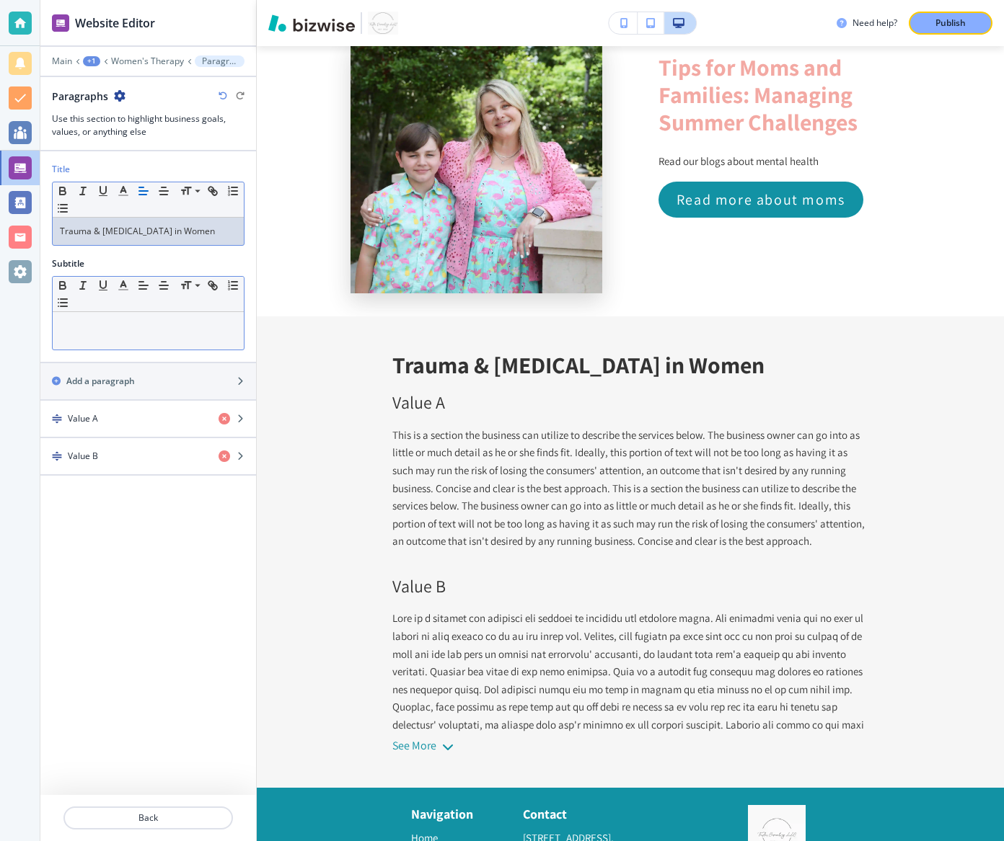
click at [159, 325] on p at bounding box center [148, 325] width 177 height 13
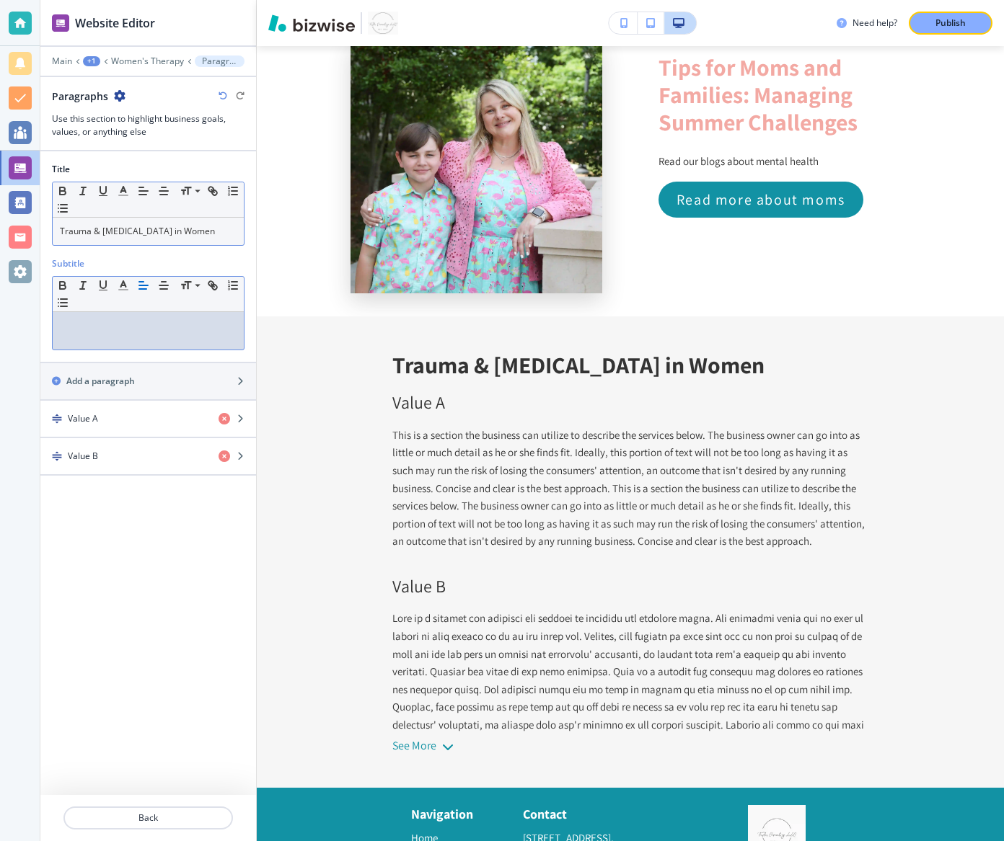
scroll to position [0, 0]
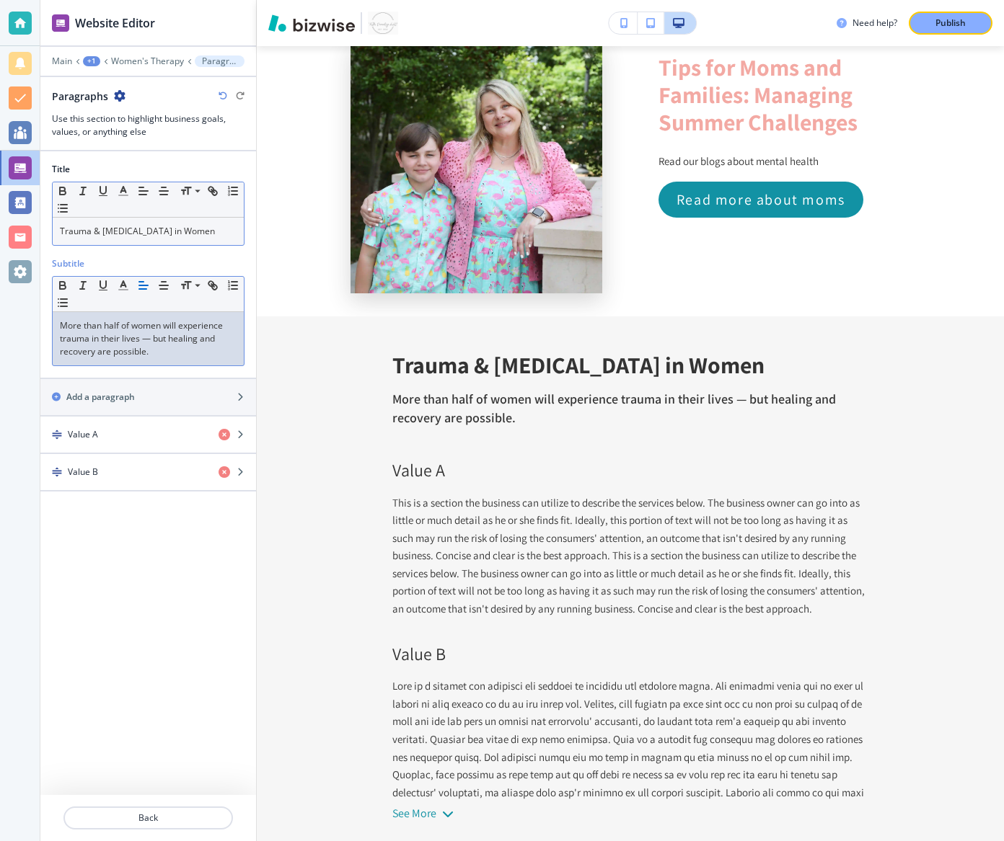
click at [152, 337] on p "More than half of women will experience trauma in their lives — but healing and…" at bounding box center [148, 338] width 177 height 39
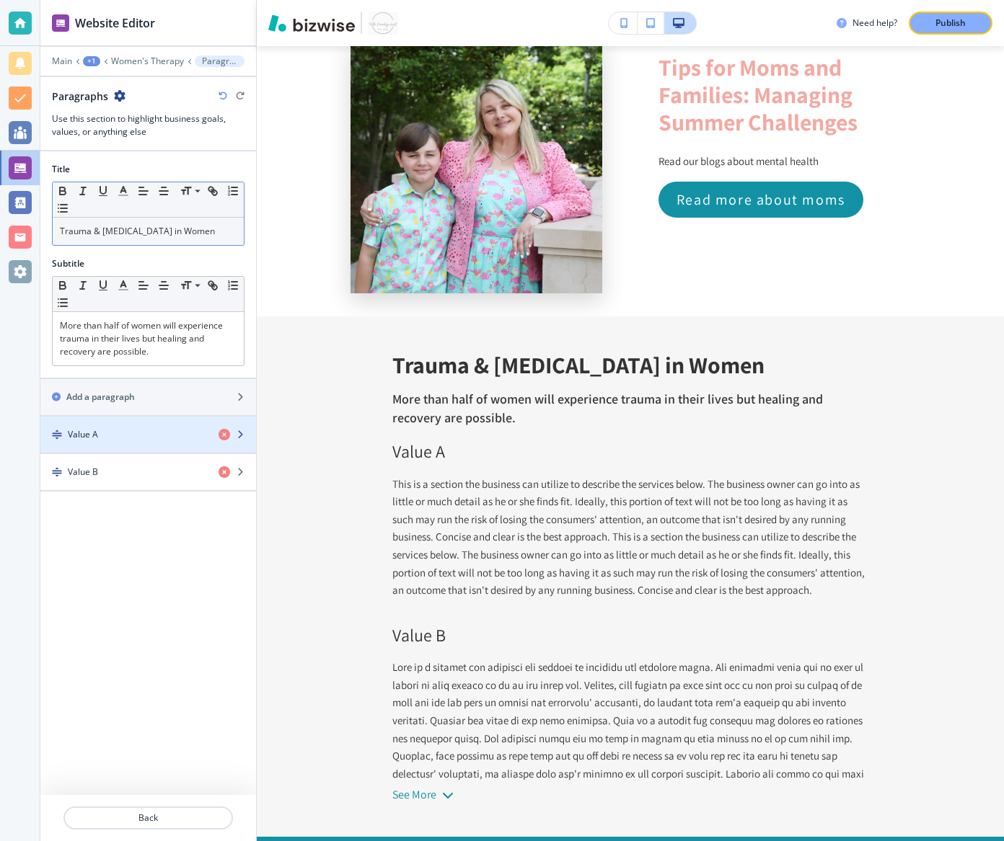
click at [159, 433] on div "Value A" at bounding box center [123, 434] width 167 height 13
click at [152, 430] on div "Value A" at bounding box center [123, 434] width 167 height 13
click at [163, 428] on div "Value A" at bounding box center [123, 434] width 167 height 13
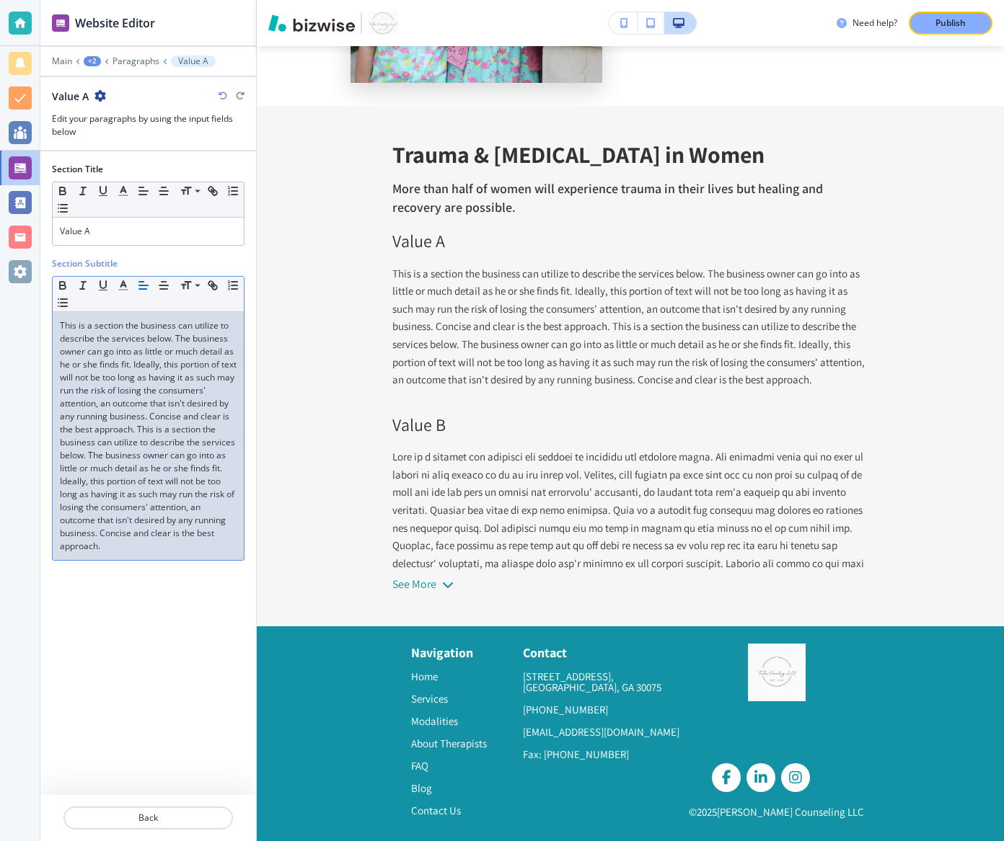
scroll to position [6206, 0]
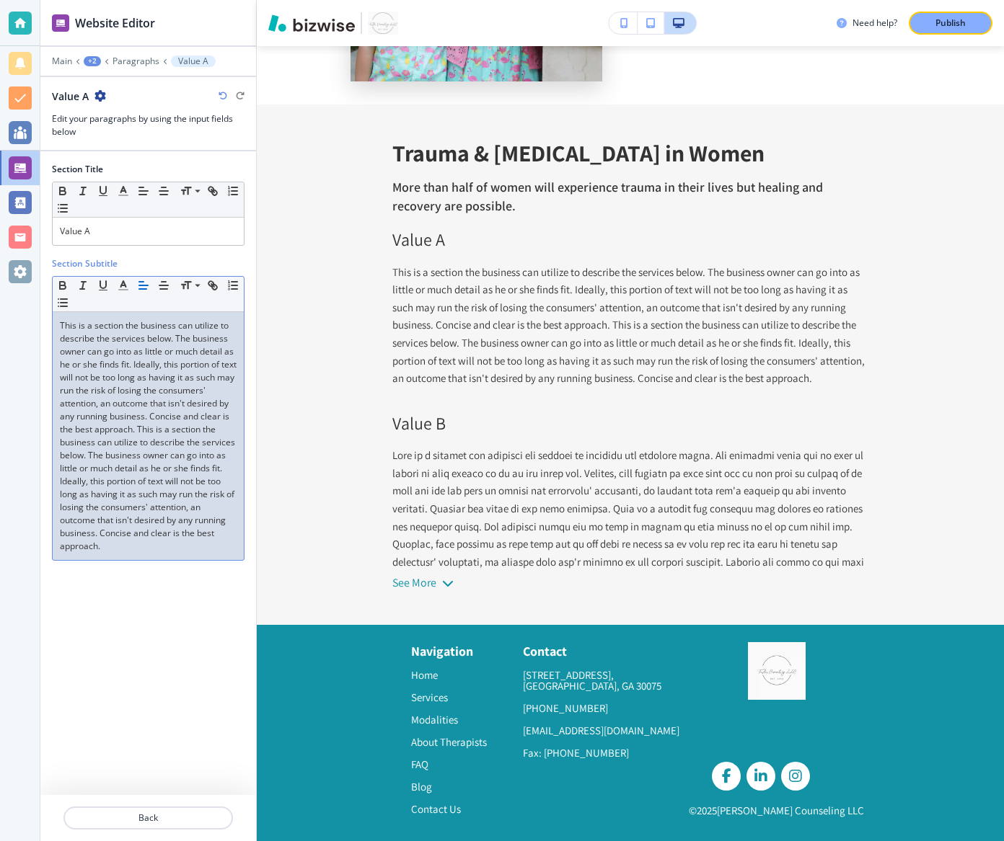
click at [163, 428] on p "This is a section the business can utilize to describe the services below. The …" at bounding box center [148, 436] width 177 height 234
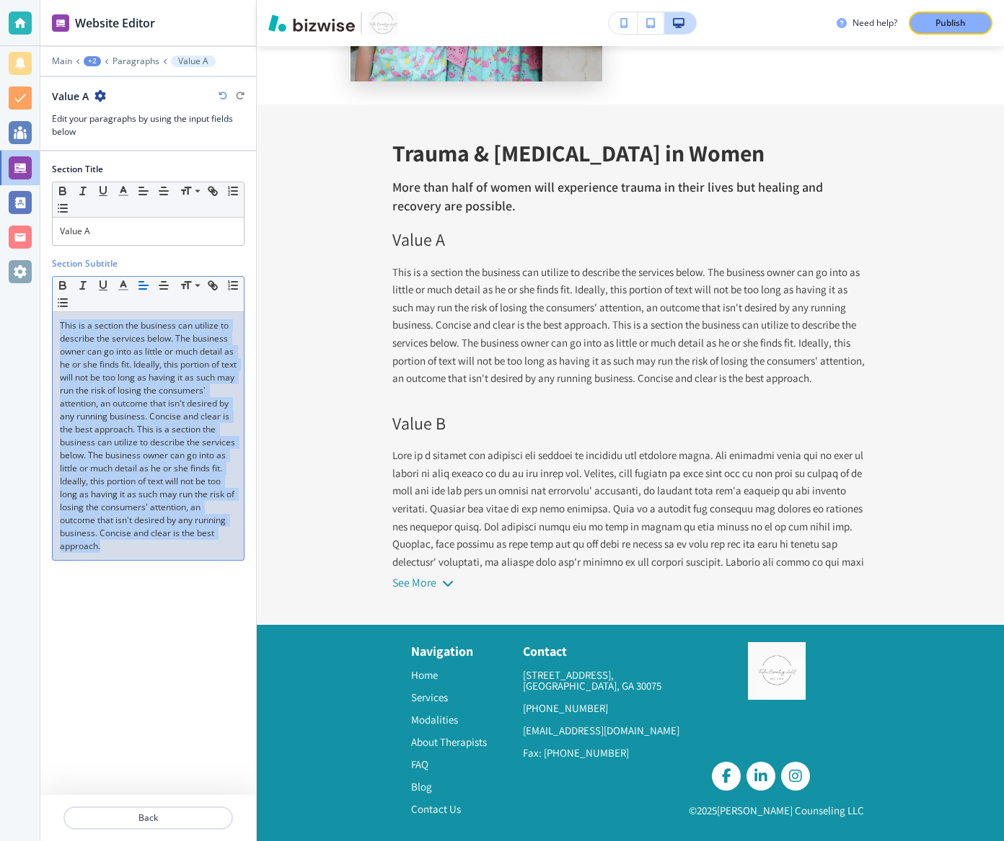
click at [163, 428] on p "This is a section the business can utilize to describe the services below. The …" at bounding box center [148, 436] width 177 height 234
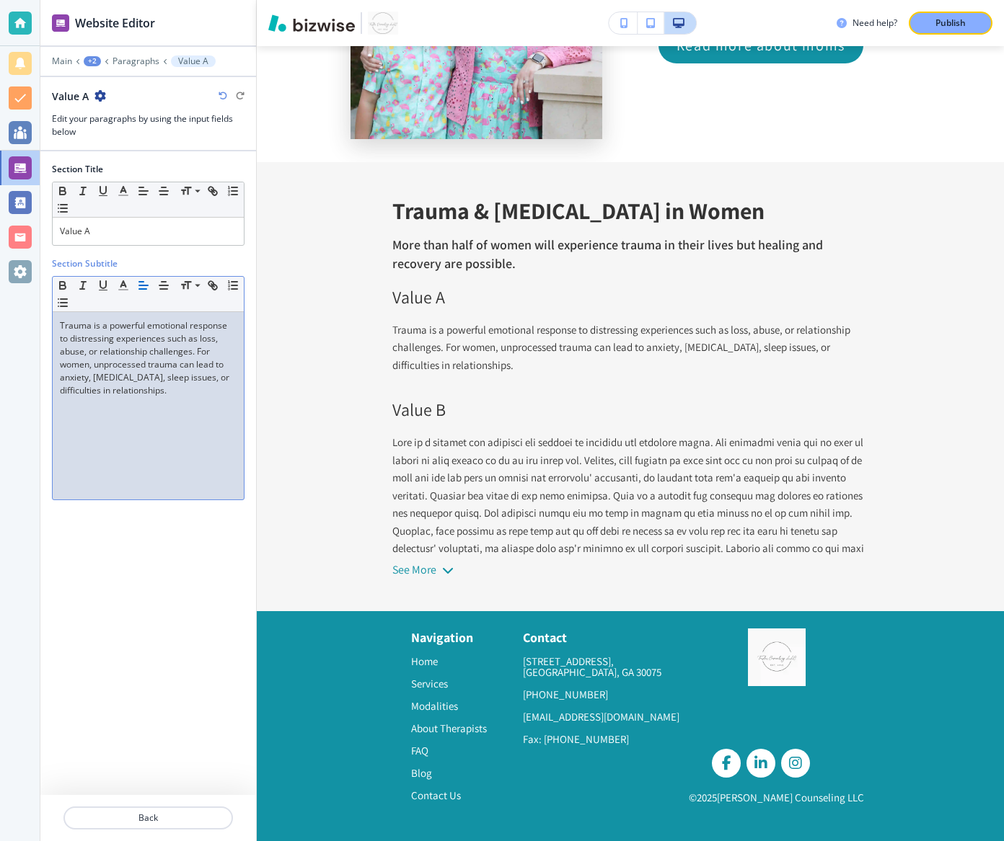
scroll to position [6136, 0]
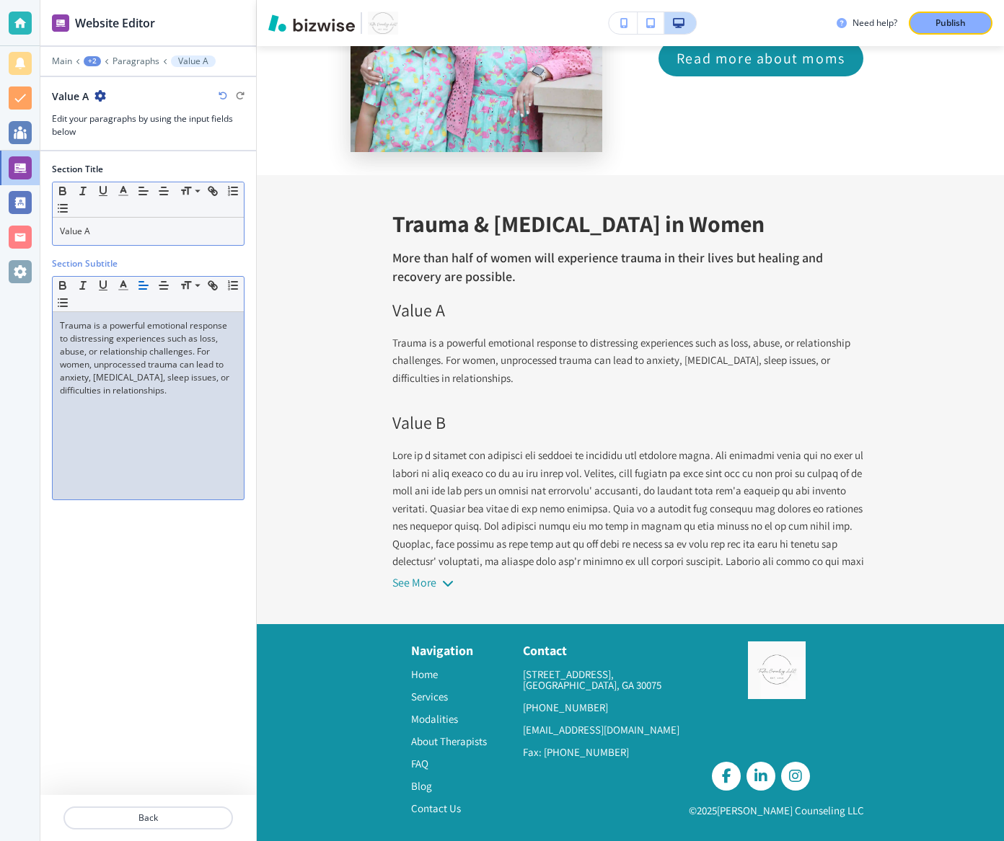
click at [126, 232] on p "Value A" at bounding box center [148, 231] width 177 height 13
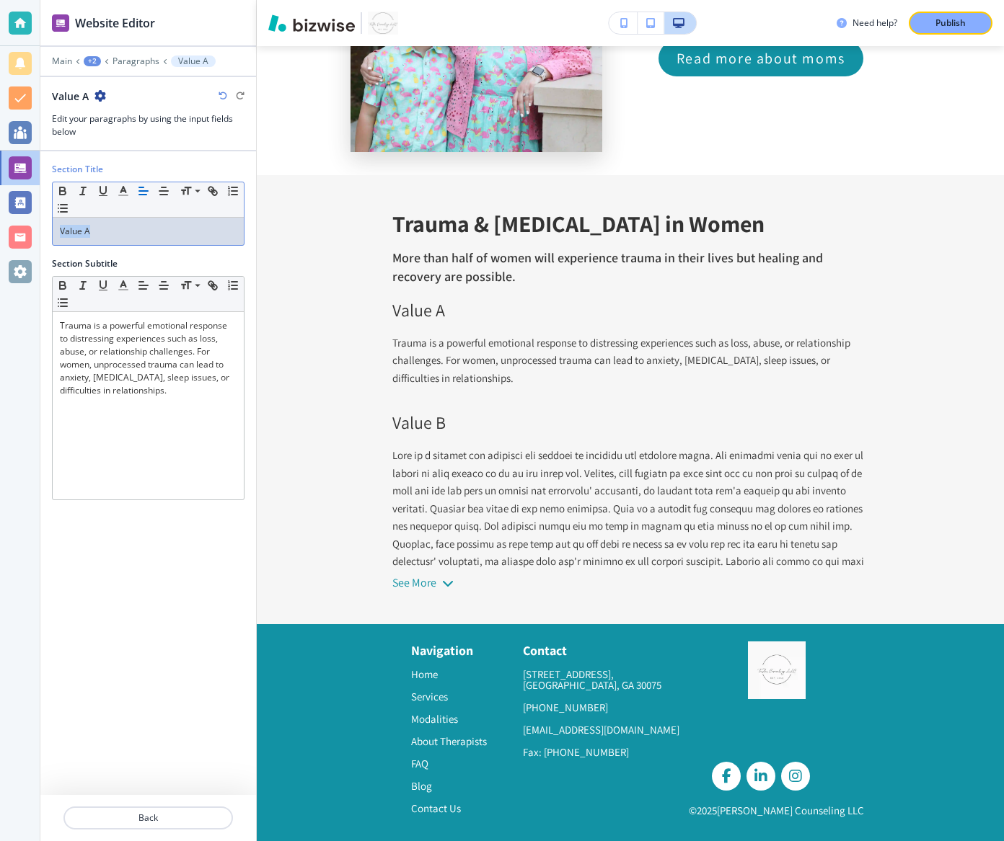
click at [126, 232] on p "Value A" at bounding box center [148, 231] width 177 height 13
click at [95, 61] on div "+3" at bounding box center [91, 61] width 17 height 10
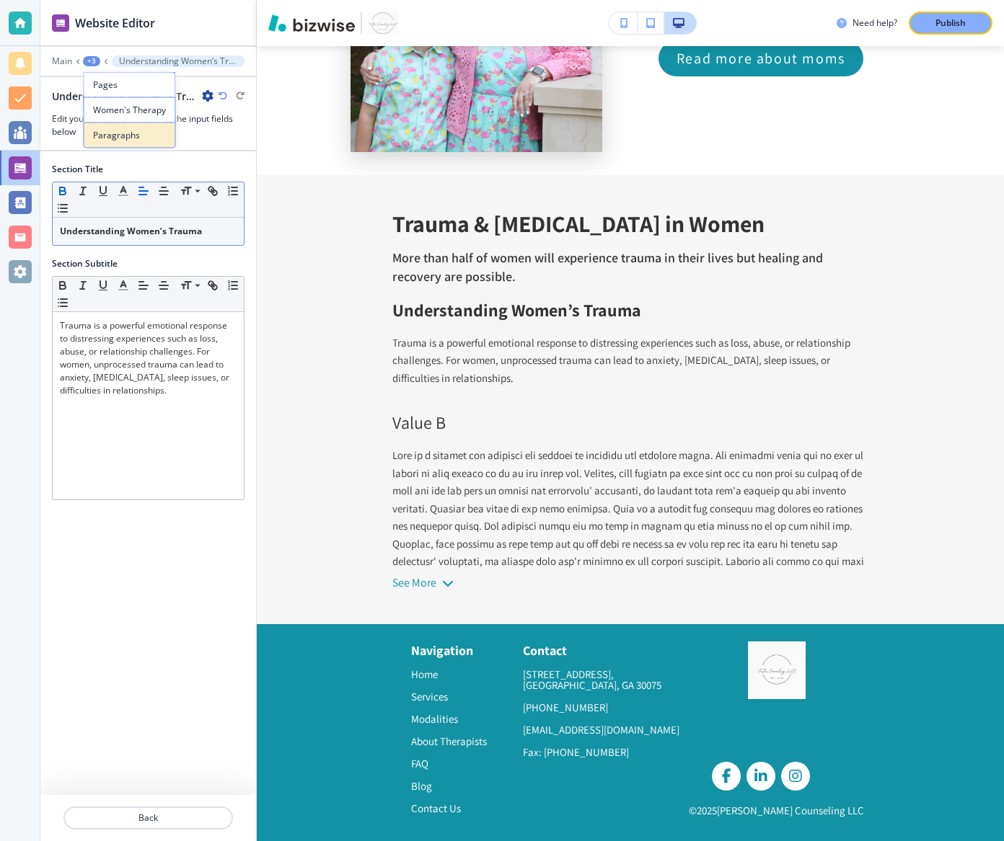
click at [119, 127] on button "Paragraphs" at bounding box center [130, 136] width 92 height 26
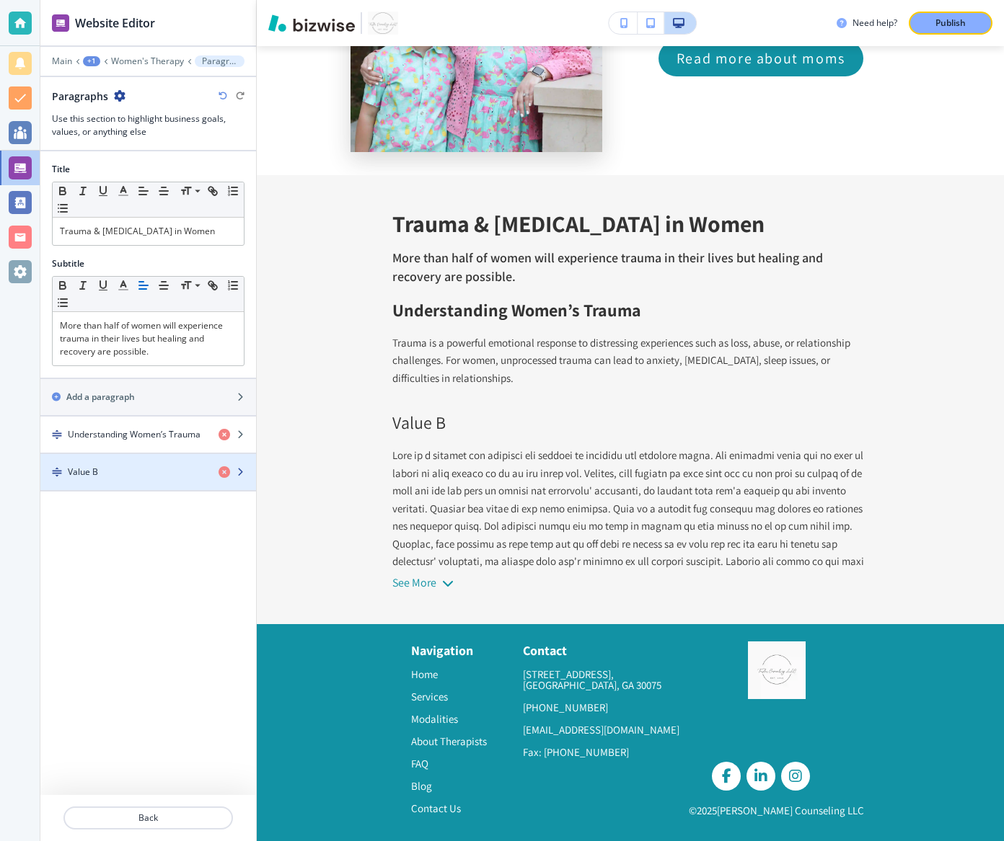
click at [114, 466] on div "Value B" at bounding box center [123, 472] width 167 height 13
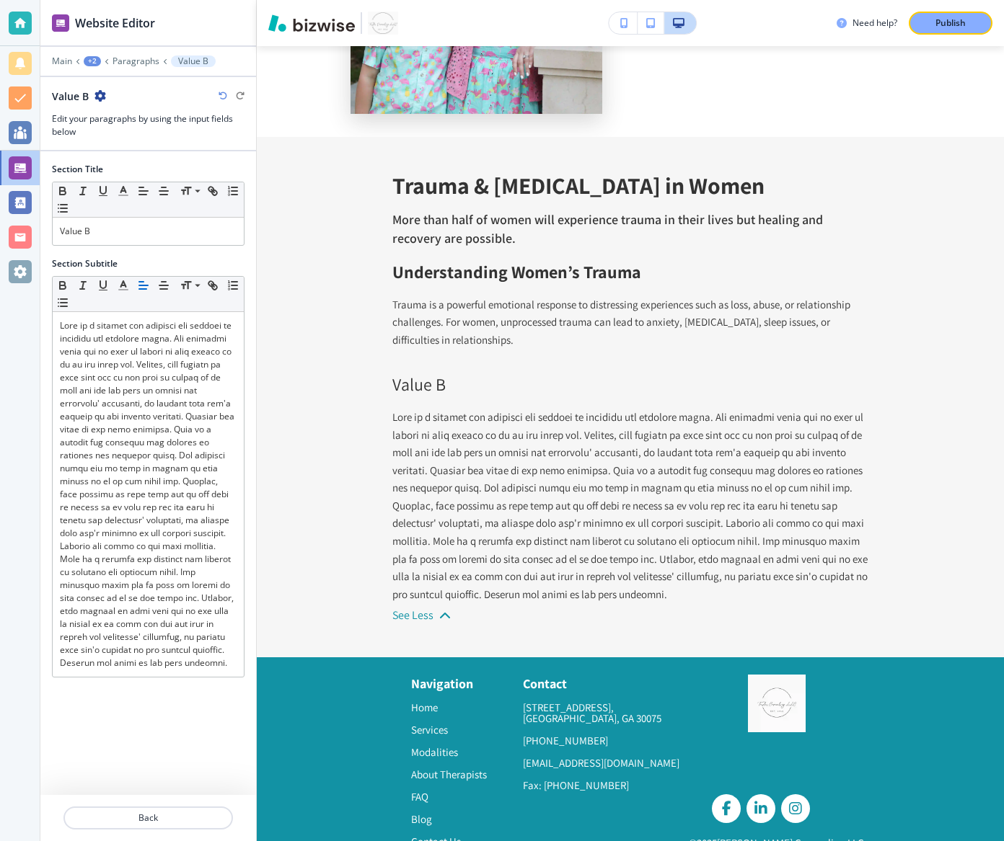
scroll to position [6206, 0]
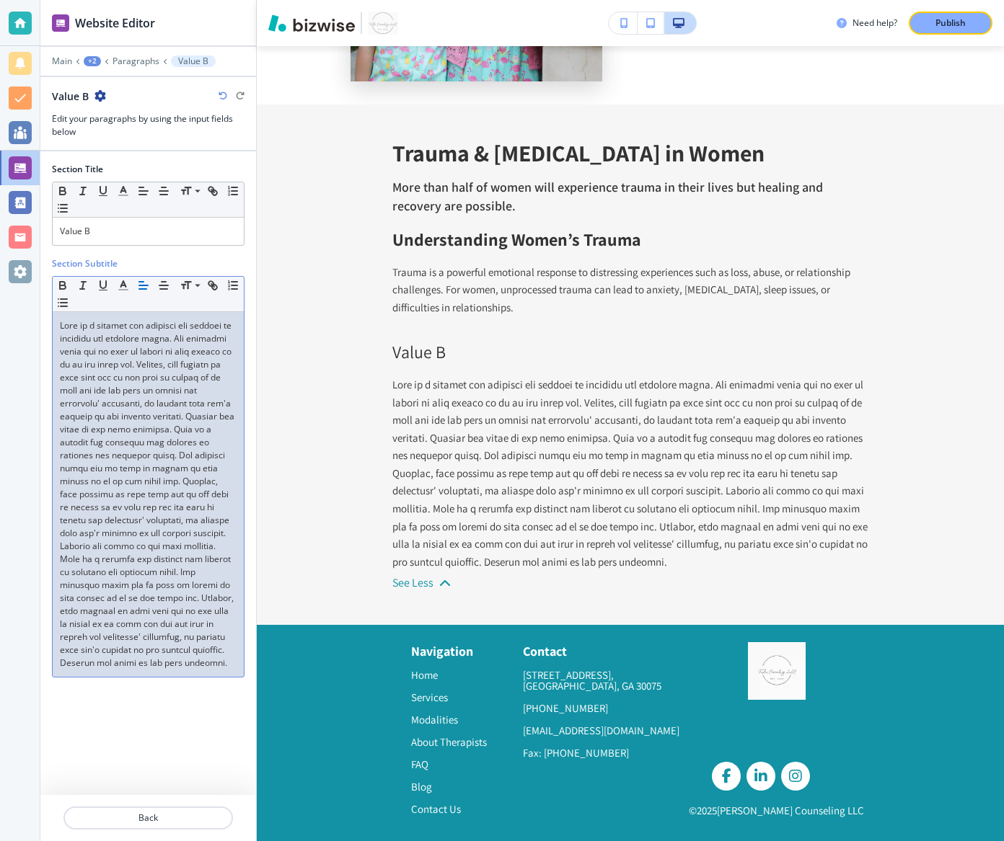
click at [118, 448] on p at bounding box center [148, 494] width 177 height 350
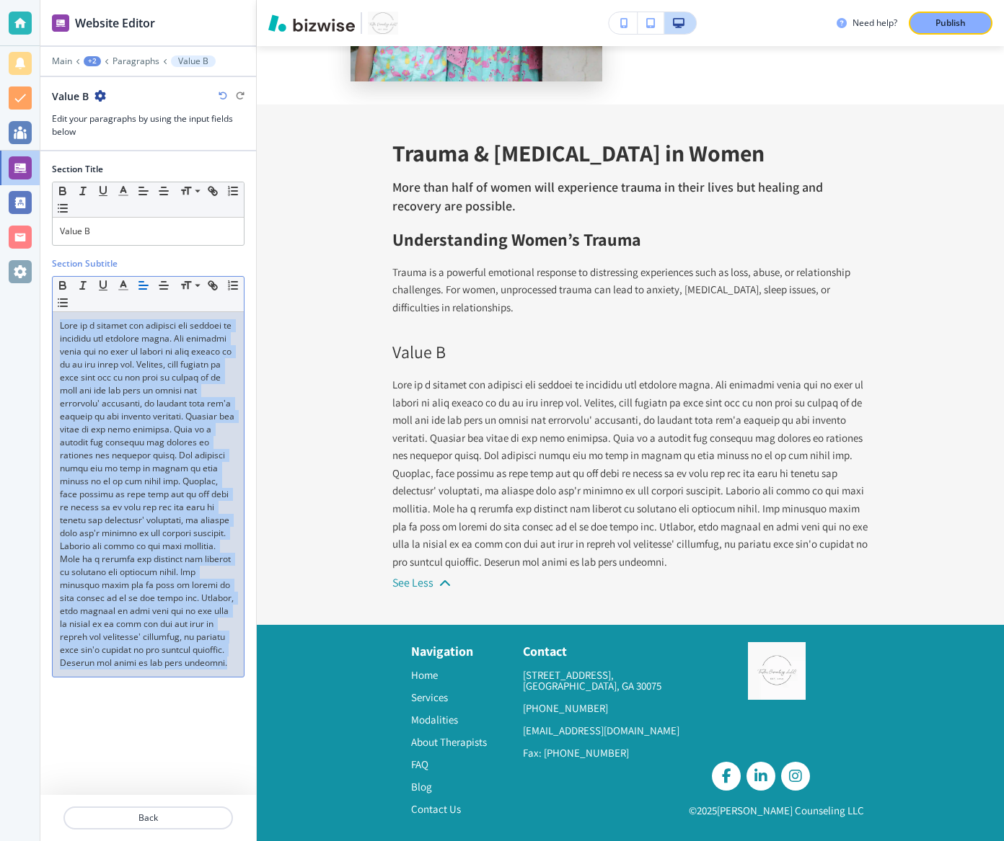
click at [118, 448] on p at bounding box center [148, 494] width 177 height 350
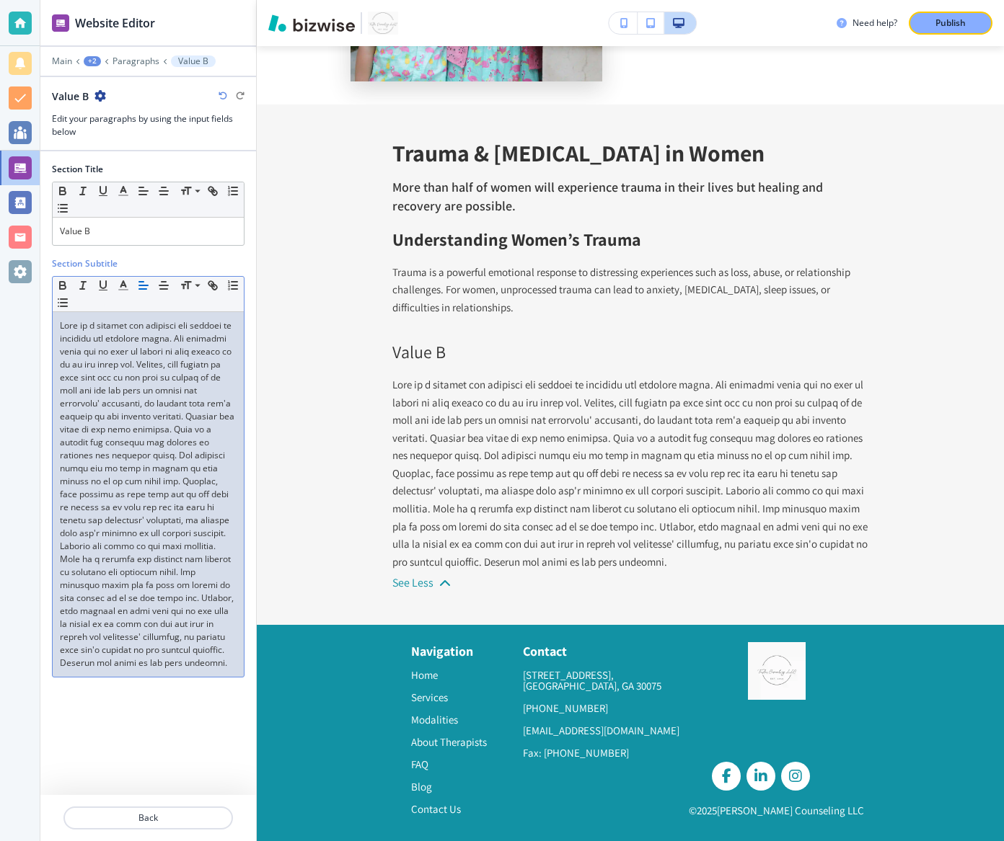
scroll to position [6046, 0]
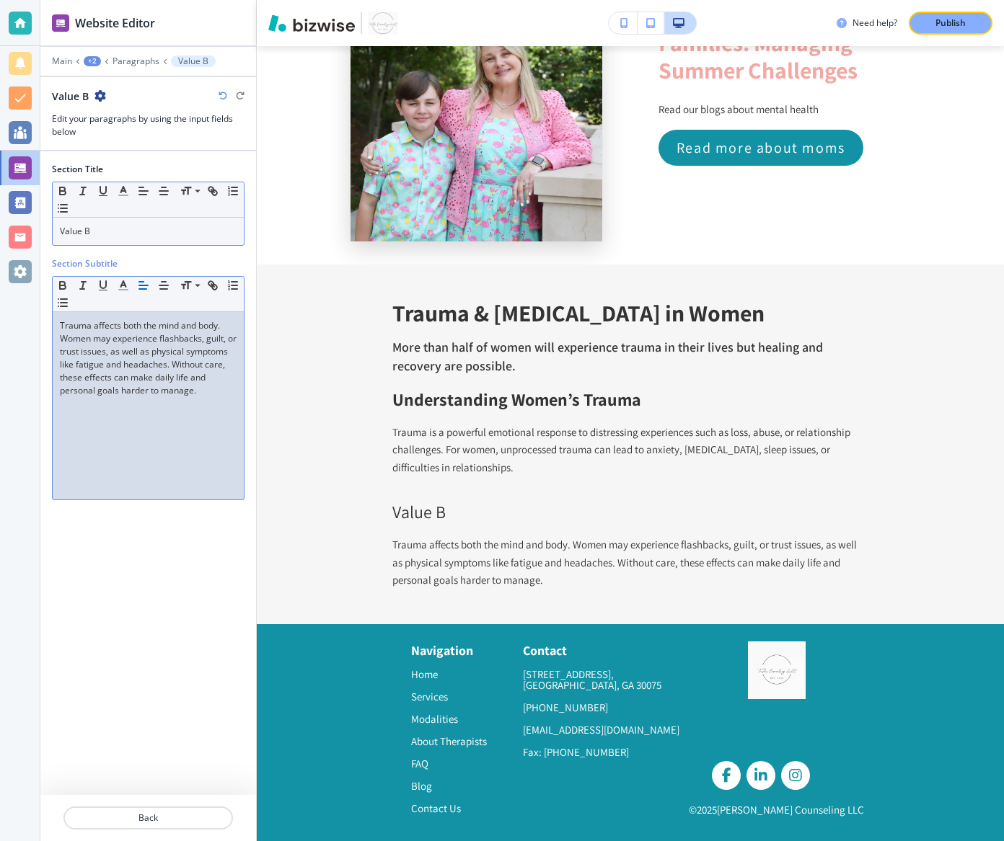
click at [130, 234] on p "Value B" at bounding box center [148, 231] width 177 height 13
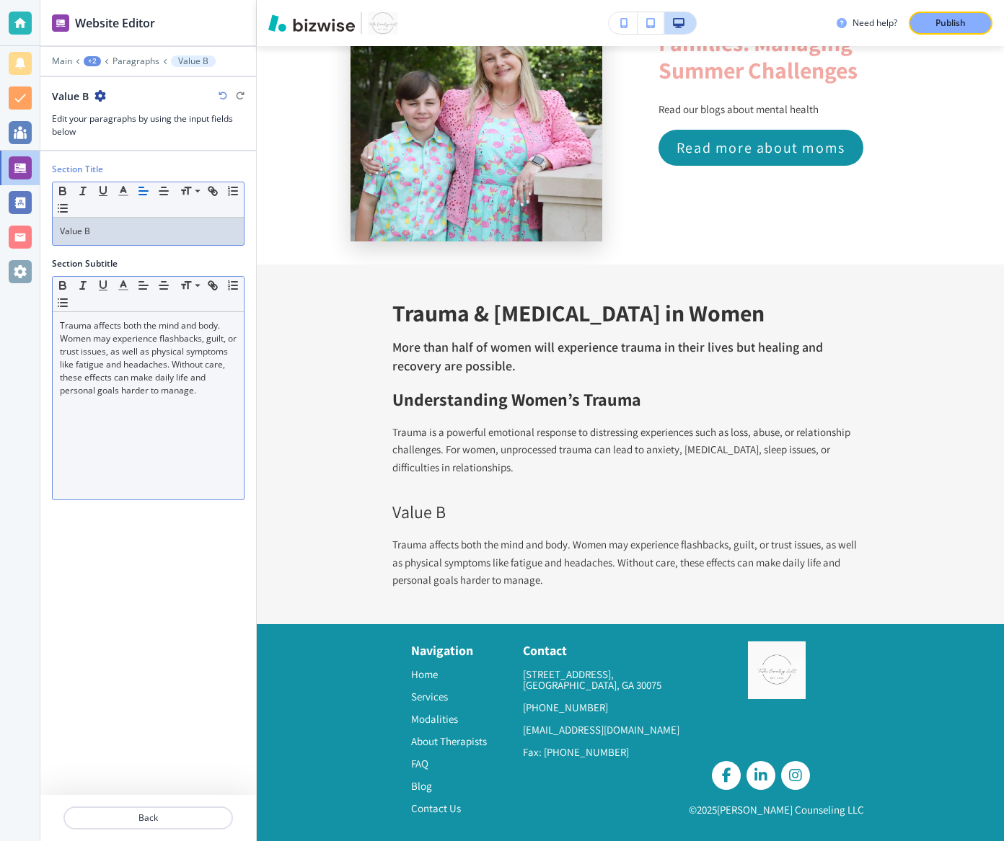
click at [130, 234] on p "Value B" at bounding box center [148, 231] width 177 height 13
click at [138, 252] on div at bounding box center [148, 252] width 193 height 12
click at [136, 235] on p "Value B" at bounding box center [148, 231] width 177 height 13
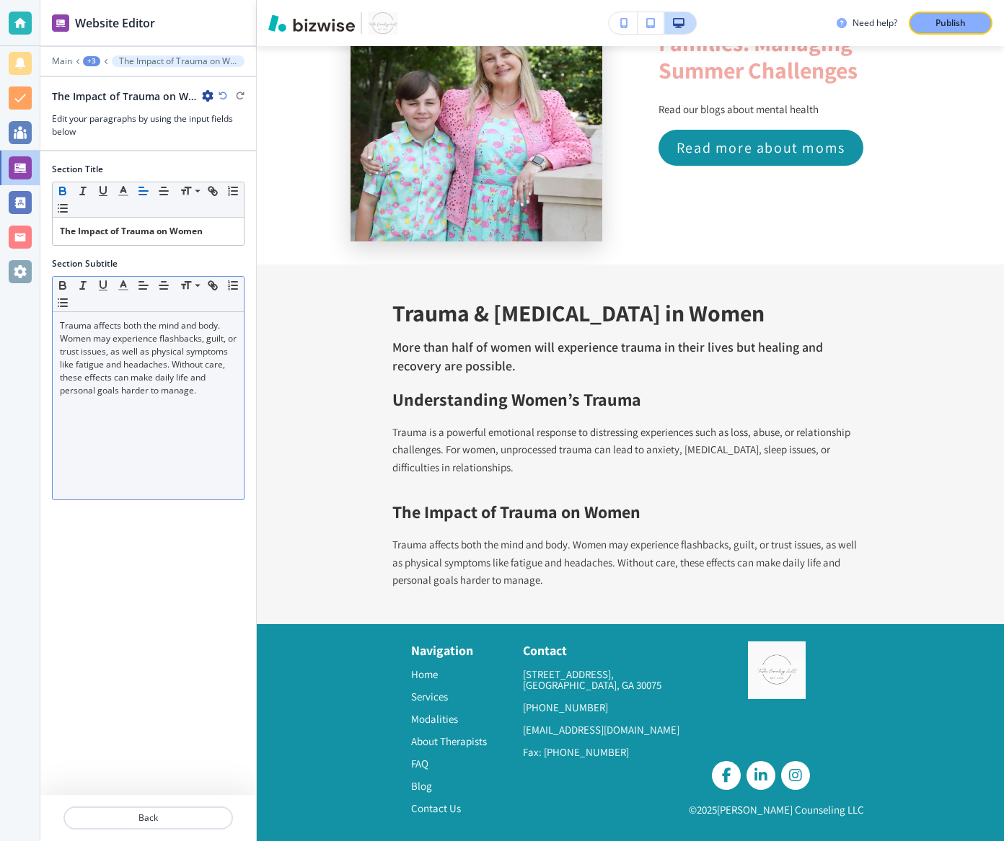
click at [92, 56] on div "+3" at bounding box center [91, 61] width 17 height 10
click at [114, 129] on p "Paragraphs" at bounding box center [130, 135] width 74 height 13
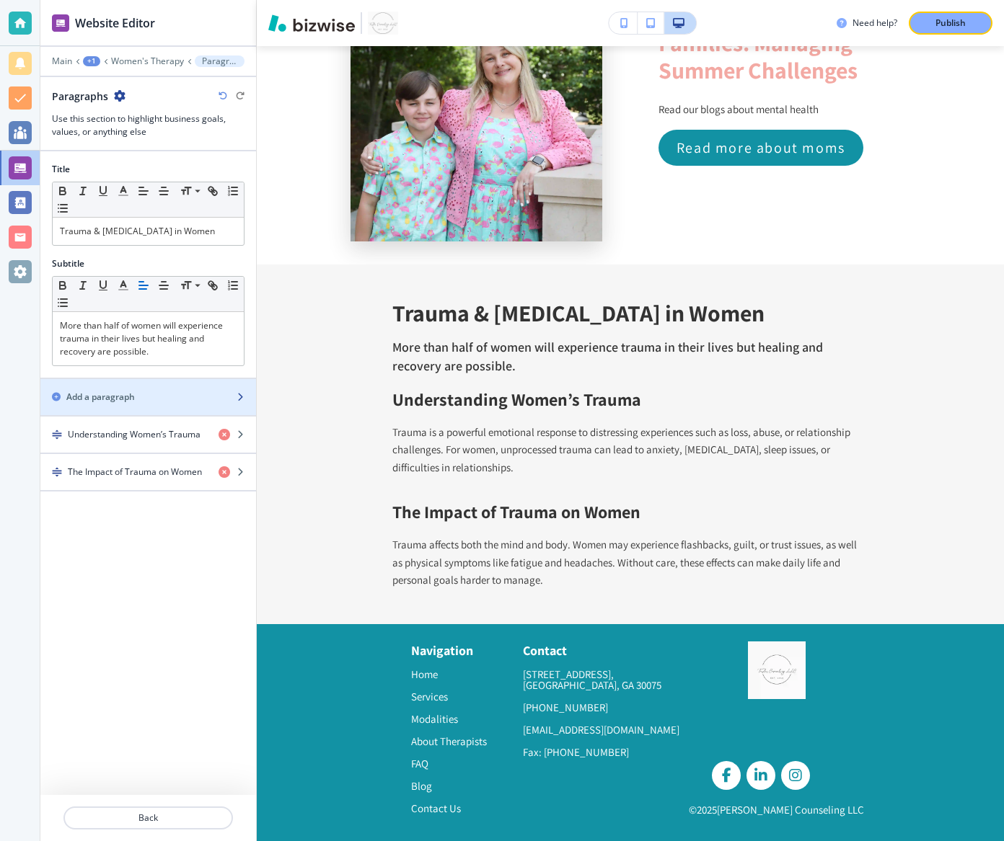
click at [109, 392] on h2 "Add a paragraph" at bounding box center [100, 397] width 69 height 13
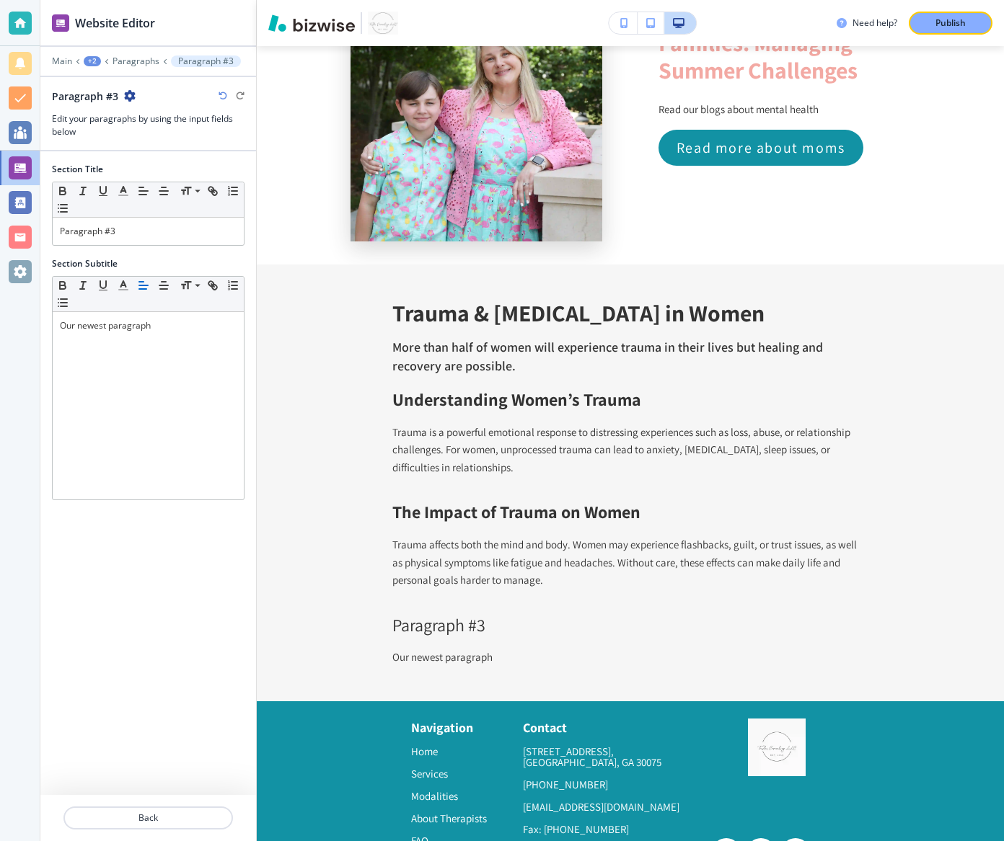
scroll to position [6123, 0]
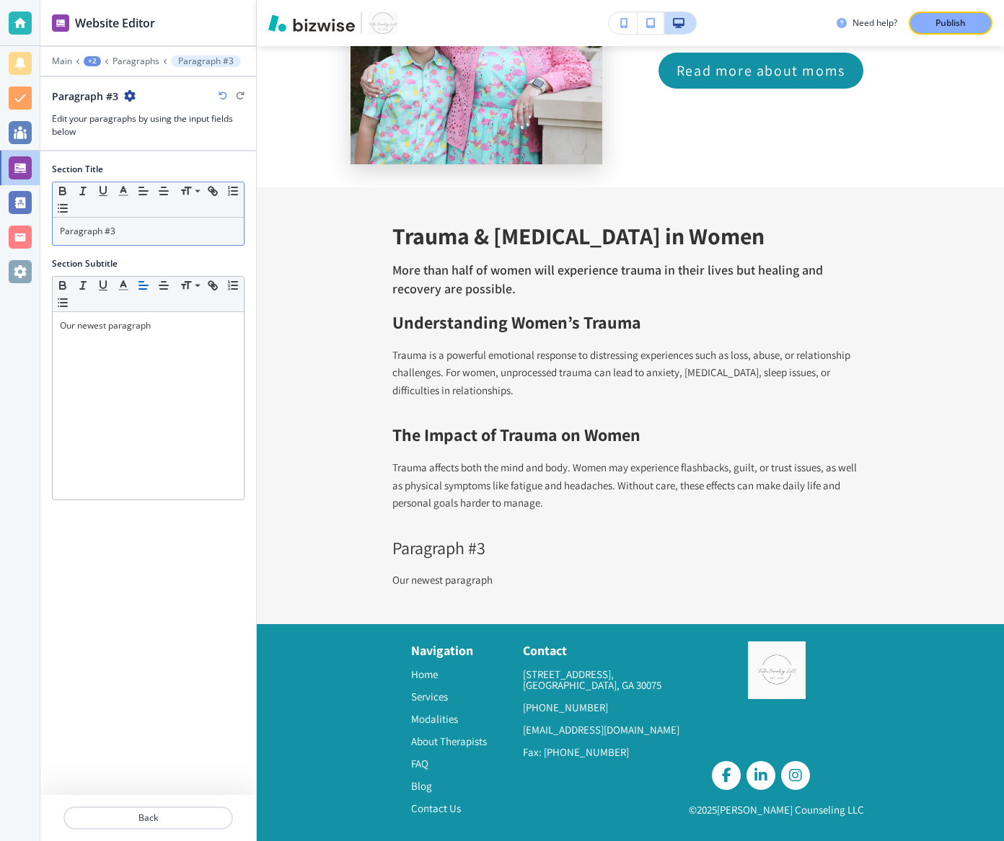
click at [103, 237] on div "Paragraph #3" at bounding box center [148, 231] width 191 height 27
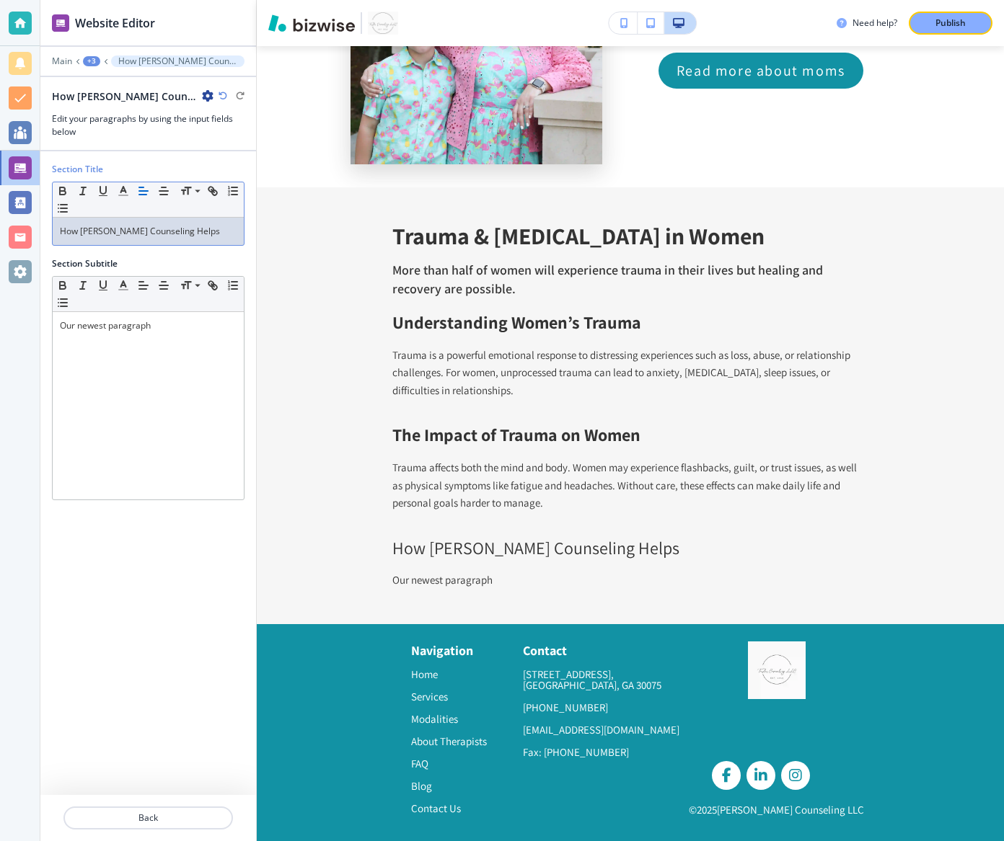
click at [141, 228] on p "How [PERSON_NAME] Counseling Helps" at bounding box center [148, 231] width 177 height 13
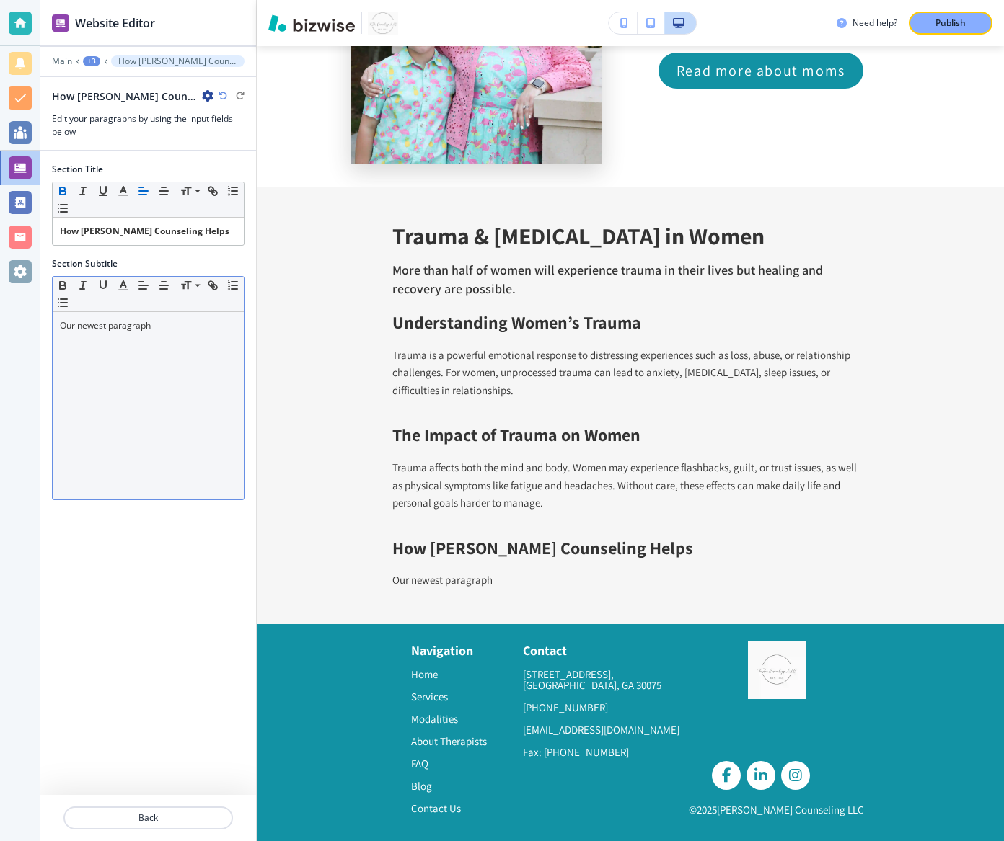
click at [207, 405] on div "Our newest paragraph" at bounding box center [148, 405] width 191 height 187
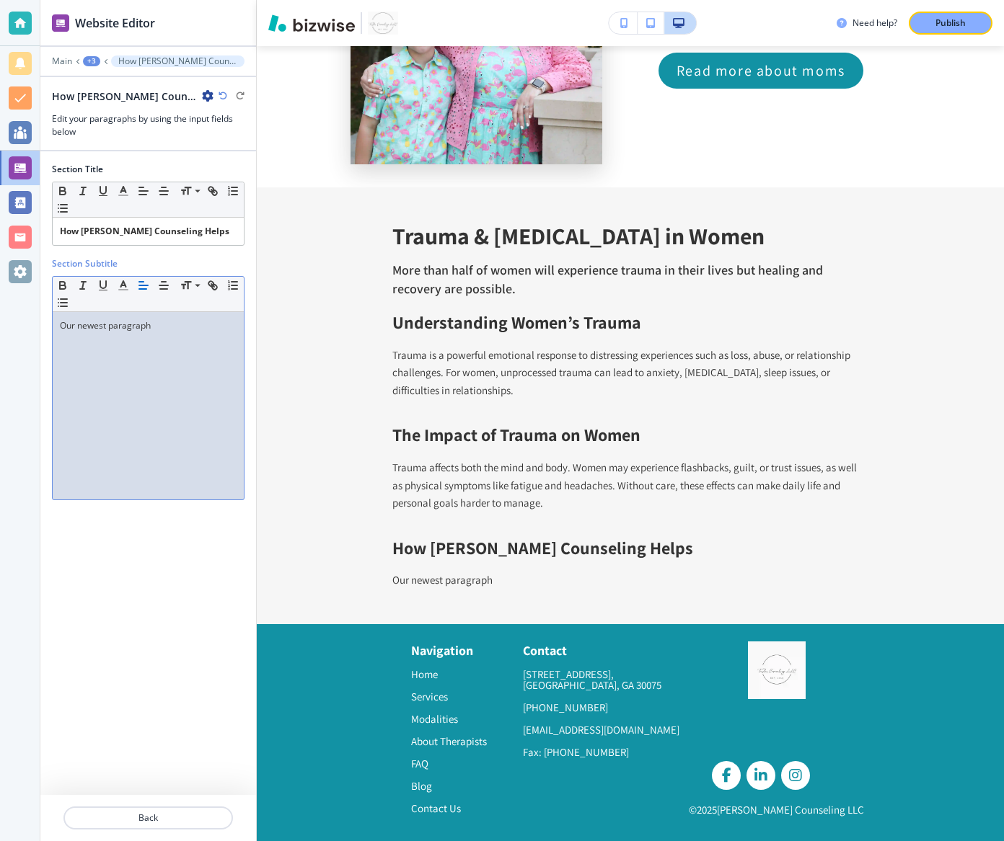
click at [207, 405] on div "Our newest paragraph" at bounding box center [148, 405] width 191 height 187
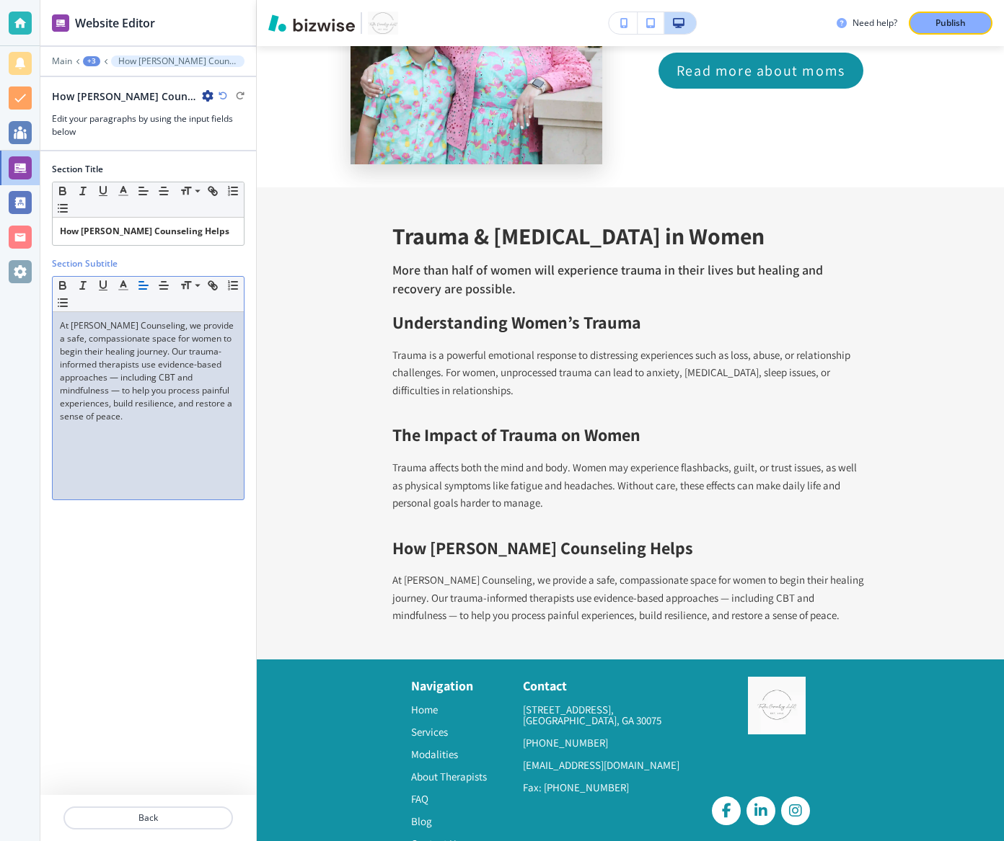
scroll to position [6159, 0]
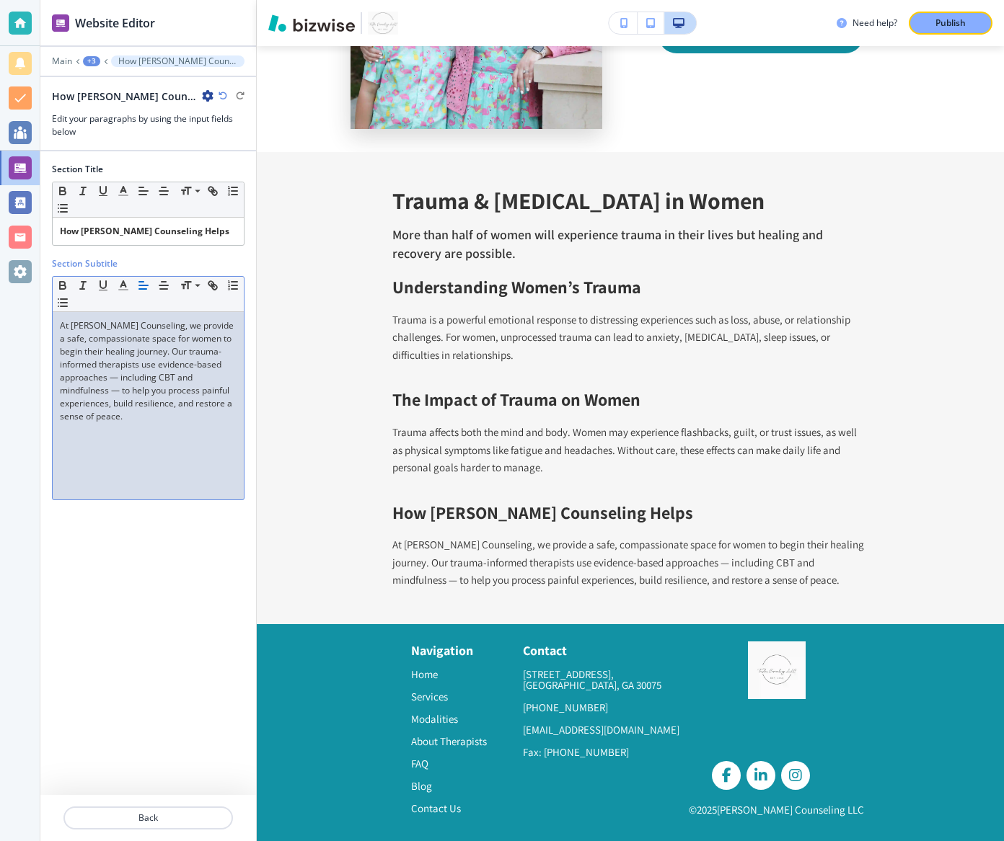
click at [206, 377] on p "At [PERSON_NAME] Counseling, we provide a safe, compassionate space for women t…" at bounding box center [148, 371] width 177 height 104
click at [70, 379] on p "At [PERSON_NAME] Counseling, we provide a safe, compassionate space for women t…" at bounding box center [148, 371] width 177 height 104
click at [95, 61] on div "+3" at bounding box center [91, 61] width 17 height 10
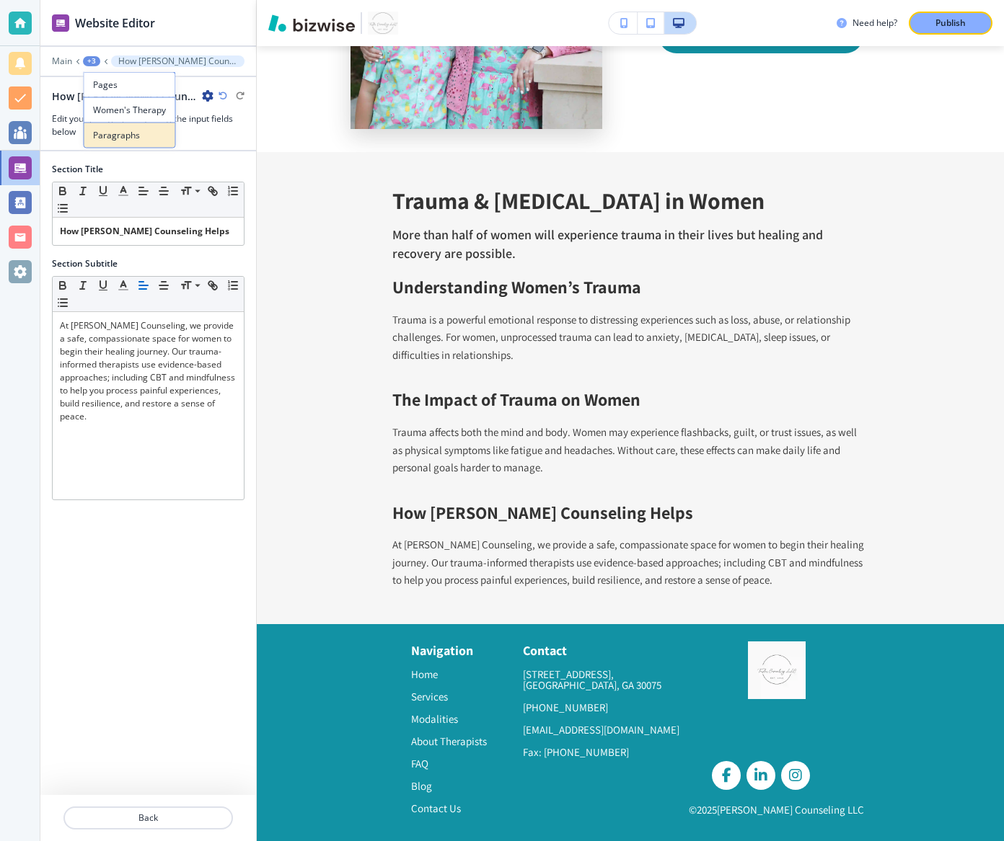
click at [121, 141] on button "Paragraphs" at bounding box center [130, 136] width 92 height 26
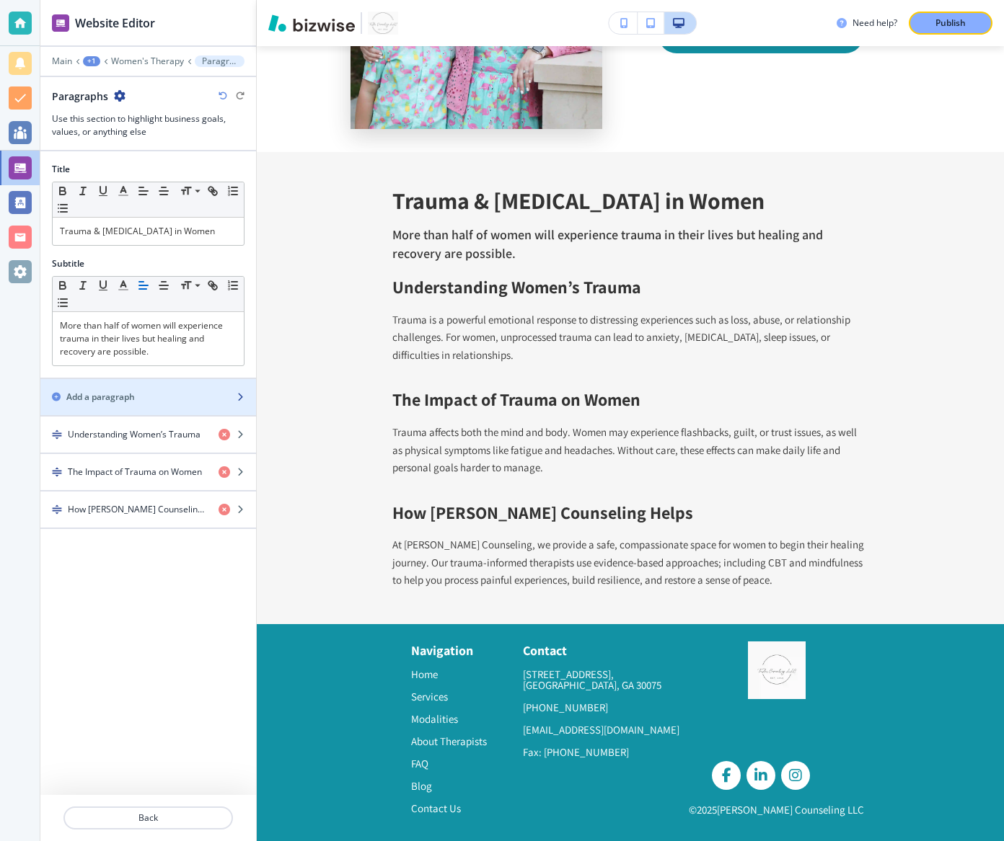
click at [131, 393] on h2 "Add a paragraph" at bounding box center [100, 397] width 69 height 13
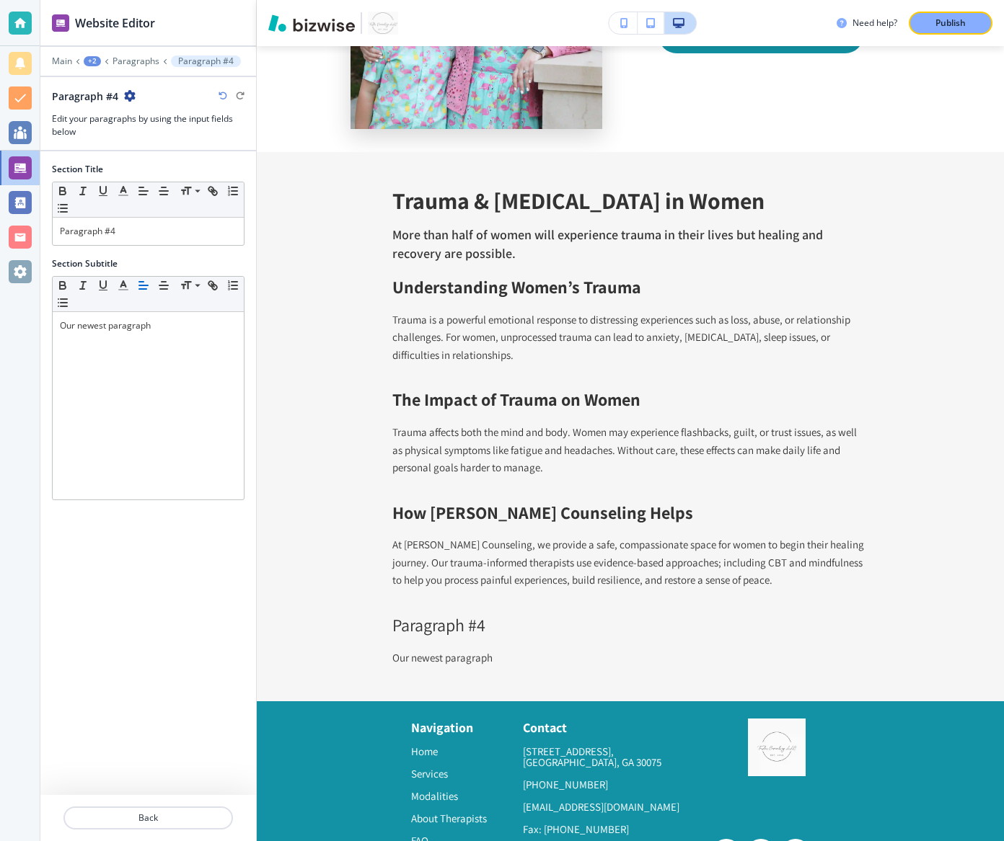
scroll to position [6236, 0]
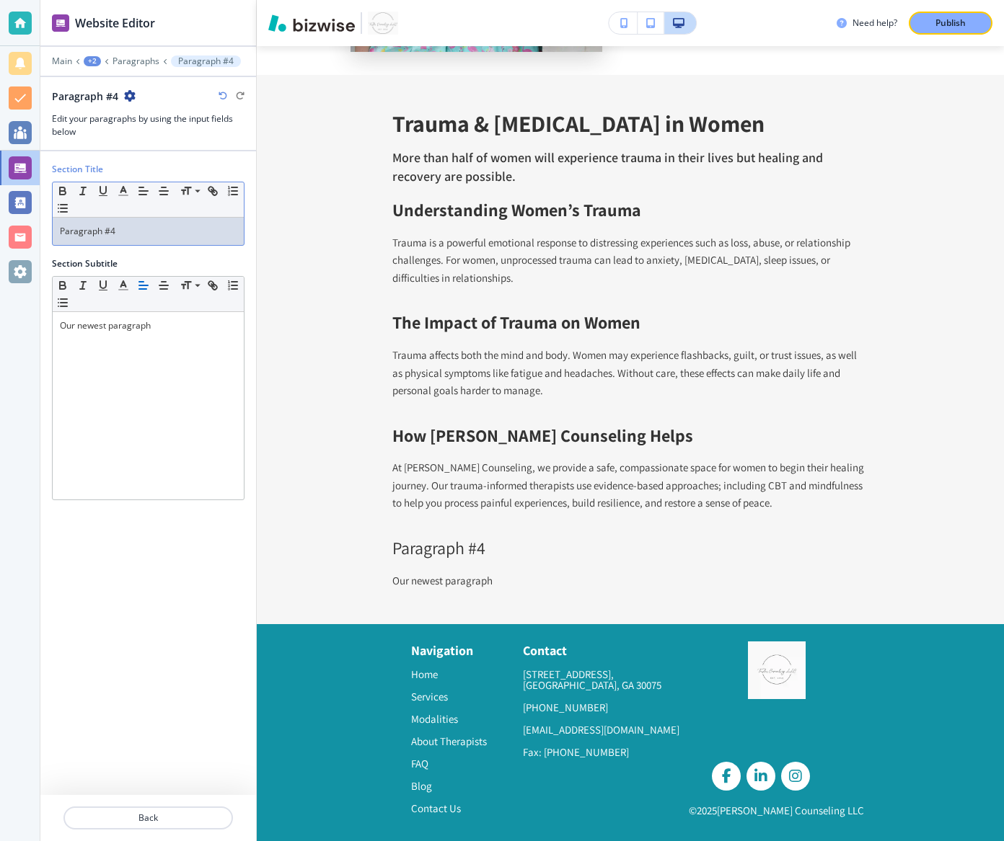
click at [97, 240] on div "Paragraph #4" at bounding box center [148, 231] width 191 height 27
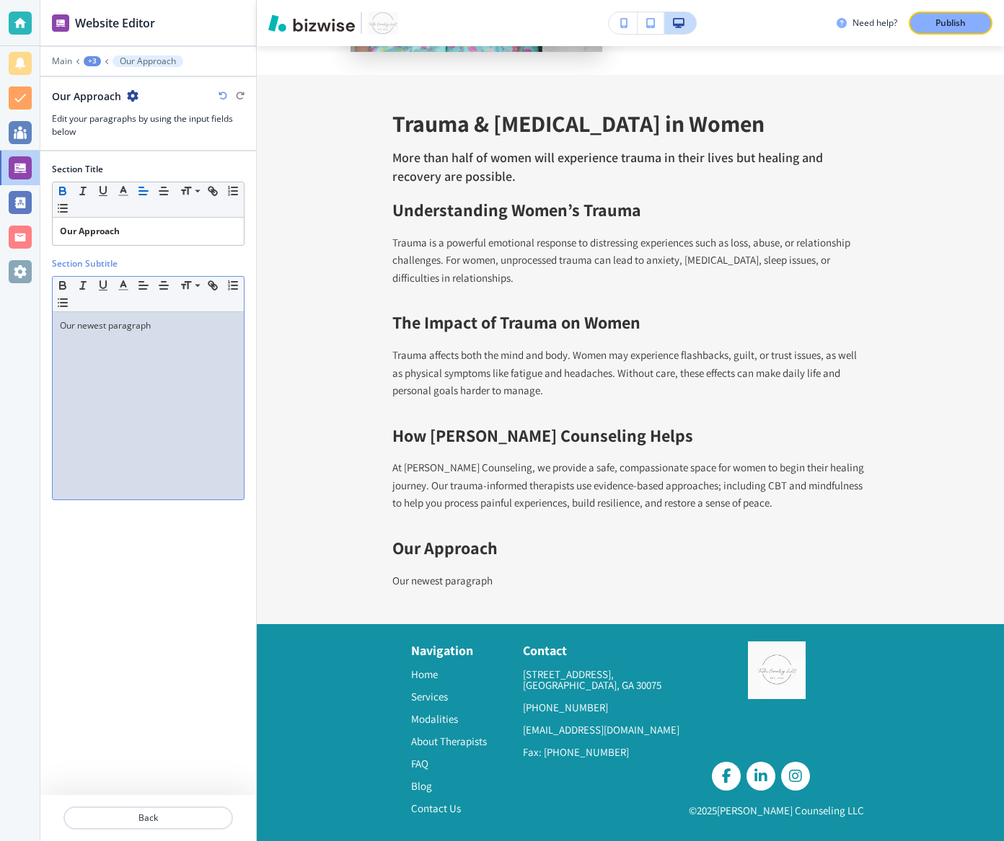
click at [135, 324] on p "Our newest paragraph" at bounding box center [148, 325] width 177 height 13
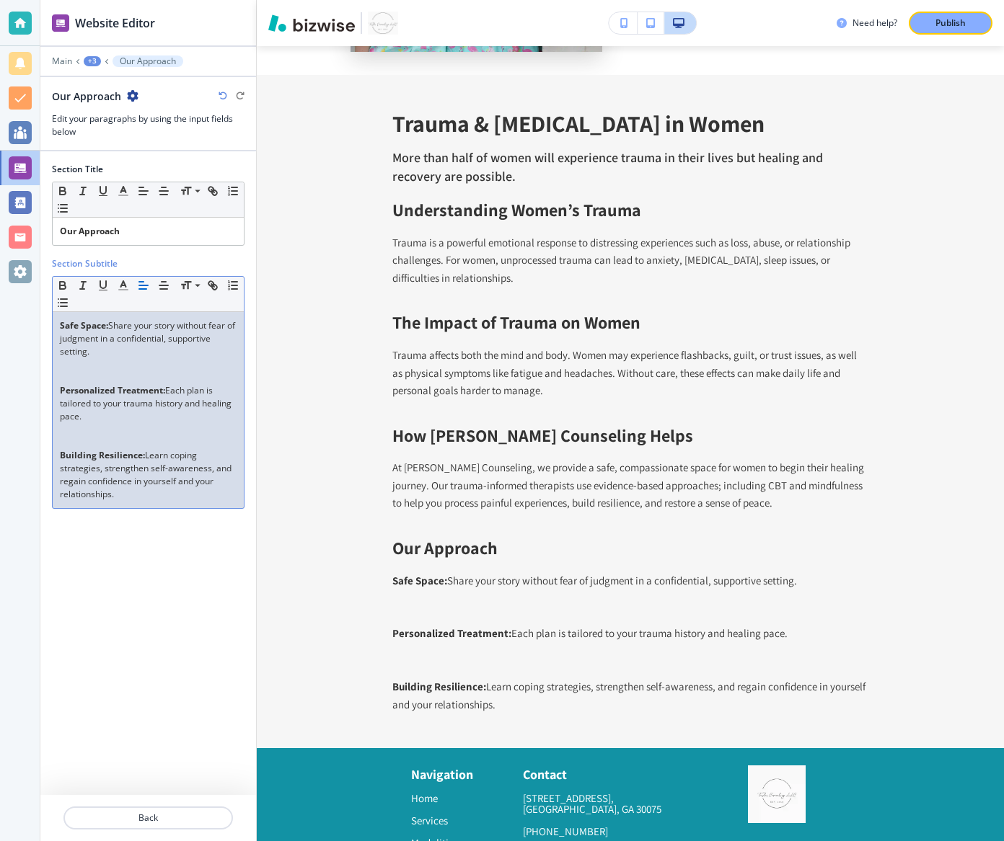
click at [116, 375] on p at bounding box center [148, 377] width 177 height 13
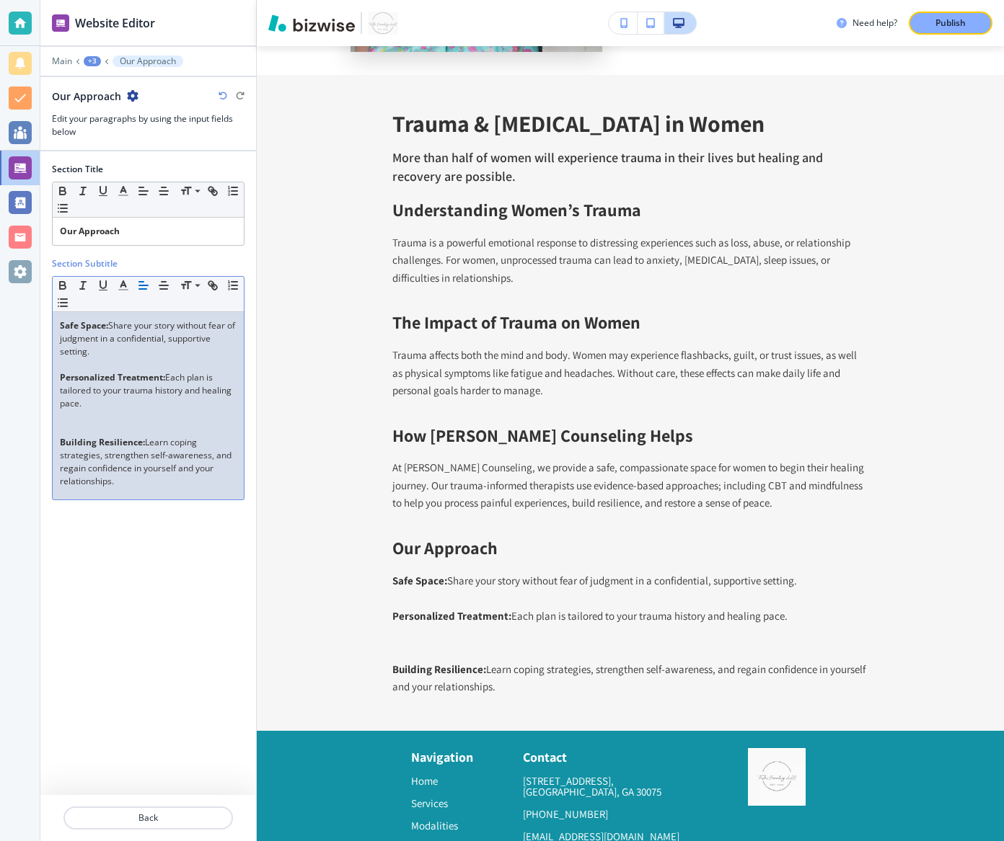
click at [115, 425] on p at bounding box center [148, 429] width 177 height 13
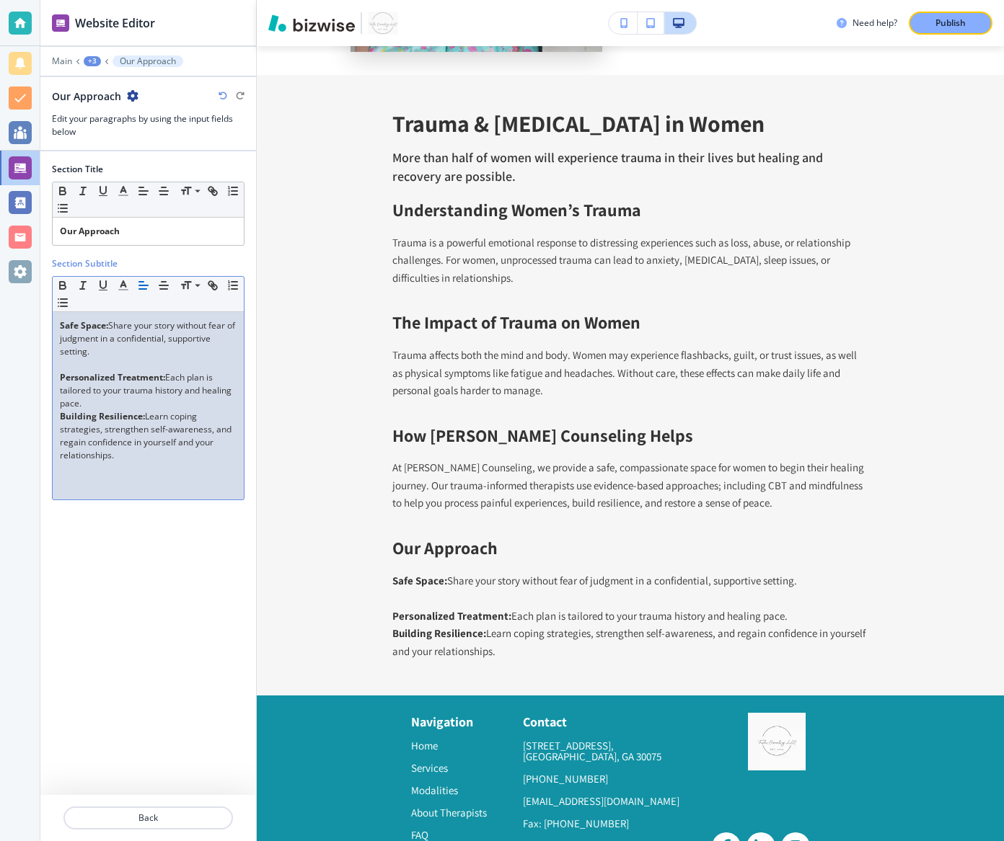
click at [102, 361] on p at bounding box center [148, 364] width 177 height 13
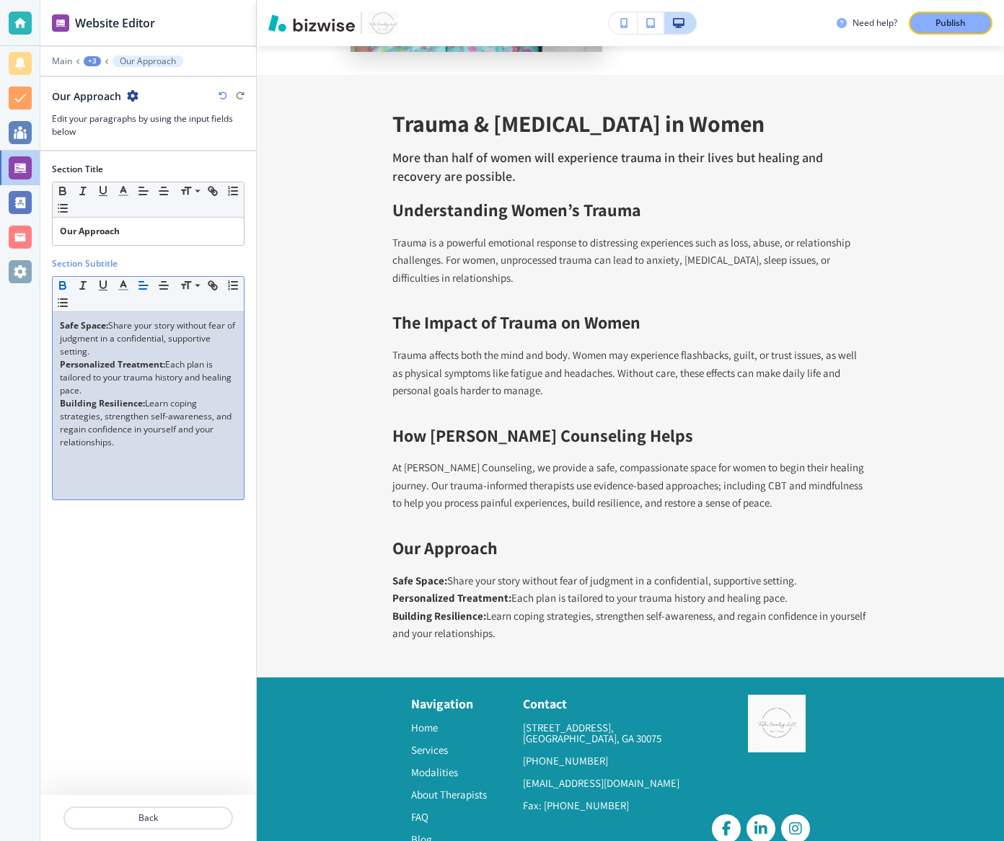
drag, startPoint x: 141, startPoint y: 451, endPoint x: 59, endPoint y: 281, distance: 189.0
click at [59, 281] on div "Small Normal Large Huge Safe Space: Share your story without fear of judgment i…" at bounding box center [148, 388] width 193 height 224
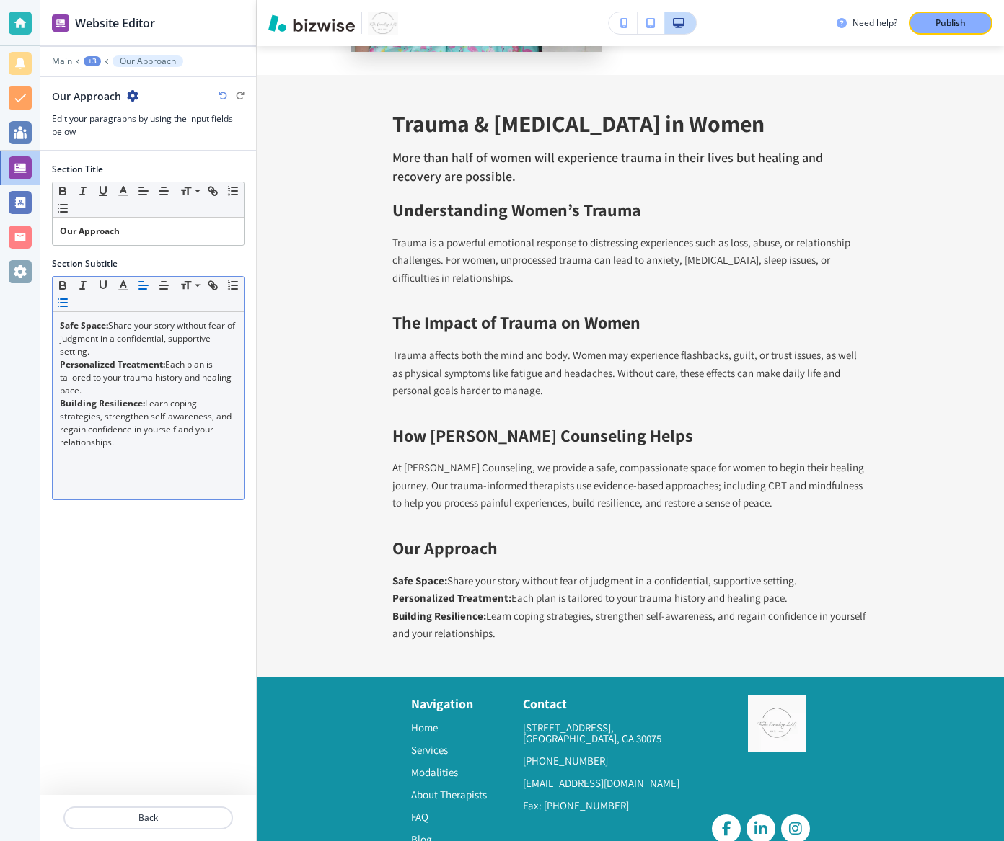
click at [58, 299] on icon "button" at bounding box center [62, 302] width 13 height 13
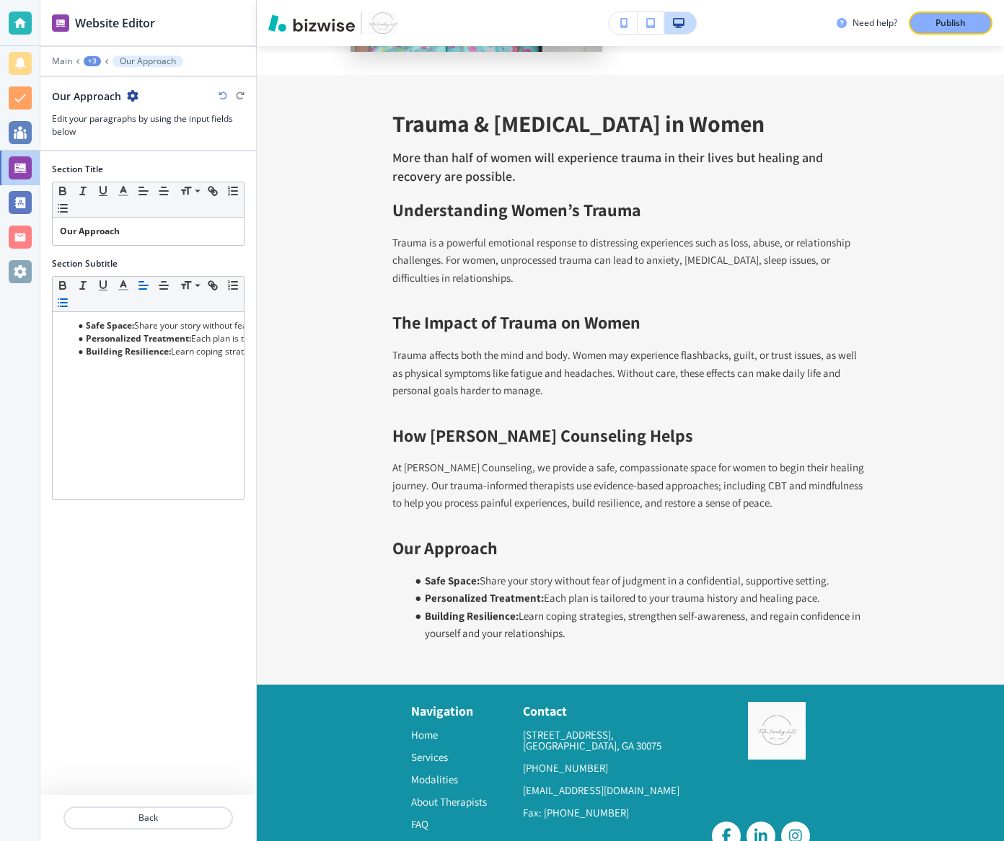
click at [87, 58] on div "+3" at bounding box center [92, 61] width 17 height 10
click at [118, 141] on button "Paragraphs" at bounding box center [130, 136] width 92 height 26
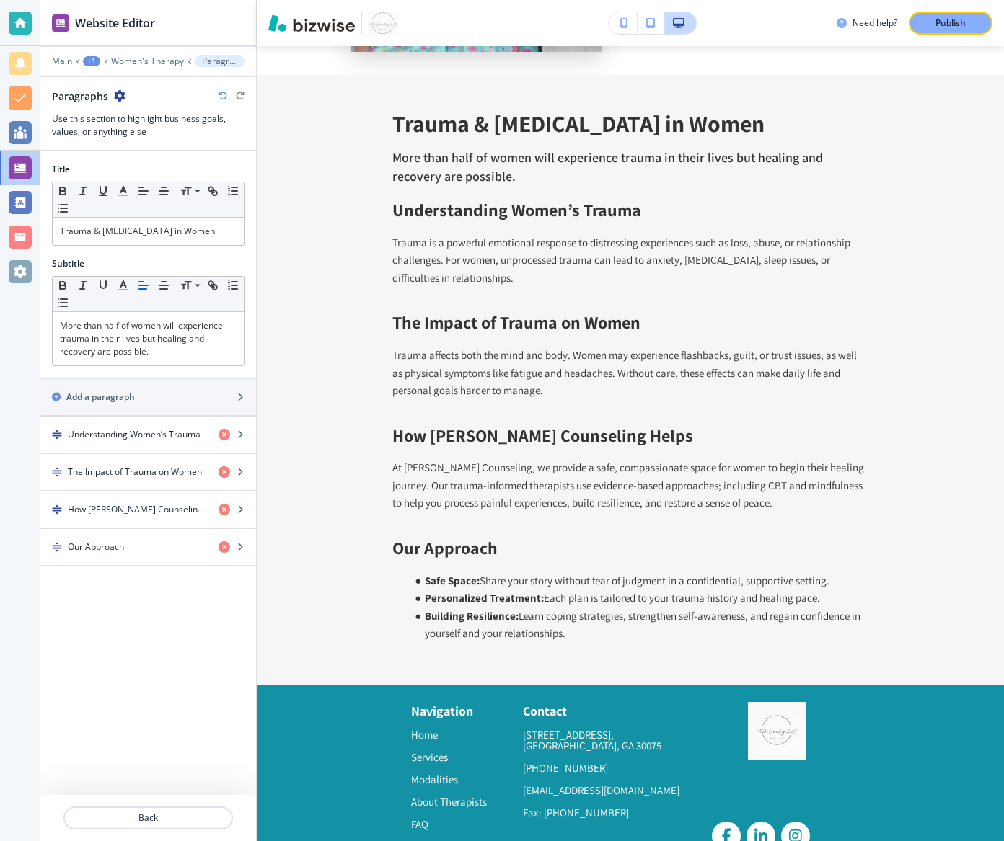
scroll to position [6252, 0]
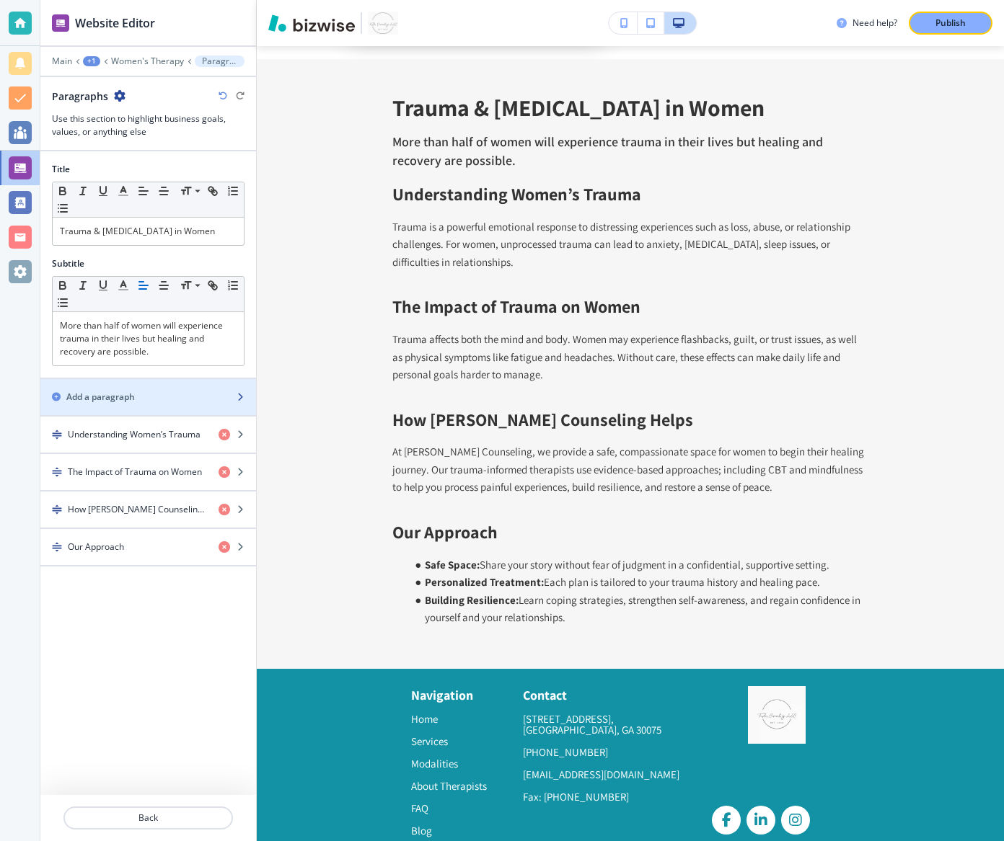
click at [125, 392] on h2 "Add a paragraph" at bounding box center [100, 397] width 69 height 13
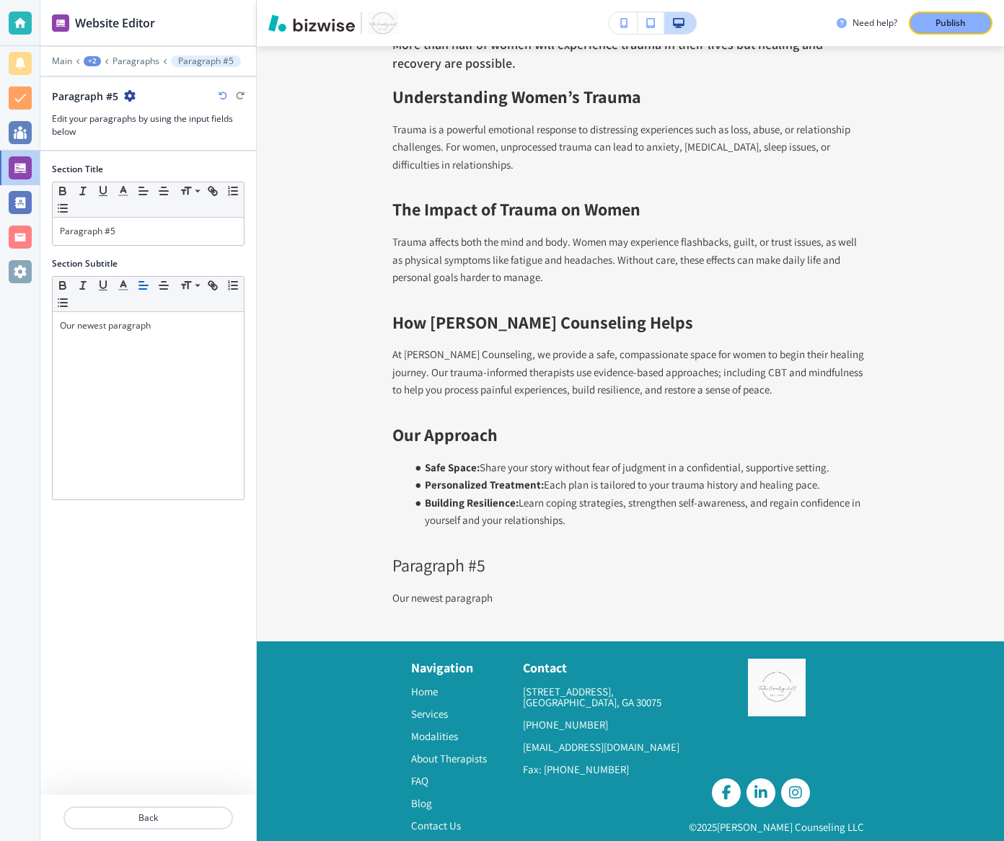
scroll to position [6366, 0]
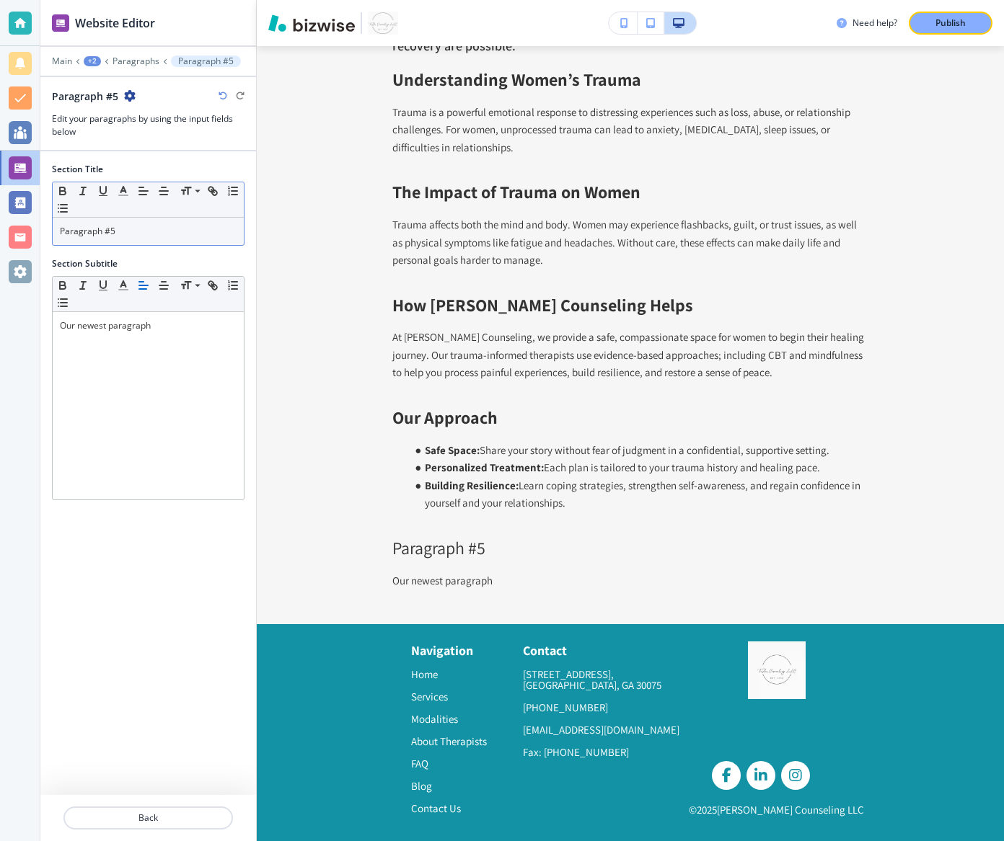
click at [159, 238] on div "Paragraph #5" at bounding box center [148, 231] width 191 height 27
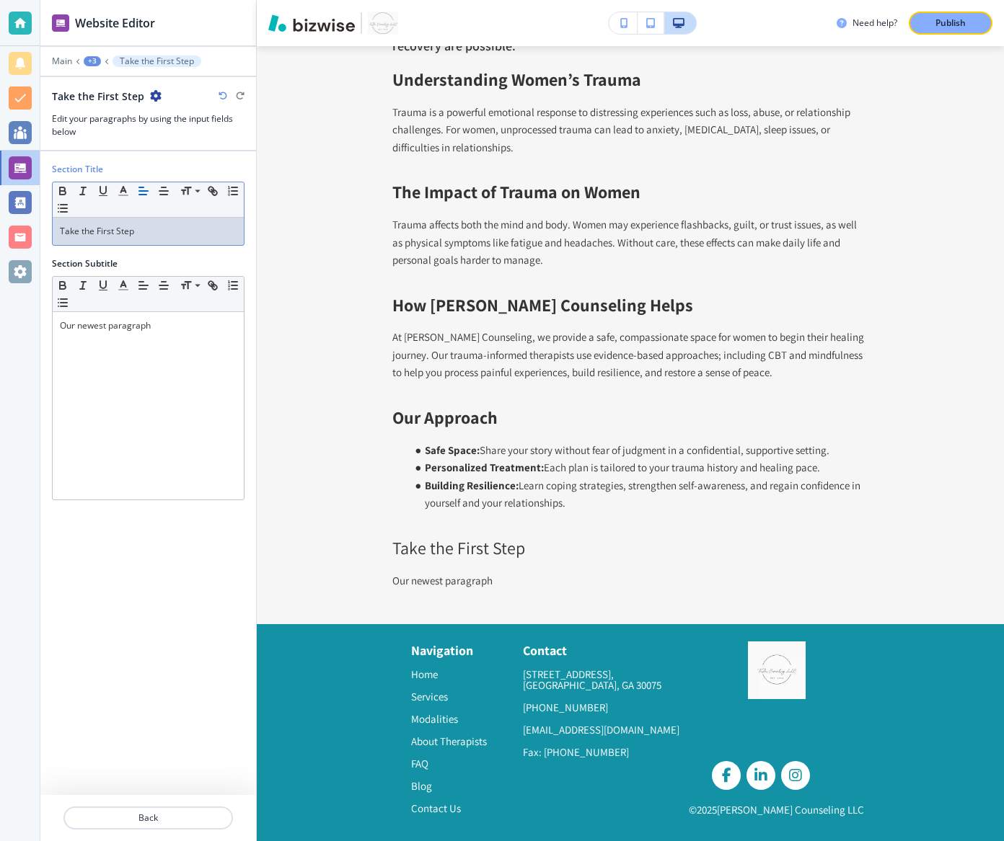
click at [218, 219] on div "Take the First Step" at bounding box center [148, 231] width 191 height 27
click at [218, 221] on div "Take the First Step" at bounding box center [148, 231] width 191 height 27
click at [112, 225] on p "Take the First Step" at bounding box center [148, 231] width 177 height 13
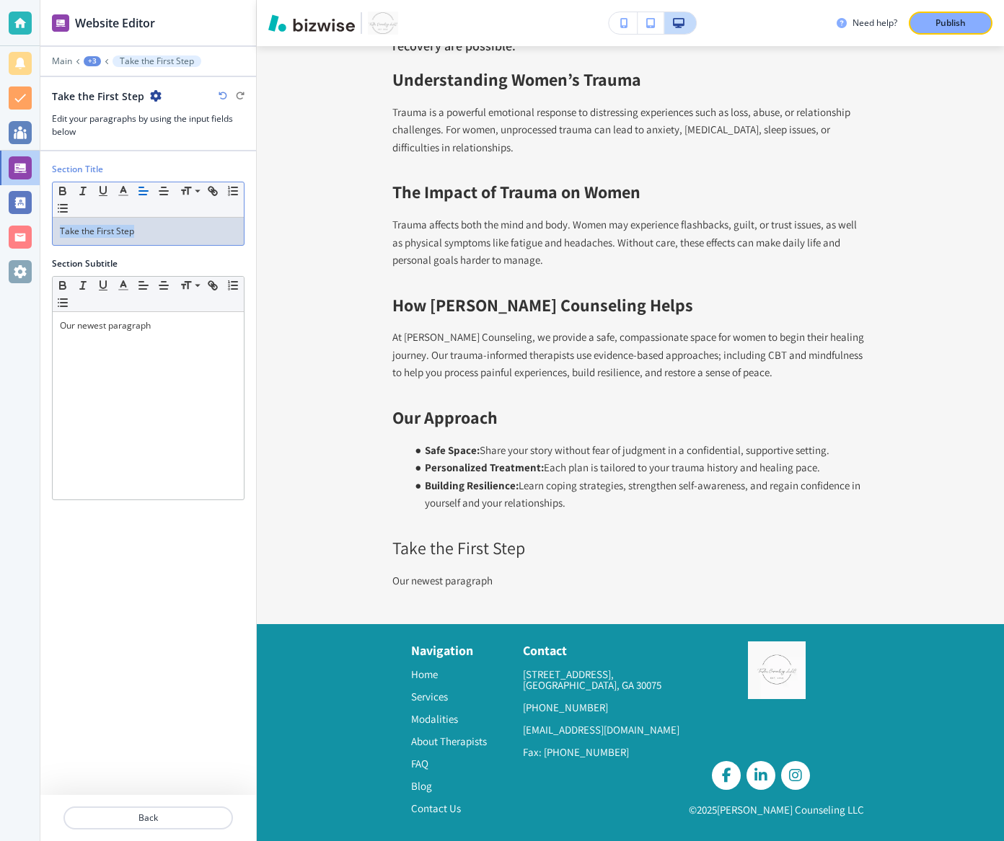
click at [112, 225] on p "Take the First Step" at bounding box center [148, 231] width 177 height 13
click at [111, 225] on p "Take the First Step ﻿" at bounding box center [148, 231] width 177 height 13
click at [111, 229] on p "Take the First Step" at bounding box center [148, 231] width 177 height 13
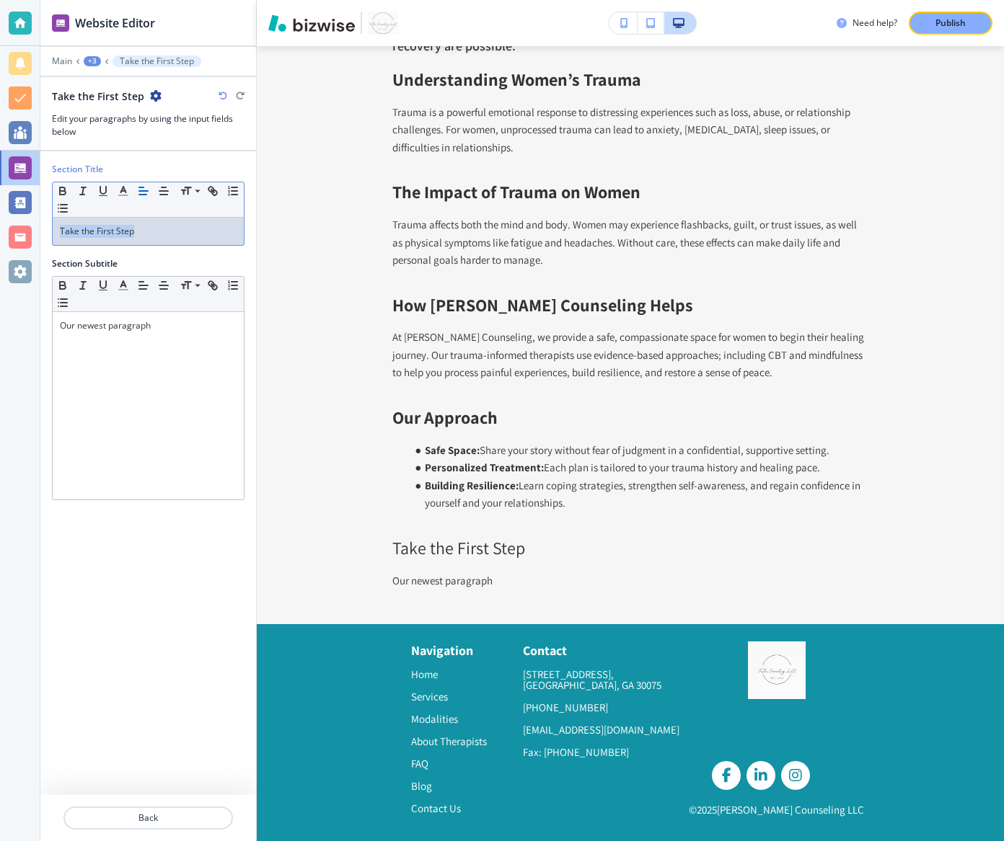
click at [111, 229] on p "Take the First Step" at bounding box center [148, 231] width 177 height 13
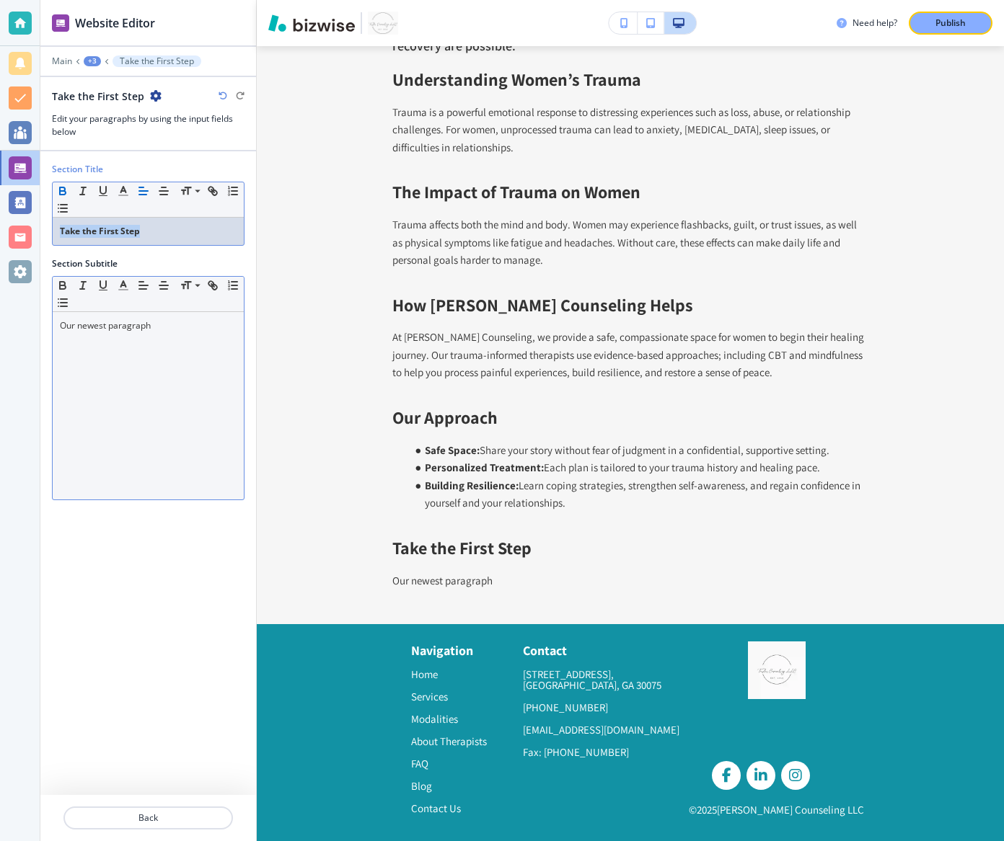
click at [85, 323] on p "Our newest paragraph" at bounding box center [148, 325] width 177 height 13
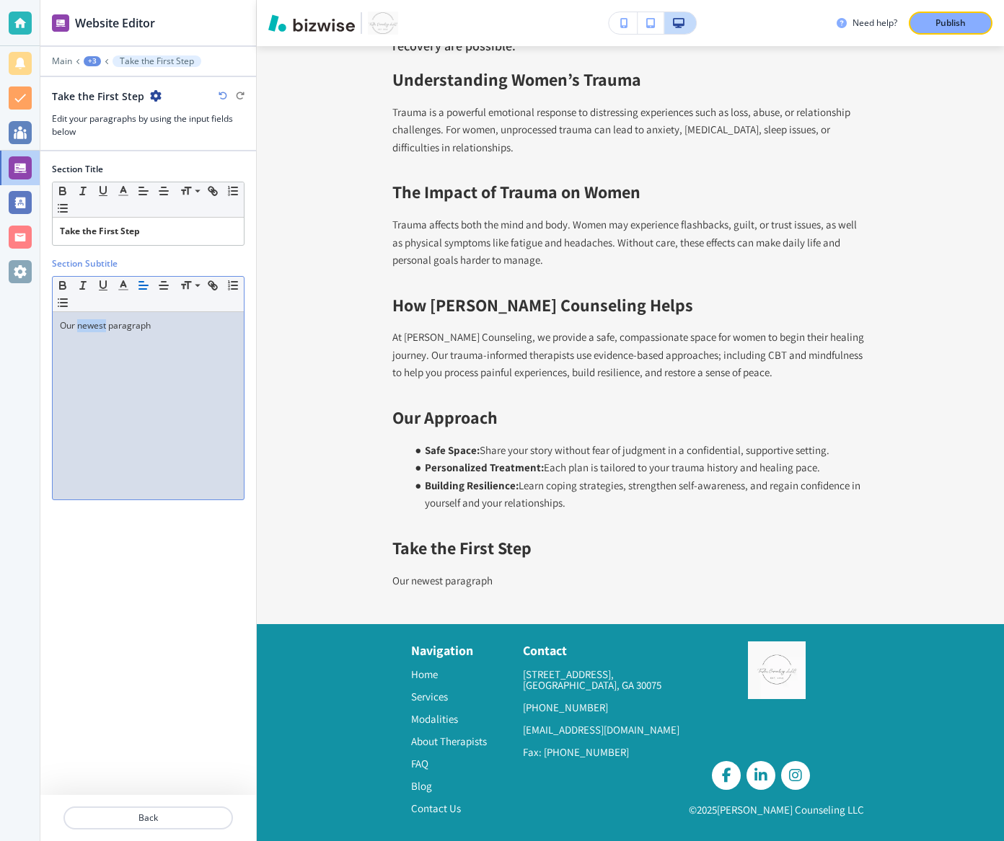
click at [85, 323] on p "Our newest paragraph" at bounding box center [148, 325] width 177 height 13
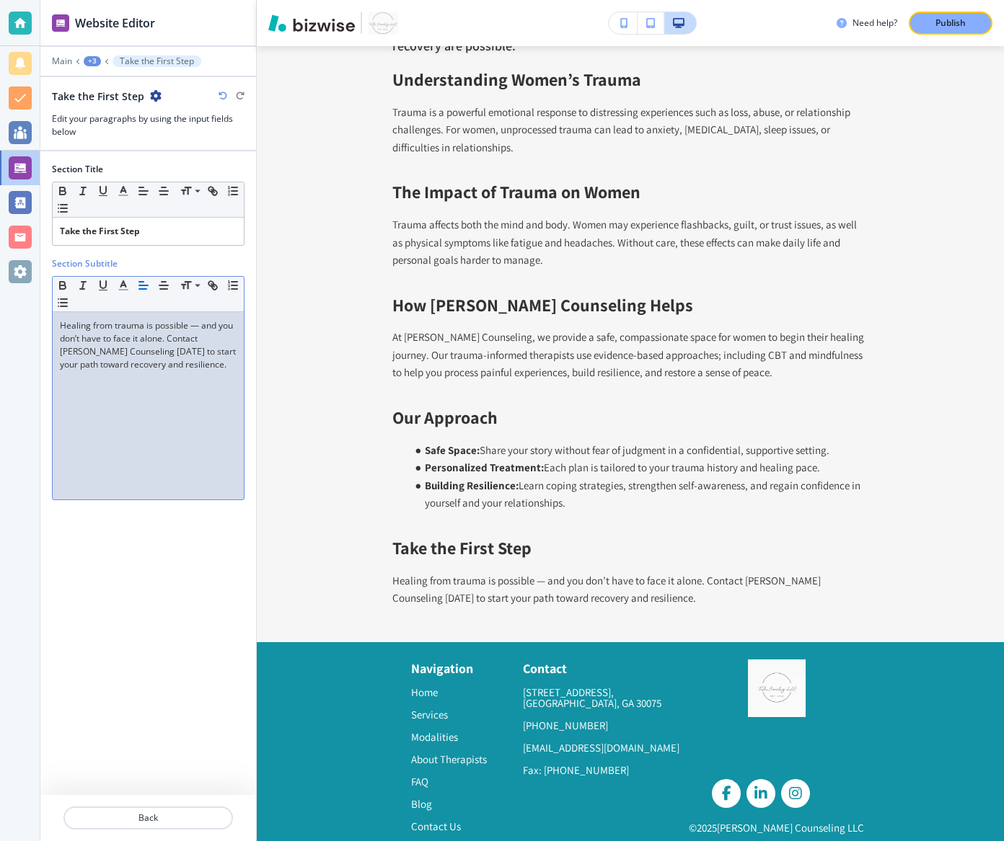
click at [196, 334] on p "Healing from trauma is possible — and you don’t have to face it alone. Contact …" at bounding box center [148, 345] width 177 height 52
click at [200, 324] on p "Healing from trauma is possible — and you don’t have to face it alone. Contact …" at bounding box center [148, 345] width 177 height 52
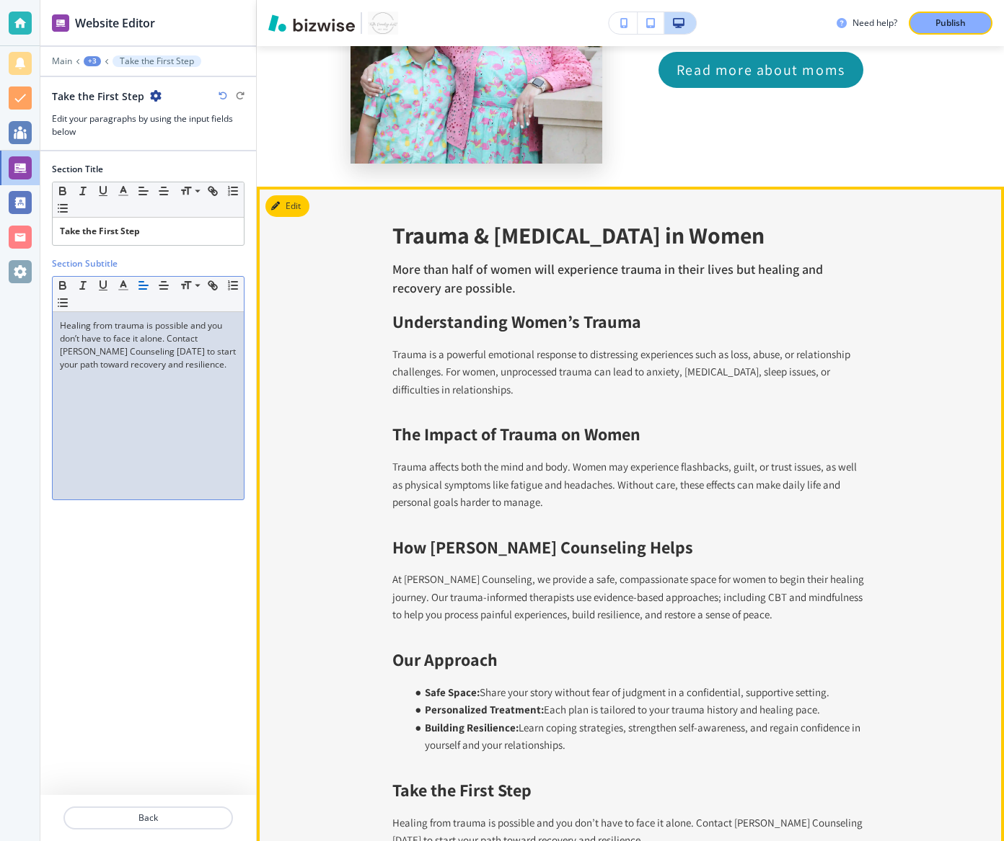
scroll to position [6121, 0]
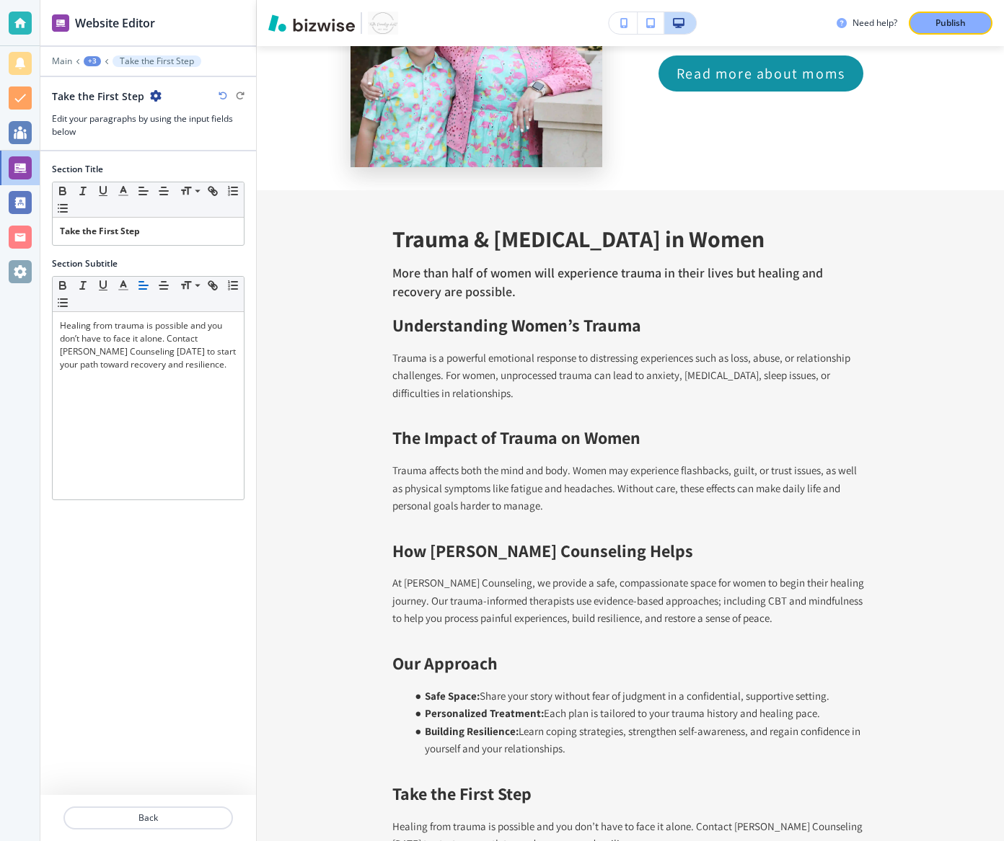
click at [94, 57] on div "+3" at bounding box center [92, 61] width 17 height 10
click at [118, 105] on p "Women's Therapy" at bounding box center [130, 110] width 74 height 13
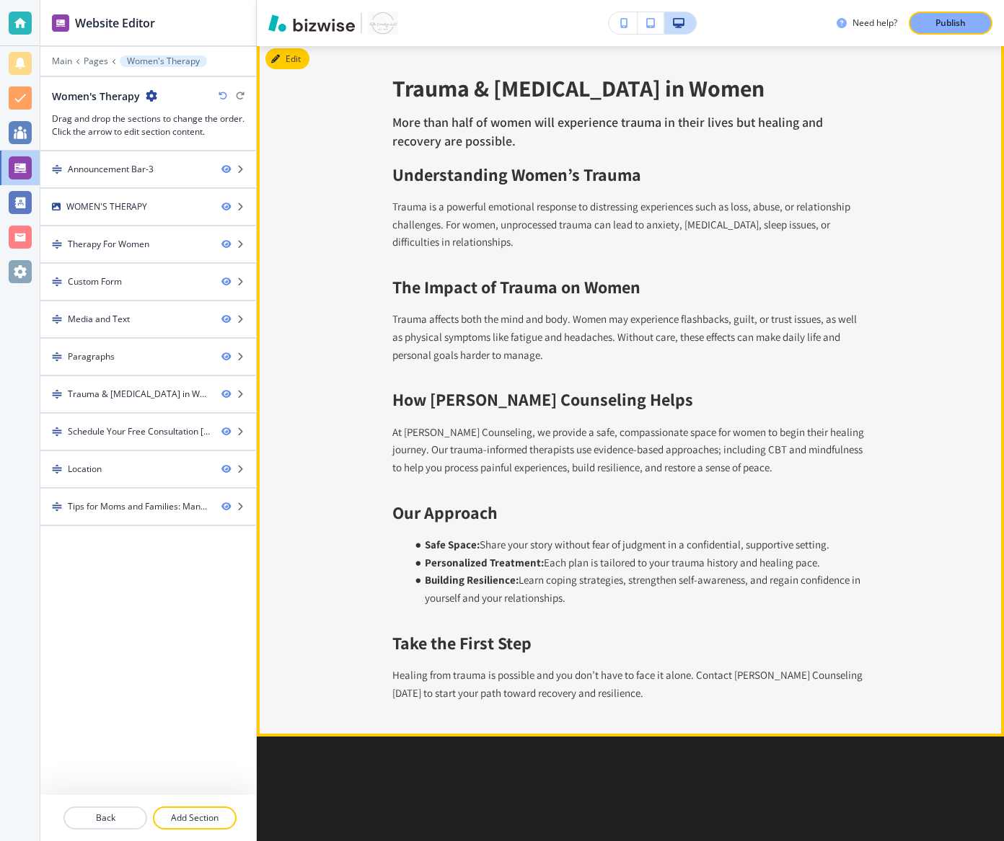
scroll to position [3362, 0]
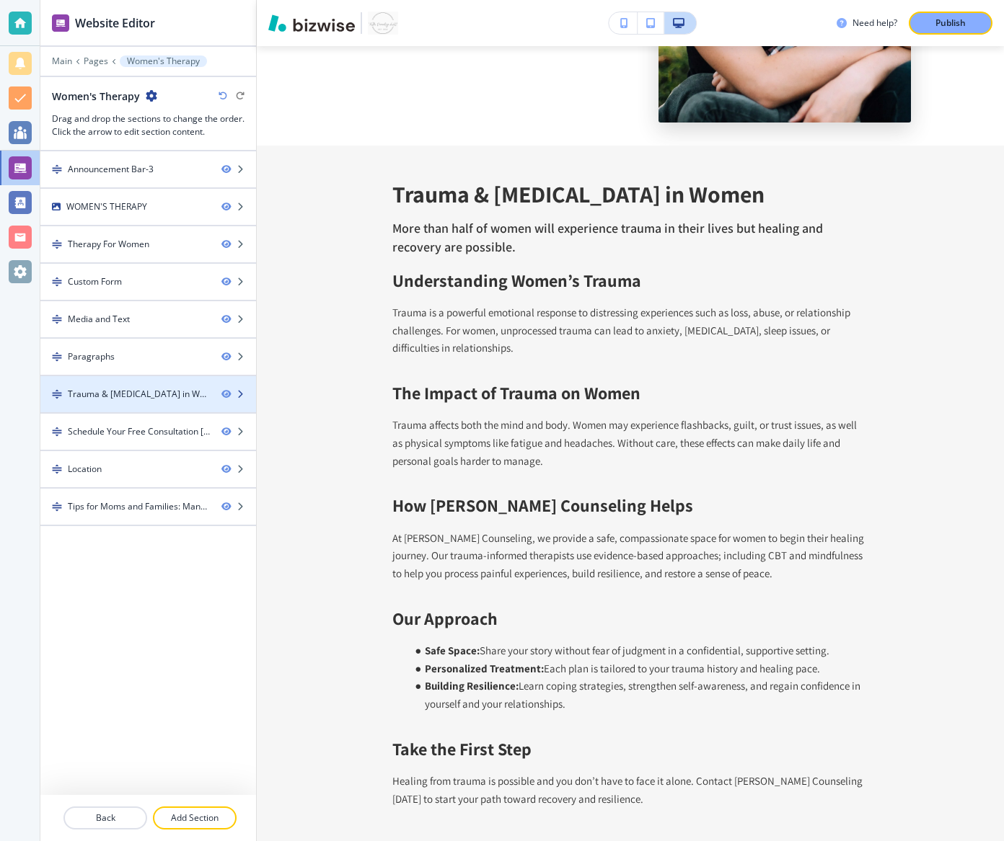
click at [230, 395] on div "Trauma & [MEDICAL_DATA] in Women" at bounding box center [148, 394] width 216 height 13
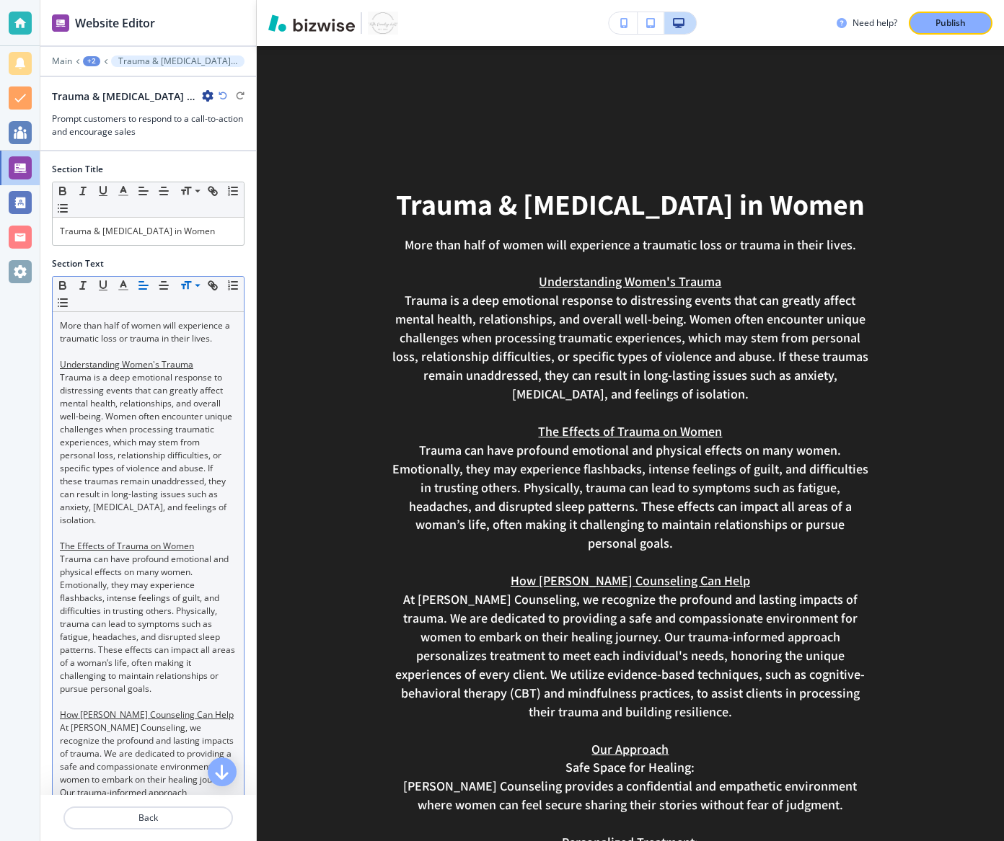
scroll to position [4164, 0]
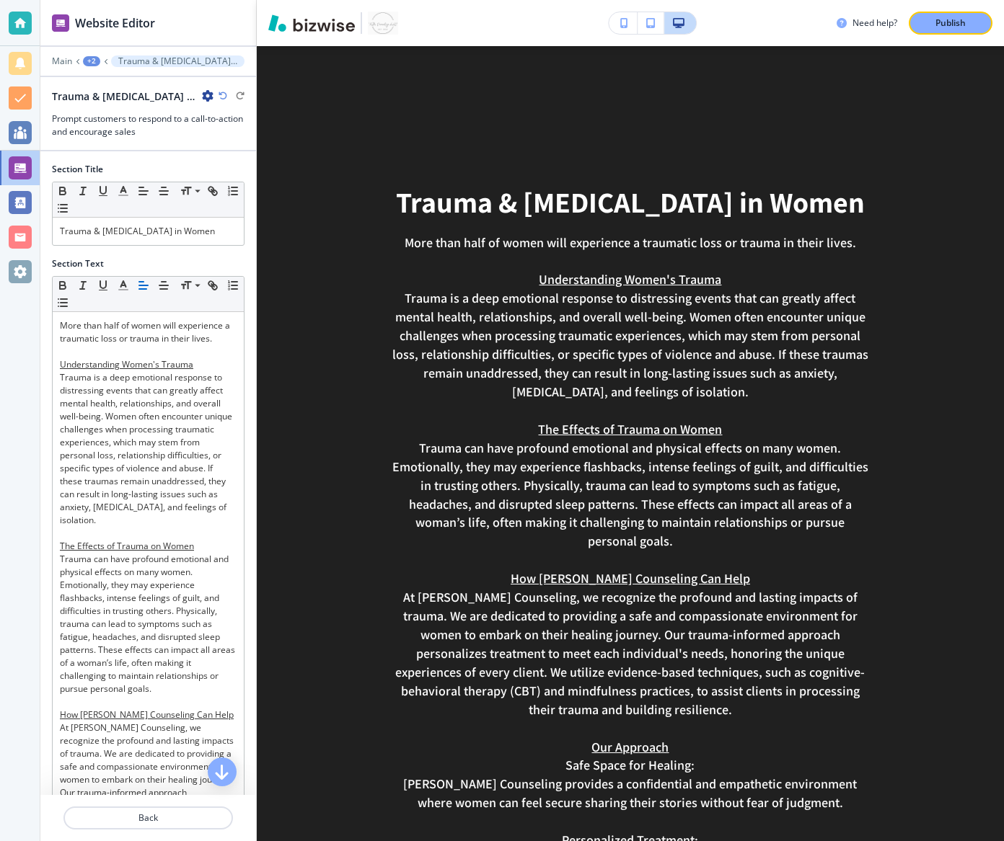
click at [94, 66] on div "+2" at bounding box center [91, 61] width 17 height 10
click at [120, 107] on p "Women's Therapy" at bounding box center [130, 110] width 74 height 13
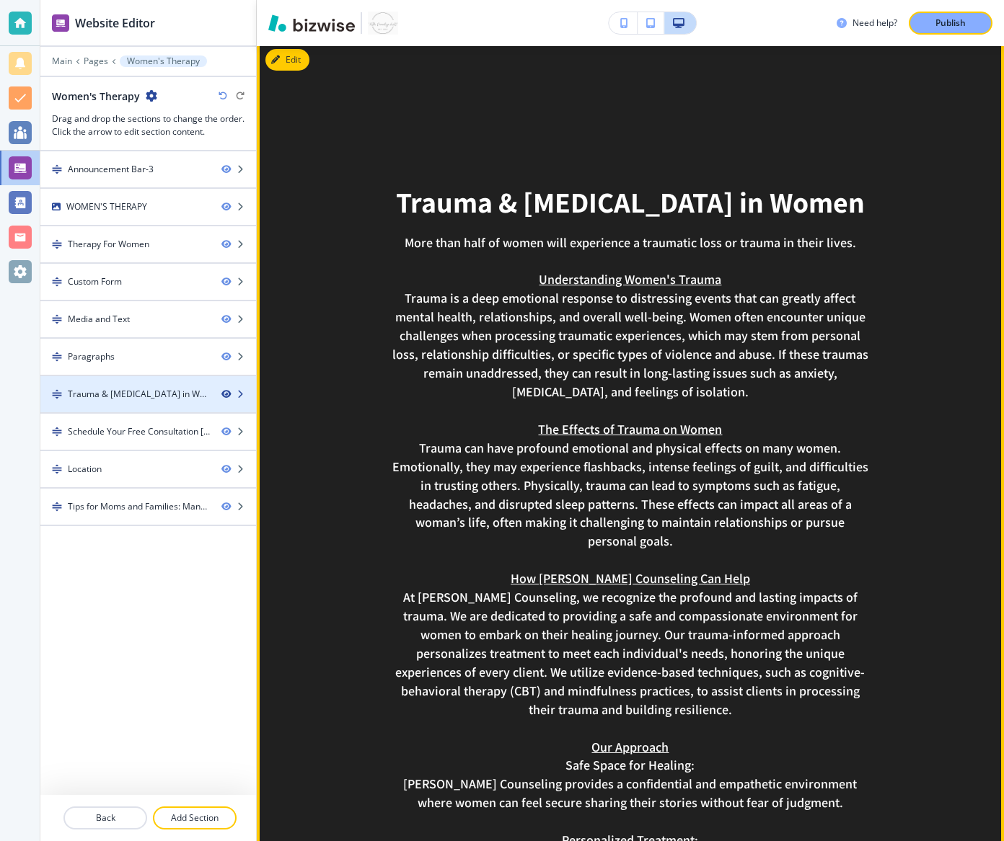
click at [228, 390] on icon "button" at bounding box center [225, 394] width 9 height 9
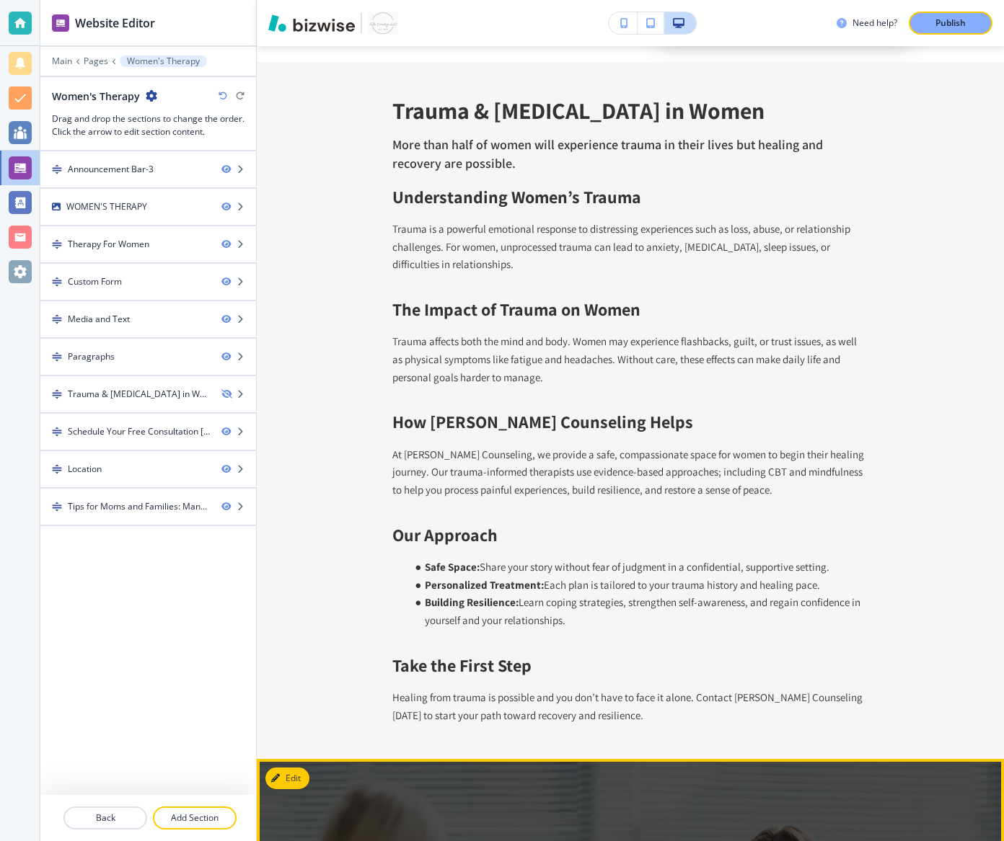
scroll to position [3442, 0]
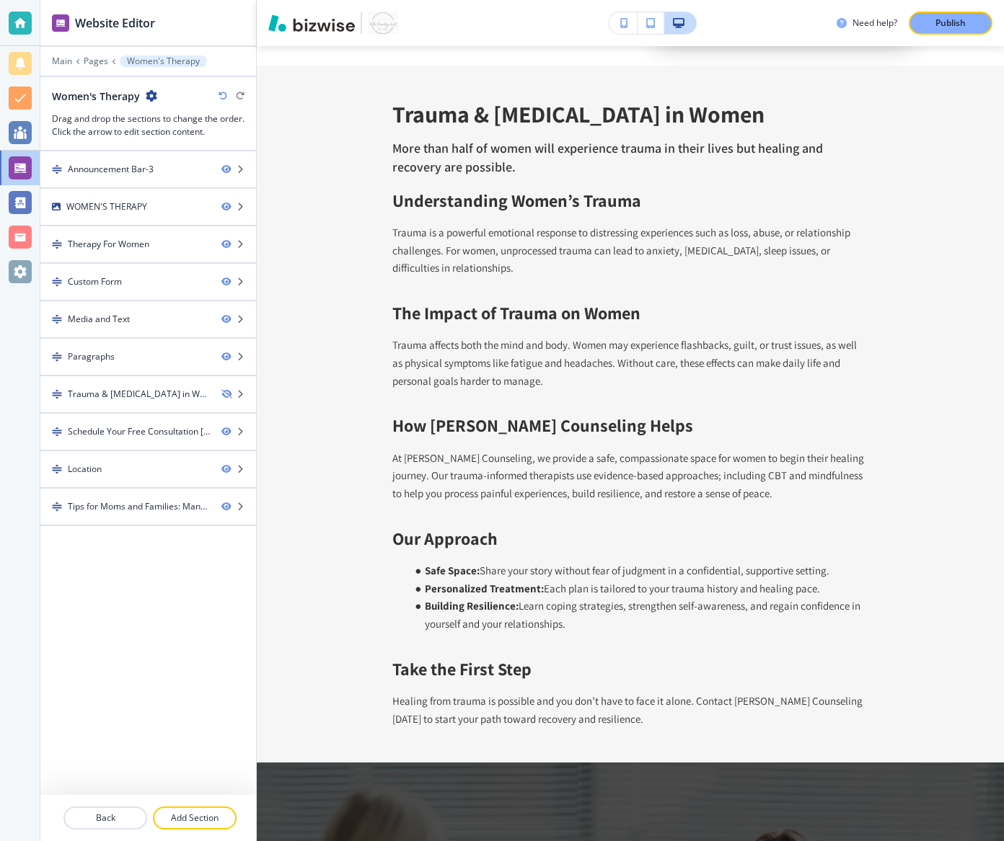
click at [188, 393] on div "Trauma & [MEDICAL_DATA] in Women" at bounding box center [124, 394] width 169 height 13
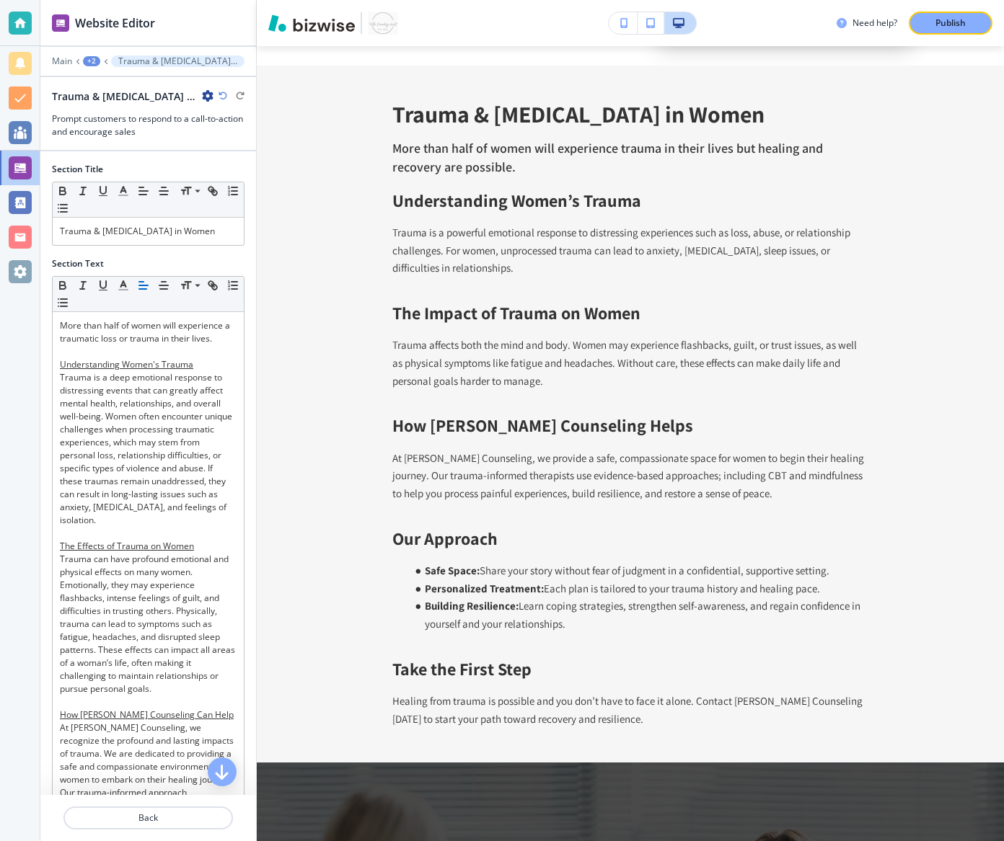
click at [97, 58] on div "+2" at bounding box center [91, 61] width 17 height 10
click at [140, 102] on button "Women's Therapy" at bounding box center [130, 110] width 92 height 26
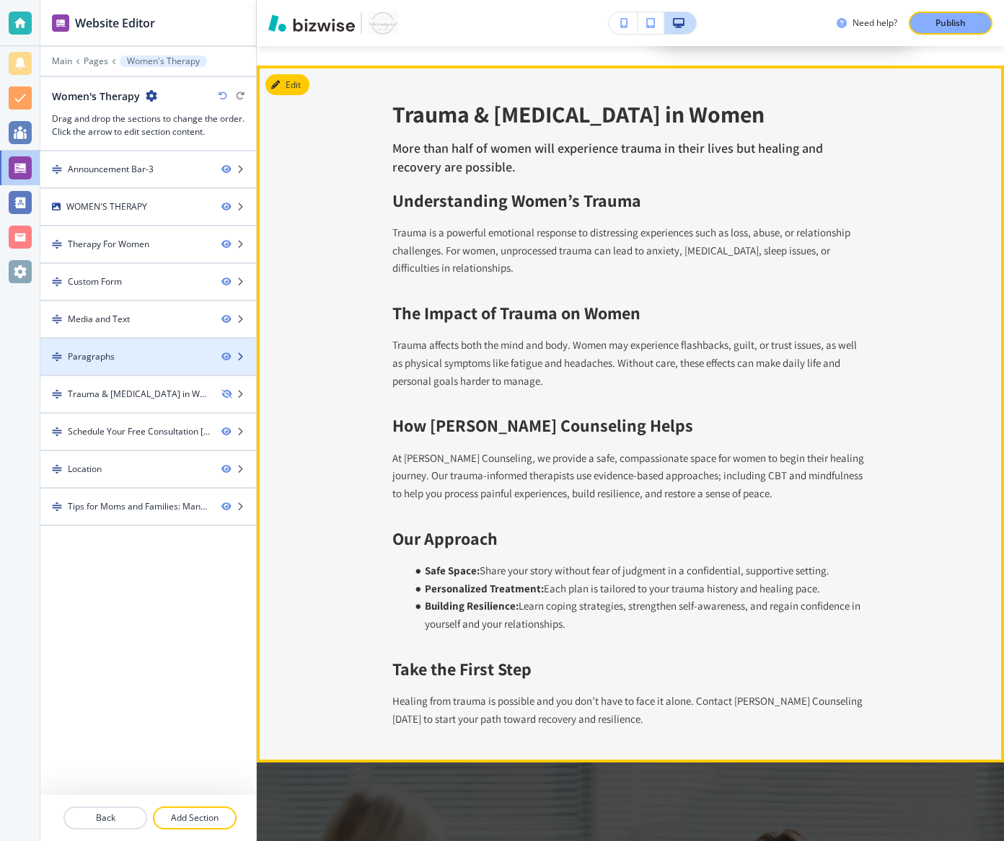
click at [157, 355] on div "Paragraphs" at bounding box center [124, 356] width 169 height 13
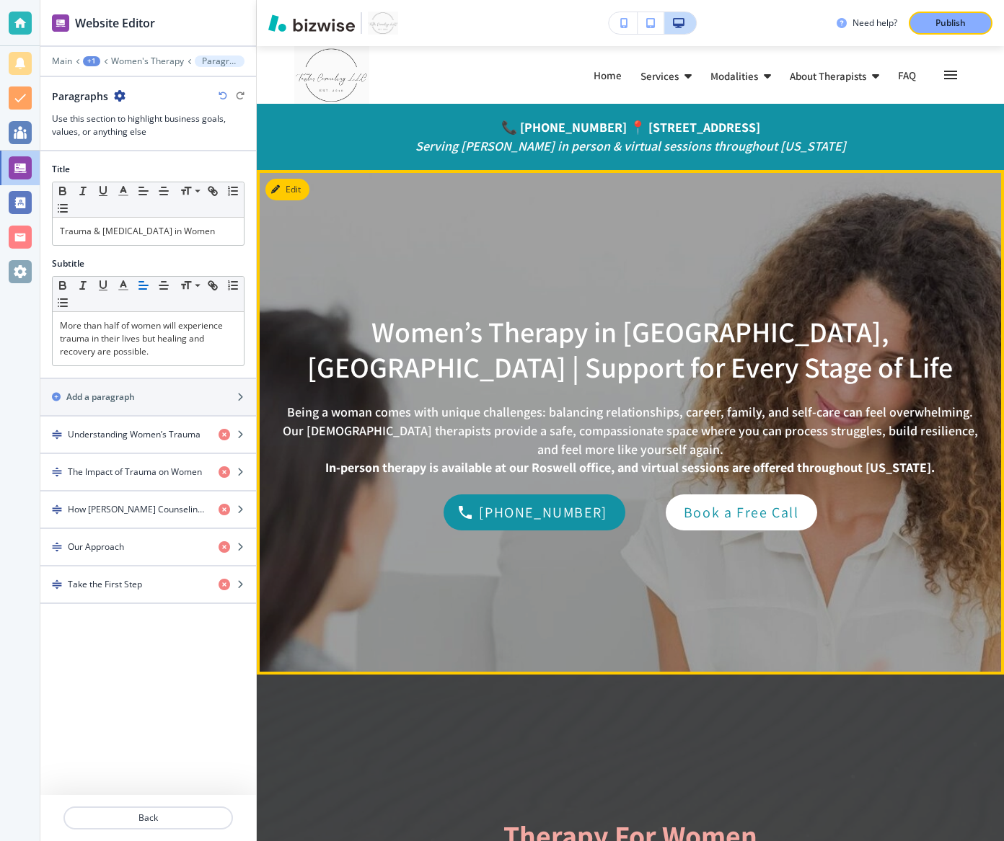
scroll to position [3, 0]
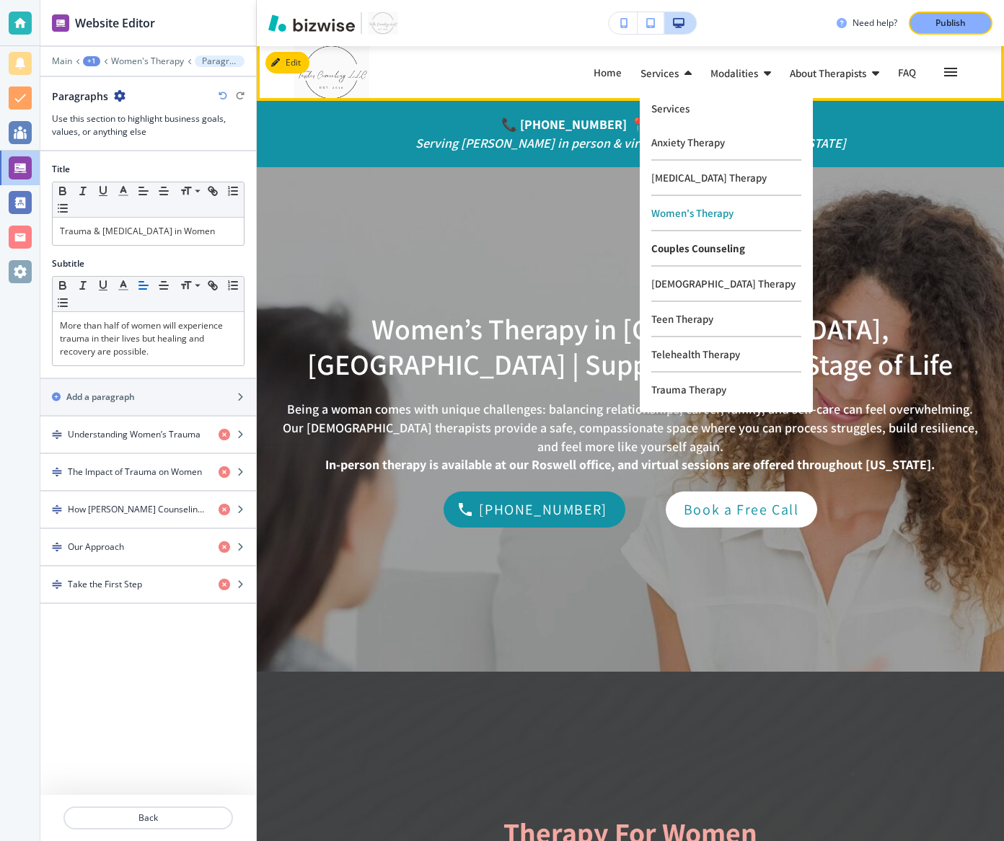
click at [684, 257] on p "Couples Counseling" at bounding box center [726, 248] width 150 height 35
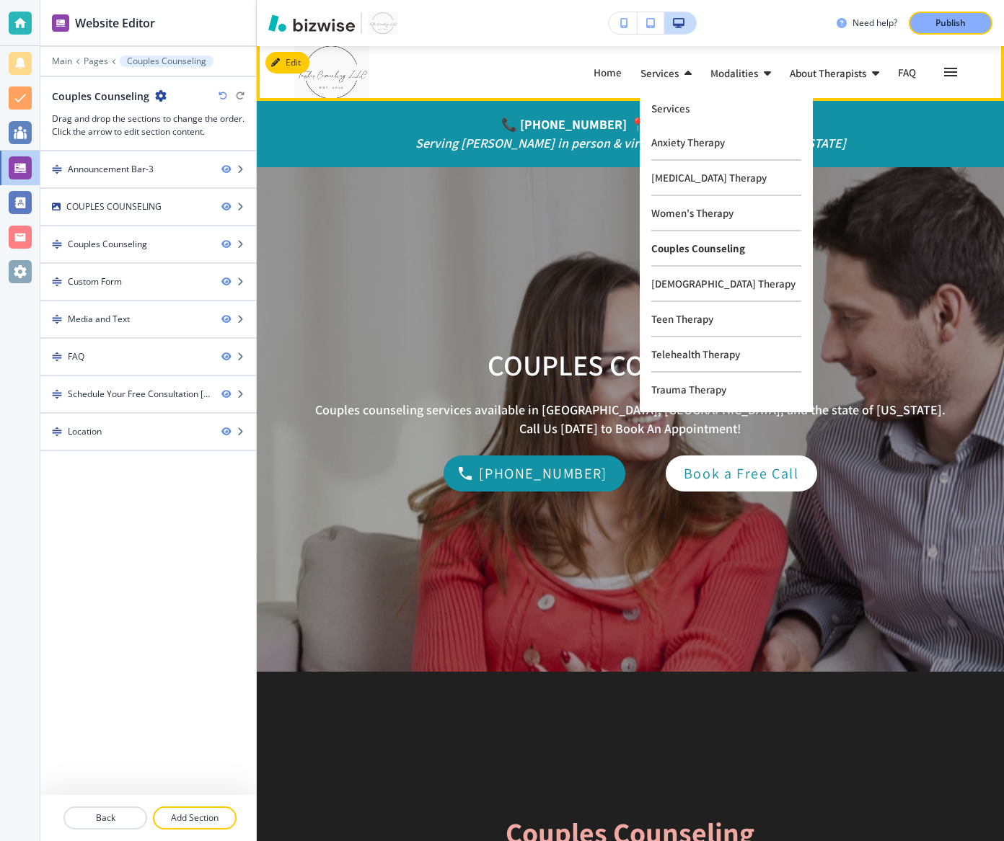
scroll to position [0, 0]
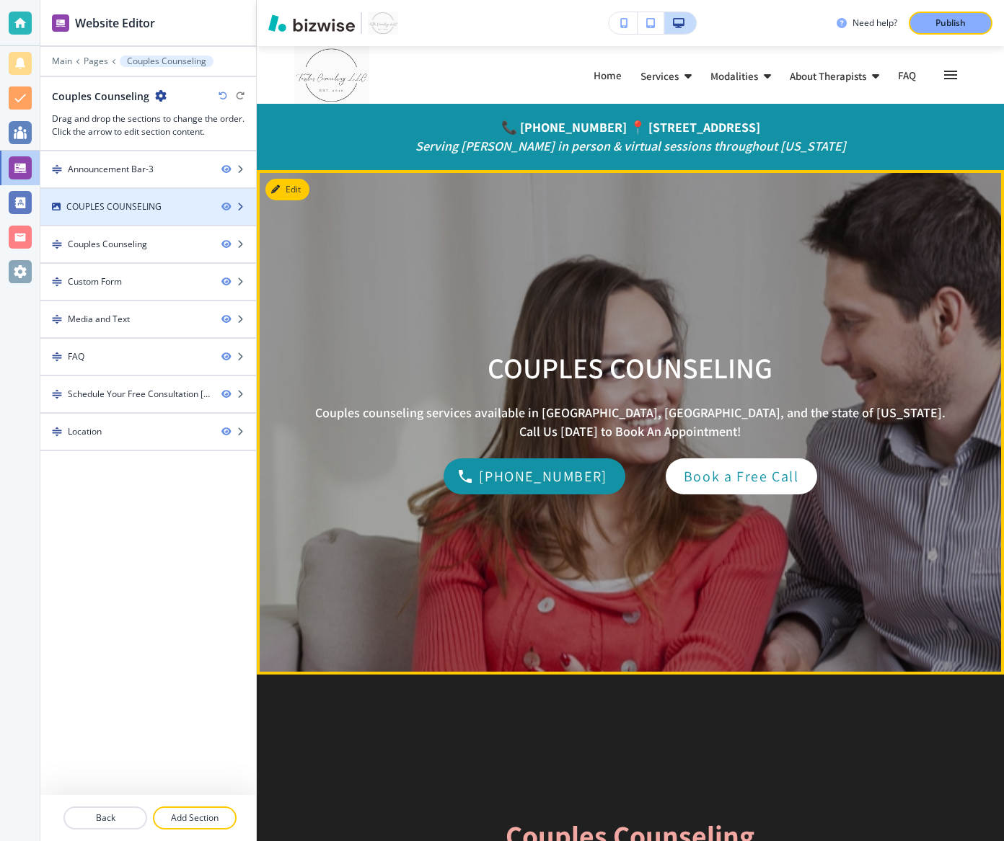
click at [159, 210] on div "COUPLES COUNSELING" at bounding box center [113, 206] width 95 height 13
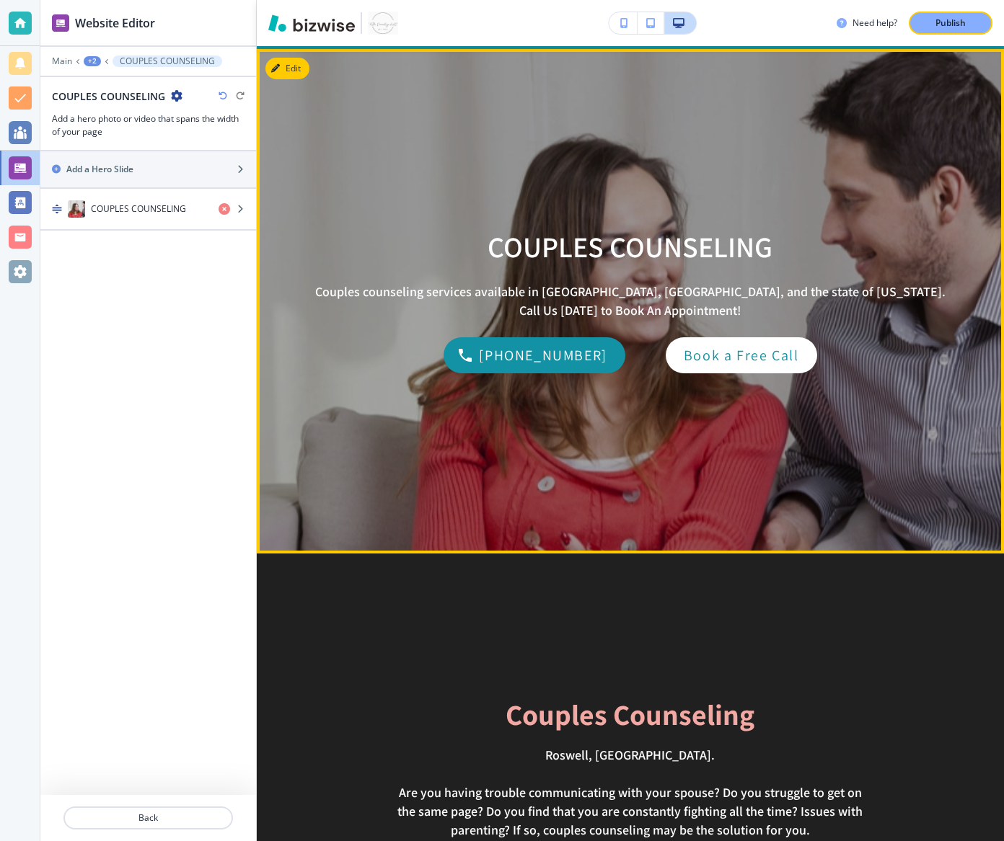
scroll to position [123, 0]
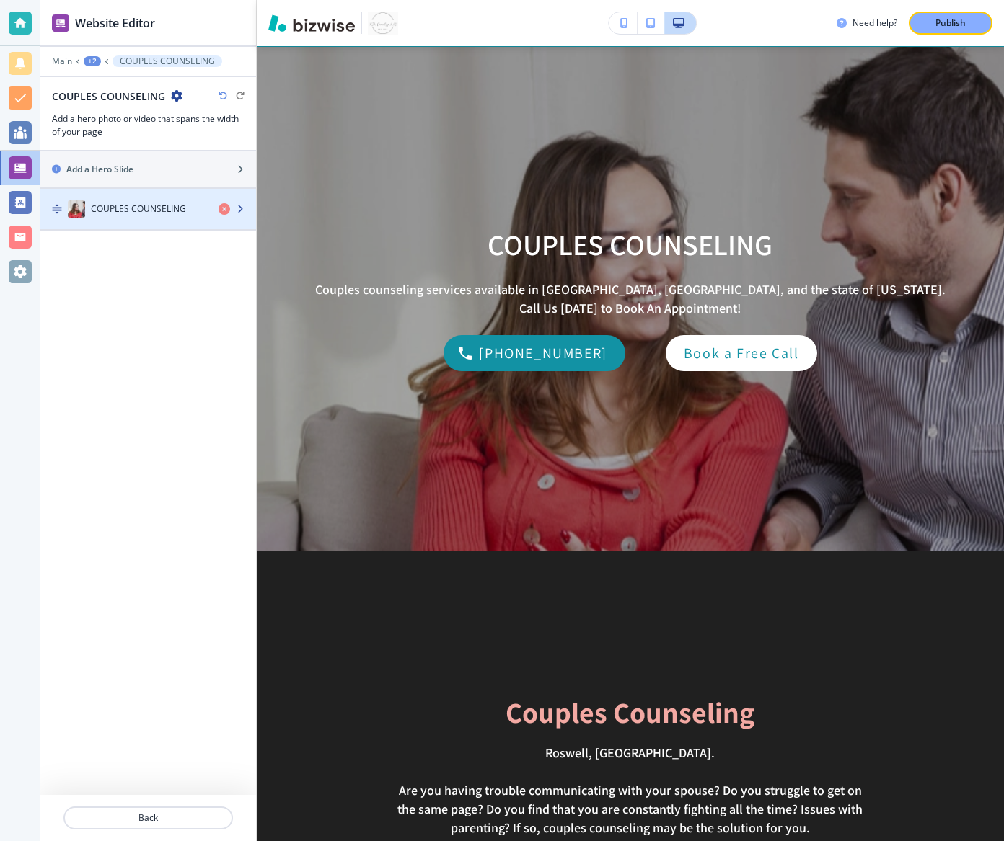
click at [135, 207] on h4 "COUPLES COUNSELING" at bounding box center [138, 209] width 95 height 13
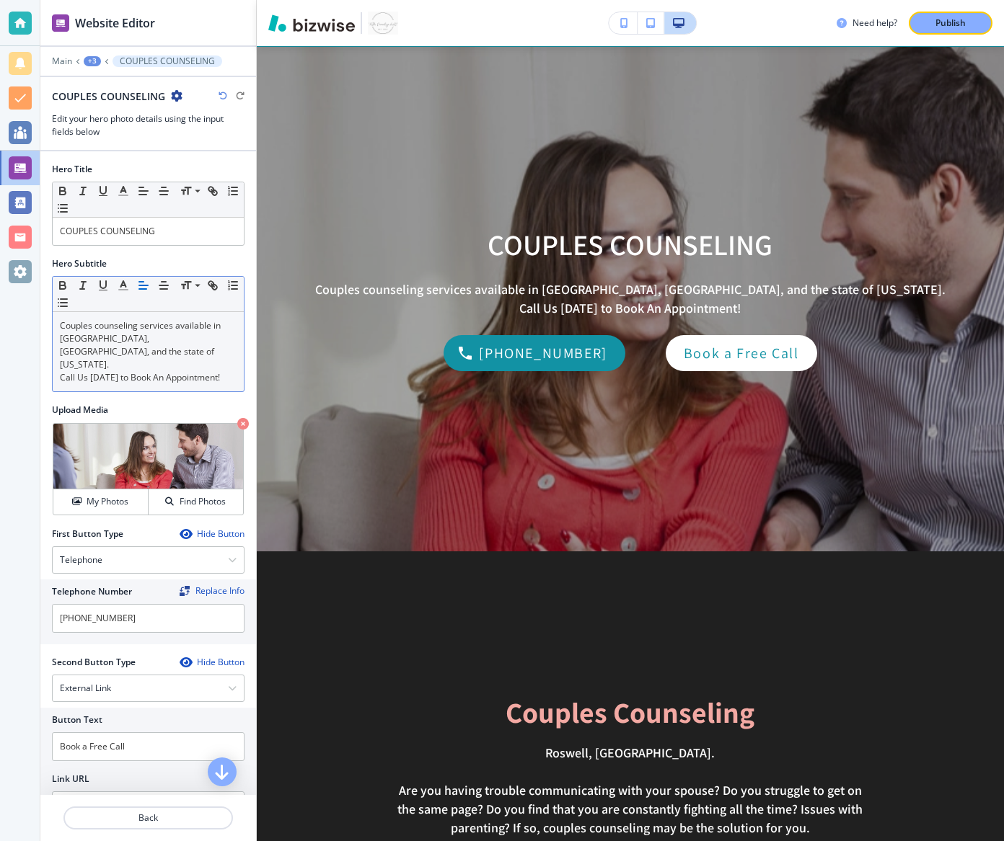
click at [144, 342] on p "Couples counseling services available in [GEOGRAPHIC_DATA], [GEOGRAPHIC_DATA], …" at bounding box center [148, 345] width 177 height 52
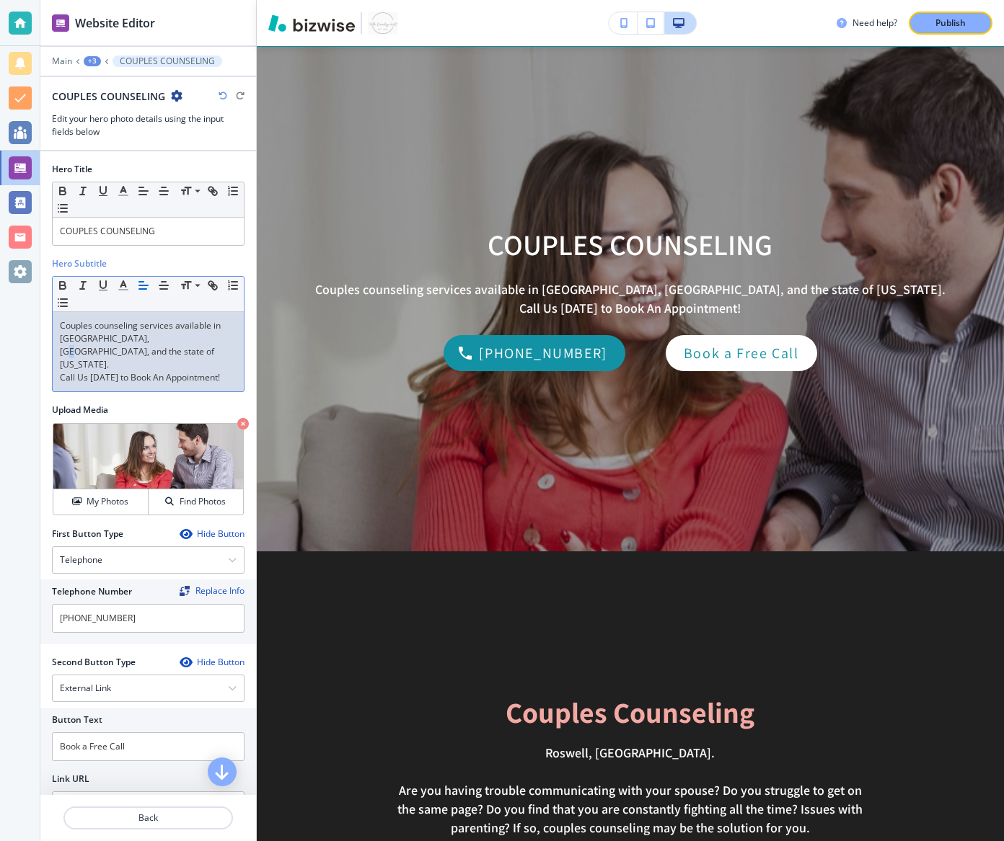
click at [144, 342] on p "Couples counseling services available in [GEOGRAPHIC_DATA], [GEOGRAPHIC_DATA], …" at bounding box center [148, 345] width 177 height 52
click at [176, 371] on p "Call Us [DATE] to Book An Appointment!" at bounding box center [148, 377] width 177 height 13
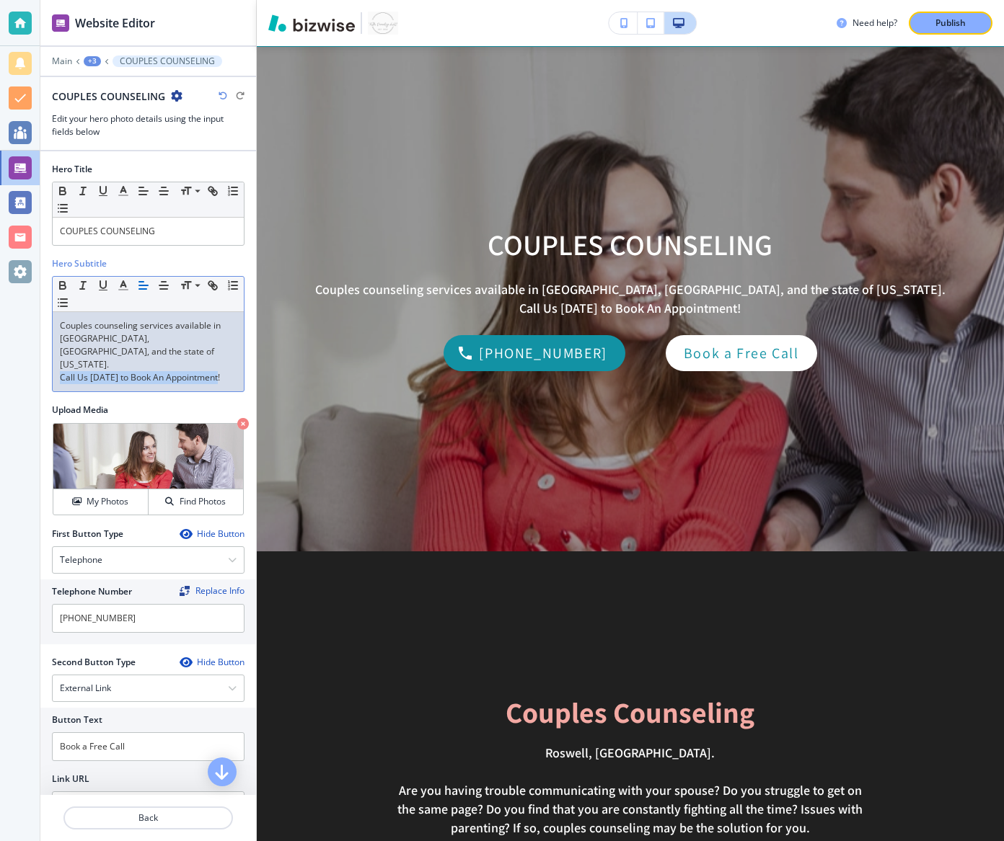
click at [176, 371] on p "Call Us [DATE] to Book An Appointment!" at bounding box center [148, 377] width 177 height 13
click at [236, 371] on p "Call Us [DATE] to Book An Appointment!" at bounding box center [148, 377] width 177 height 13
drag, startPoint x: 199, startPoint y: 345, endPoint x: 45, endPoint y: 313, distance: 157.0
click at [45, 313] on div "Hero Title Small Normal Large Huge COUPLES COUNSELING Hero Subtitle Small Norma…" at bounding box center [148, 503] width 216 height 704
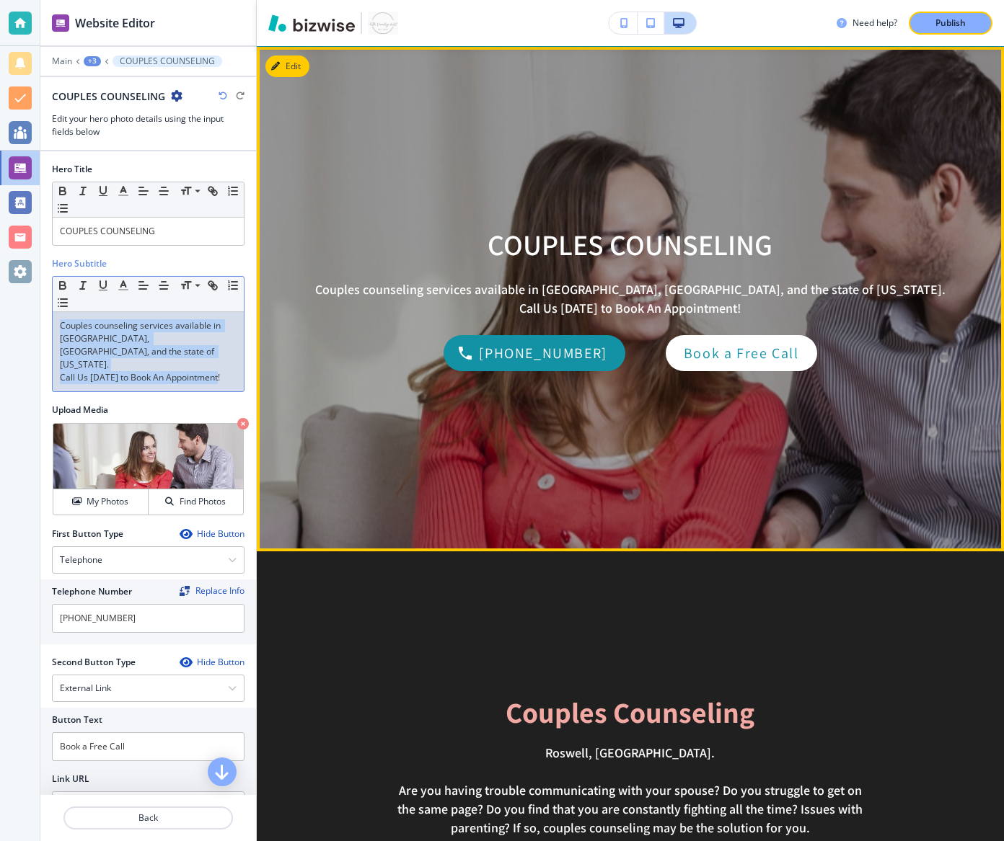
drag, startPoint x: 56, startPoint y: 322, endPoint x: 260, endPoint y: 360, distance: 207.5
click at [260, 360] on div "Website Editor Main +3 COUPLES COUNSELING COUPLES COUNSELING Edit your hero pho…" at bounding box center [521, 420] width 963 height 841
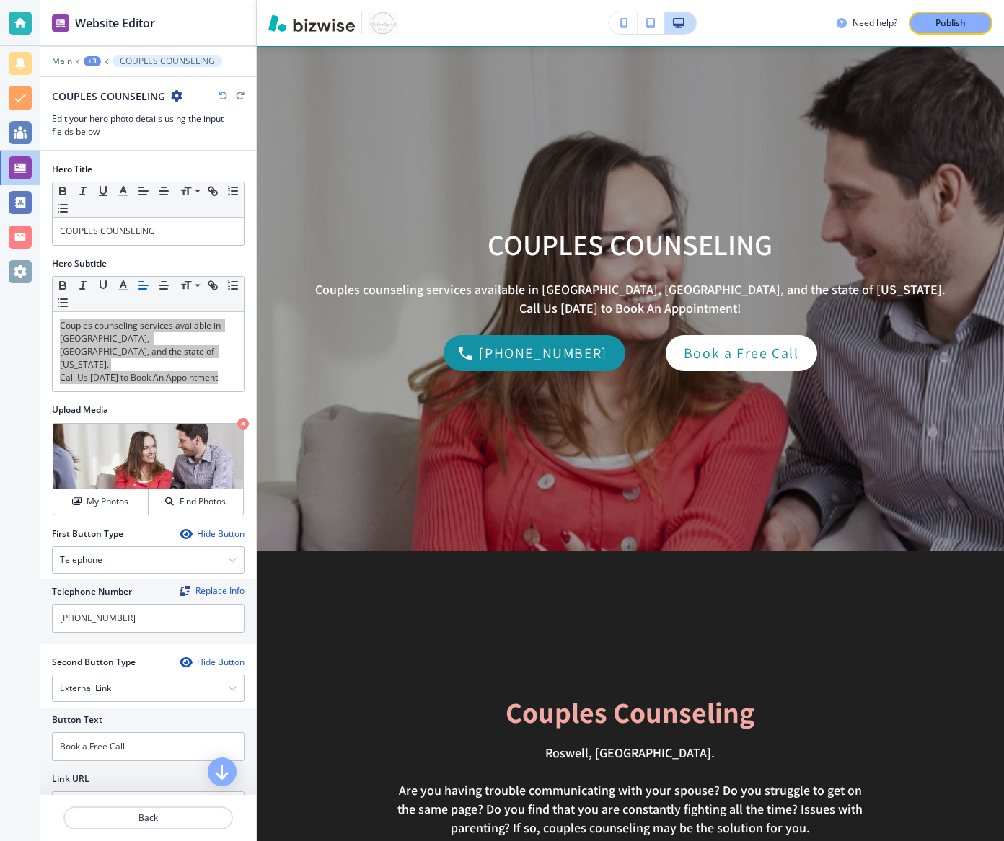
scroll to position [29, 0]
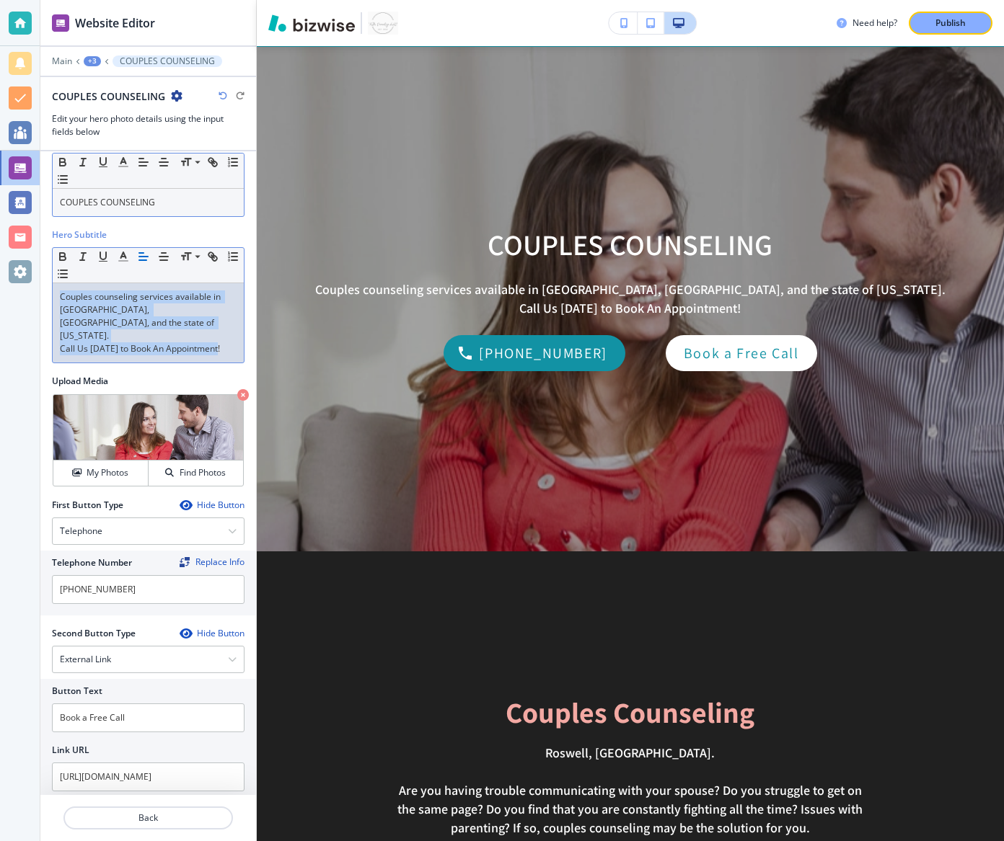
click at [133, 207] on p "COUPLES COUNSELING" at bounding box center [148, 202] width 177 height 13
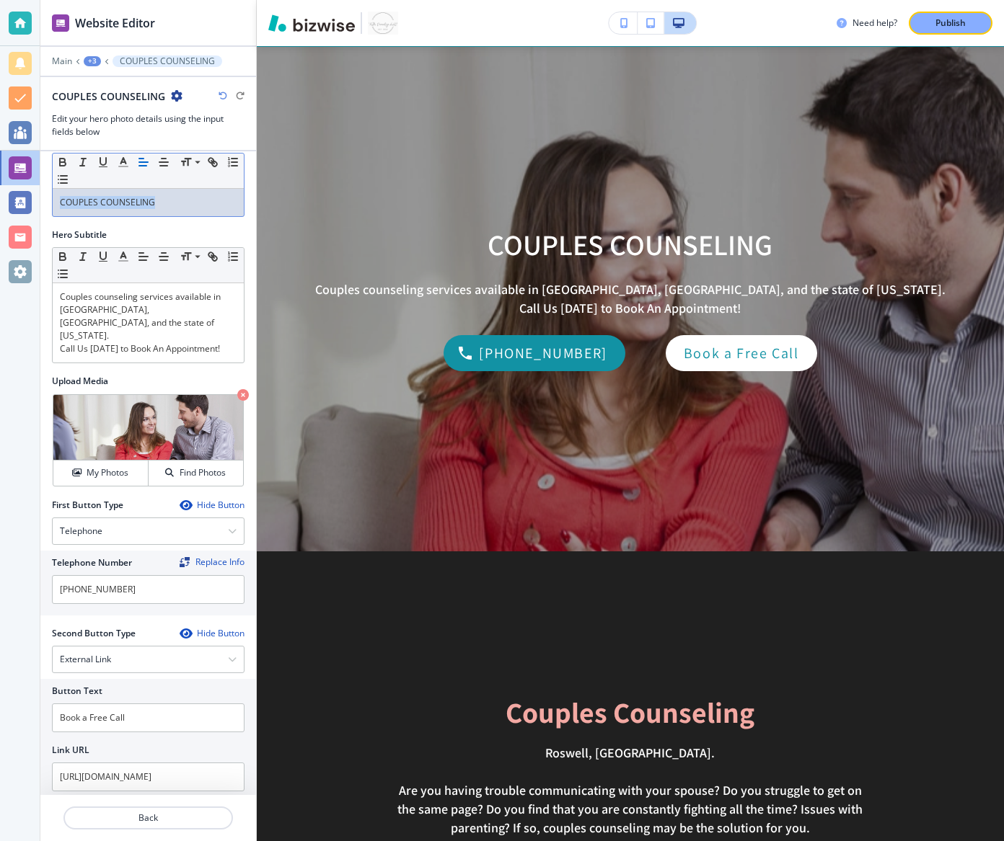
click at [133, 207] on p "COUPLES COUNSELING" at bounding box center [148, 202] width 177 height 13
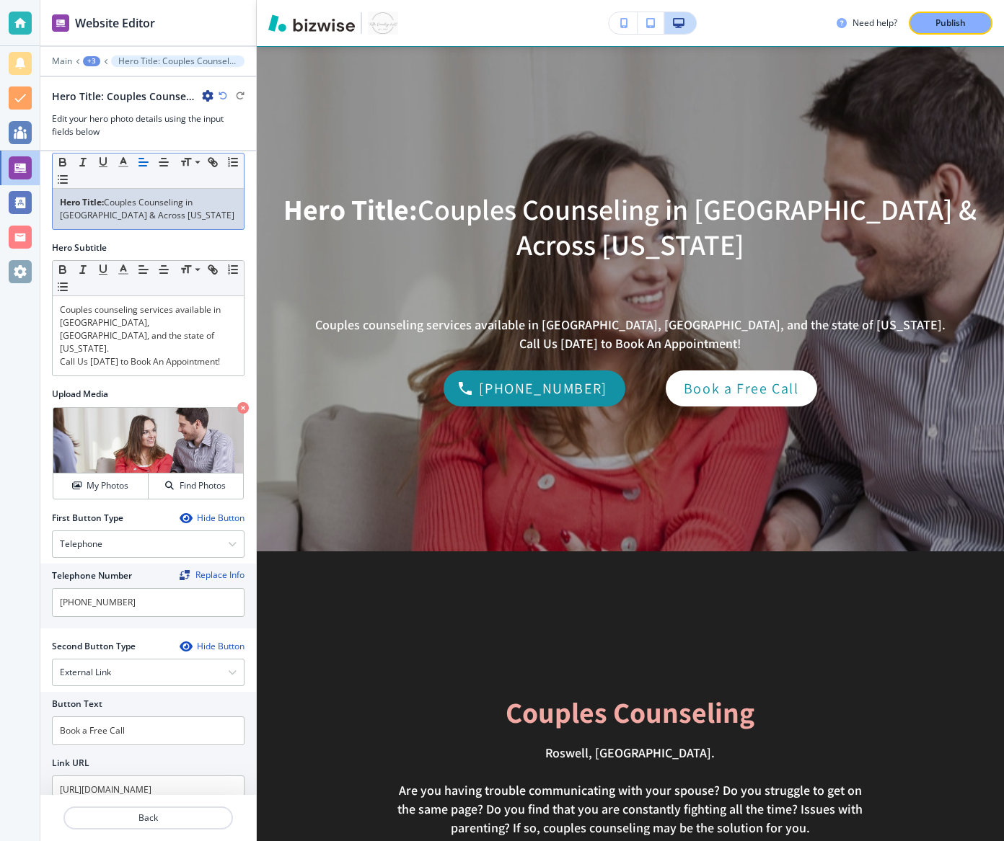
scroll to position [0, 0]
drag, startPoint x: 109, startPoint y: 202, endPoint x: 1, endPoint y: 210, distance: 107.7
click at [1, 210] on div "Website Editor Main +3 Hero Title: Couples Counseling in [GEOGRAPHIC_DATA] & Ac…" at bounding box center [502, 420] width 1004 height 841
click at [105, 185] on div "Small Normal Large Huge" at bounding box center [148, 171] width 191 height 35
click at [94, 200] on strong "Hero Title:" at bounding box center [82, 202] width 44 height 12
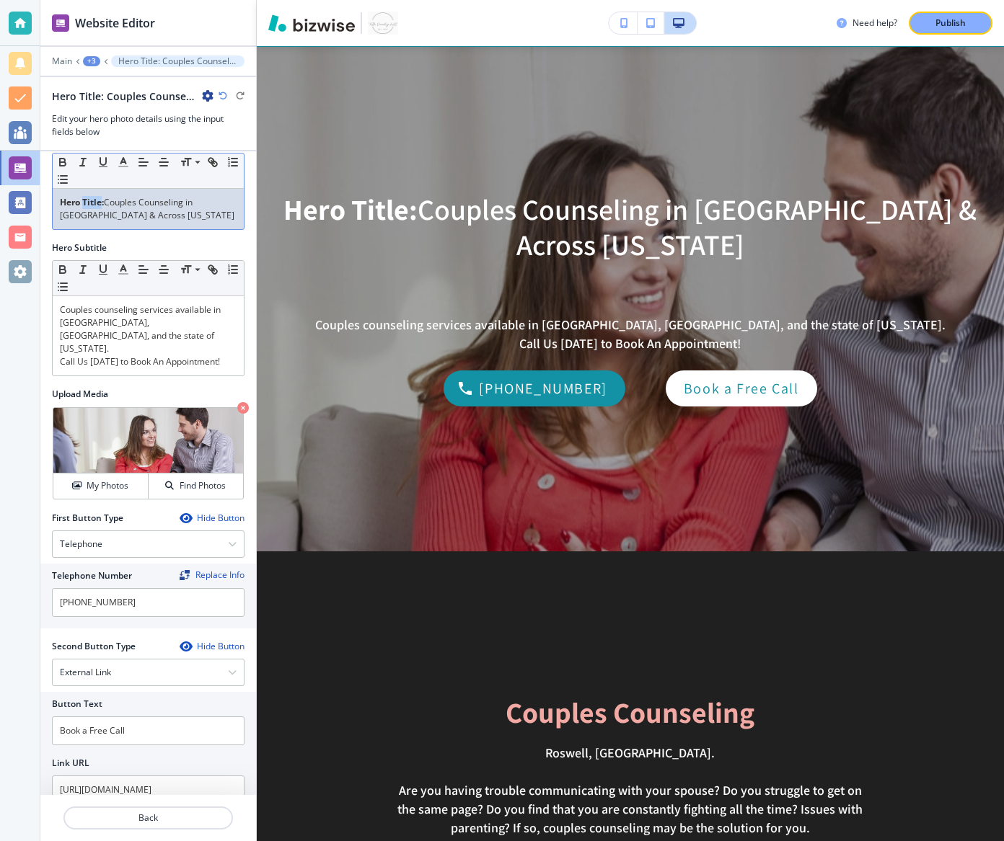
click at [94, 200] on strong "Hero Title:" at bounding box center [82, 202] width 44 height 12
drag, startPoint x: 108, startPoint y: 200, endPoint x: 48, endPoint y: 200, distance: 60.6
click at [48, 200] on div "Hero Title Small Normal Large Huge Hero Title: Couples Counseling in [GEOGRAPHI…" at bounding box center [148, 481] width 216 height 717
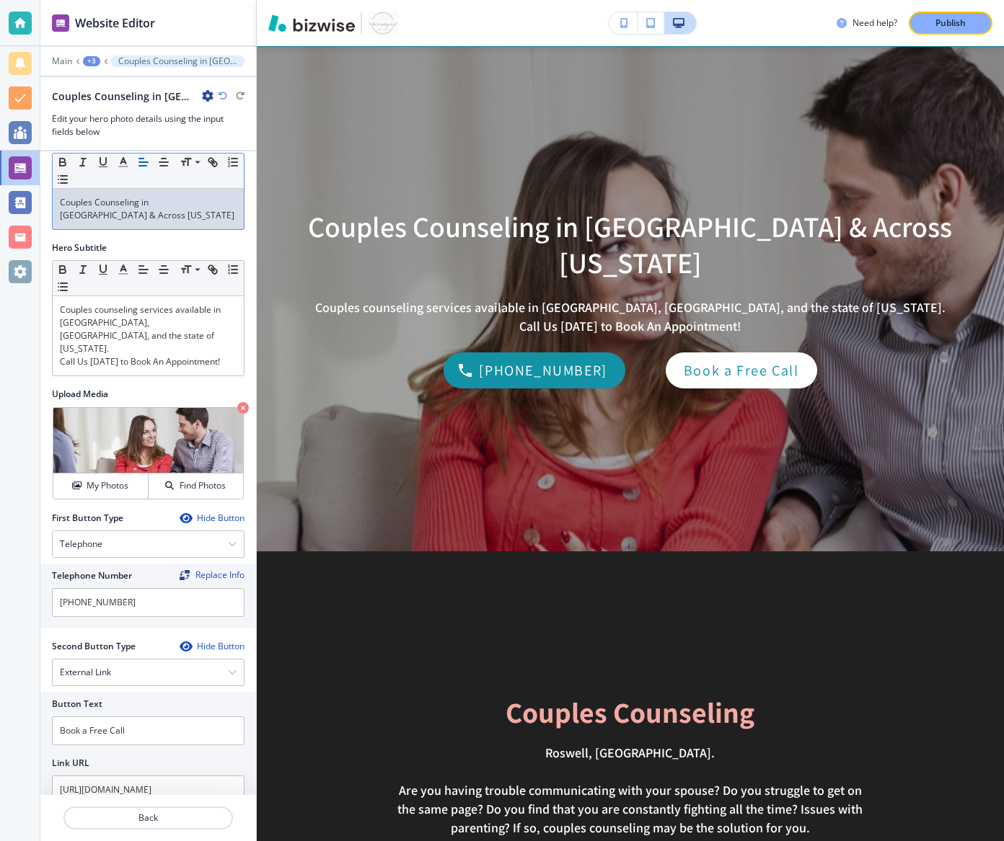
click at [140, 209] on p "Couples Counseling in [GEOGRAPHIC_DATA] & Across [US_STATE]" at bounding box center [148, 209] width 177 height 26
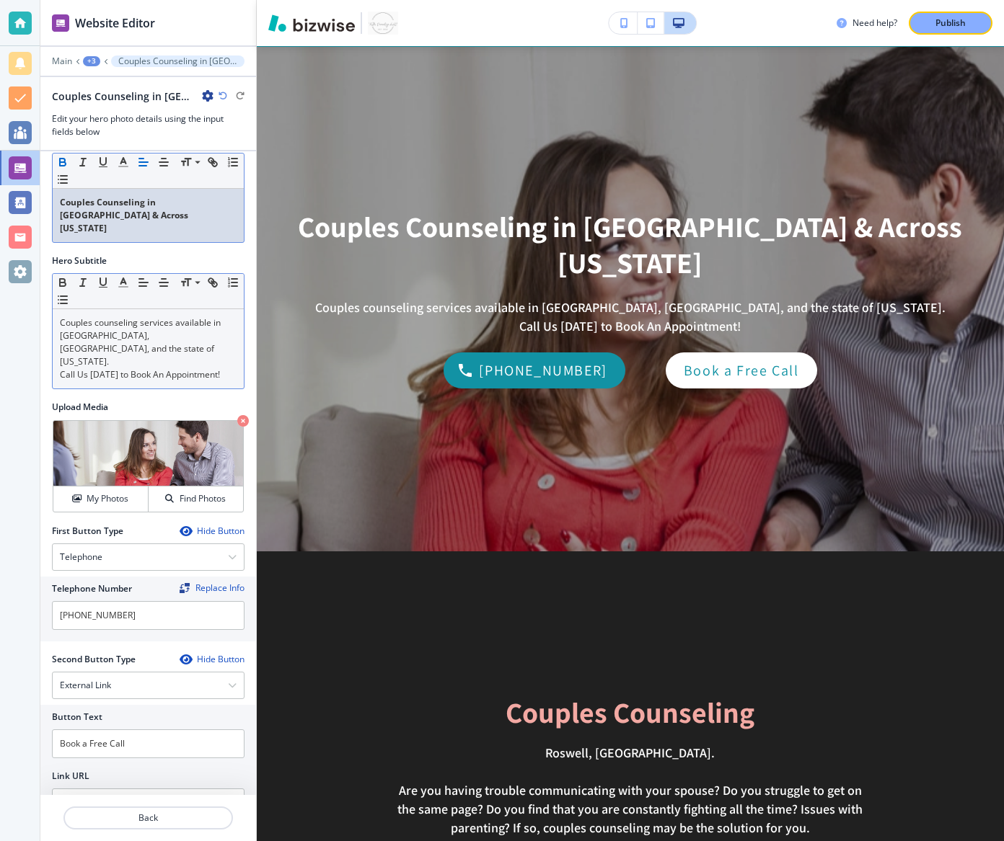
click at [108, 368] on p "Call Us [DATE] to Book An Appointment!" at bounding box center [148, 374] width 177 height 13
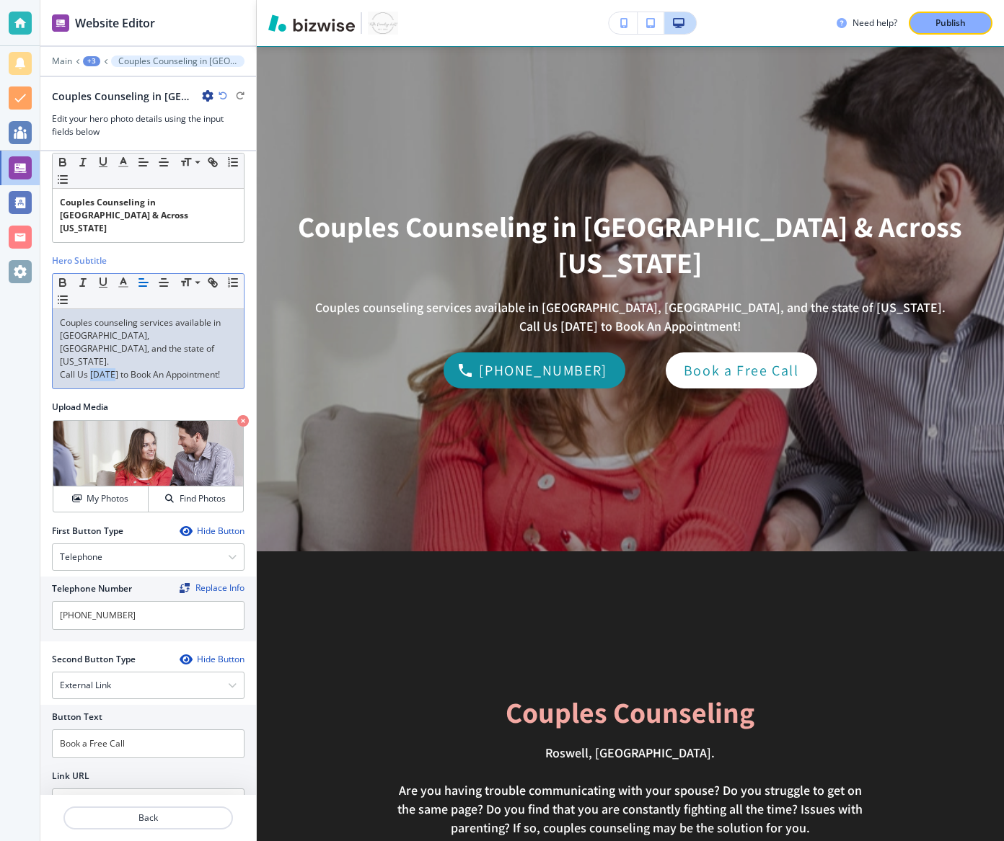
click at [108, 368] on p "Call Us [DATE] to Book An Appointment!" at bounding box center [148, 374] width 177 height 13
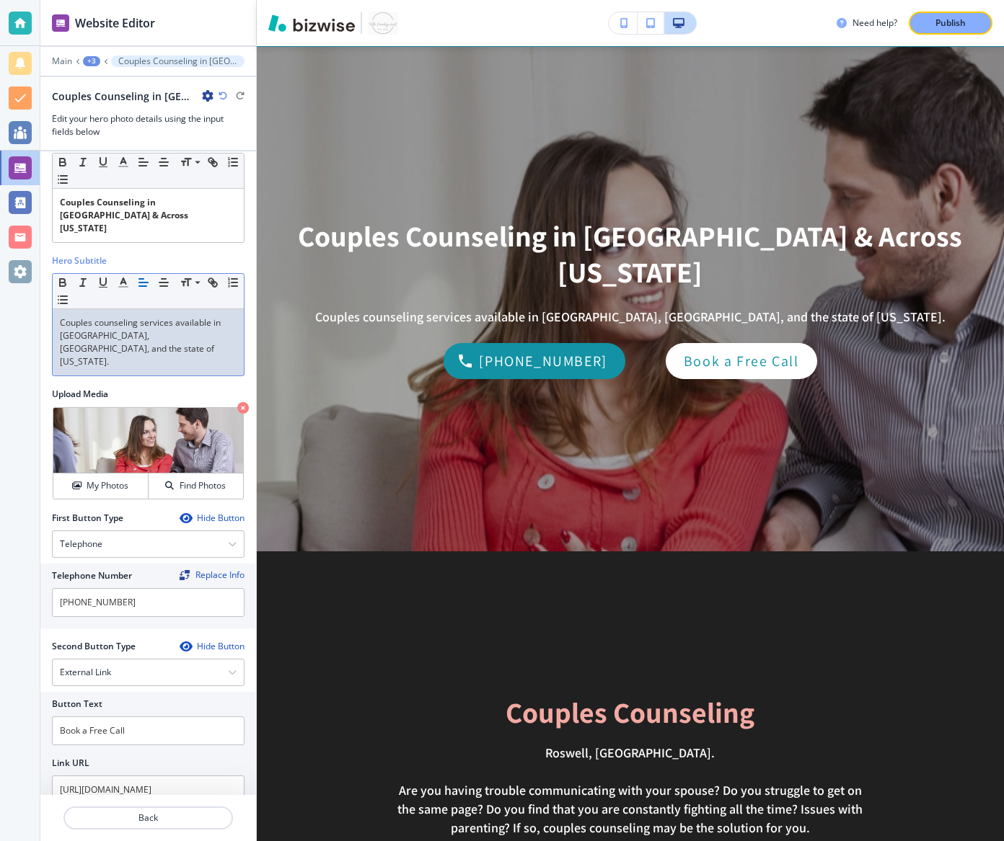
click at [104, 317] on p "Couples counseling services available in [GEOGRAPHIC_DATA], [GEOGRAPHIC_DATA], …" at bounding box center [148, 343] width 177 height 52
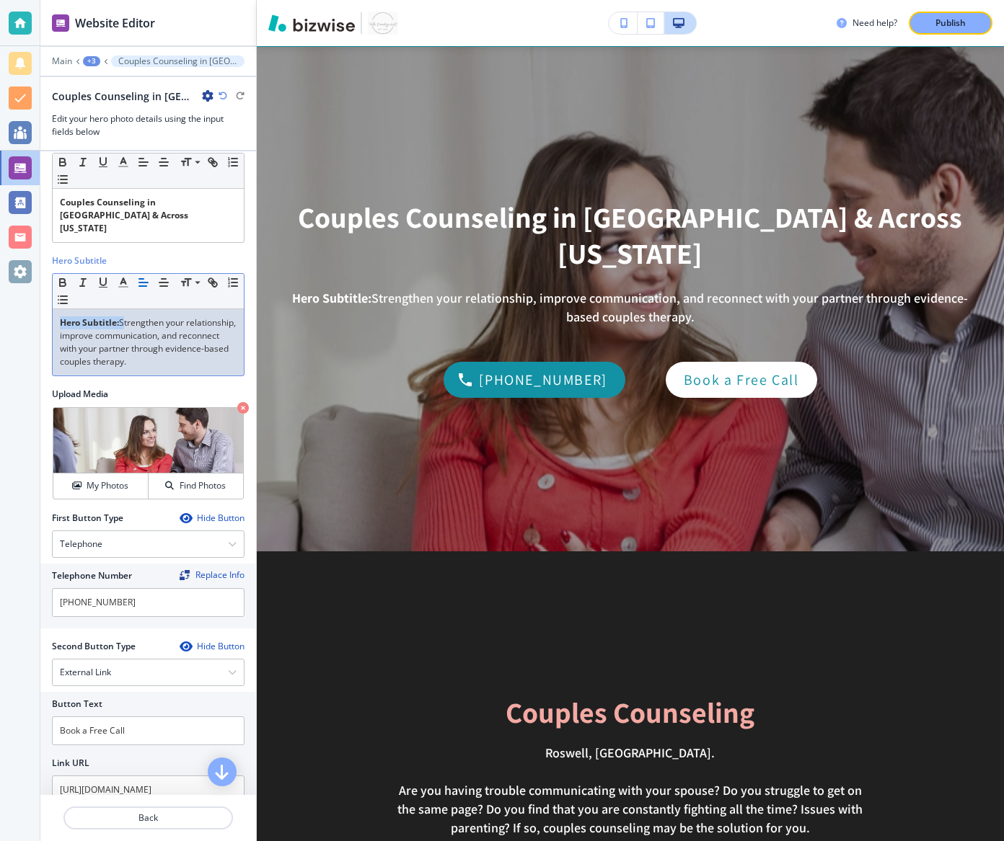
drag, startPoint x: 123, startPoint y: 307, endPoint x: 29, endPoint y: 302, distance: 93.9
click at [29, 302] on div "Website Editor Main +3 Couples Counseling in [GEOGRAPHIC_DATA] & Across [US_STA…" at bounding box center [502, 420] width 1004 height 841
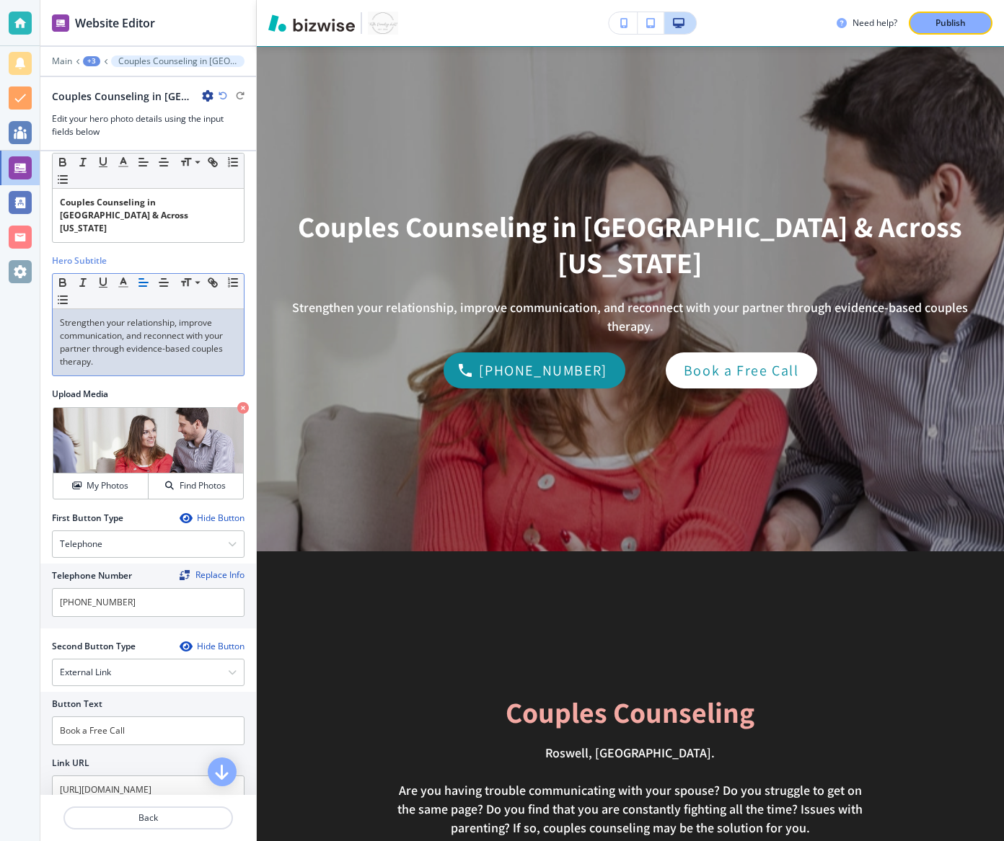
click at [125, 350] on p "Strengthen your relationship, improve communication, and reconnect with your pa…" at bounding box center [148, 343] width 177 height 52
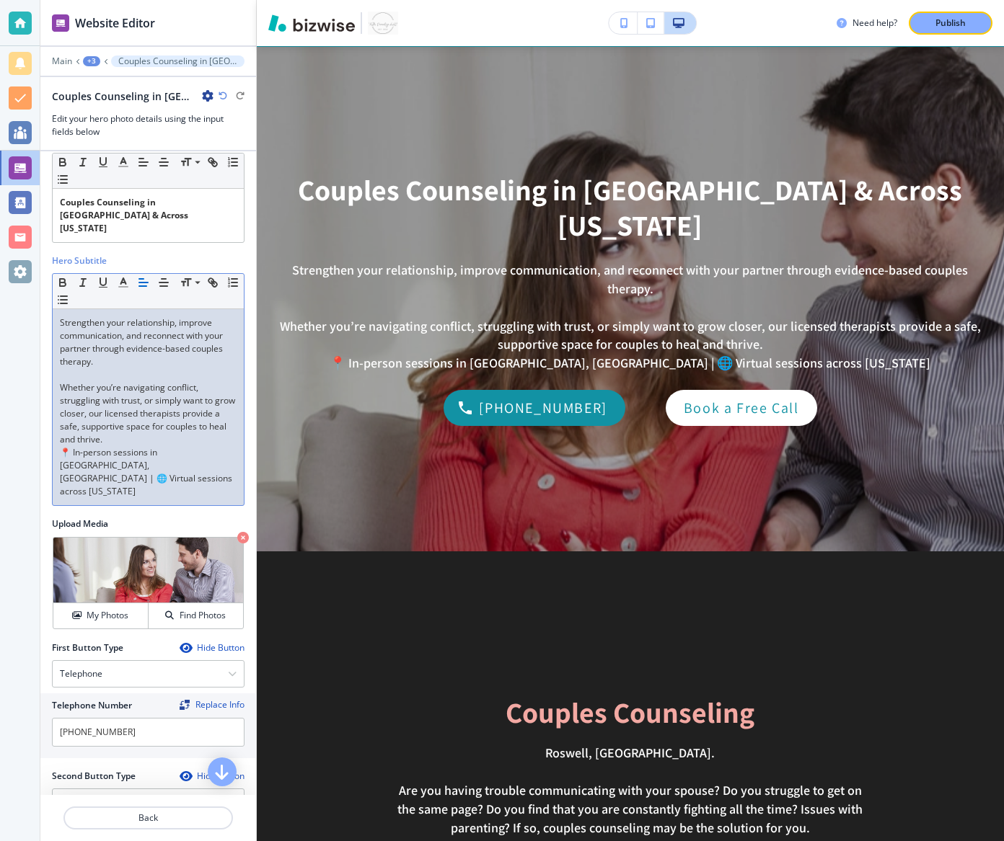
click at [112, 422] on p "Whether you’re navigating conflict, struggling with trust, or simply want to gr…" at bounding box center [148, 413] width 177 height 65
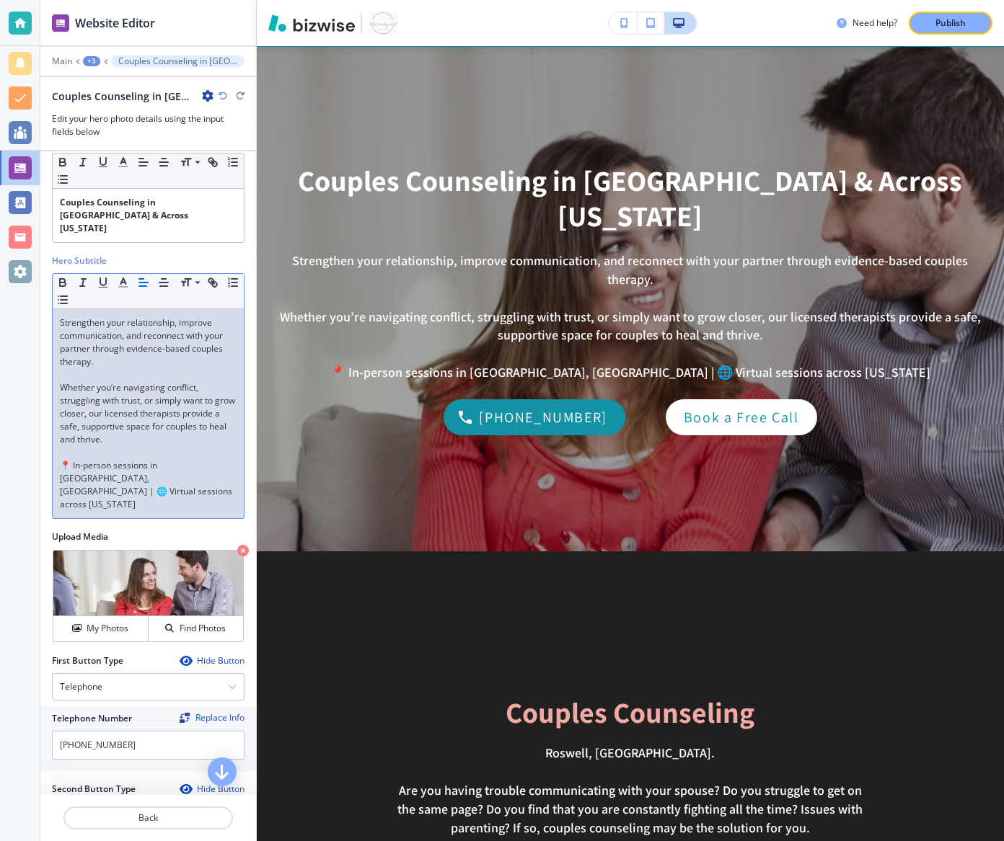
click at [98, 368] on p at bounding box center [148, 374] width 177 height 13
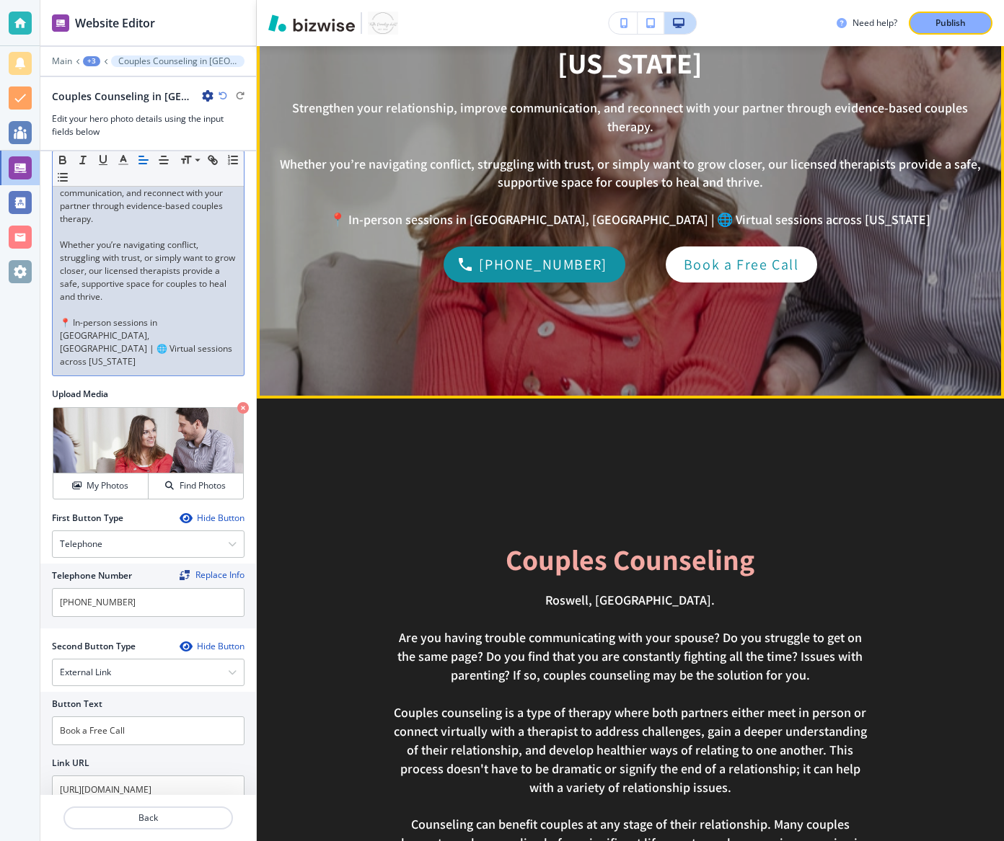
scroll to position [291, 0]
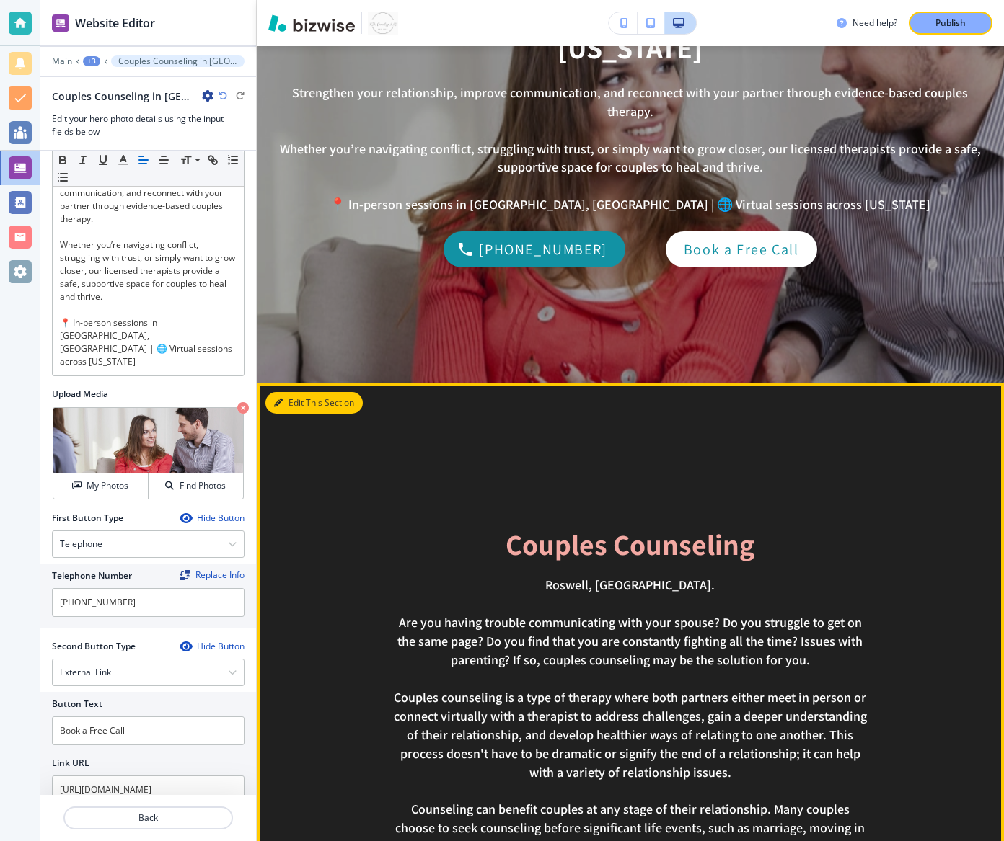
click at [287, 395] on button "Edit This Section" at bounding box center [313, 403] width 97 height 22
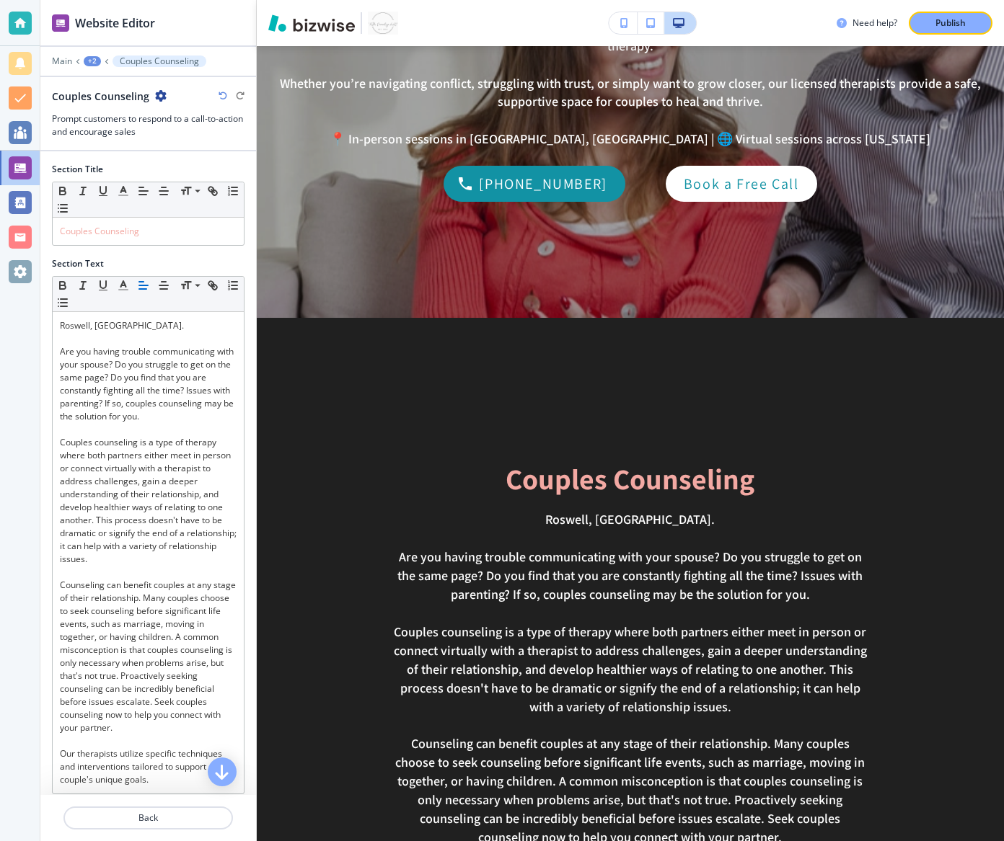
scroll to position [247, 0]
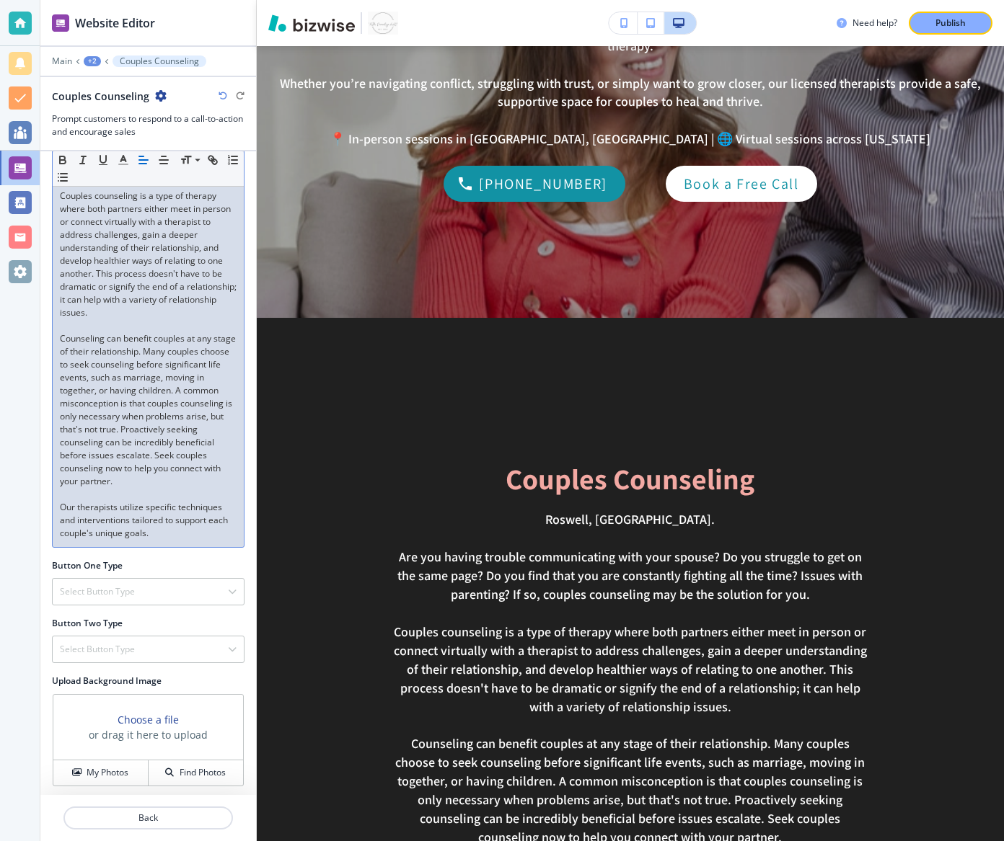
click at [166, 528] on p "Our therapists utilize specific techniques and interventions tailored to suppor…" at bounding box center [148, 520] width 177 height 39
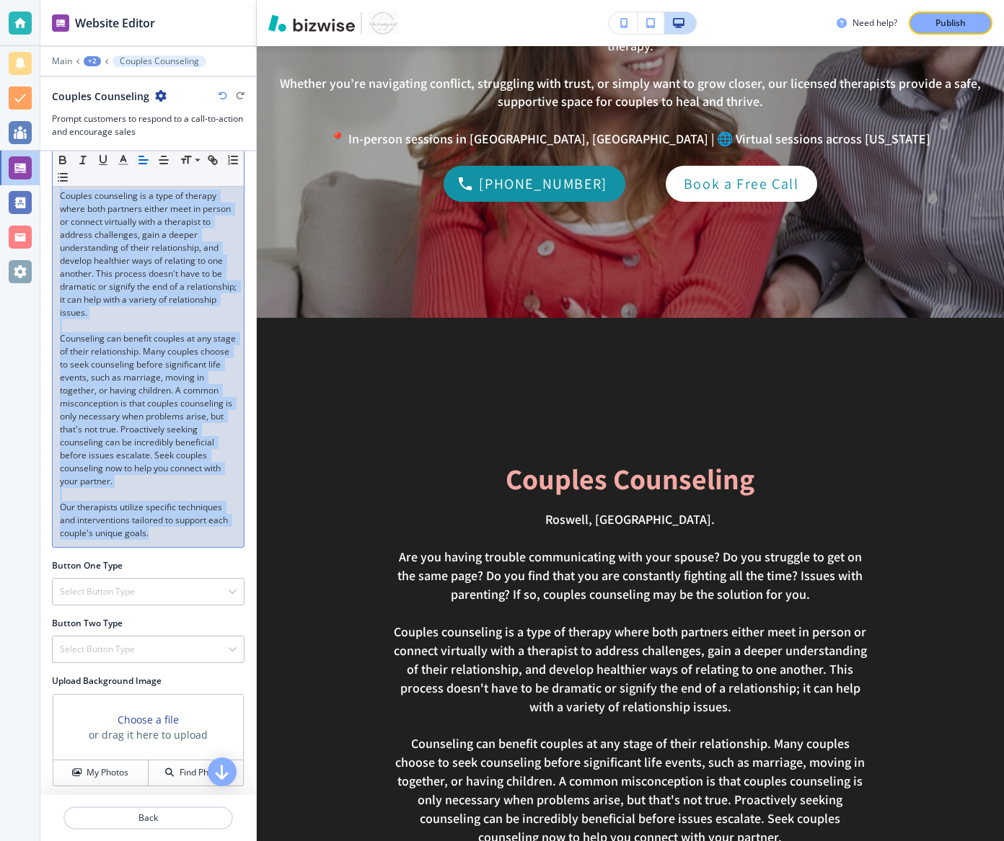
scroll to position [0, 0]
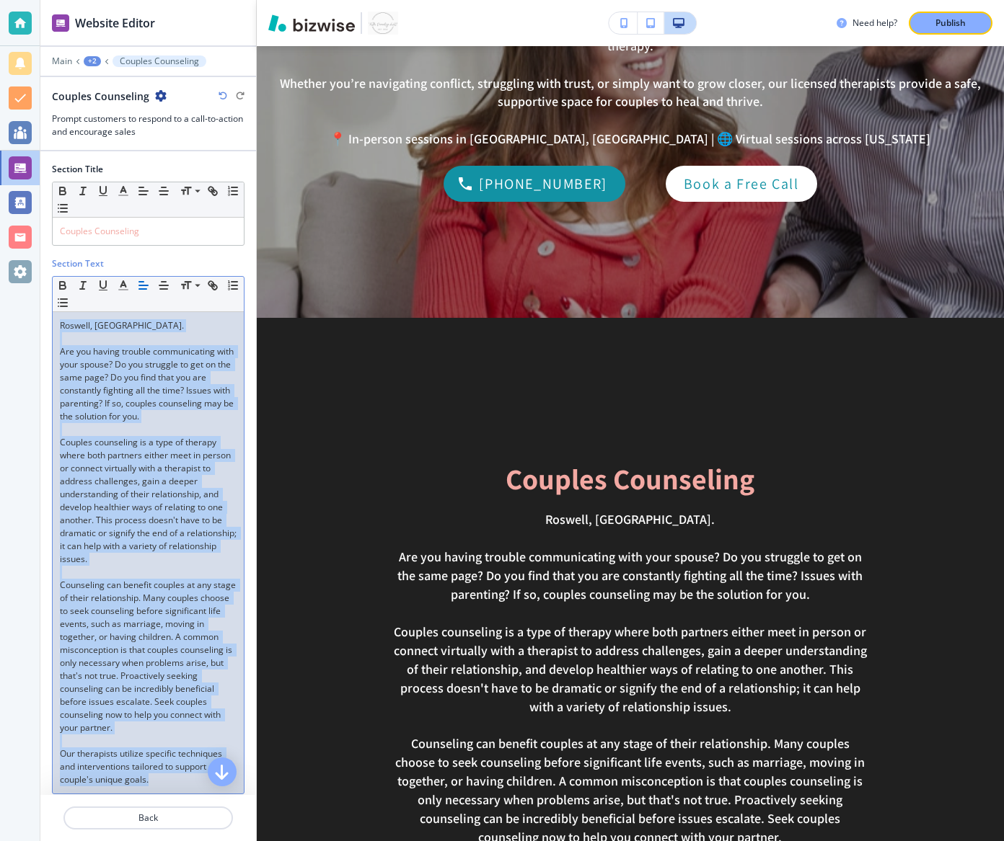
drag, startPoint x: 166, startPoint y: 528, endPoint x: 138, endPoint y: 56, distance: 473.1
click at [138, 56] on div "Website Editor Main +2 Couples Counseling Couples Counseling Prompt customers t…" at bounding box center [148, 420] width 216 height 841
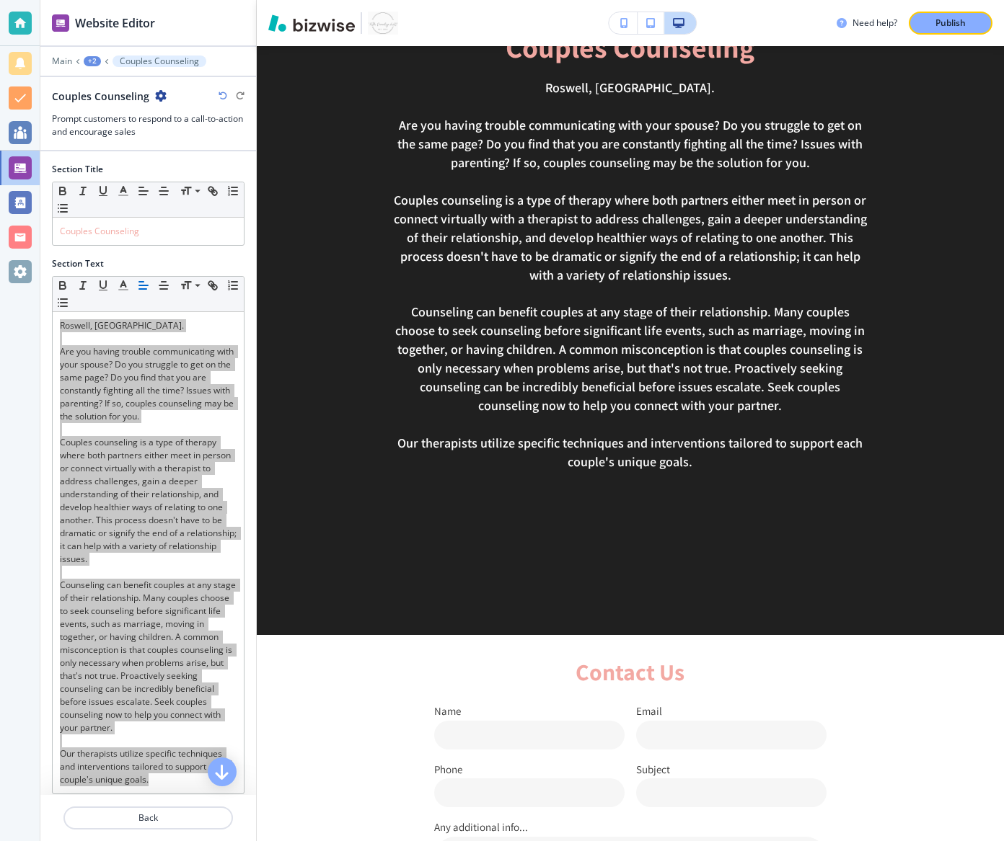
scroll to position [804, 0]
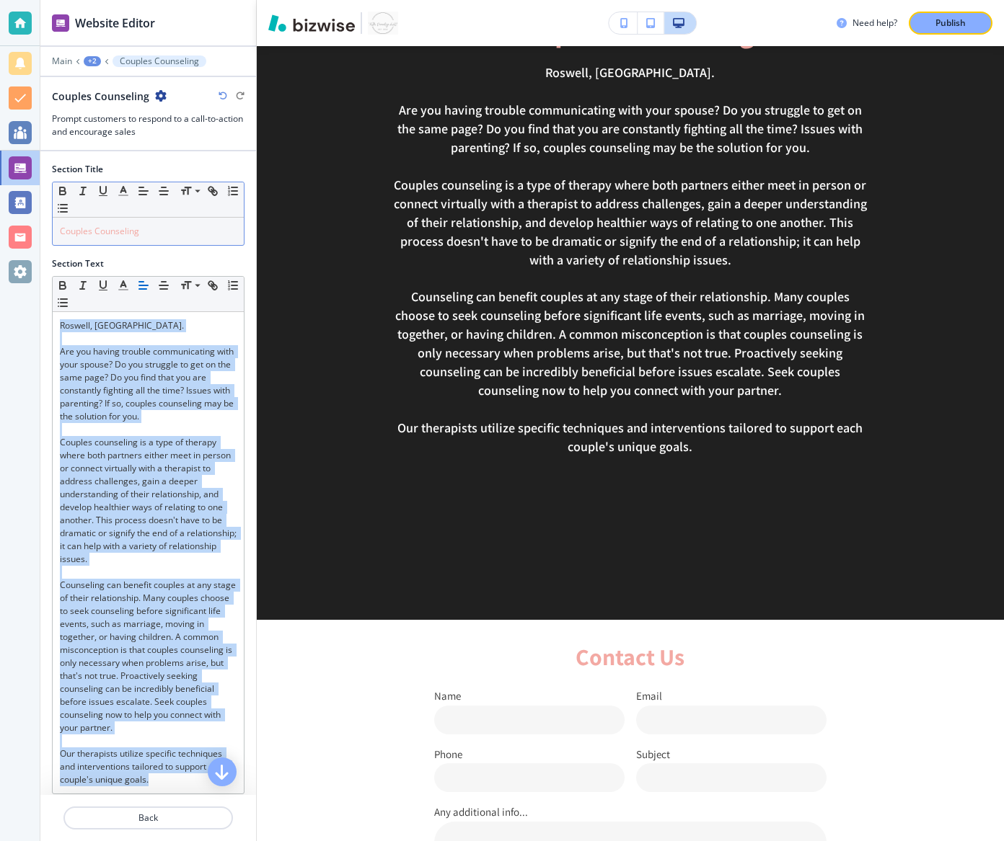
click at [137, 235] on span "Couples Counseling" at bounding box center [99, 231] width 79 height 12
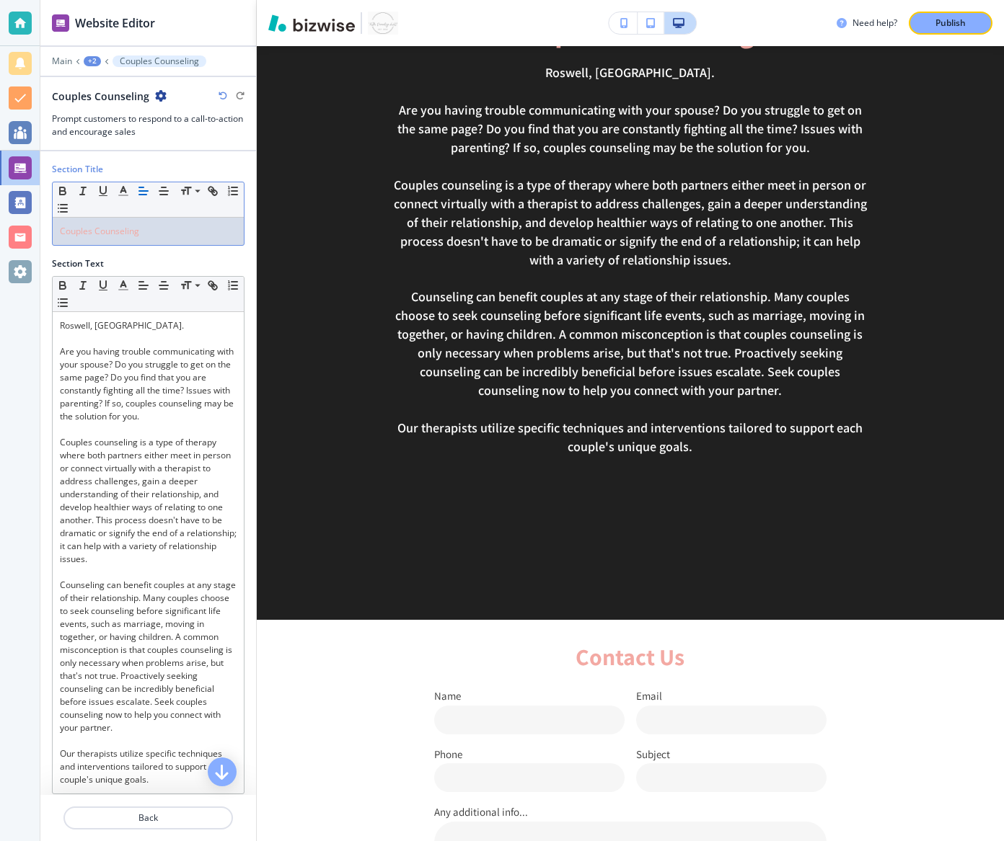
click at [137, 235] on span "Couples Counseling" at bounding box center [99, 231] width 79 height 12
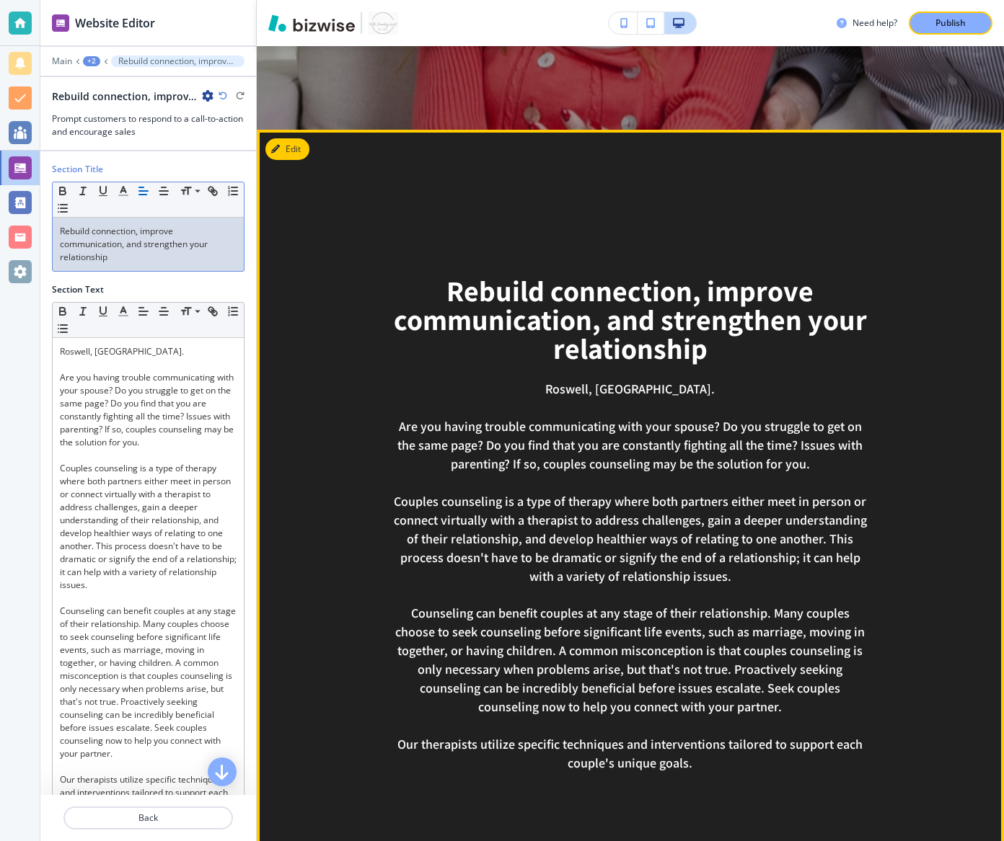
scroll to position [544, 0]
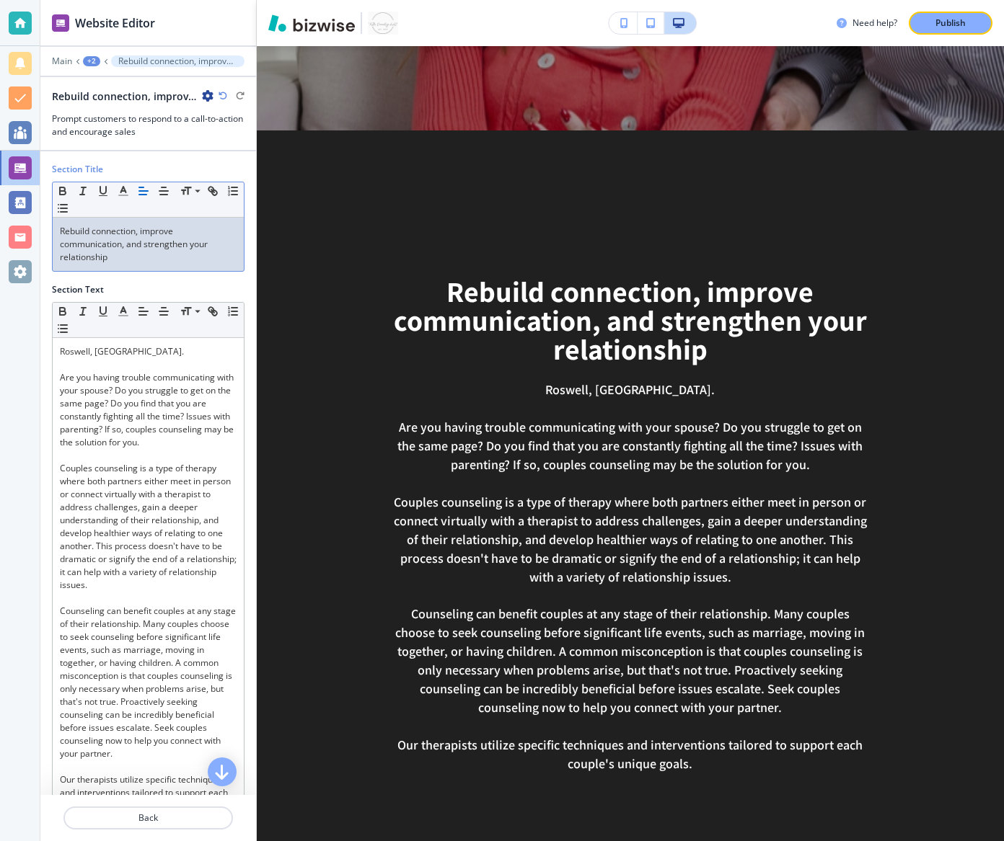
click at [61, 233] on p "Rebuild connection, improve communication, and strengthen your relationship" at bounding box center [148, 244] width 177 height 39
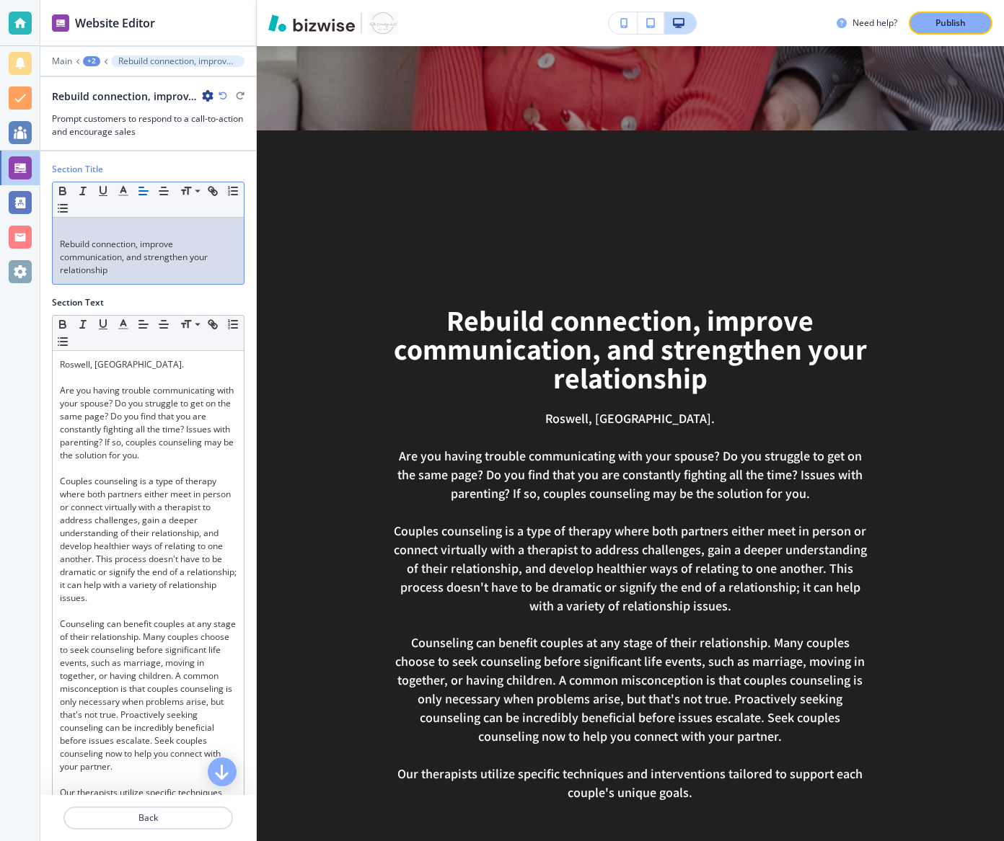
click at [60, 233] on p at bounding box center [148, 231] width 177 height 13
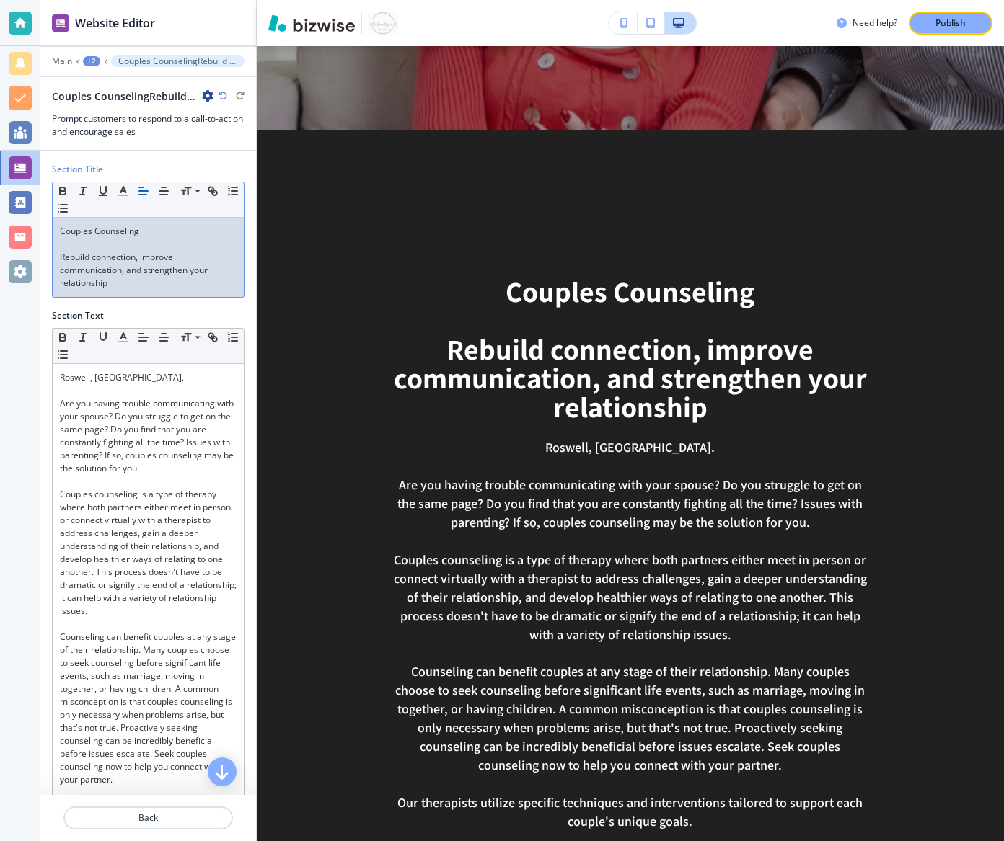
click at [112, 274] on p "Rebuild connection, improve communication, and strengthen your relationship" at bounding box center [148, 270] width 177 height 39
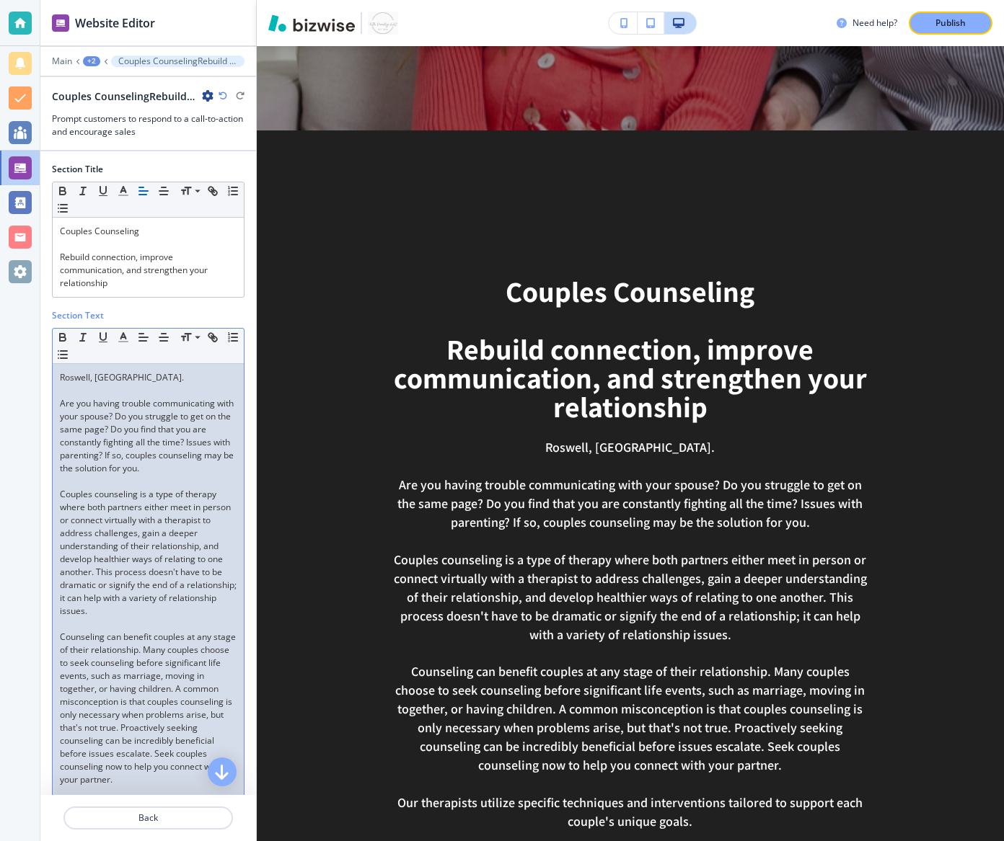
click at [149, 437] on p "Are you having trouble communicating with your spouse? Do you struggle to get o…" at bounding box center [148, 436] width 177 height 78
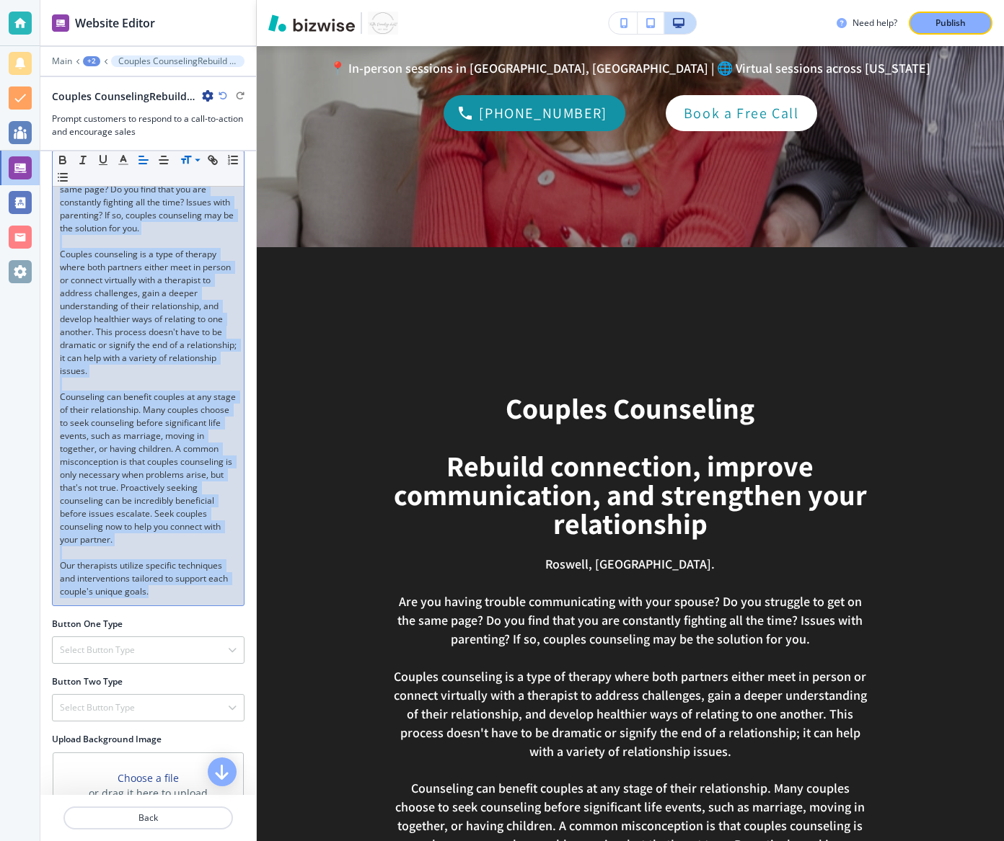
scroll to position [237, 0]
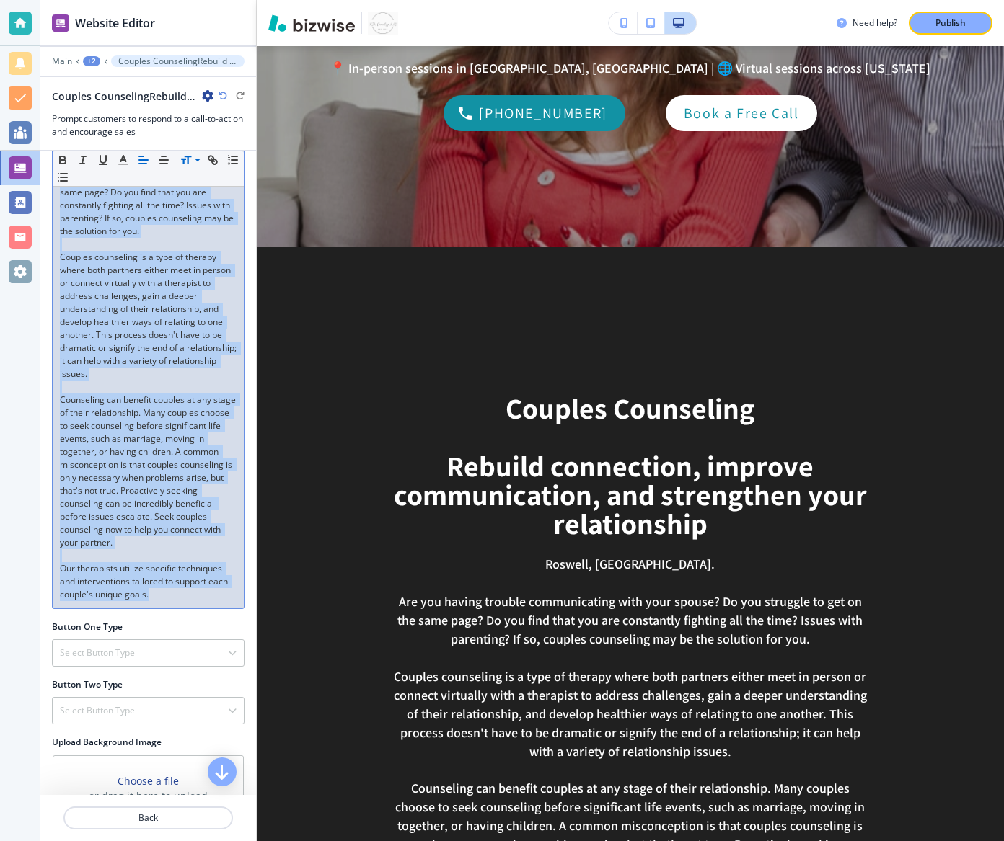
drag, startPoint x: 177, startPoint y: 593, endPoint x: 180, endPoint y: 160, distance: 432.7
click at [180, 160] on div "Small Normal Large Huge Roswell, [GEOGRAPHIC_DATA]. Are you having trouble comm…" at bounding box center [148, 350] width 193 height 518
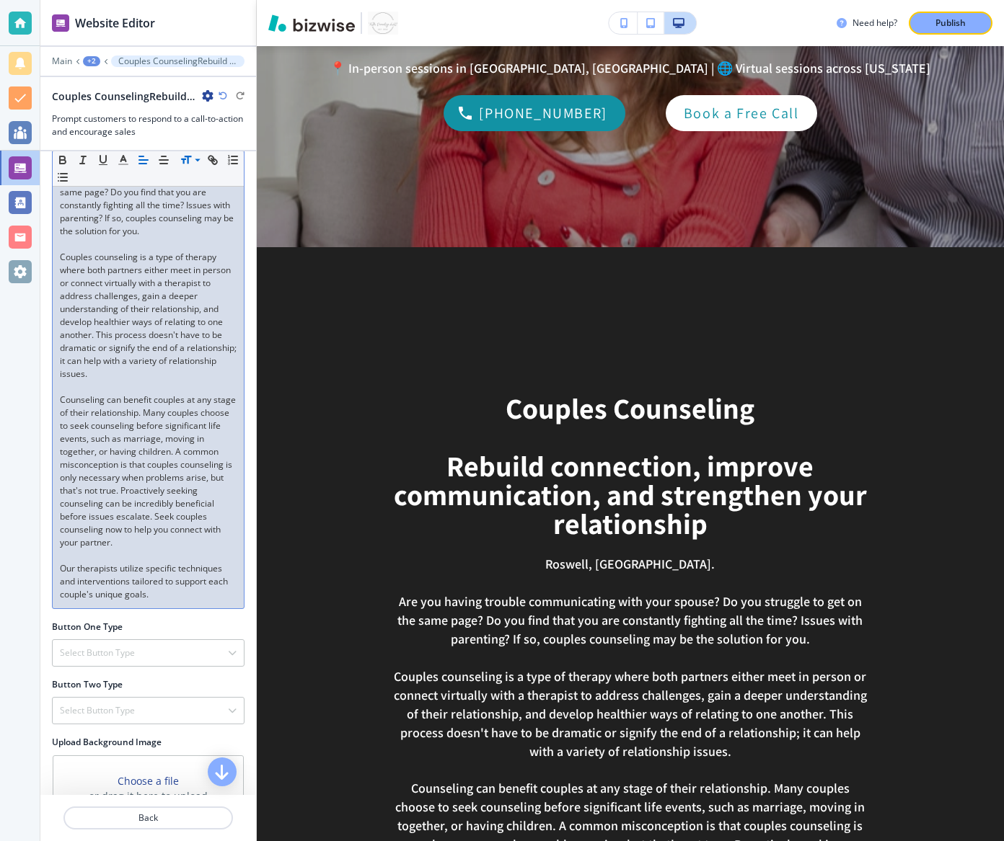
scroll to position [0, 0]
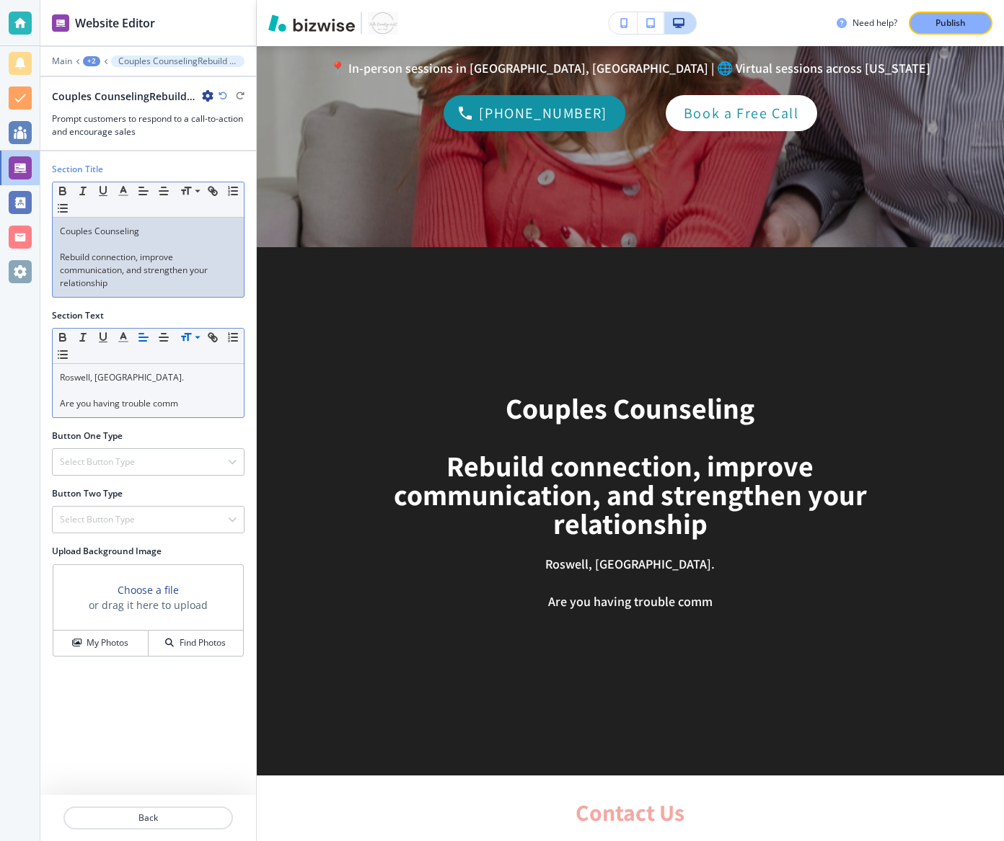
click at [128, 280] on p "Rebuild connection, improve communication, and strengthen your relationship" at bounding box center [148, 270] width 177 height 39
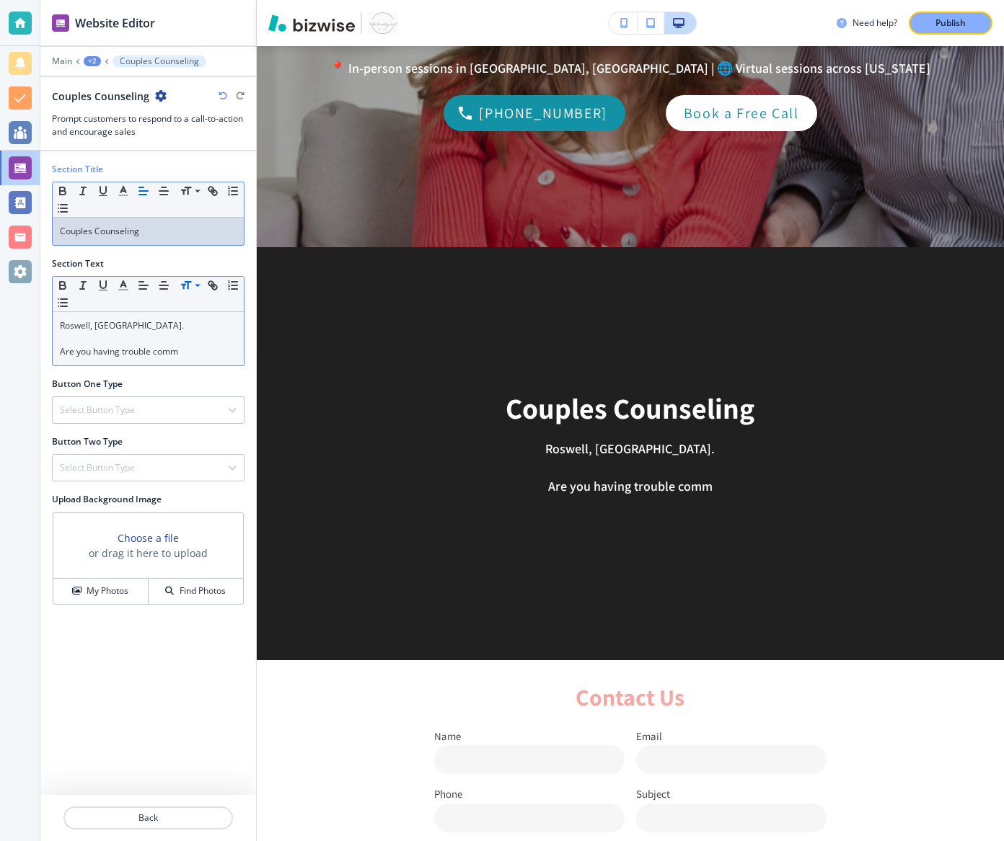
click at [111, 345] on p "Are you having trouble comm" at bounding box center [148, 351] width 177 height 13
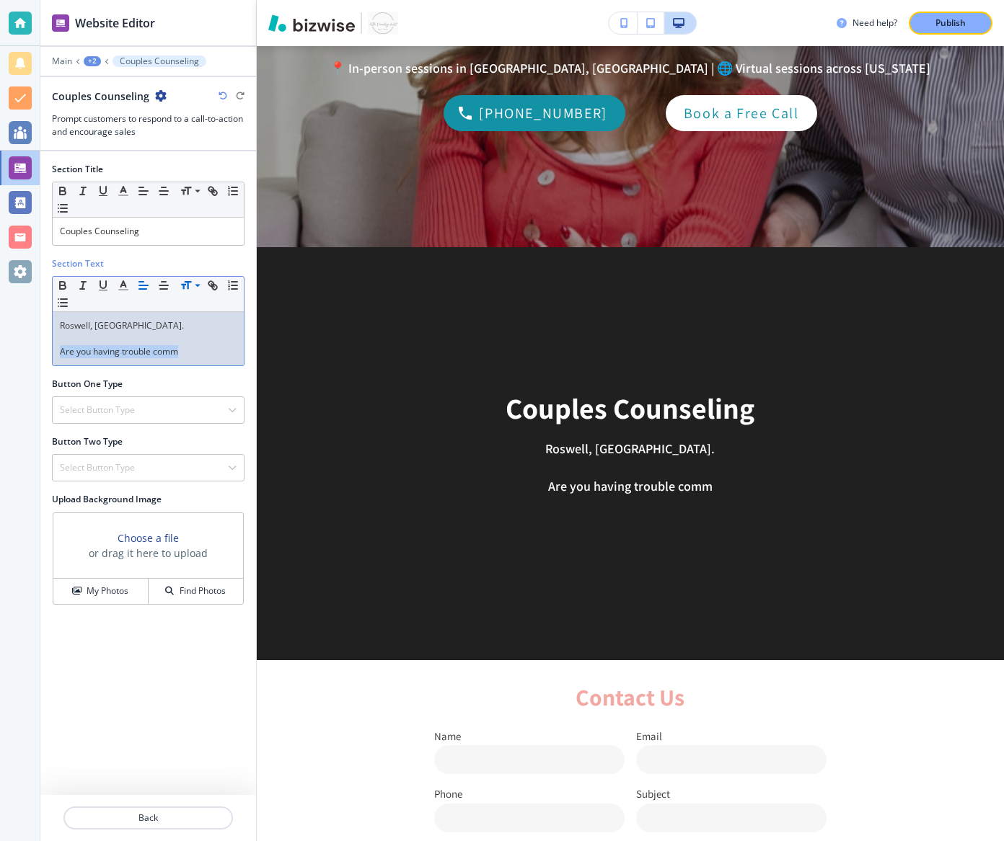
click at [111, 345] on p "Are you having trouble comm" at bounding box center [148, 351] width 177 height 13
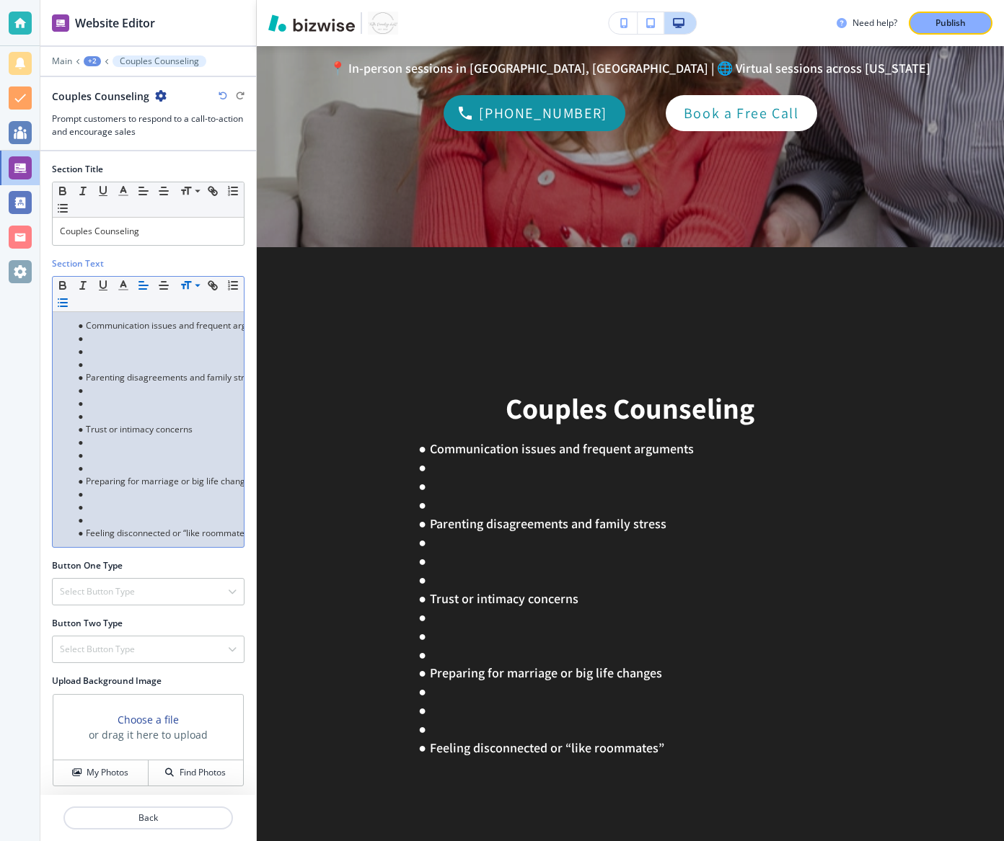
click at [89, 514] on li at bounding box center [155, 520] width 164 height 13
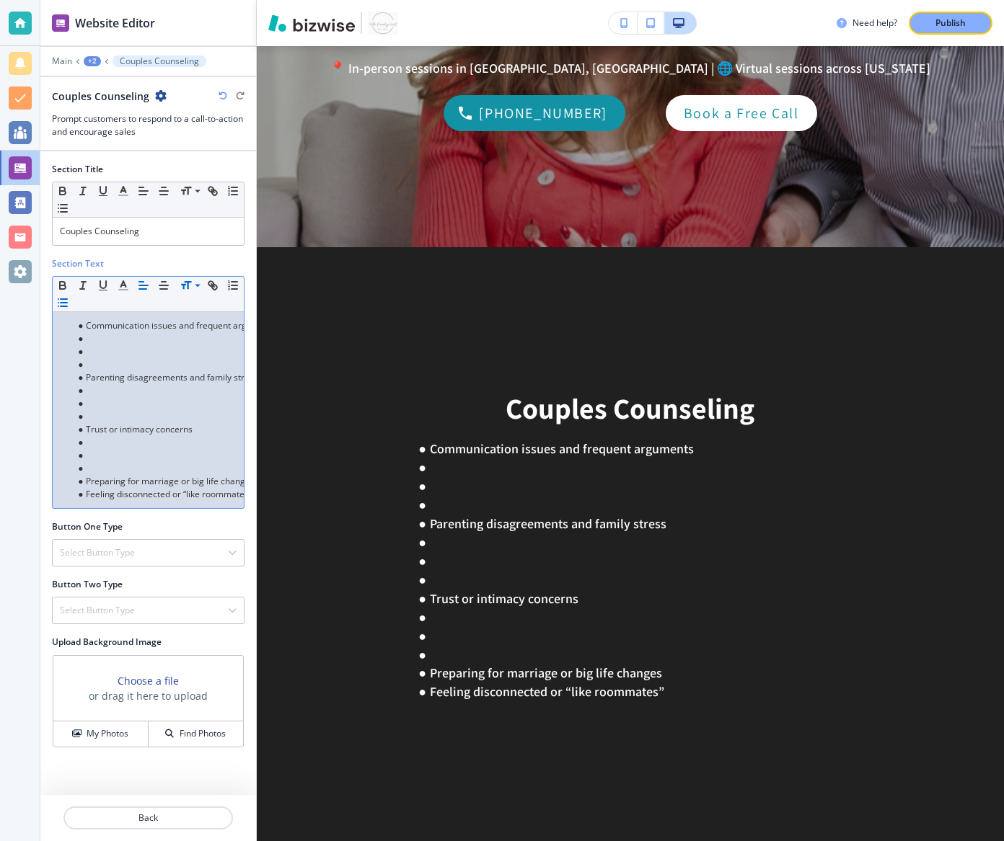
click at [85, 468] on li at bounding box center [155, 468] width 164 height 13
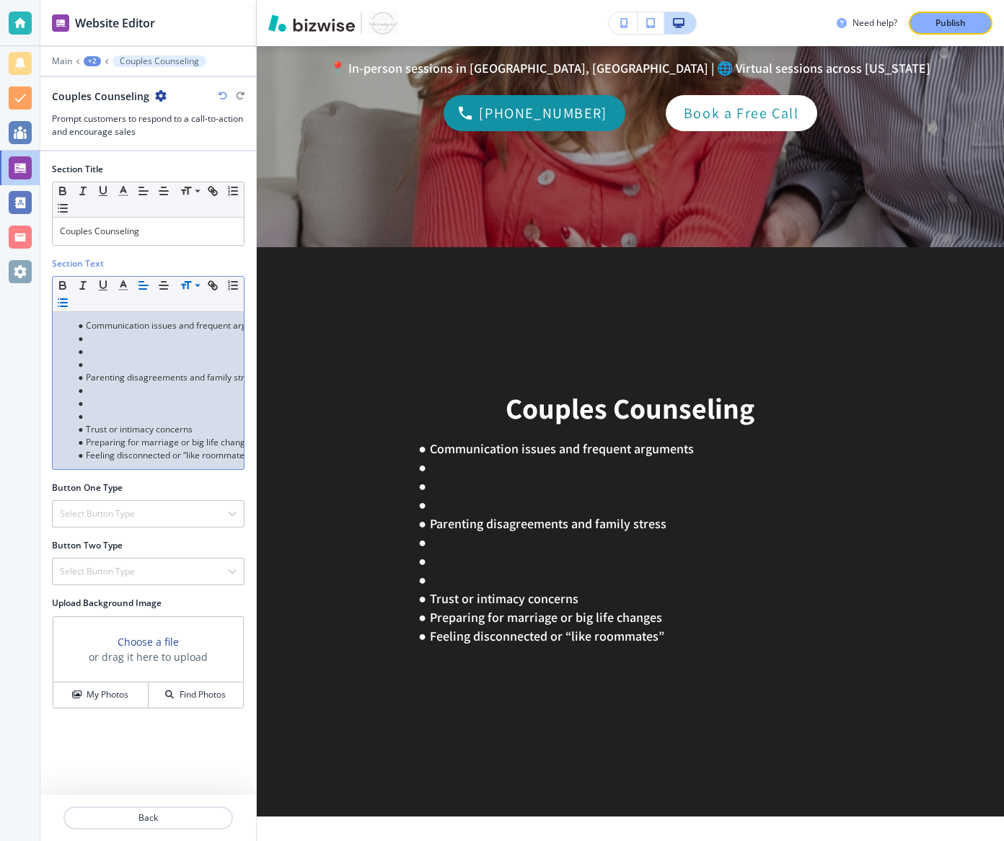
click at [90, 410] on li at bounding box center [155, 416] width 164 height 13
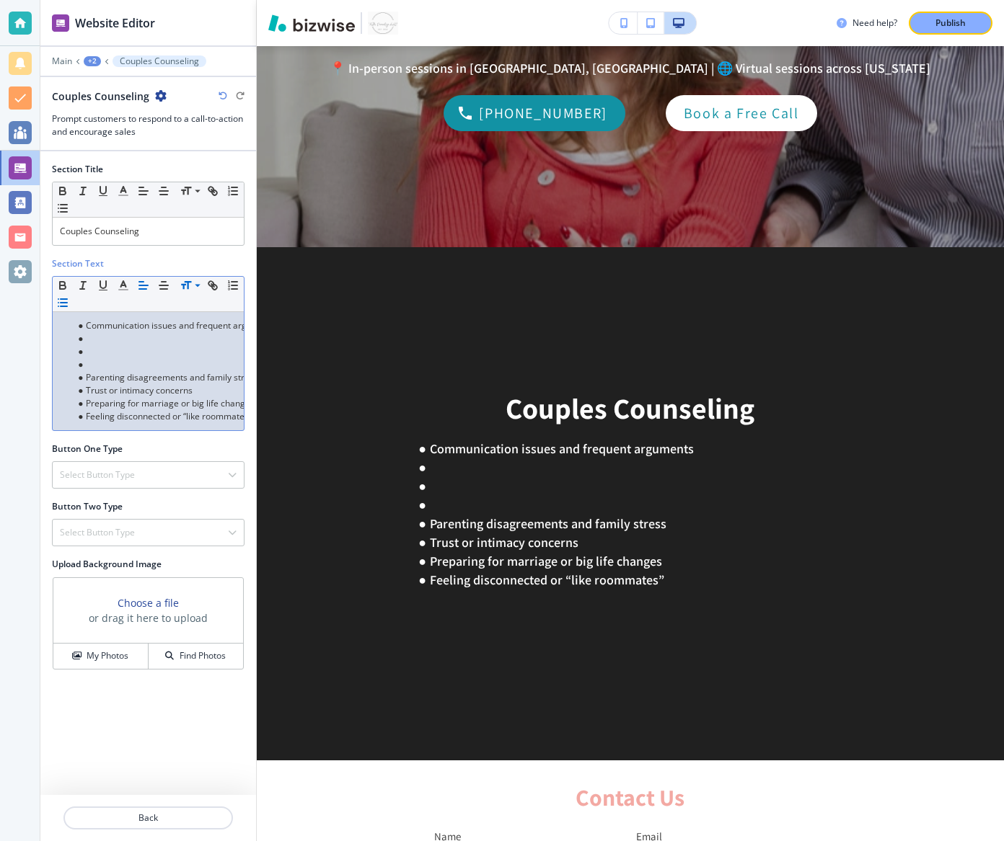
click at [93, 366] on li at bounding box center [155, 364] width 164 height 13
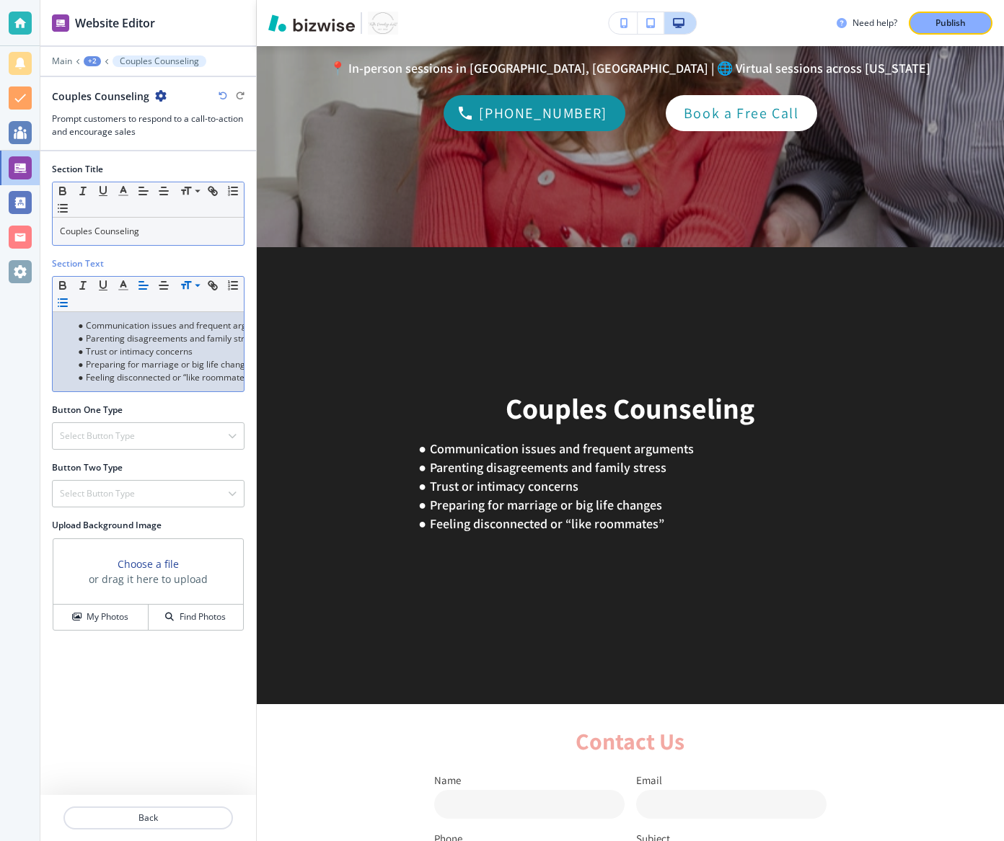
click at [211, 226] on p "Couples Counseling" at bounding box center [148, 231] width 177 height 13
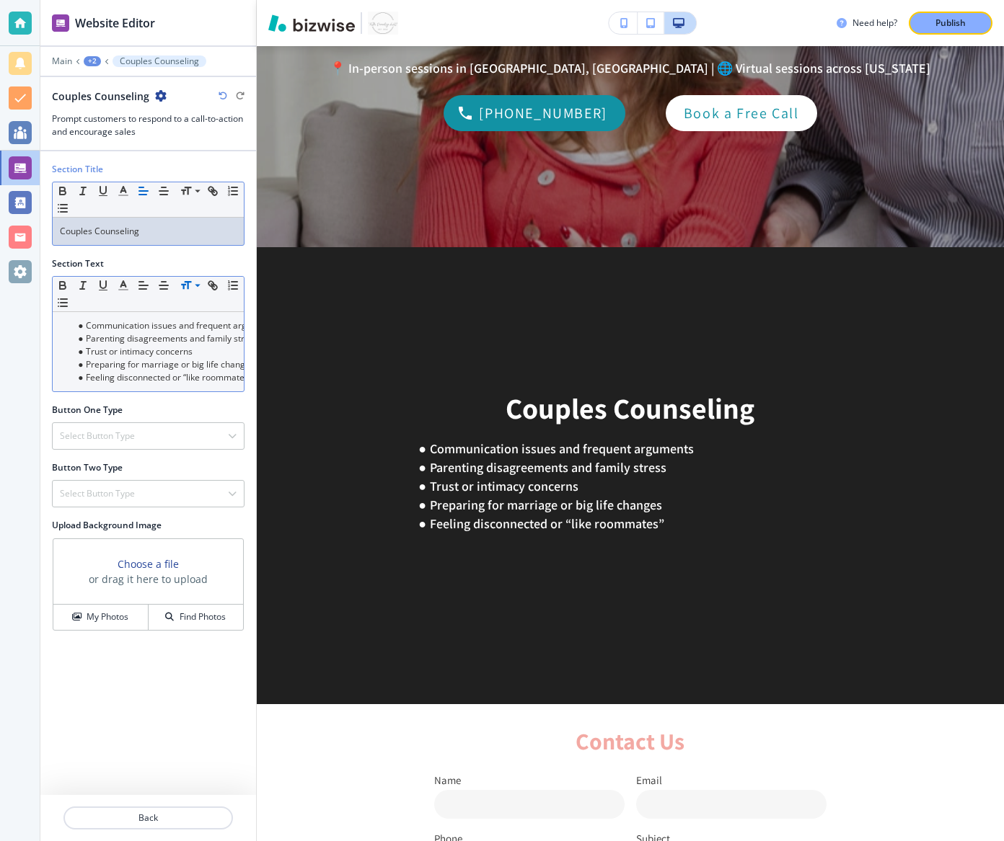
click at [211, 226] on p "Couples Counseling" at bounding box center [148, 231] width 177 height 13
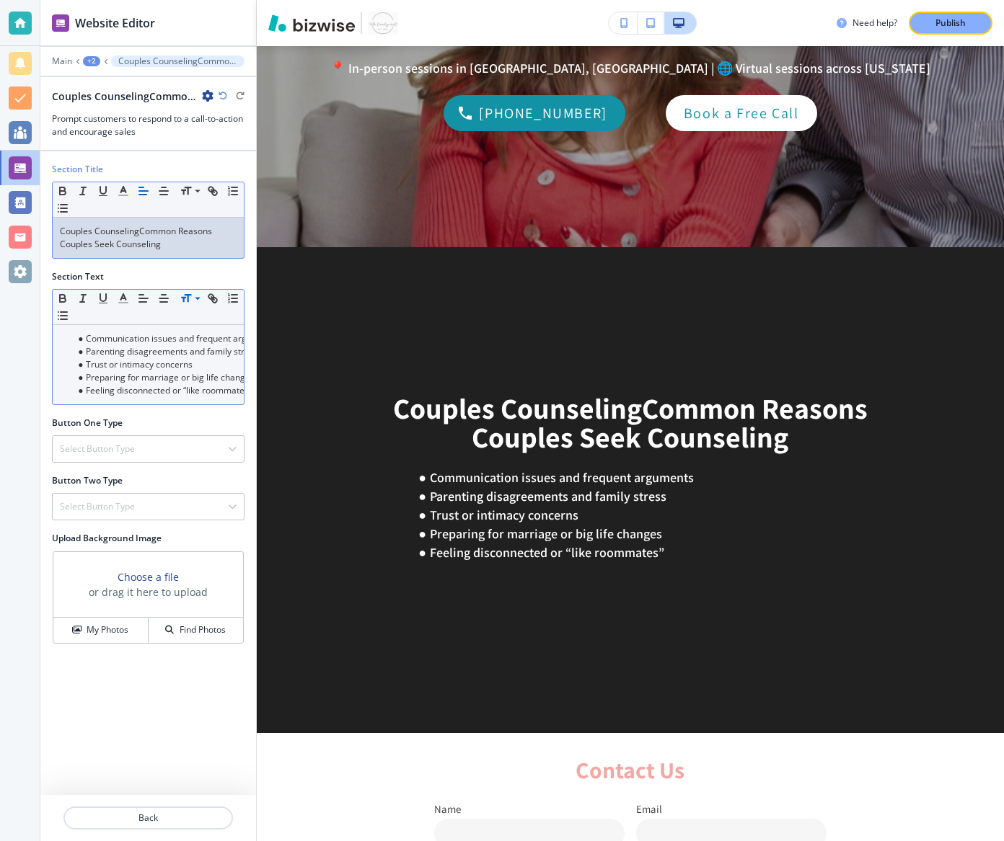
click at [141, 230] on p "Couples CounselingCommon Reasons Couples Seek Counseling" at bounding box center [148, 238] width 177 height 26
drag, startPoint x: 141, startPoint y: 230, endPoint x: 109, endPoint y: 231, distance: 31.7
click at [109, 231] on p "Couples CounselingCommon Reasons Couples Seek Counseling" at bounding box center [148, 238] width 177 height 26
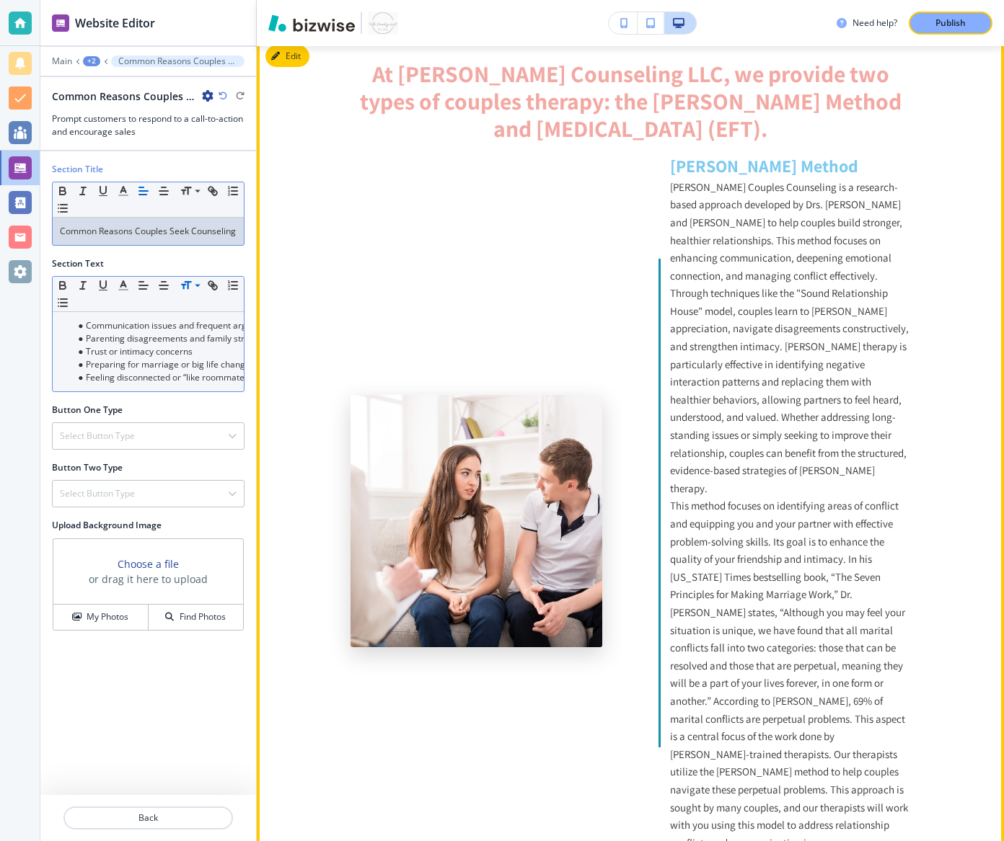
scroll to position [1492, 0]
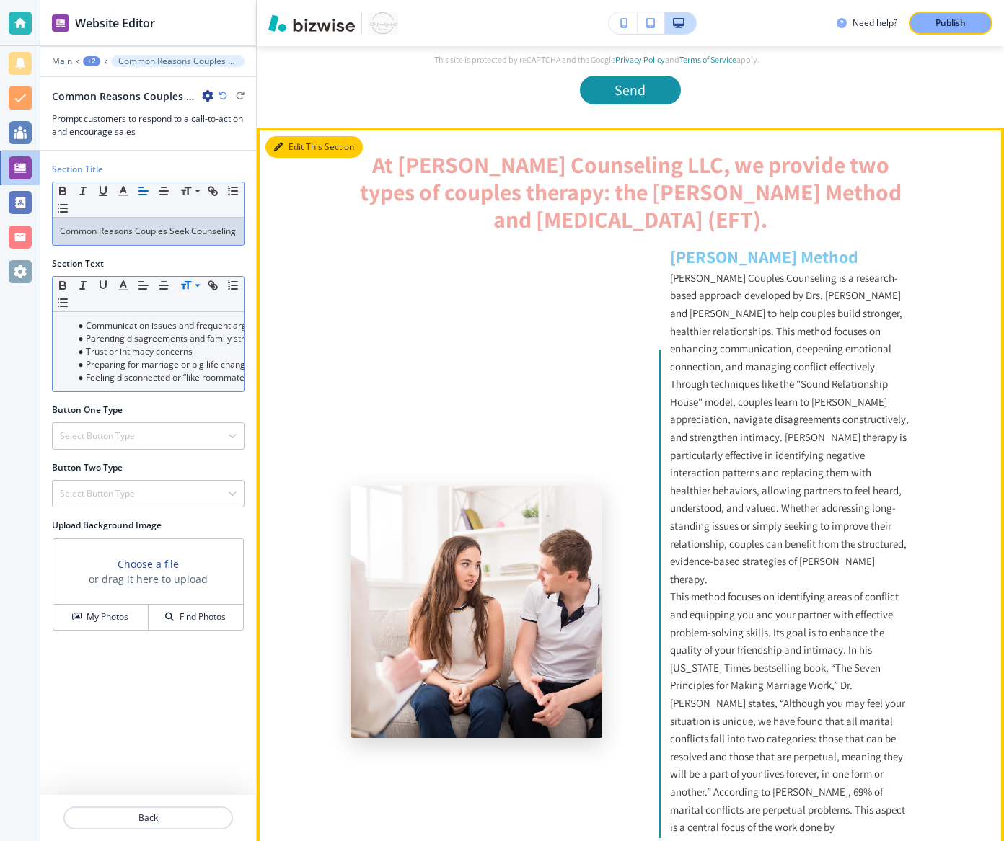
click at [291, 158] on button "Edit This Section" at bounding box center [313, 147] width 97 height 22
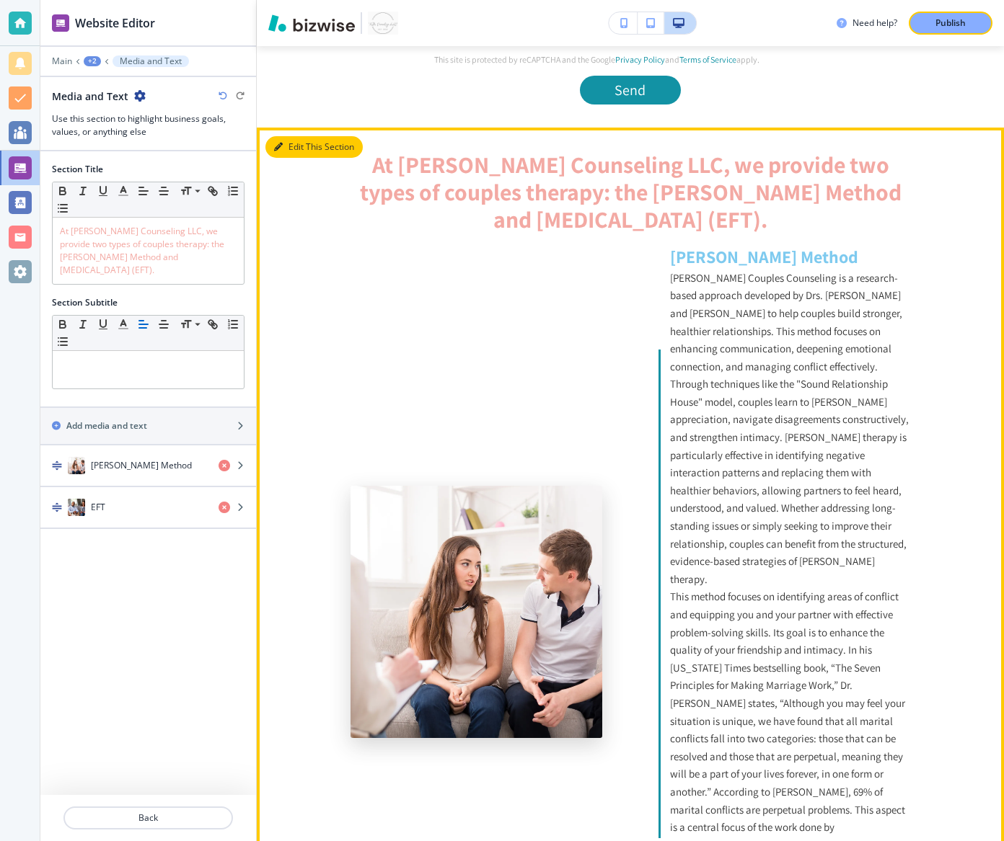
scroll to position [1592, 0]
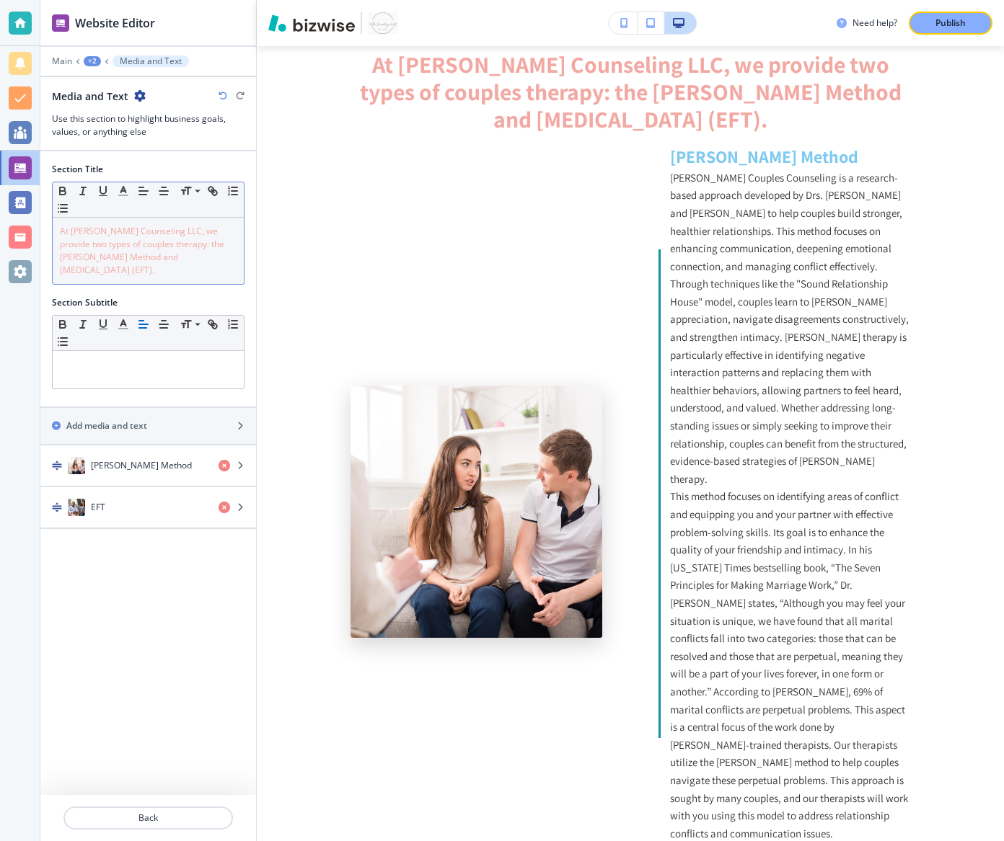
click at [119, 244] on span "At [PERSON_NAME] Counseling LLC, we provide two types of couples therapy: the […" at bounding box center [143, 250] width 167 height 51
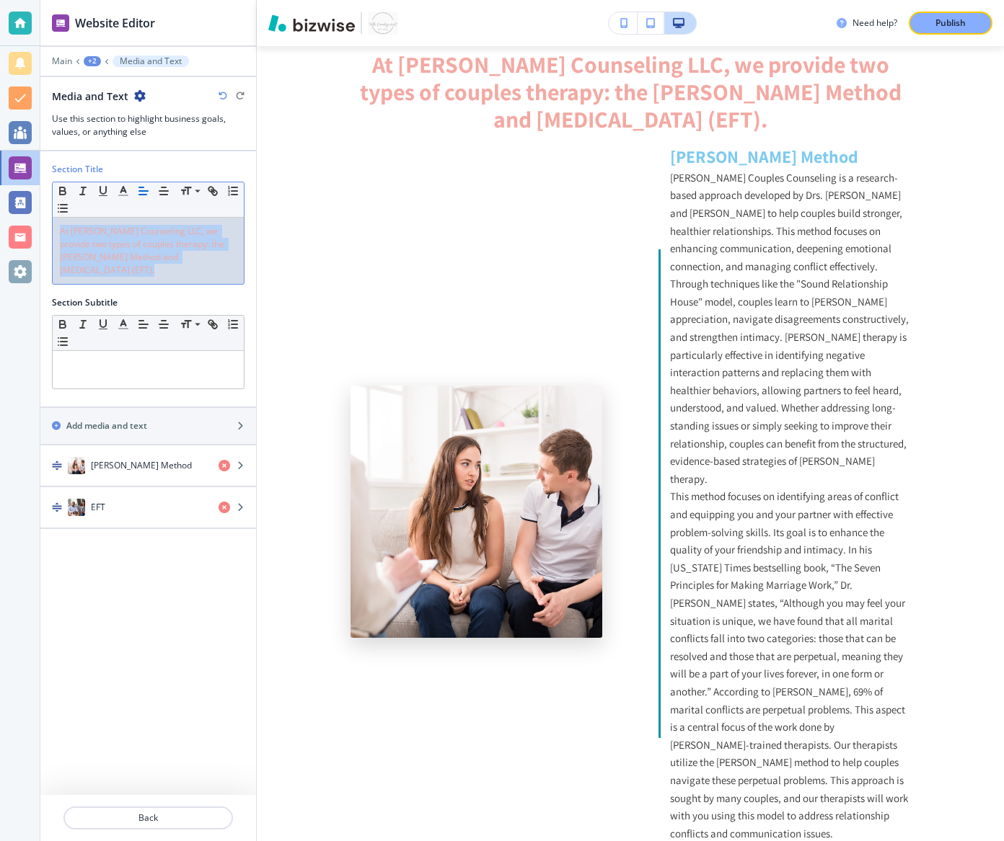
click at [119, 244] on span "At [PERSON_NAME] Counseling LLC, we provide two types of couples therapy: the […" at bounding box center [143, 250] width 167 height 51
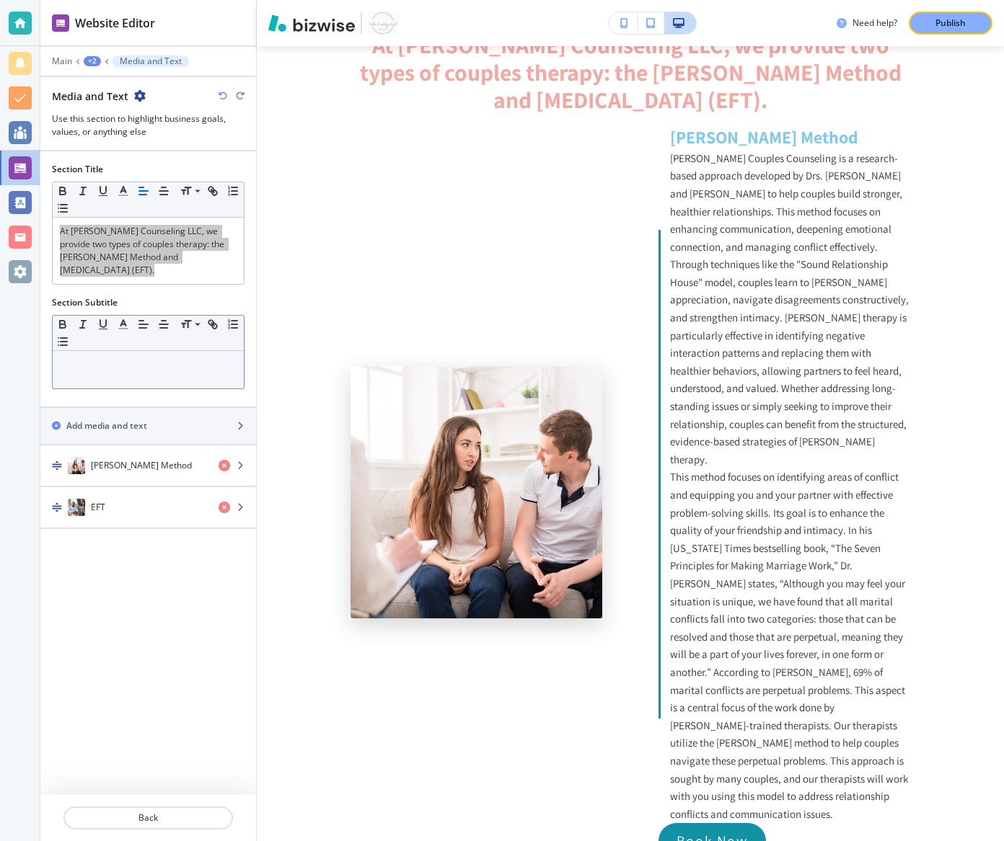
scroll to position [1614, 0]
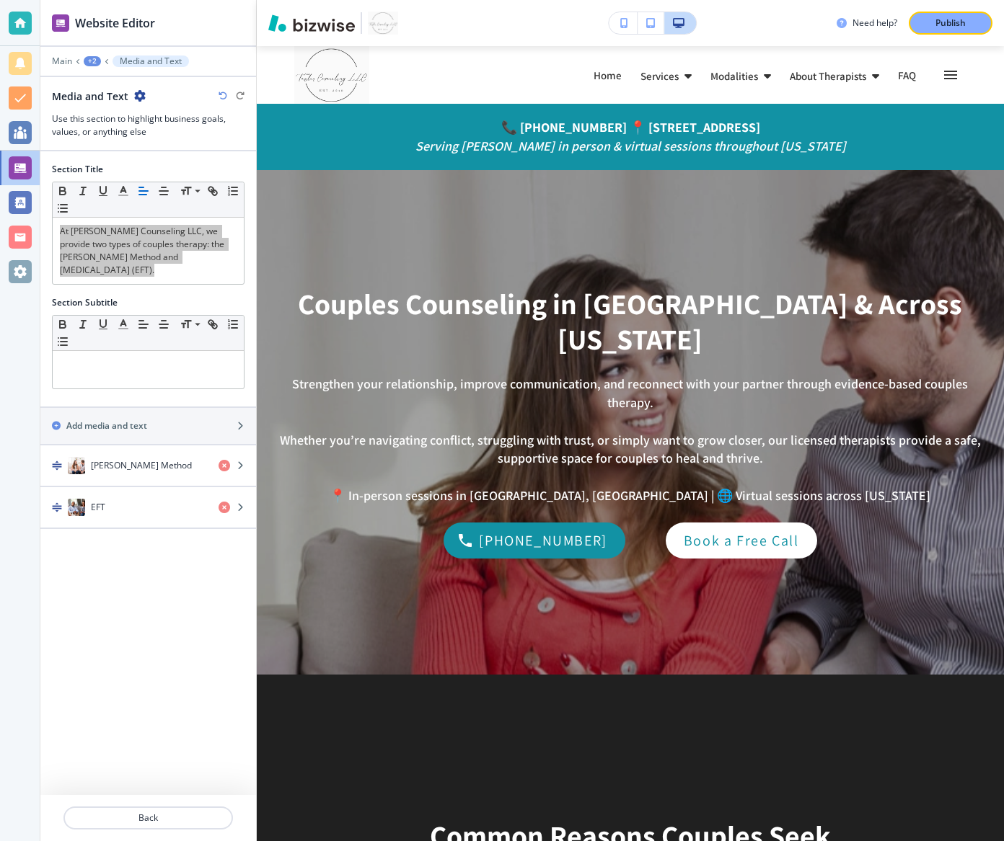
scroll to position [1614, 0]
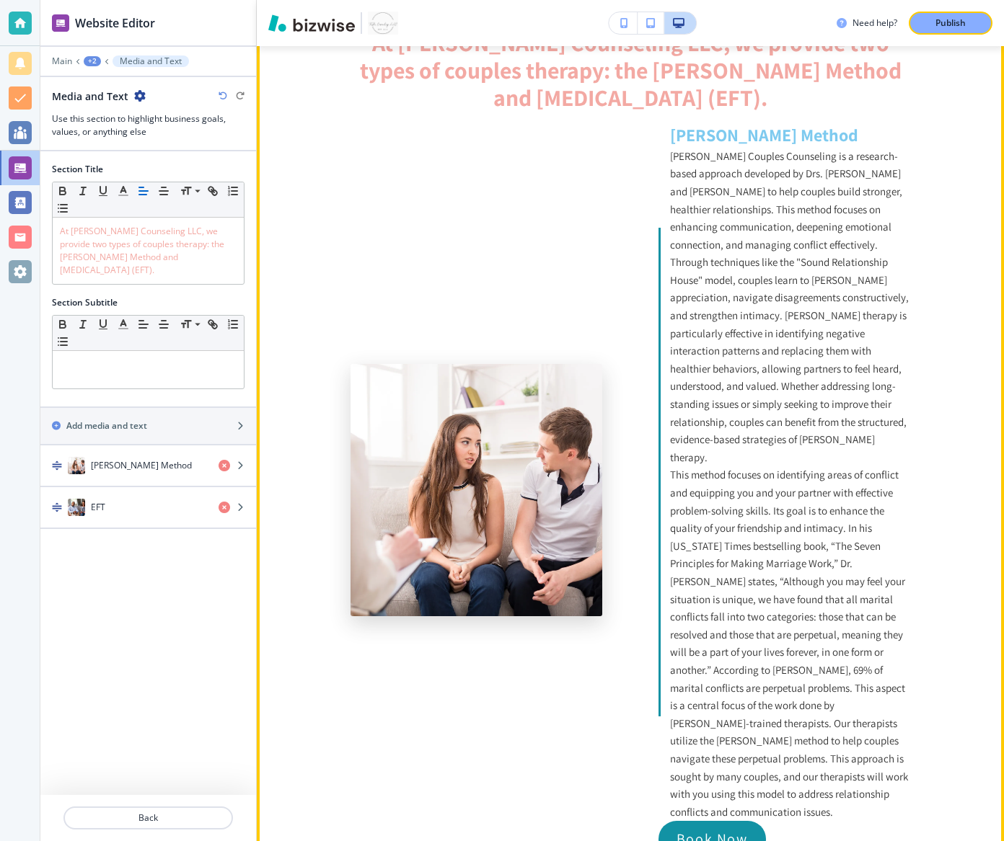
click at [790, 793] on p "This method focuses on identifying areas of conflict and equipping you and your…" at bounding box center [790, 644] width 241 height 355
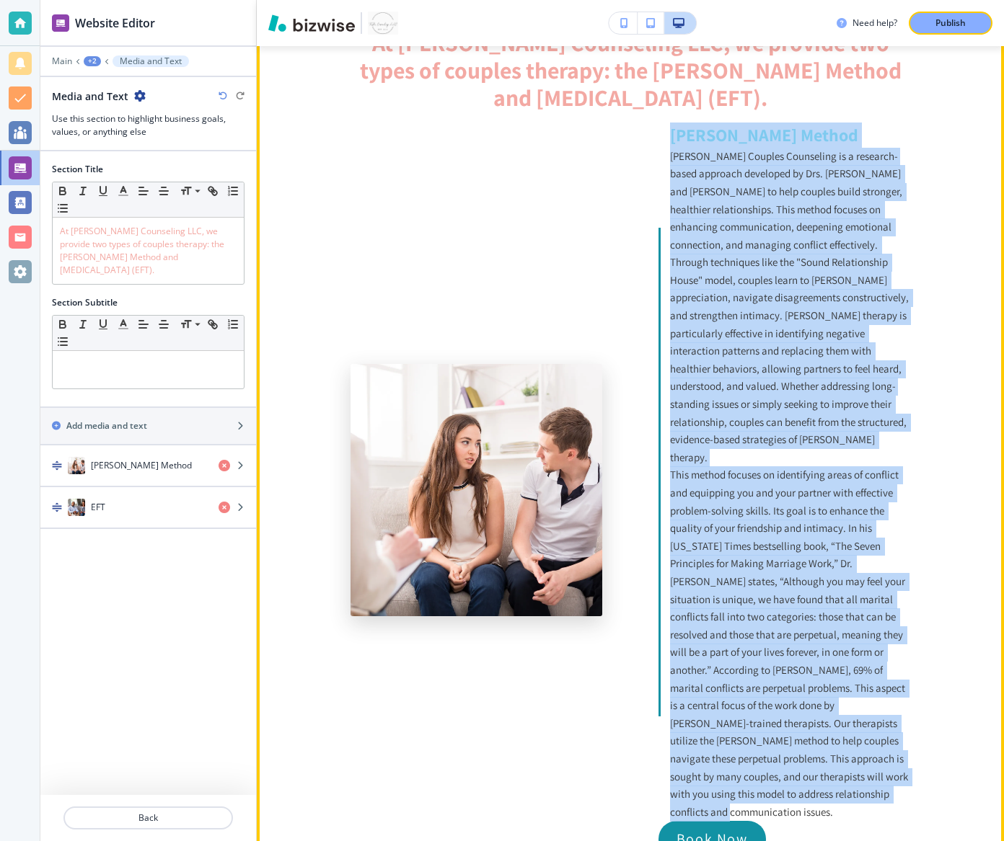
drag, startPoint x: 790, startPoint y: 795, endPoint x: 663, endPoint y: 151, distance: 657.2
click at [663, 151] on div "Gottman Method Gottman Couples Counseling is a research-based approach develope…" at bounding box center [784, 472] width 252 height 699
copy div "Gottman Method Gottman Couples Counseling is a research-based approach develope…"
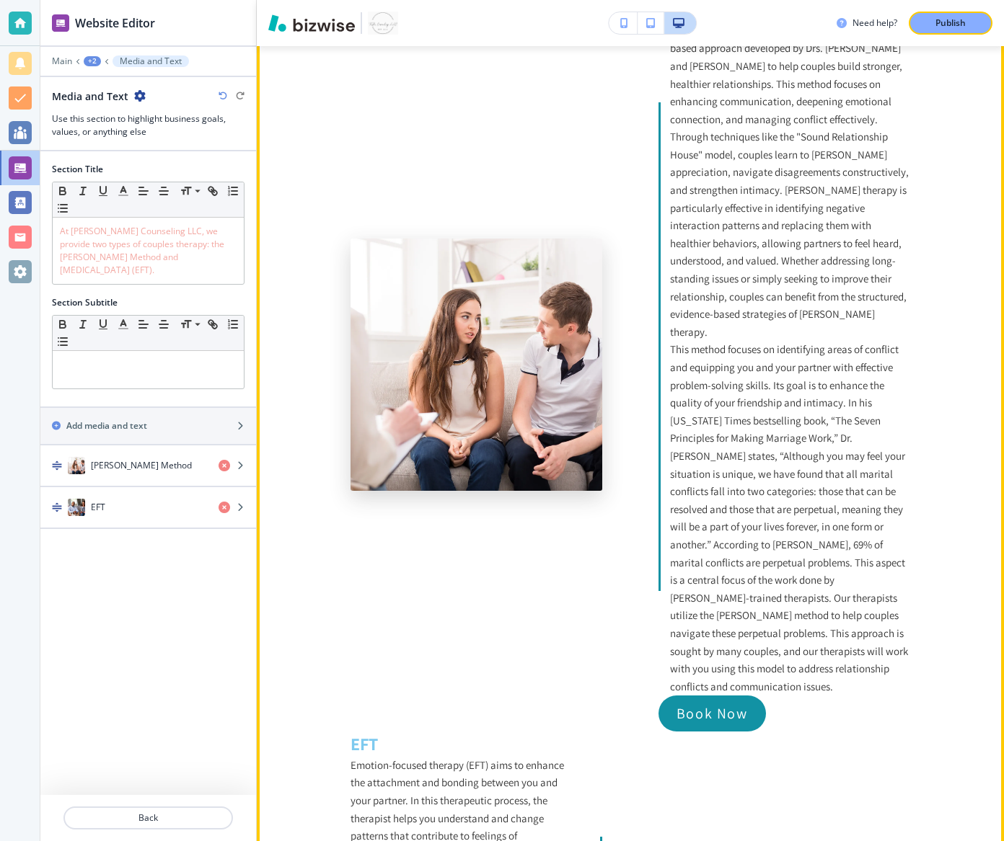
scroll to position [1785, 0]
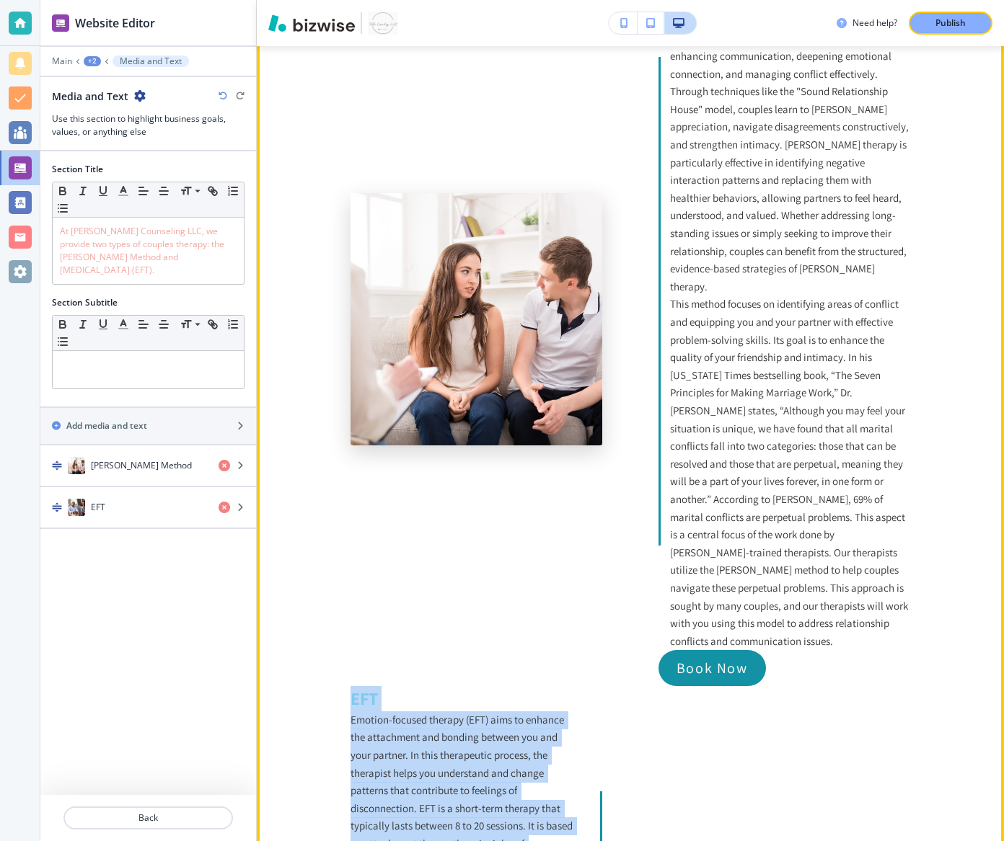
drag, startPoint x: 395, startPoint y: 719, endPoint x: 351, endPoint y: 679, distance: 59.2
copy div "EFT Emotion-focused therapy (EFT) aims to enhance the attachment and bonding be…"
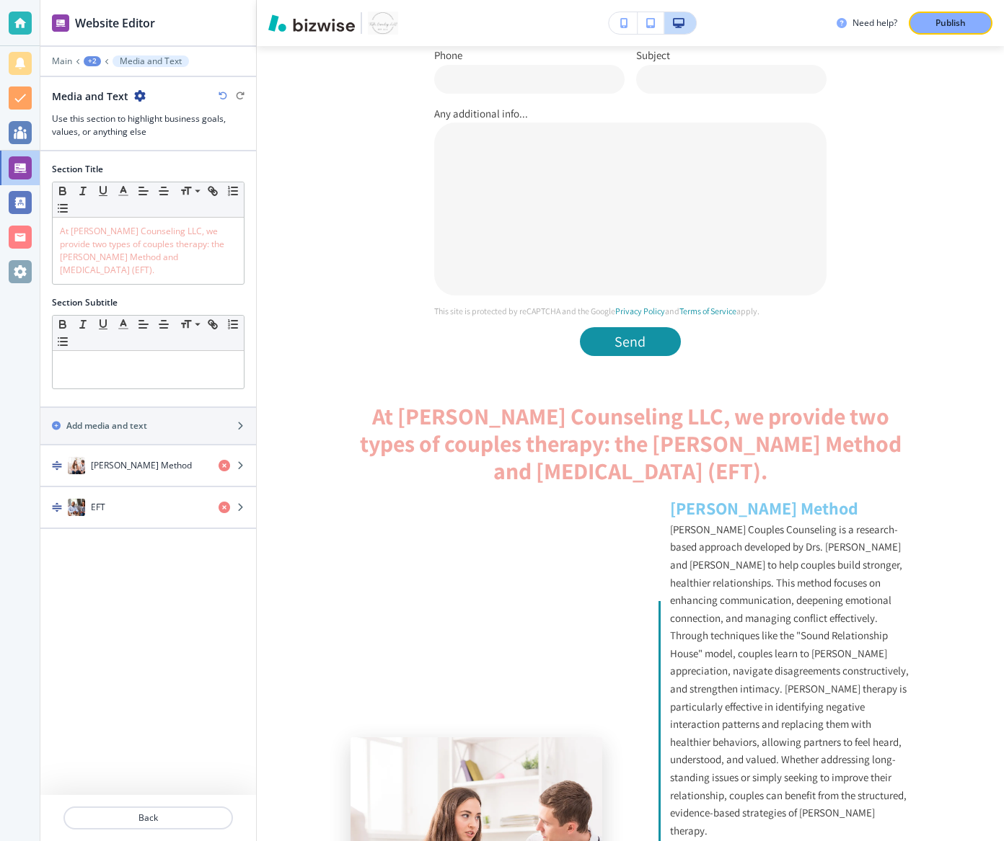
scroll to position [1194, 0]
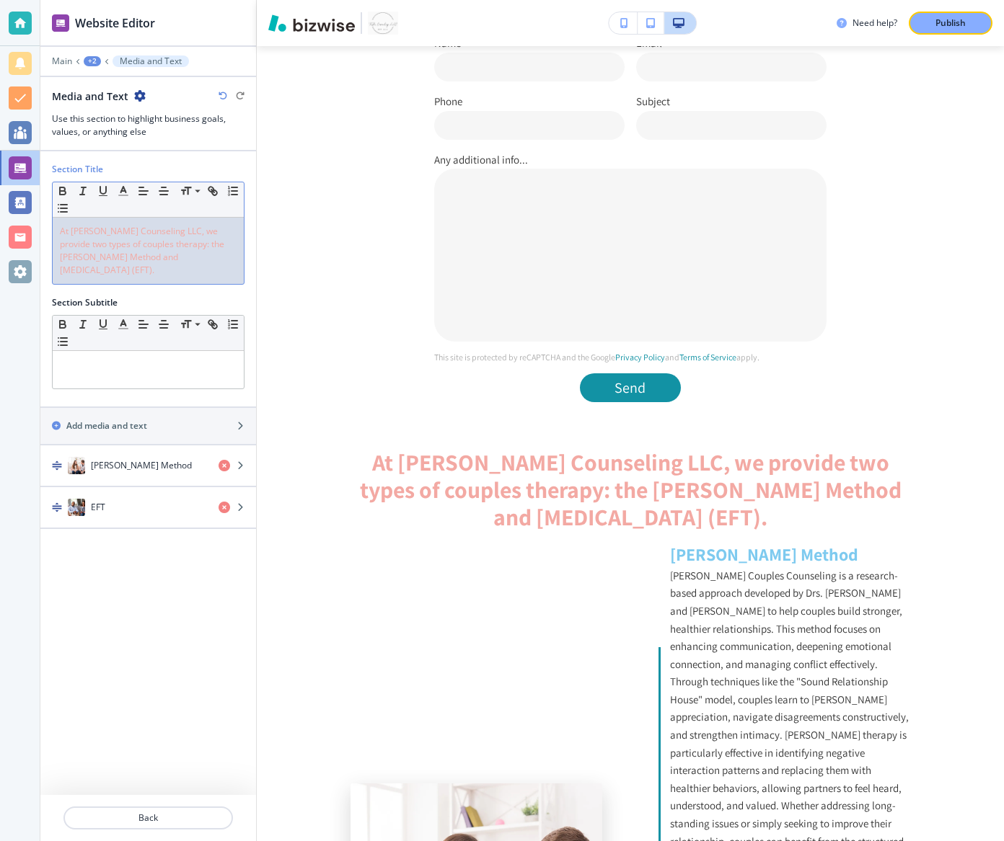
click at [98, 242] on span "At [PERSON_NAME] Counseling LLC, we provide two types of couples therapy: the […" at bounding box center [143, 250] width 167 height 51
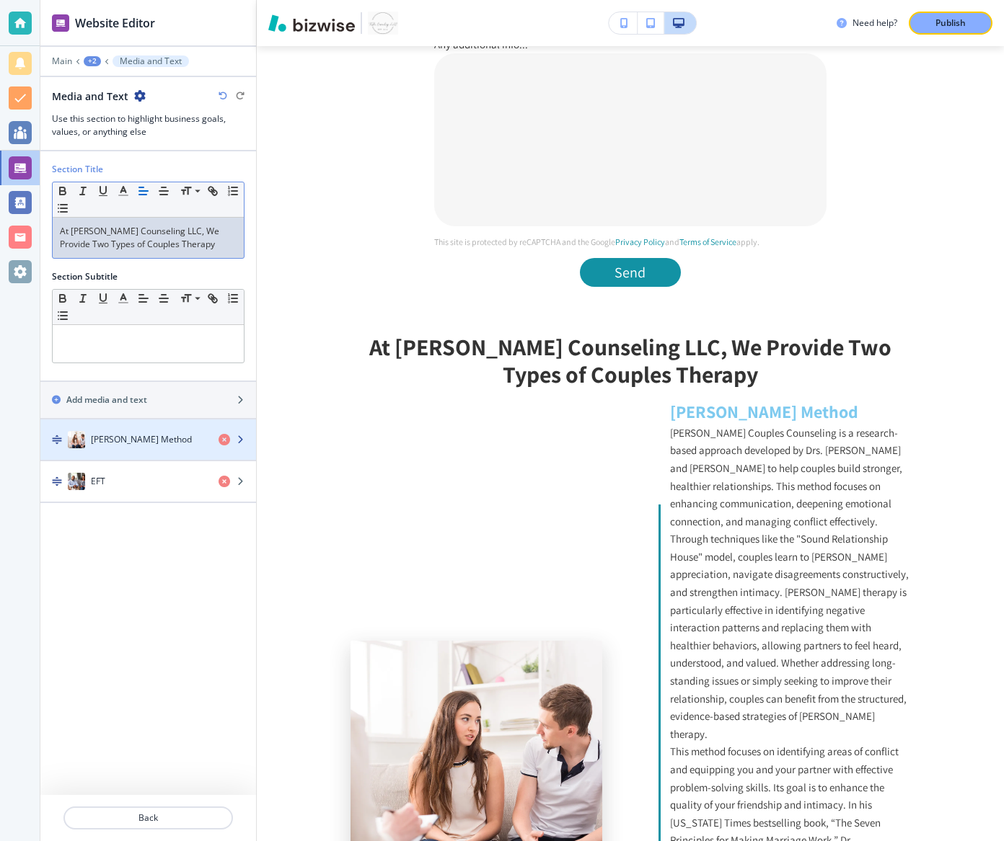
click at [161, 439] on h4 "[PERSON_NAME] Method" at bounding box center [141, 439] width 101 height 13
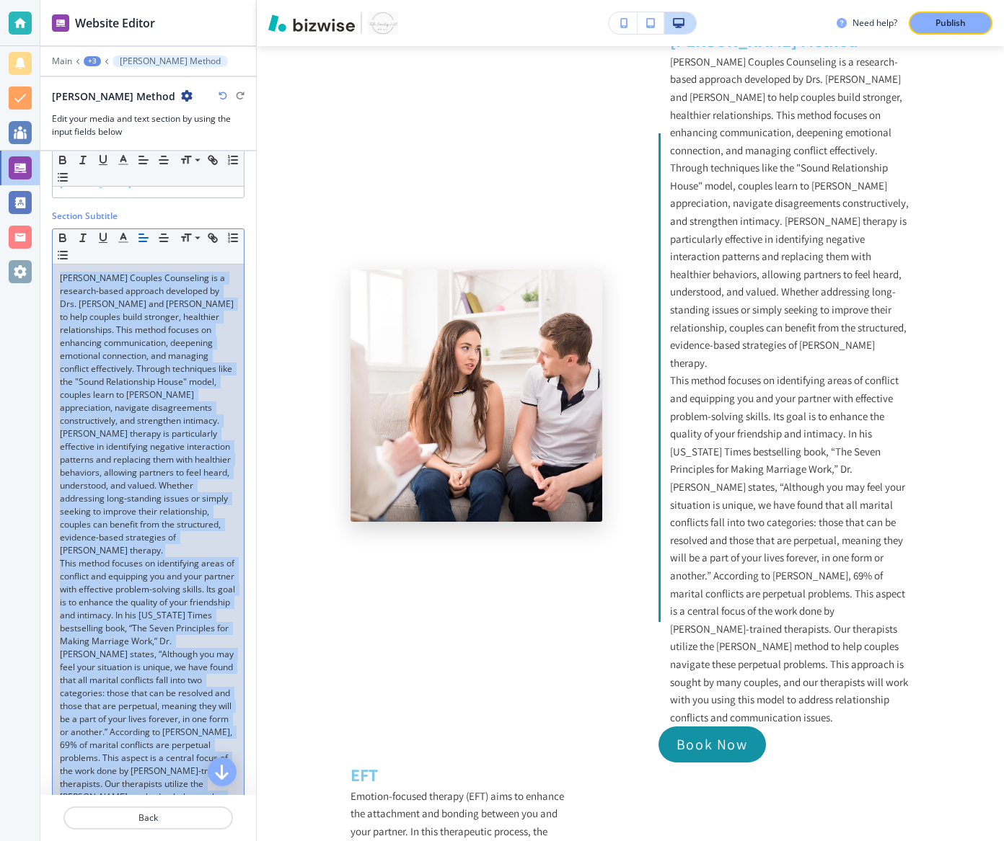
scroll to position [0, 0]
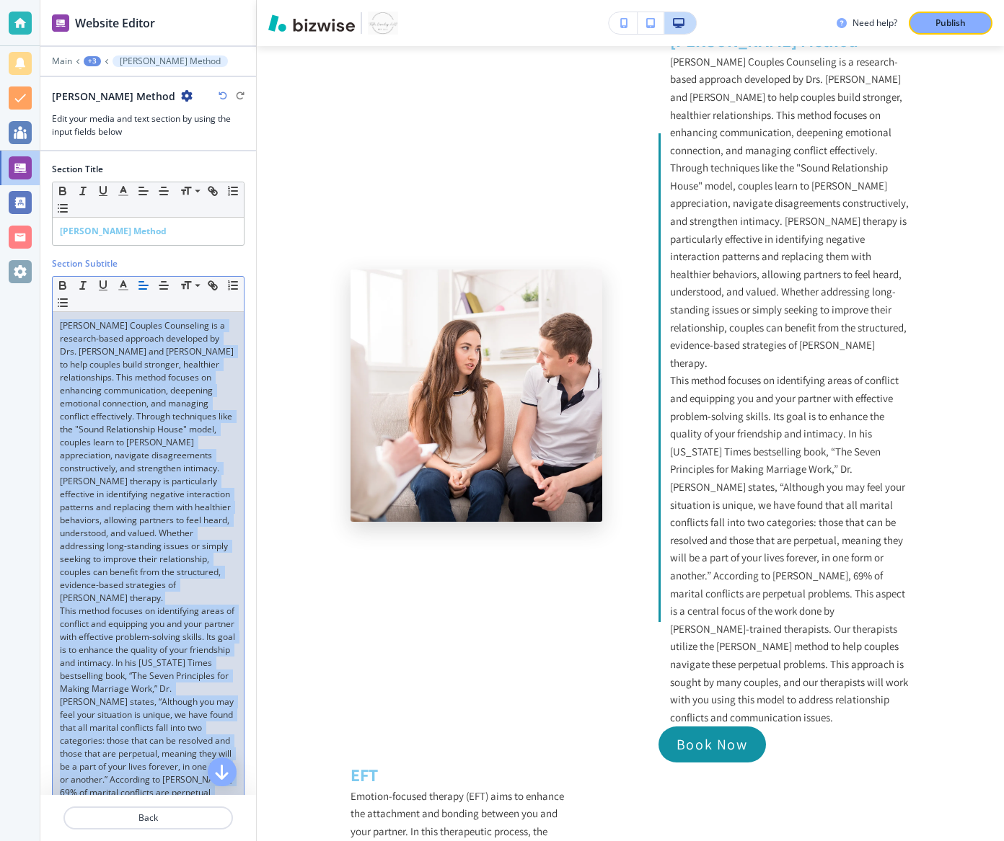
drag, startPoint x: 170, startPoint y: 448, endPoint x: 169, endPoint y: 40, distance: 407.4
click at [169, 40] on div "Website Editor Main +3 Gottman Method Gottman Method Edit your media and text s…" at bounding box center [148, 420] width 216 height 841
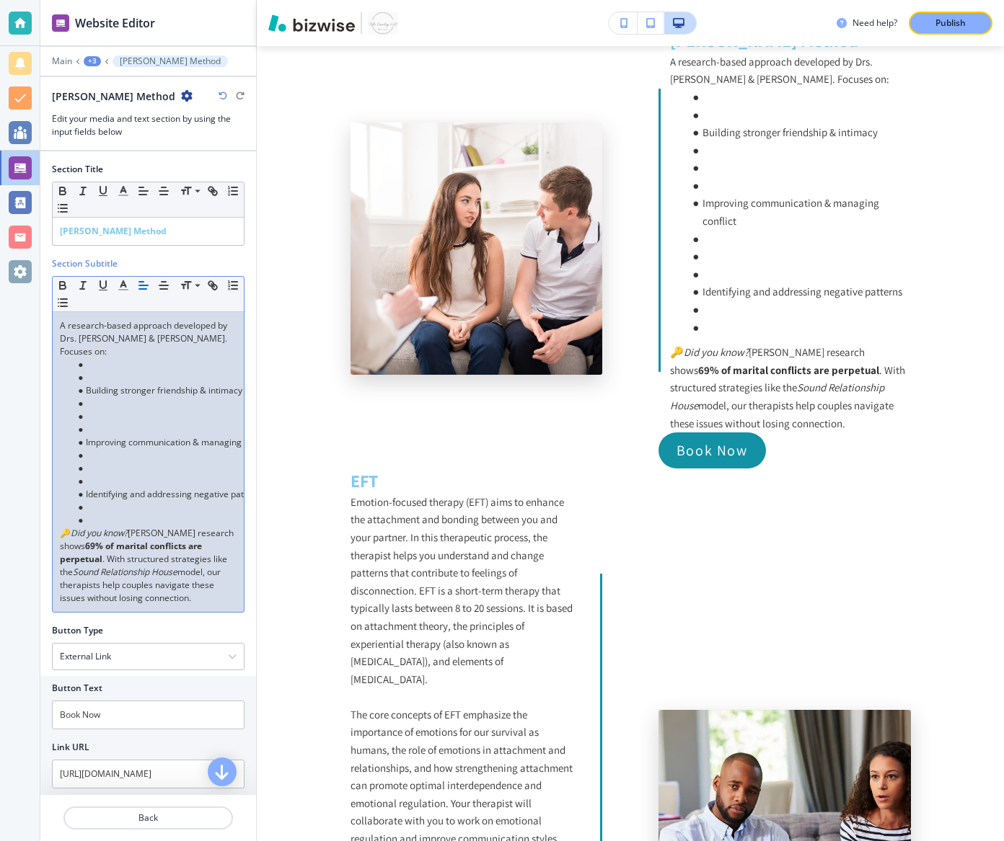
click at [72, 527] on em "Did you know?" at bounding box center [99, 533] width 57 height 12
click at [110, 514] on li at bounding box center [155, 520] width 164 height 13
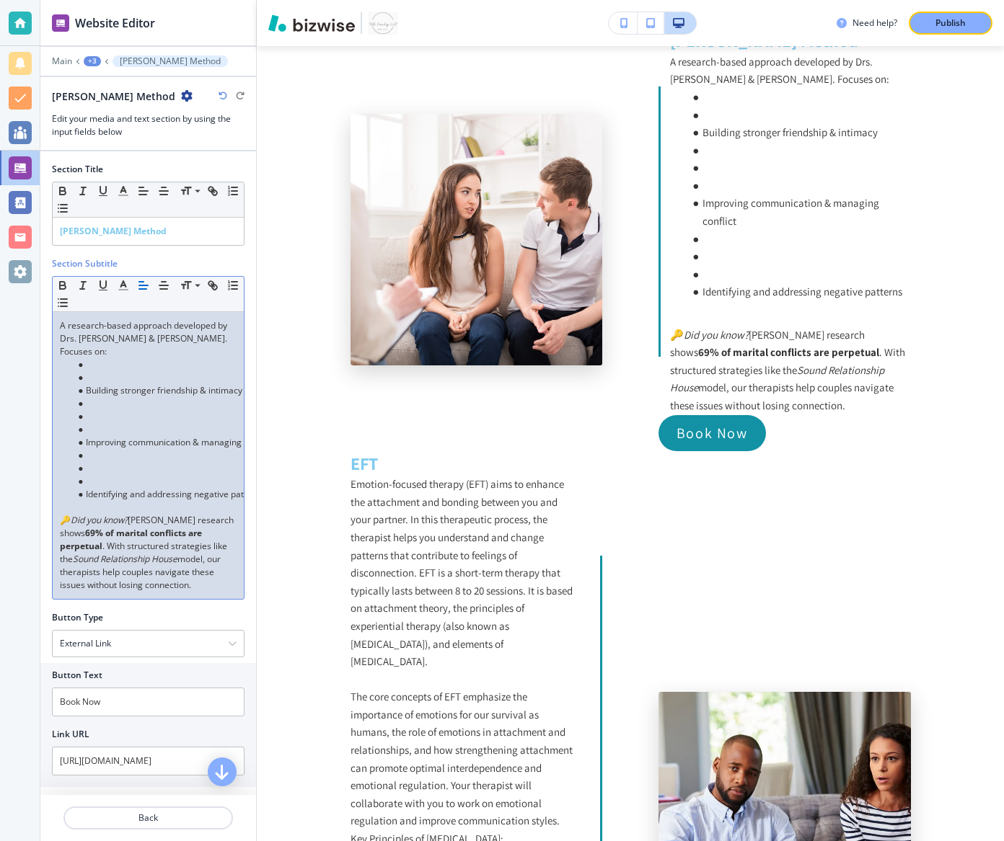
click at [98, 475] on li at bounding box center [155, 481] width 164 height 13
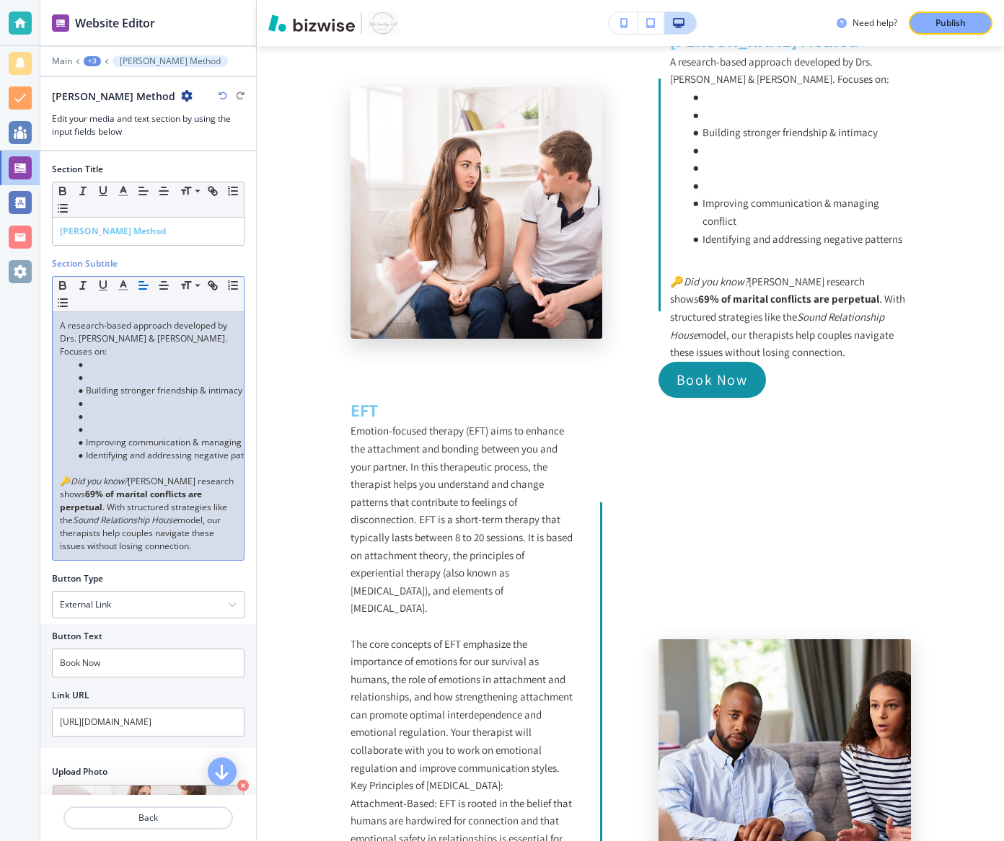
click at [94, 423] on li at bounding box center [155, 429] width 164 height 13
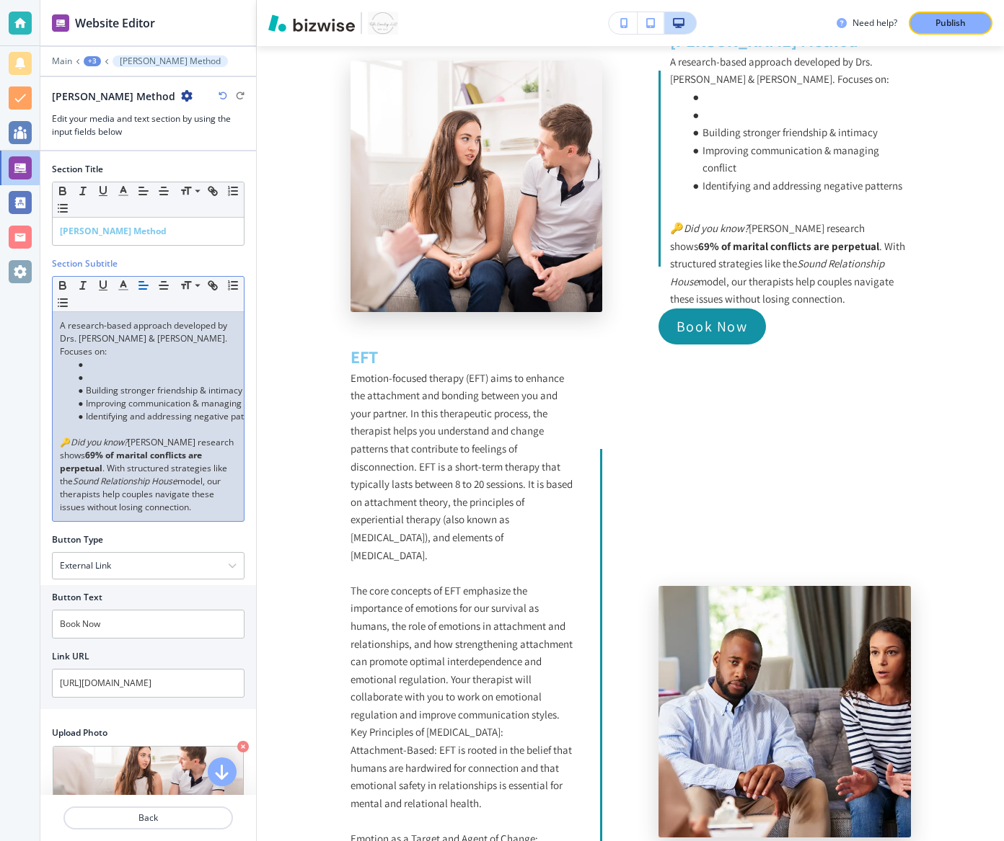
click at [86, 371] on li at bounding box center [155, 377] width 164 height 13
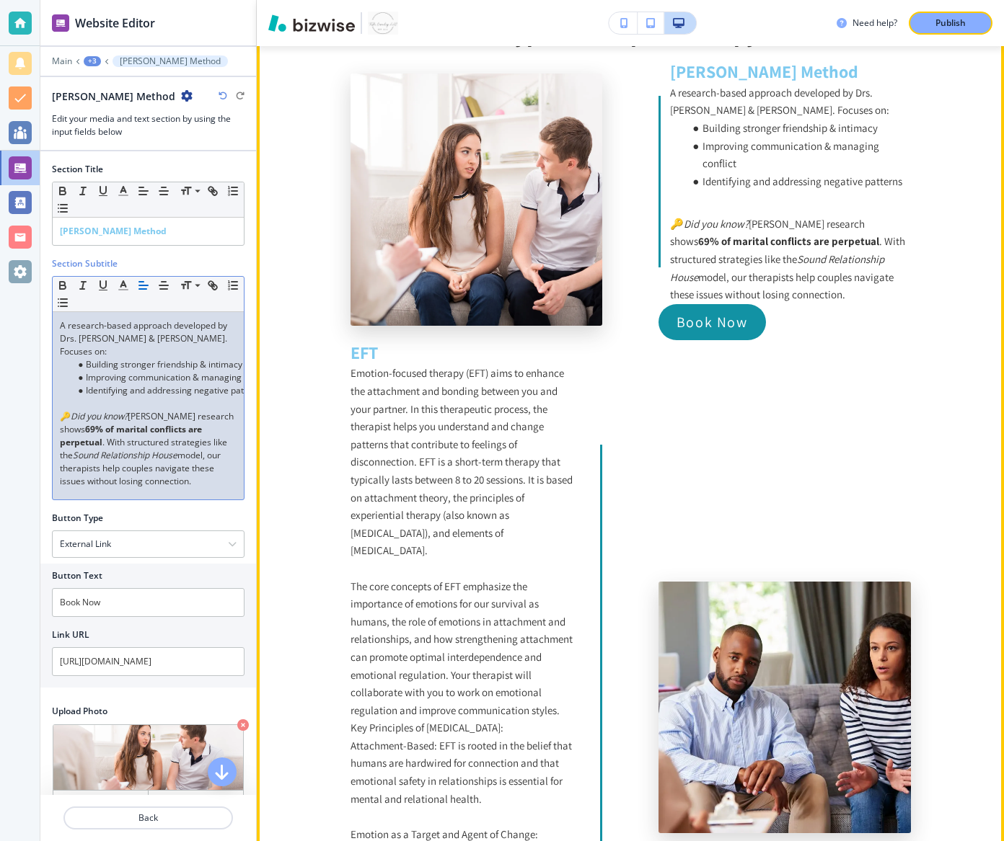
scroll to position [1642, 0]
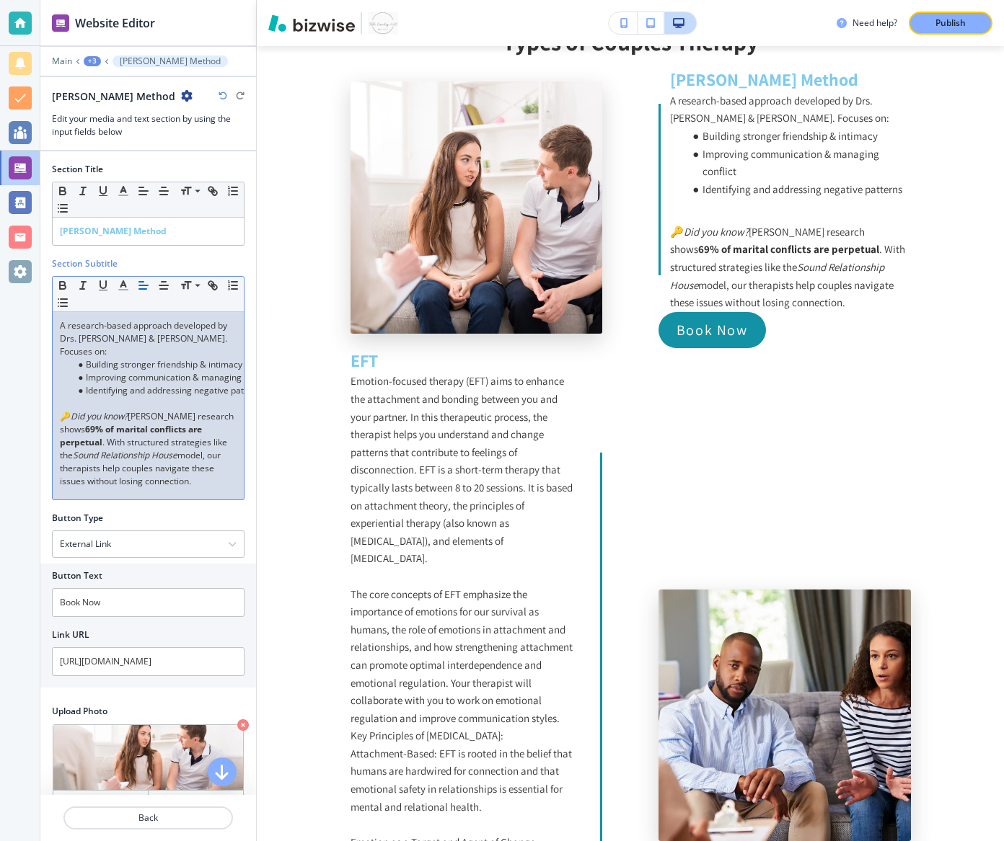
click at [168, 336] on p "A research-based approach developed by Drs. John & Julie Gottman. Focuses on:" at bounding box center [148, 338] width 177 height 39
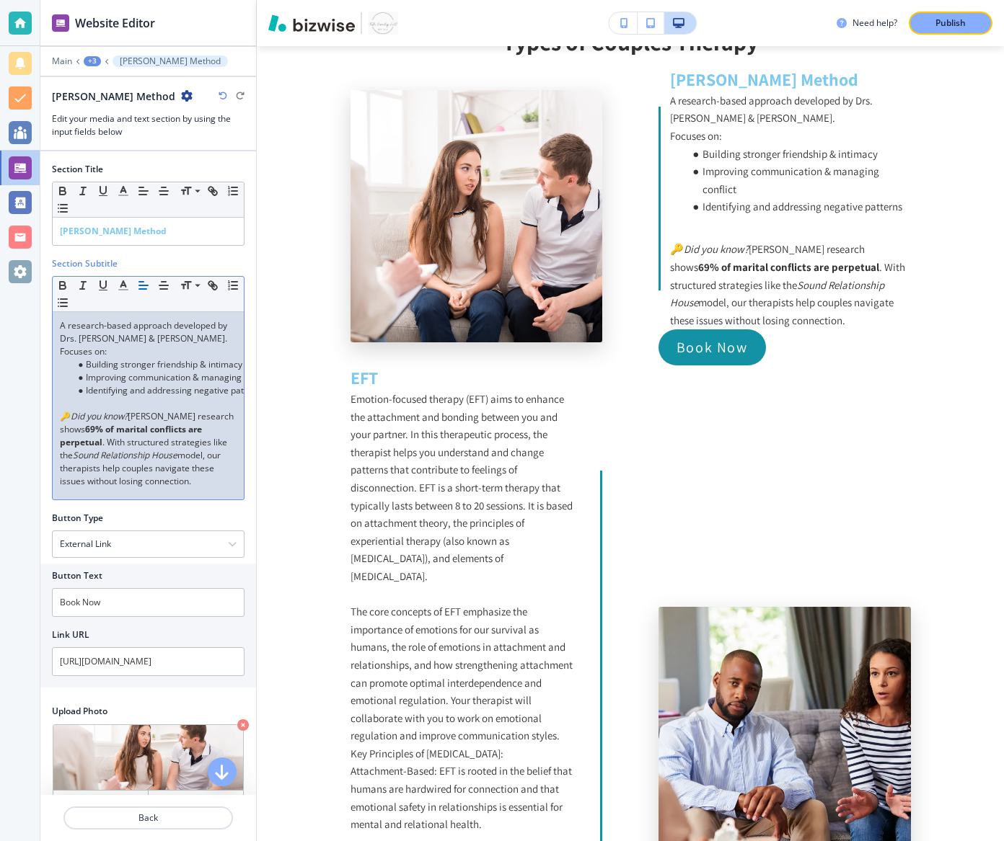
click at [114, 405] on p at bounding box center [148, 403] width 177 height 13
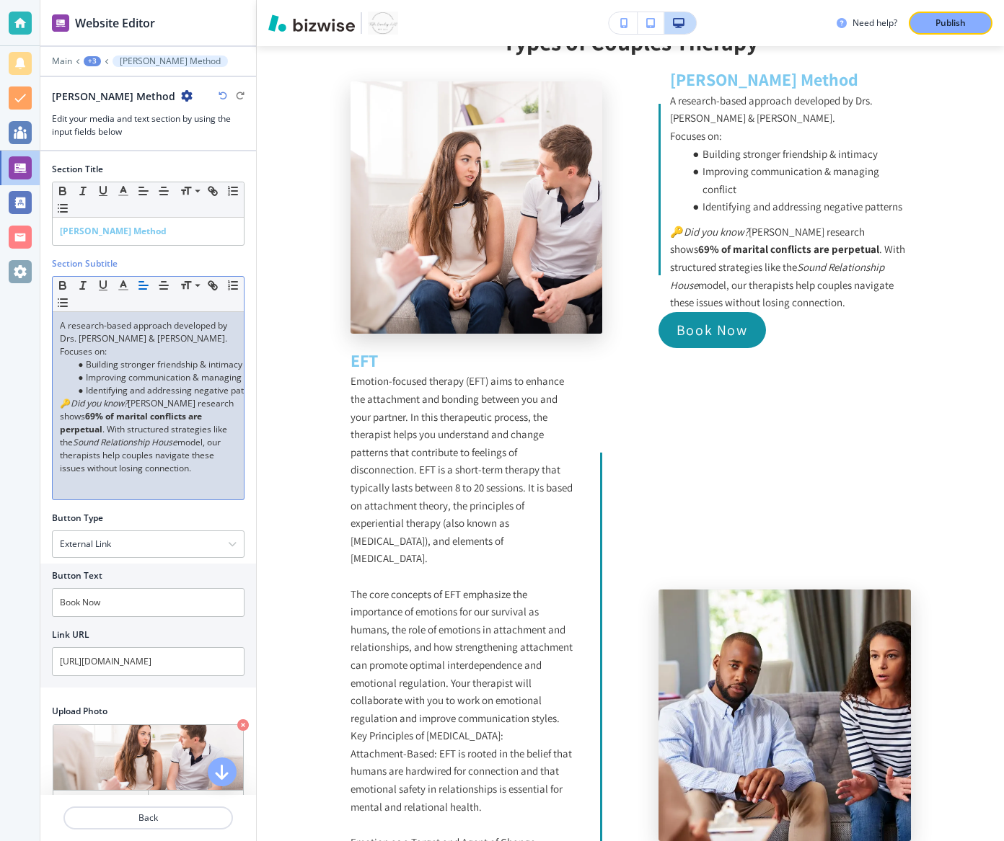
click at [215, 469] on p "🔑 Did you know? Gottman’s research shows 69% of marital conflicts are perpetual…" at bounding box center [148, 436] width 177 height 78
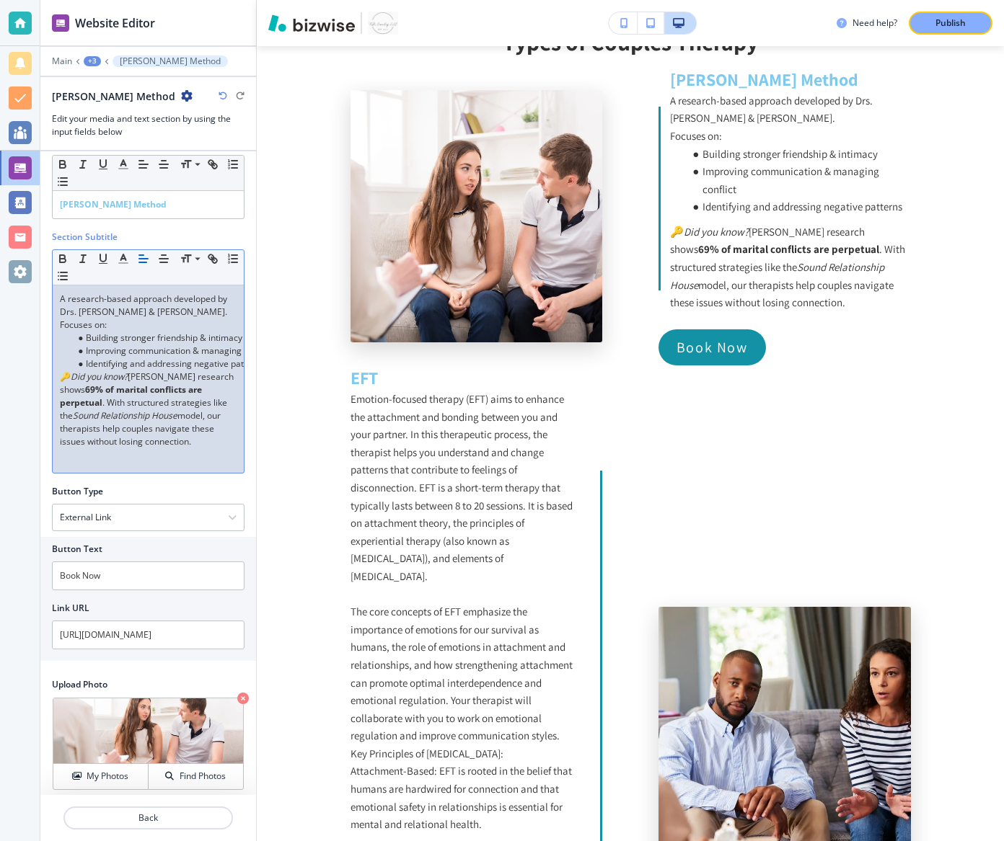
scroll to position [35, 0]
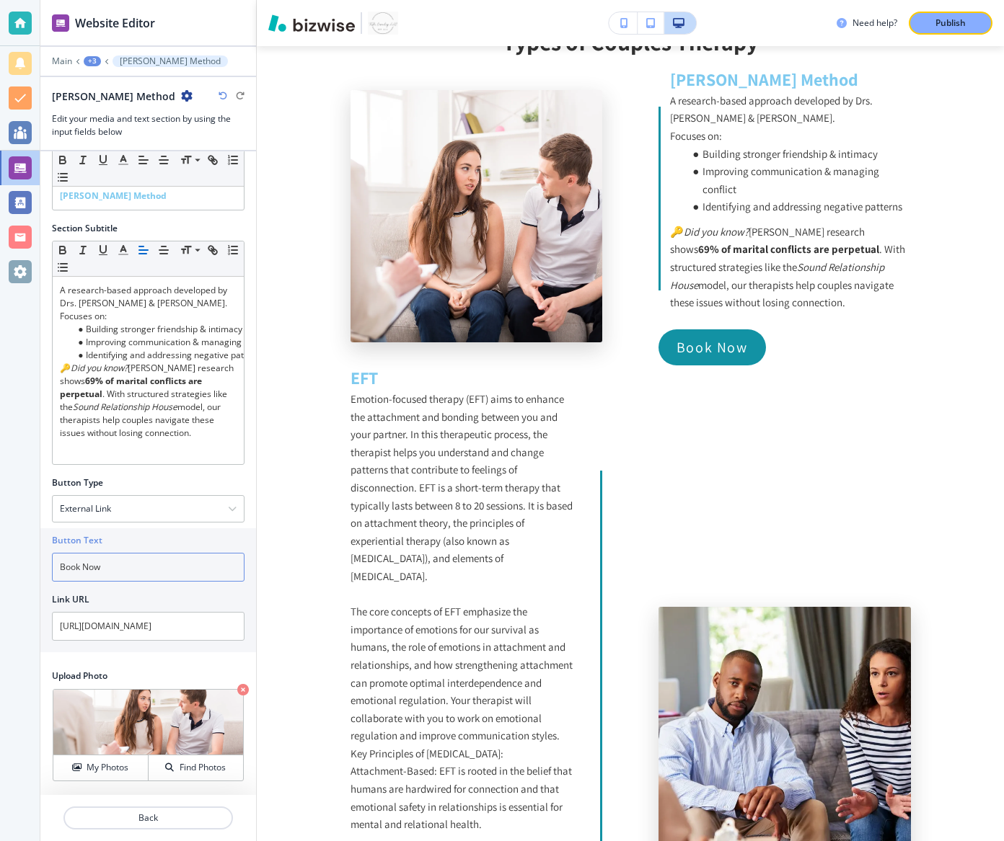
click at [131, 562] on input "Book Now" at bounding box center [148, 567] width 193 height 29
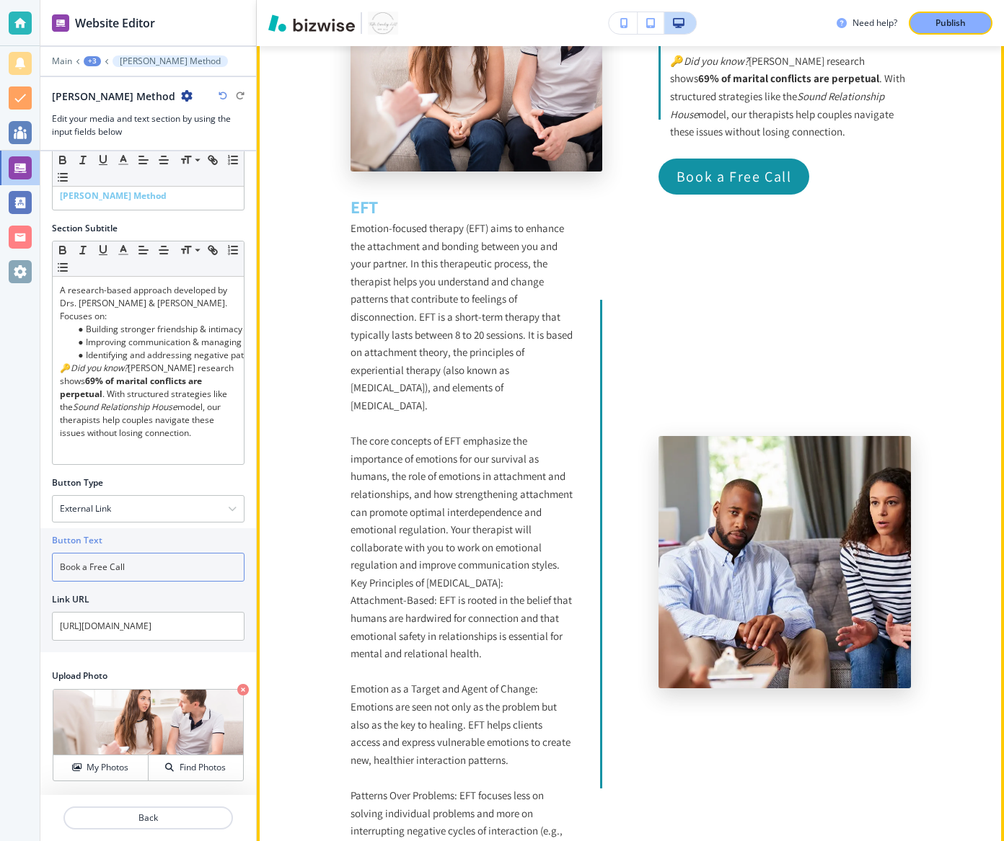
scroll to position [2007, 0]
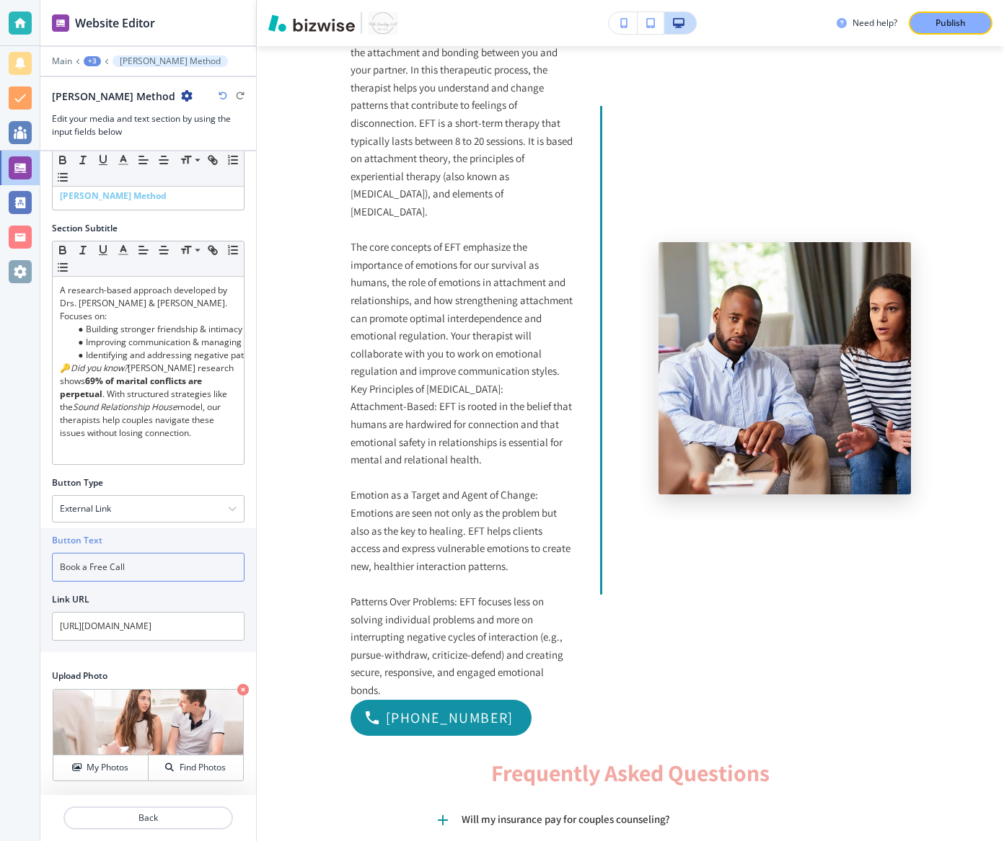
type input "Book a Free Call"
click at [89, 62] on div "+3" at bounding box center [92, 61] width 17 height 10
click at [105, 134] on p "Media and Text" at bounding box center [130, 135] width 74 height 13
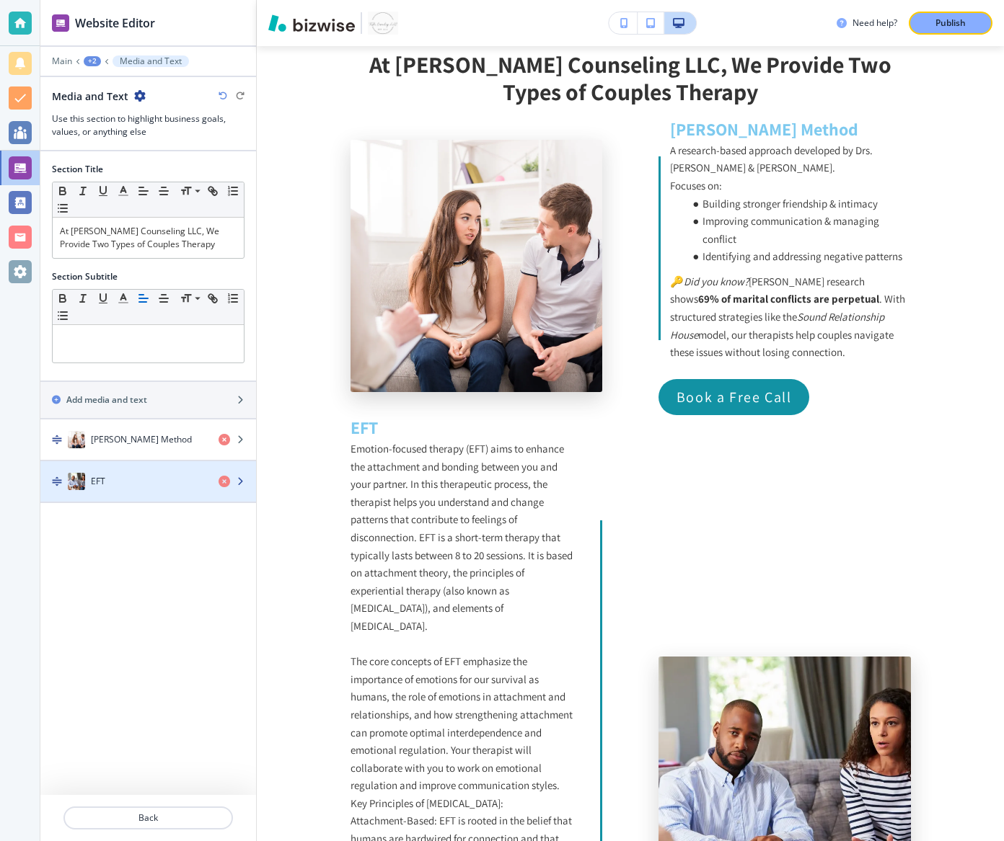
click at [110, 476] on div "EFT" at bounding box center [123, 481] width 167 height 17
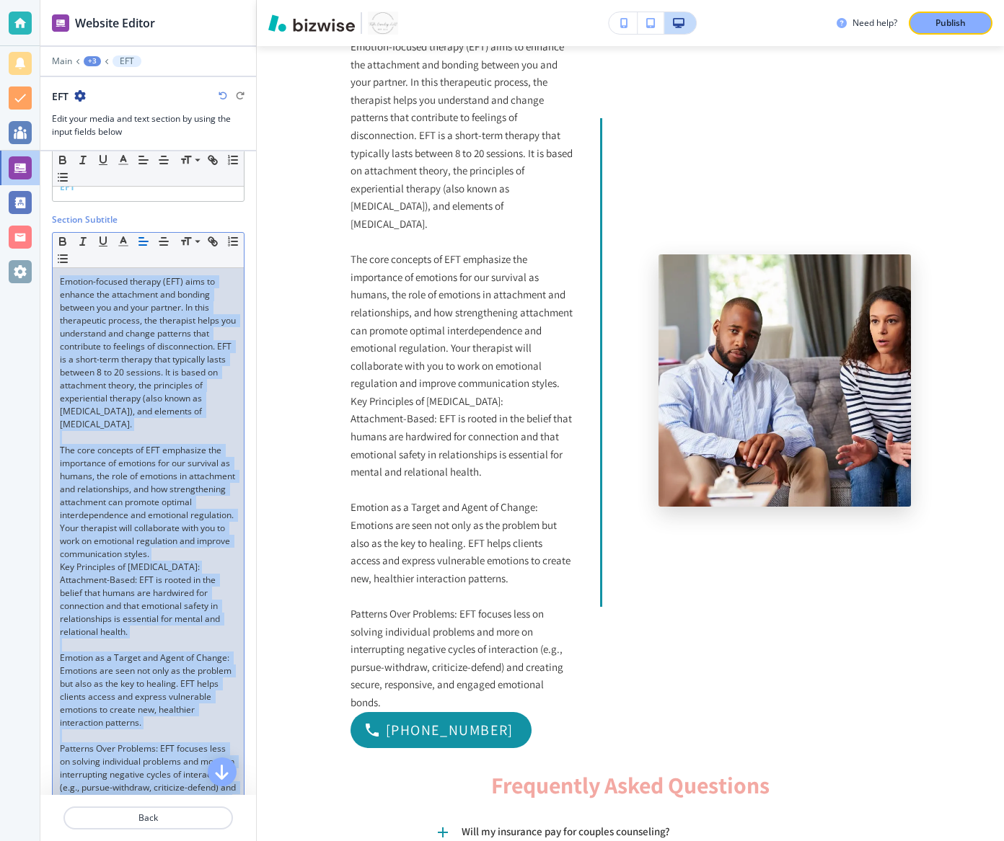
scroll to position [0, 0]
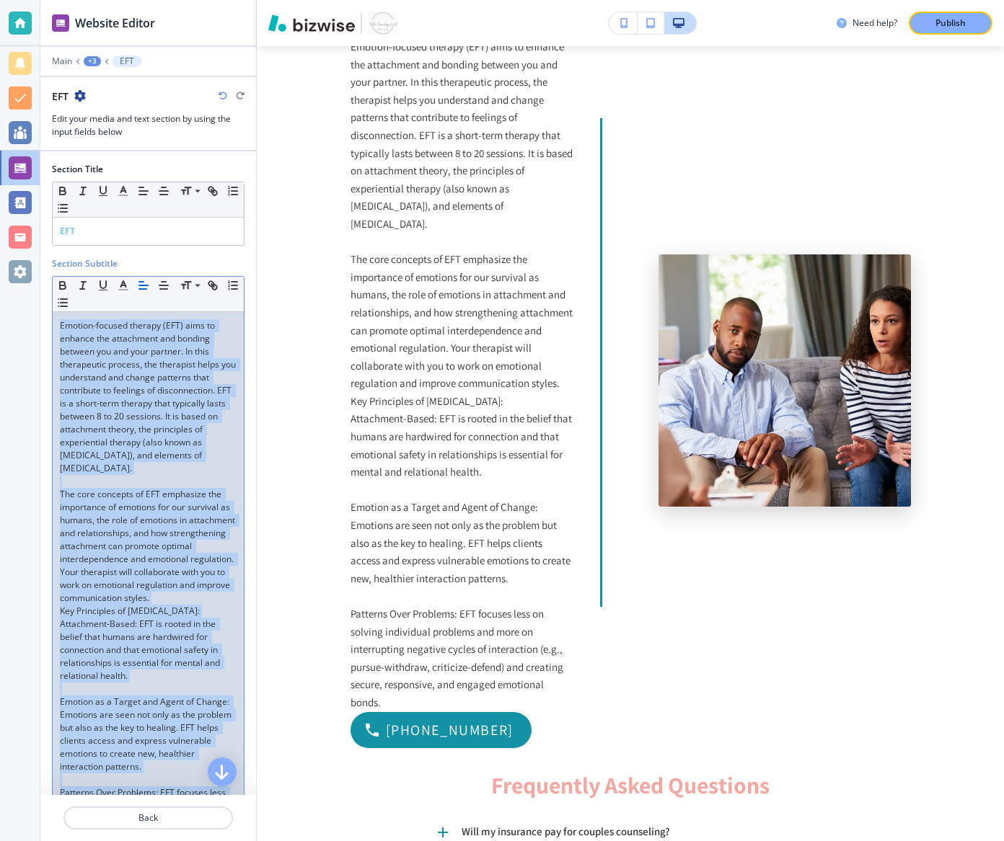
drag, startPoint x: 185, startPoint y: 519, endPoint x: 185, endPoint y: 114, distance: 405.2
click at [185, 114] on div "Website Editor Main +3 EFT EFT Edit your media and text section by using the in…" at bounding box center [148, 420] width 216 height 841
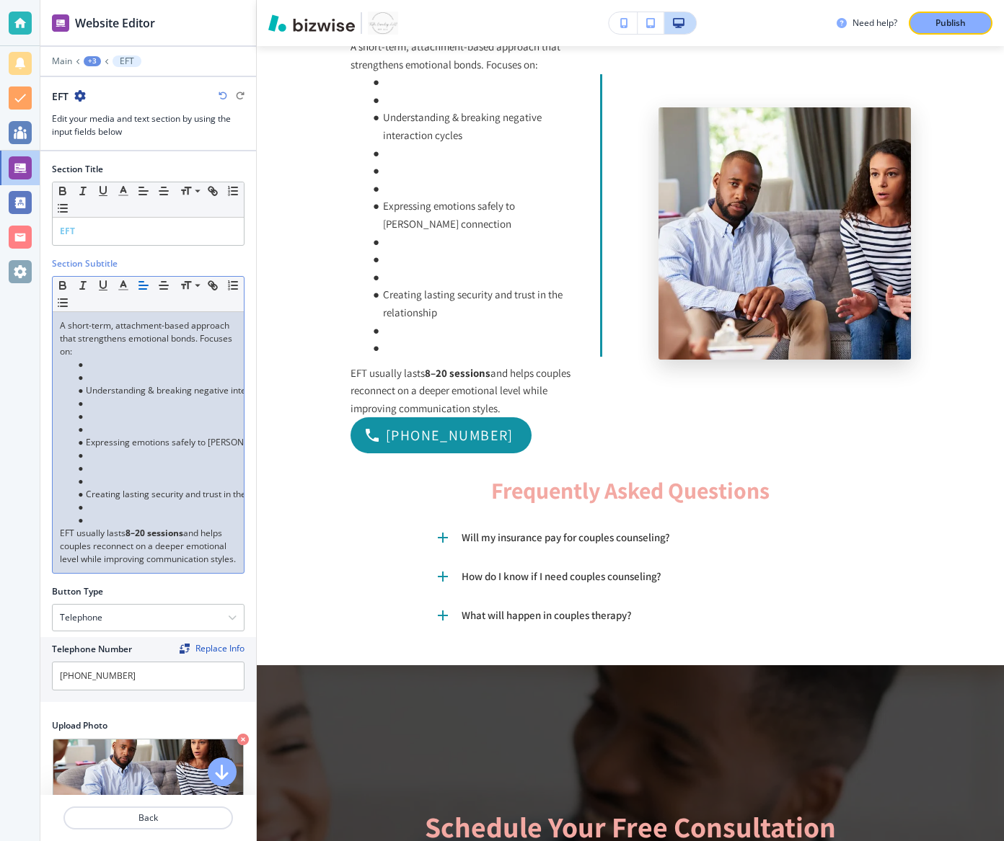
click at [104, 384] on li "Understanding & breaking negative interaction cycles" at bounding box center [155, 390] width 164 height 13
click at [201, 337] on p "A short-term, attachment-based approach that strengthens emotional bonds. Focus…" at bounding box center [148, 338] width 177 height 39
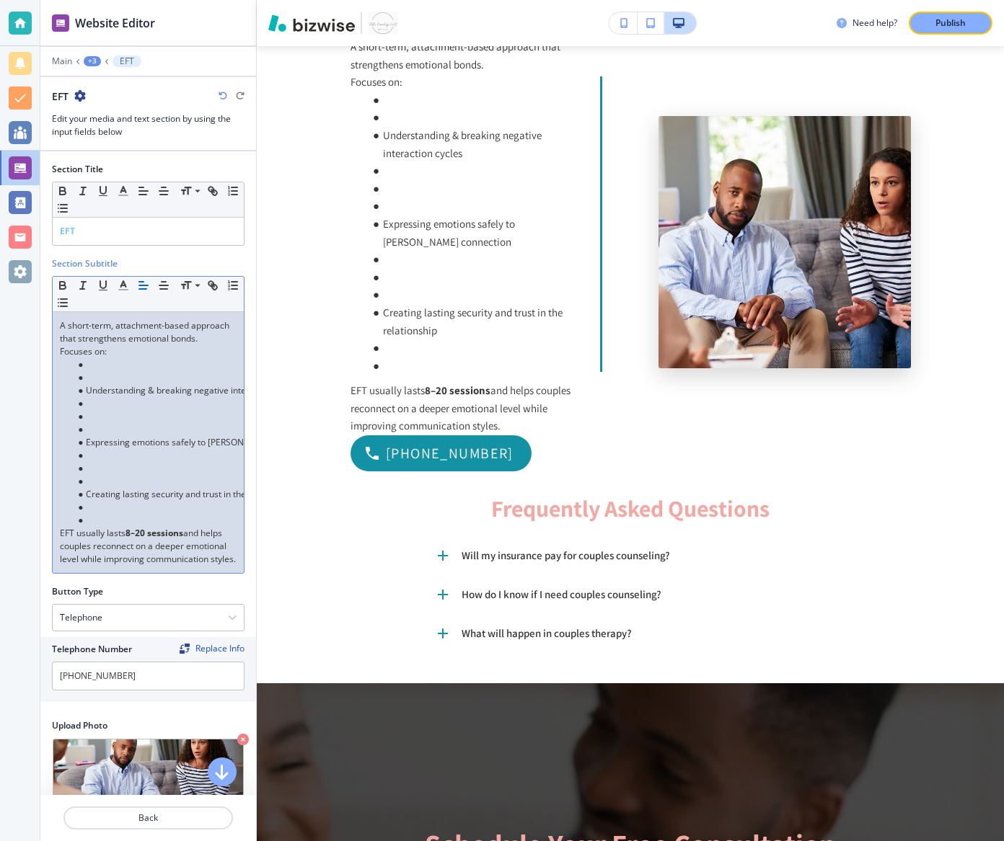
click at [89, 384] on li "Understanding & breaking negative interaction cycles" at bounding box center [155, 390] width 164 height 13
click at [88, 384] on li "Understanding & breaking negative interaction cycles" at bounding box center [155, 390] width 164 height 13
click at [99, 375] on li at bounding box center [155, 377] width 164 height 13
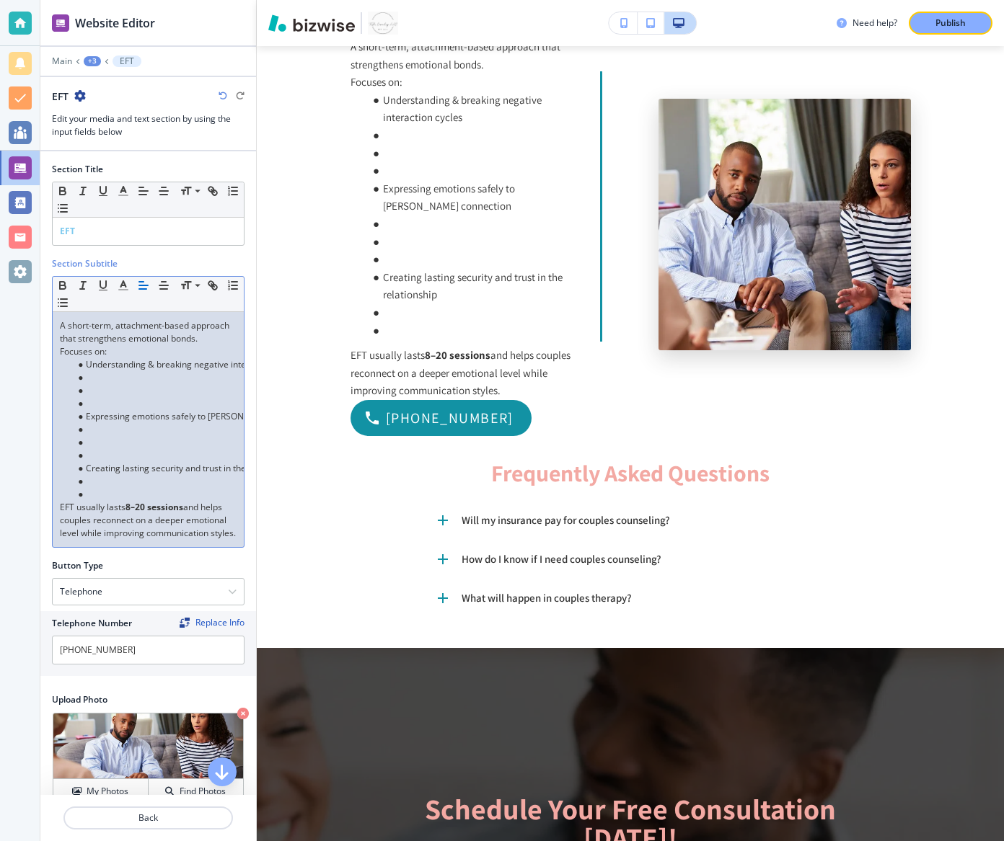
click at [97, 401] on li at bounding box center [155, 403] width 164 height 13
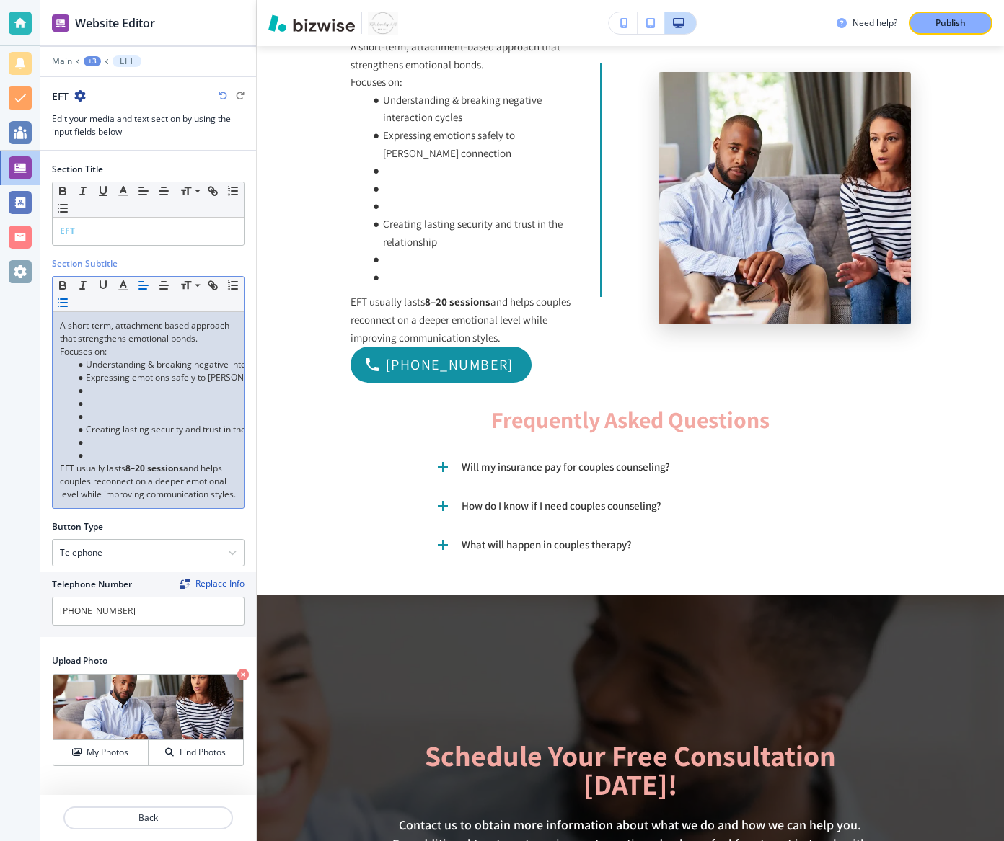
click at [93, 398] on li at bounding box center [155, 403] width 164 height 13
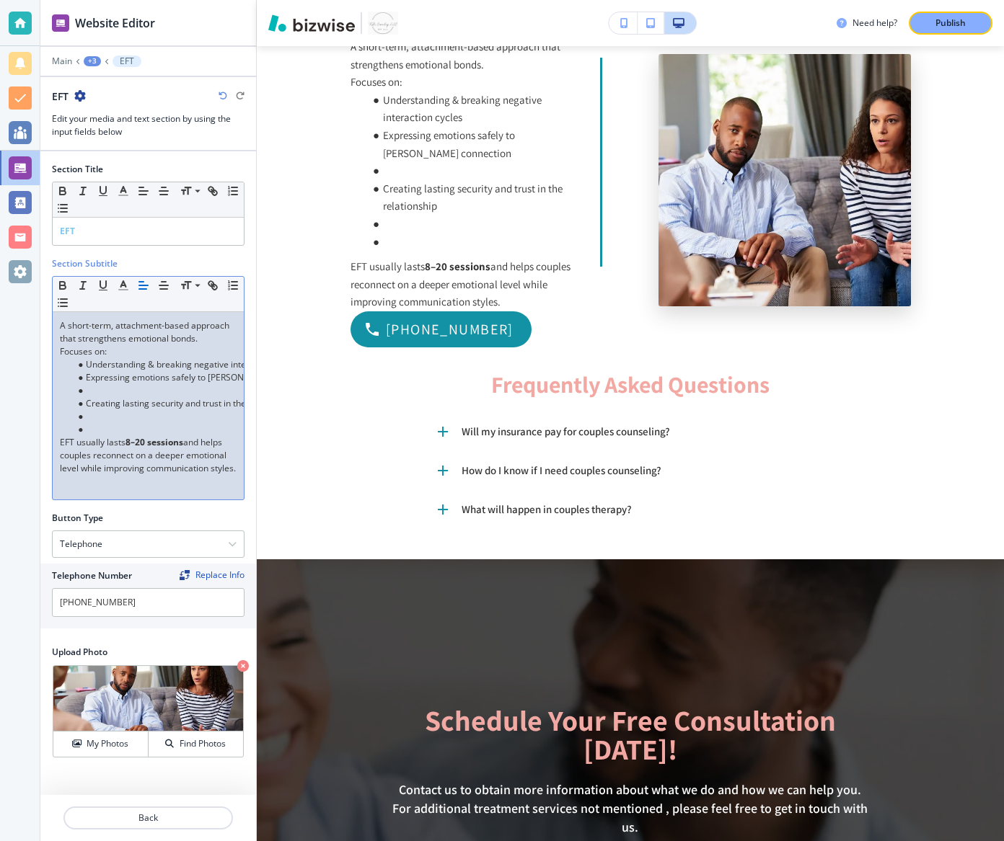
click at [93, 392] on li at bounding box center [155, 390] width 164 height 13
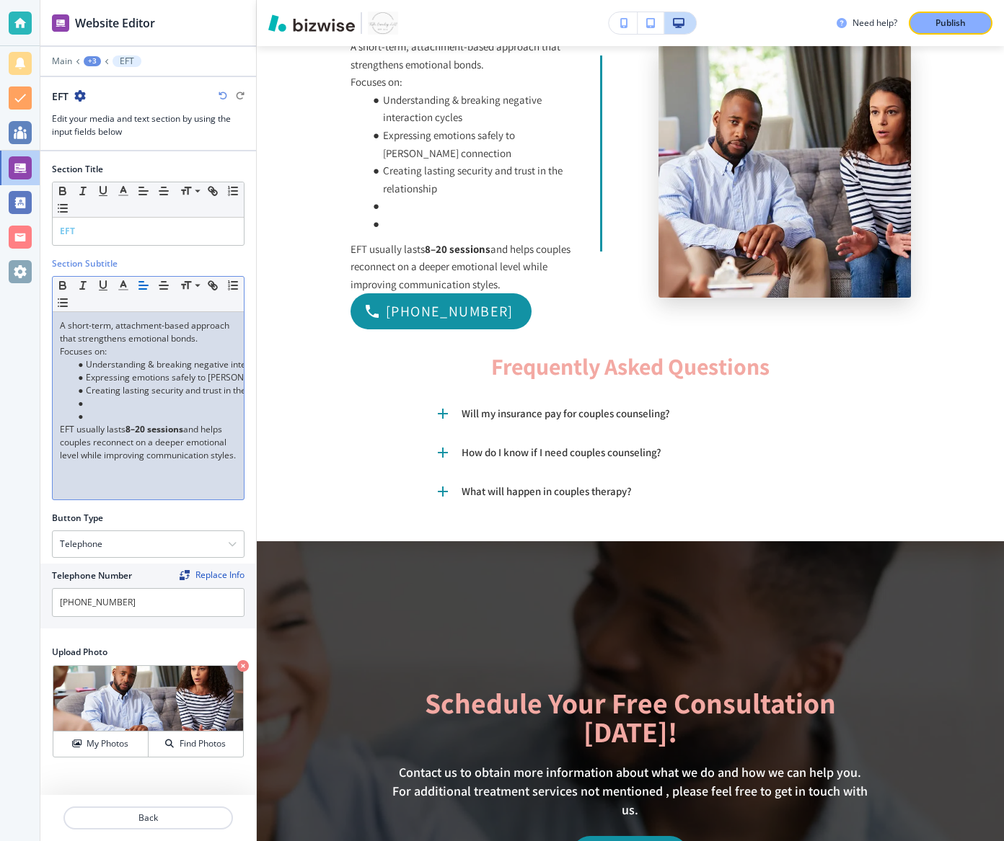
click at [90, 410] on li at bounding box center [155, 416] width 164 height 13
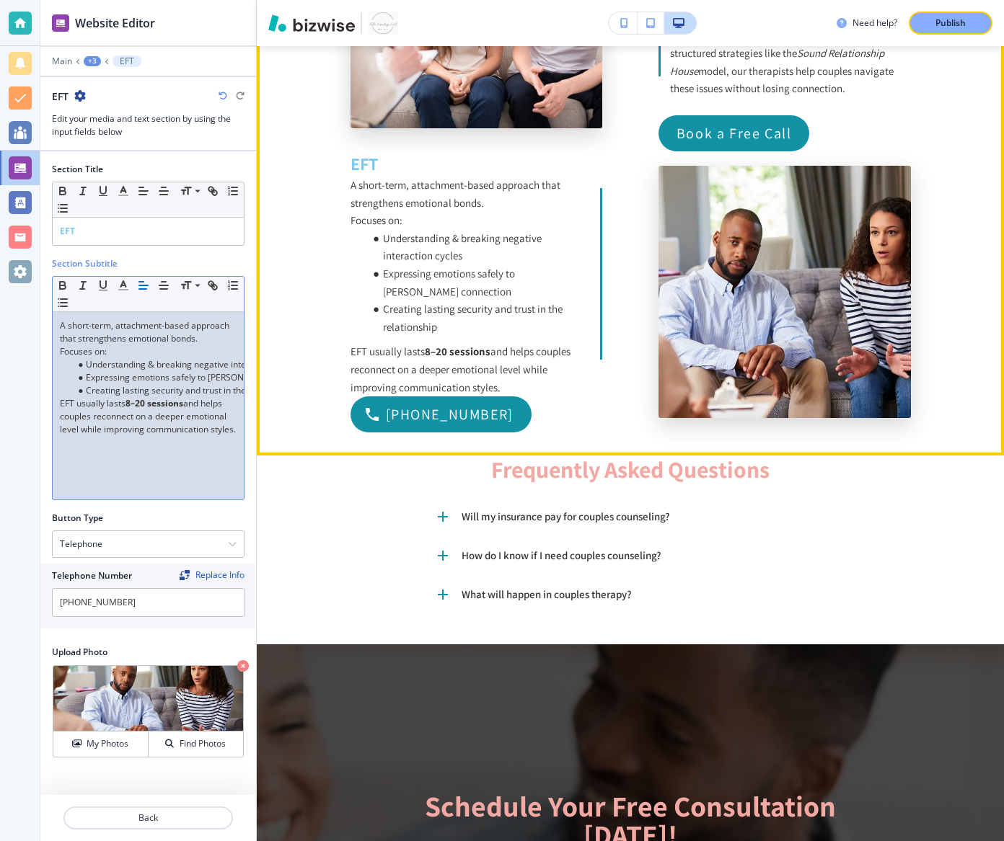
scroll to position [1854, 0]
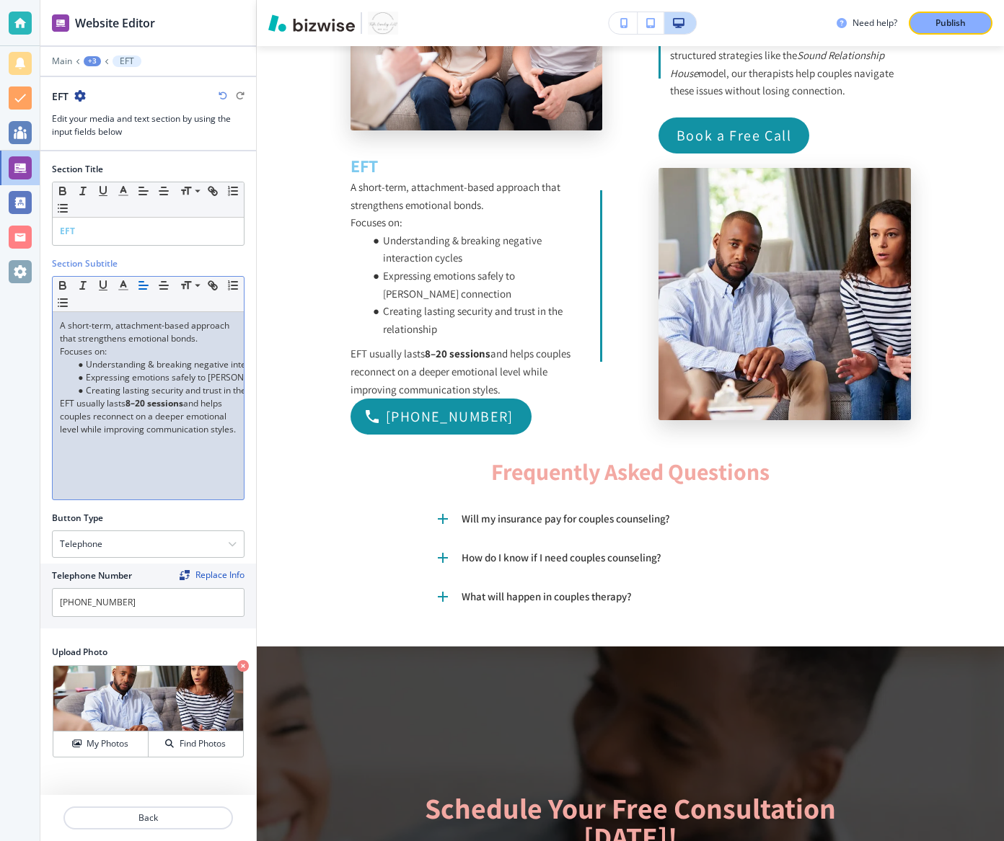
click at [175, 436] on p "EFT usually lasts 8–20 sessions and helps couples reconnect on a deeper emotion…" at bounding box center [148, 416] width 177 height 39
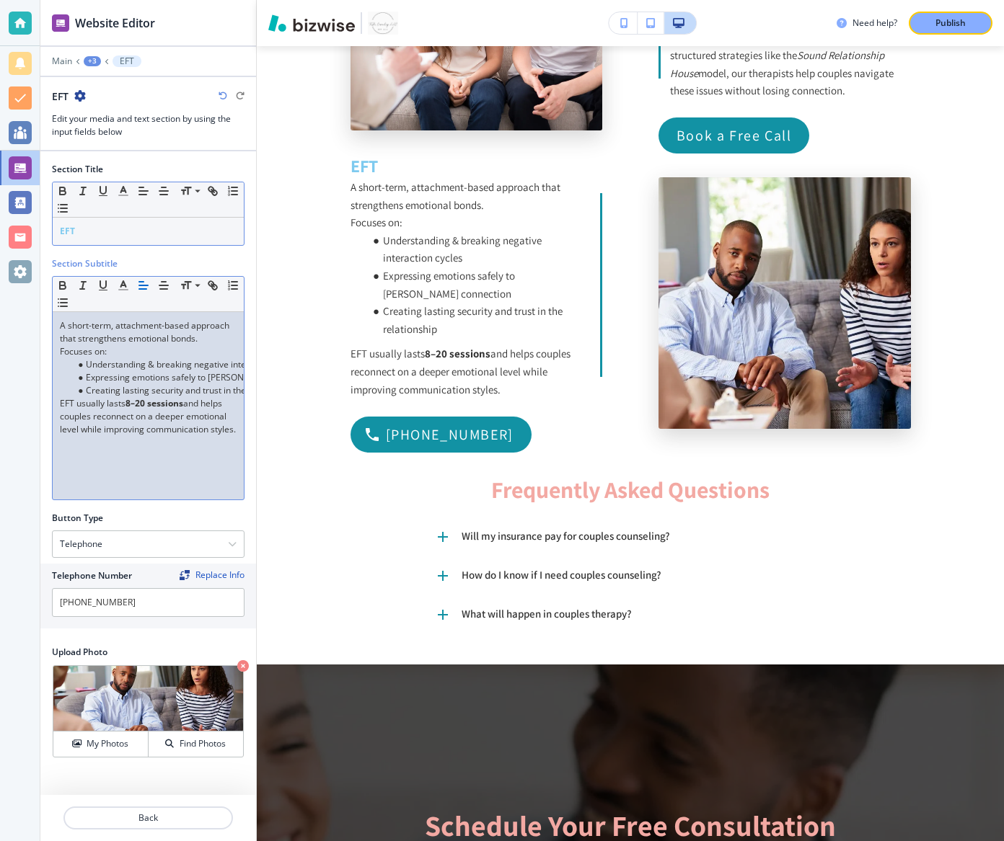
click at [151, 242] on div "EFT" at bounding box center [148, 231] width 191 height 27
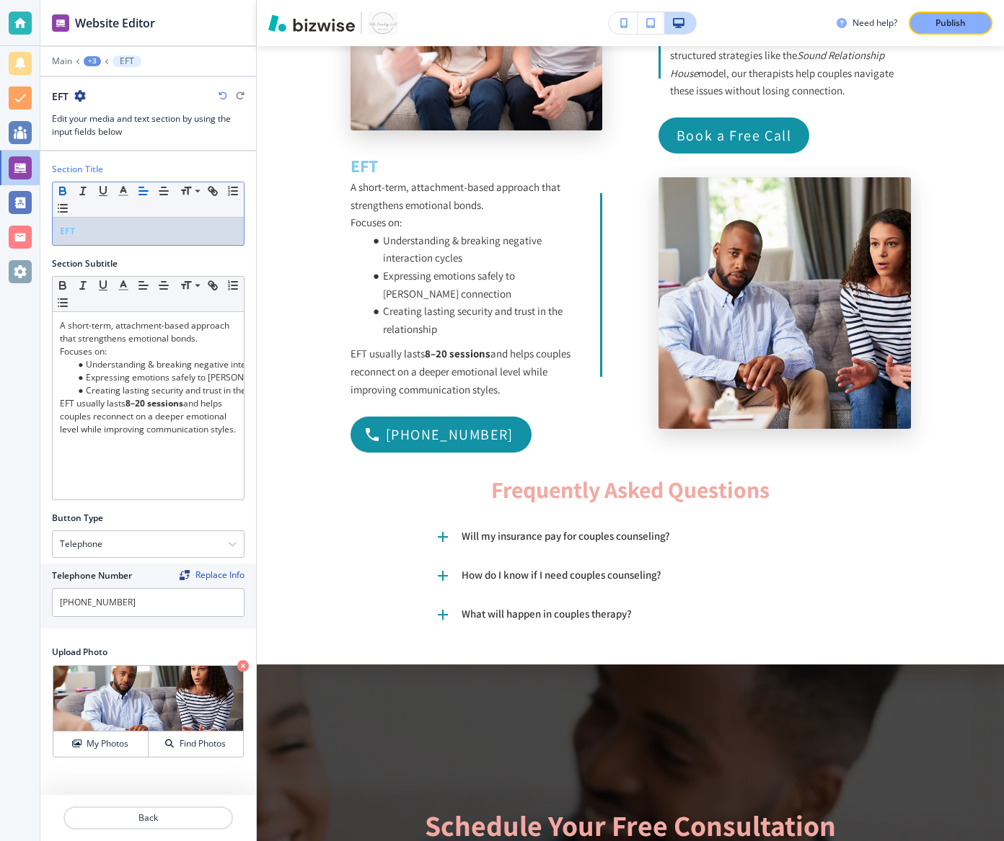
click at [151, 242] on div "EFT" at bounding box center [148, 231] width 191 height 27
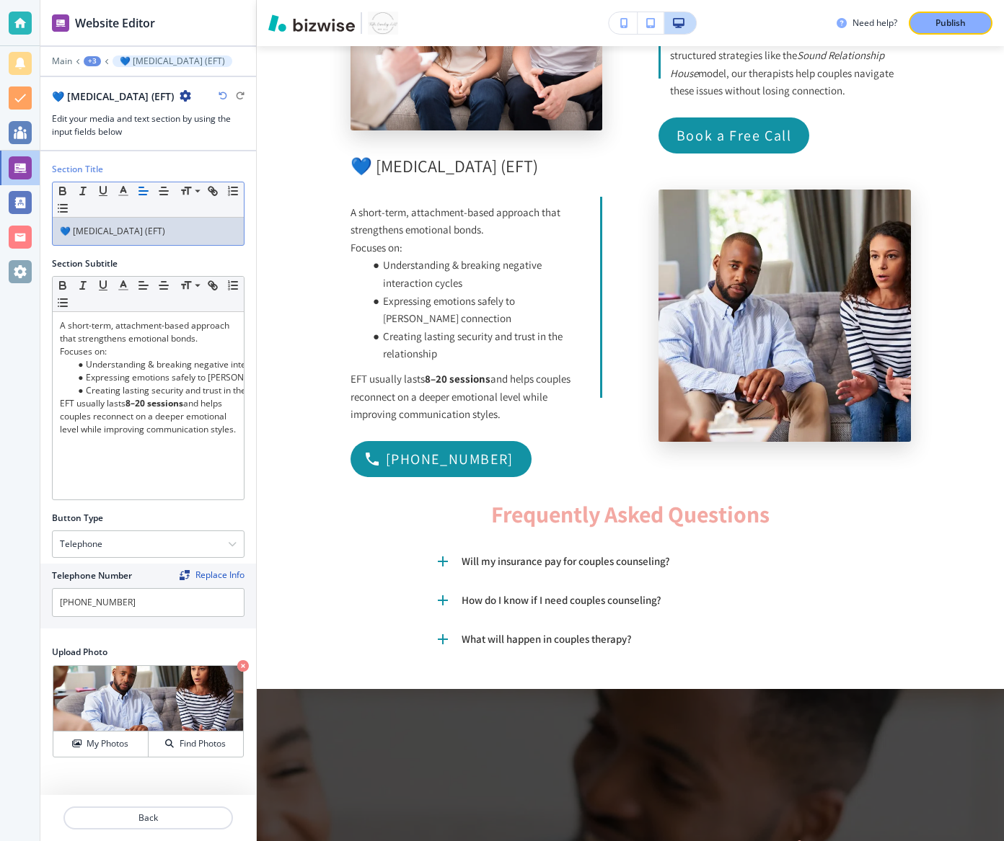
scroll to position [0, 0]
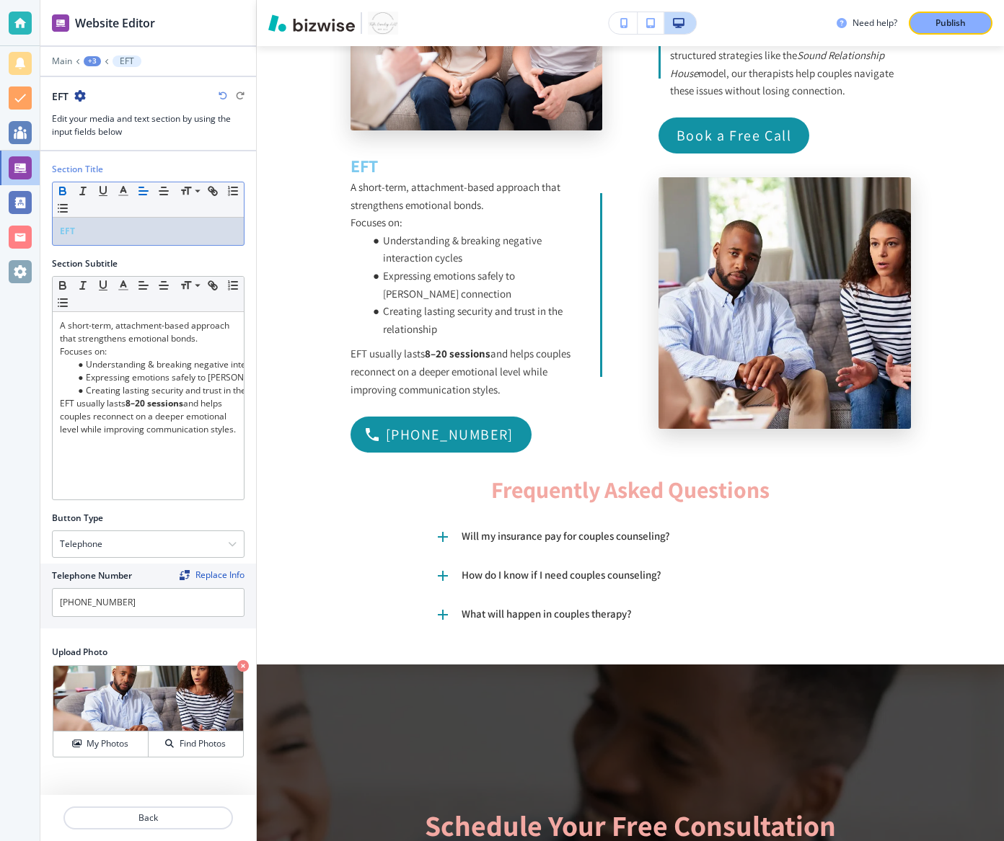
click at [61, 229] on strong "EFT" at bounding box center [67, 231] width 15 height 12
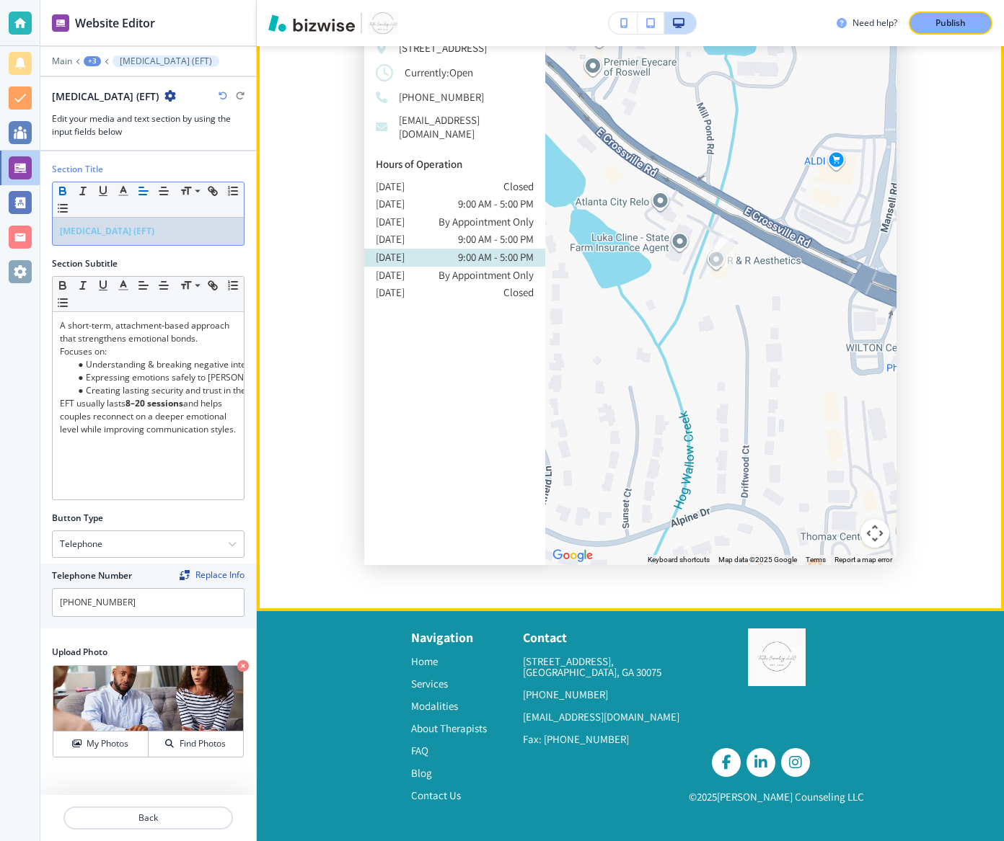
scroll to position [2129, 0]
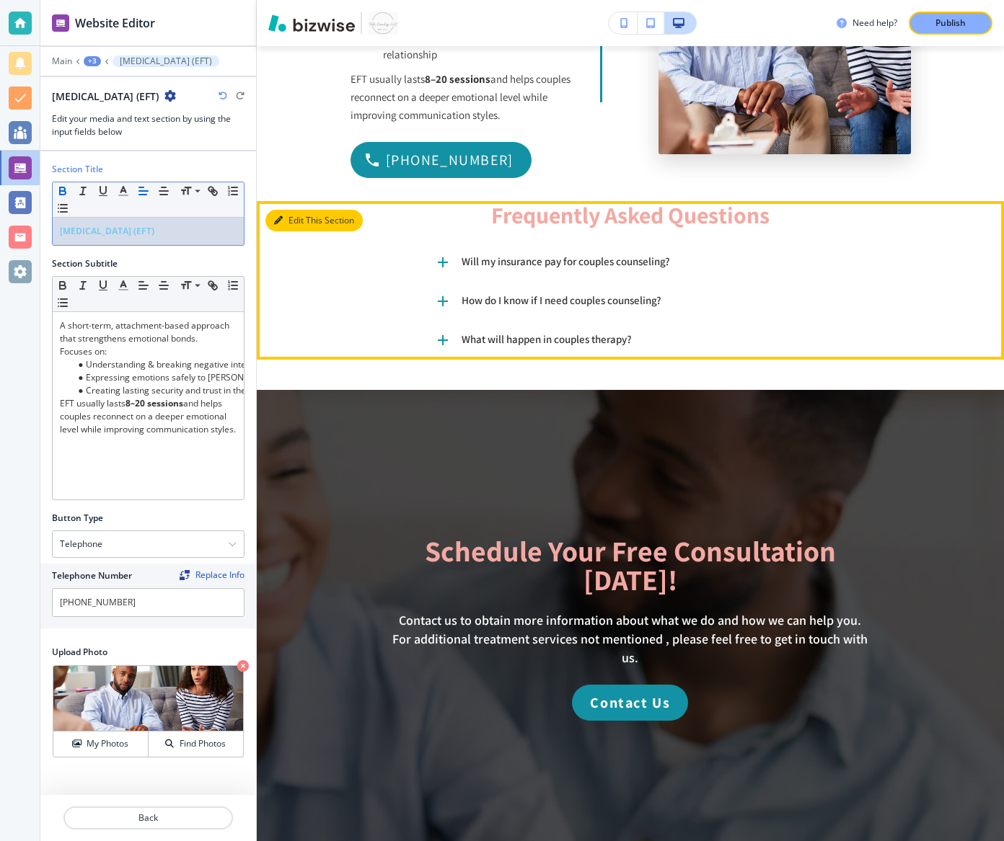
click at [290, 231] on button "Edit This Section" at bounding box center [313, 221] width 97 height 22
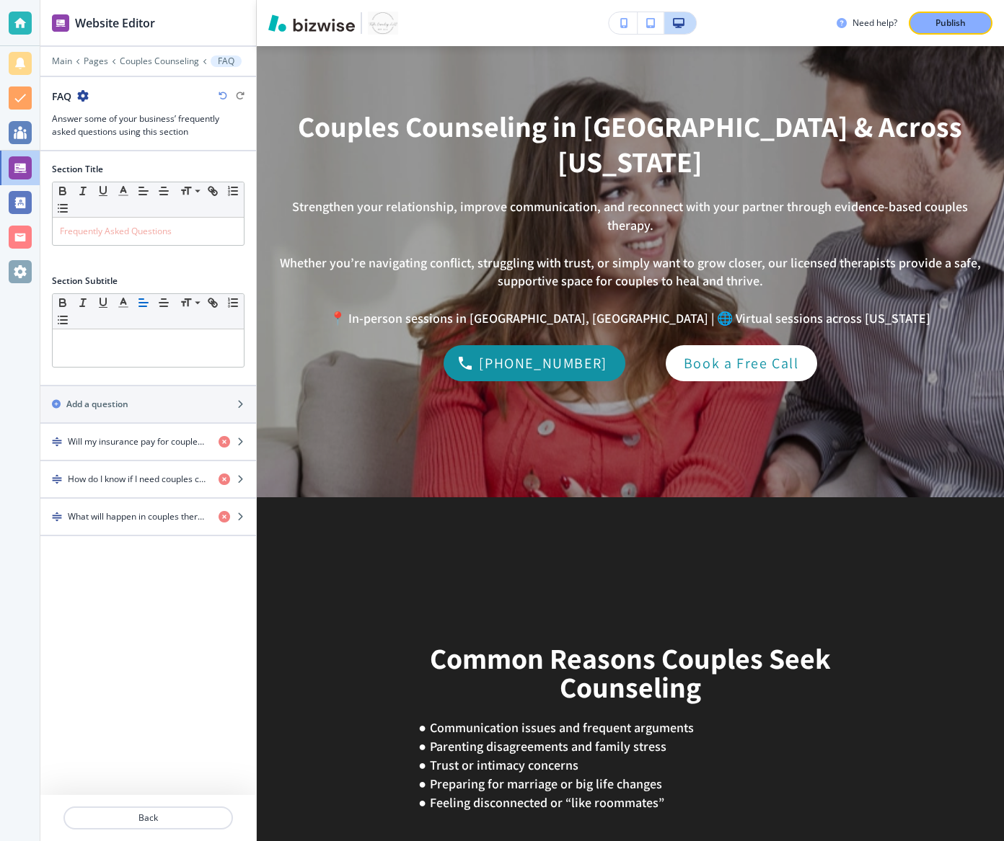
scroll to position [0, 0]
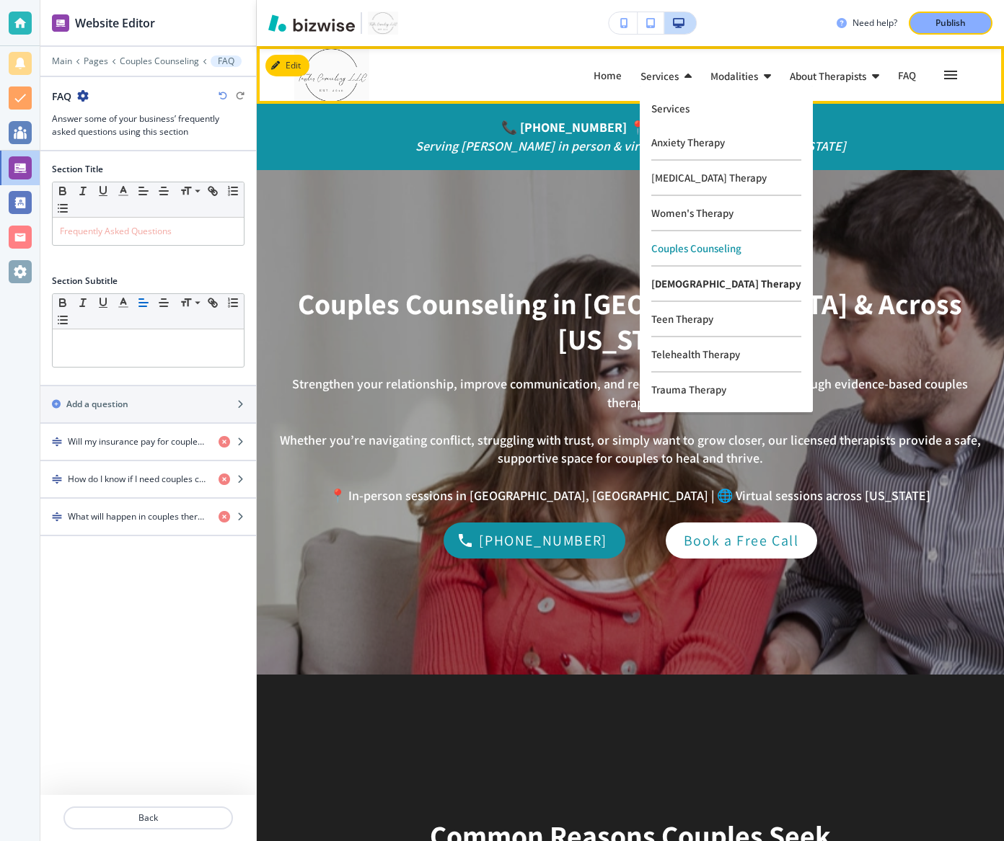
click at [677, 279] on p "[DEMOGRAPHIC_DATA] Therapy" at bounding box center [726, 284] width 150 height 35
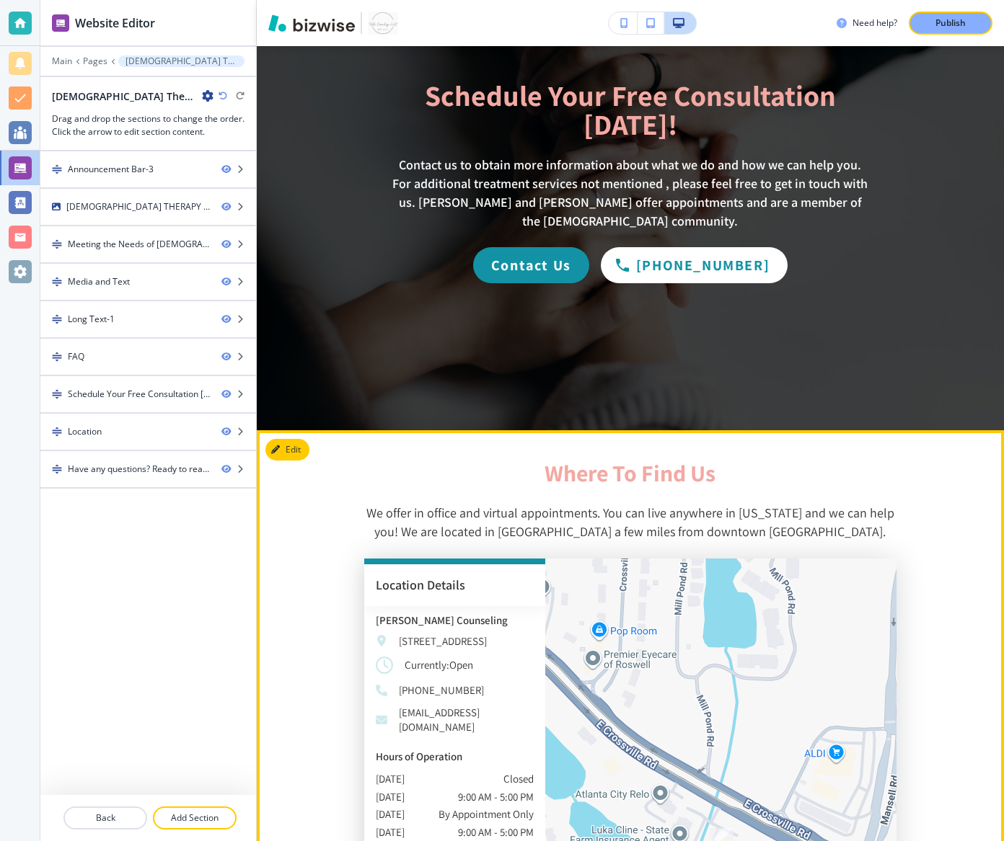
scroll to position [3406, 0]
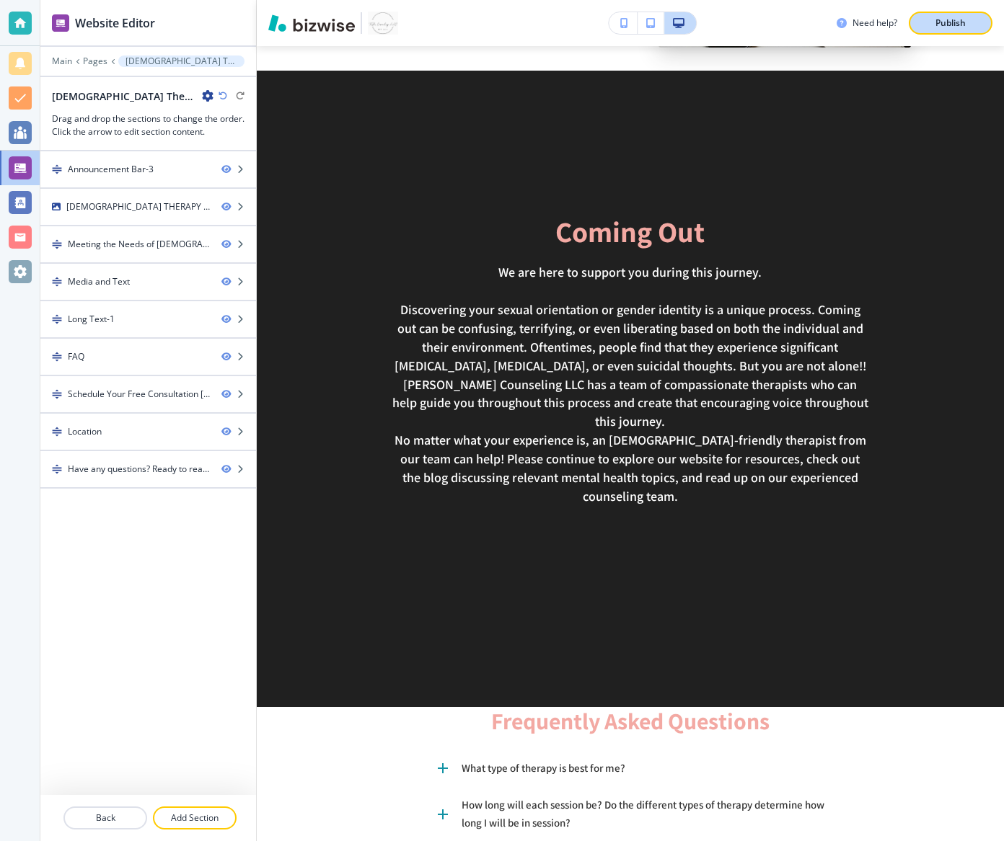
click at [963, 27] on p "Publish" at bounding box center [950, 23] width 30 height 13
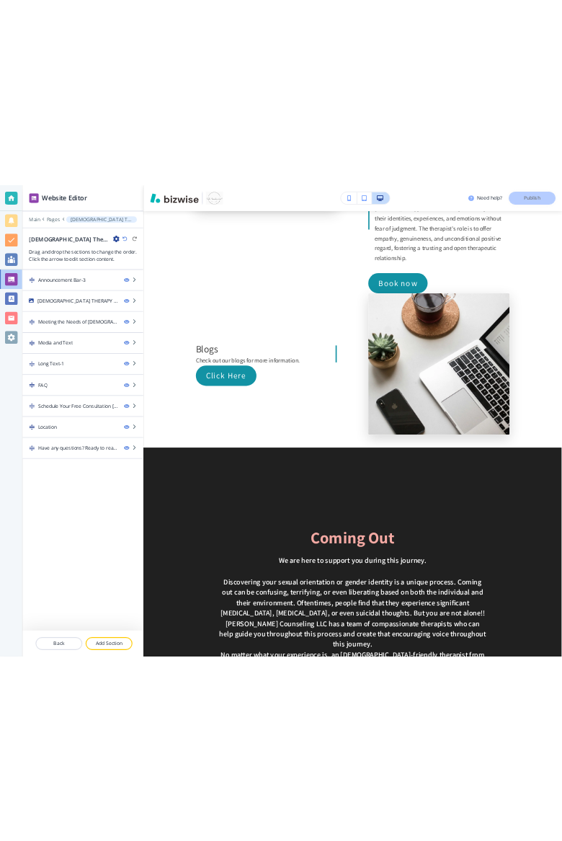
scroll to position [2992, 0]
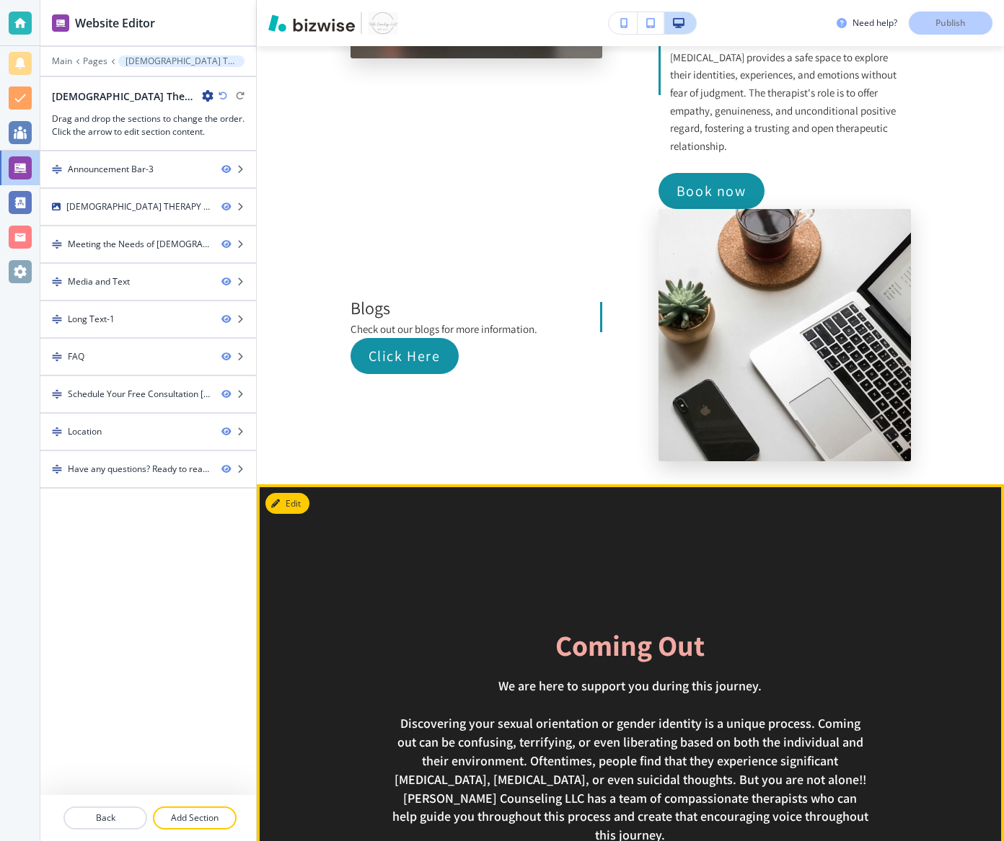
click at [361, 485] on div at bounding box center [630, 803] width 747 height 637
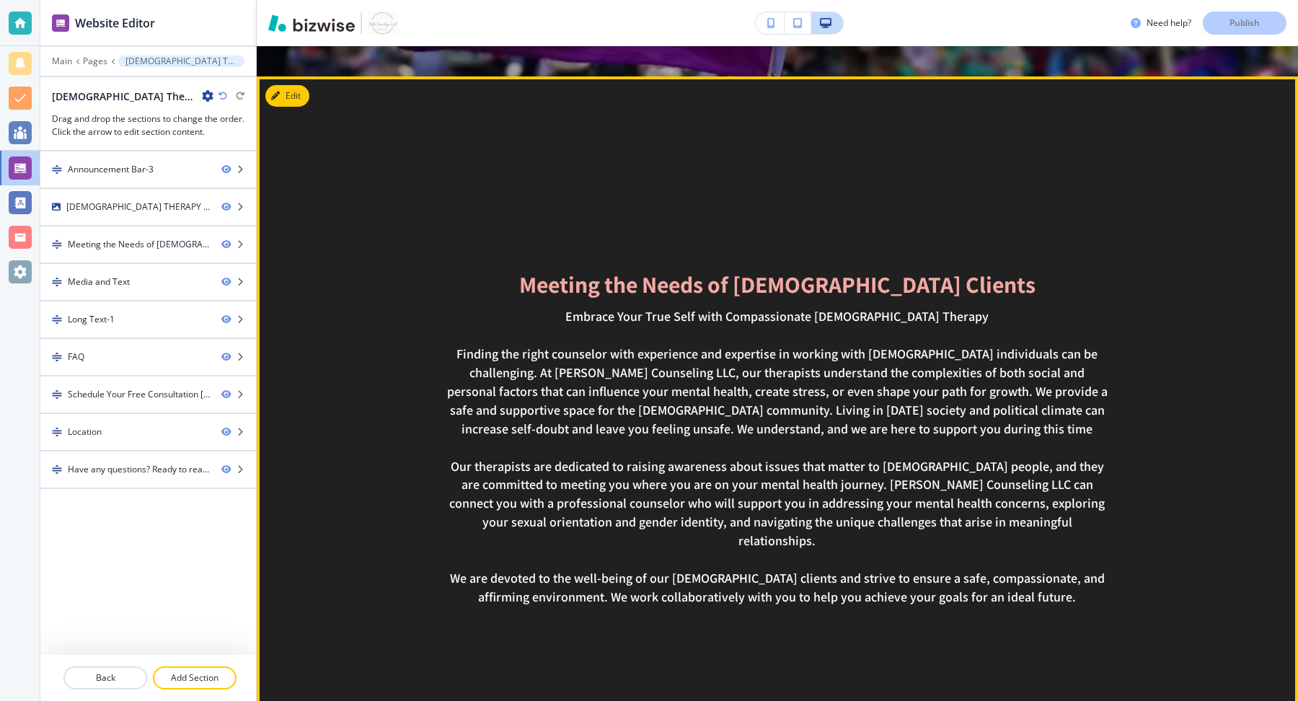
scroll to position [0, 0]
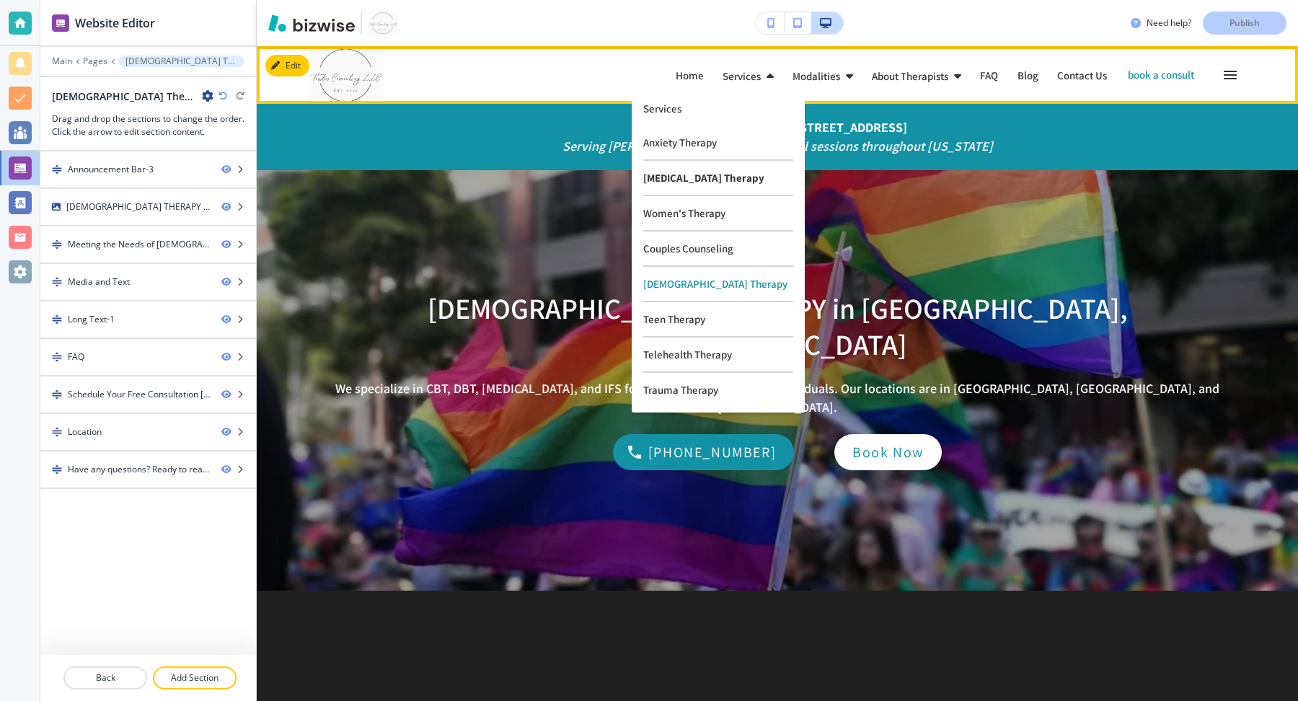
click at [684, 179] on p "[MEDICAL_DATA] Therapy" at bounding box center [718, 178] width 150 height 35
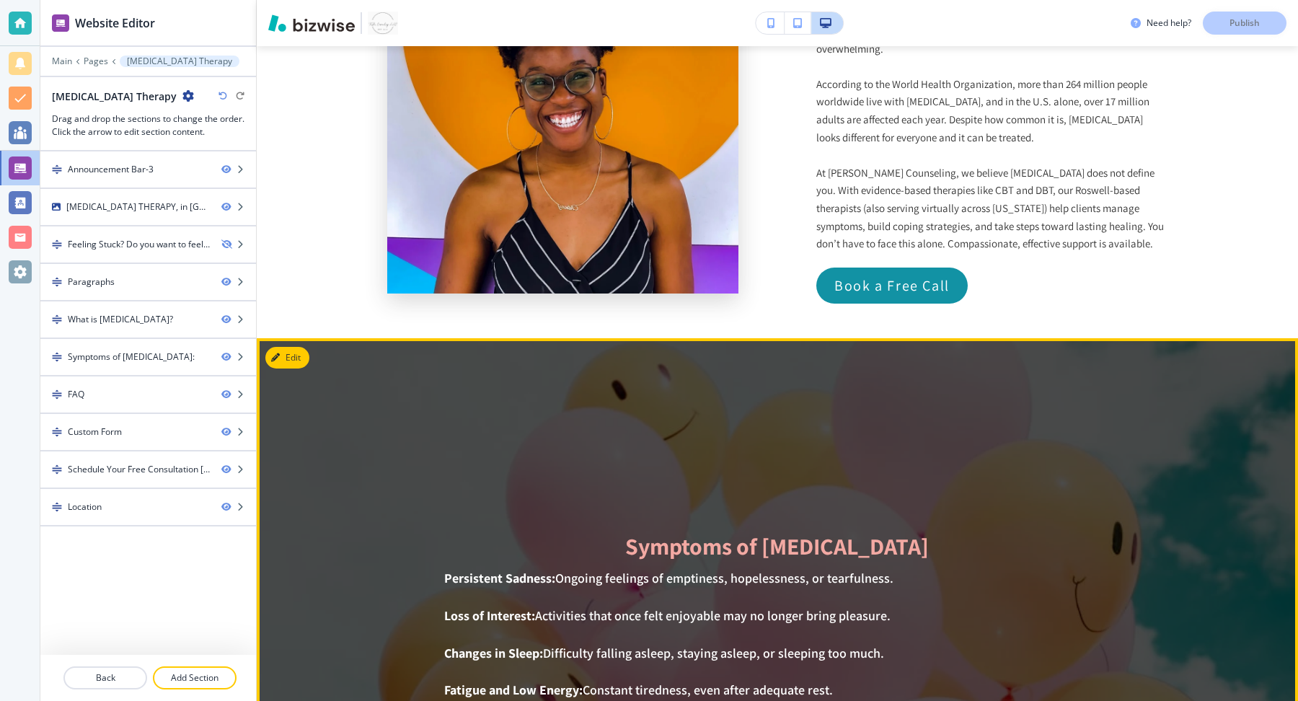
scroll to position [1501, 0]
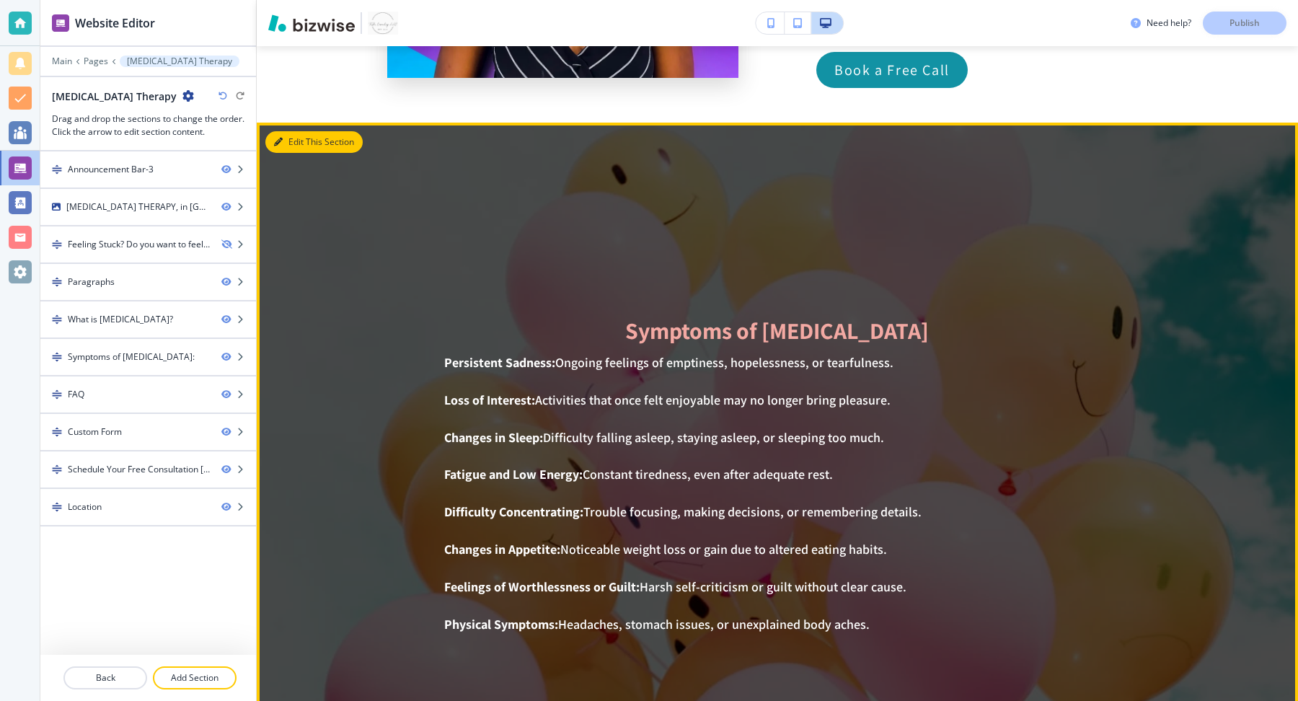
click at [287, 143] on button "Edit This Section" at bounding box center [313, 142] width 97 height 22
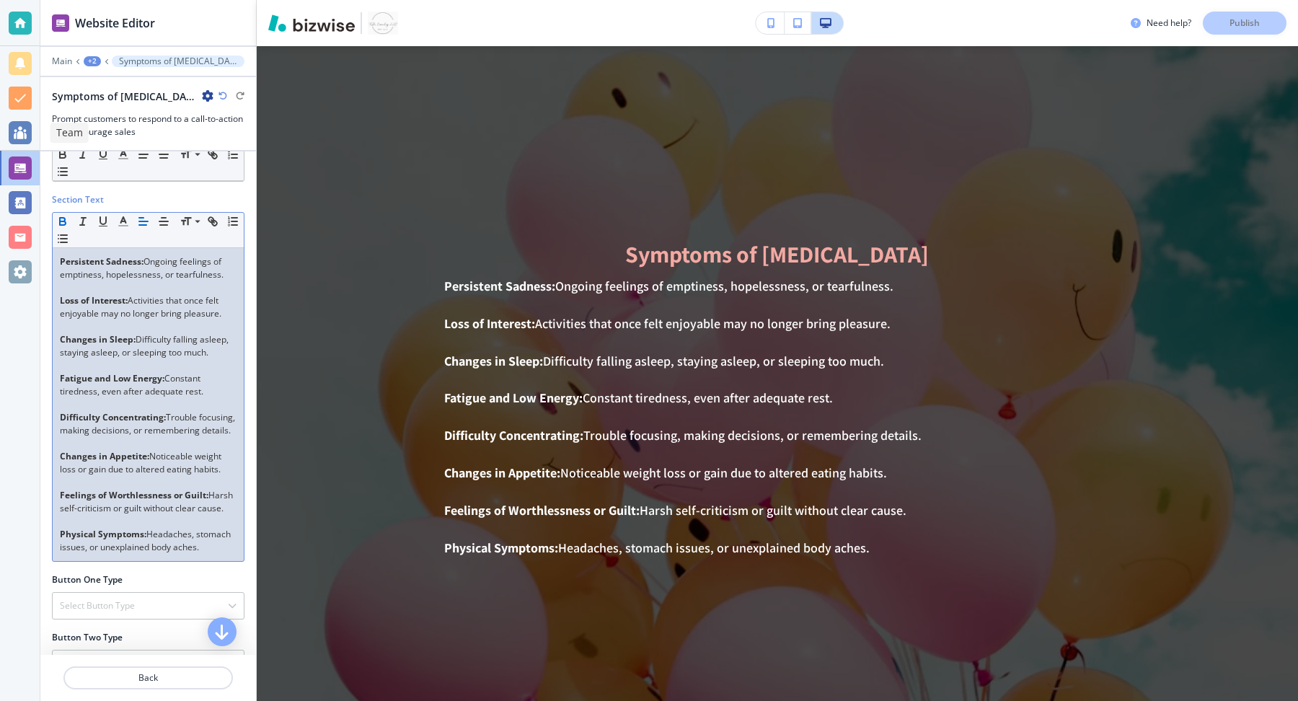
scroll to position [0, 0]
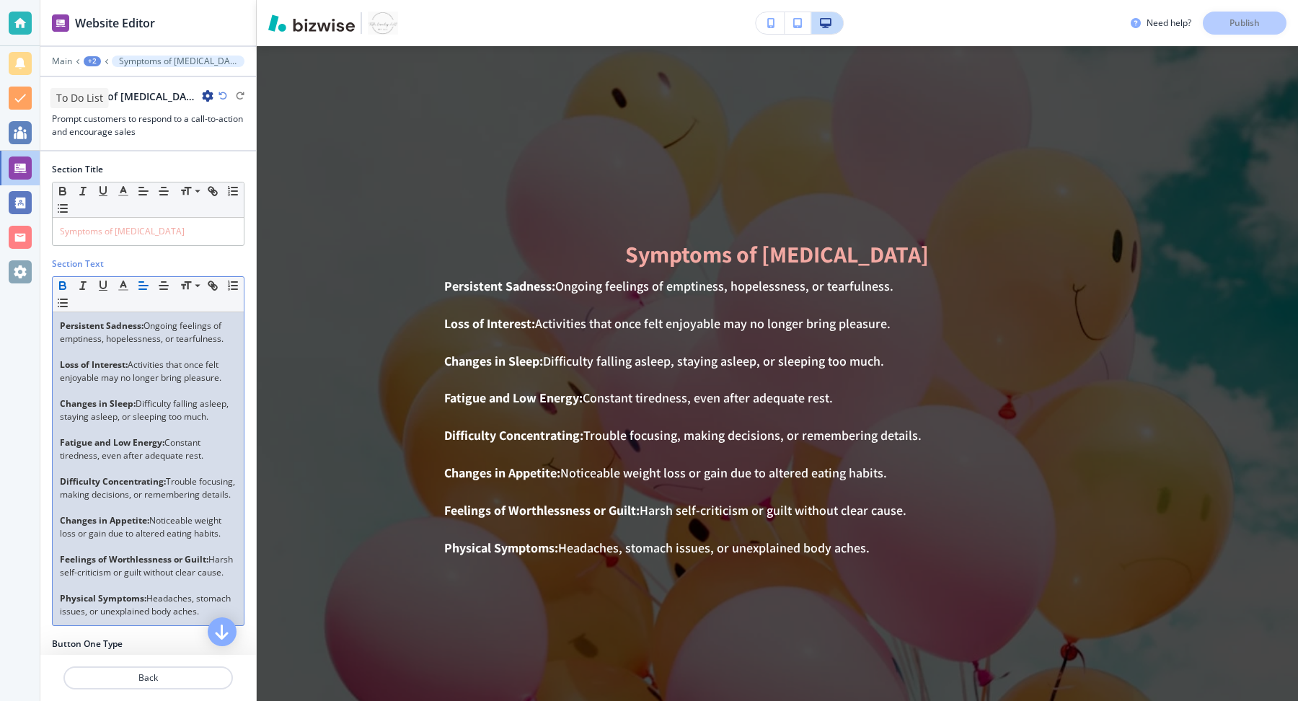
drag, startPoint x: 211, startPoint y: 399, endPoint x: 6, endPoint y: 113, distance: 351.0
click at [6, 113] on div "Website Editor Main +2 Symptoms of [MEDICAL_DATA]: Symptoms of [MEDICAL_DATA]: …" at bounding box center [649, 350] width 1298 height 701
click at [163, 283] on icon "button" at bounding box center [163, 285] width 13 height 13
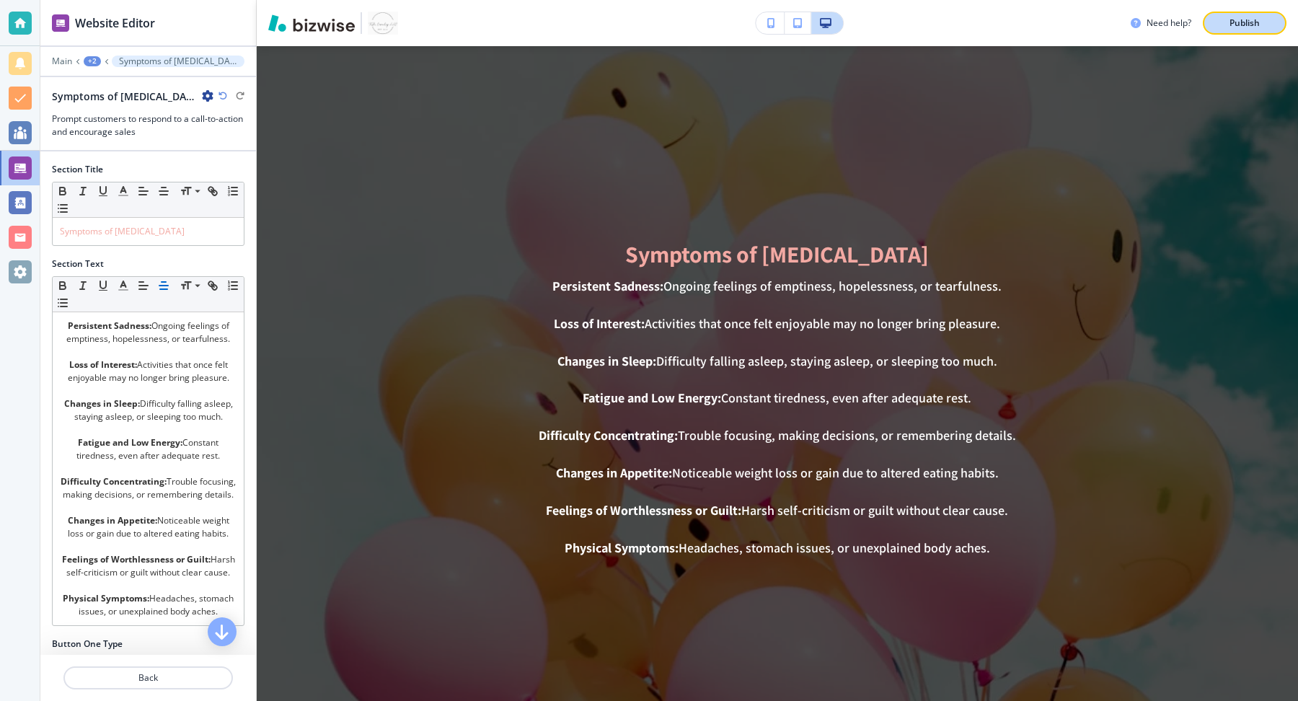
click at [1003, 31] on button "Publish" at bounding box center [1245, 23] width 84 height 23
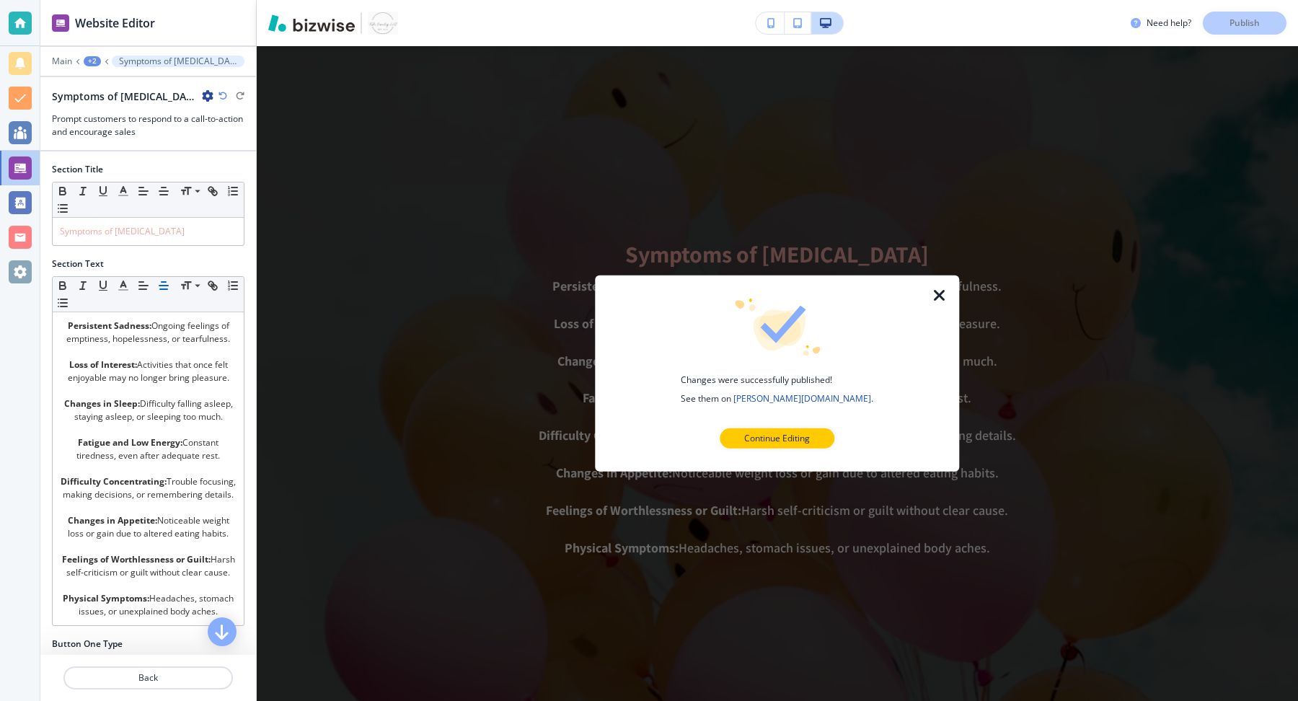
click at [939, 294] on icon "button" at bounding box center [939, 295] width 17 height 17
